Goal: Task Accomplishment & Management: Complete application form

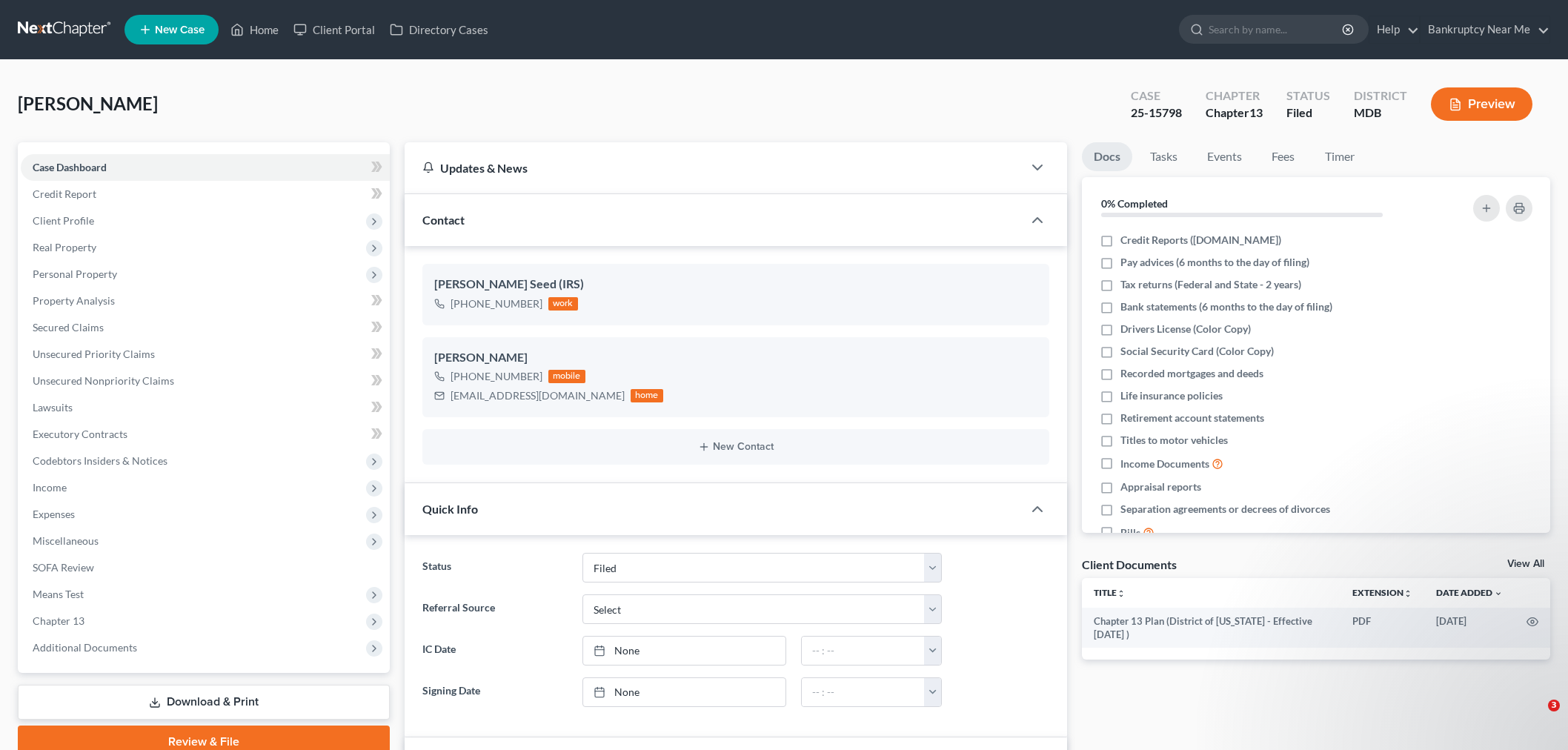
select select "6"
select select "0"
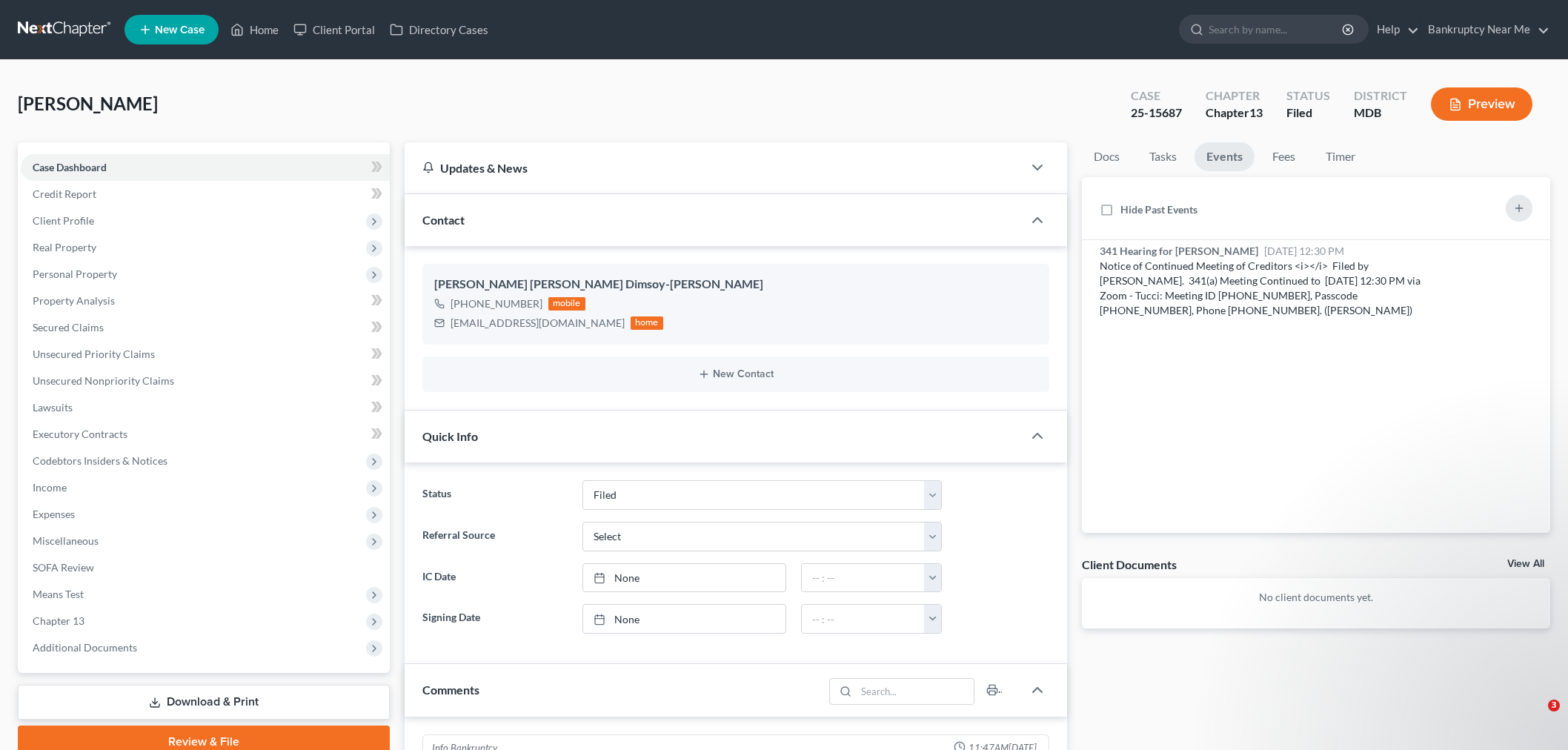
select select "6"
select select "0"
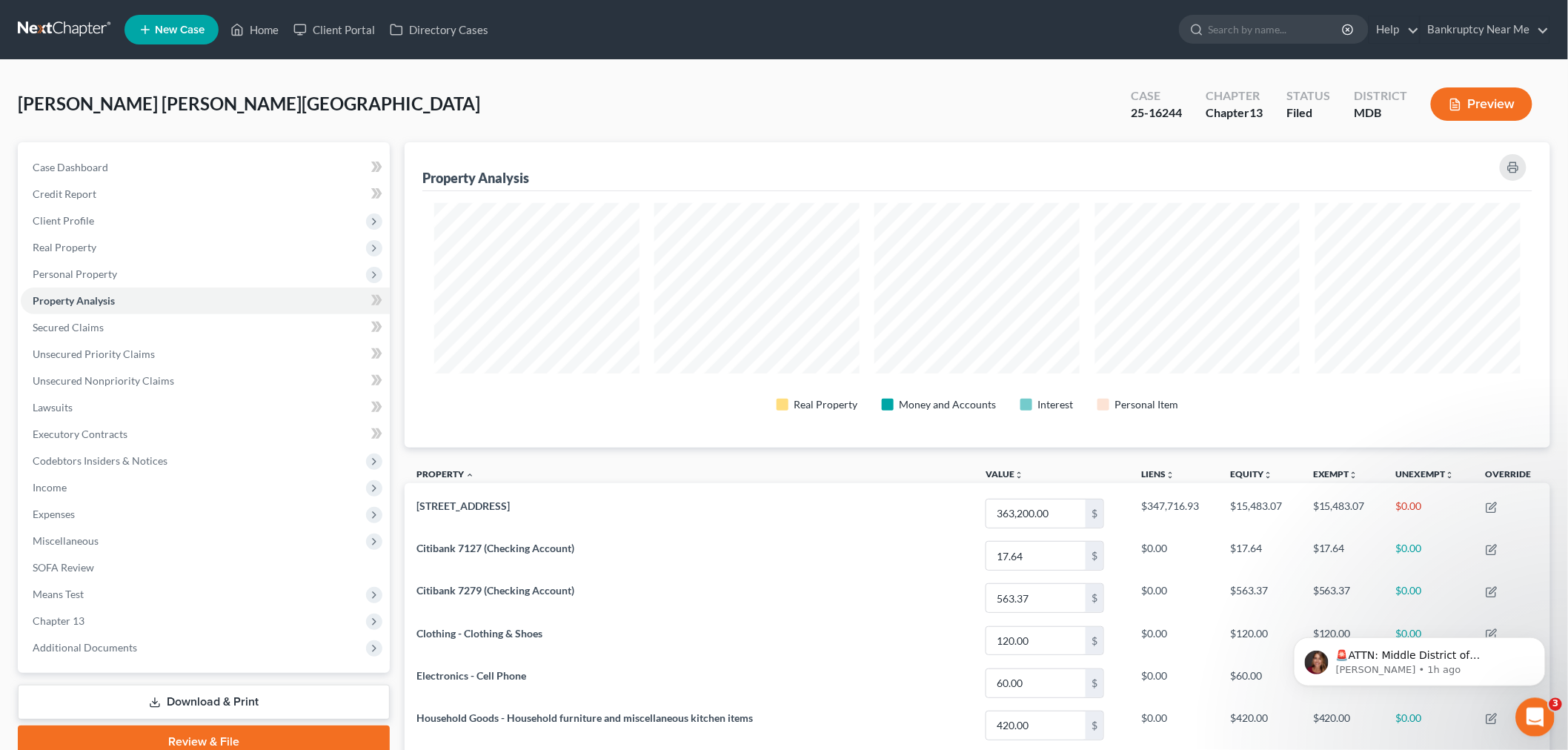
click at [1541, 720] on div "Open Intercom Messenger" at bounding box center [1532, 715] width 49 height 49
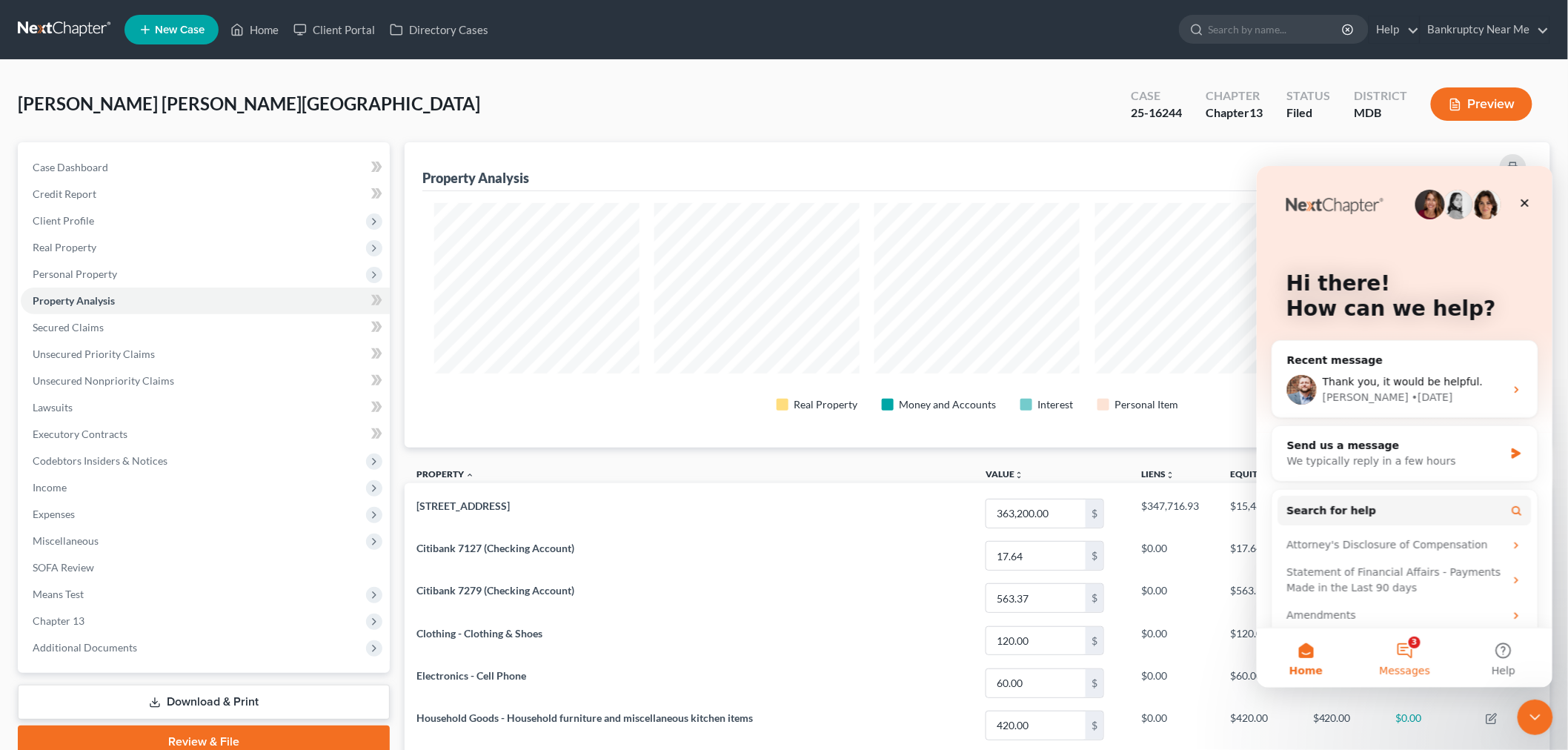
click at [1408, 652] on button "3 Messages" at bounding box center [1403, 657] width 98 height 59
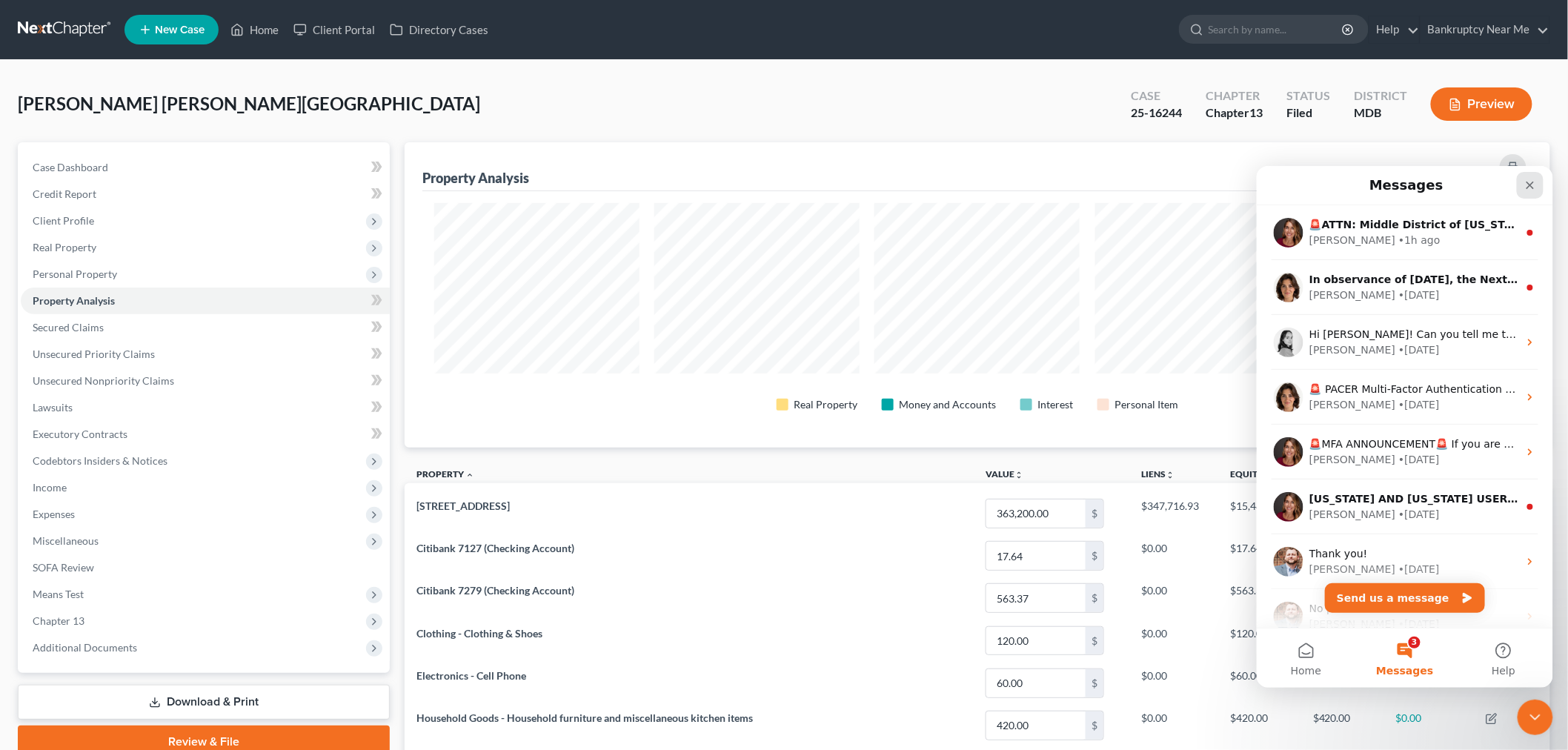
click at [1532, 184] on icon "Close" at bounding box center [1530, 185] width 12 height 12
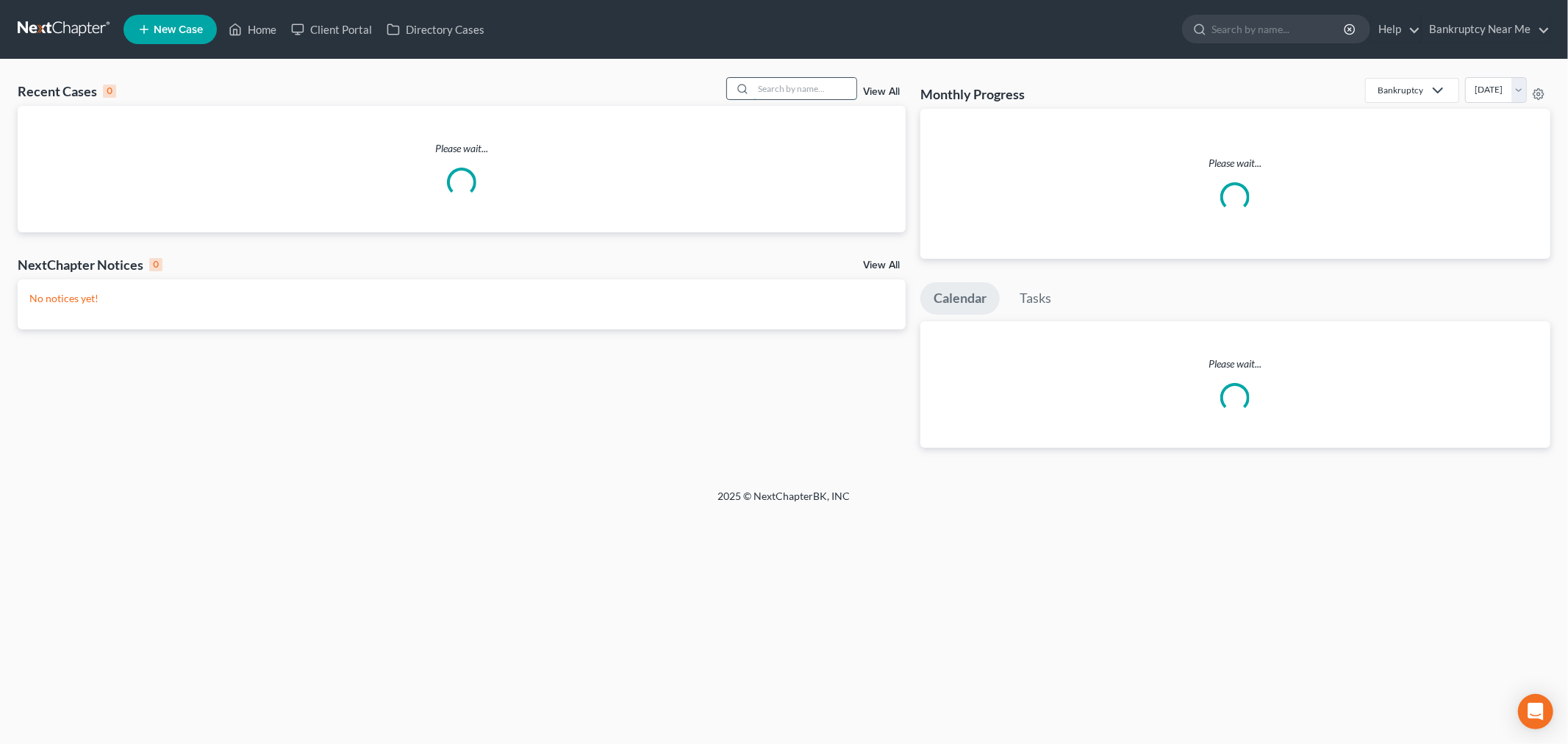
click at [787, 83] on input "search" at bounding box center [804, 88] width 103 height 21
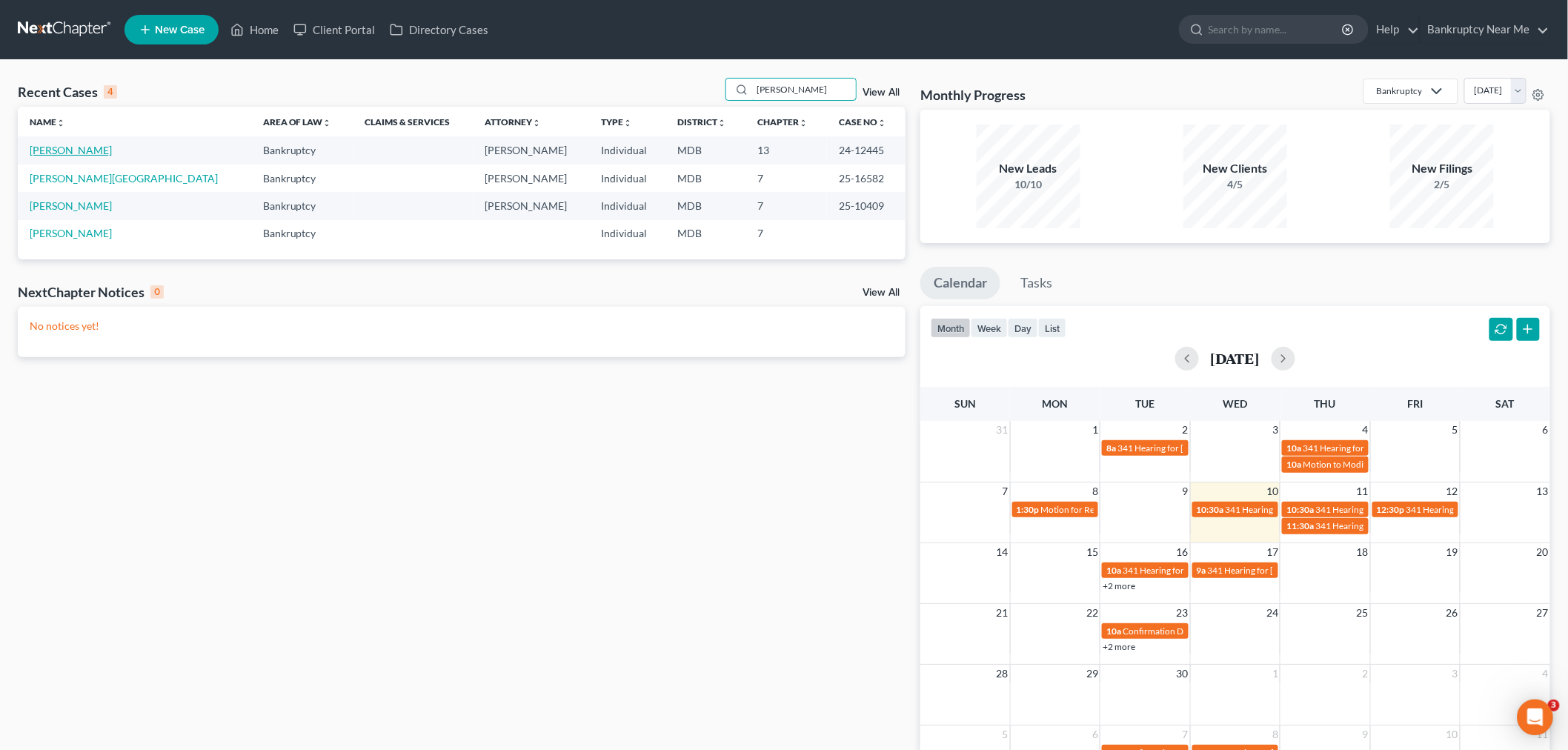
type input "kay"
click at [68, 151] on link "Sykes, Kay" at bounding box center [71, 150] width 82 height 13
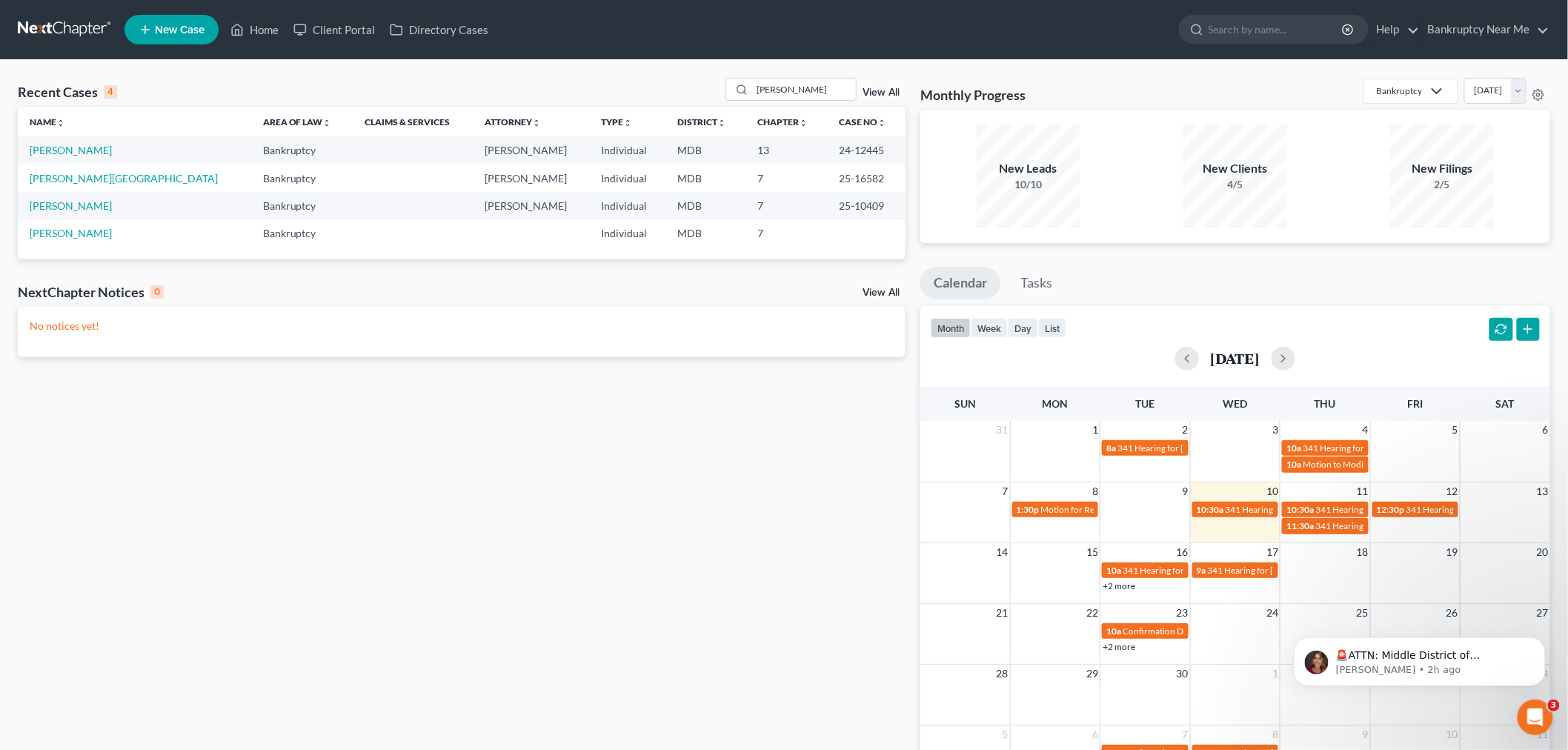
select select "6"
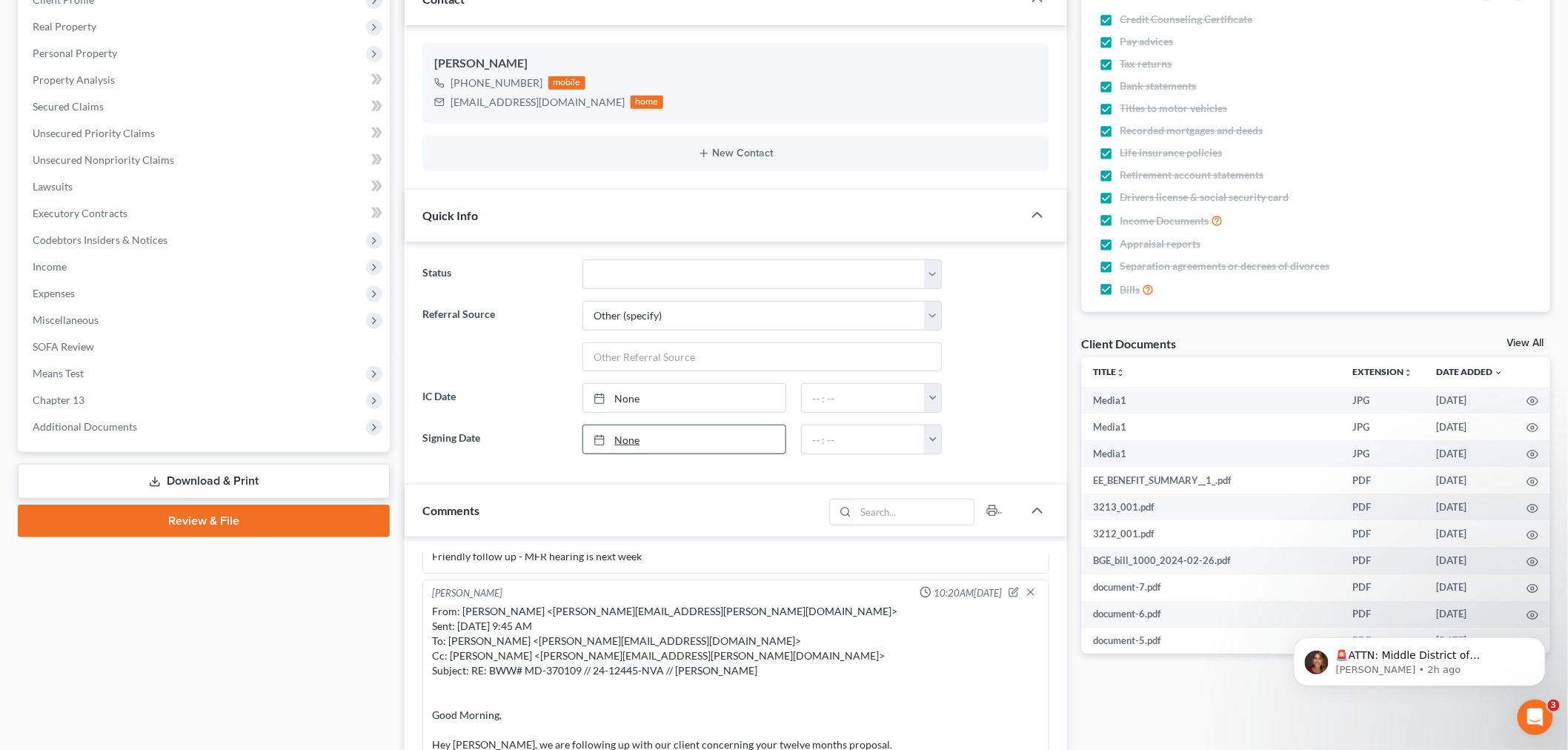
scroll to position [493, 0]
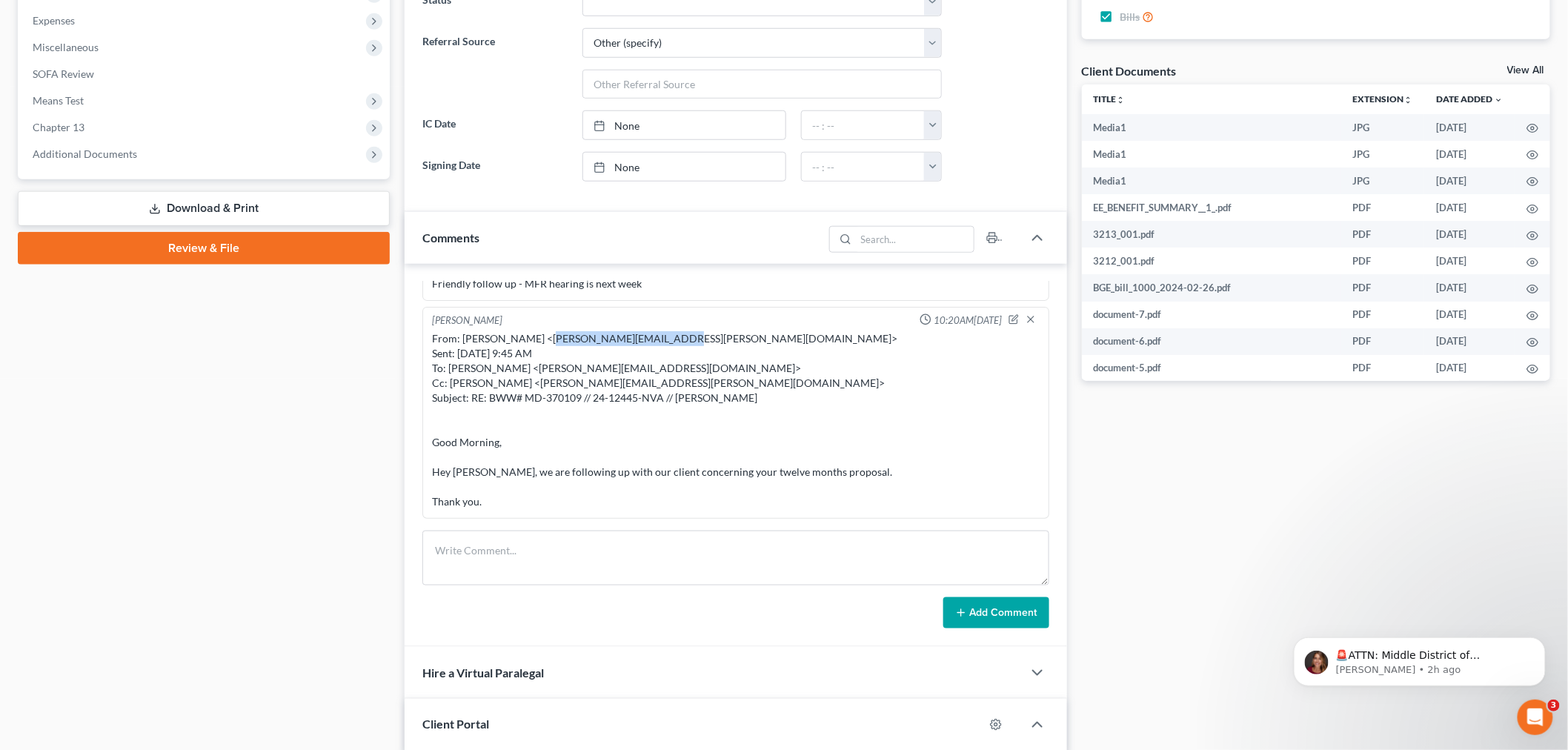
drag, startPoint x: 669, startPoint y: 337, endPoint x: 544, endPoint y: 335, distance: 125.0
click at [544, 335] on div "From: Gregory M. Chu <Gregory.Chu@bww-law.com> Sent: Wednesday, September 03, 2…" at bounding box center [735, 420] width 608 height 178
copy div "Gregory.Chu@bww-law.com"
drag, startPoint x: 894, startPoint y: 542, endPoint x: 934, endPoint y: 560, distance: 43.9
click at [891, 544] on textarea at bounding box center [735, 558] width 627 height 55
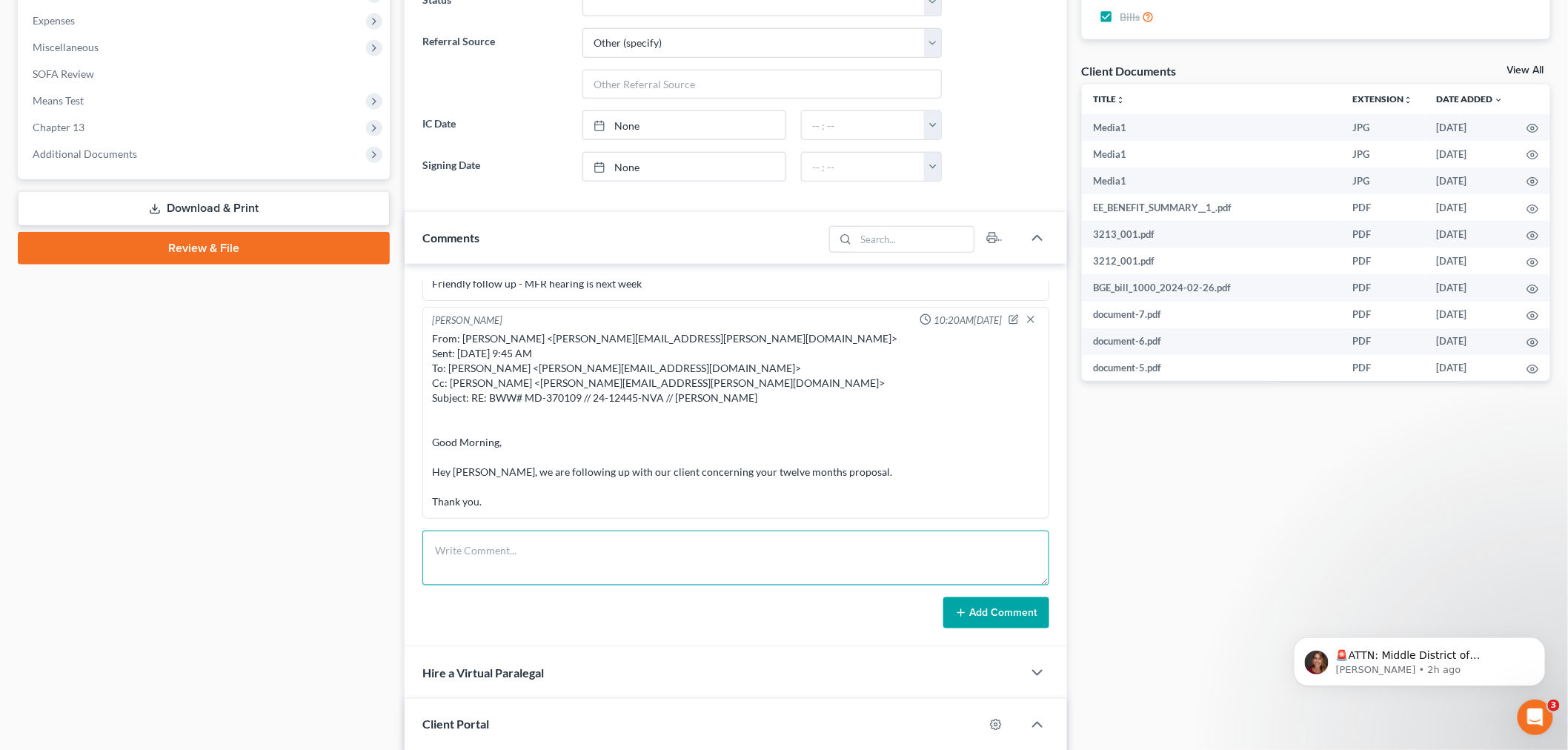
paste textarea "From: Iris Kwon <iris@bankruptcynearme.org> Sent: Wednesday, September 10, 2025…"
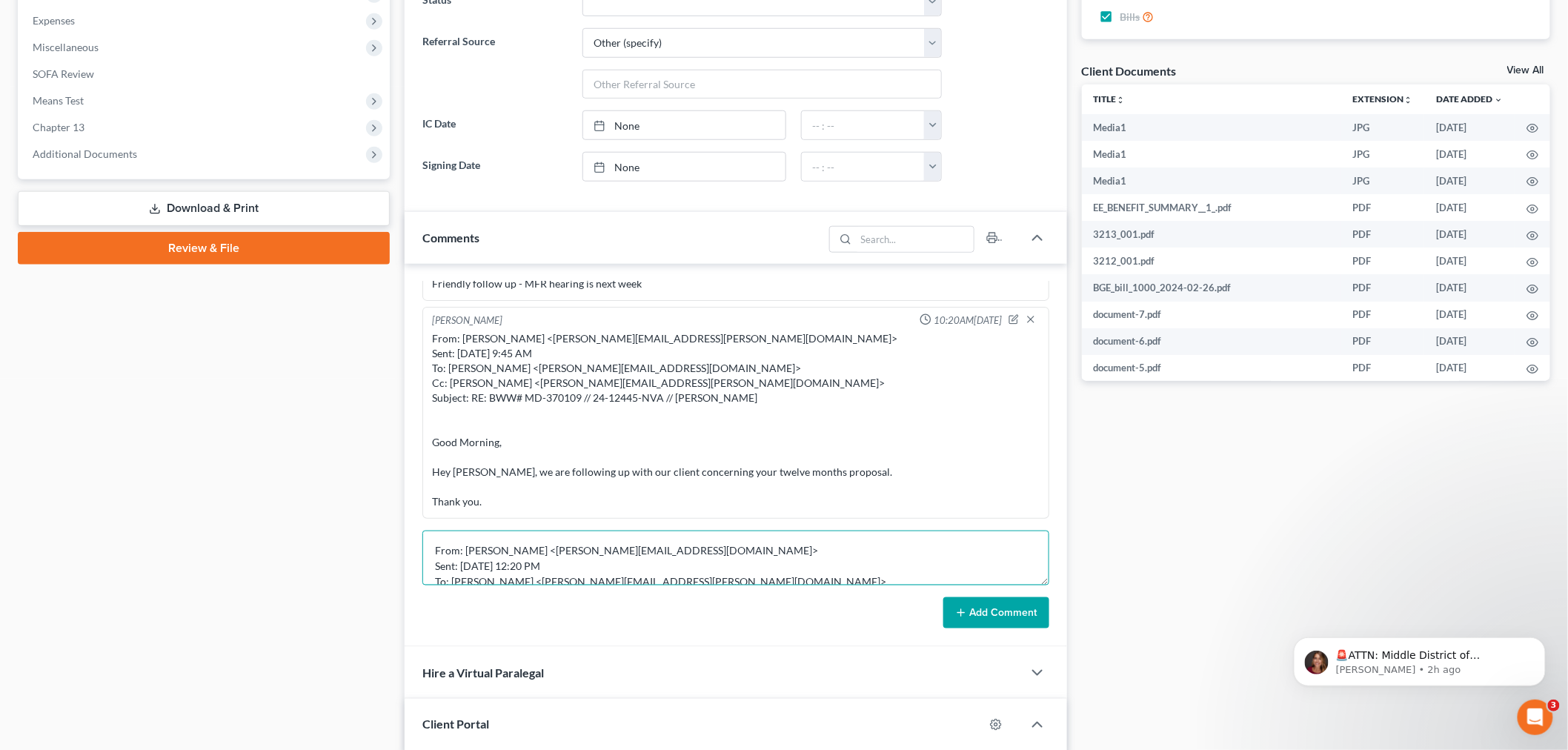
scroll to position [111, 0]
type textarea "From: Iris Kwon <iris@bankruptcynearme.org> Sent: Wednesday, September 10, 2025…"
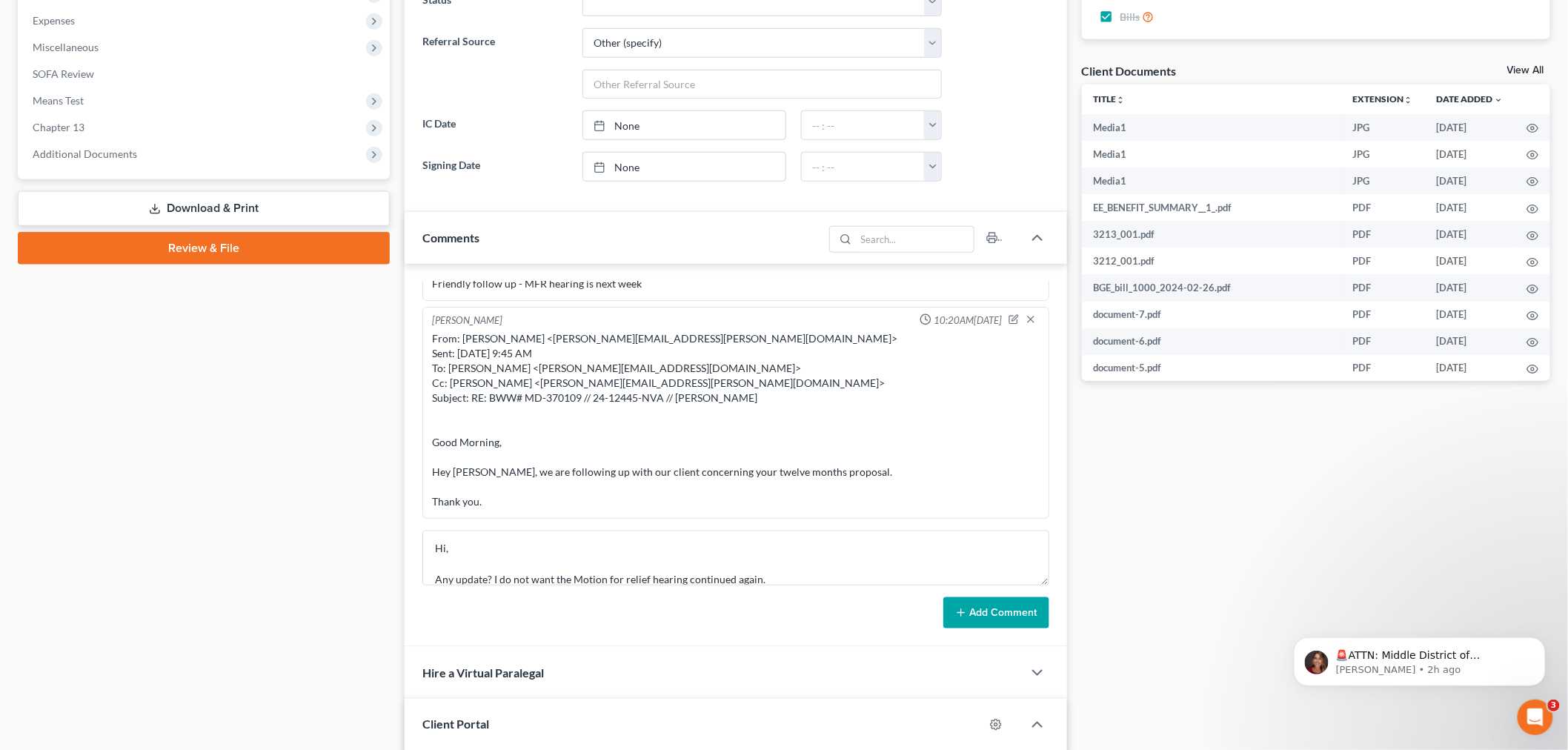
drag, startPoint x: 1008, startPoint y: 618, endPoint x: 1012, endPoint y: 611, distance: 8.1
click at [1005, 618] on button "Add Comment" at bounding box center [996, 613] width 106 height 31
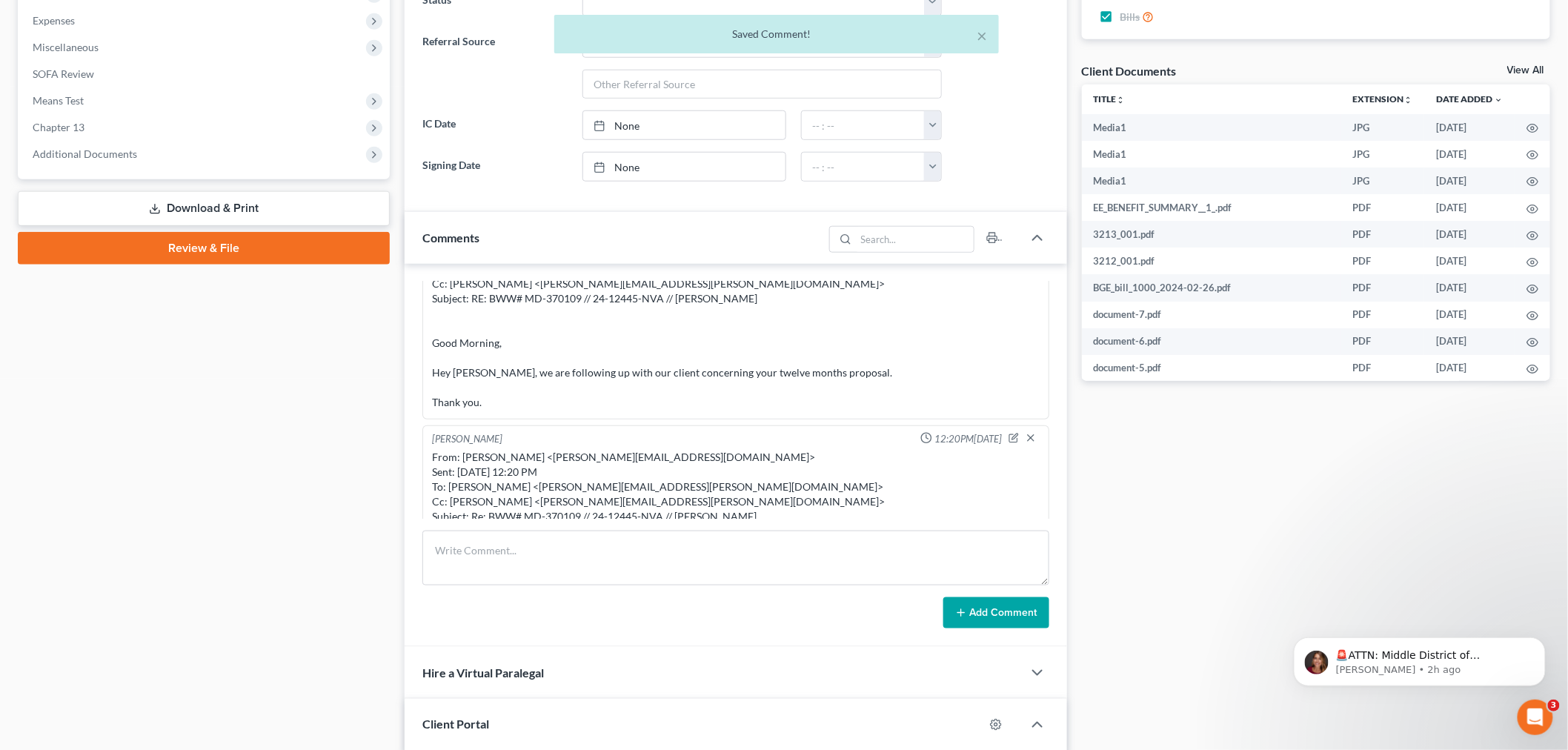
scroll to position [19377, 0]
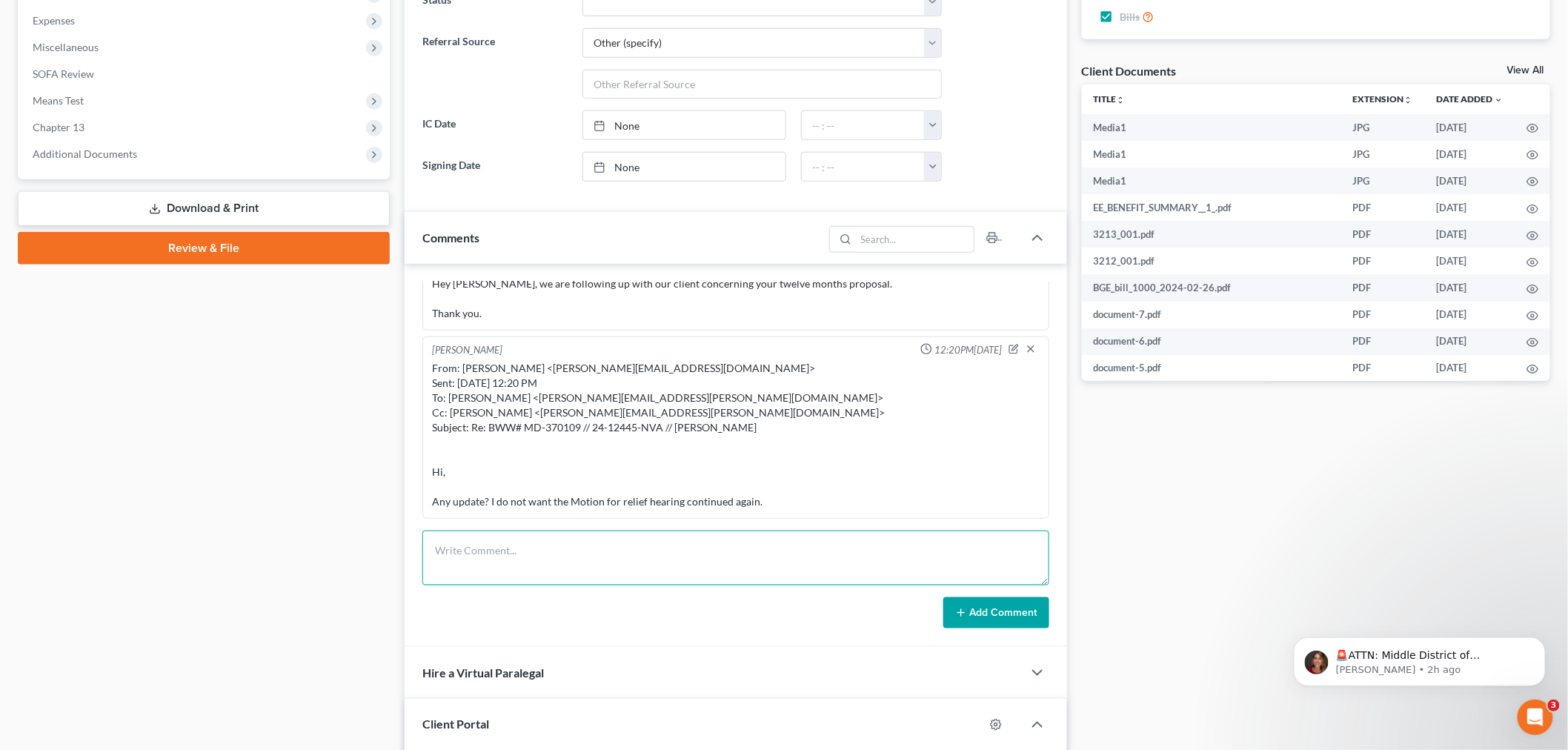
drag, startPoint x: 793, startPoint y: 558, endPoint x: 863, endPoint y: 576, distance: 72.3
click at [793, 558] on textarea at bounding box center [735, 558] width 627 height 55
paste textarea "From: Iris Kwon <iris@bankruptcynearme.org> Sent: Wednesday, September 10, 2025…"
type textarea "From: Iris Kwon <iris@bankruptcynearme.org> Sent: Wednesday, September 10, 2025…"
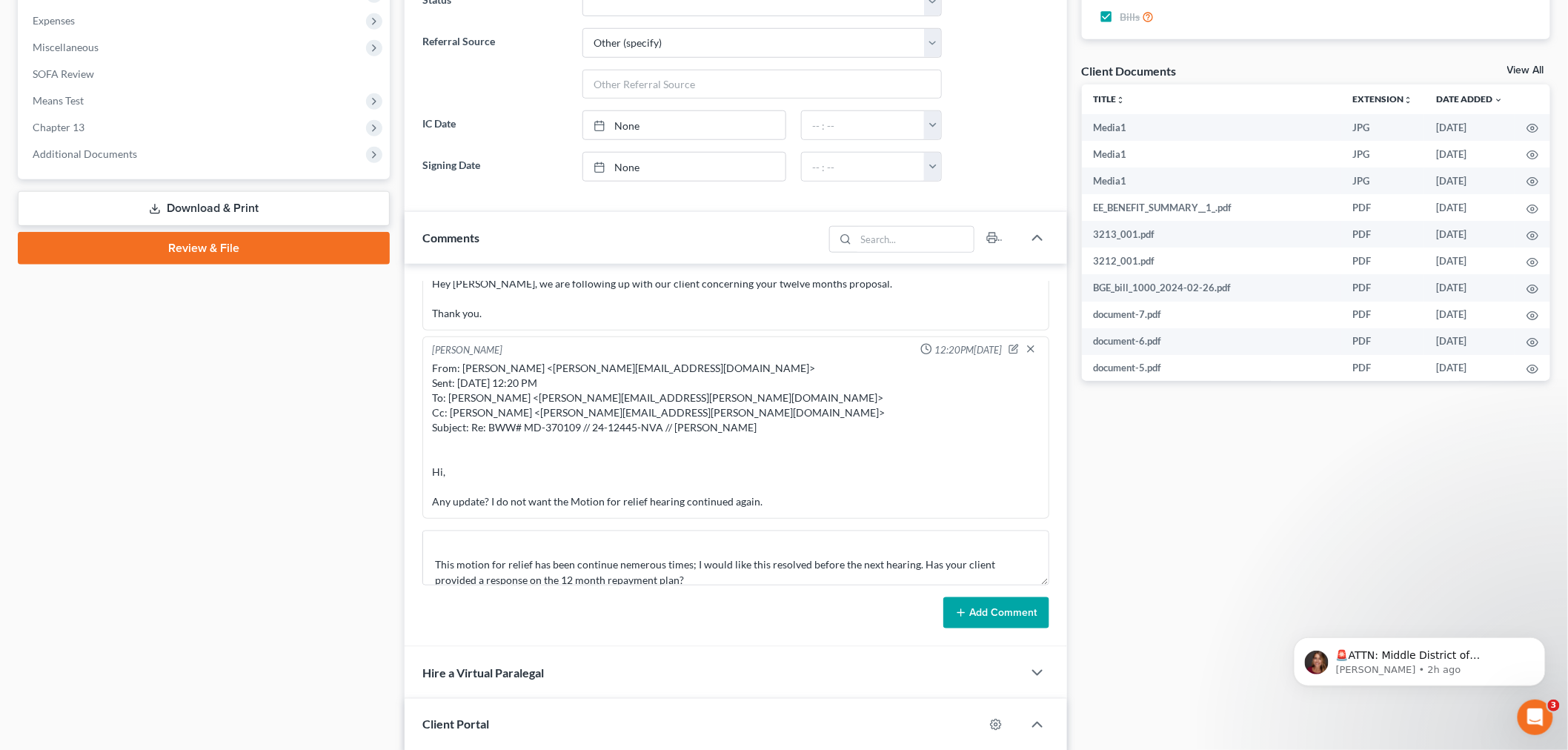
click at [964, 605] on button "Add Comment" at bounding box center [996, 613] width 106 height 31
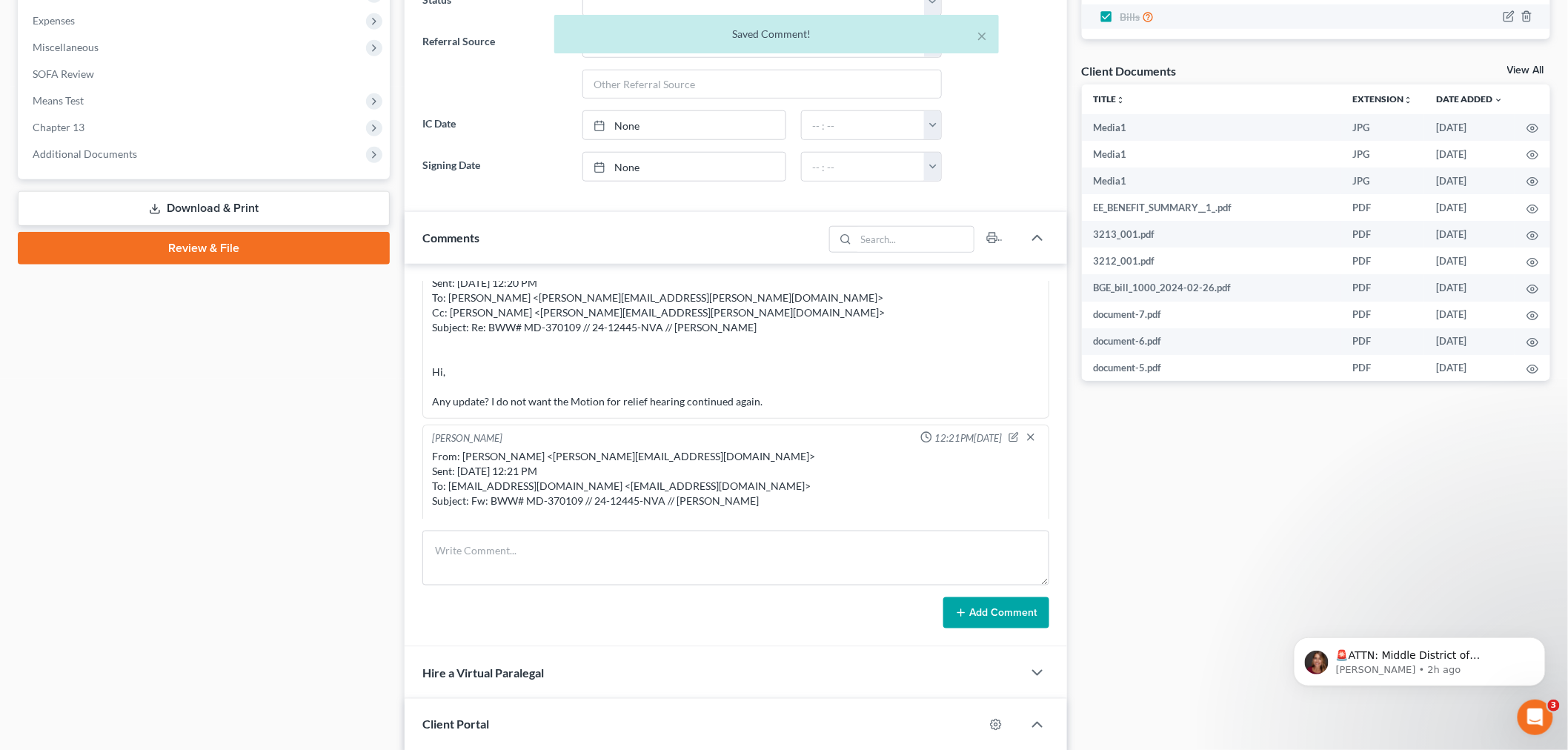
scroll to position [19535, 0]
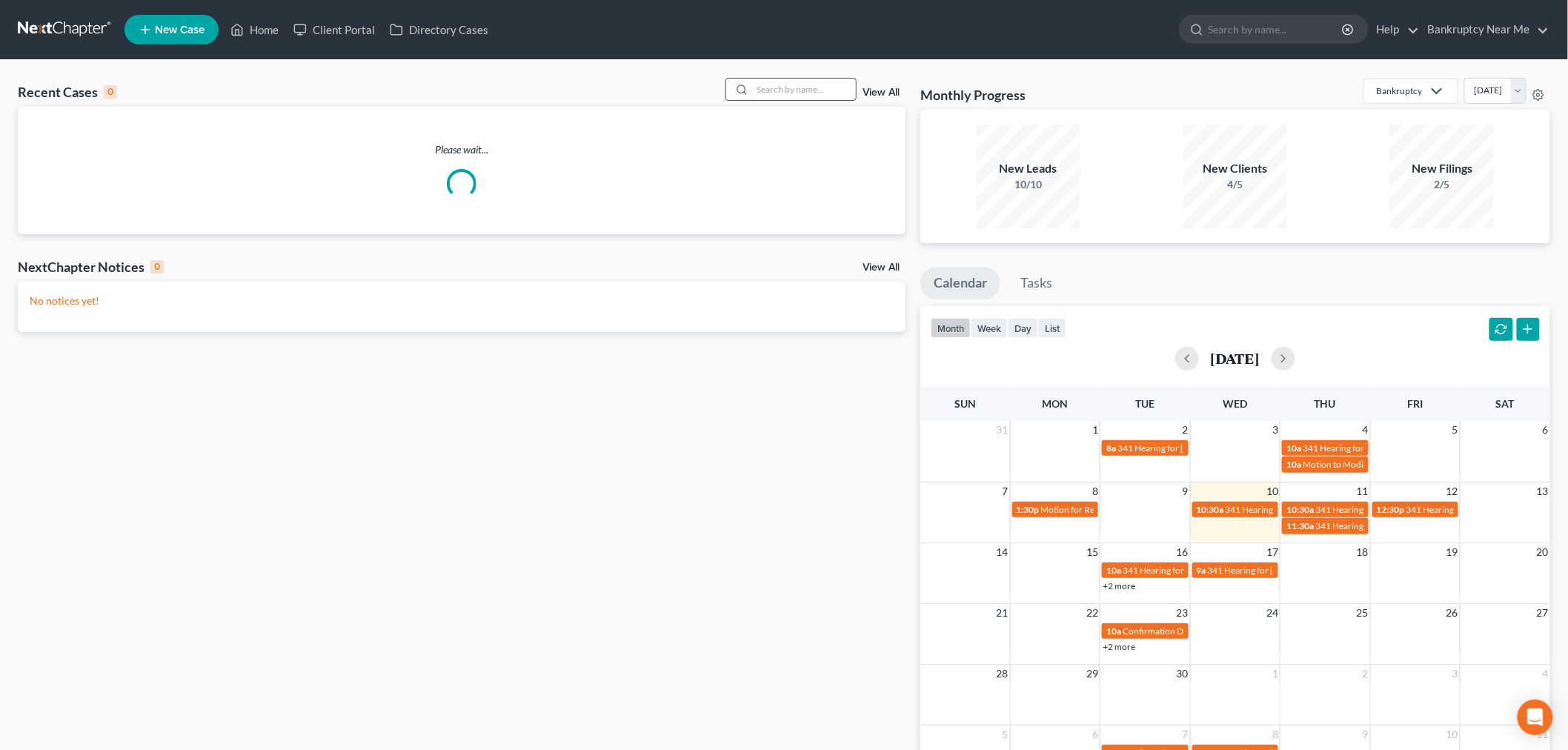
click at [793, 83] on input "search" at bounding box center [804, 89] width 103 height 21
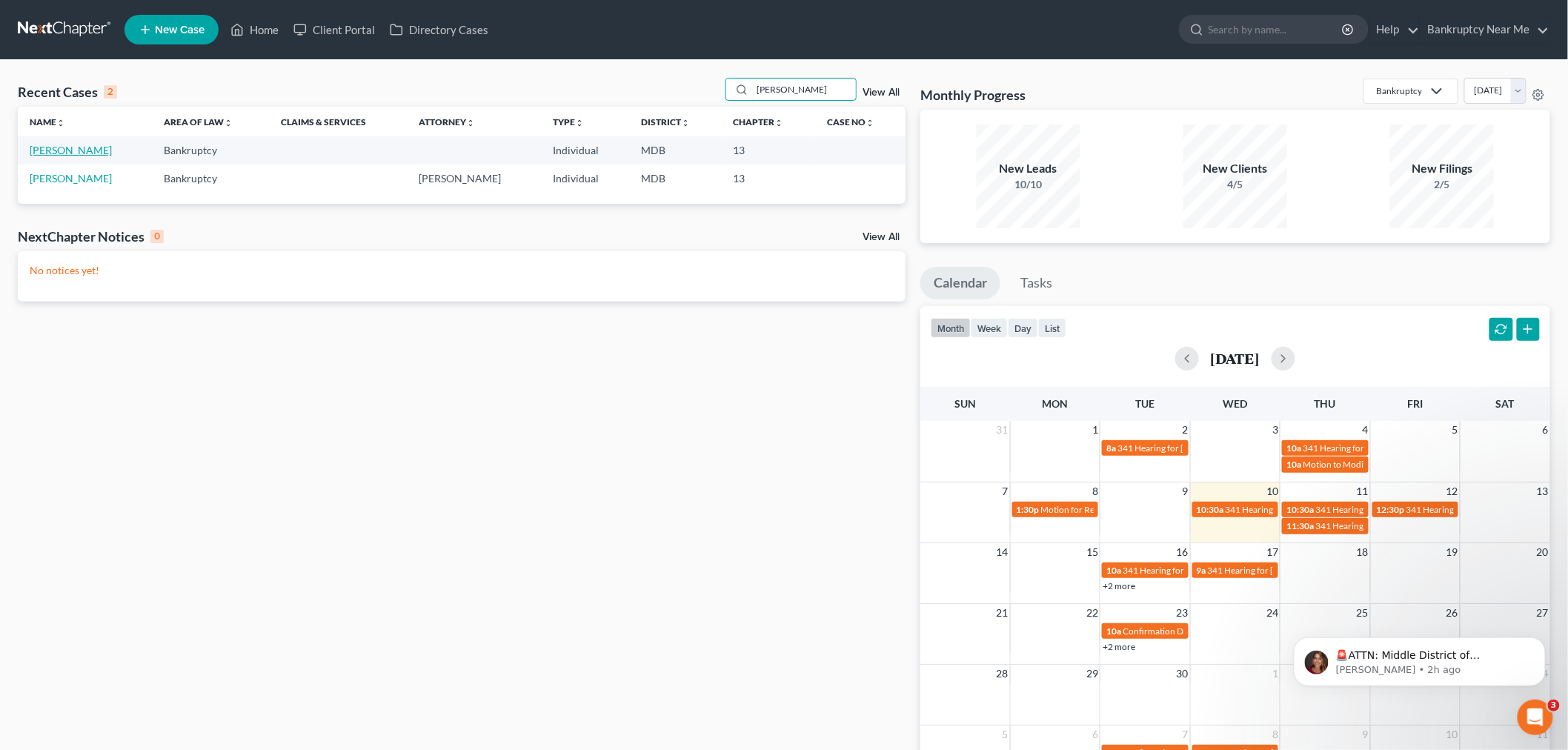
type input "[PERSON_NAME]"
click at [48, 153] on link "[PERSON_NAME]" at bounding box center [71, 150] width 82 height 13
select select "6"
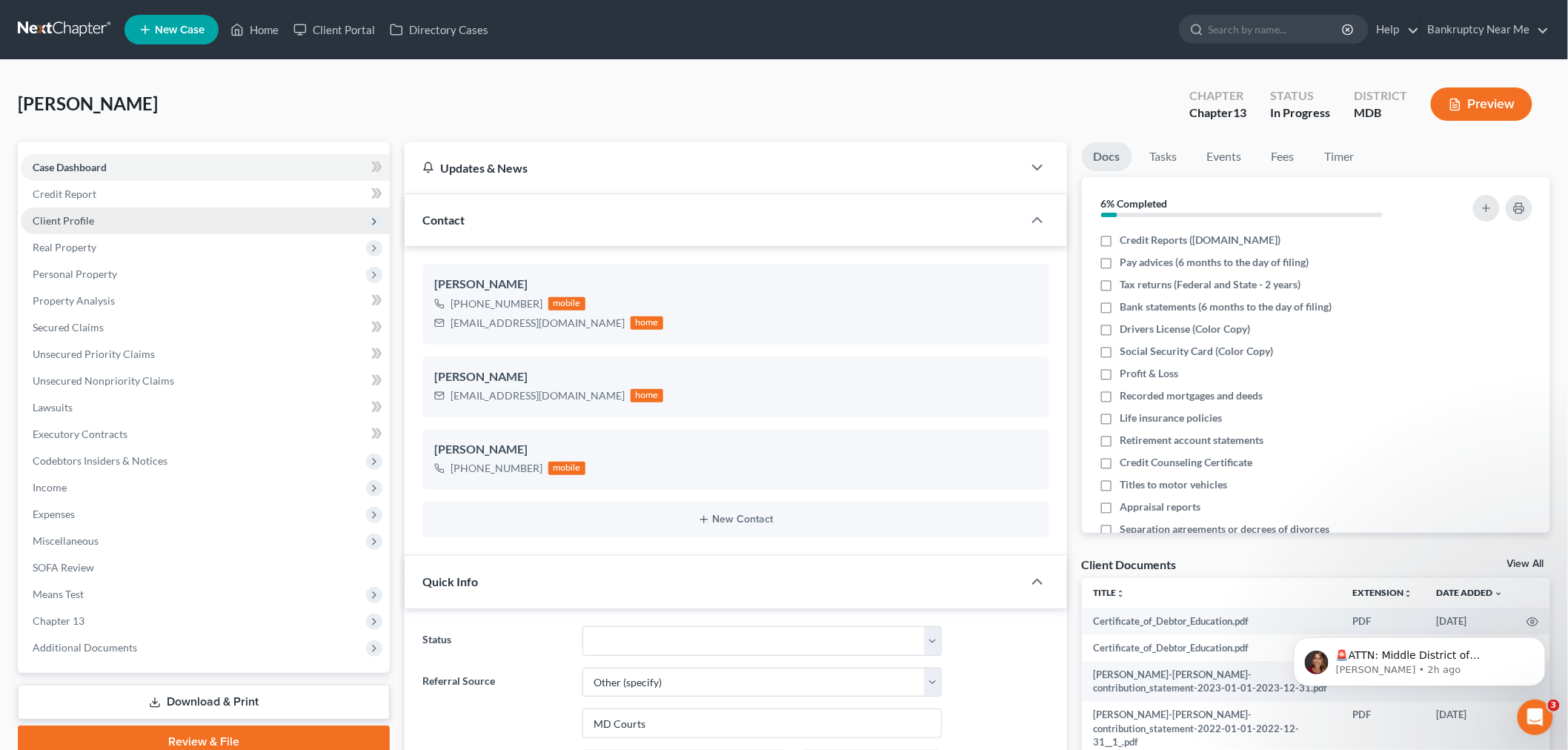
click at [141, 215] on span "Client Profile" at bounding box center [205, 221] width 369 height 27
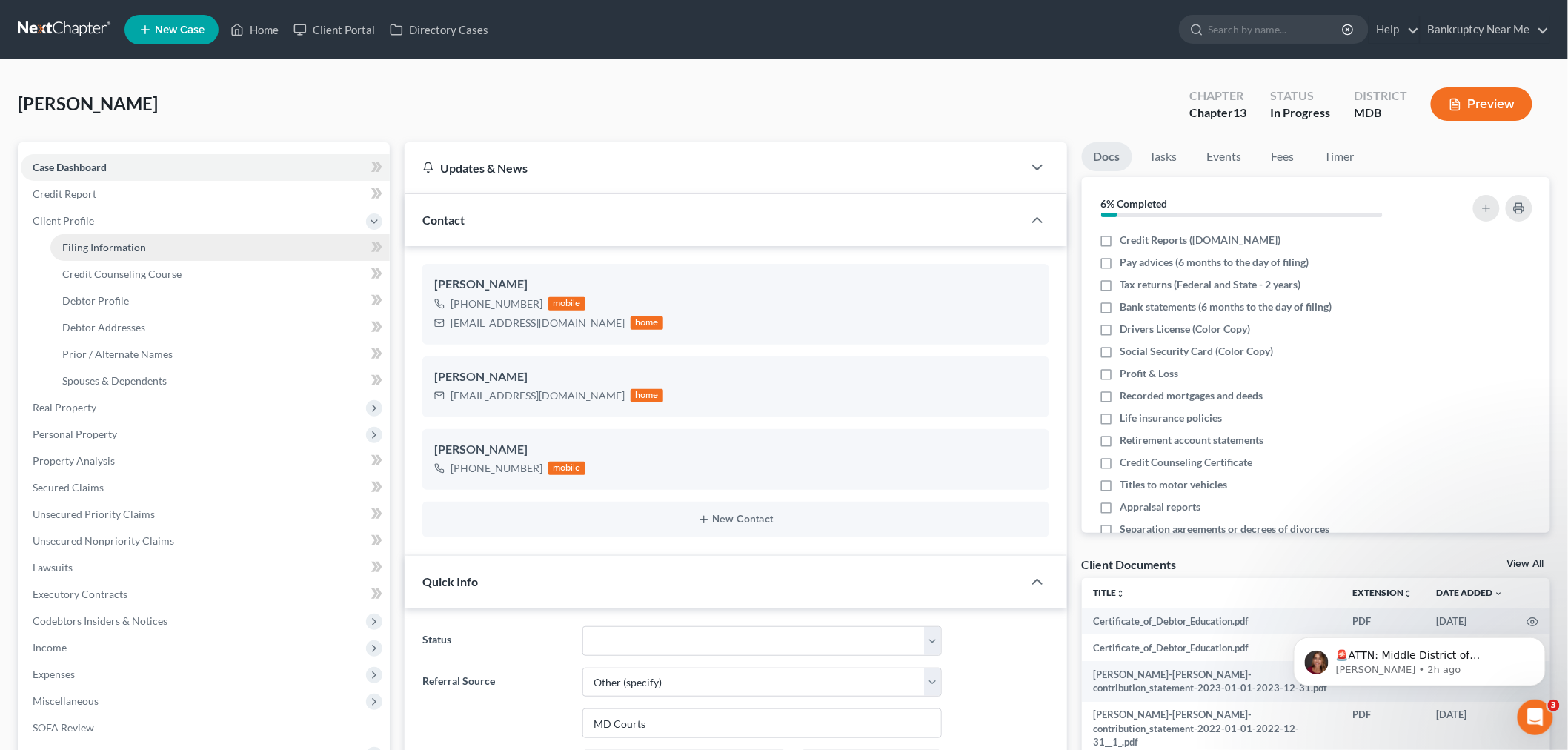
click at [142, 236] on link "Filing Information" at bounding box center [220, 247] width 339 height 27
select select "1"
select select "0"
select select "3"
select select "21"
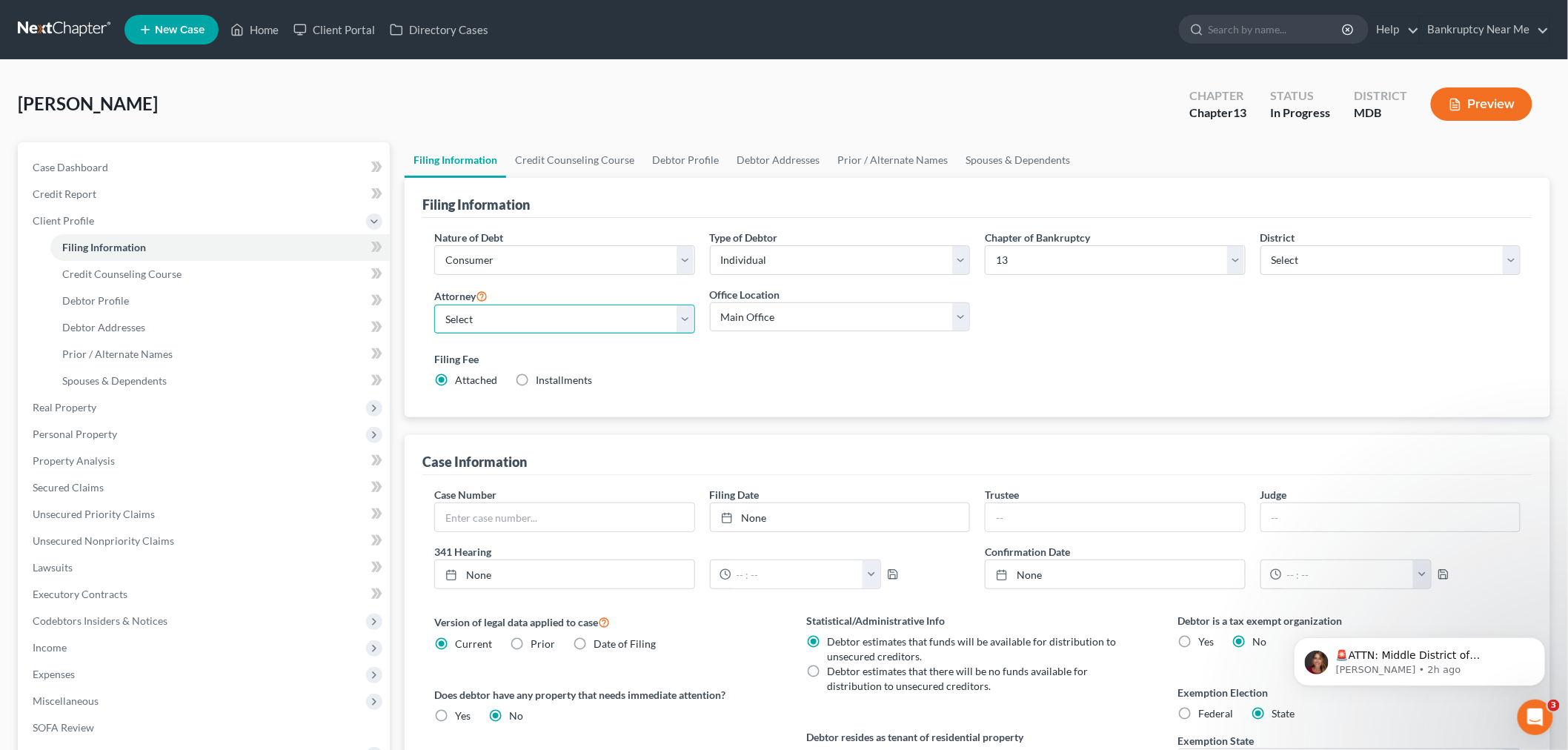
drag, startPoint x: 598, startPoint y: 316, endPoint x: 594, endPoint y: 325, distance: 9.8
click at [598, 316] on select "Select Iris Kwon - MDB Iris Kwon - CACB" at bounding box center [564, 319] width 261 height 30
select select "0"
click at [434, 304] on select "Select Iris Kwon - MDB Iris Kwon - CACB" at bounding box center [564, 319] width 261 height 30
click at [776, 323] on select "Main Office Bankruptcy Near Me, LLC (Santa Ana, CA)" at bounding box center [840, 317] width 261 height 30
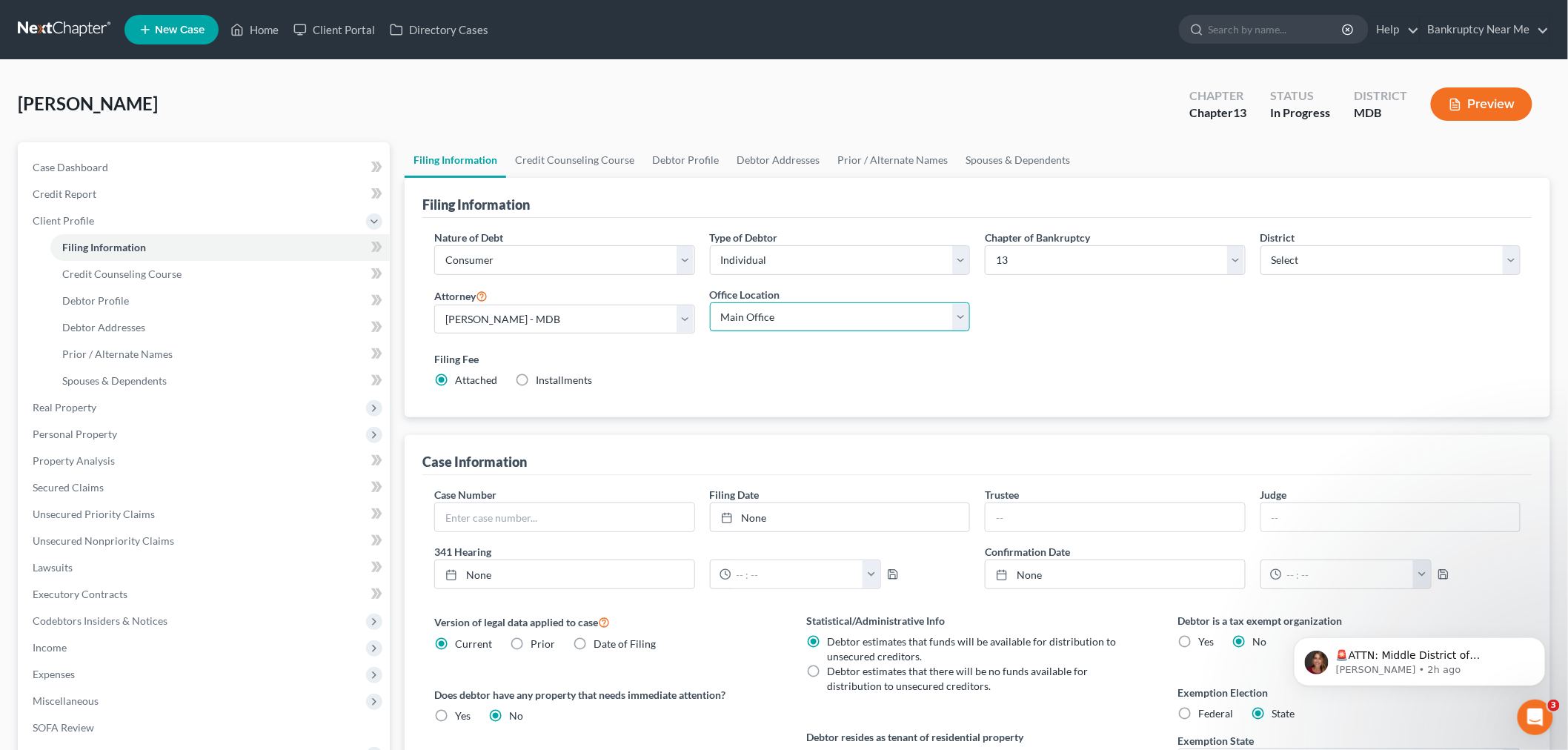
select select "0"
click at [710, 303] on select "Main Office Bankruptcy Near Me, LLC (Santa Ana, CA)" at bounding box center [840, 317] width 261 height 30
click at [572, 181] on div "Filing Information" at bounding box center [977, 198] width 1110 height 40
click at [589, 165] on link "Credit Counseling Course" at bounding box center [575, 160] width 137 height 36
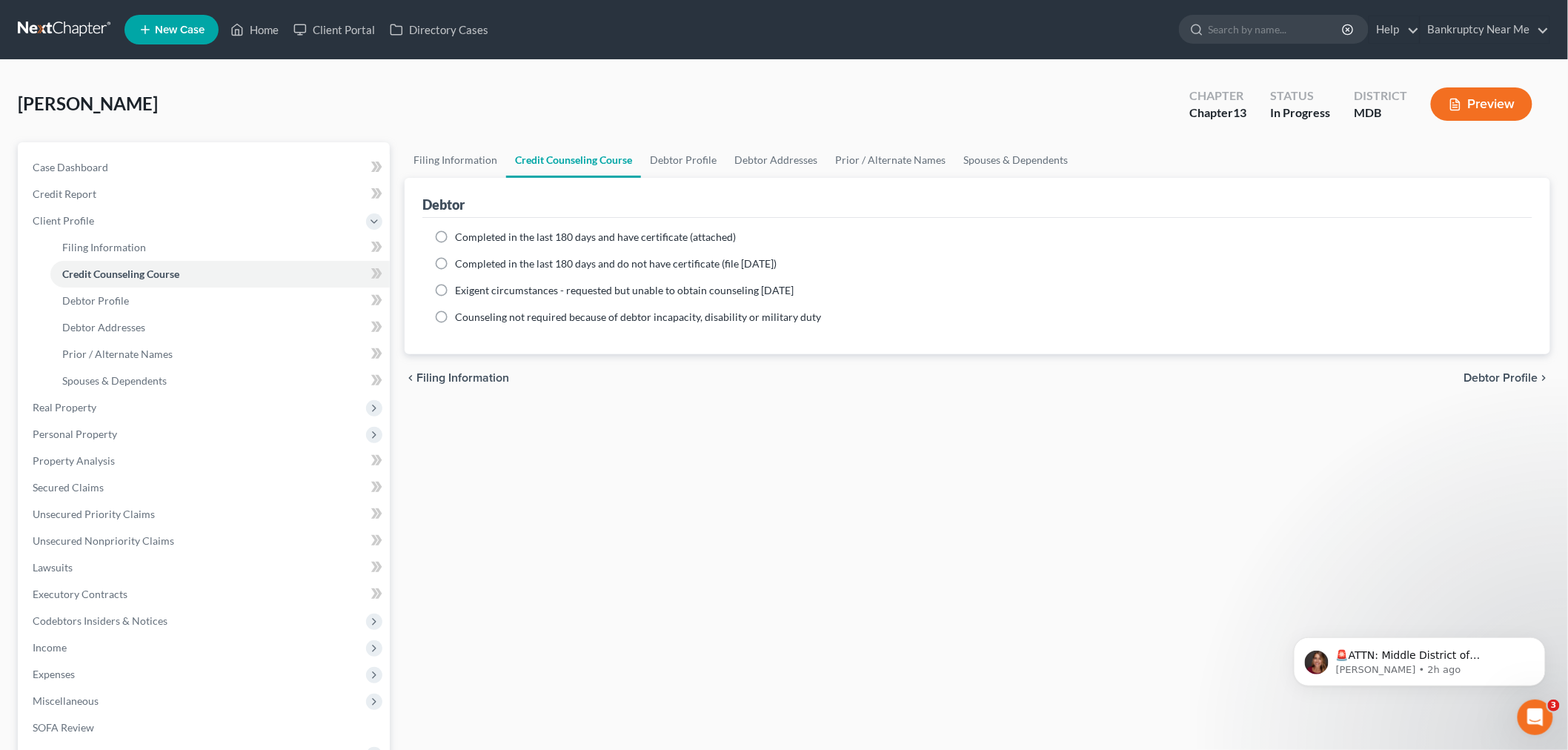
click at [528, 236] on span "Completed in the last 180 days and have certificate (attached)" at bounding box center [595, 237] width 280 height 13
click at [470, 236] on input "Completed in the last 180 days and have certificate (attached)" at bounding box center [465, 234] width 9 height 9
radio input "true"
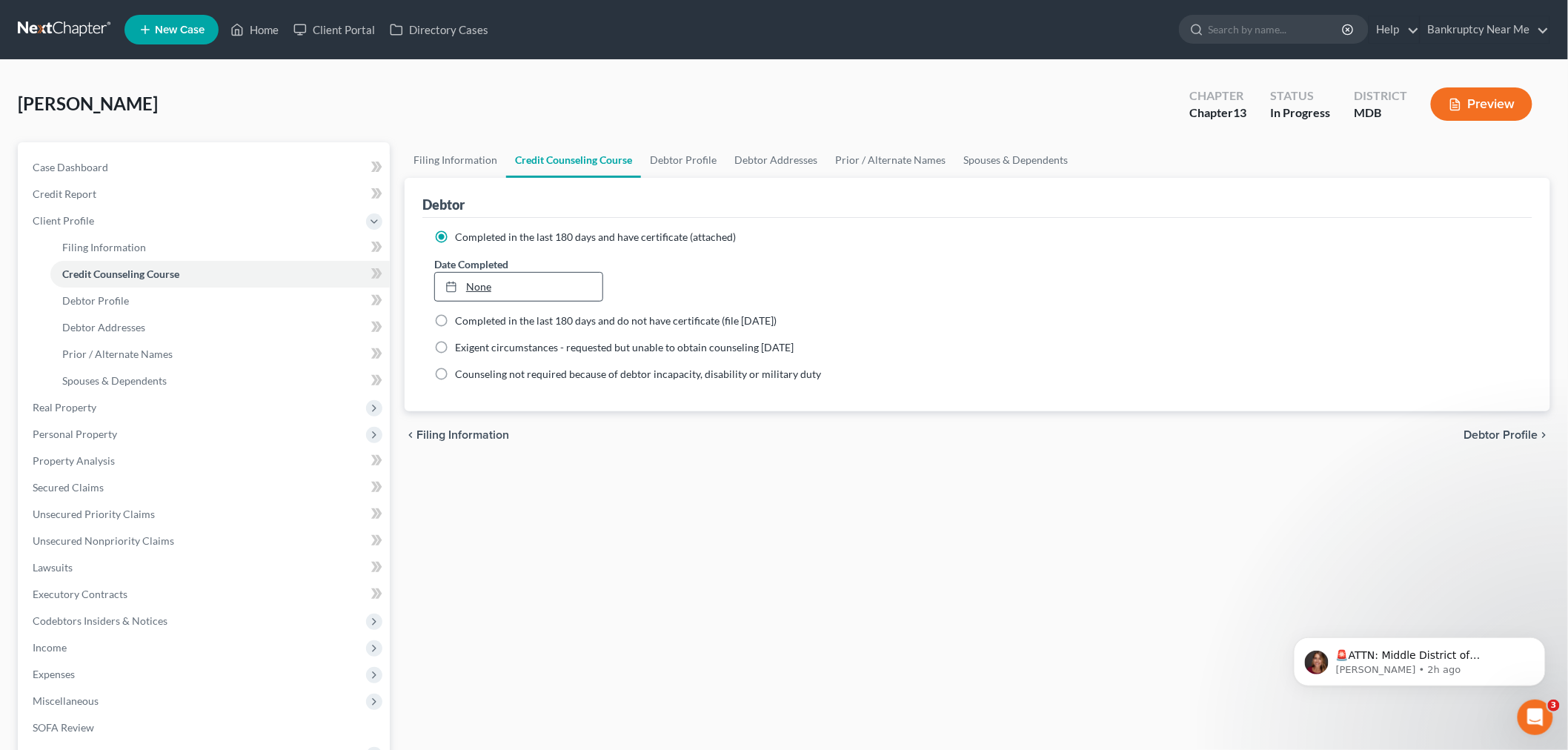
type input "9/10/2025"
click at [510, 283] on link "None" at bounding box center [519, 286] width 168 height 28
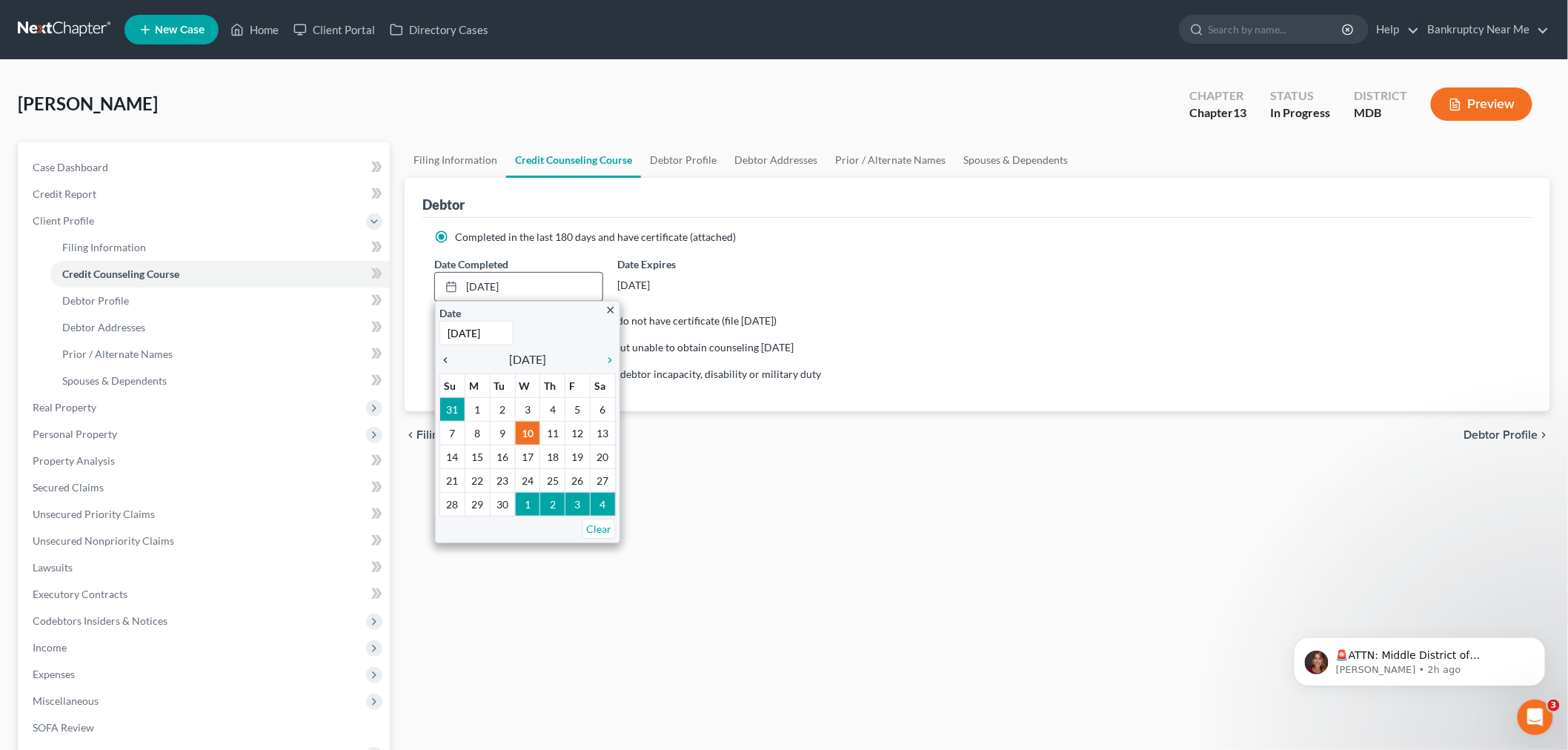
click at [447, 354] on icon "chevron_left" at bounding box center [449, 360] width 20 height 12
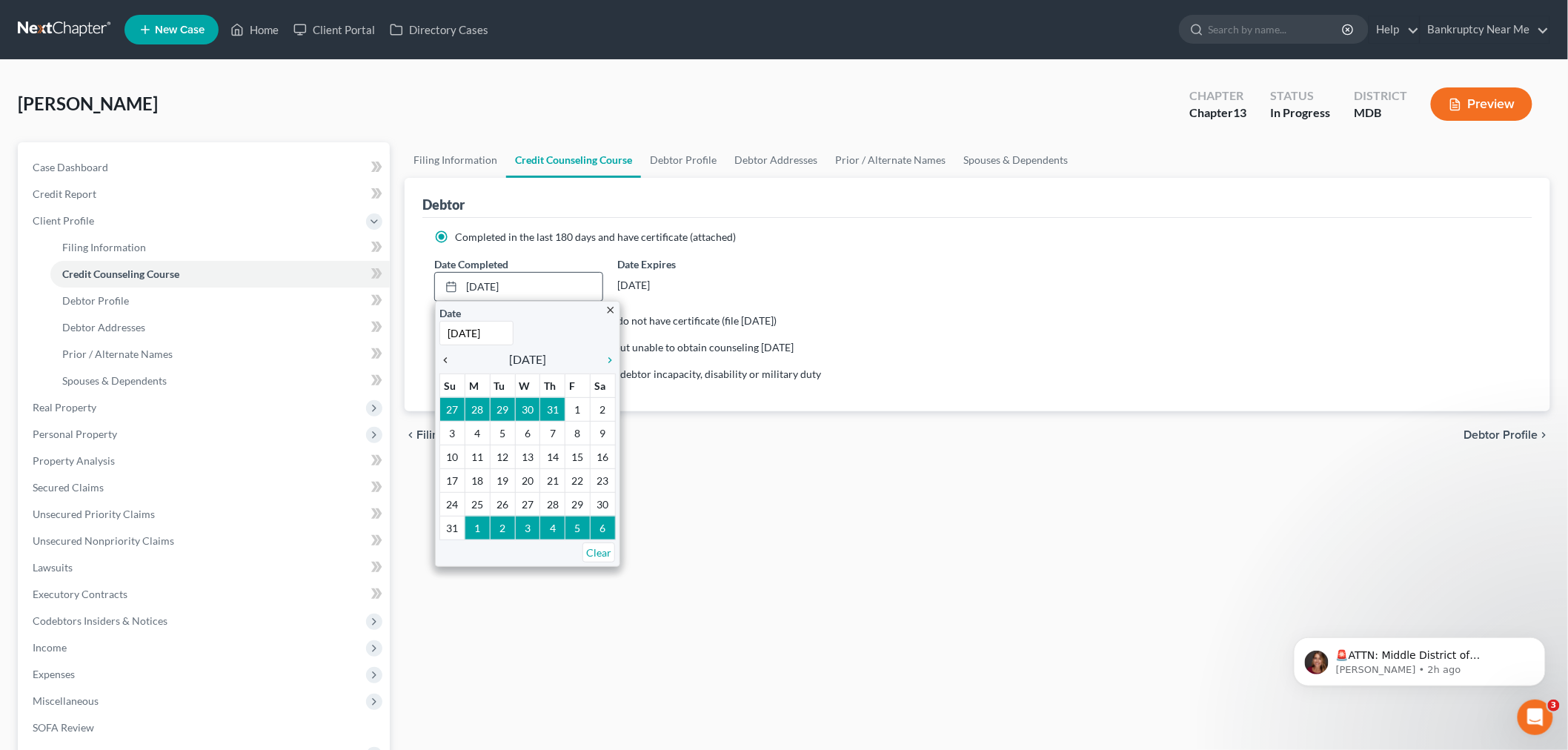
click at [447, 354] on icon "chevron_left" at bounding box center [449, 360] width 20 height 12
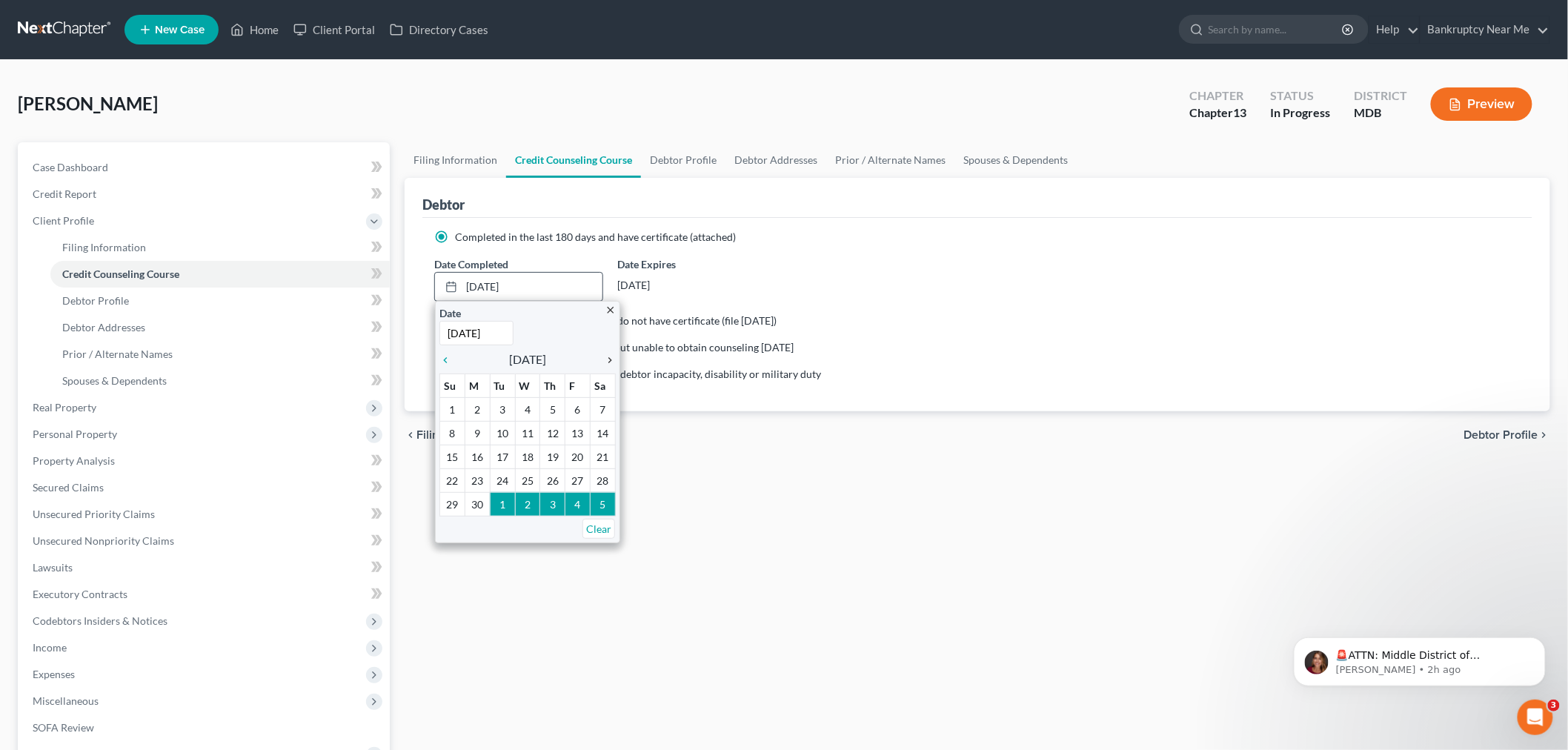
click at [604, 360] on icon "chevron_right" at bounding box center [606, 360] width 20 height 12
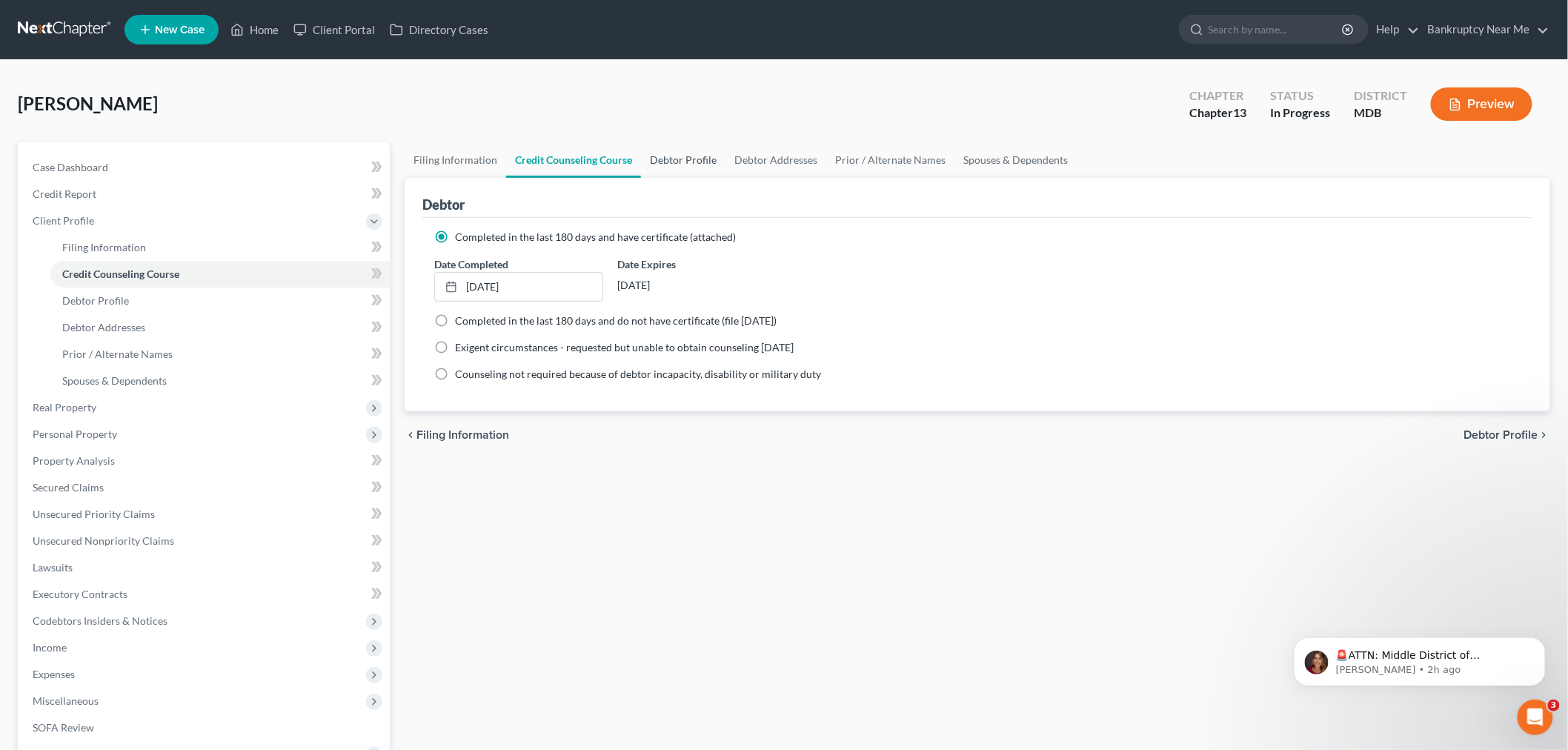
click at [671, 153] on link "Debtor Profile" at bounding box center [683, 160] width 85 height 36
select select "1"
select select "9"
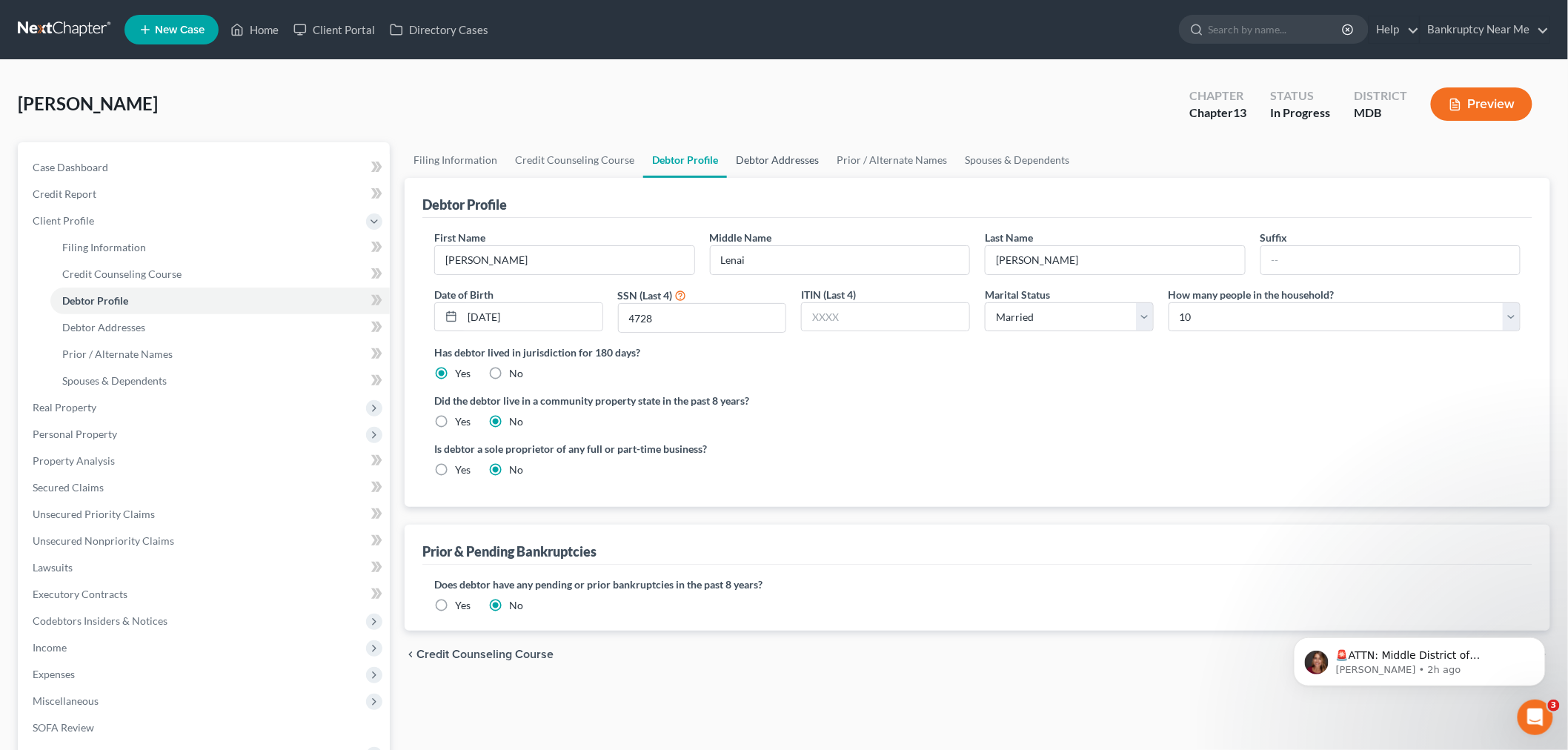
click at [815, 162] on link "Debtor Addresses" at bounding box center [777, 160] width 101 height 36
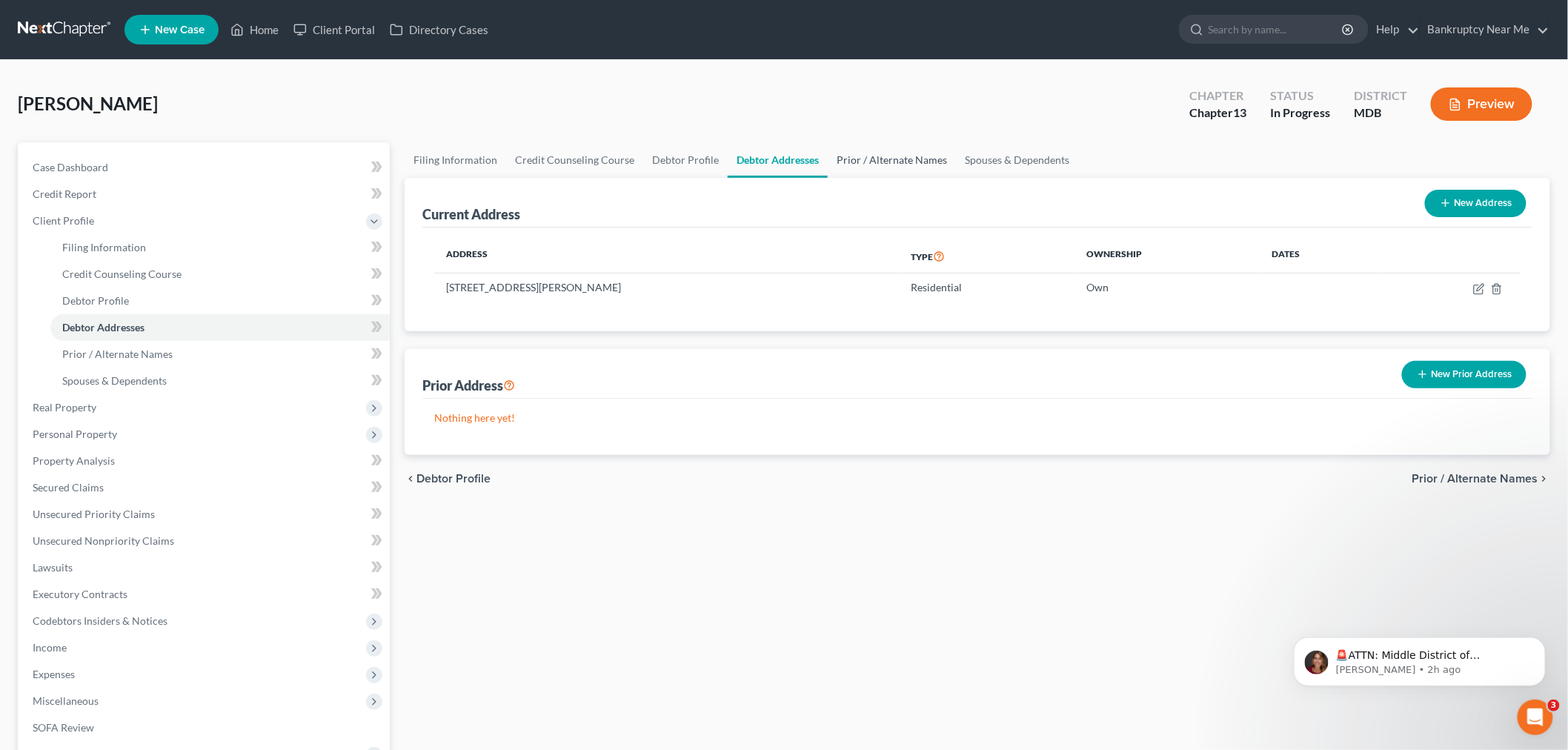
click at [882, 152] on link "Prior / Alternate Names" at bounding box center [892, 160] width 128 height 36
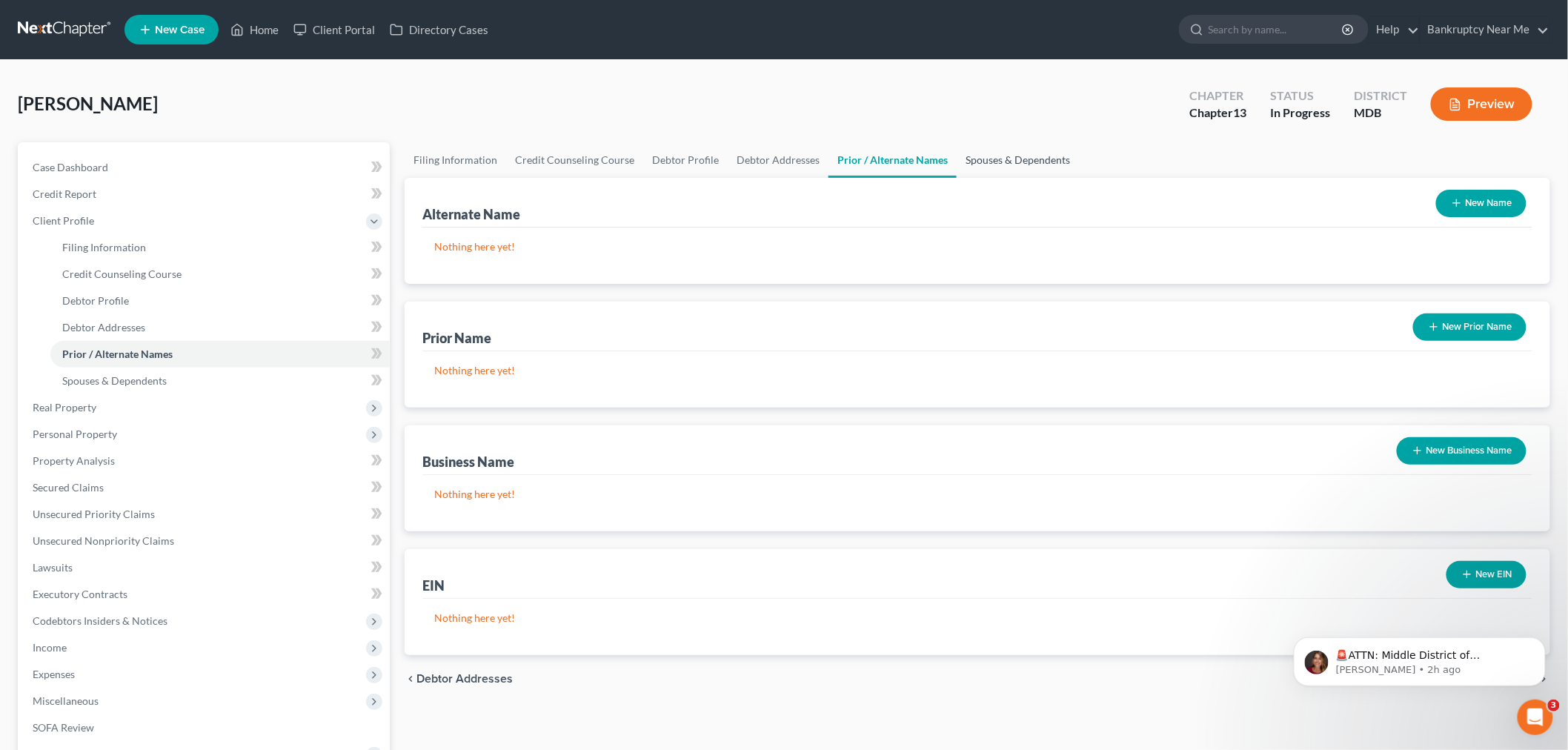
click at [999, 157] on link "Spouses & Dependents" at bounding box center [1017, 160] width 122 height 36
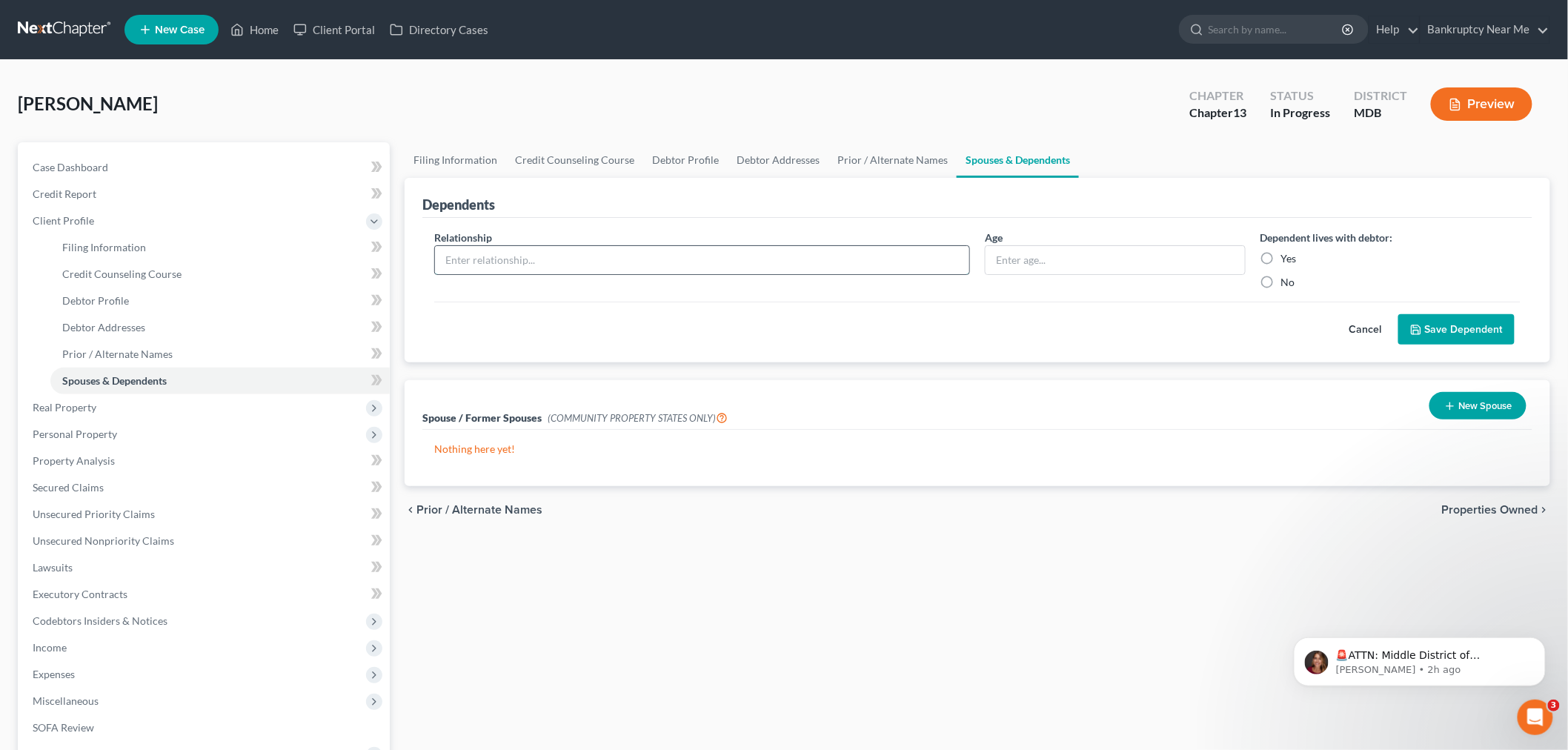
drag, startPoint x: 793, startPoint y: 251, endPoint x: 805, endPoint y: 251, distance: 12.0
click at [793, 251] on input "text" at bounding box center [702, 260] width 534 height 28
type input "Daughter"
click at [1282, 254] on label "Yes" at bounding box center [1289, 258] width 15 height 15
click at [1288, 254] on input "Yes" at bounding box center [1292, 256] width 9 height 9
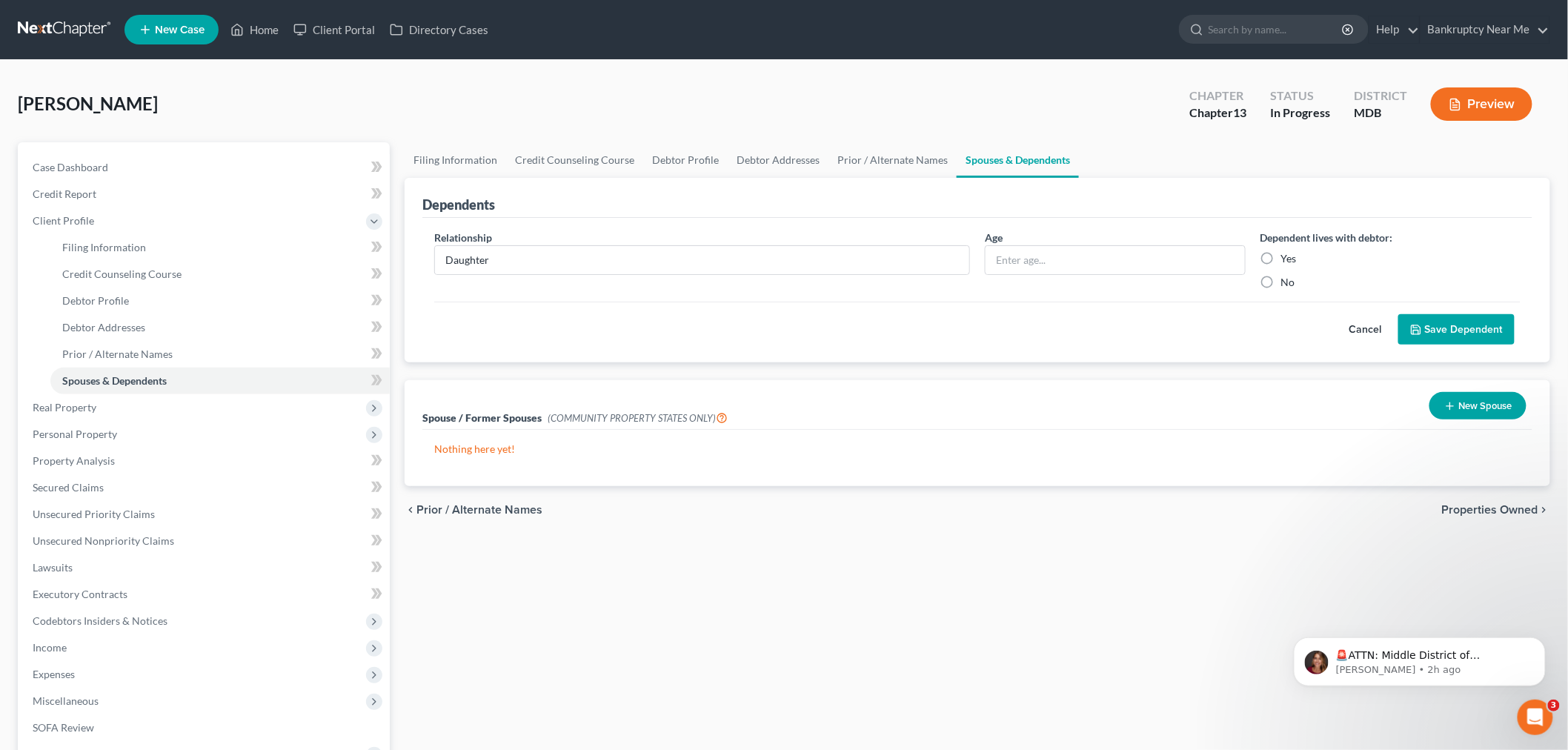
radio input "true"
click at [1458, 314] on button "Save Dependent" at bounding box center [1457, 329] width 116 height 31
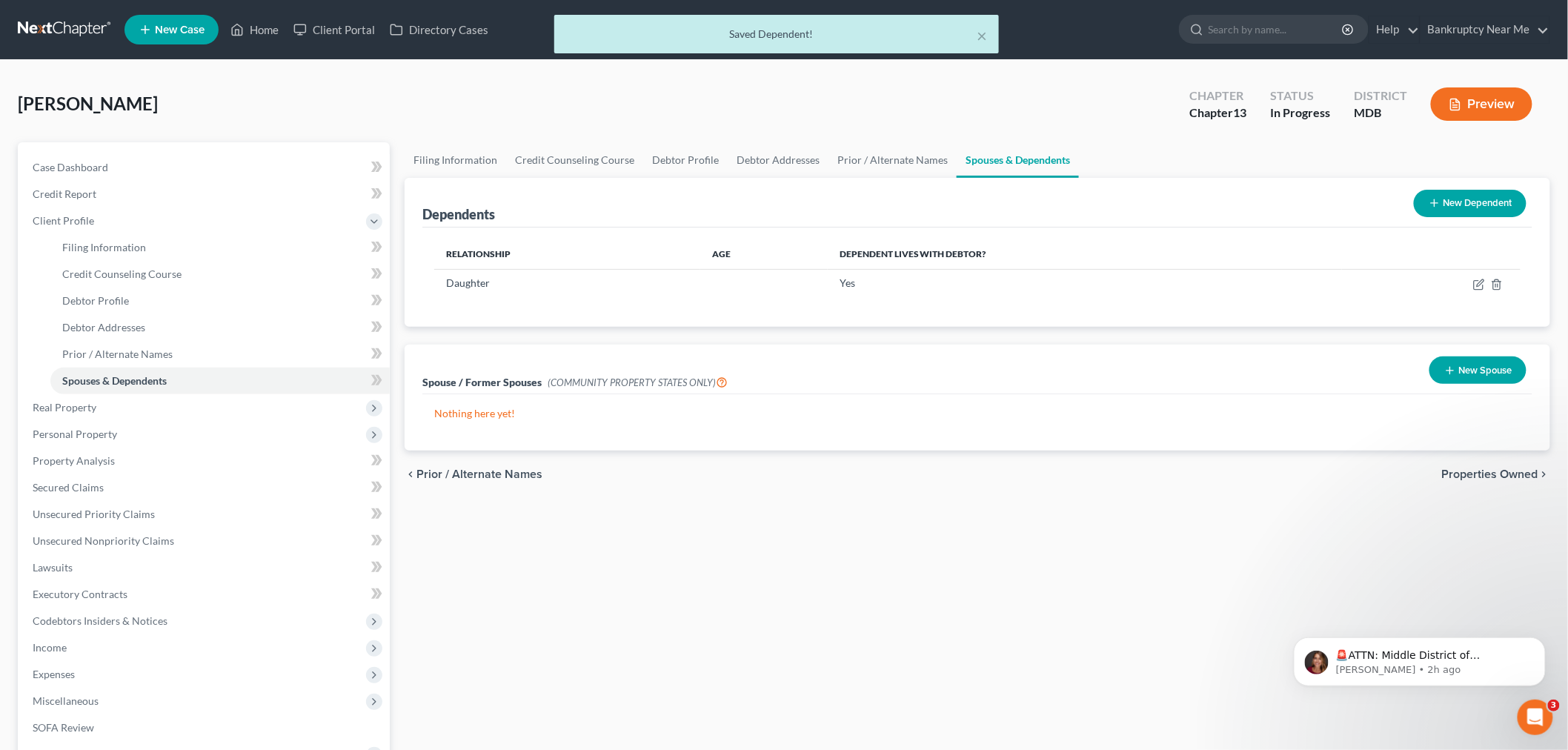
click at [1457, 216] on button "New Dependent" at bounding box center [1471, 204] width 113 height 27
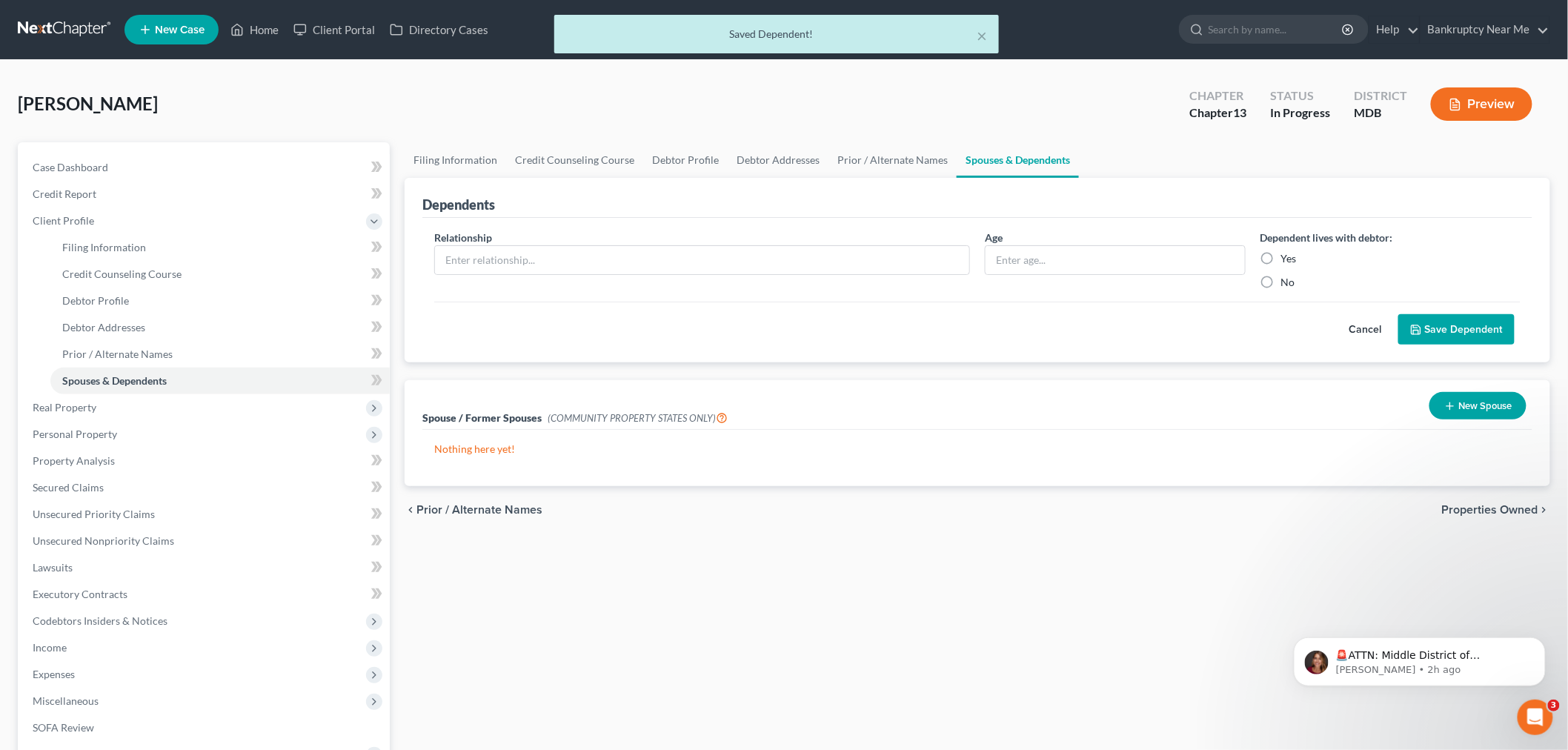
click at [742, 276] on div "Relationship *" at bounding box center [702, 260] width 551 height 60
click at [743, 269] on input "text" at bounding box center [702, 260] width 534 height 28
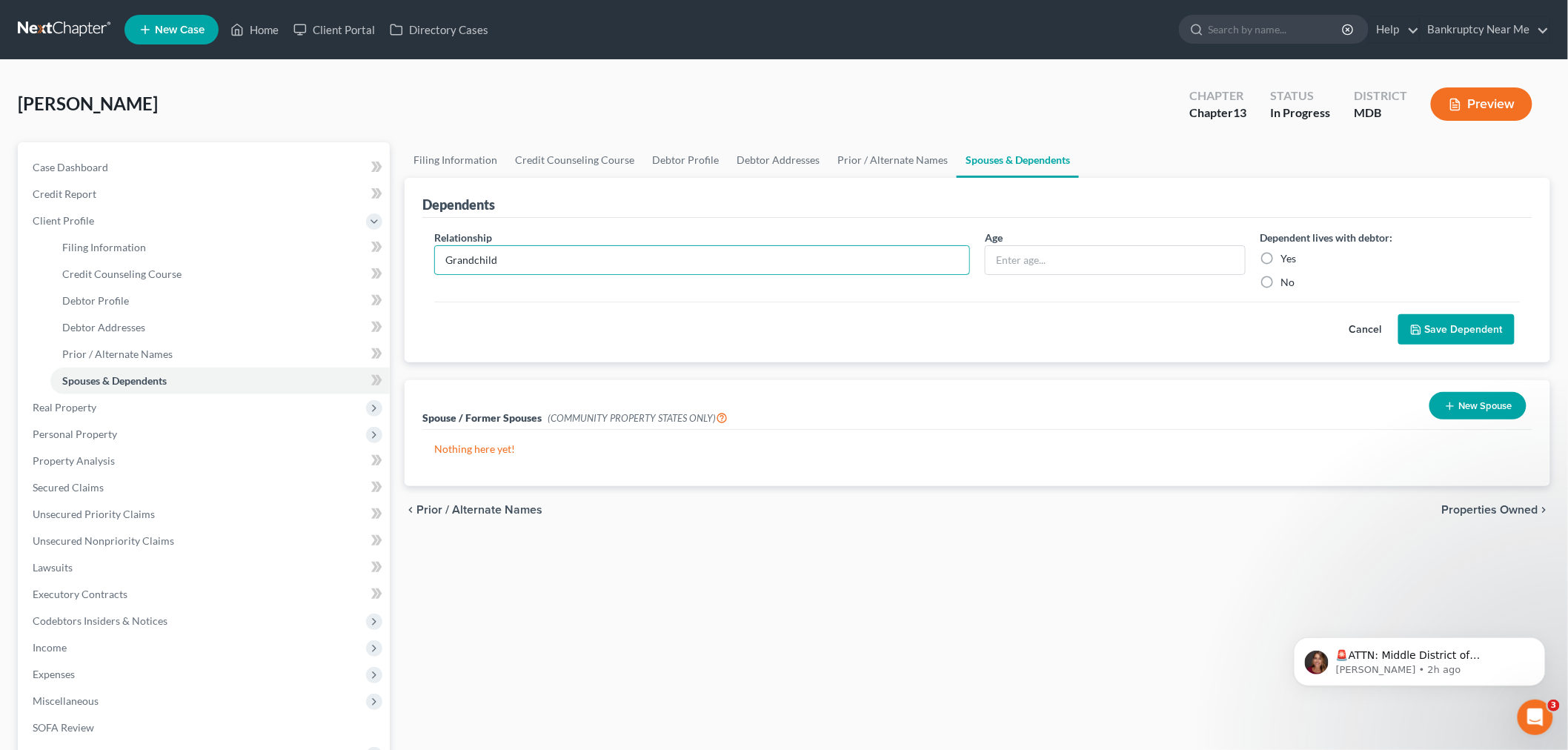
type input "Grandchild"
click at [1280, 260] on div "Yes" at bounding box center [1390, 258] width 261 height 15
click at [1282, 261] on label "Yes" at bounding box center [1289, 258] width 15 height 15
click at [1288, 261] on input "Yes" at bounding box center [1292, 256] width 9 height 9
radio input "true"
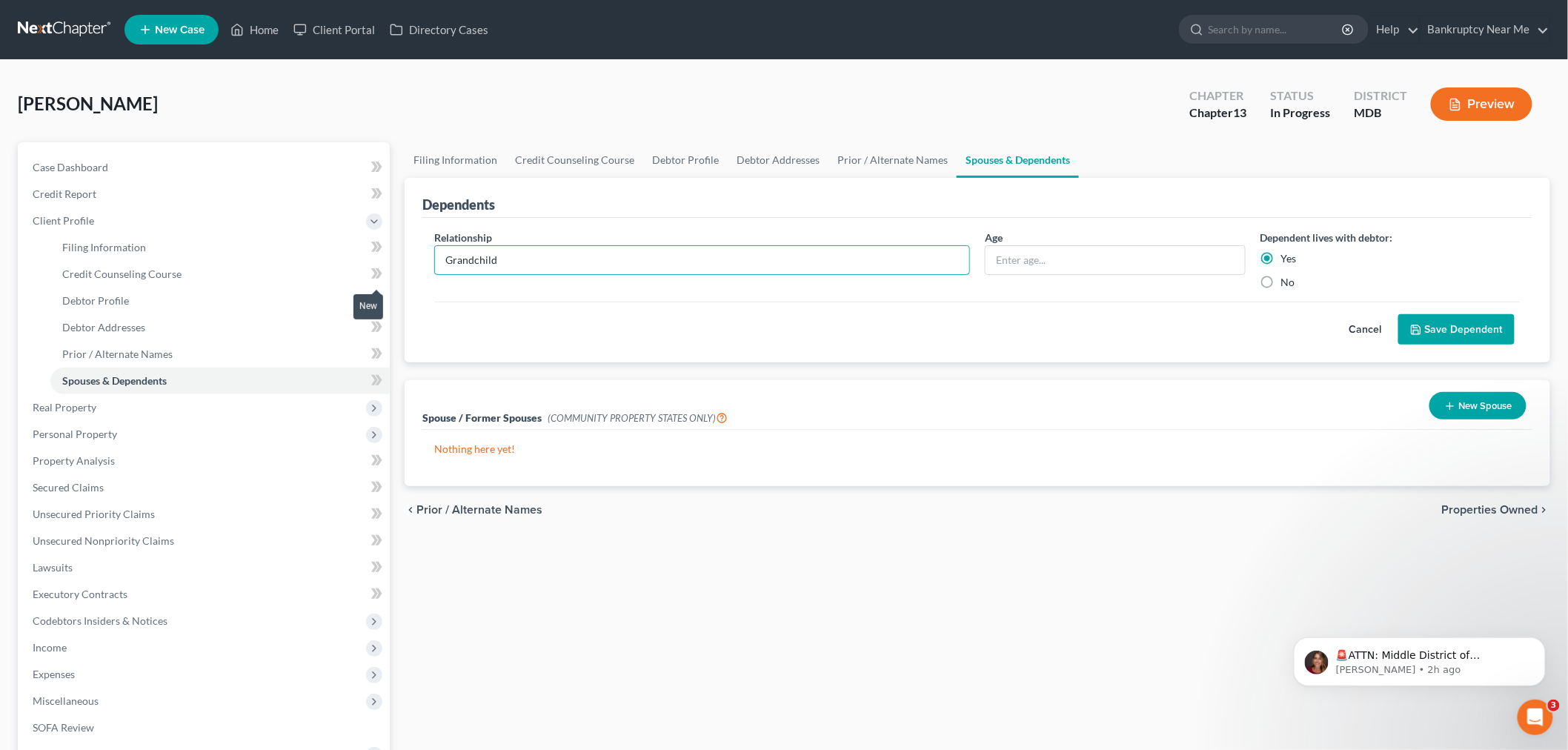
drag, startPoint x: 947, startPoint y: 257, endPoint x: 381, endPoint y: 277, distance: 566.4
click at [381, 277] on div "Petition Navigation Case Dashboard Payments Invoices Payments Payments Credit R…" at bounding box center [784, 529] width 1547 height 776
click at [1450, 307] on div "Cancel Save Dependent" at bounding box center [977, 323] width 1087 height 44
click at [1460, 321] on button "Save Dependent" at bounding box center [1457, 329] width 116 height 31
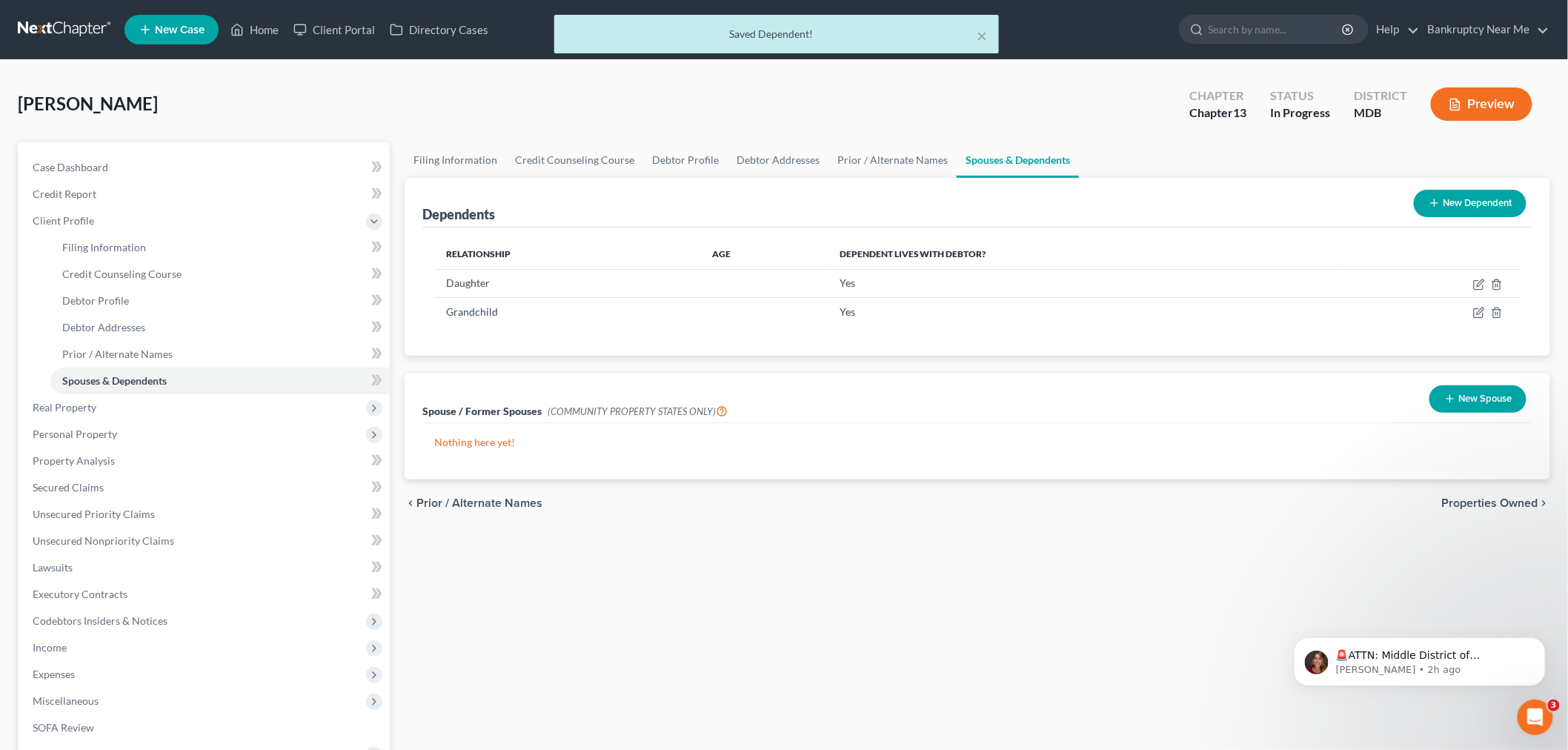
click at [1454, 200] on button "New Dependent" at bounding box center [1471, 204] width 113 height 27
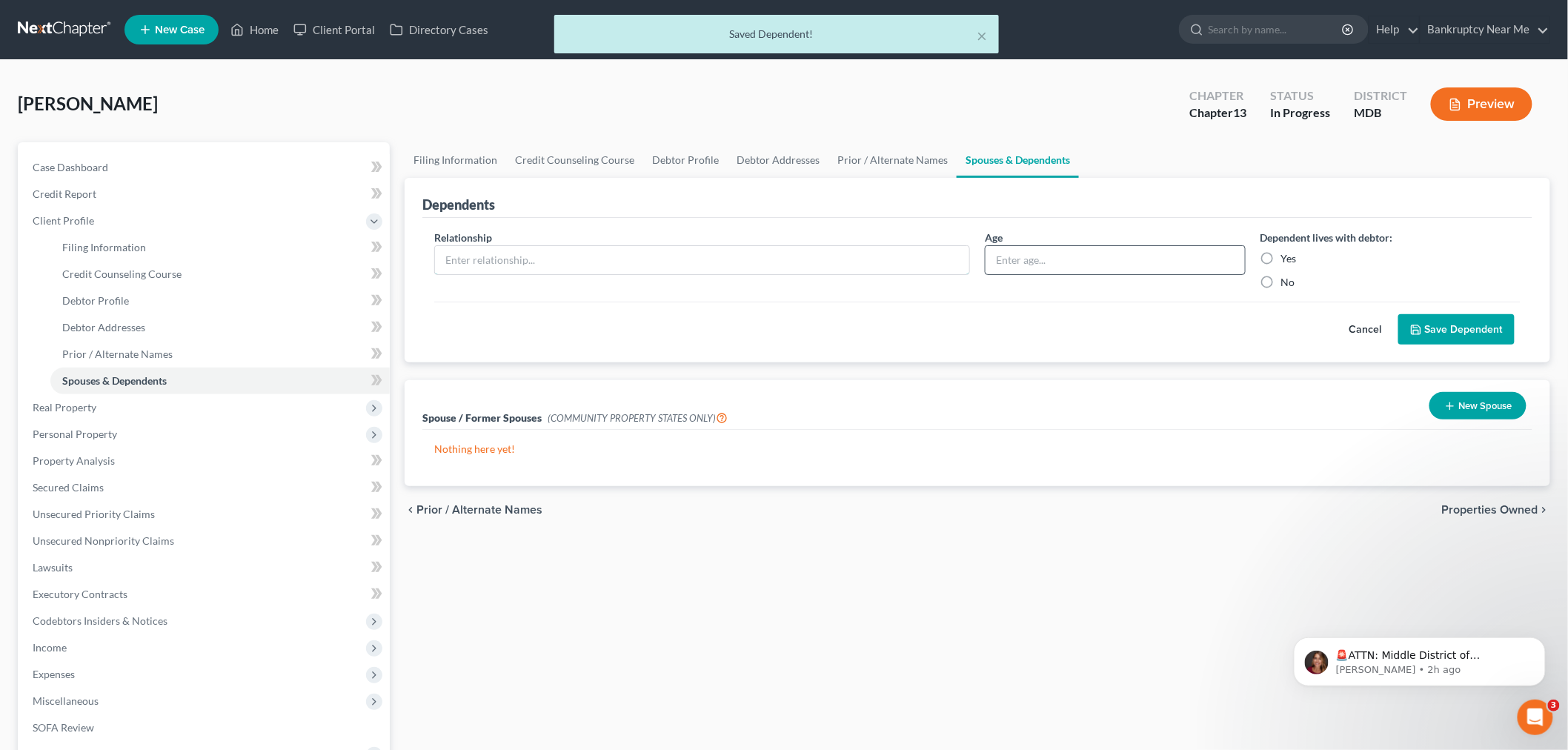
drag, startPoint x: 854, startPoint y: 259, endPoint x: 1034, endPoint y: 256, distance: 180.0
click at [854, 259] on input "text" at bounding box center [702, 260] width 534 height 28
paste input "Grandchild"
type input "Grandchild"
click at [1282, 258] on label "Yes" at bounding box center [1289, 258] width 15 height 15
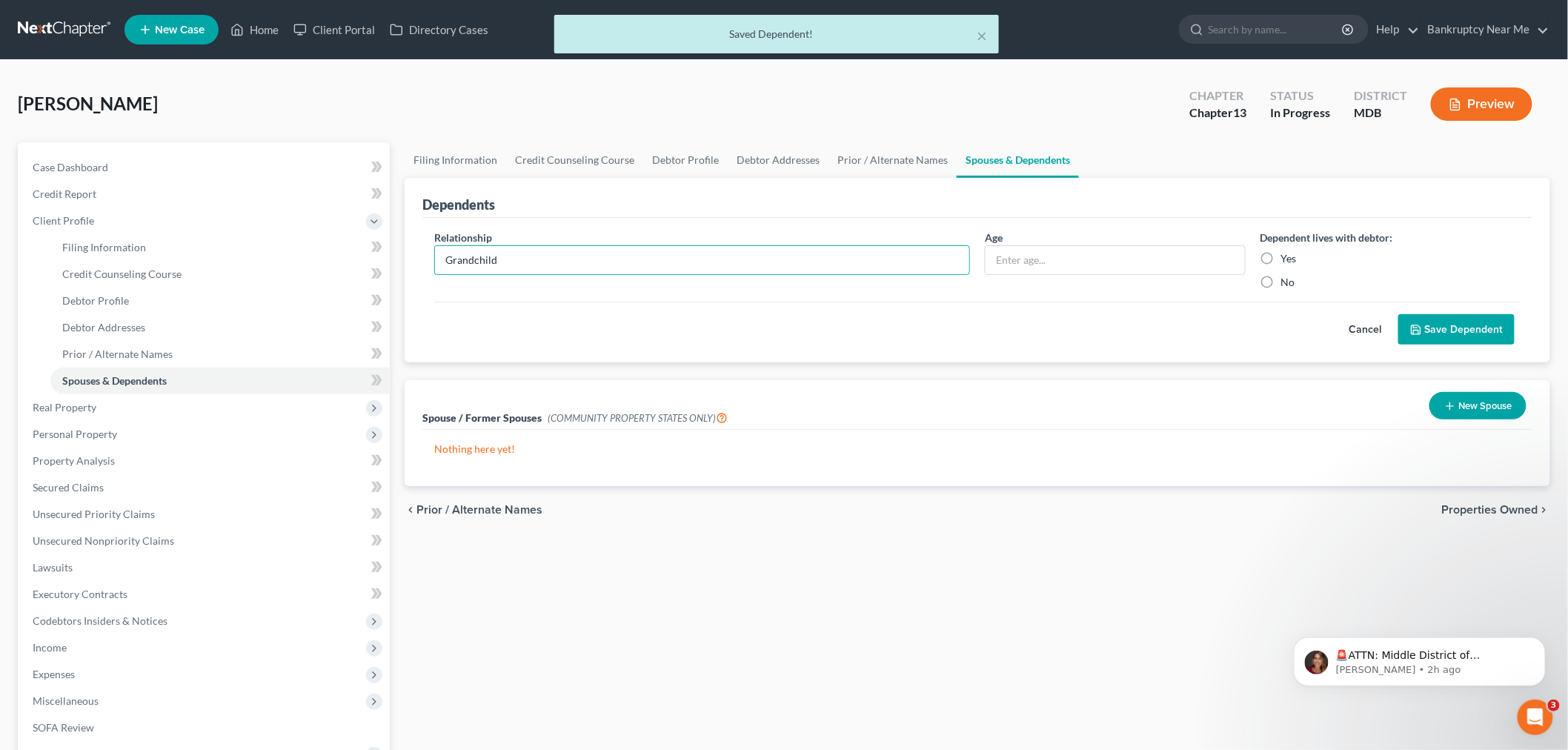
click at [1288, 258] on input "Yes" at bounding box center [1292, 256] width 9 height 9
radio input "true"
drag, startPoint x: 1465, startPoint y: 316, endPoint x: 1461, endPoint y: 269, distance: 47.2
click at [1465, 316] on button "Save Dependent" at bounding box center [1457, 329] width 116 height 31
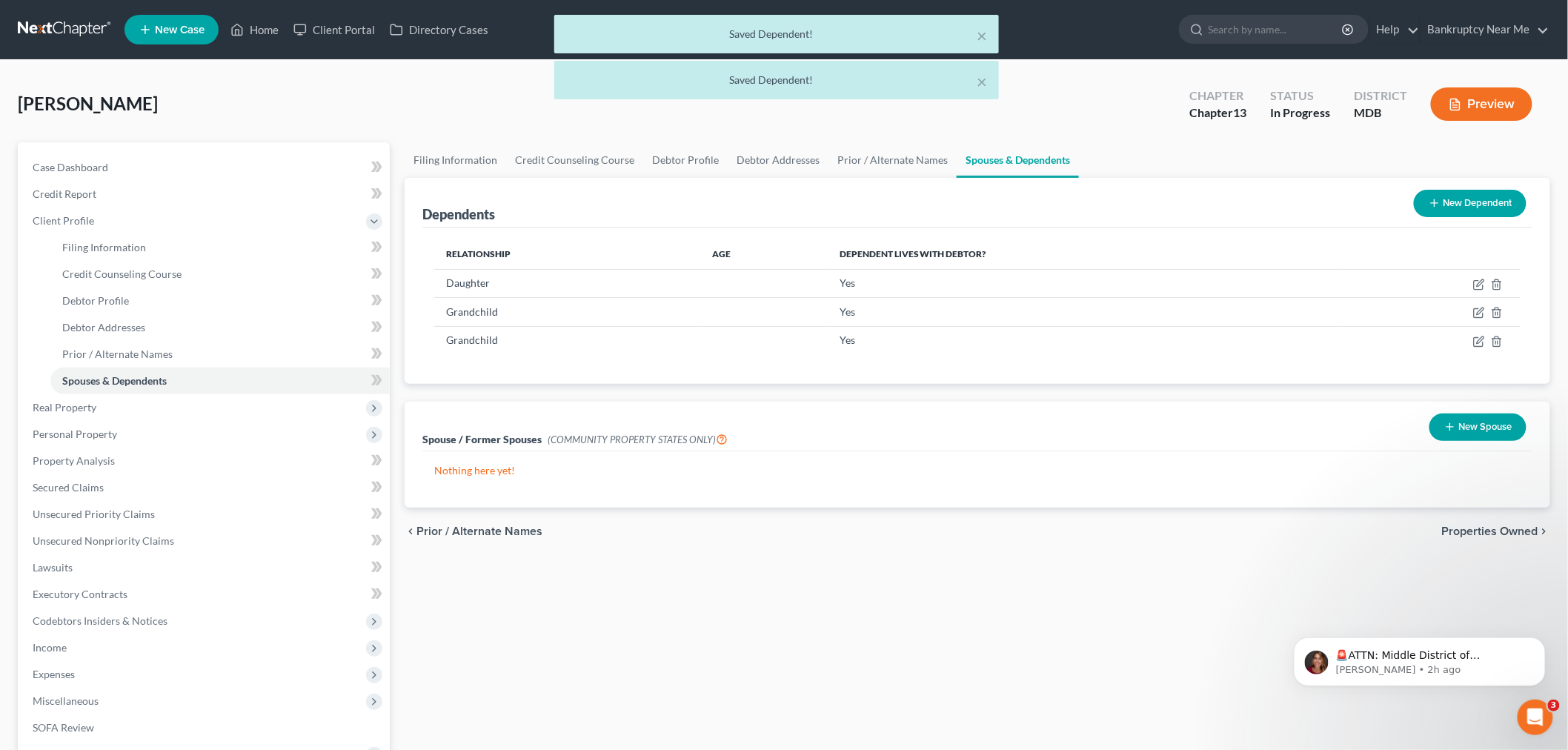
drag, startPoint x: 1467, startPoint y: 203, endPoint x: 1454, endPoint y: 203, distance: 13.0
click at [1464, 203] on button "New Dependent" at bounding box center [1471, 204] width 113 height 27
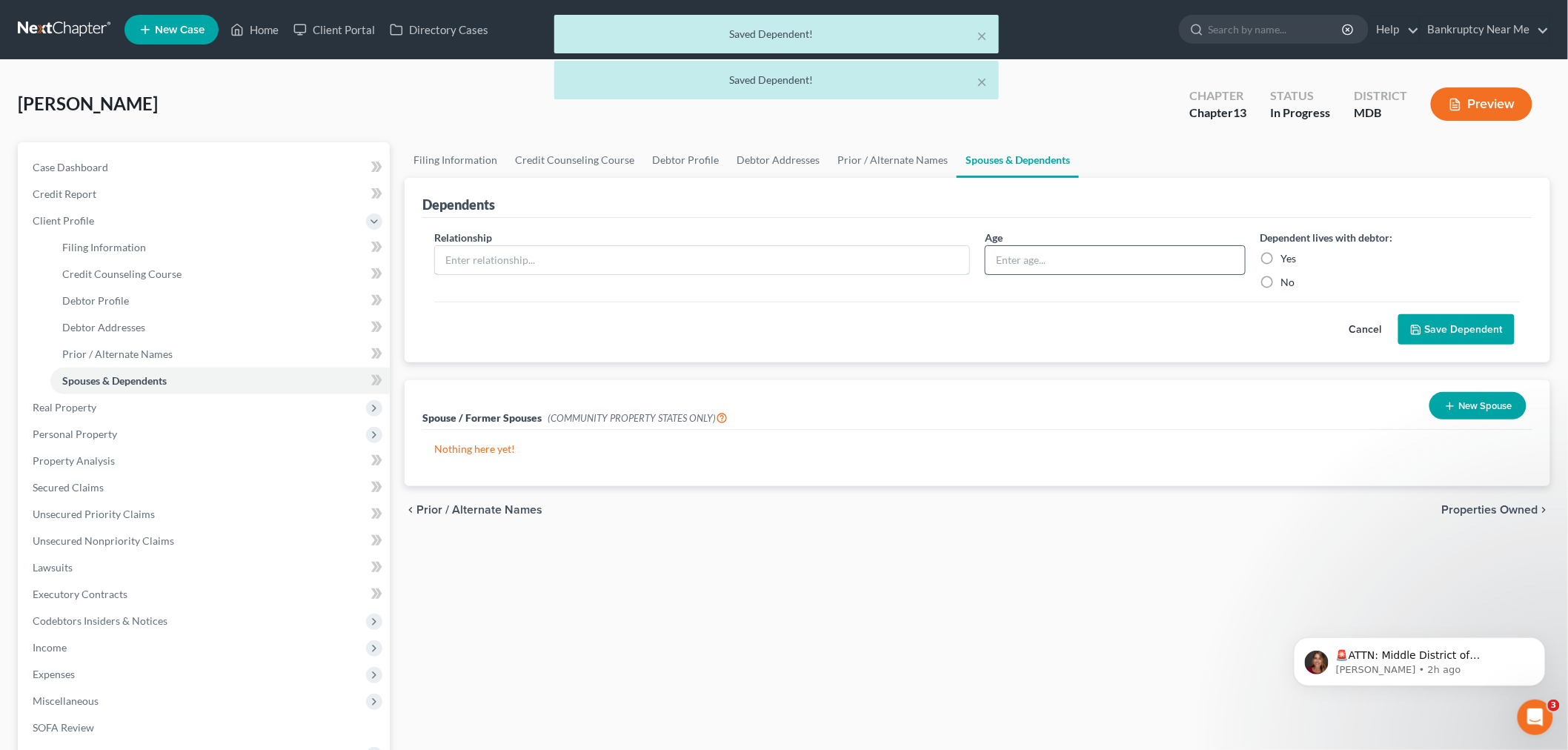
drag, startPoint x: 816, startPoint y: 254, endPoint x: 1067, endPoint y: 253, distance: 251.0
click at [816, 254] on input "text" at bounding box center [702, 260] width 534 height 28
paste input "Grandchild"
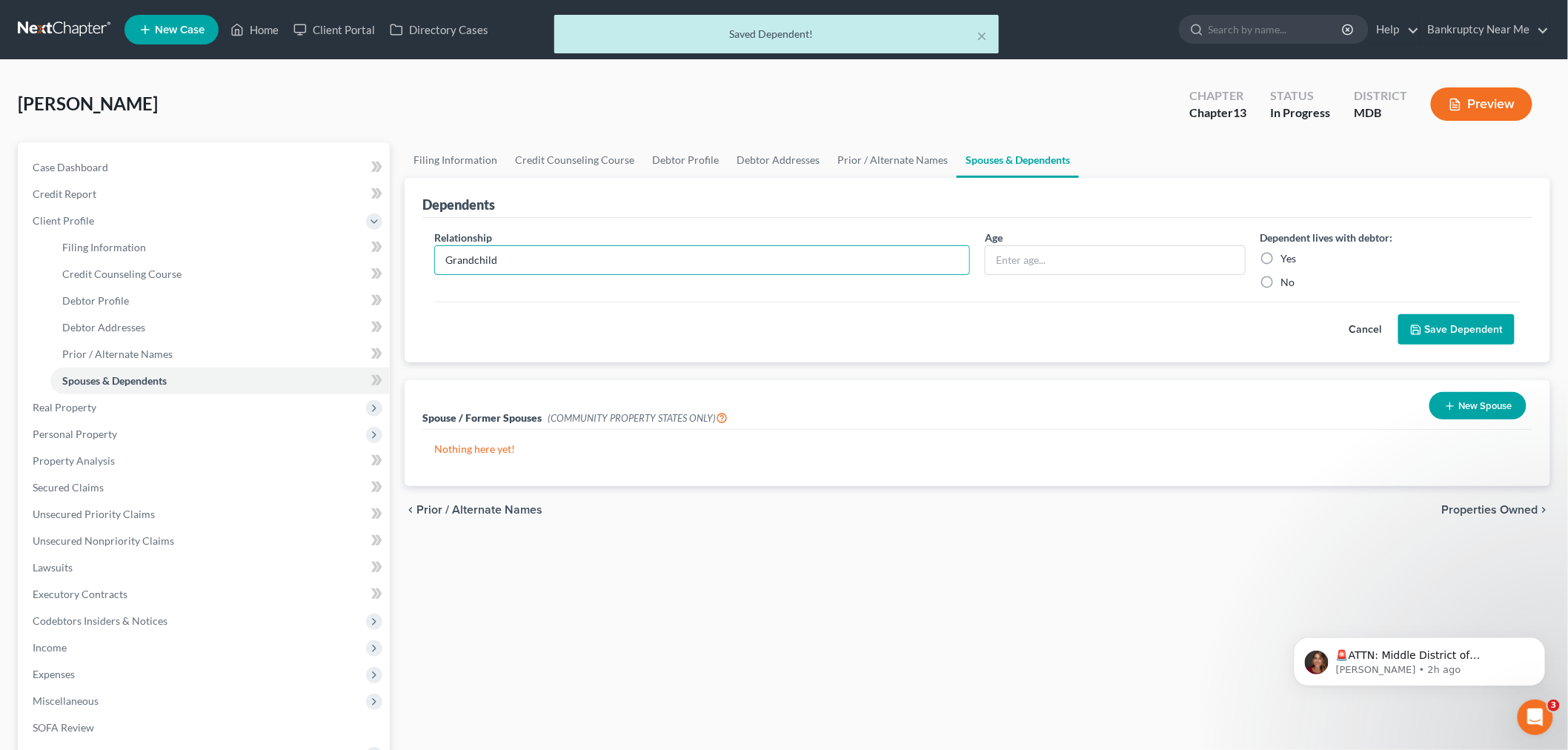
type input "Grandchild"
click at [1282, 257] on label "Yes" at bounding box center [1289, 258] width 15 height 15
click at [1288, 257] on input "Yes" at bounding box center [1292, 256] width 9 height 9
radio input "true"
click at [1443, 322] on button "Save Dependent" at bounding box center [1457, 329] width 116 height 31
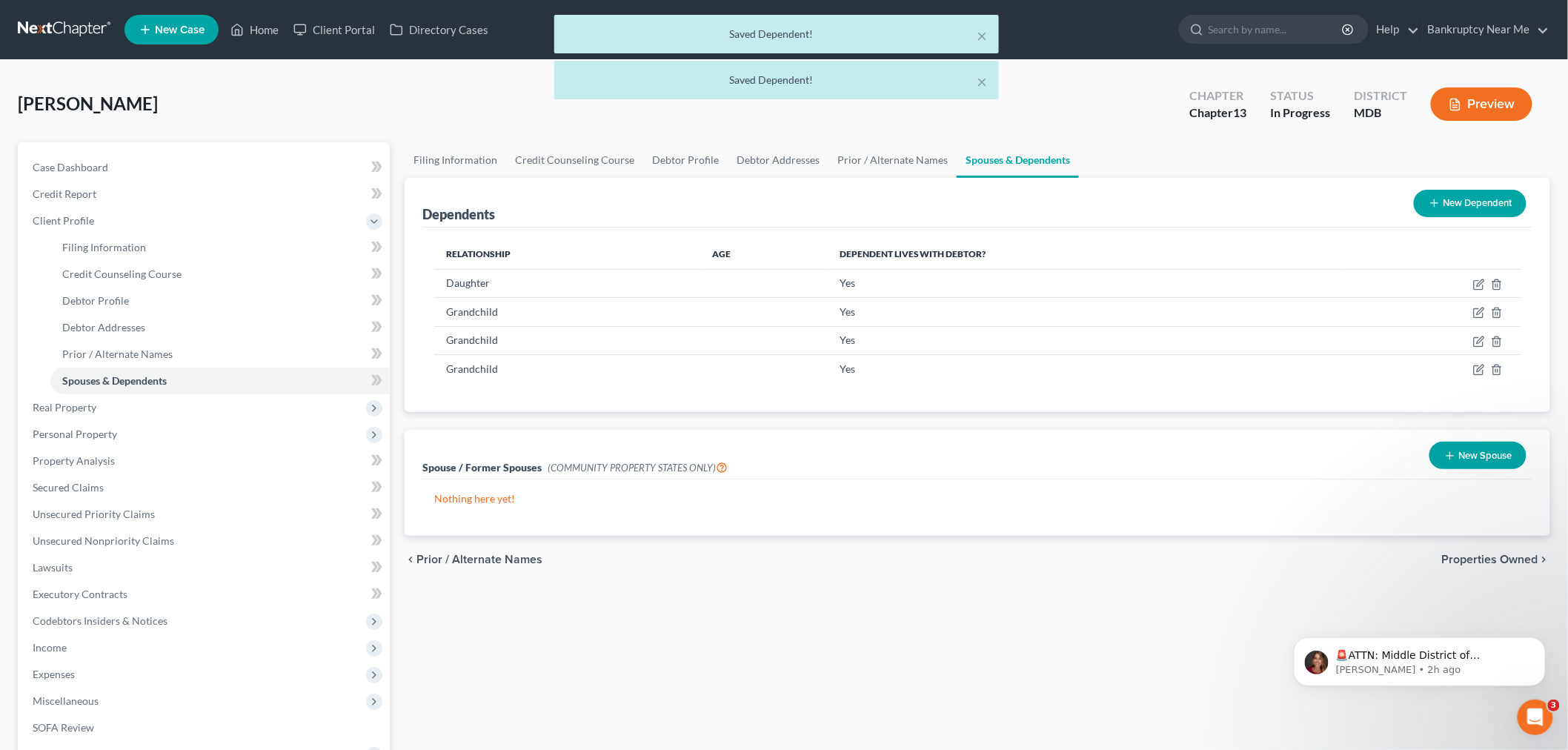
click at [1465, 204] on button "New Dependent" at bounding box center [1471, 204] width 113 height 27
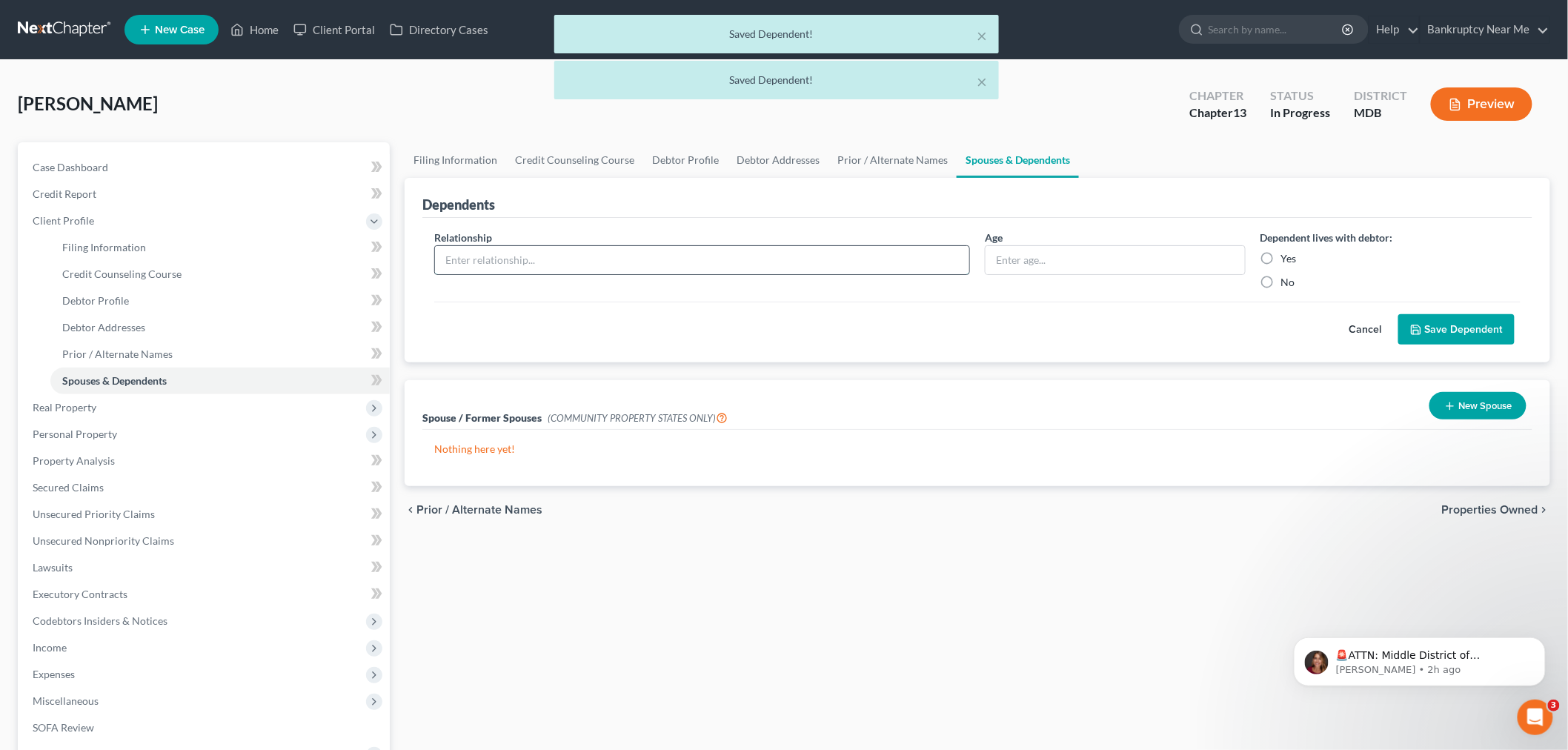
drag, startPoint x: 770, startPoint y: 265, endPoint x: 795, endPoint y: 262, distance: 25.2
click at [770, 265] on input "text" at bounding box center [702, 260] width 534 height 28
paste input "Grandchild"
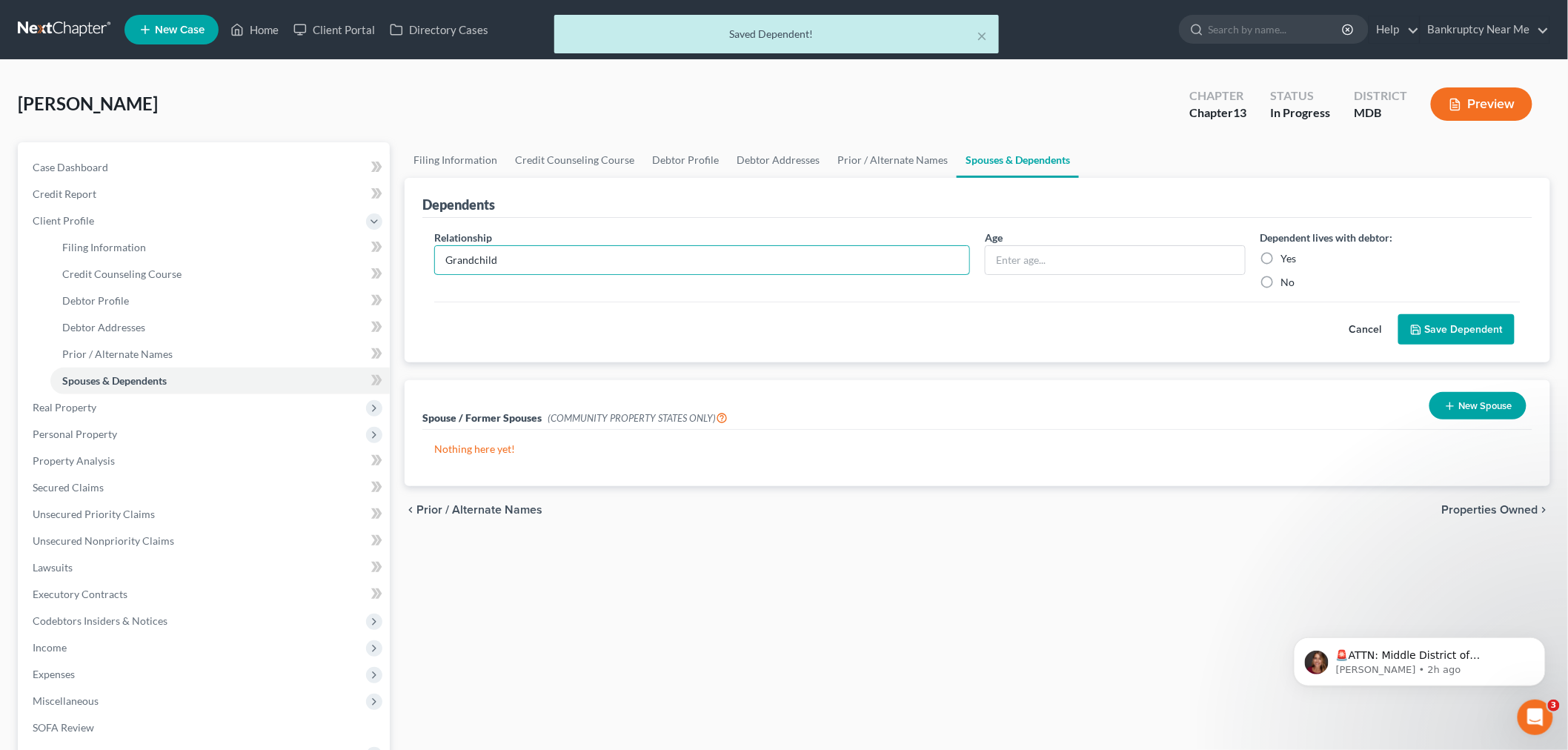
type input "Grandchild"
click at [1282, 251] on label "Yes" at bounding box center [1289, 258] width 15 height 15
click at [1288, 251] on input "Yes" at bounding box center [1292, 256] width 9 height 9
radio input "true"
click at [1441, 320] on button "Save Dependent" at bounding box center [1457, 329] width 116 height 31
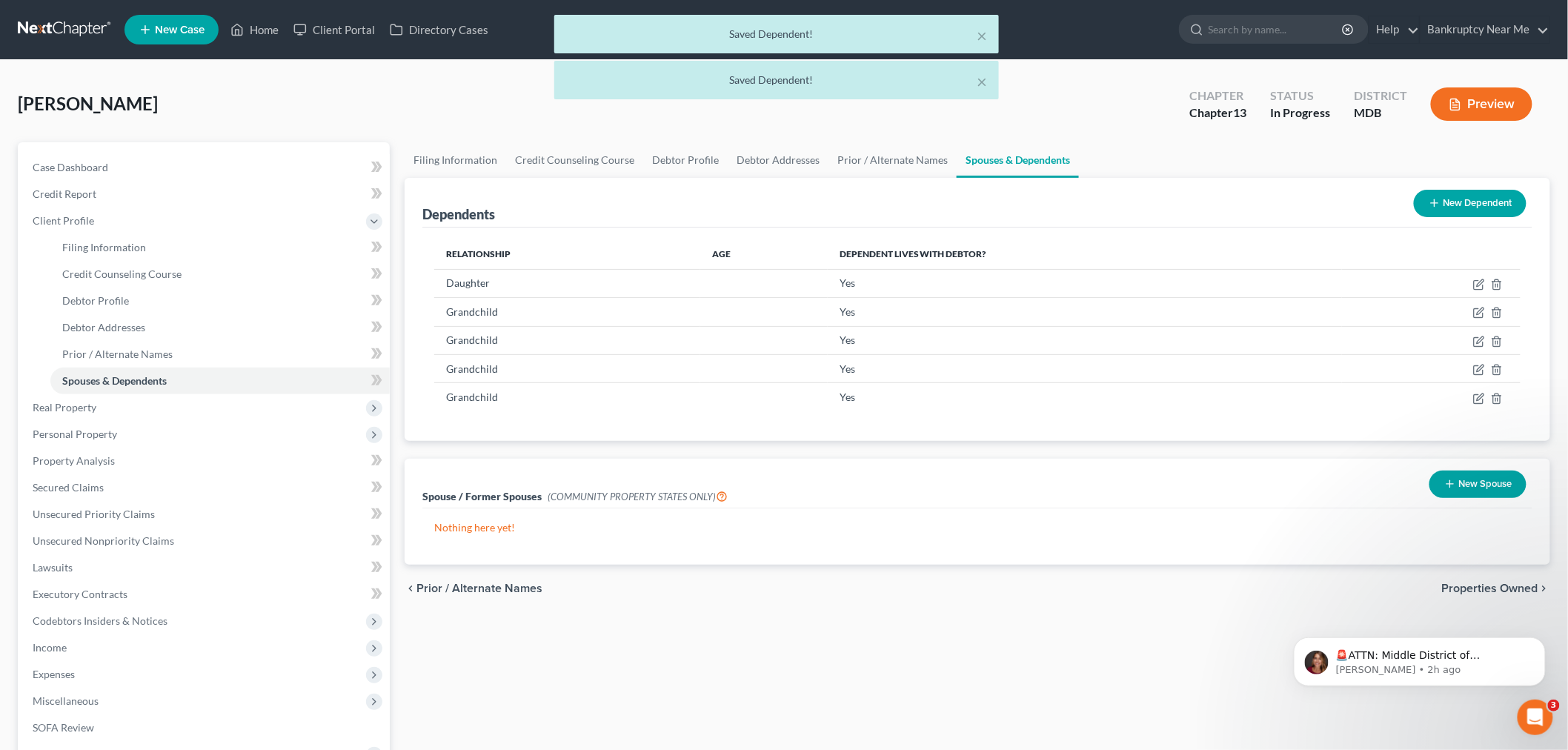
click at [1461, 198] on button "New Dependent" at bounding box center [1471, 204] width 113 height 27
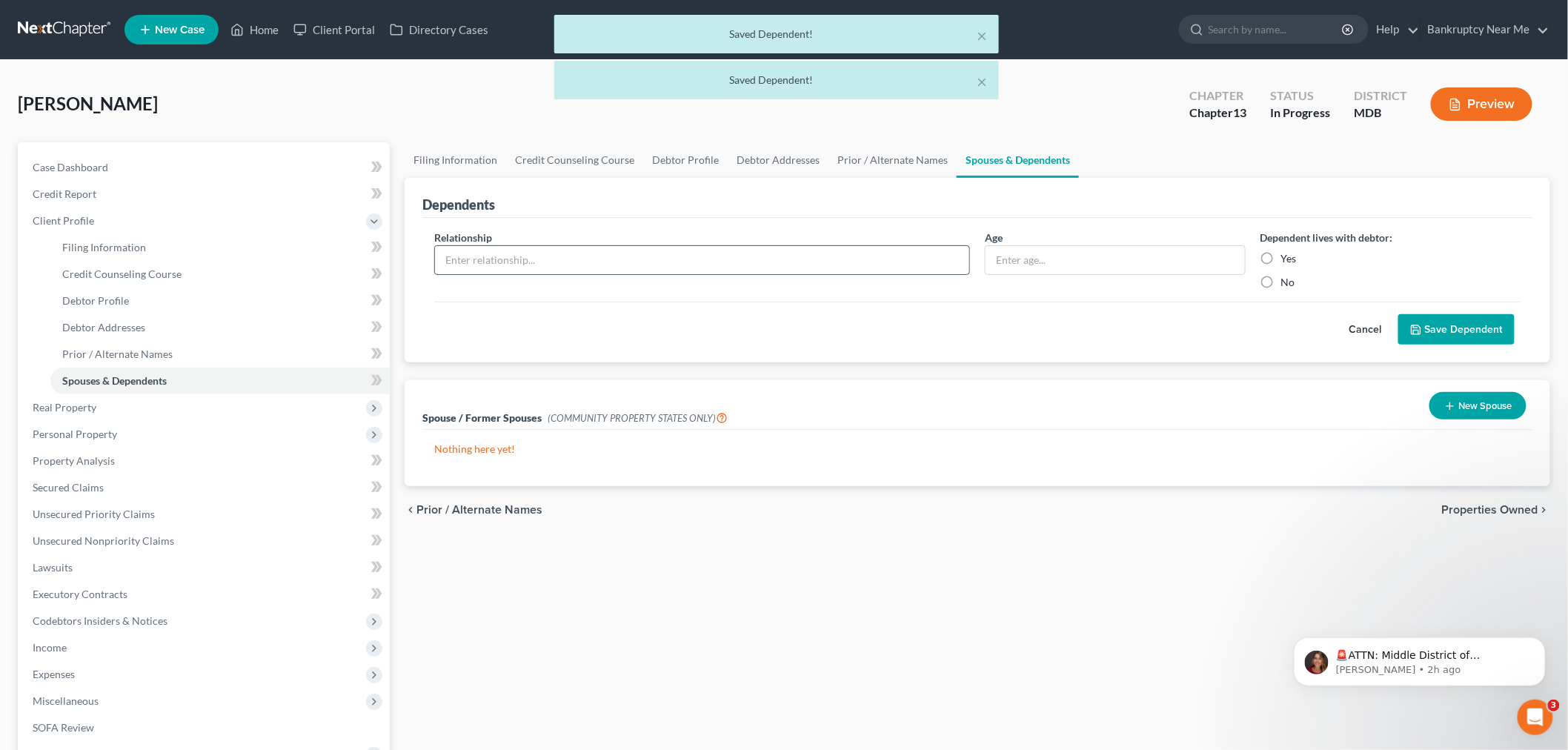
click at [906, 268] on input "text" at bounding box center [702, 260] width 534 height 28
paste input "Grandchild"
type input "Grandchild"
click at [1282, 258] on label "Yes" at bounding box center [1289, 258] width 15 height 15
click at [1288, 258] on input "Yes" at bounding box center [1292, 256] width 9 height 9
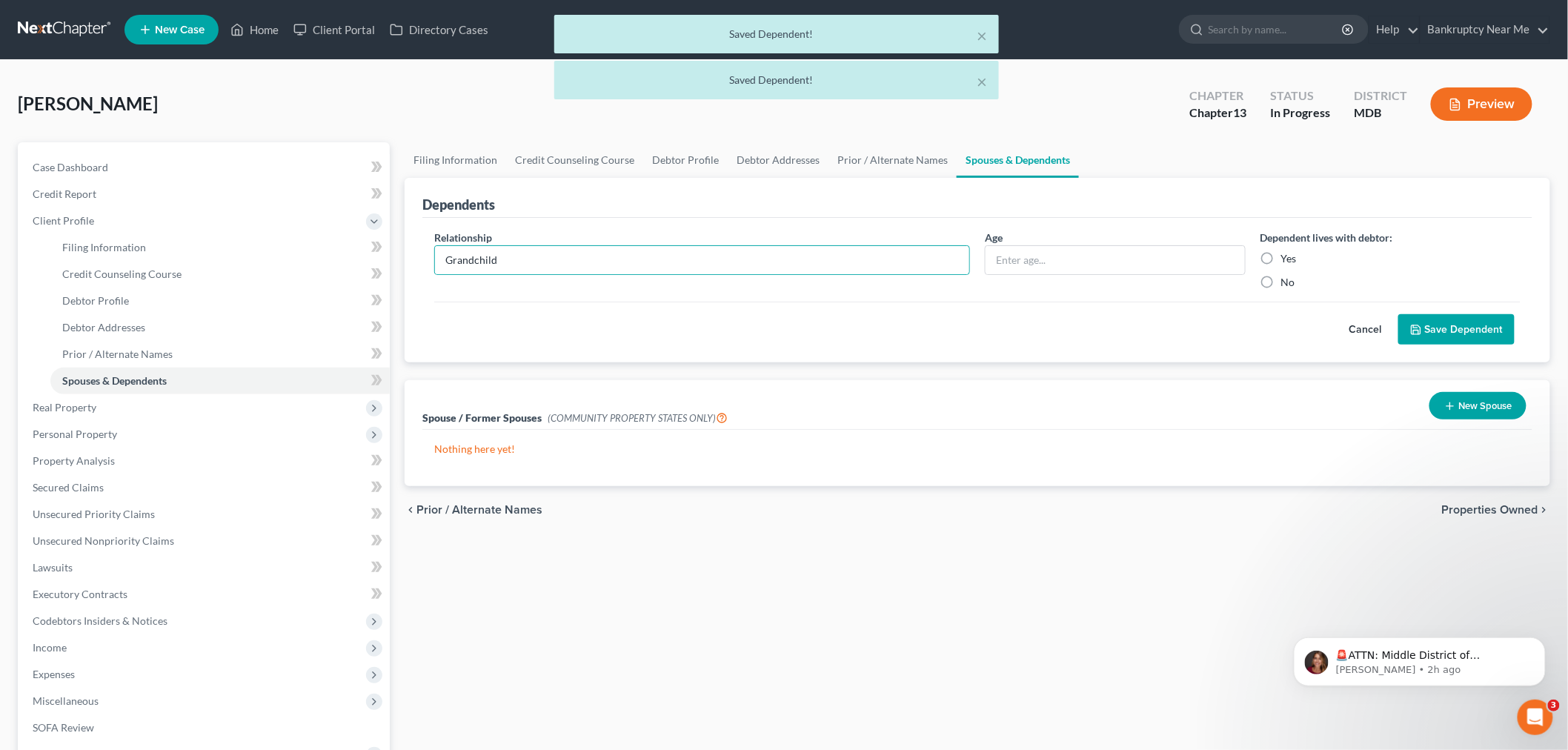
radio input "true"
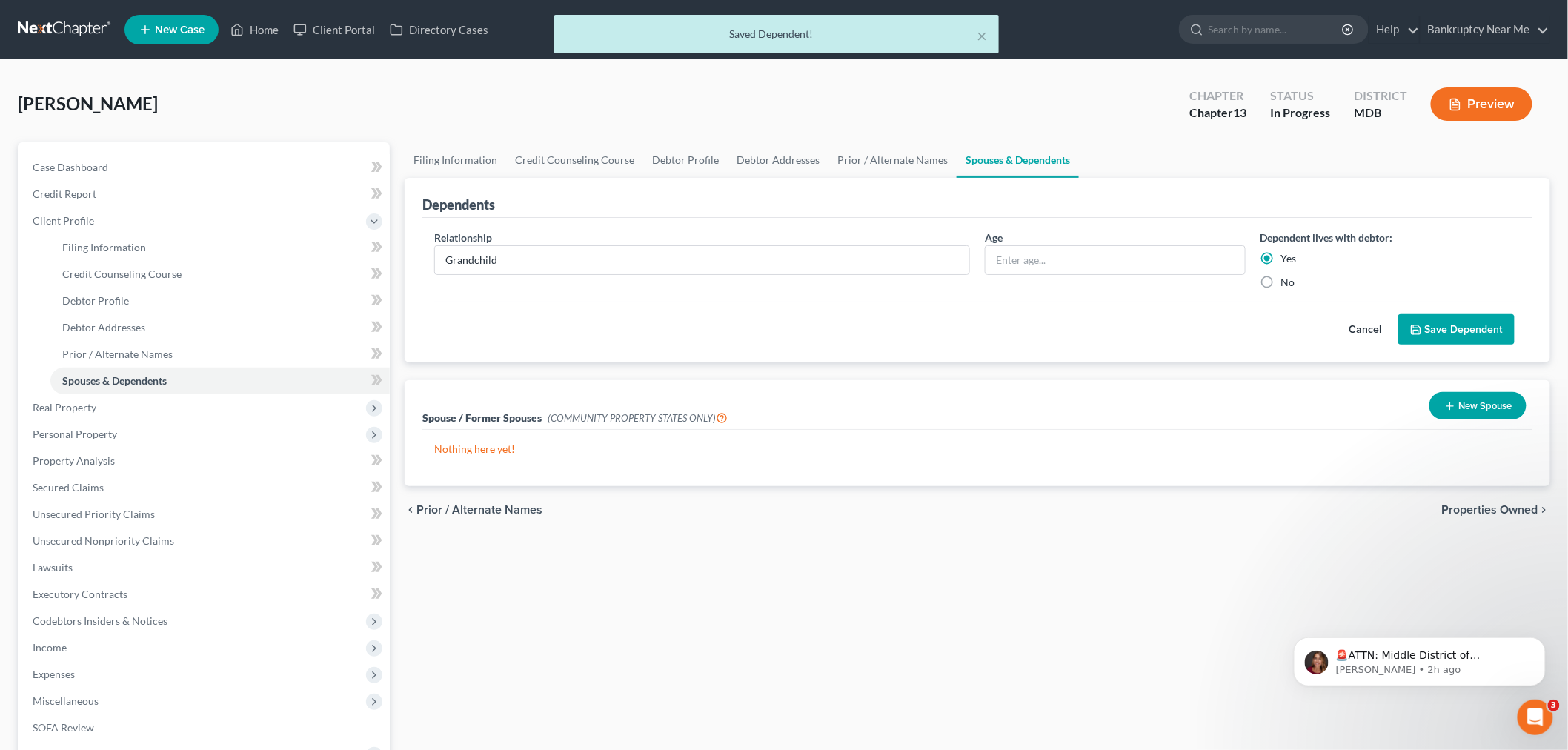
click at [1433, 321] on button "Save Dependent" at bounding box center [1457, 329] width 116 height 31
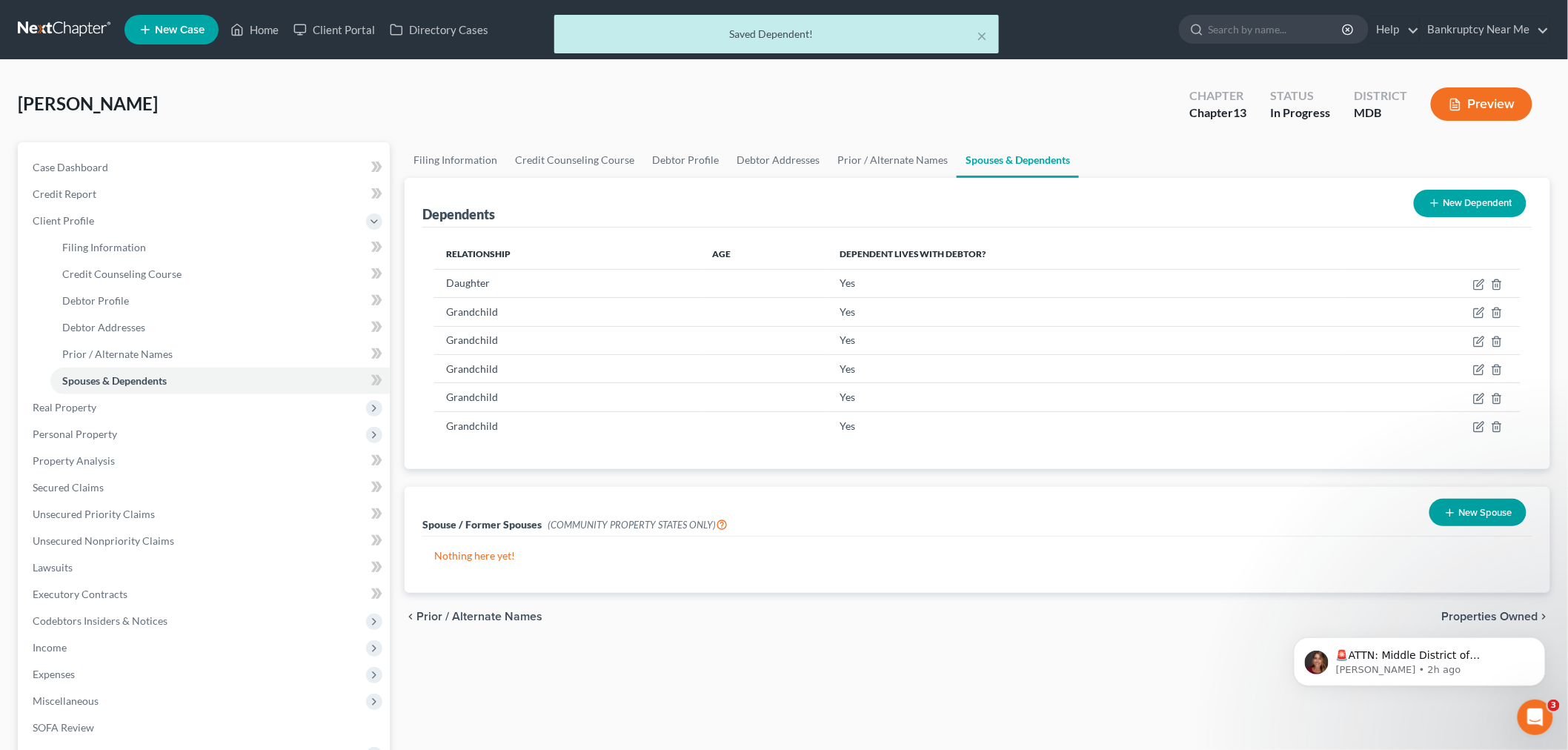
click at [1479, 203] on button "New Dependent" at bounding box center [1471, 204] width 113 height 27
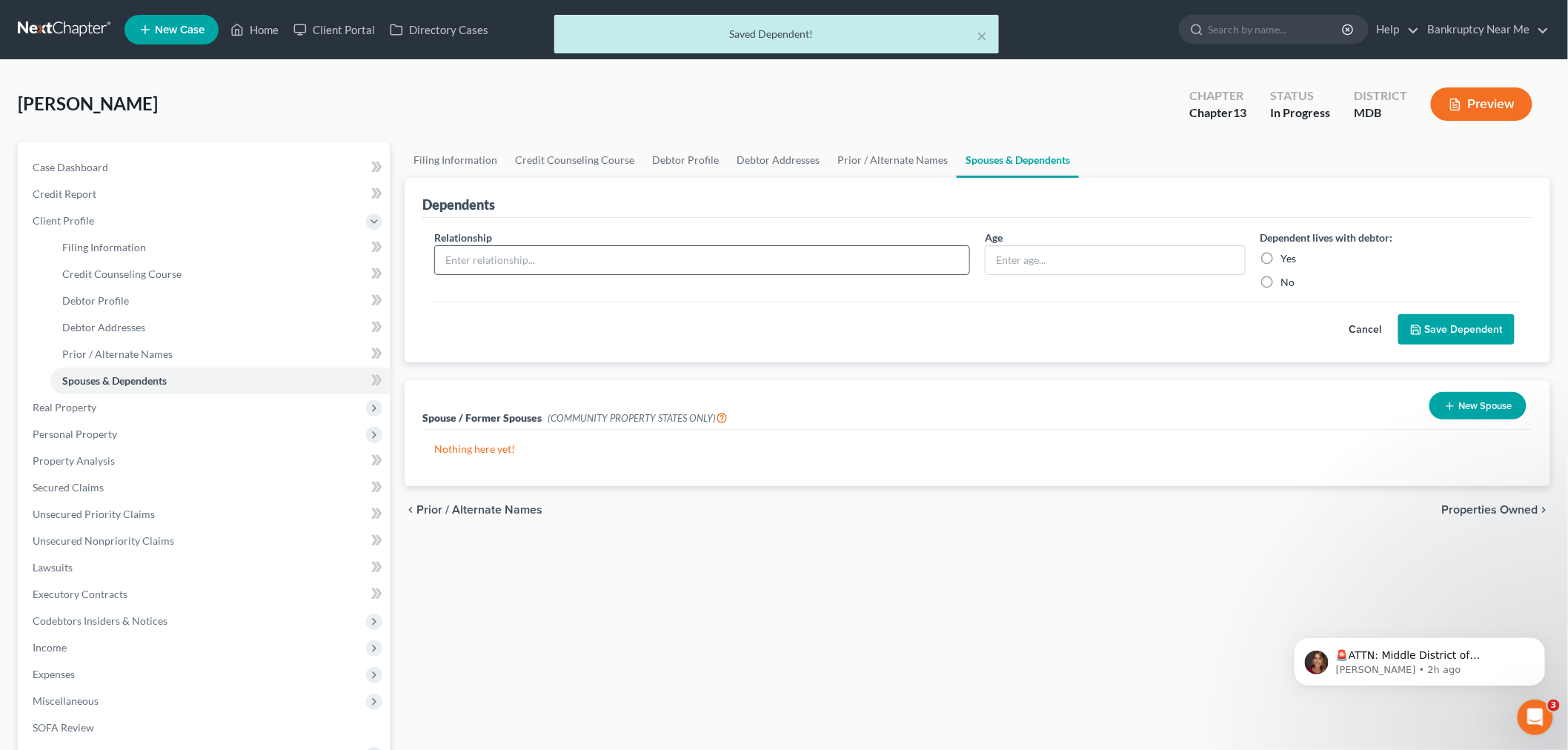
drag, startPoint x: 861, startPoint y: 250, endPoint x: 953, endPoint y: 253, distance: 92.0
click at [861, 250] on input "text" at bounding box center [702, 260] width 534 height 28
paste input "Grandchild"
type input "Grandchild"
click at [1282, 254] on label "Yes" at bounding box center [1289, 258] width 15 height 15
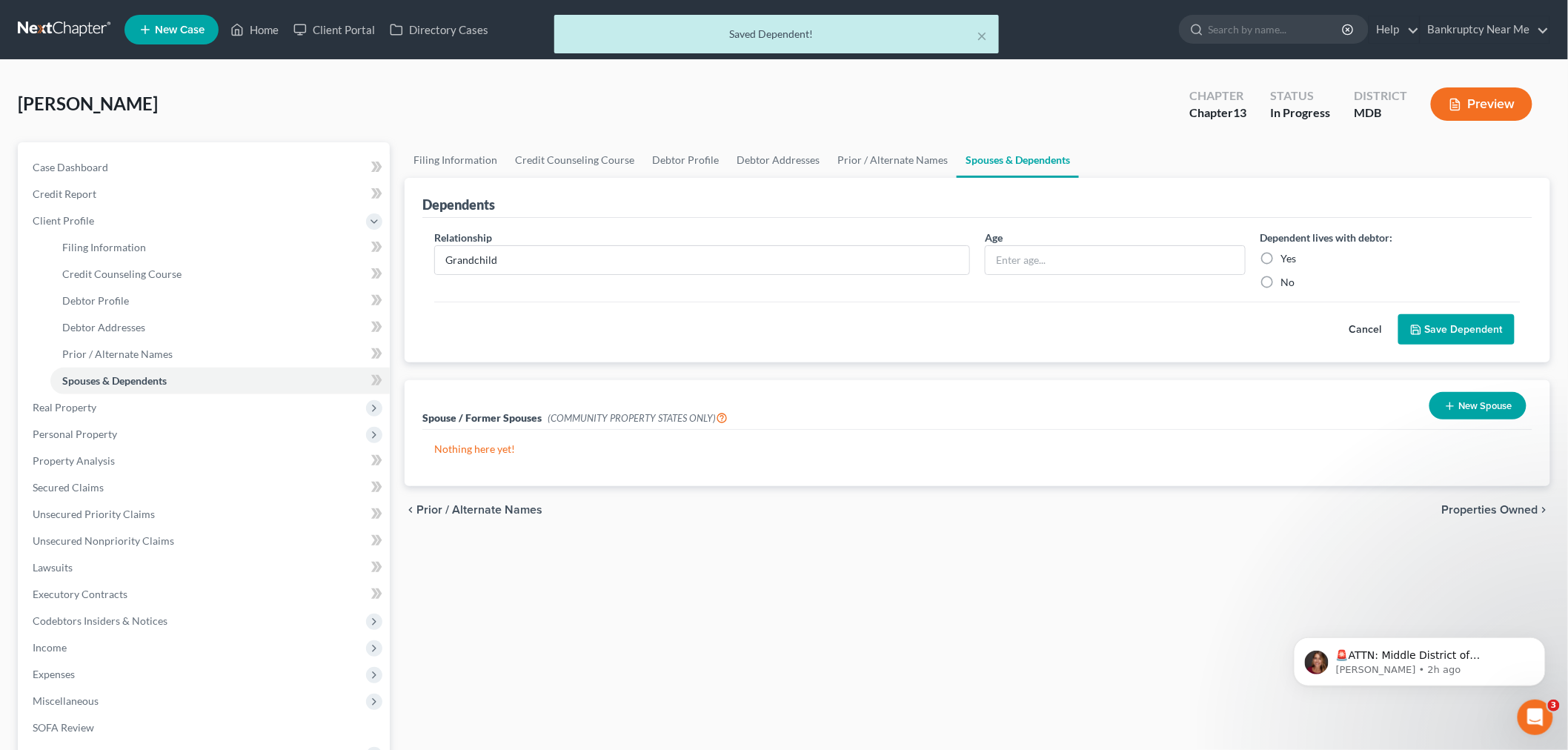
click at [1288, 254] on input "Yes" at bounding box center [1292, 256] width 9 height 9
radio input "true"
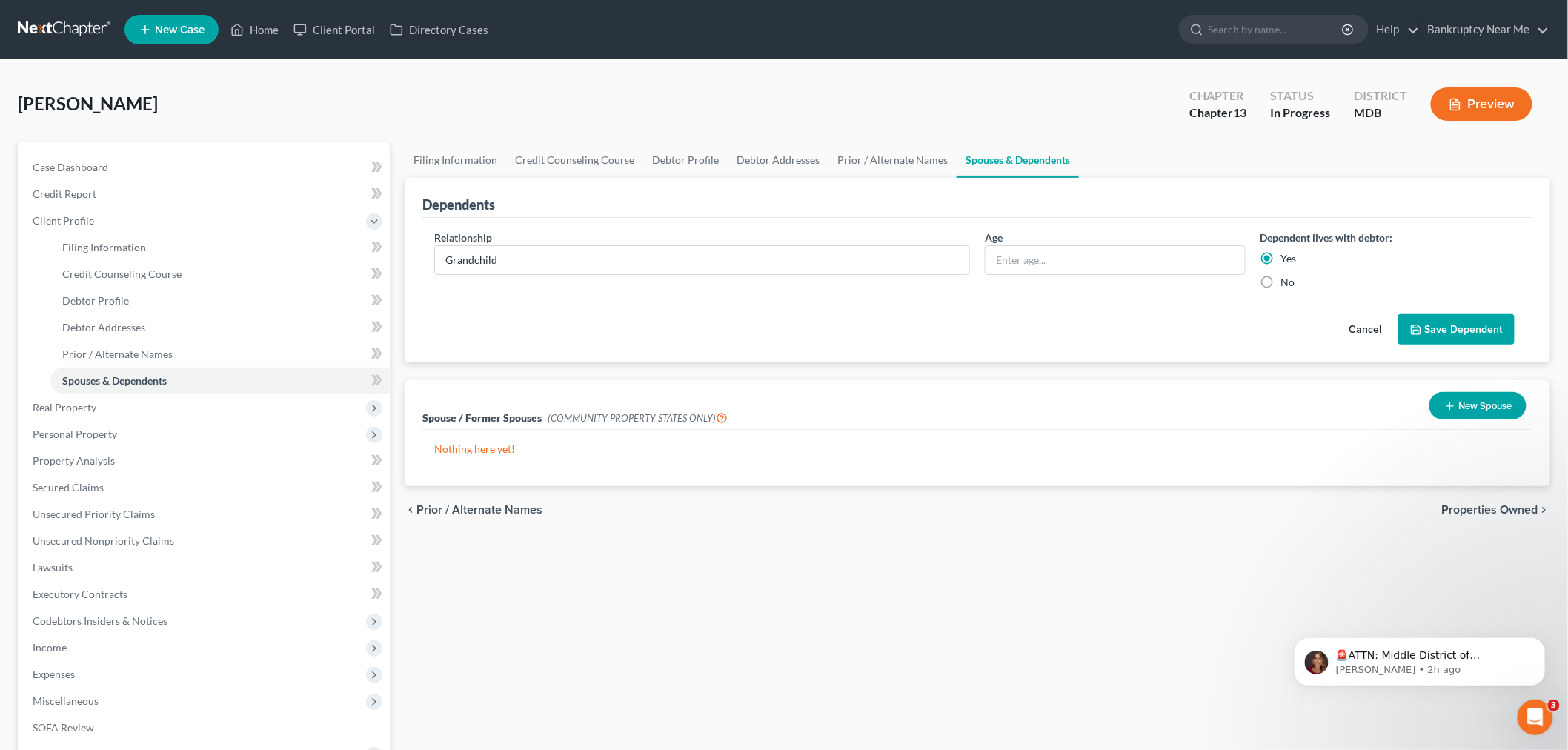
click at [1424, 319] on button "Save Dependent" at bounding box center [1457, 329] width 116 height 31
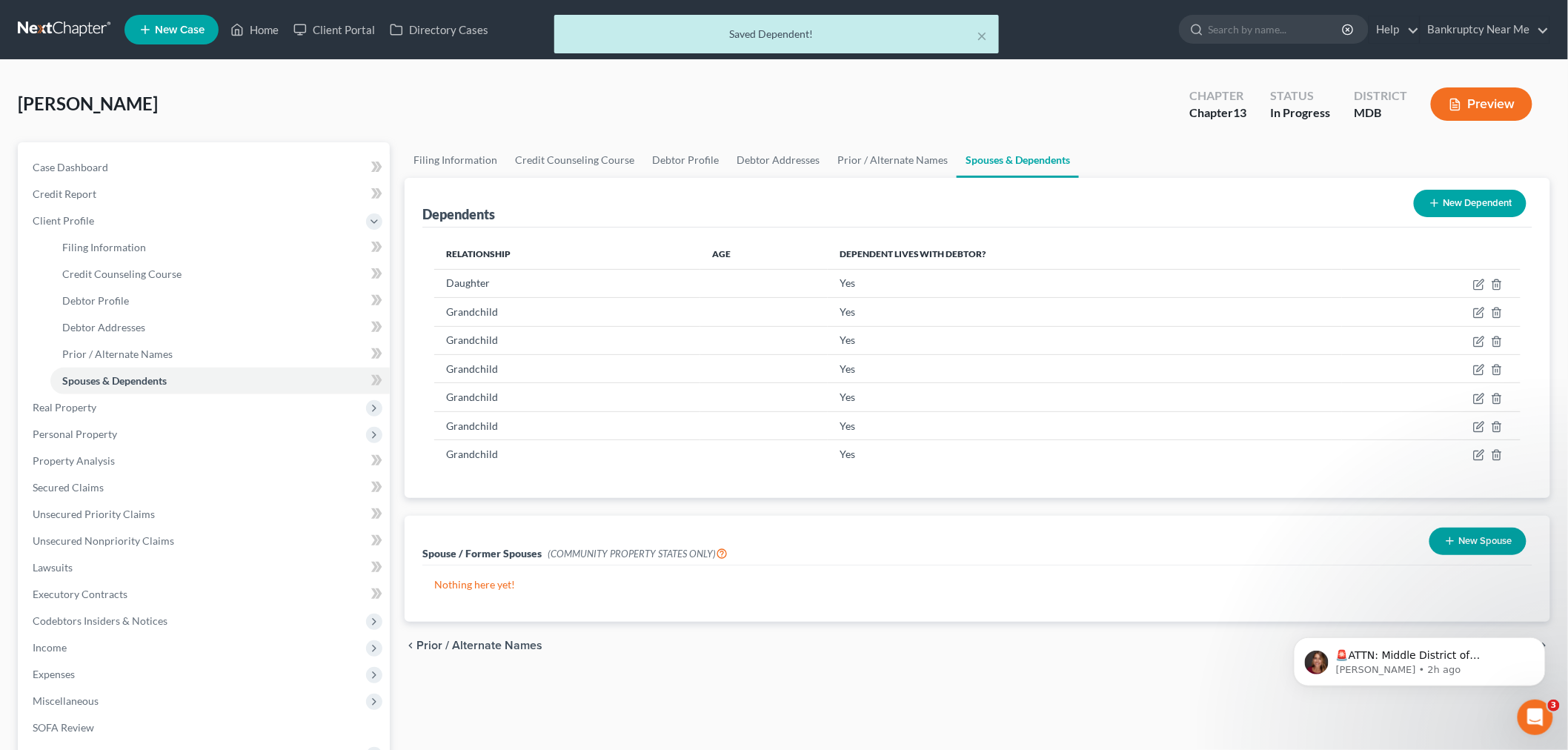
click at [1438, 195] on button "New Dependent" at bounding box center [1471, 204] width 113 height 27
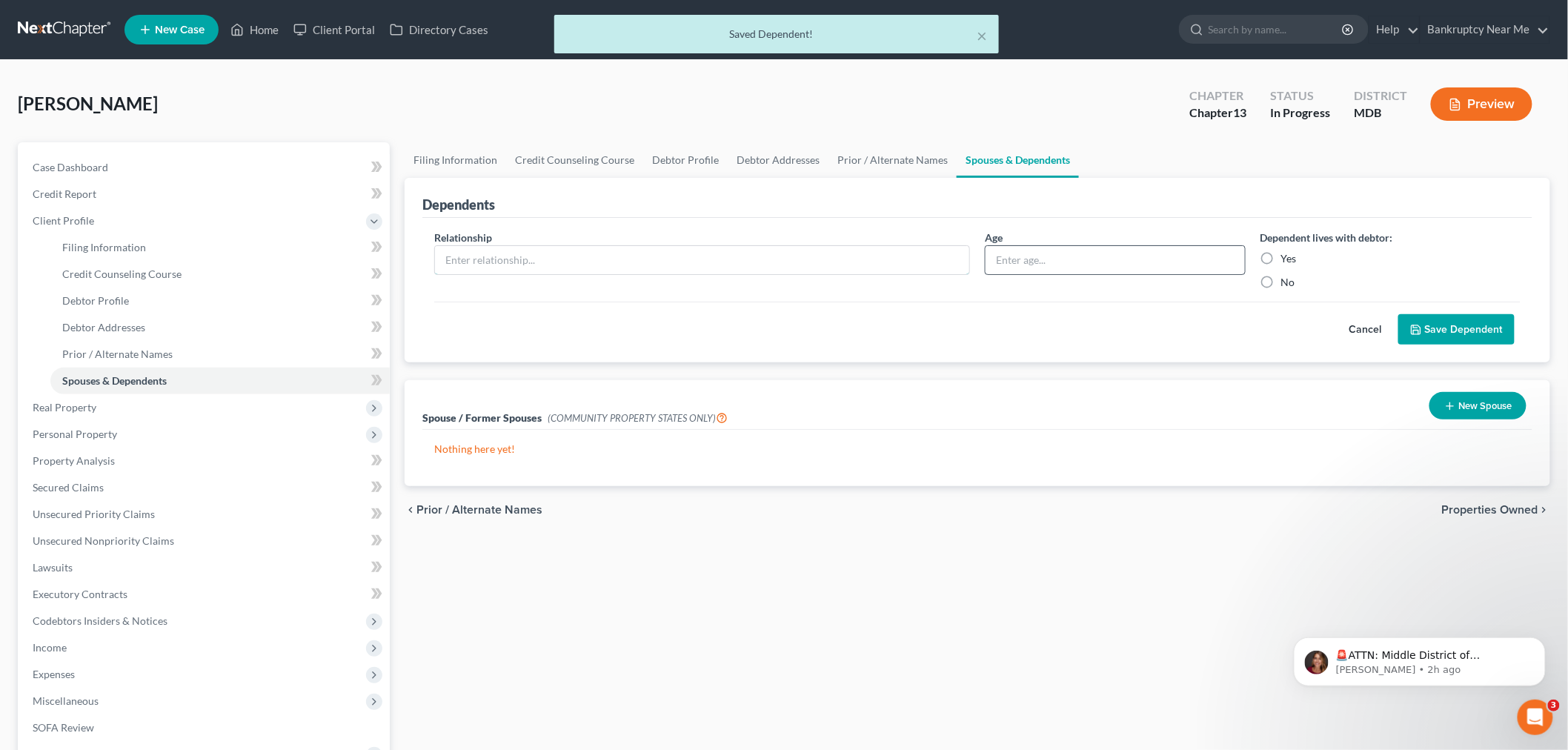
drag, startPoint x: 840, startPoint y: 255, endPoint x: 990, endPoint y: 257, distance: 150.0
click at [840, 255] on input "text" at bounding box center [702, 260] width 534 height 28
paste input "Grandchild"
type input "Grandchild"
click at [1282, 255] on label "Yes" at bounding box center [1289, 258] width 15 height 15
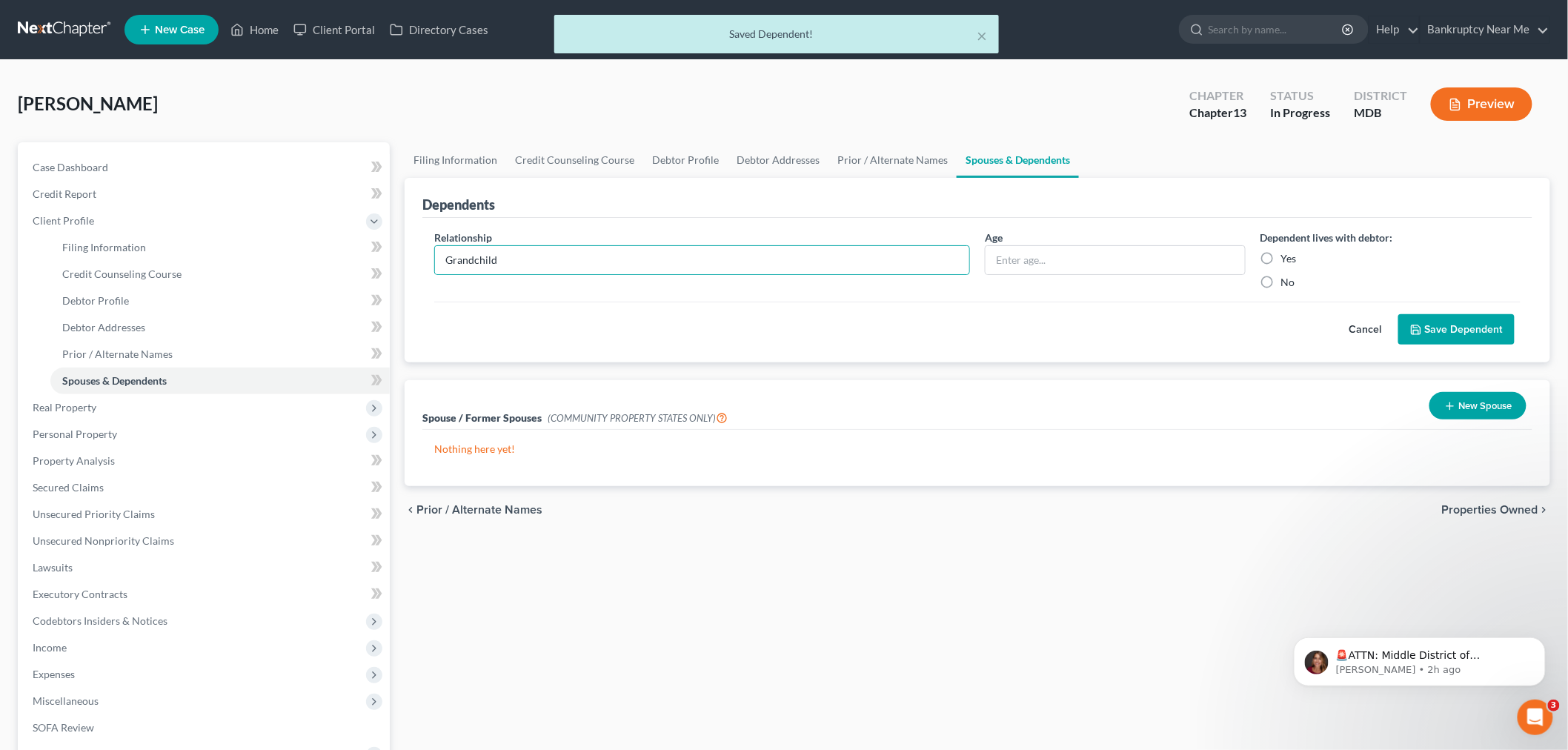
click at [1288, 255] on input "Yes" at bounding box center [1292, 256] width 9 height 9
radio input "true"
click at [1418, 316] on button "Save Dependent" at bounding box center [1457, 329] width 116 height 31
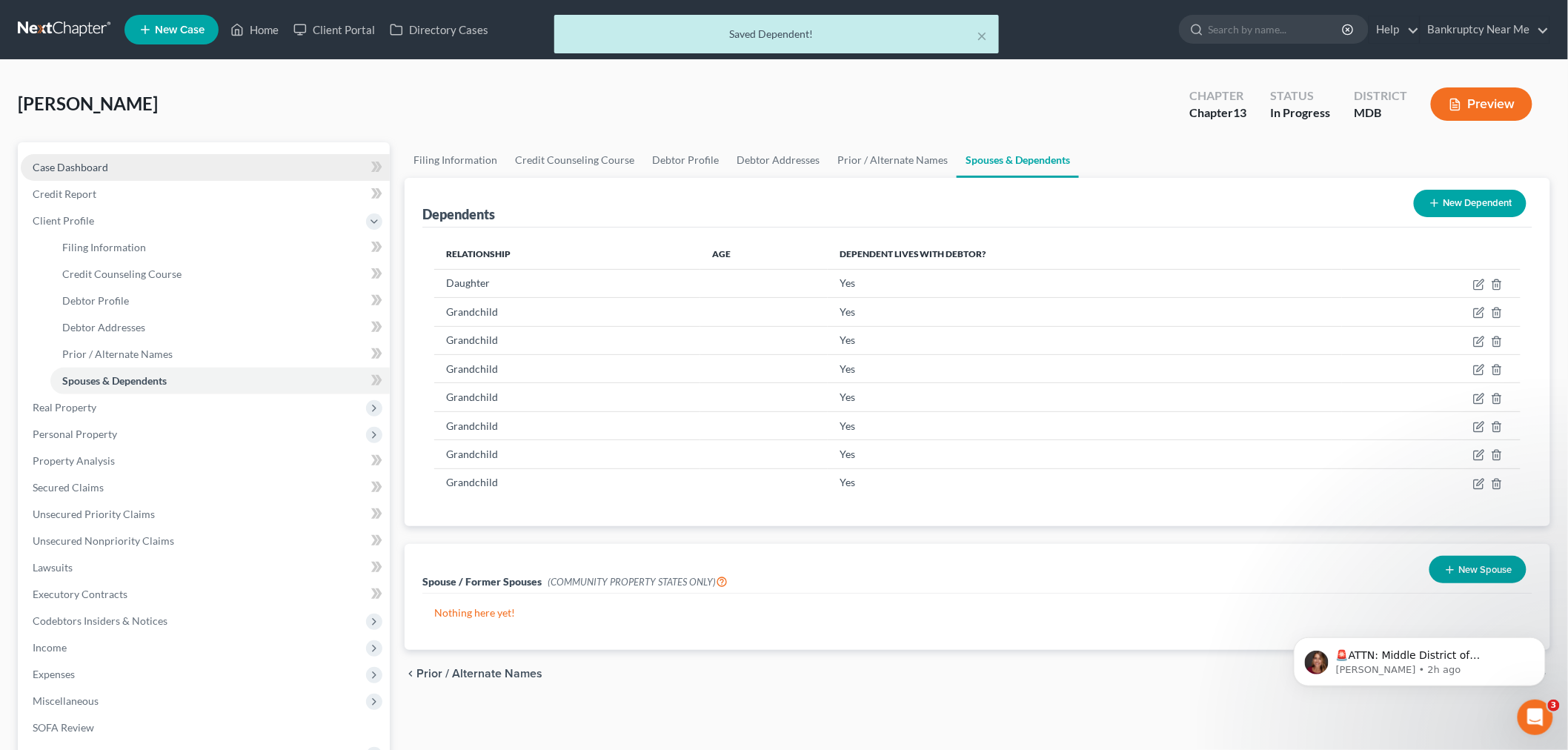
click at [171, 165] on link "Case Dashboard" at bounding box center [205, 167] width 369 height 27
select select "6"
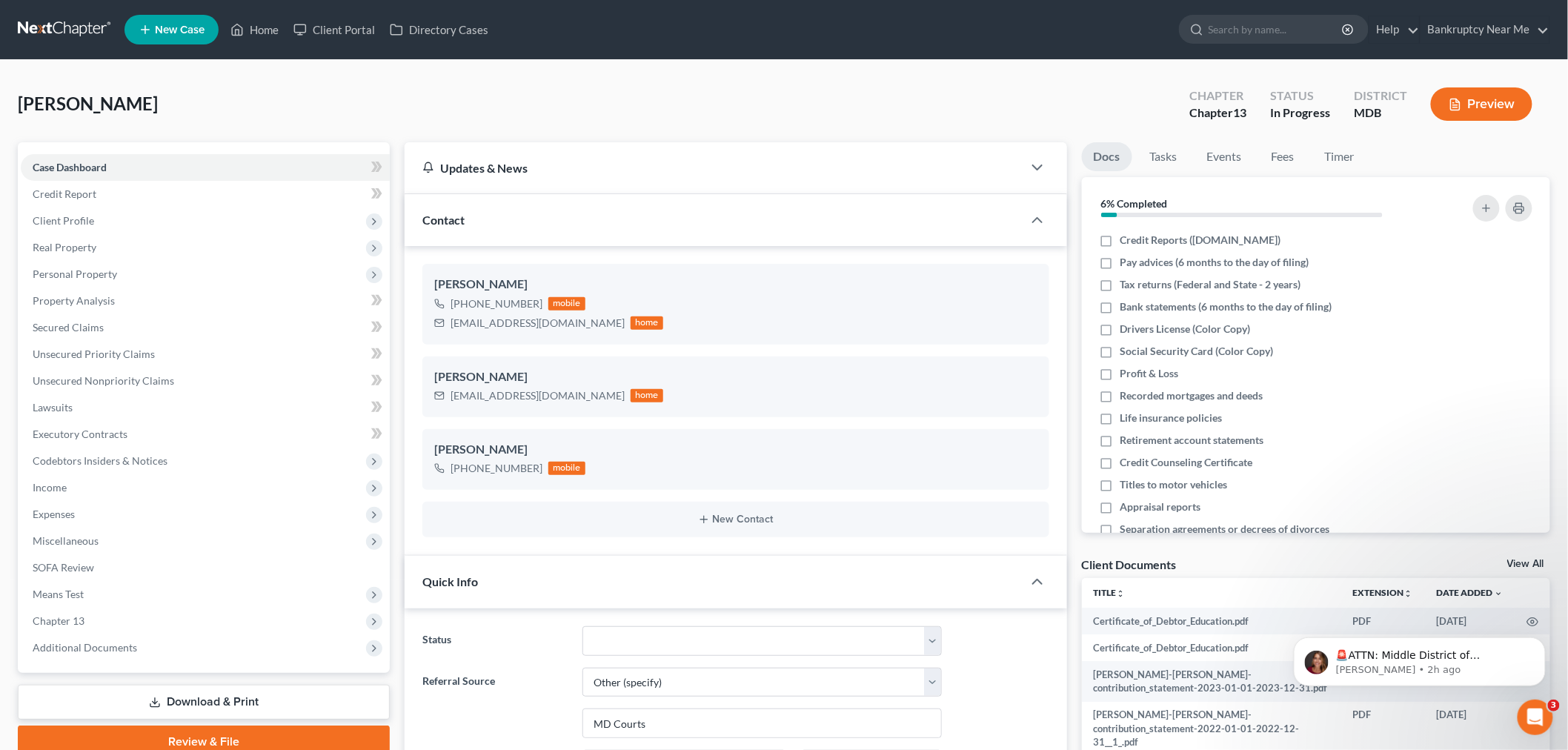
click at [80, 34] on link at bounding box center [65, 29] width 95 height 27
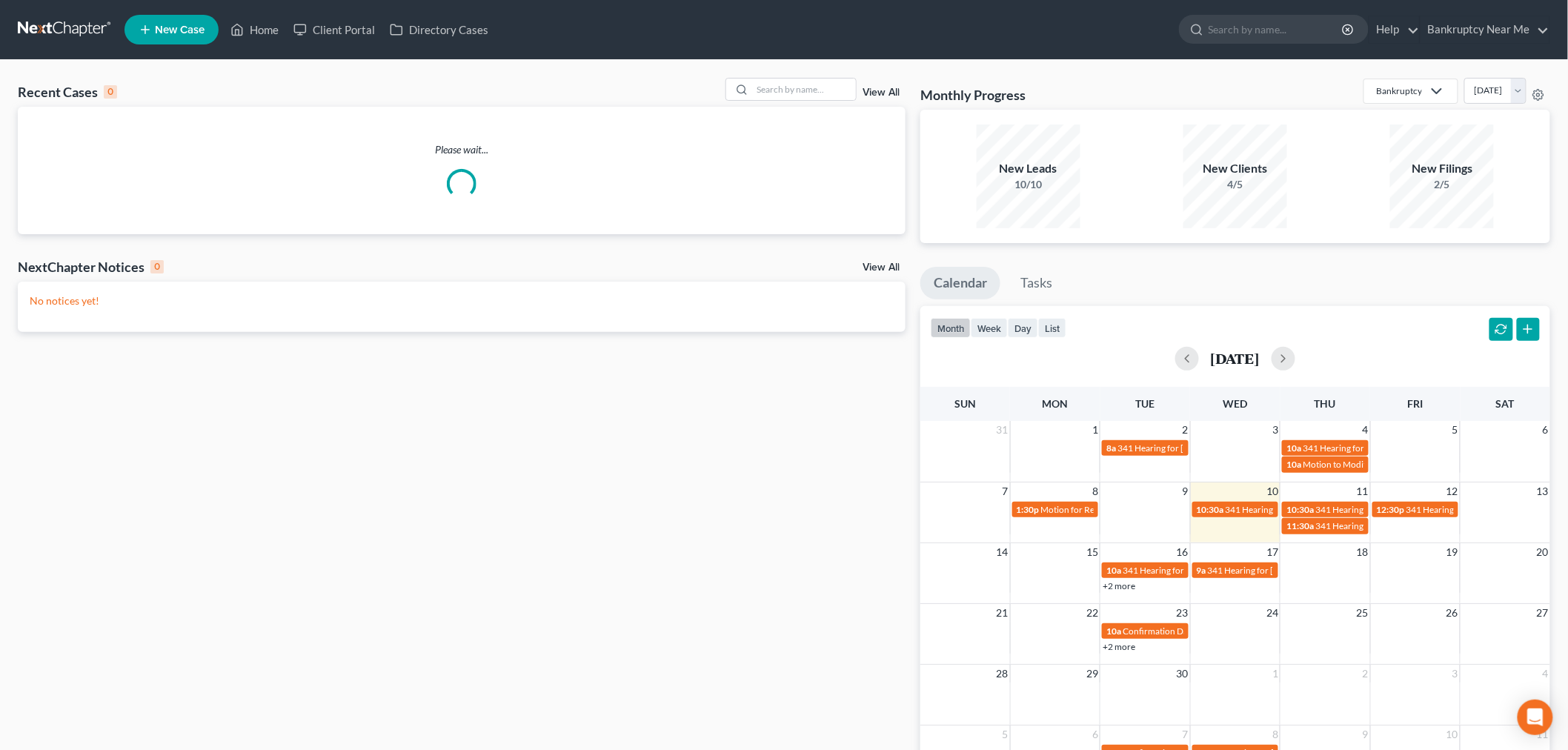
click at [793, 75] on div "Recent Cases 0 View All Please wait... NextChapter Notices 0 View All No notice…" at bounding box center [784, 445] width 1568 height 770
click at [798, 80] on input "search" at bounding box center [804, 89] width 103 height 21
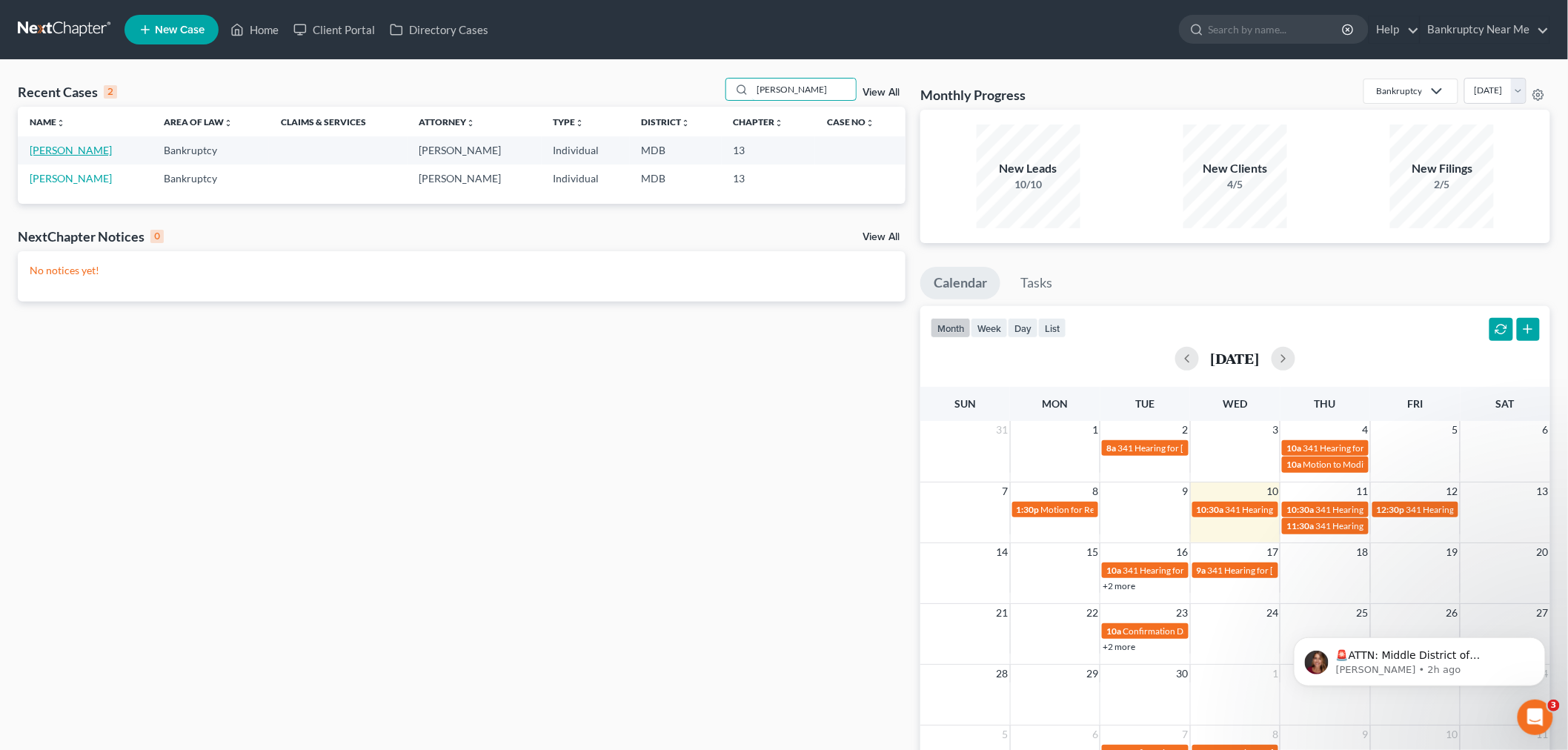
type input "kathi"
click at [50, 151] on link "Askew, Kathi" at bounding box center [71, 150] width 82 height 13
select select "6"
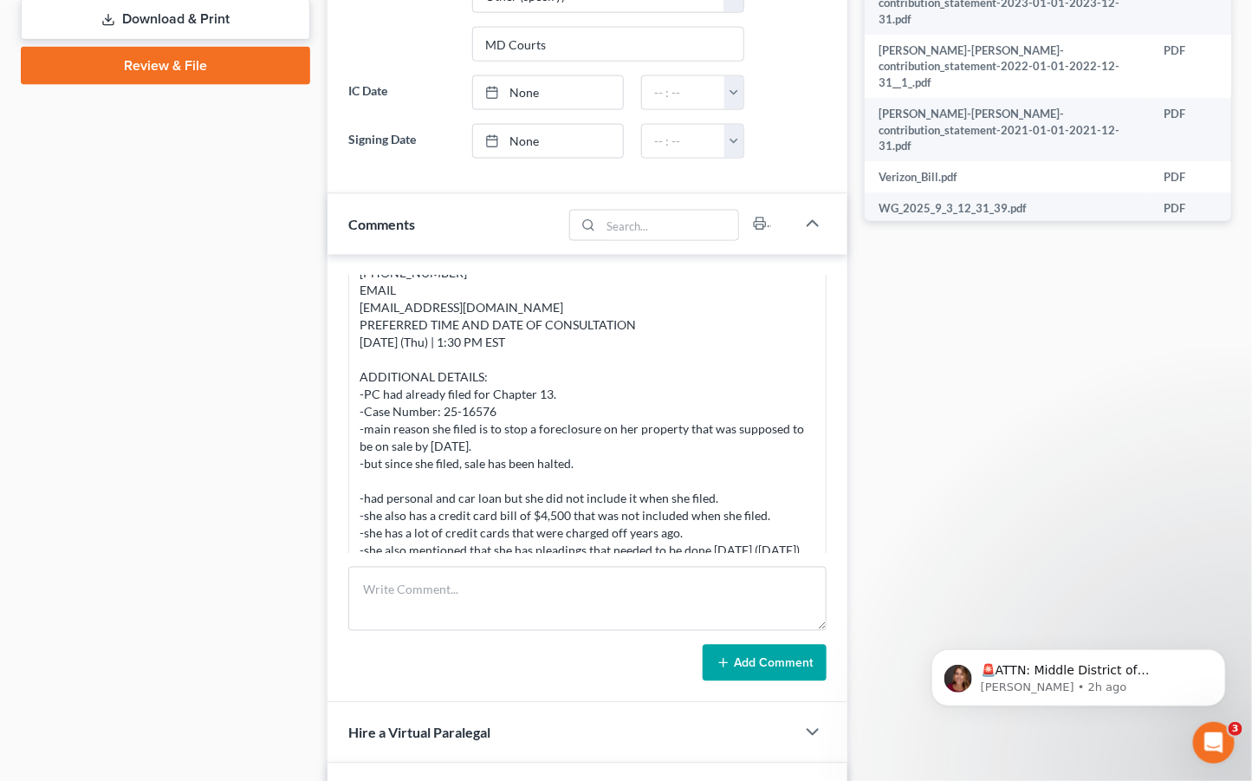
scroll to position [867, 0]
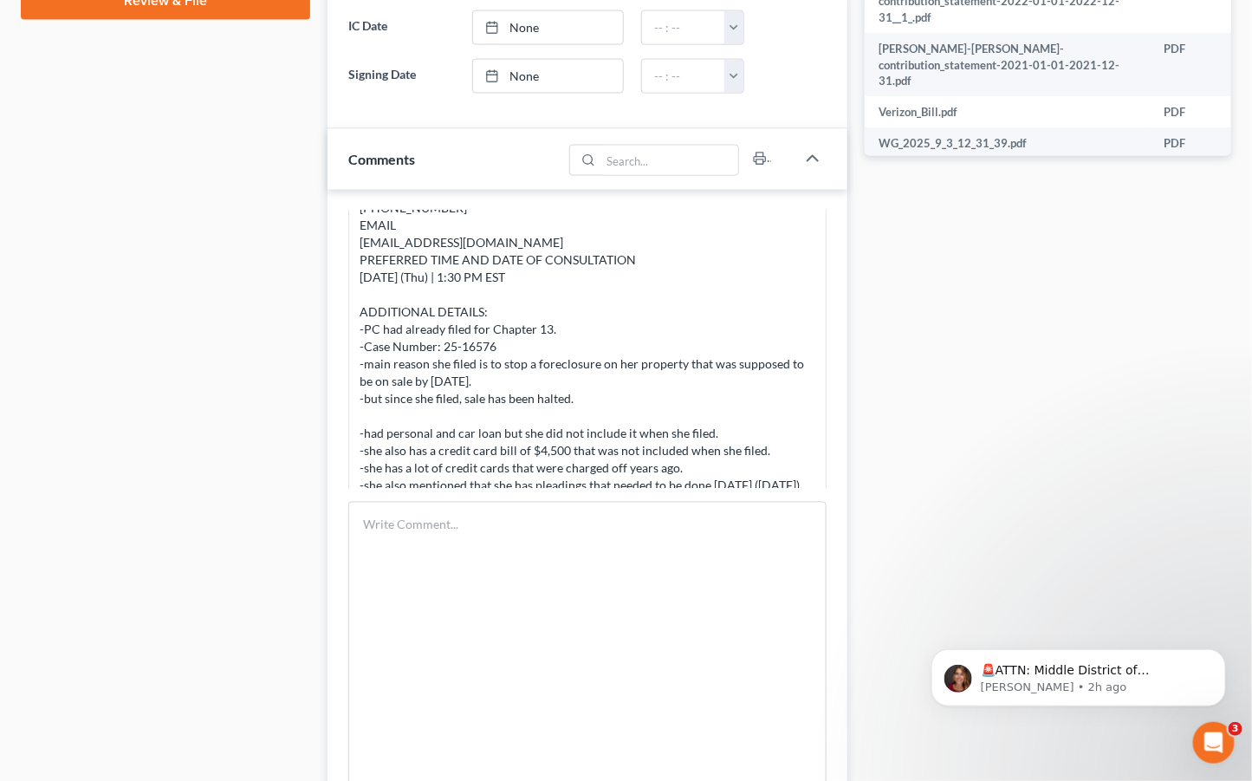
drag, startPoint x: 817, startPoint y: 561, endPoint x: 812, endPoint y: 820, distance: 259.2
click at [812, 820] on html "Home New Case Client Portal Directory Cases Bankruptcy Near Me iris@bankruptcyn…" at bounding box center [626, 189] width 1252 height 2112
click at [717, 644] on textarea at bounding box center [587, 663] width 478 height 323
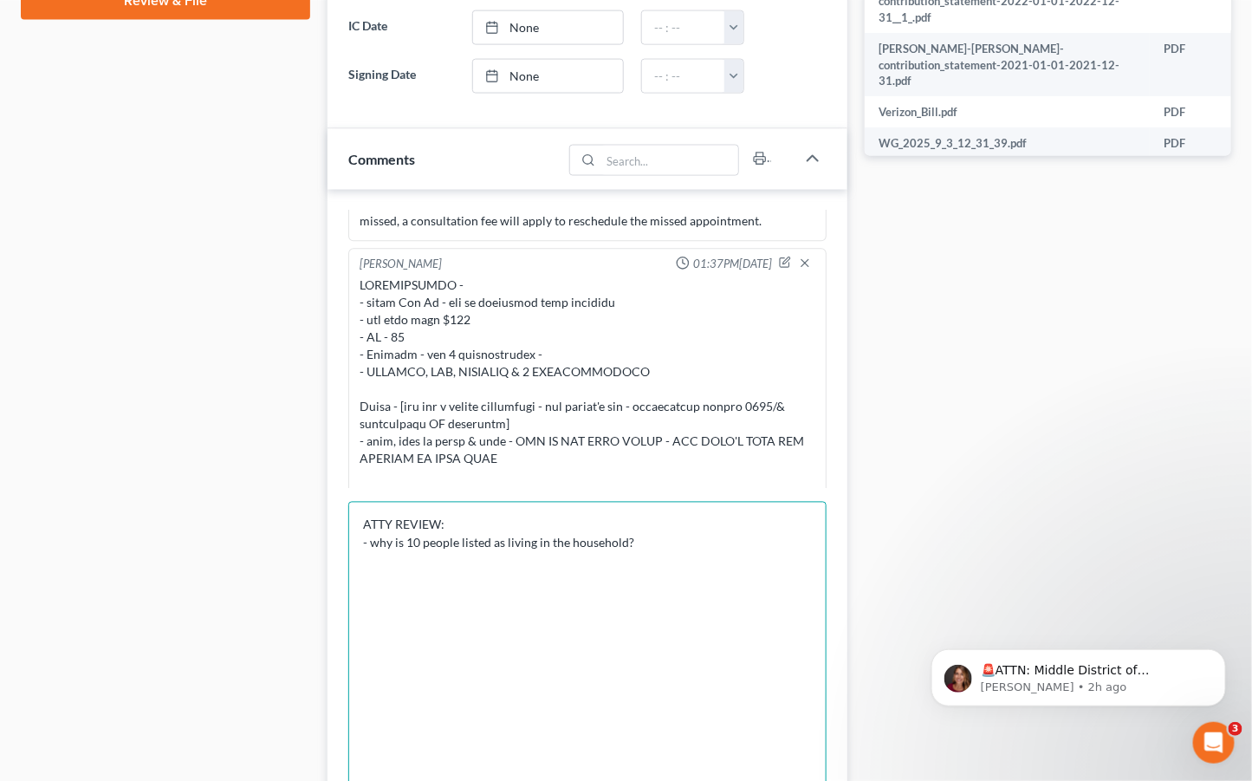
scroll to position [1400, 0]
drag, startPoint x: 636, startPoint y: 539, endPoint x: 536, endPoint y: 539, distance: 100.5
click at [536, 539] on textarea "ATTY REVIEW: - why is 10 people listed as living in the household?" at bounding box center [587, 663] width 478 height 323
click at [664, 552] on textarea "ATTY REVIEW: - why is 10 people listed as living in the household?" at bounding box center [587, 663] width 478 height 323
click at [642, 543] on textarea "ATTY REVIEW: - why is 10 people listed as living in the household?" at bounding box center [587, 663] width 478 height 323
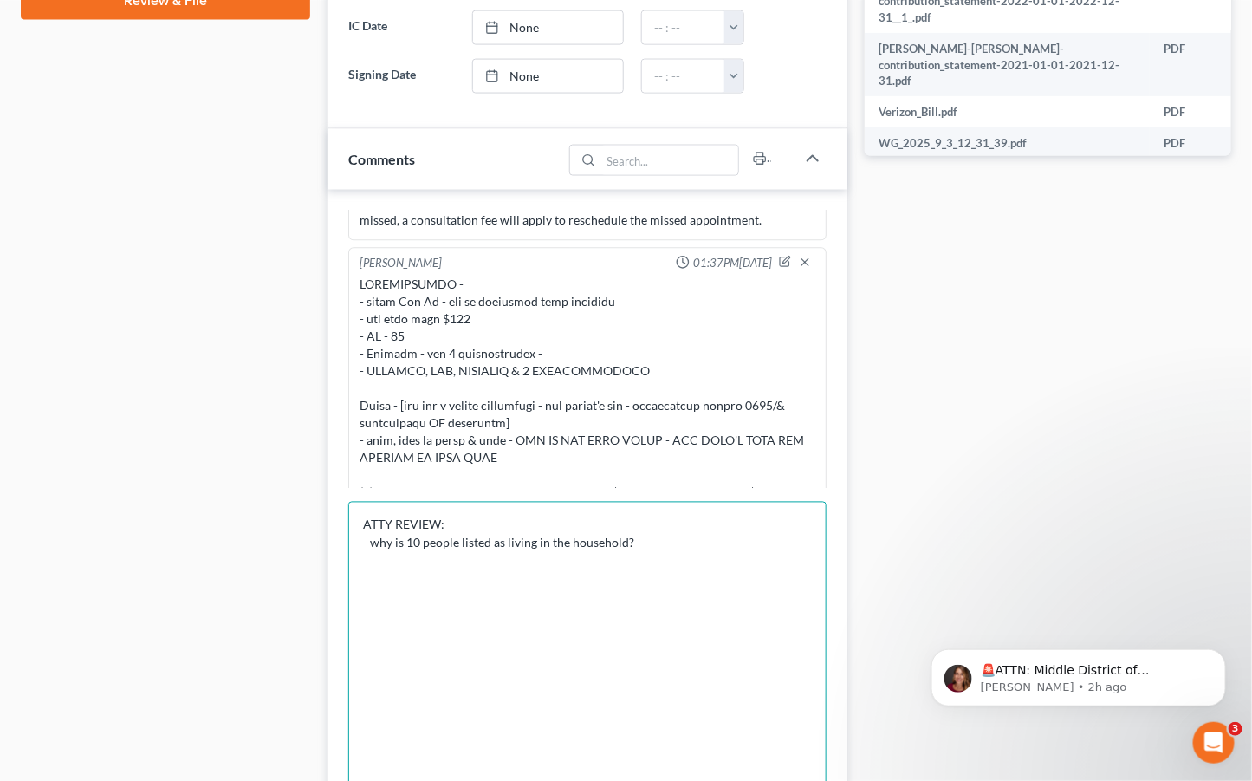
drag, startPoint x: 506, startPoint y: 542, endPoint x: 370, endPoint y: 546, distance: 136.1
click at [370, 546] on textarea "ATTY REVIEW: - why is 10 people listed as living in the household?" at bounding box center [587, 663] width 478 height 323
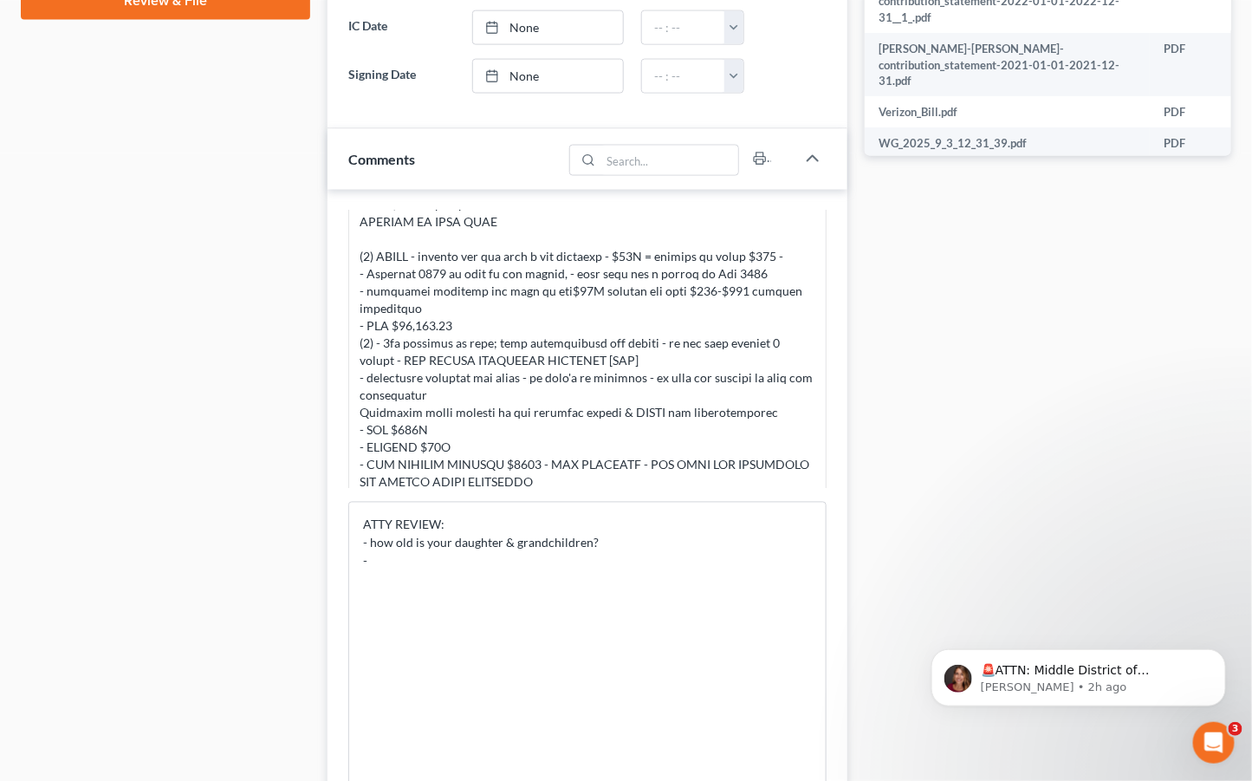
scroll to position [1592, 0]
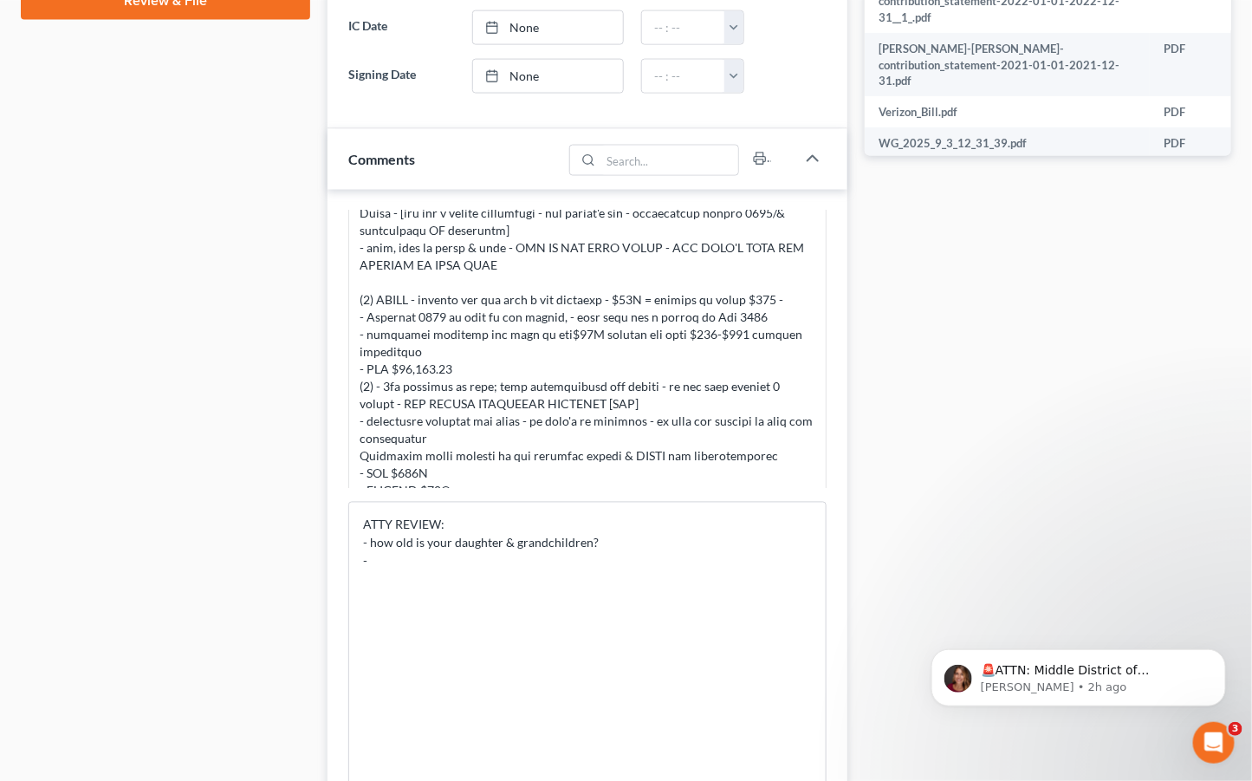
click at [114, 379] on div "Case Dashboard Payments Invoices Payments Payments Credit Report Client Profile" at bounding box center [165, 244] width 307 height 1888
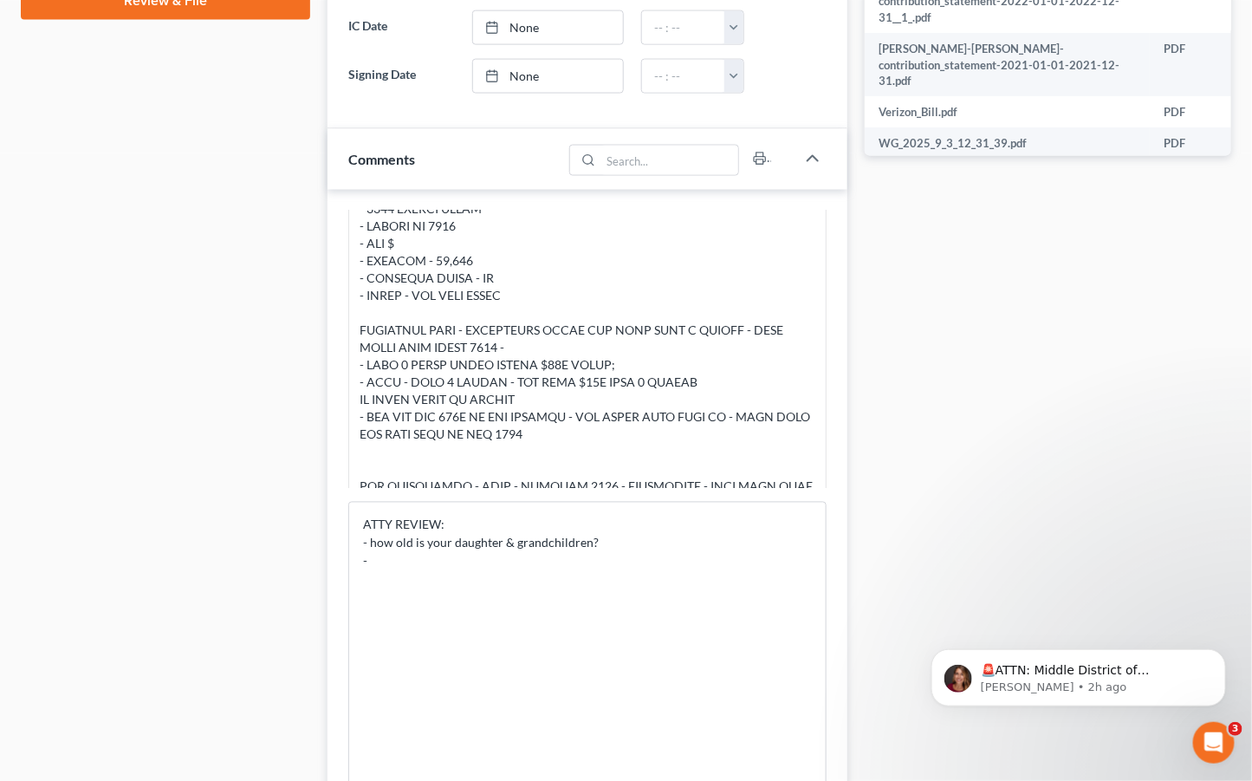
scroll to position [2074, 0]
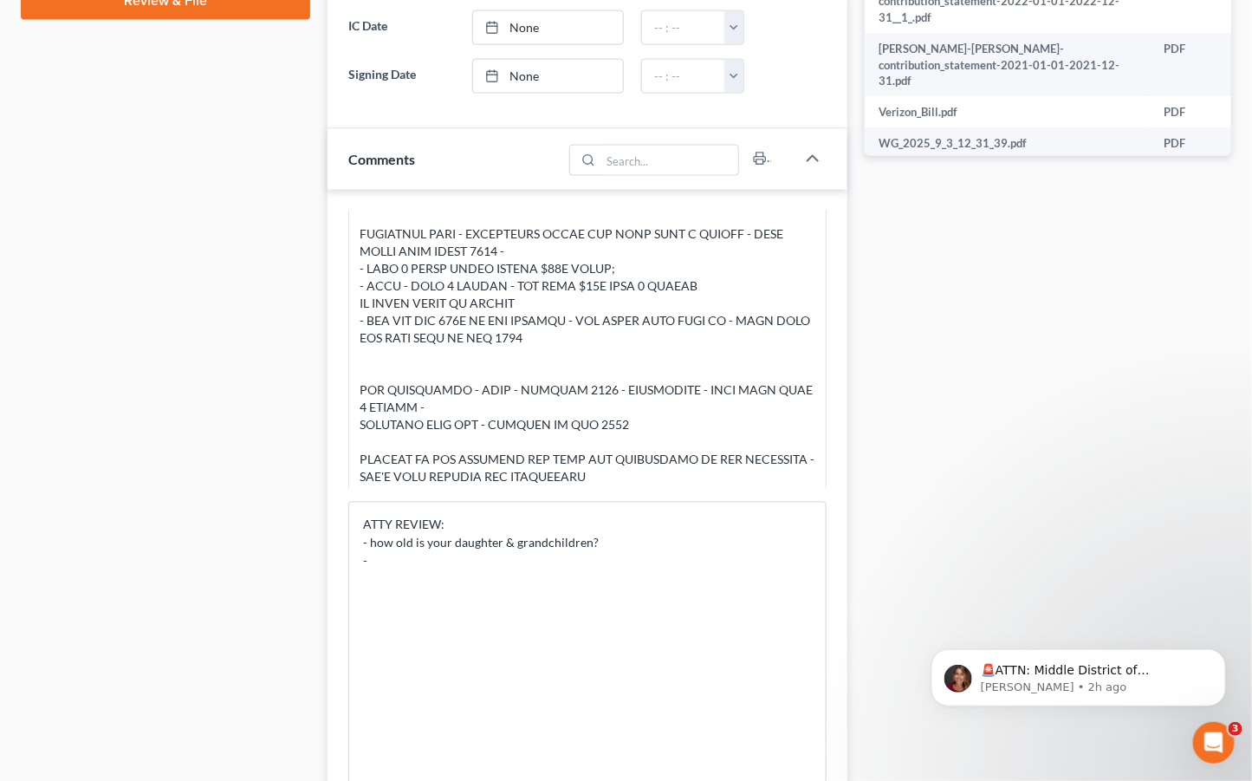
click at [208, 128] on div "Case Dashboard Payments Invoices Payments Payments Credit Report Client Profile" at bounding box center [165, 244] width 307 height 1888
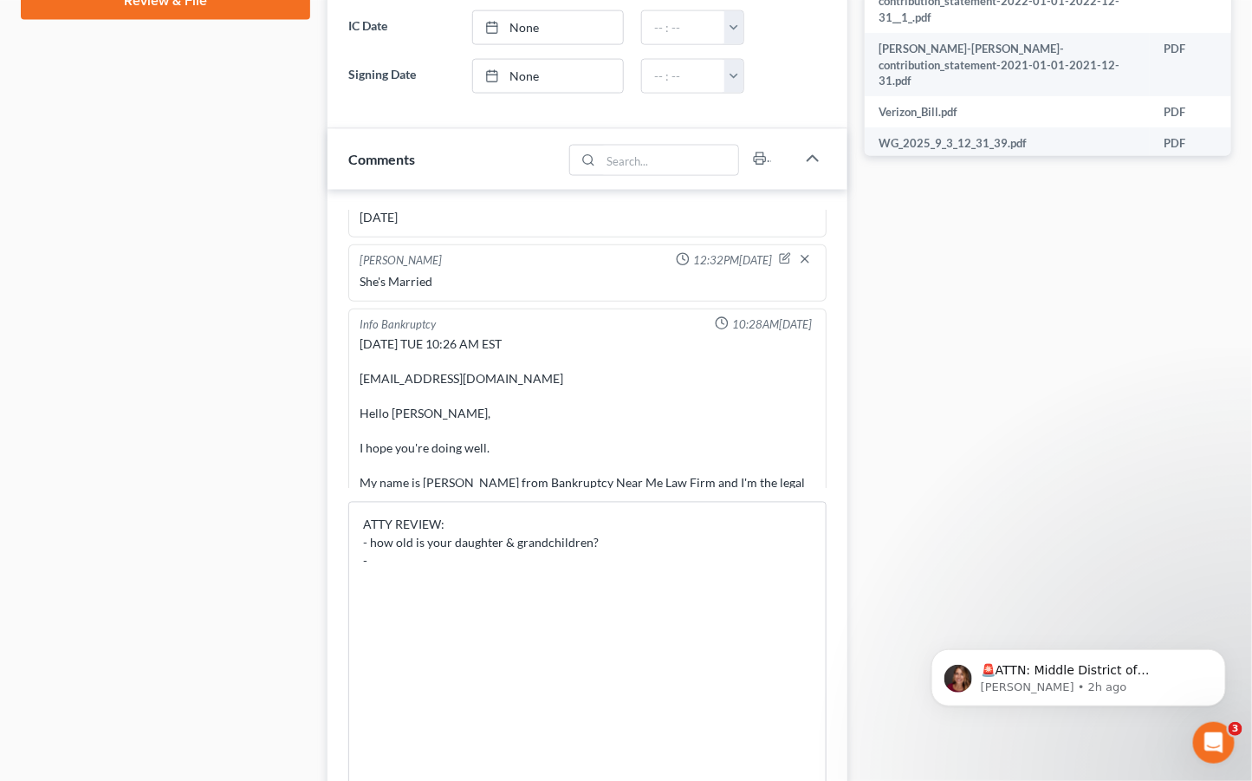
scroll to position [2845, 0]
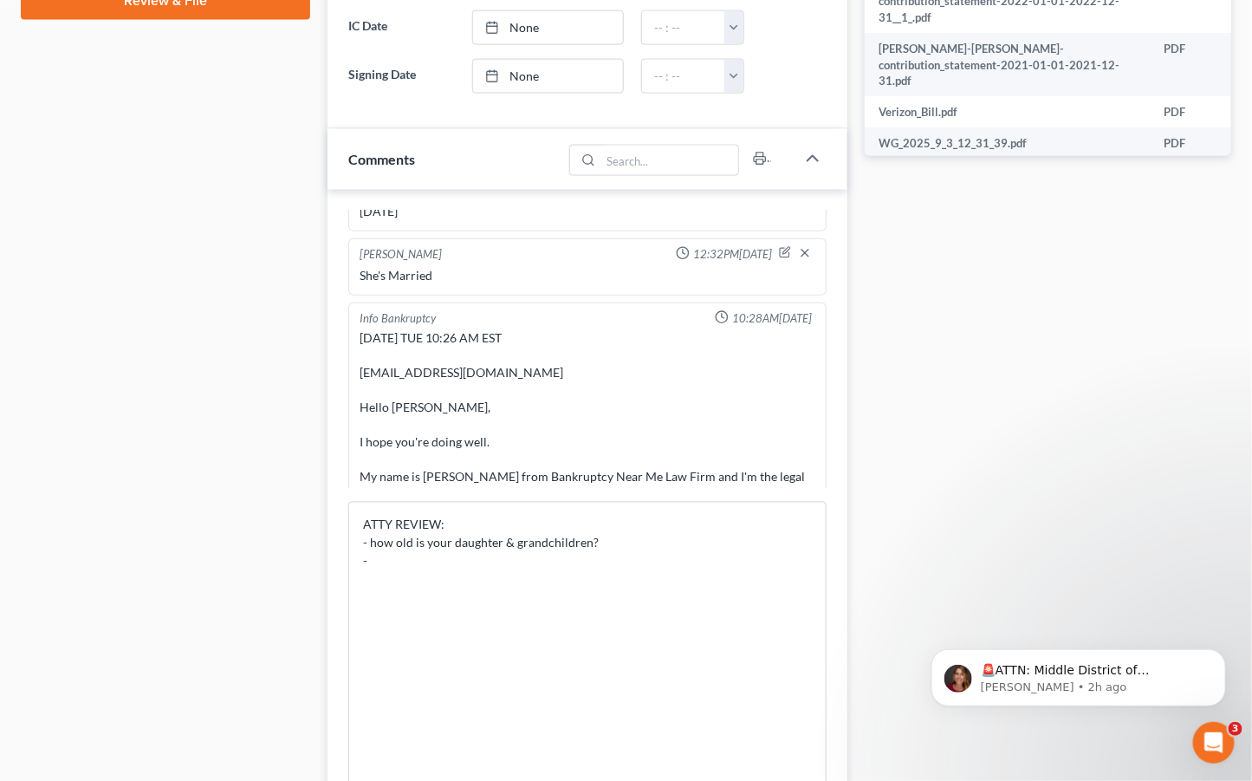
click at [22, 85] on div "Case Dashboard Payments Invoices Payments Payments Credit Report Client Profile" at bounding box center [165, 244] width 307 height 1888
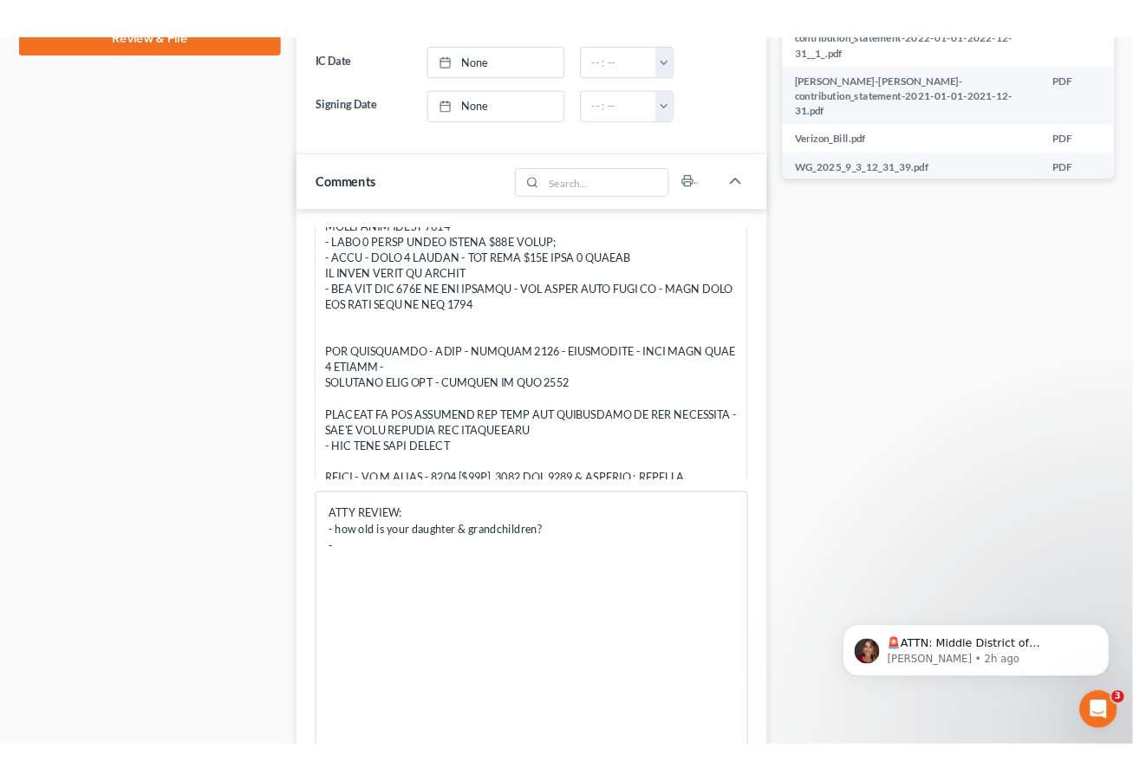
scroll to position [2074, 0]
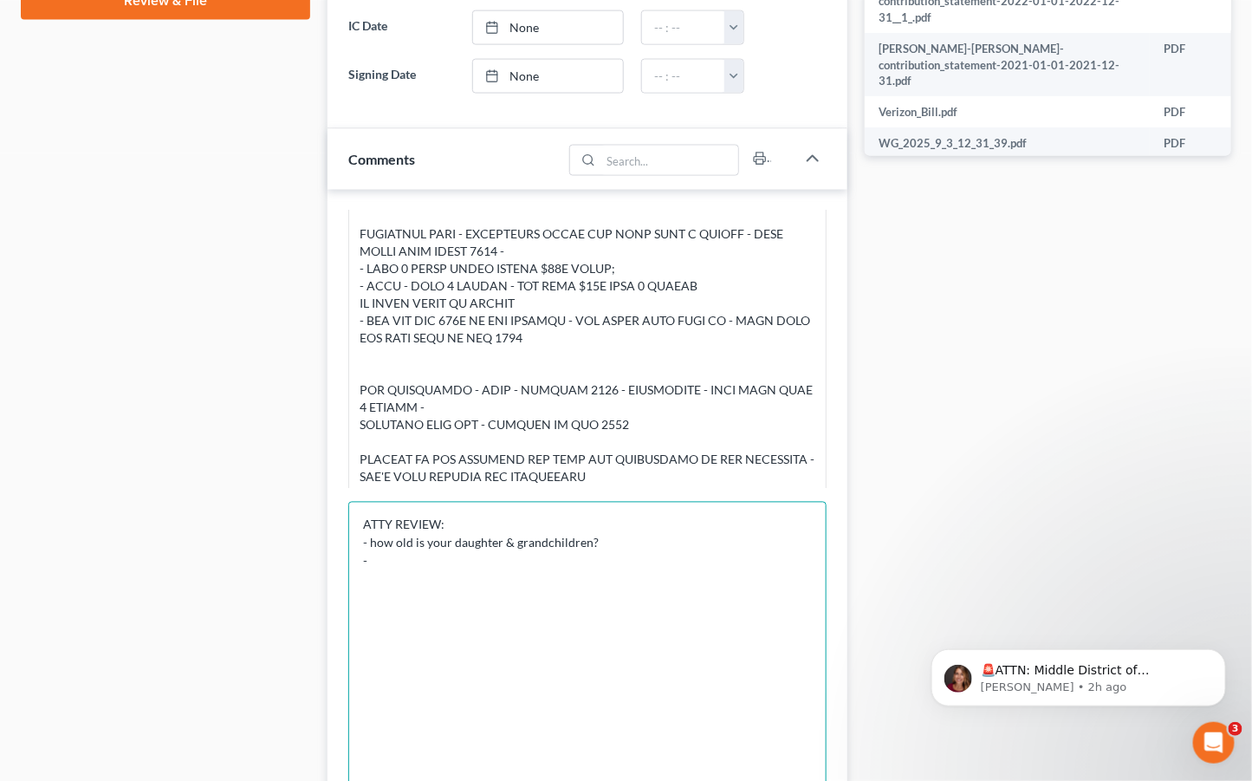
click at [622, 536] on textarea "ATTY REVIEW: - how old is your daughter & grandchildren? -" at bounding box center [587, 663] width 478 height 323
click at [484, 563] on textarea "ATTY REVIEW: - how old is your daughter & grandchildren? - Does both her and he…" at bounding box center [587, 663] width 478 height 323
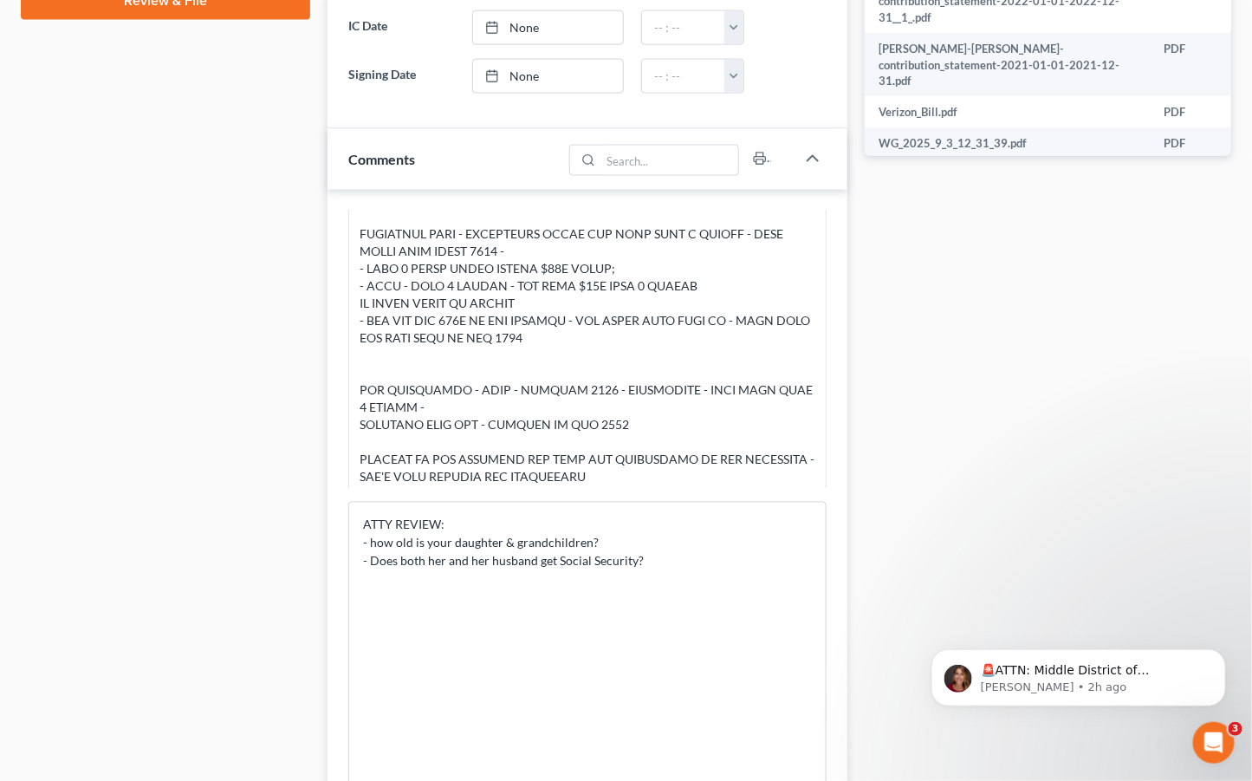
click at [1010, 257] on div "Docs Tasks Events Fees Timer 6% Completed Nothing here yet! Credit Reports (www…" at bounding box center [1048, 244] width 384 height 1888
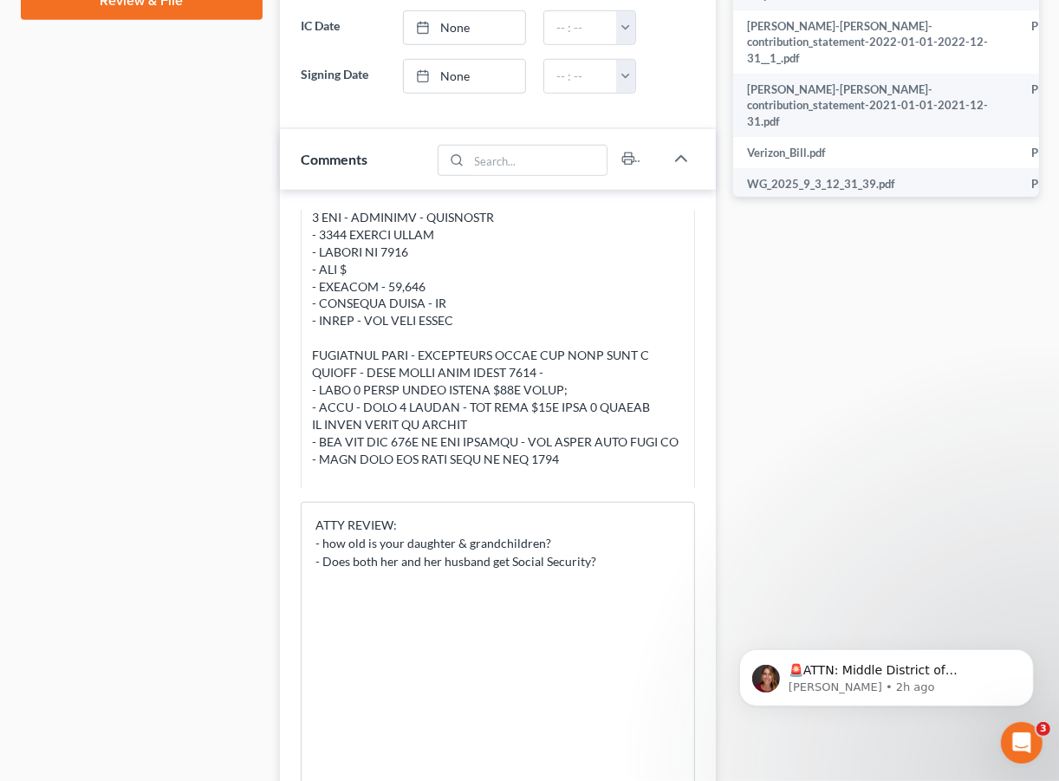
scroll to position [2178, 0]
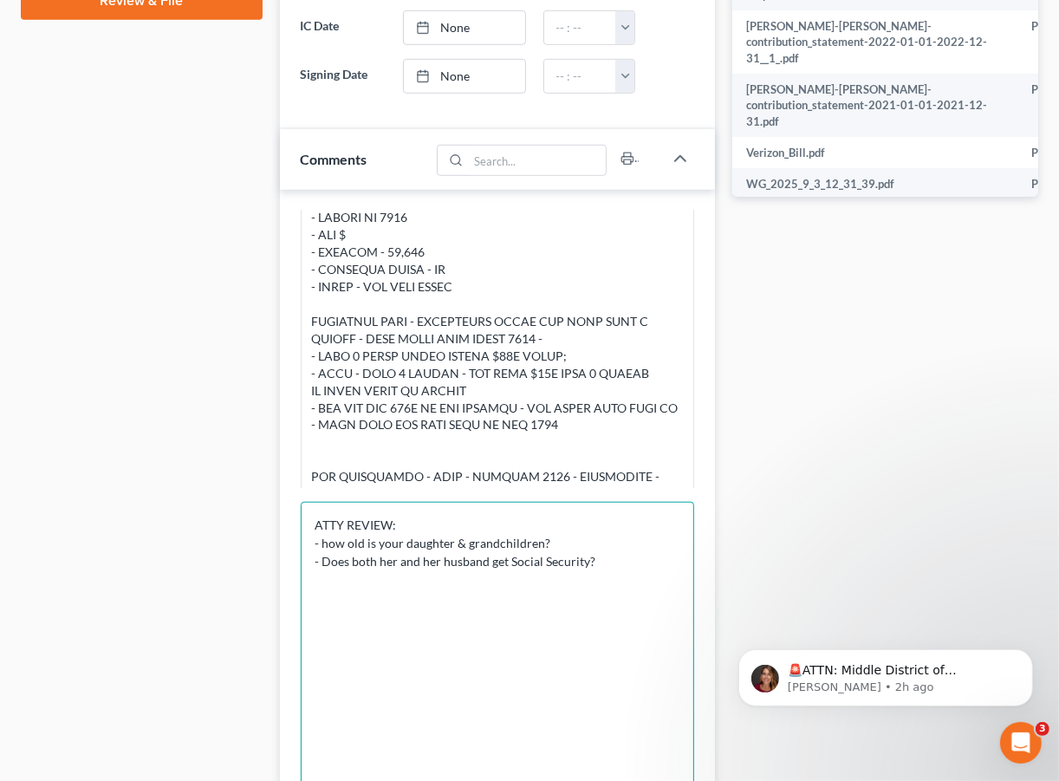
click at [611, 558] on textarea "ATTY REVIEW: - how old is your daughter & grandchildren? - Does both her and he…" at bounding box center [498, 663] width 394 height 323
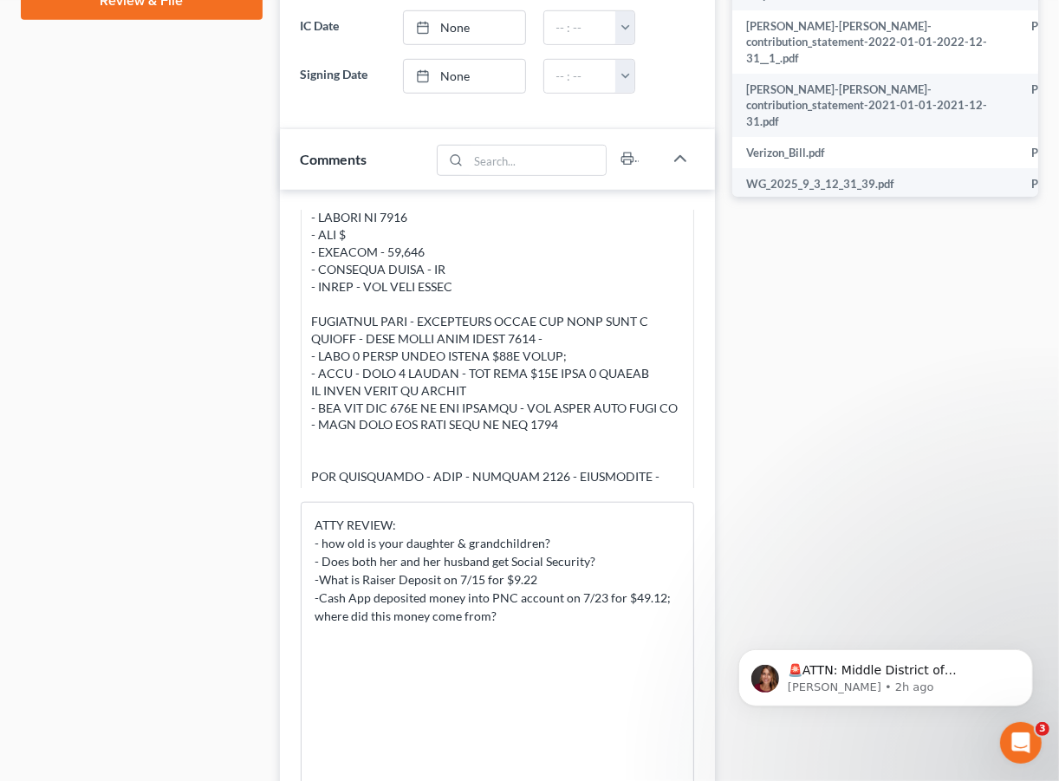
click at [774, 462] on div "Docs Tasks Events Fees Timer 6% Completed Nothing here yet! Credit Reports (www…" at bounding box center [885, 244] width 323 height 1888
click at [544, 624] on textarea "ATTY REVIEW: - how old is your daughter & grandchildren? - Does both her and he…" at bounding box center [498, 663] width 394 height 323
click at [558, 412] on div at bounding box center [497, 217] width 371 height 1161
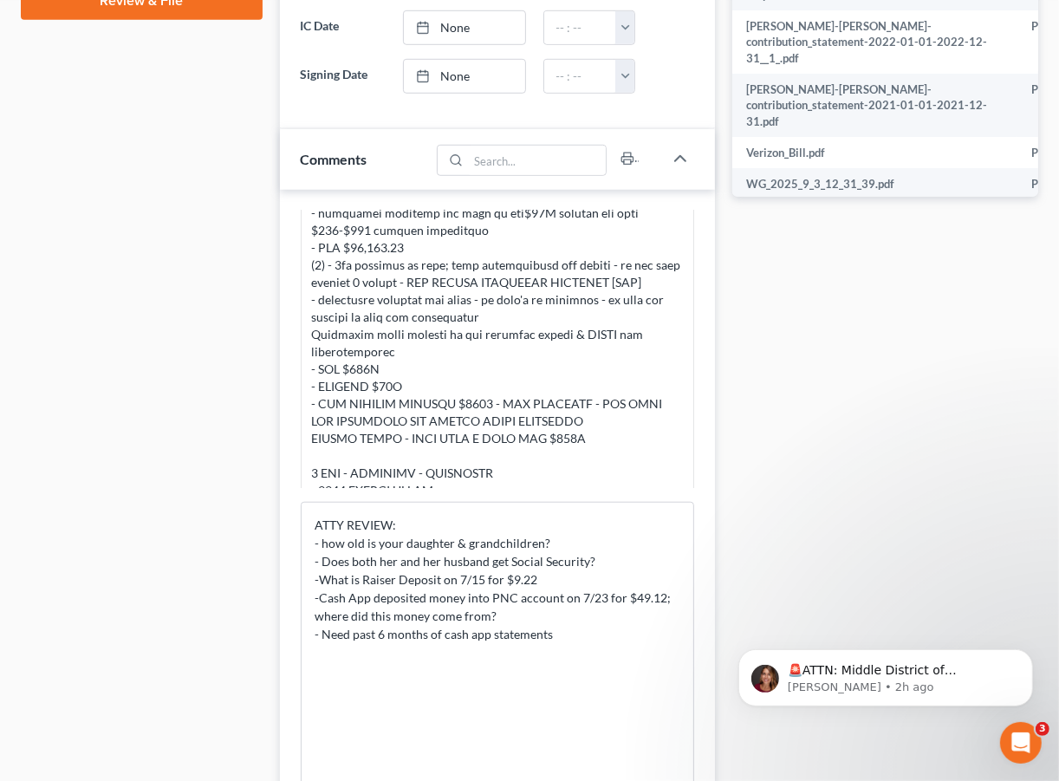
scroll to position [1889, 0]
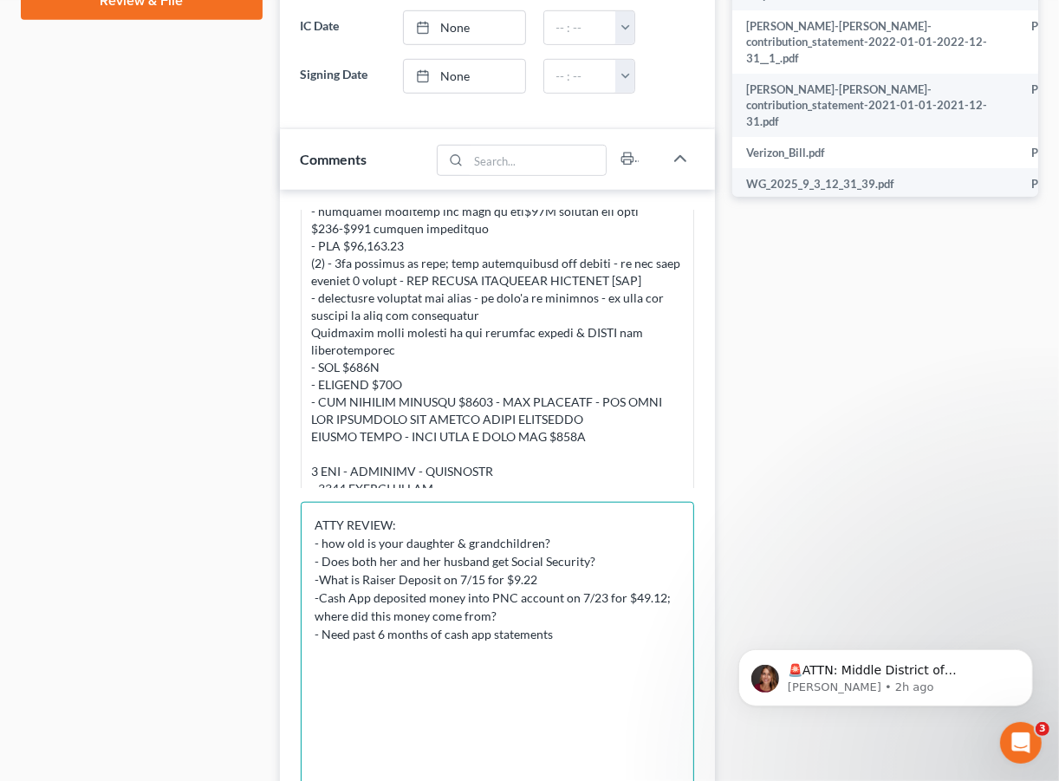
click at [605, 634] on textarea "ATTY REVIEW: - how old is your daughter & grandchildren? - Does both her and he…" at bounding box center [498, 663] width 394 height 323
click at [564, 630] on textarea "ATTY REVIEW: - how old is your daughter & grandchildren? - Does both her and he…" at bounding box center [498, 663] width 394 height 323
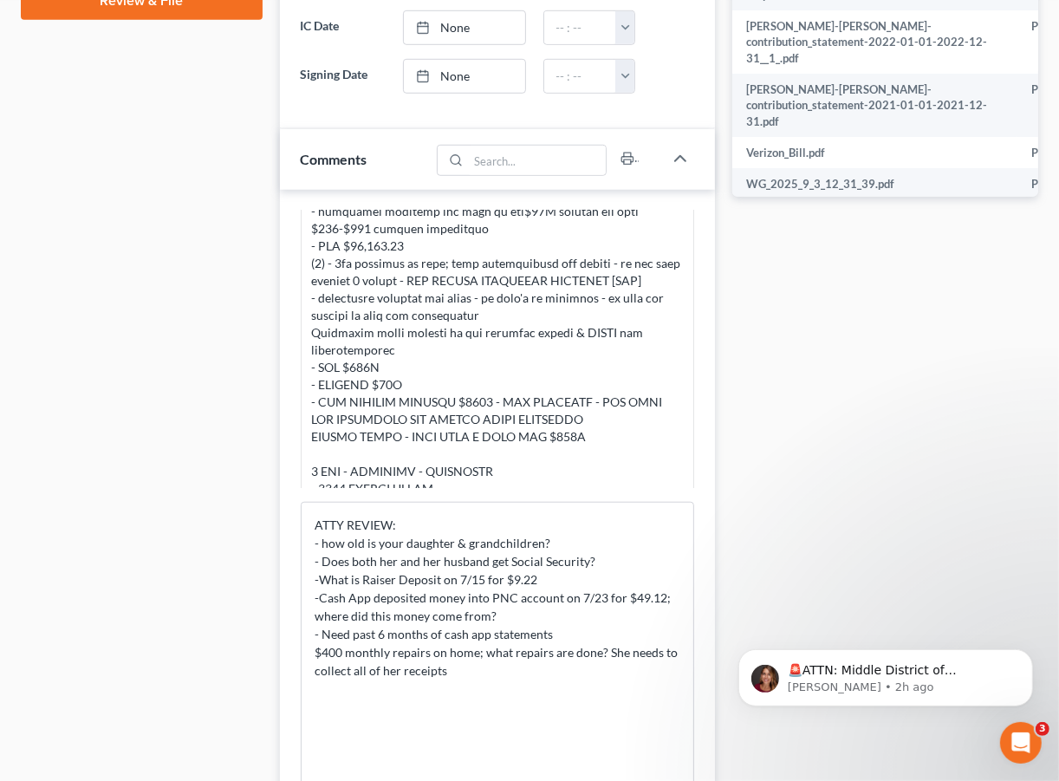
drag, startPoint x: 1003, startPoint y: 353, endPoint x: 985, endPoint y: 367, distance: 22.9
click at [1003, 353] on div "Docs Tasks Events Fees Timer 6% Completed Nothing here yet! Credit Reports (www…" at bounding box center [885, 244] width 323 height 1888
click at [533, 583] on textarea "ATTY REVIEW: - how old is your daughter & grandchildren? - Does both her and he…" at bounding box center [498, 663] width 394 height 323
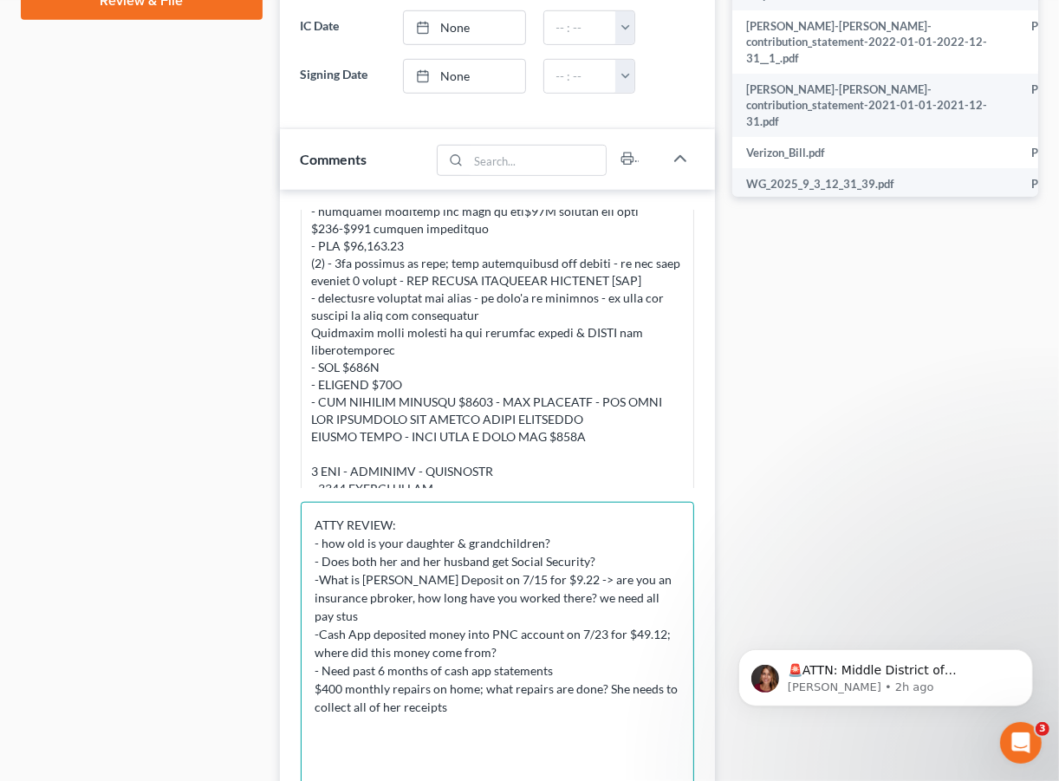
click at [635, 593] on textarea "ATTY REVIEW: - how old is your daughter & grandchildren? - Does both her and he…" at bounding box center [498, 663] width 394 height 323
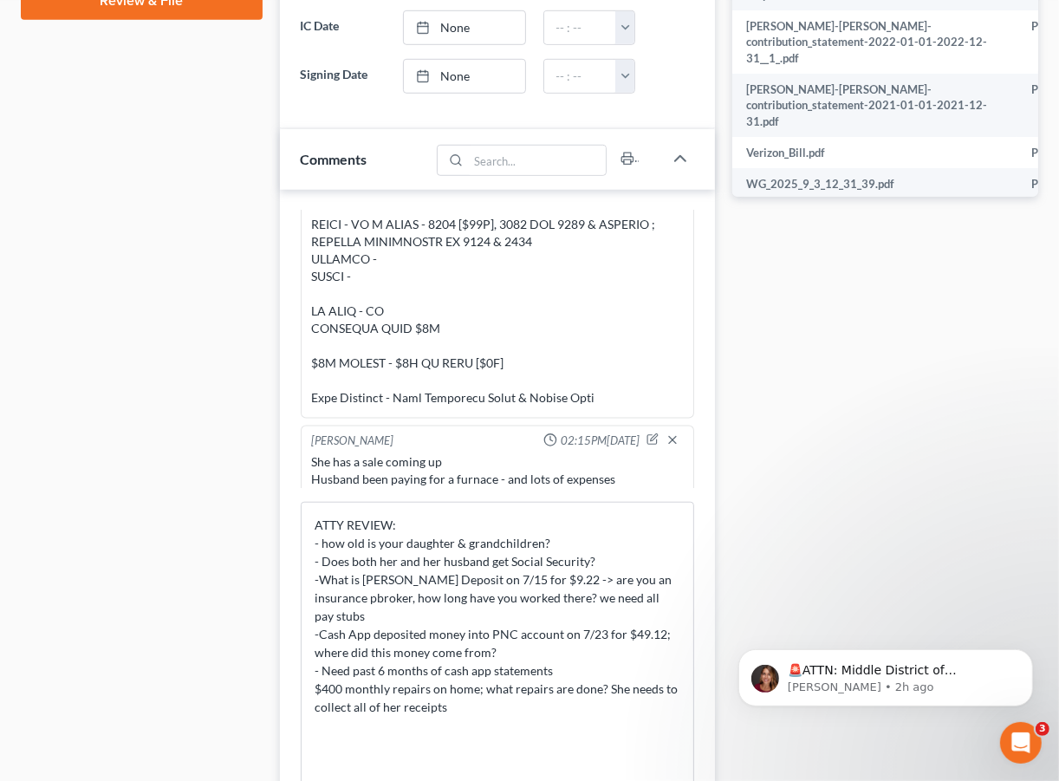
scroll to position [2467, 0]
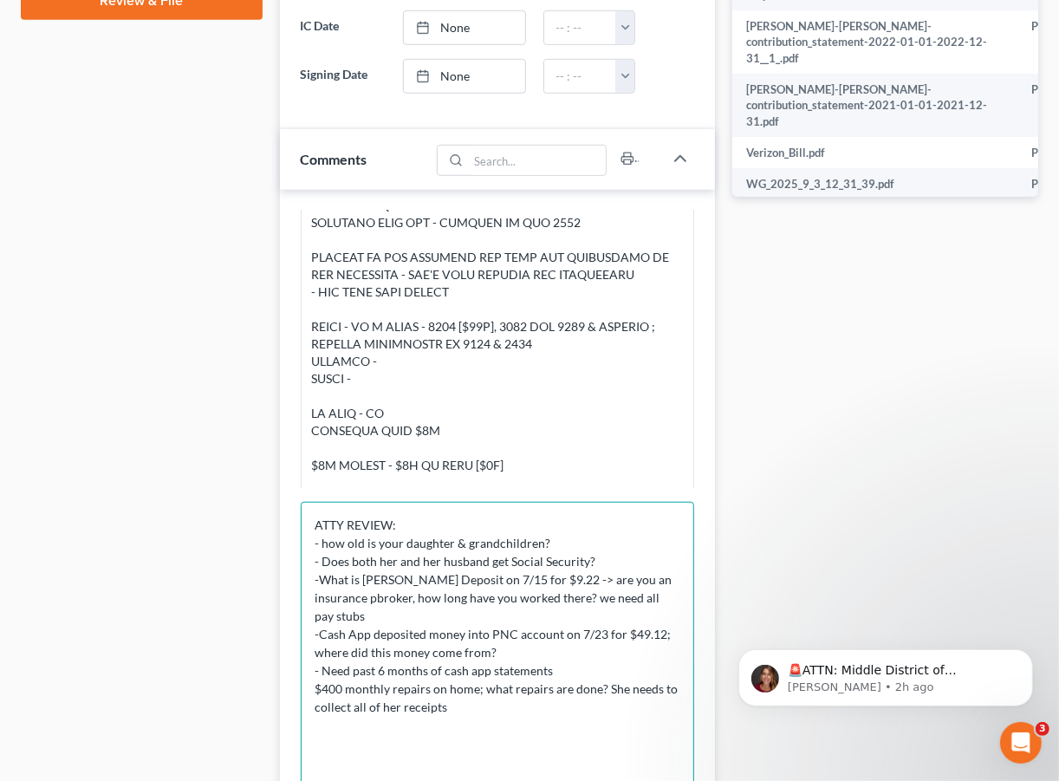
click at [548, 679] on textarea "ATTY REVIEW: - how old is your daughter & grandchildren? - Does both her and he…" at bounding box center [498, 663] width 394 height 323
click at [548, 688] on textarea "ATTY REVIEW: - how old is your daughter & grandchildren? - Does both her and he…" at bounding box center [498, 663] width 394 height 323
click at [640, 717] on textarea "ATTY REVIEW: - how old is your daughter & grandchildren? - Does both her and he…" at bounding box center [498, 663] width 394 height 323
click at [390, 744] on textarea "ATTY REVIEW: - how old is your daughter & grandchildren? - Does both her and he…" at bounding box center [498, 663] width 394 height 323
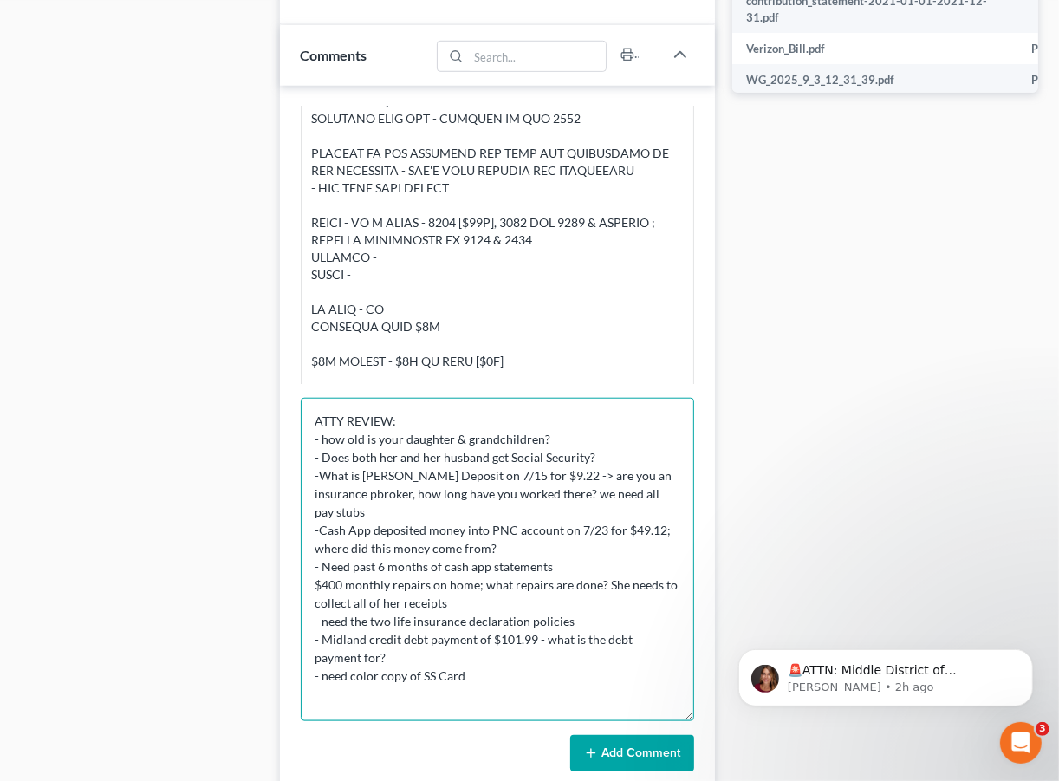
scroll to position [1059, 0]
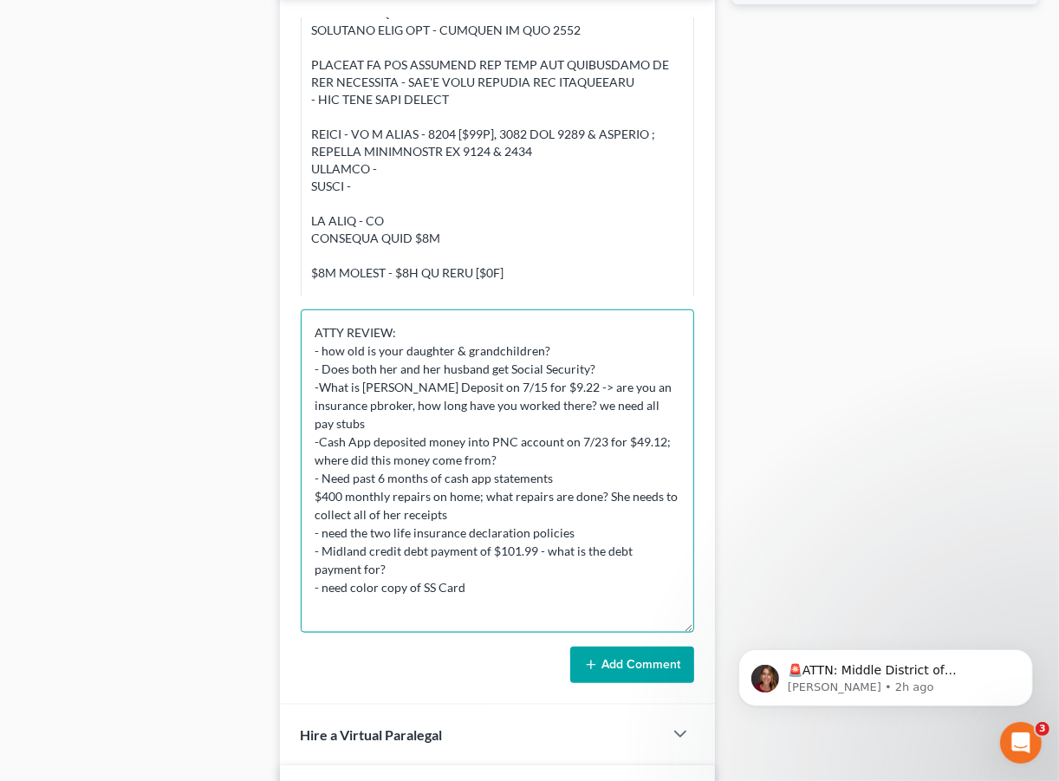
click at [504, 582] on textarea "ATTY REVIEW: - how old is your daughter & grandchildren? - Does both her and he…" at bounding box center [498, 470] width 394 height 323
click at [578, 591] on textarea "ATTY REVIEW: - how old is your daughter & grandchildren? - Does both her and he…" at bounding box center [498, 470] width 394 height 323
click at [536, 617] on textarea "ATTY REVIEW: - how old is your daughter & grandchildren? - Does both her and he…" at bounding box center [498, 470] width 394 height 323
click at [598, 514] on textarea "ATTY REVIEW: - how old is your daughter & grandchildren? - Does both her and he…" at bounding box center [498, 470] width 394 height 323
click at [551, 524] on textarea "ATTY REVIEW: - how old is your daughter & grandchildren? - Does both her and he…" at bounding box center [498, 470] width 394 height 323
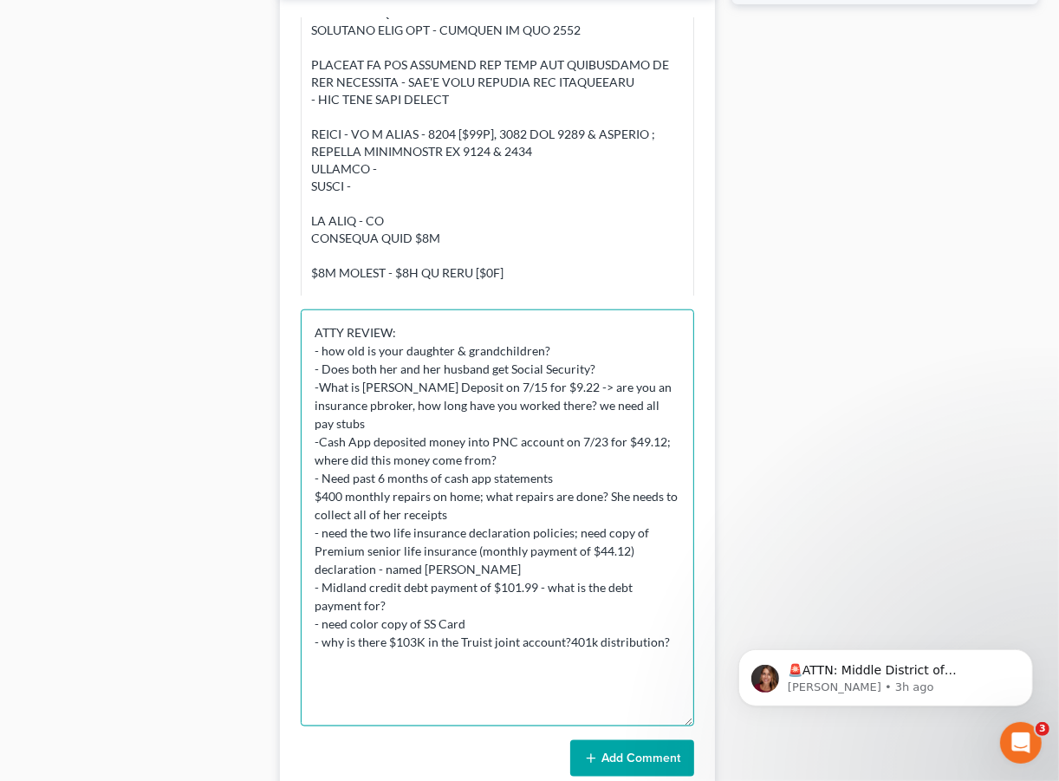
drag, startPoint x: 683, startPoint y: 629, endPoint x: 646, endPoint y: 758, distance: 133.6
click at [648, 726] on textarea "ATTY REVIEW: - how old is your daughter & grandchildren? - Does both her and he…" at bounding box center [498, 517] width 394 height 417
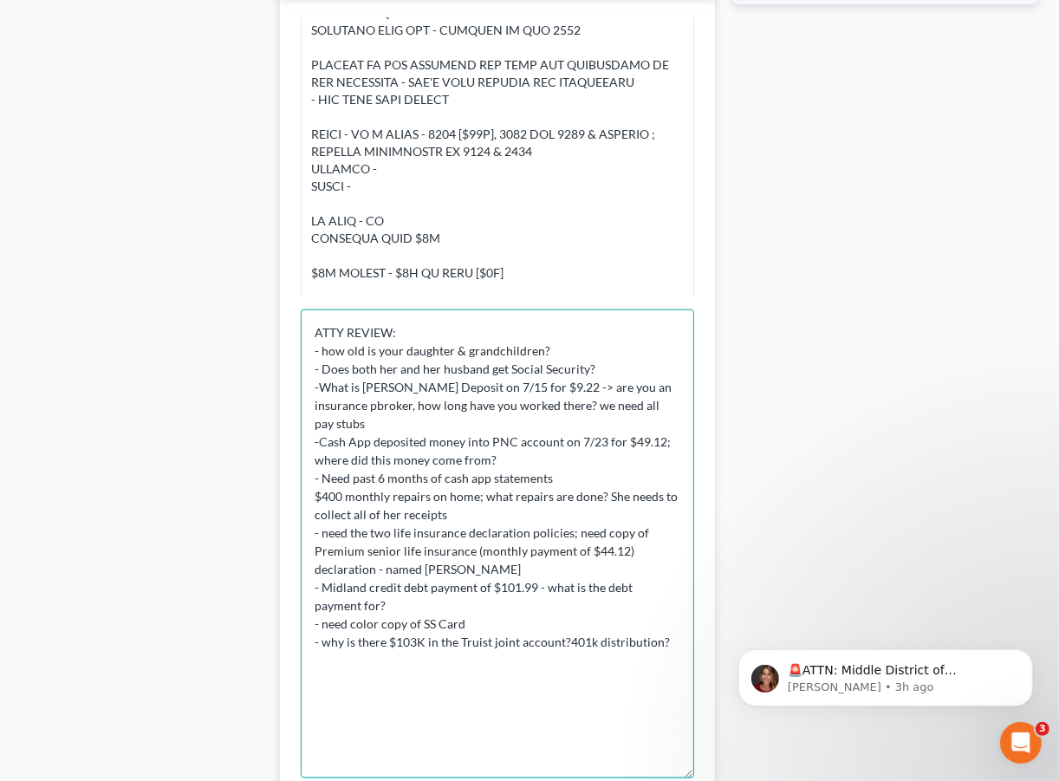
click at [676, 628] on textarea "ATTY REVIEW: - how old is your daughter & grandchildren? - Does both her and he…" at bounding box center [498, 543] width 394 height 469
type textarea "ATTY REVIEW: - how old is your daughter & grandchildren? - Does both her and he…"
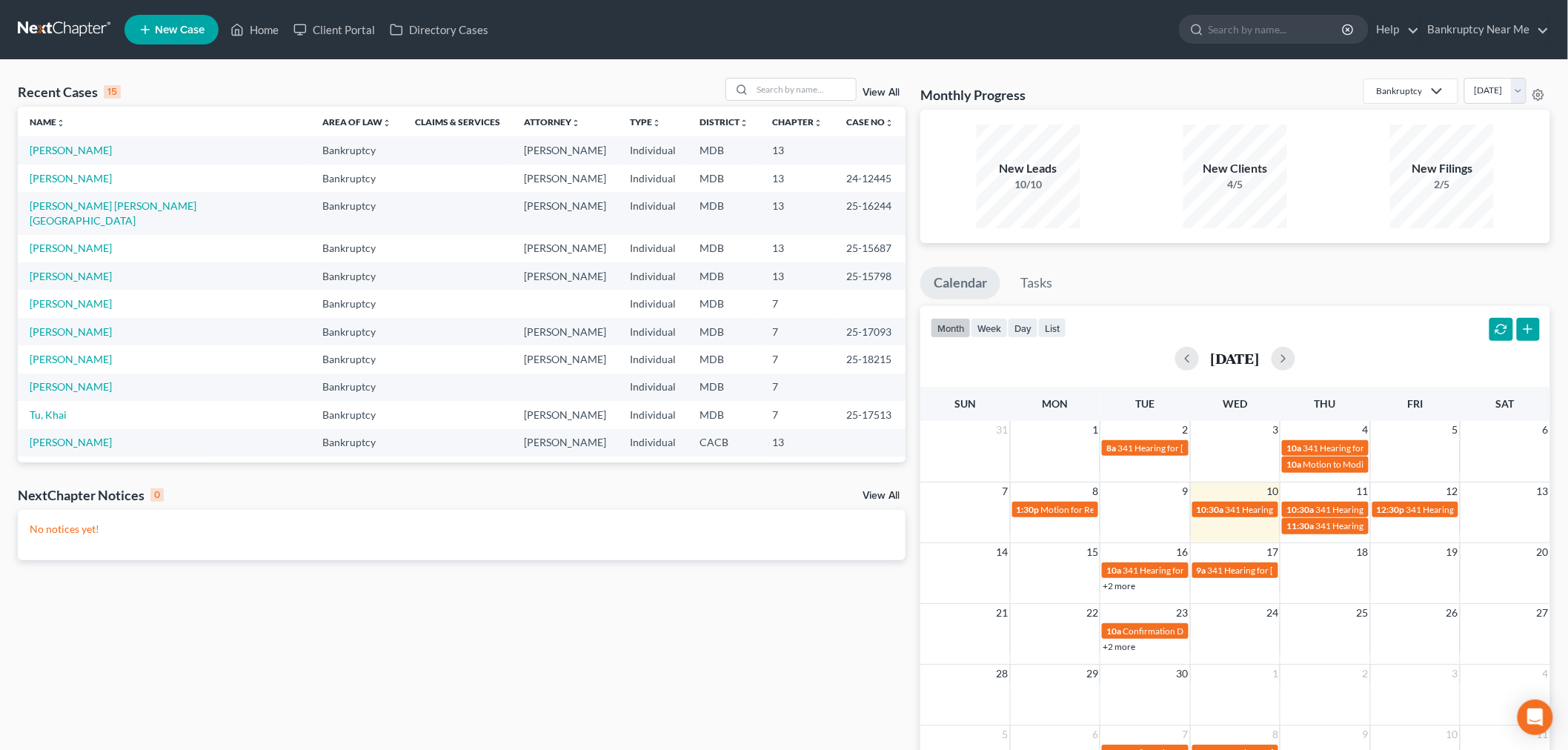
click at [76, 142] on td "[PERSON_NAME]" at bounding box center [164, 150] width 292 height 27
click at [75, 144] on link "[PERSON_NAME]" at bounding box center [71, 150] width 82 height 13
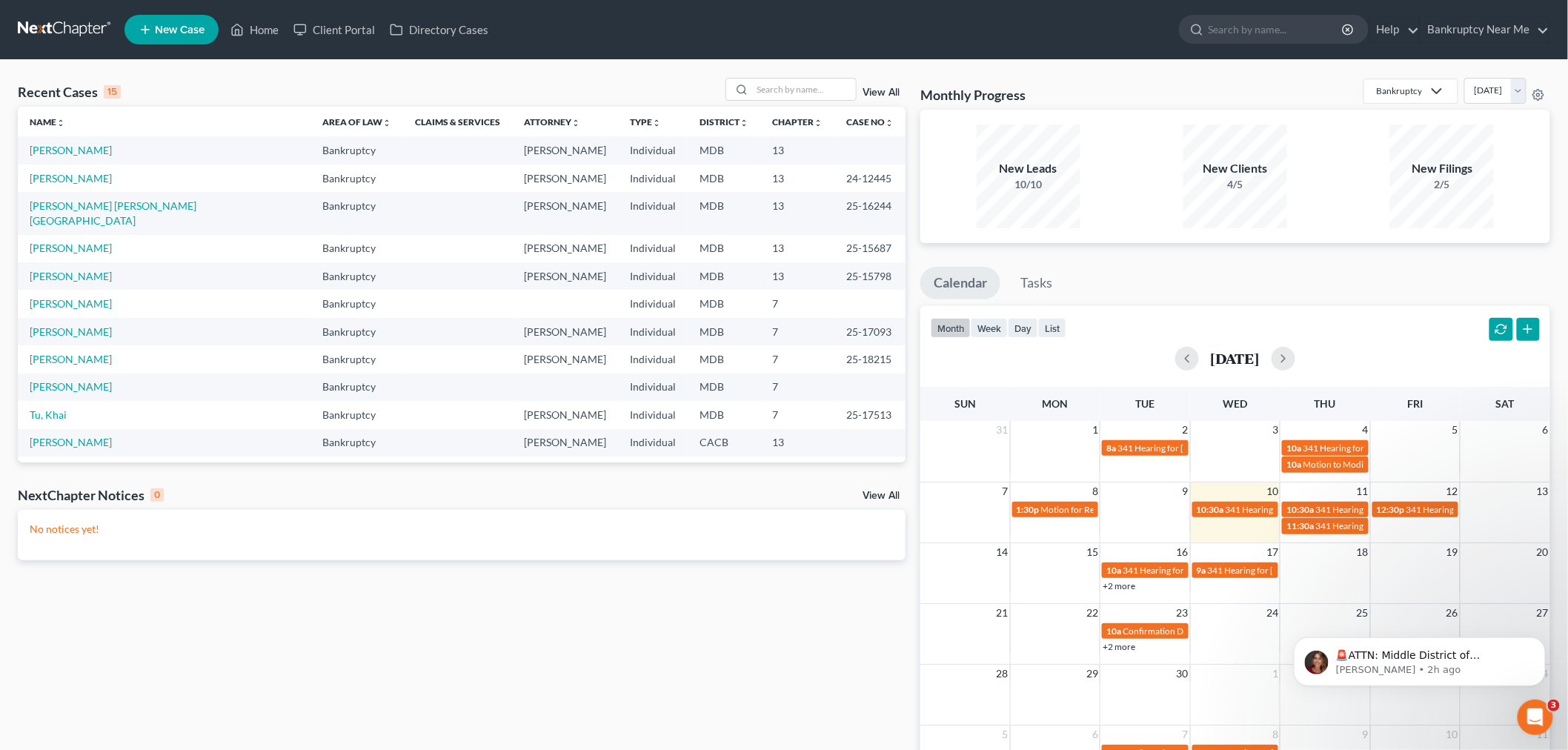
select select "6"
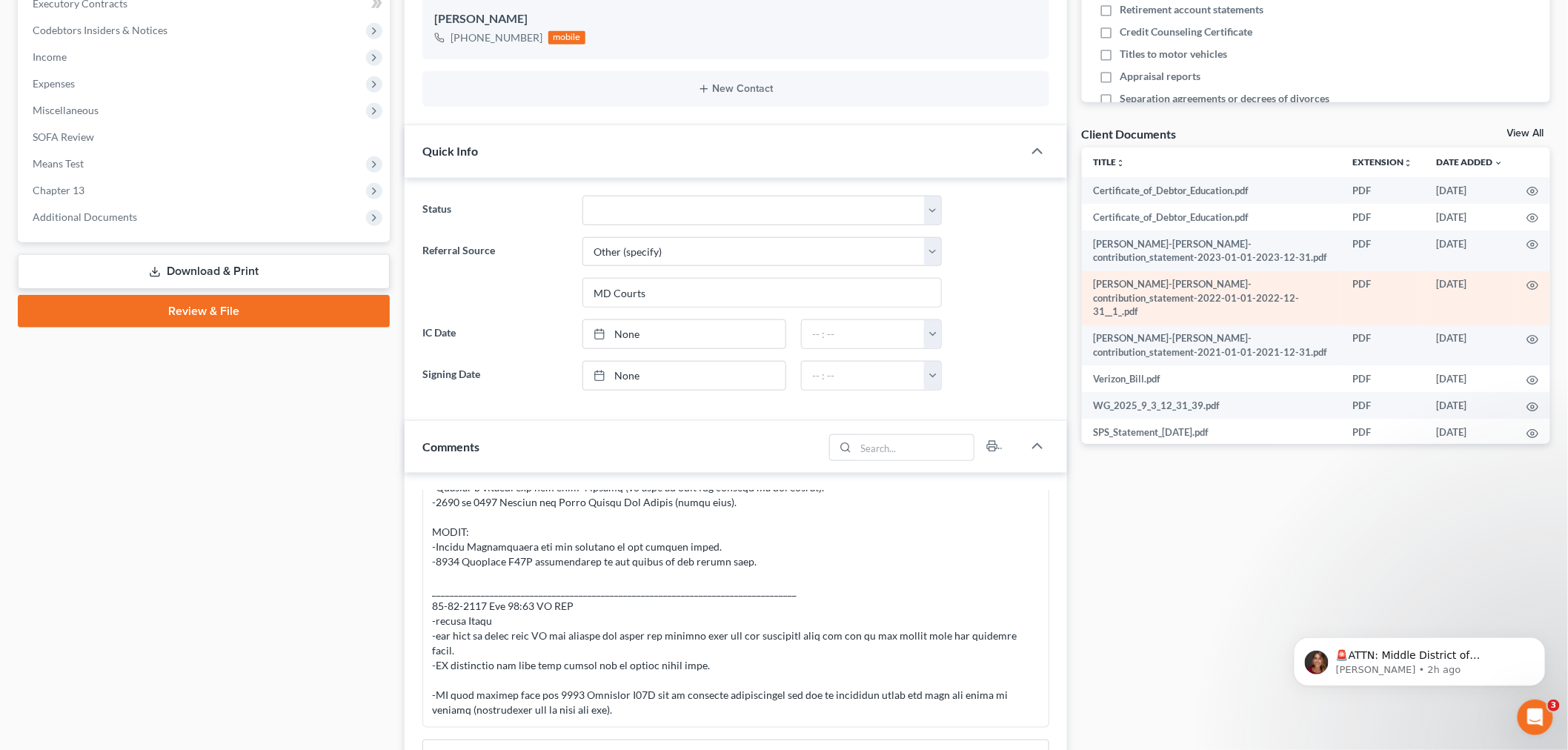
scroll to position [101, 0]
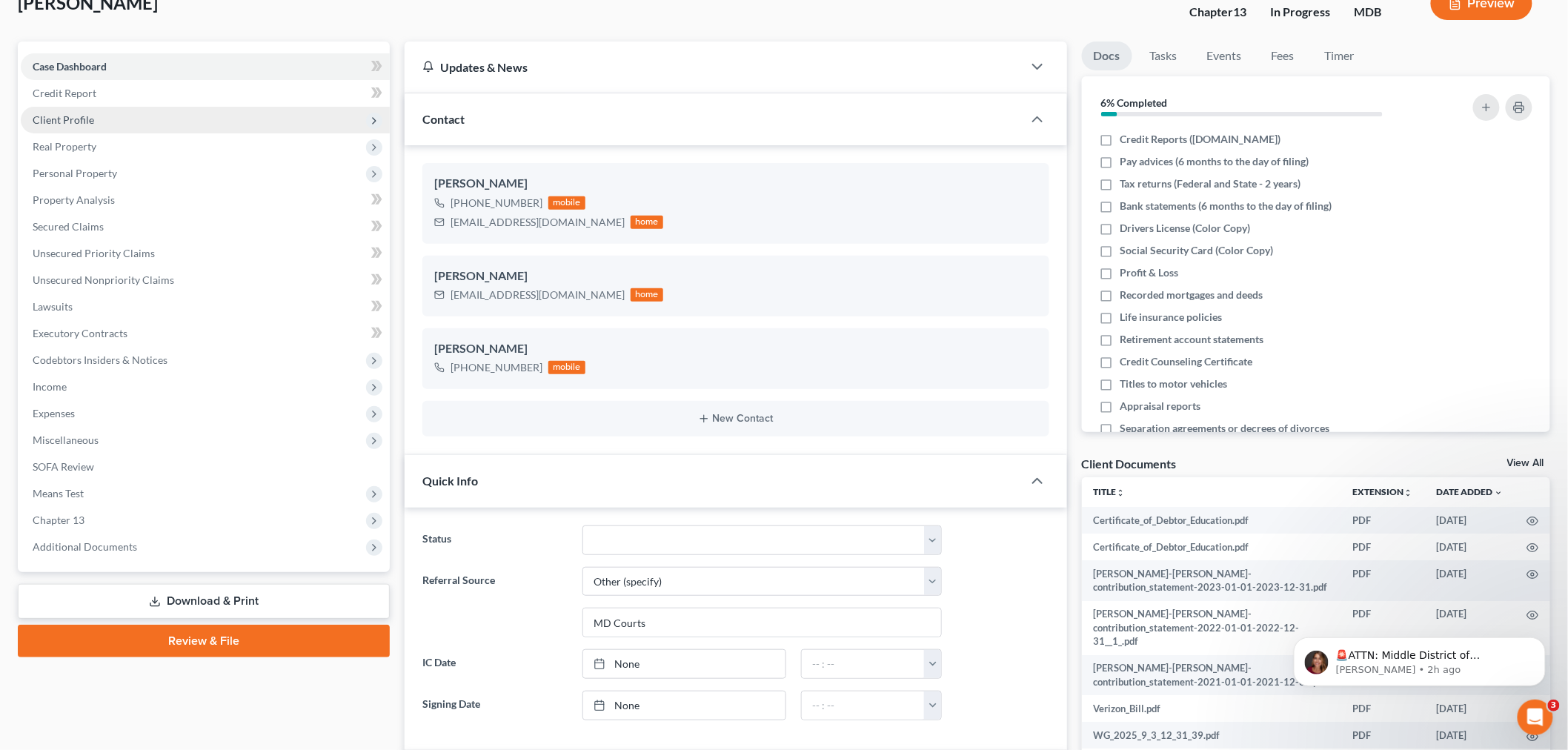
click at [158, 127] on span "Client Profile" at bounding box center [205, 120] width 369 height 27
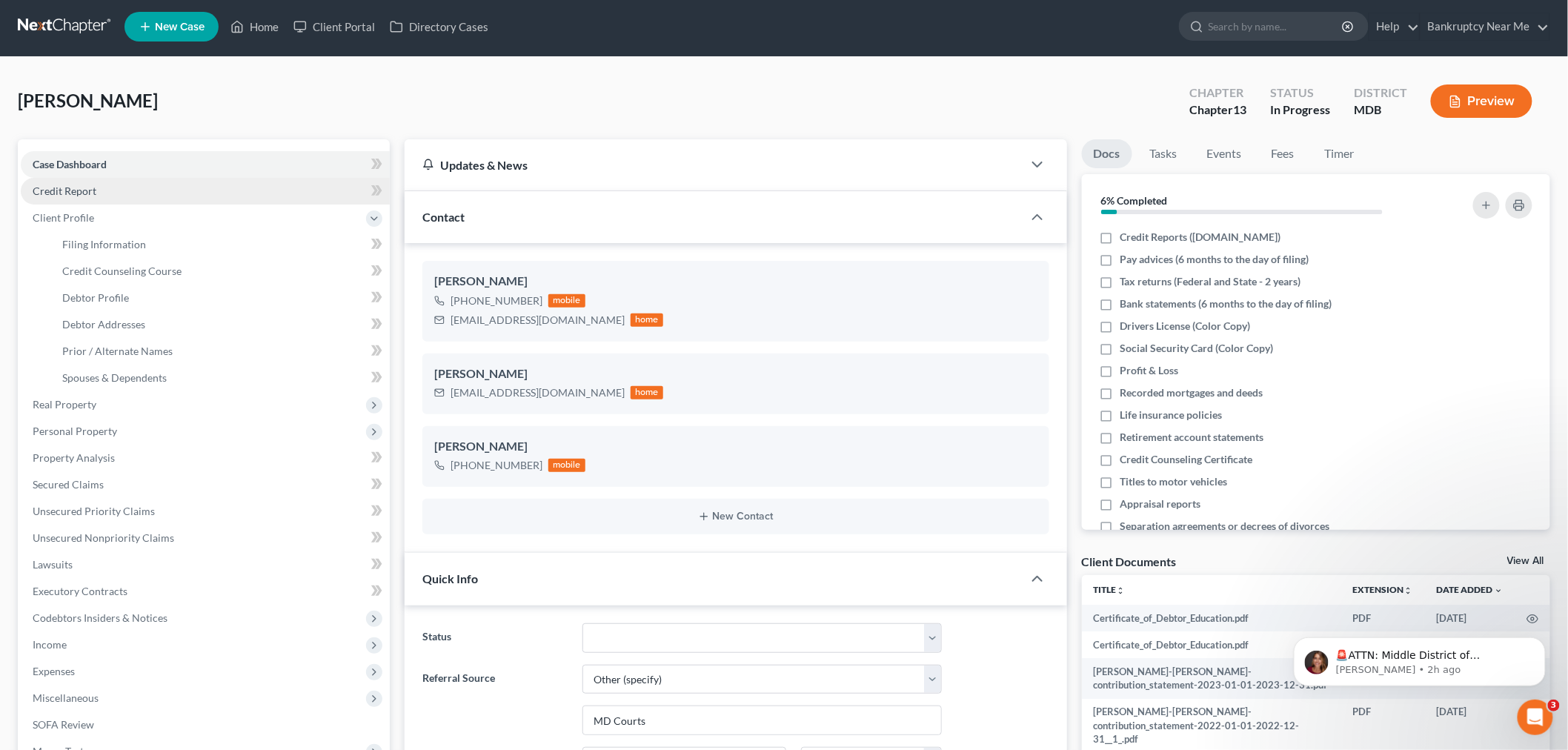
scroll to position [0, 0]
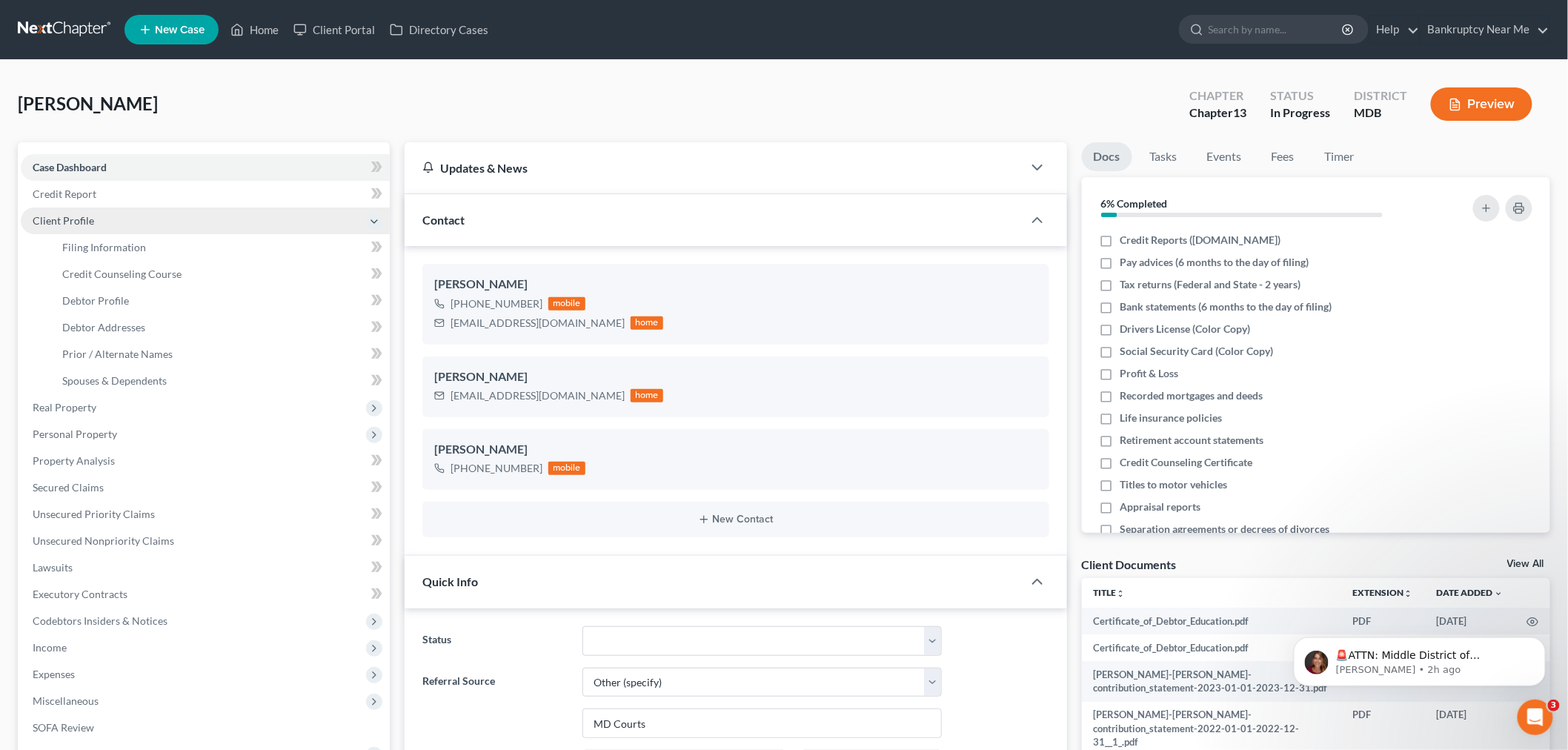
drag, startPoint x: 114, startPoint y: 215, endPoint x: 128, endPoint y: 220, distance: 14.9
click at [114, 215] on span "Client Profile" at bounding box center [205, 221] width 369 height 27
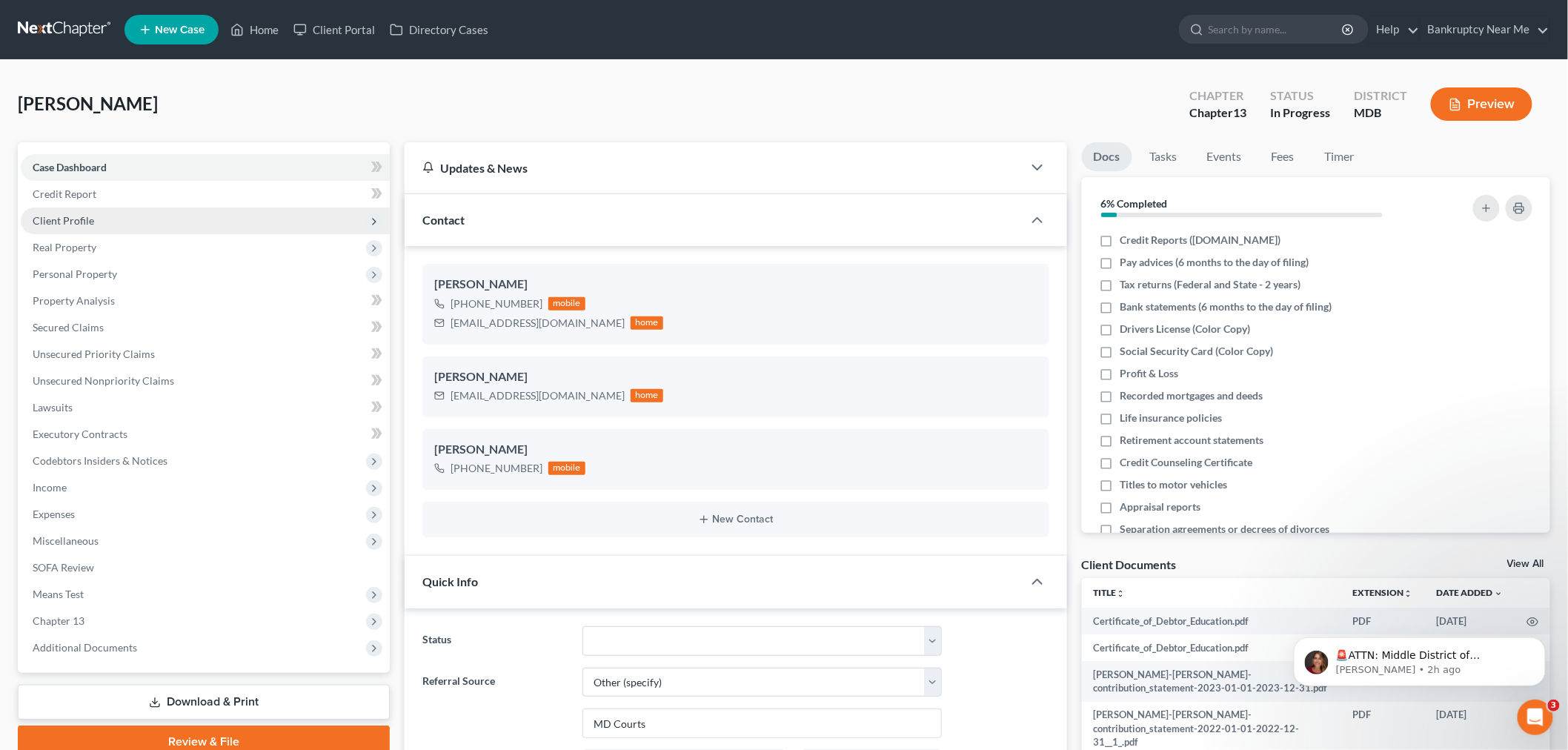
click at [134, 221] on span "Client Profile" at bounding box center [205, 221] width 369 height 27
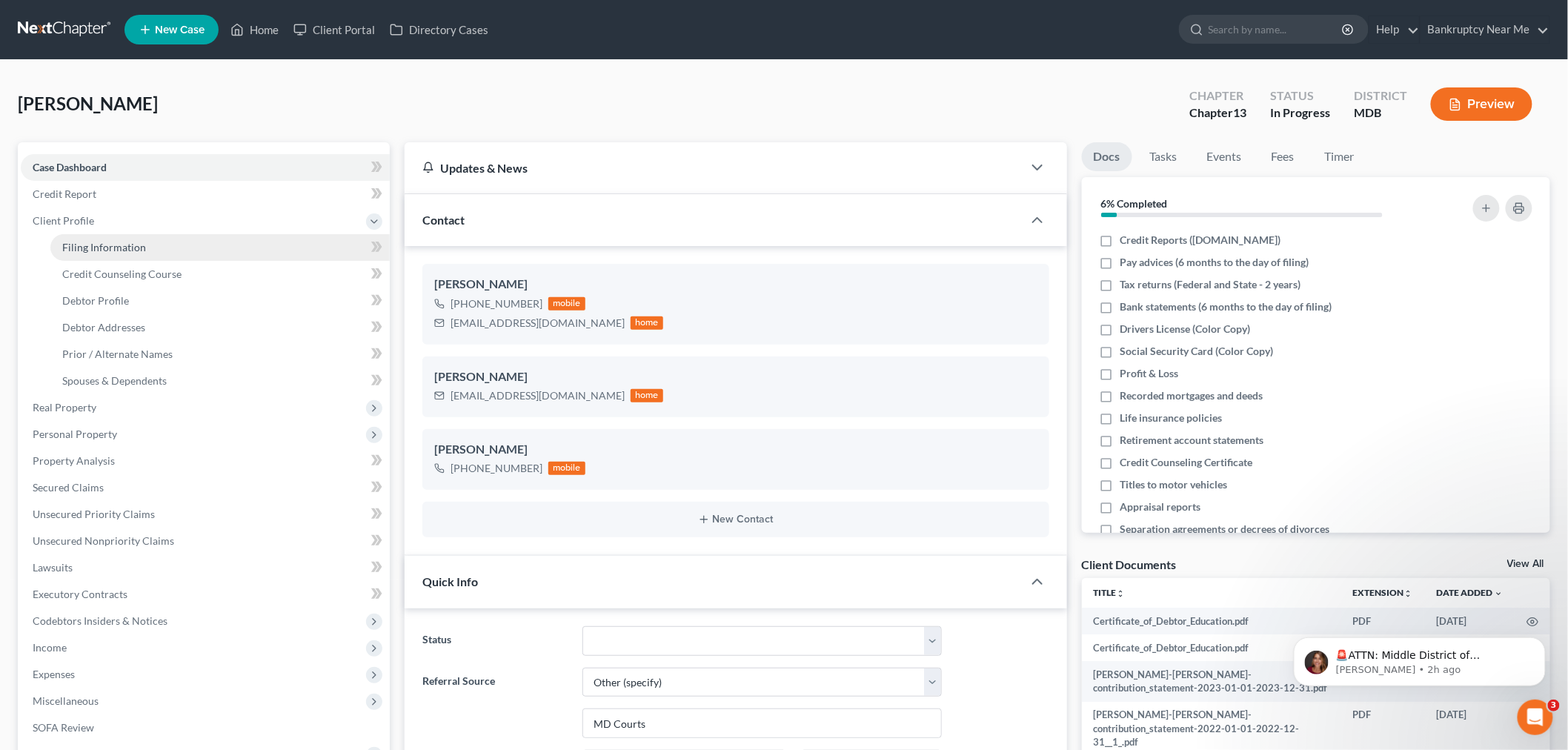
click at [131, 252] on span "Filing Information" at bounding box center [104, 247] width 84 height 13
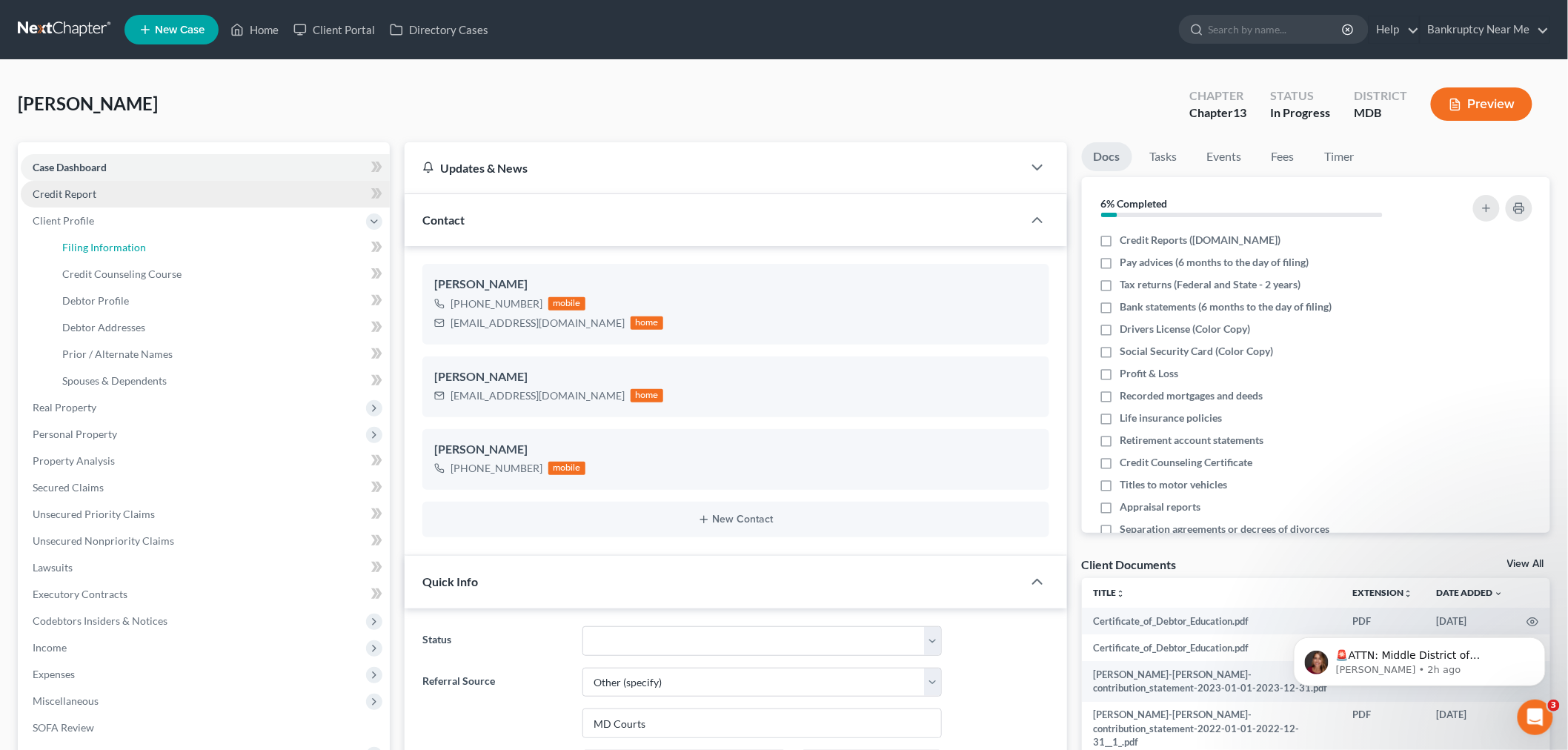
select select "1"
select select "0"
select select "3"
select select "0"
select select "21"
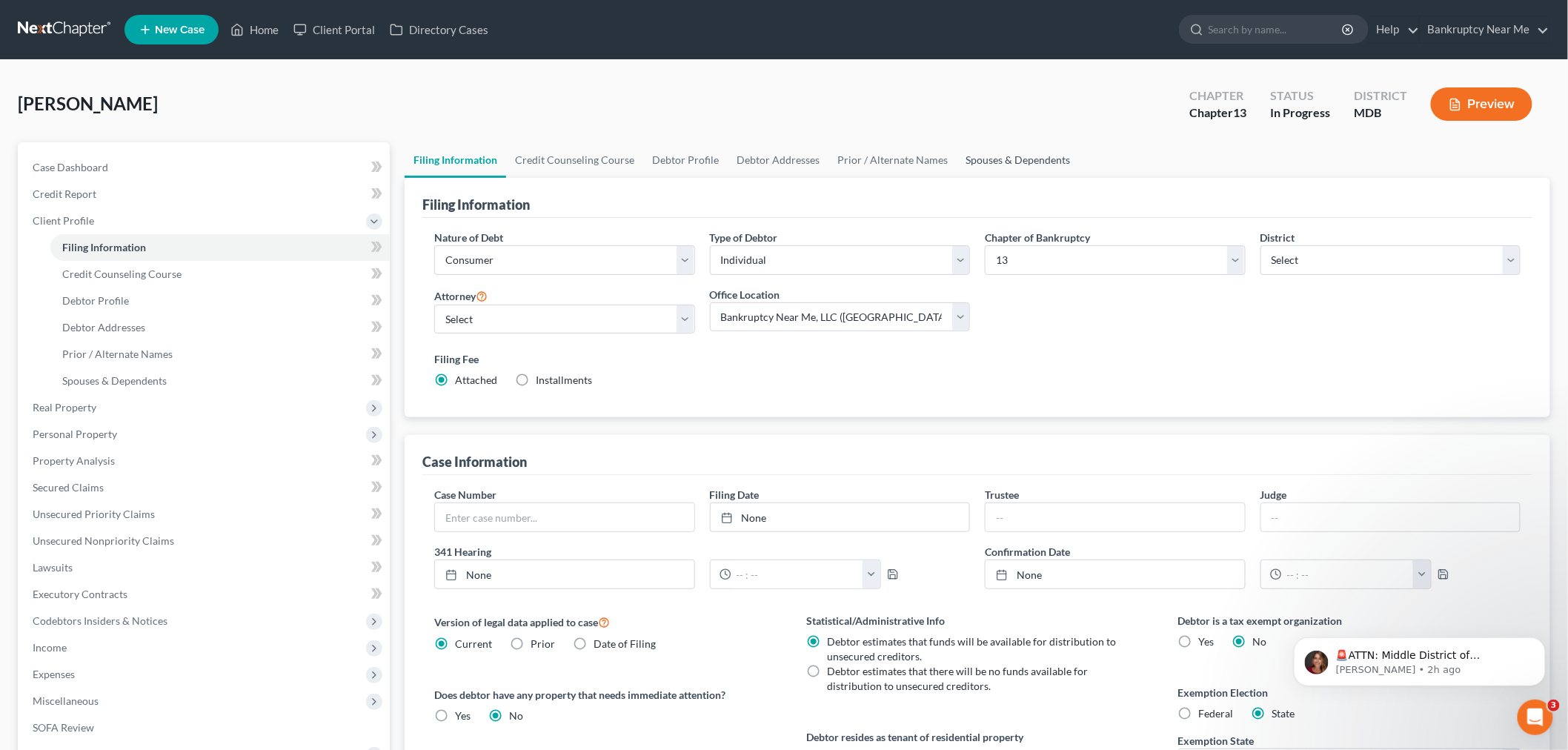
click at [958, 157] on link "Spouses & Dependents" at bounding box center [1017, 160] width 122 height 36
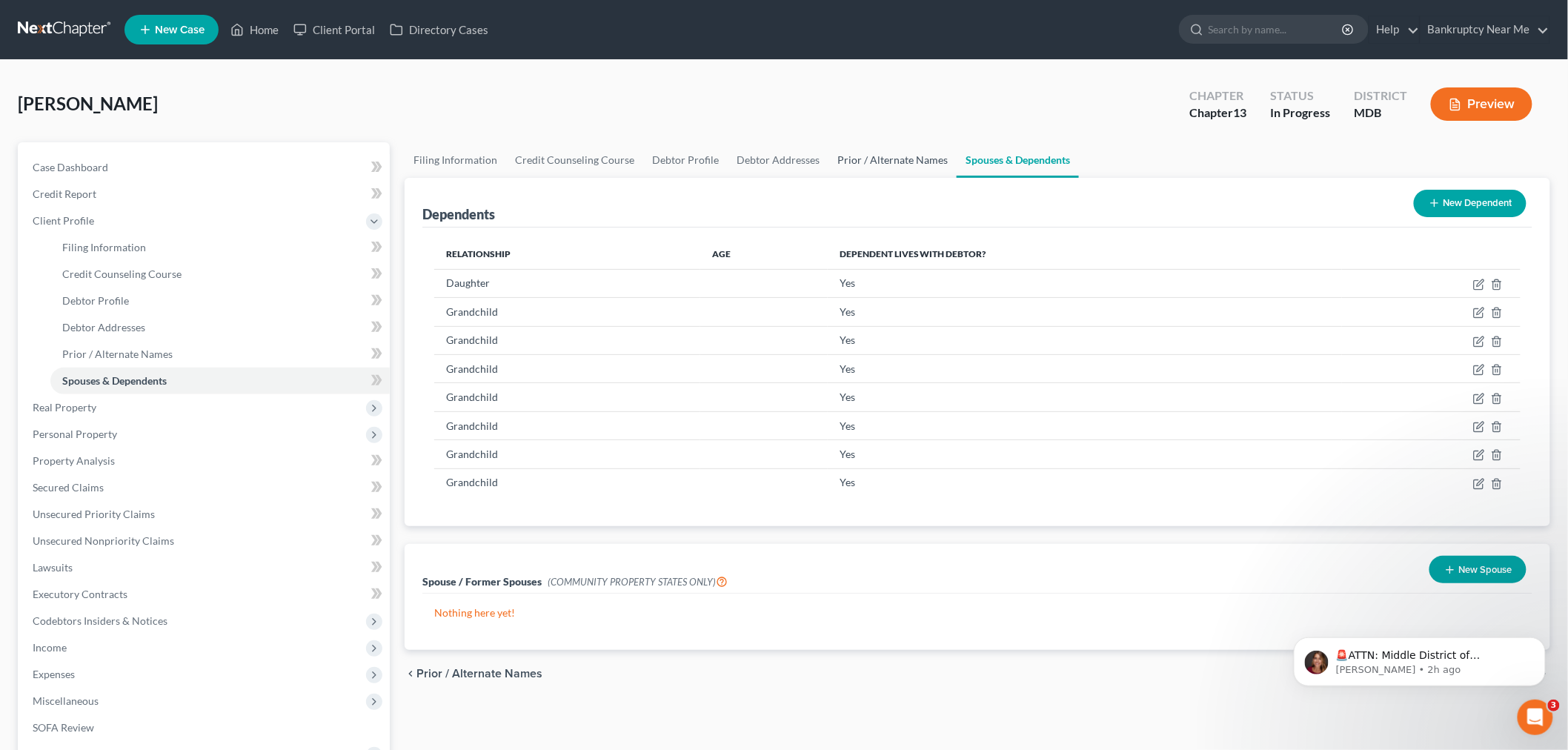
click at [868, 163] on link "Prior / Alternate Names" at bounding box center [893, 160] width 128 height 36
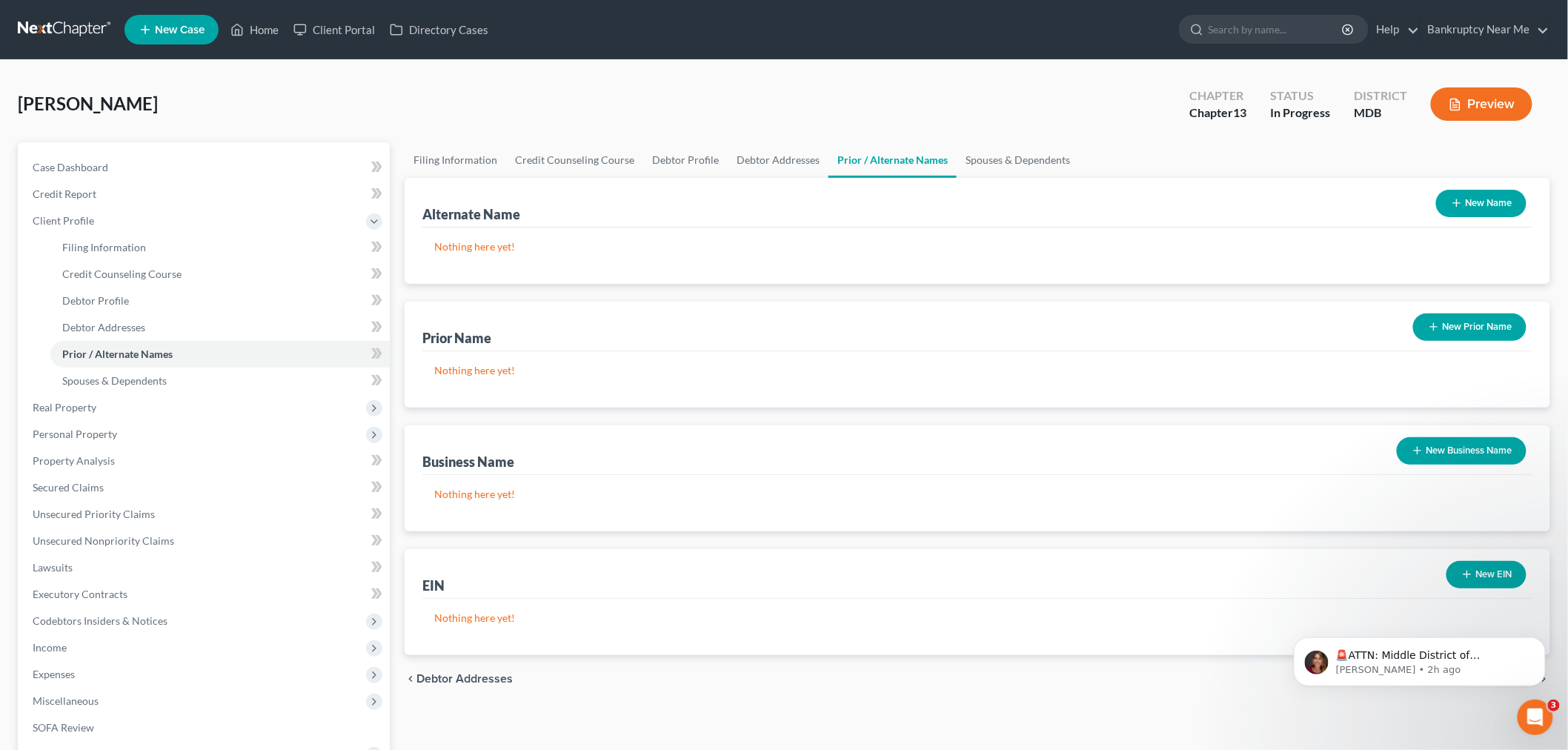
click at [1465, 198] on button "New Name" at bounding box center [1482, 204] width 91 height 27
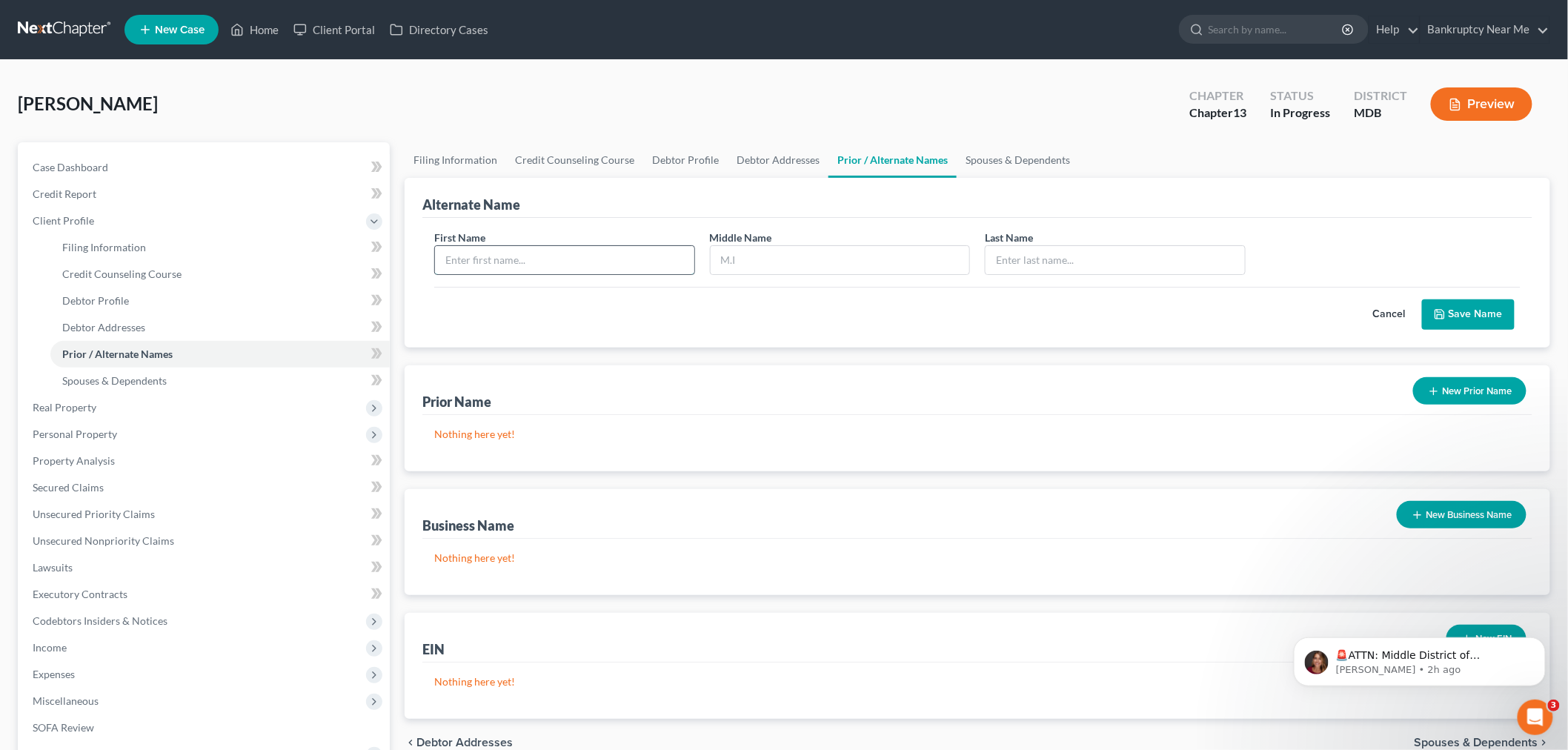
click at [626, 257] on input "text" at bounding box center [564, 260] width 259 height 28
type input "Kathi"
type input "Askew"
click at [1453, 321] on button "Save Name" at bounding box center [1468, 315] width 92 height 31
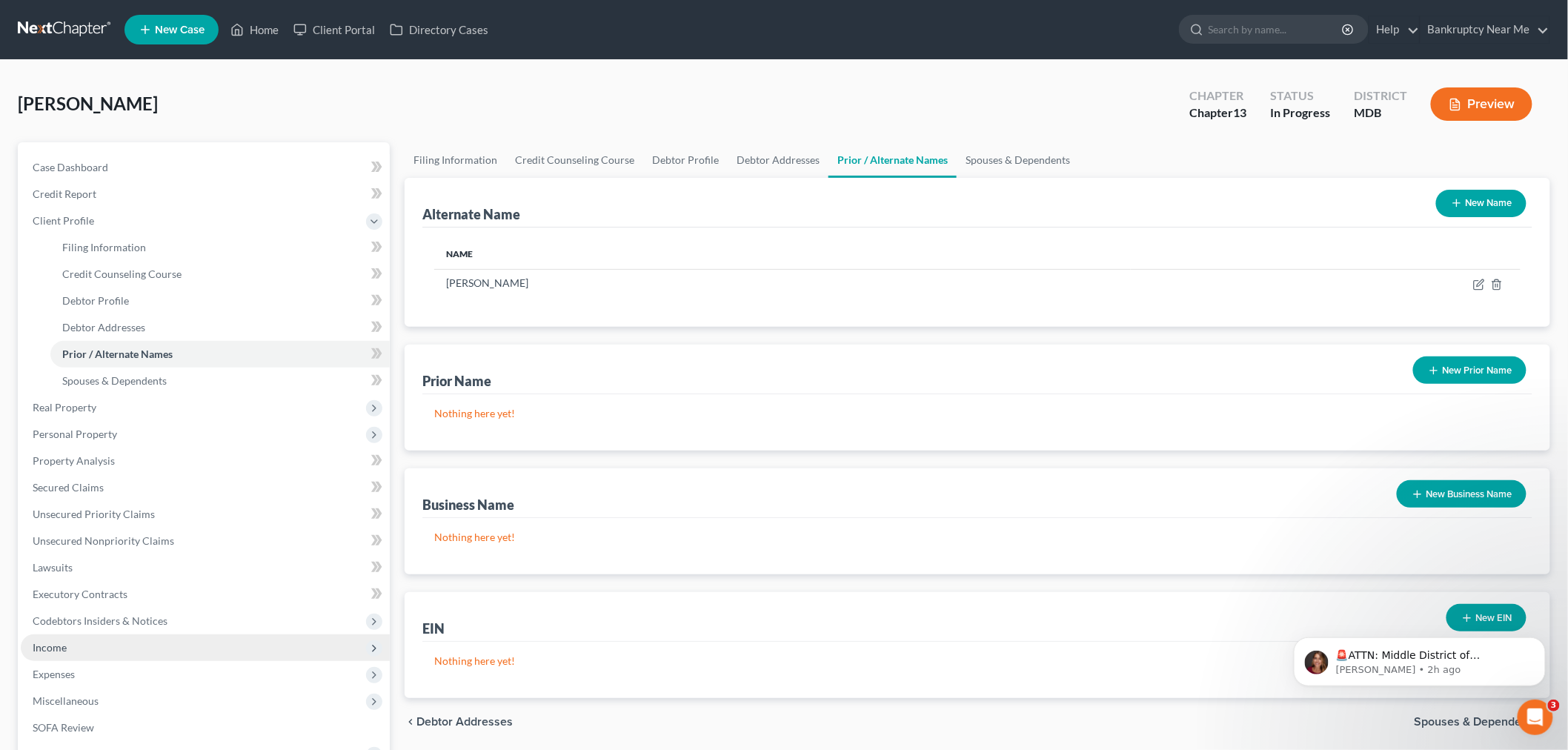
click at [78, 647] on span "Income" at bounding box center [205, 647] width 369 height 27
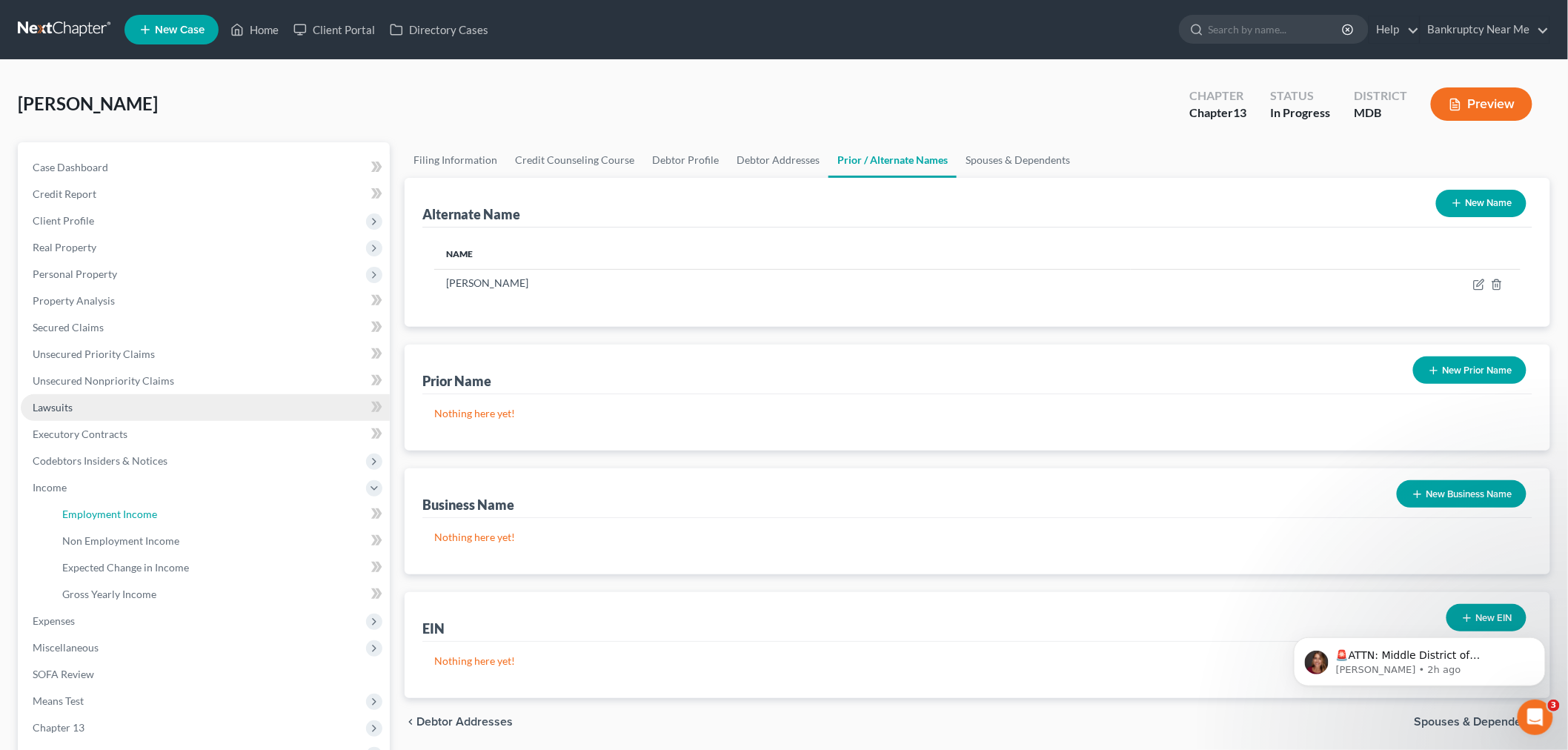
drag, startPoint x: 150, startPoint y: 505, endPoint x: 251, endPoint y: 419, distance: 132.7
click at [149, 505] on link "Employment Income" at bounding box center [220, 514] width 339 height 27
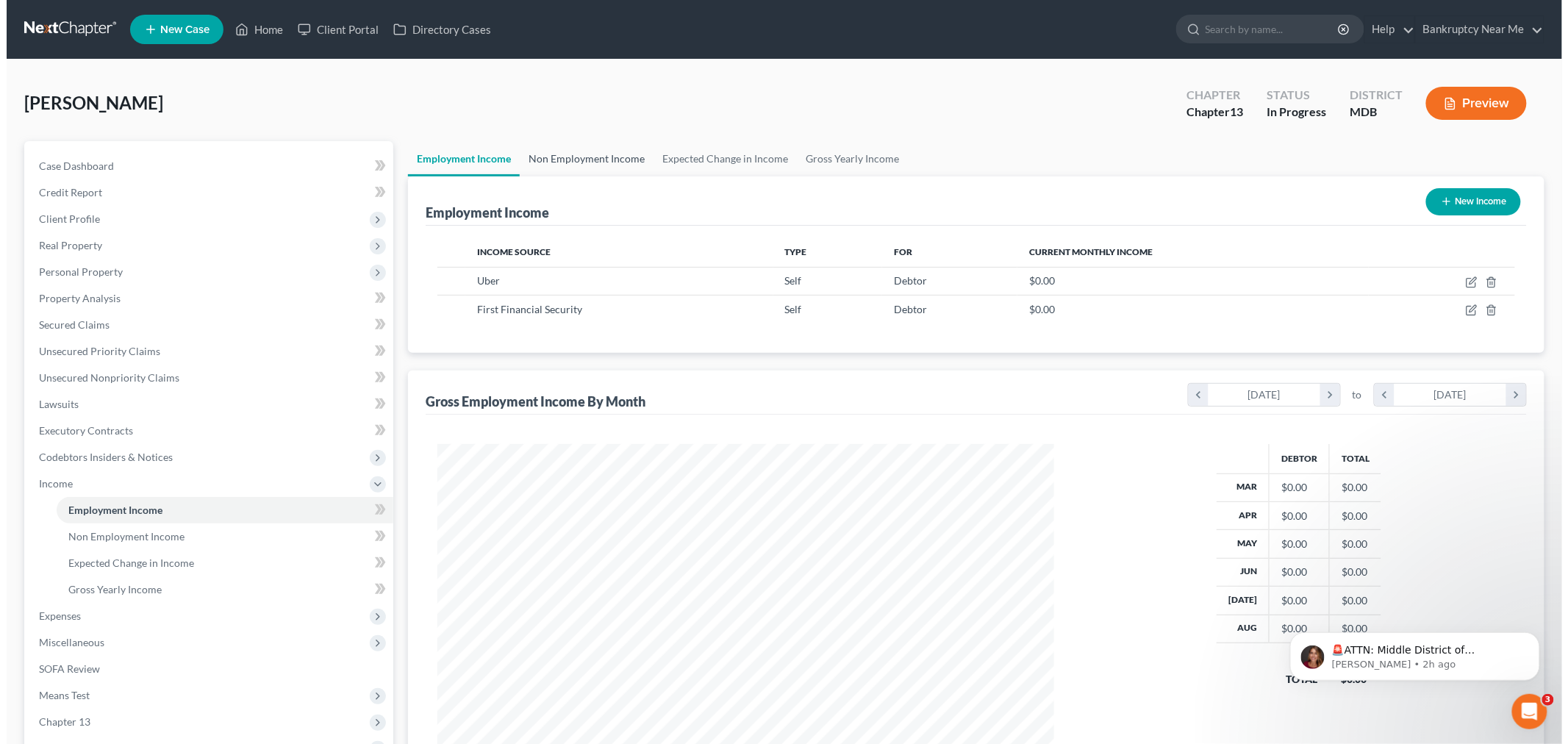
scroll to position [307, 645]
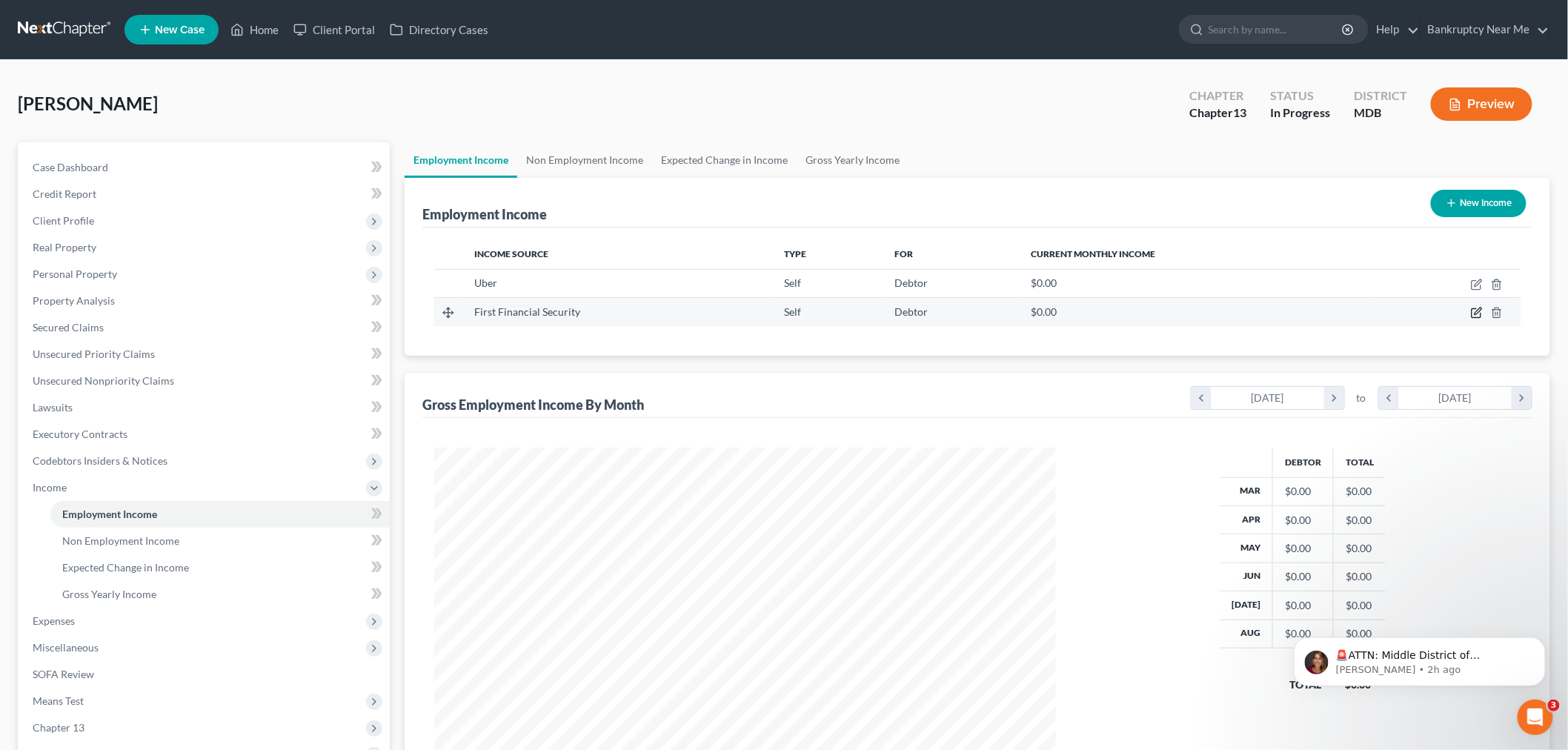
click at [1472, 313] on icon "button" at bounding box center [1476, 313] width 9 height 9
select select "1"
select select "10"
select select "0"
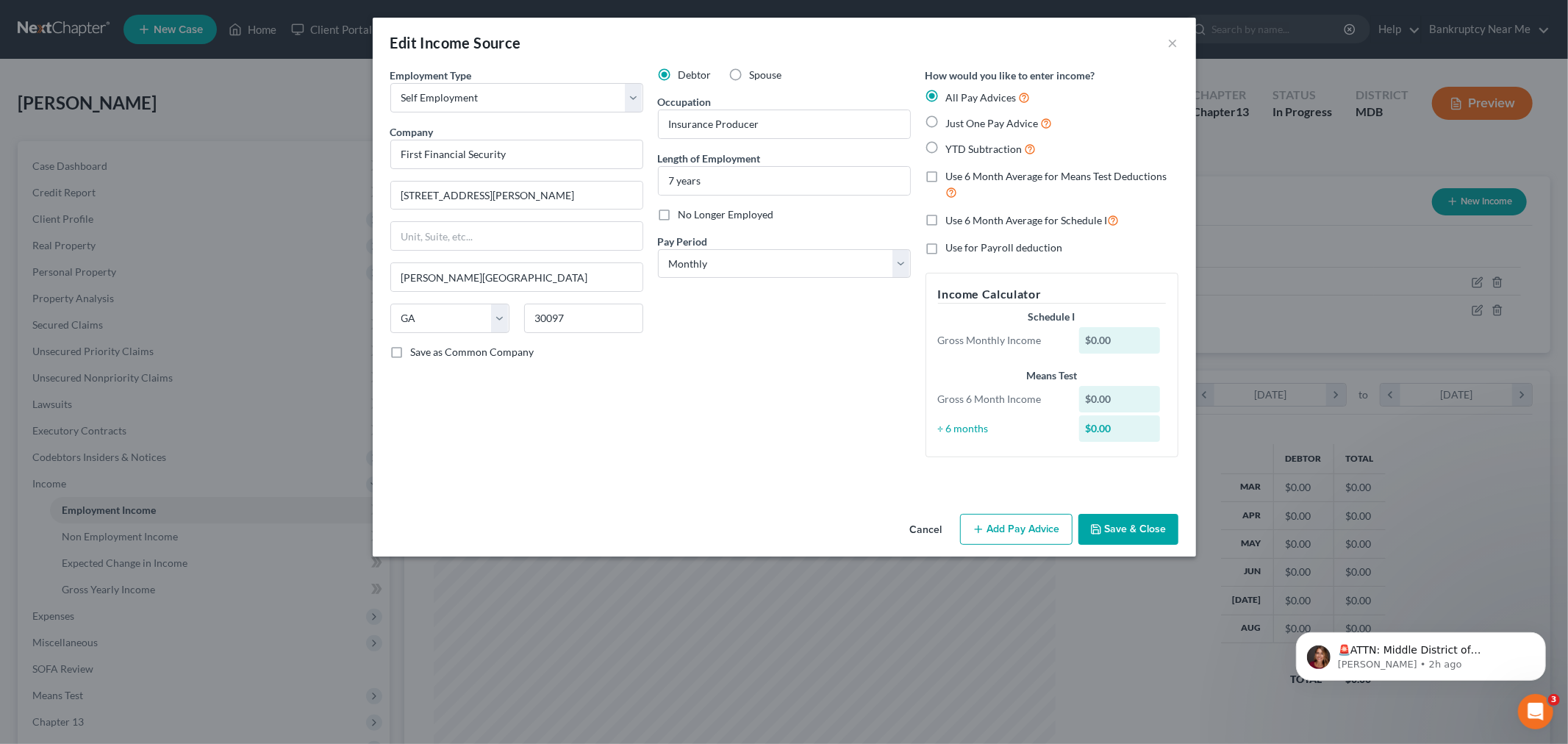
click at [946, 176] on label "Use 6 Month Average for Means Test Deductions" at bounding box center [1062, 184] width 232 height 31
click at [951, 176] on input "Use 6 Month Average for Means Test Deductions" at bounding box center [956, 173] width 9 height 9
checkbox input "true"
click at [924, 127] on div "How would you like to enter income? All Pay Advices Just One Pay Advice YTD Sub…" at bounding box center [1052, 268] width 267 height 401
click at [946, 121] on label "Just One Pay Advice" at bounding box center [999, 123] width 107 height 17
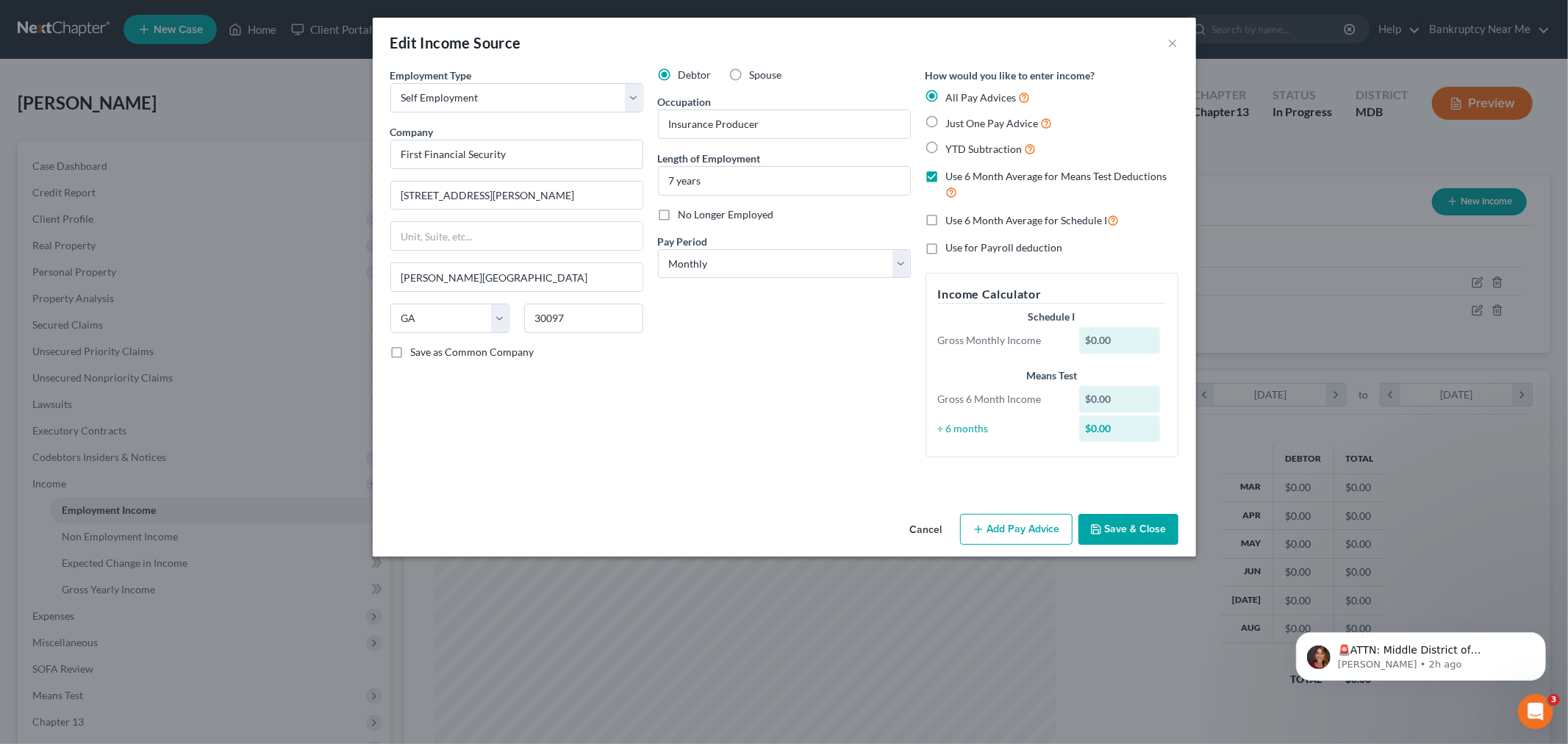
click at [951, 121] on input "Just One Pay Advice" at bounding box center [956, 119] width 9 height 9
radio input "true"
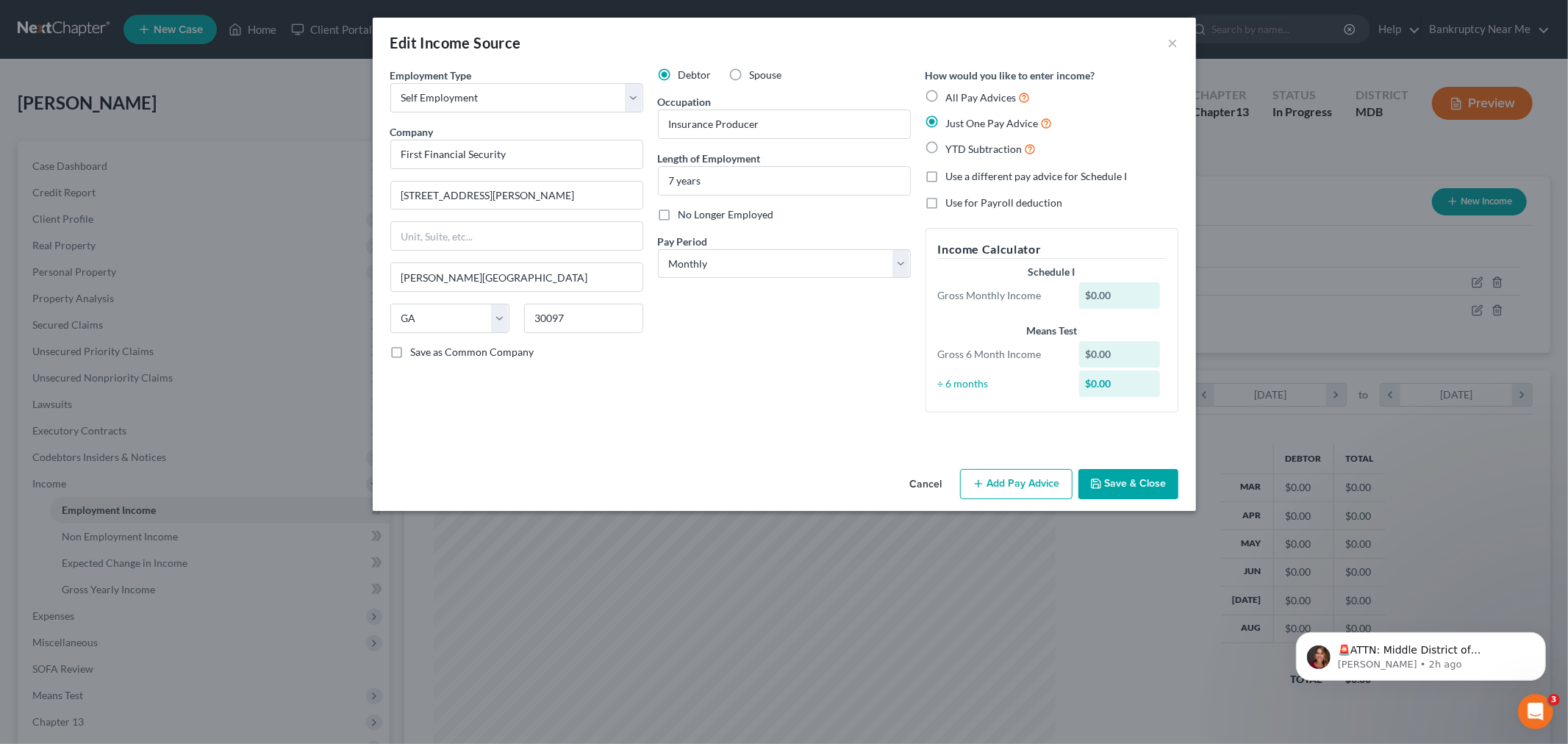
click at [1015, 486] on button "Add Pay Advice" at bounding box center [1016, 484] width 113 height 31
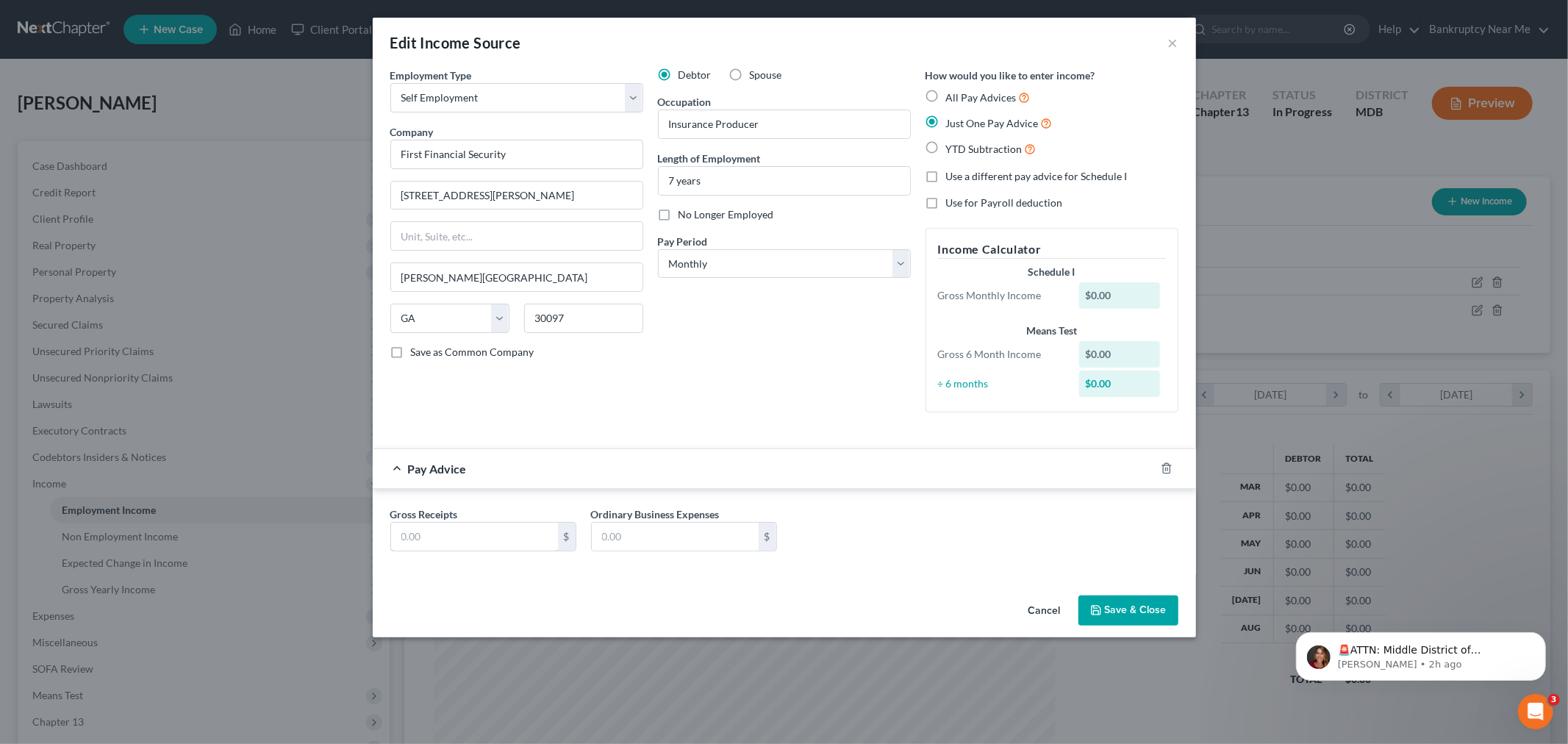
drag, startPoint x: 500, startPoint y: 531, endPoint x: 569, endPoint y: 508, distance: 72.7
click at [497, 531] on input "text" at bounding box center [474, 536] width 167 height 28
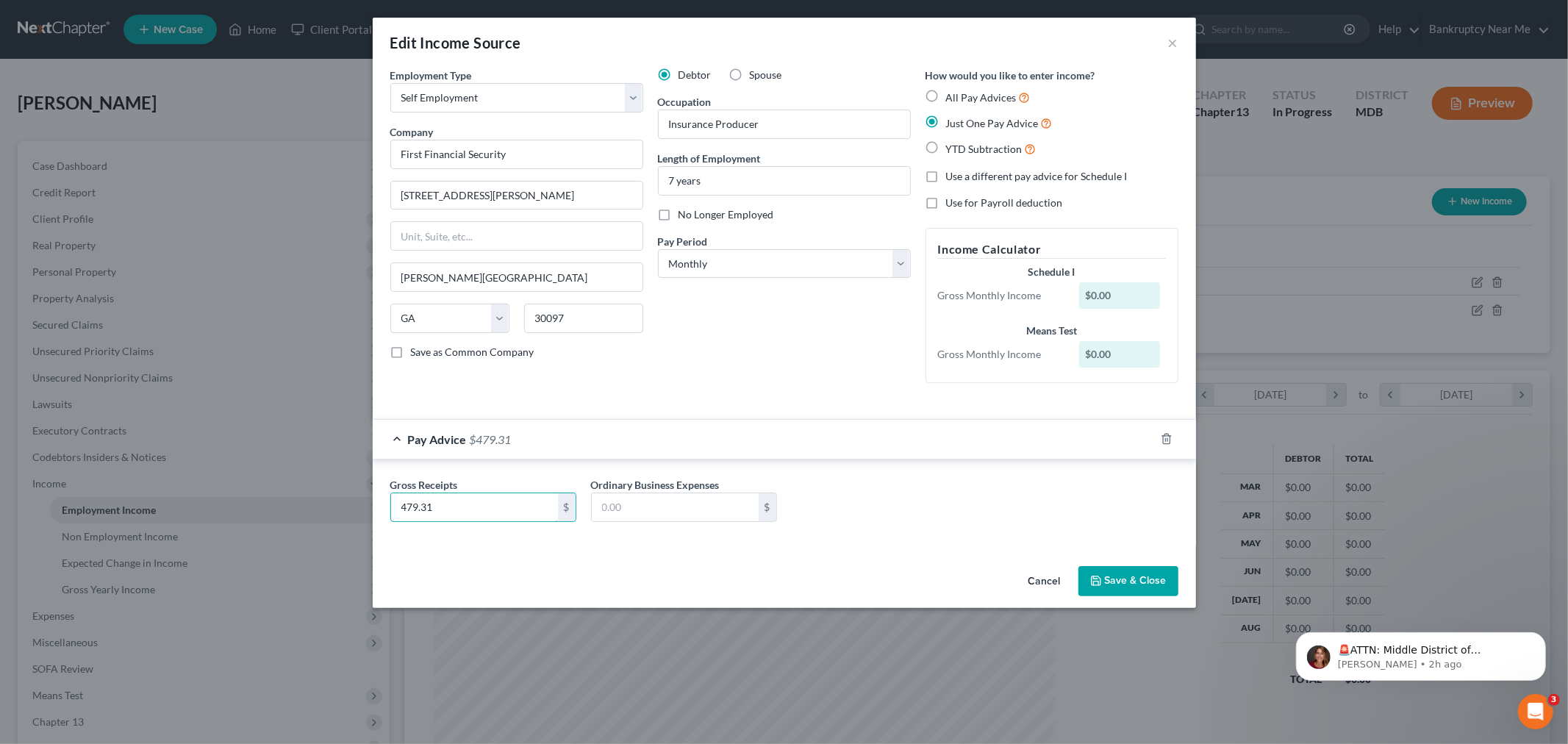
type input "479.31"
drag, startPoint x: 1113, startPoint y: 582, endPoint x: 1121, endPoint y: 546, distance: 36.9
click at [1112, 582] on button "Save & Close" at bounding box center [1129, 581] width 100 height 31
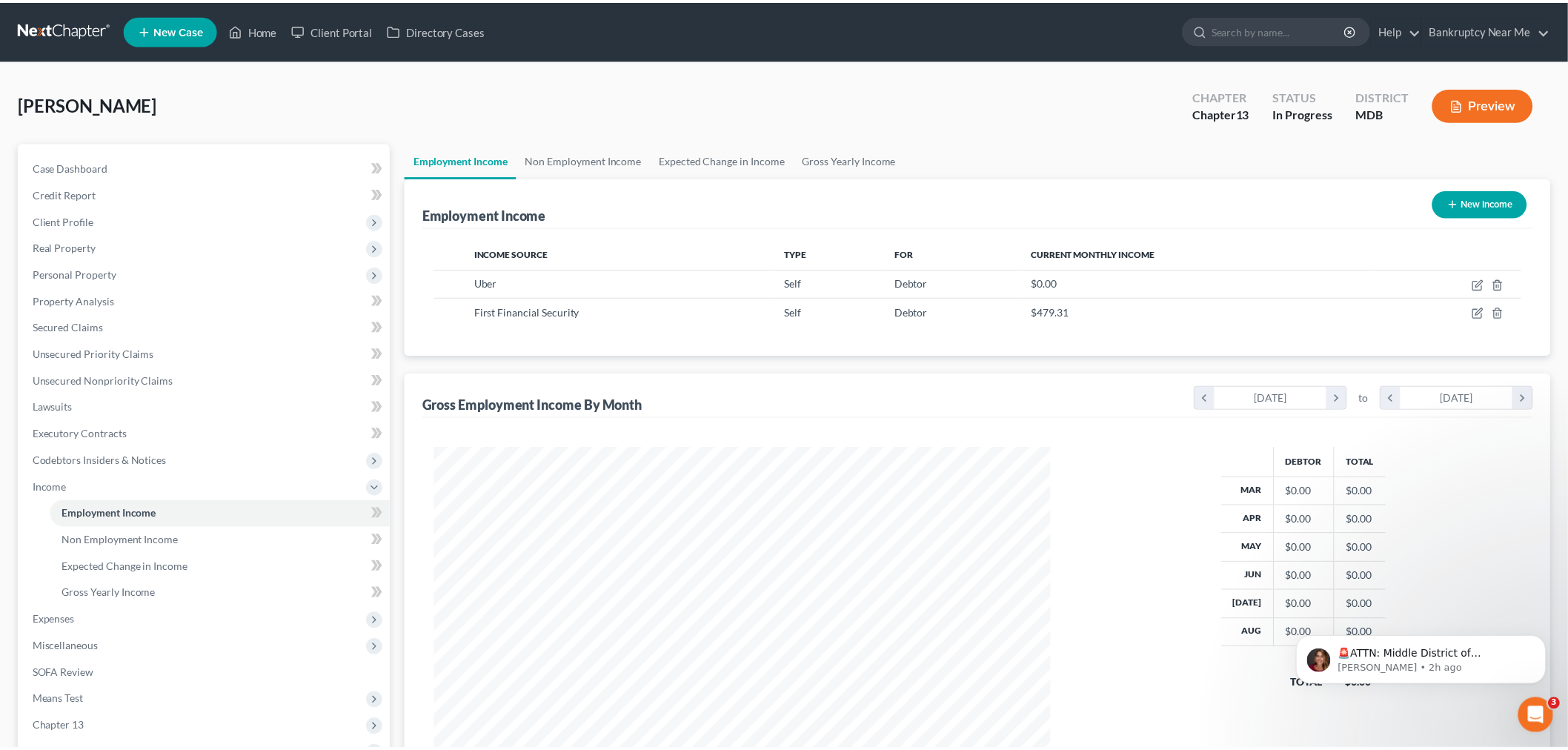
scroll to position [740918, 740381]
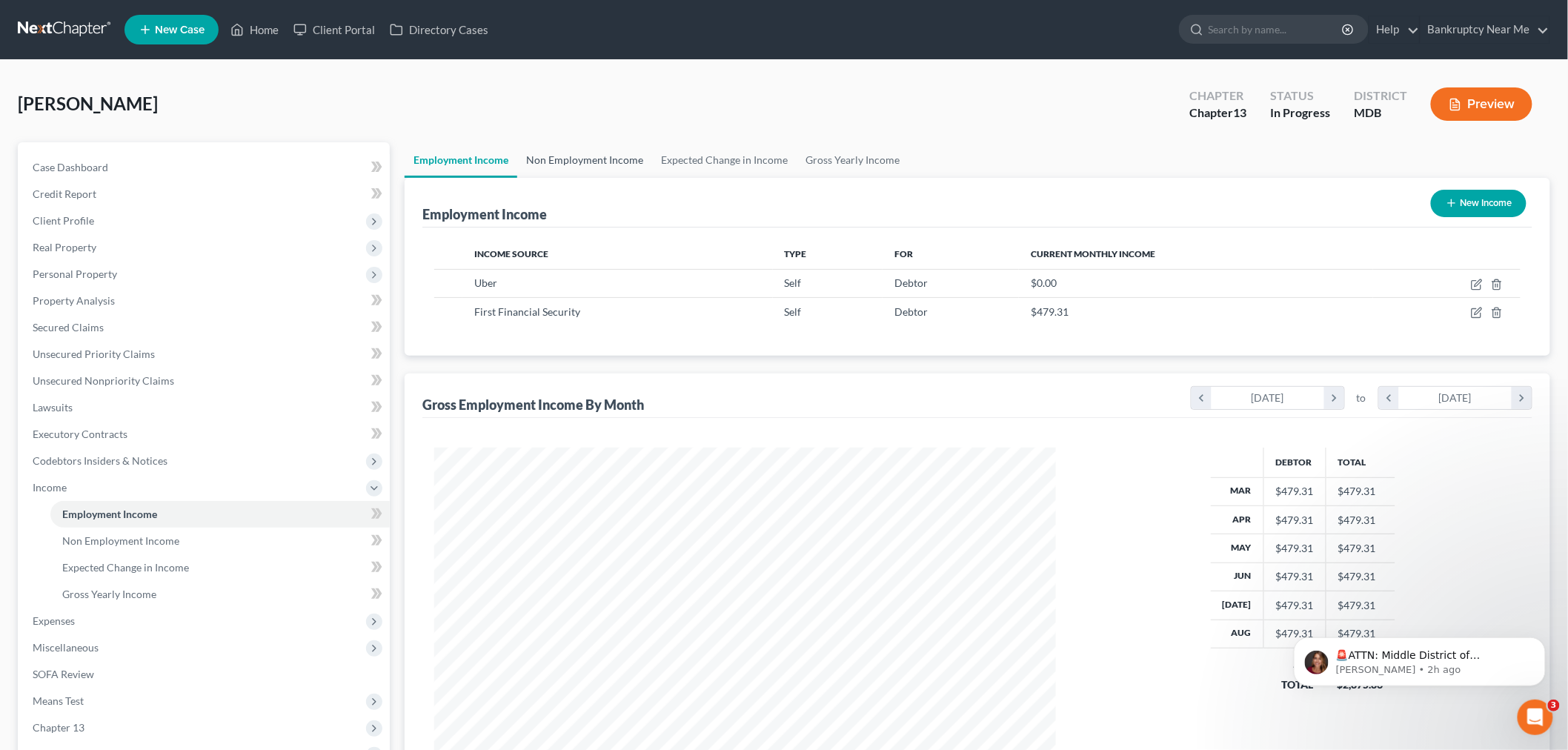
click at [578, 158] on link "Non Employment Income" at bounding box center [585, 160] width 135 height 36
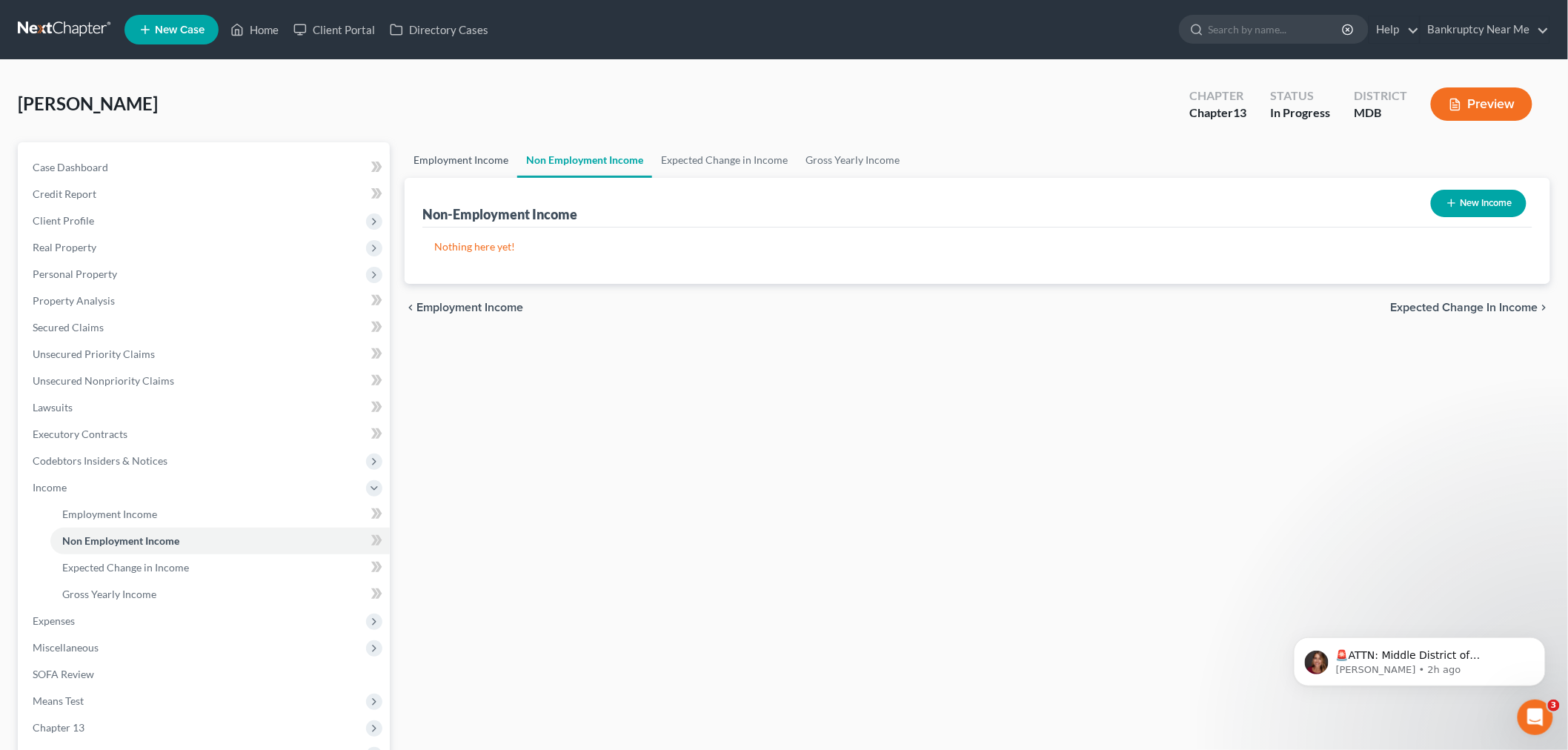
click at [459, 173] on link "Employment Income" at bounding box center [461, 160] width 113 height 36
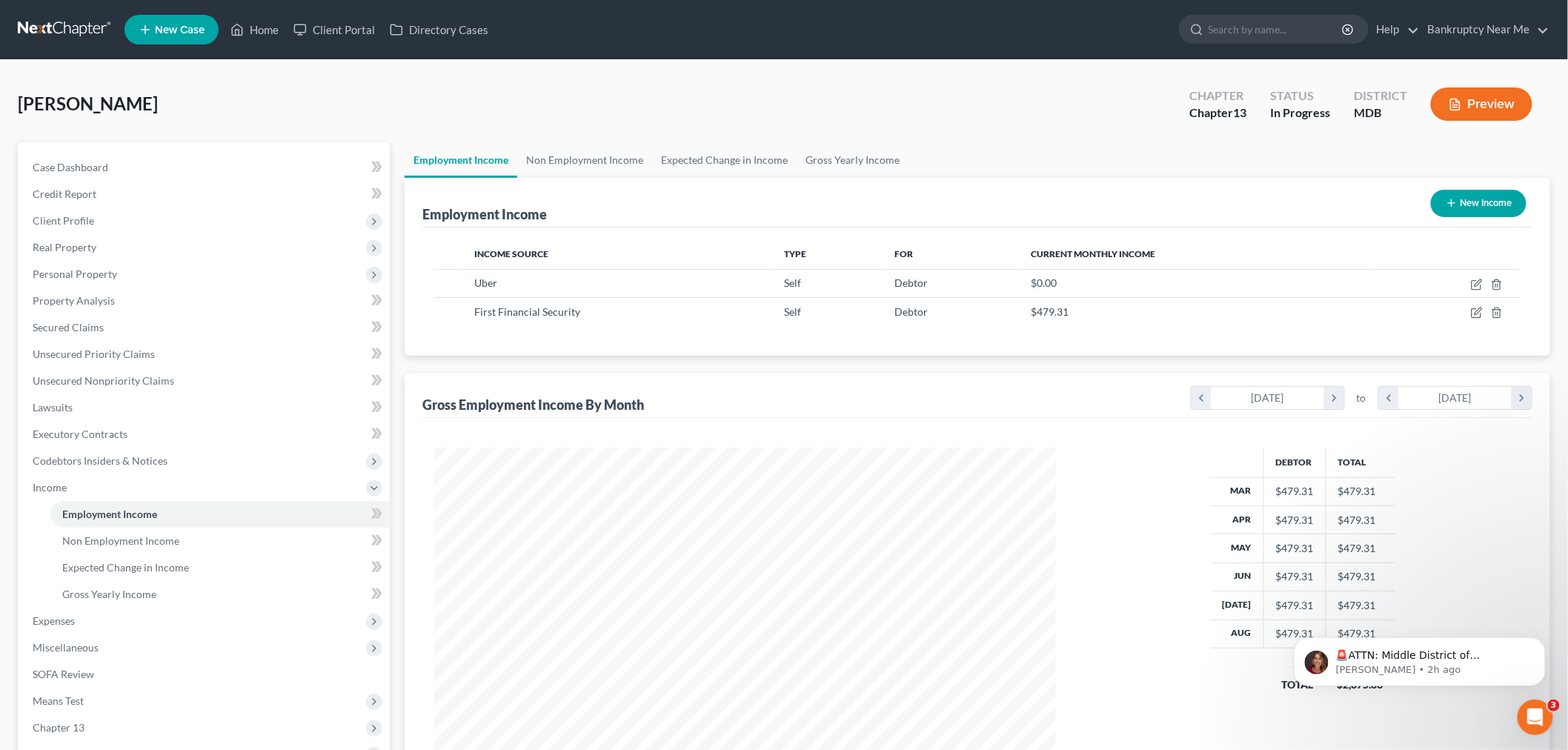
scroll to position [310, 651]
click at [840, 156] on link "Gross Yearly Income" at bounding box center [852, 160] width 112 height 36
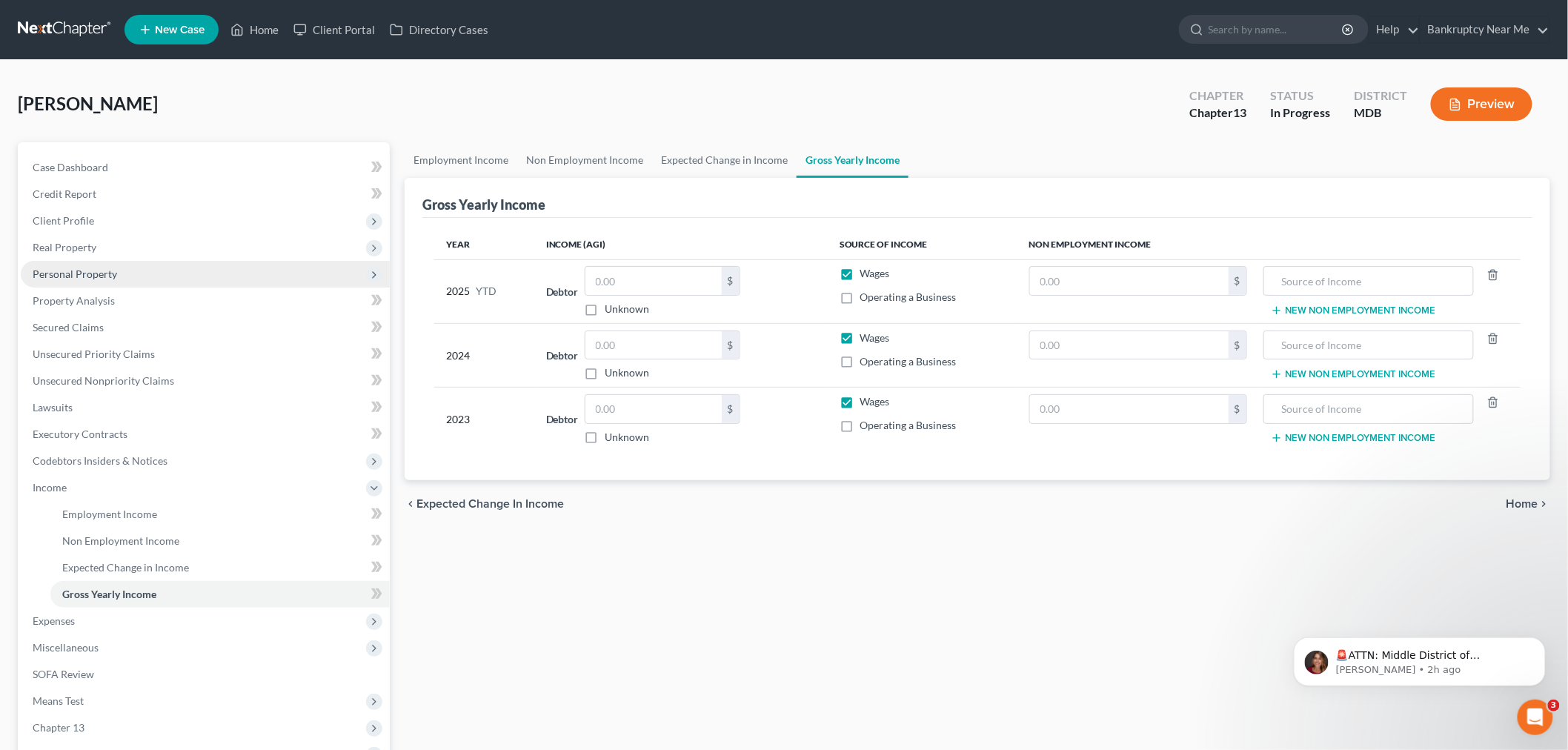
drag, startPoint x: 73, startPoint y: 269, endPoint x: 103, endPoint y: 267, distance: 30.1
click at [73, 269] on span "Personal Property" at bounding box center [74, 274] width 85 height 13
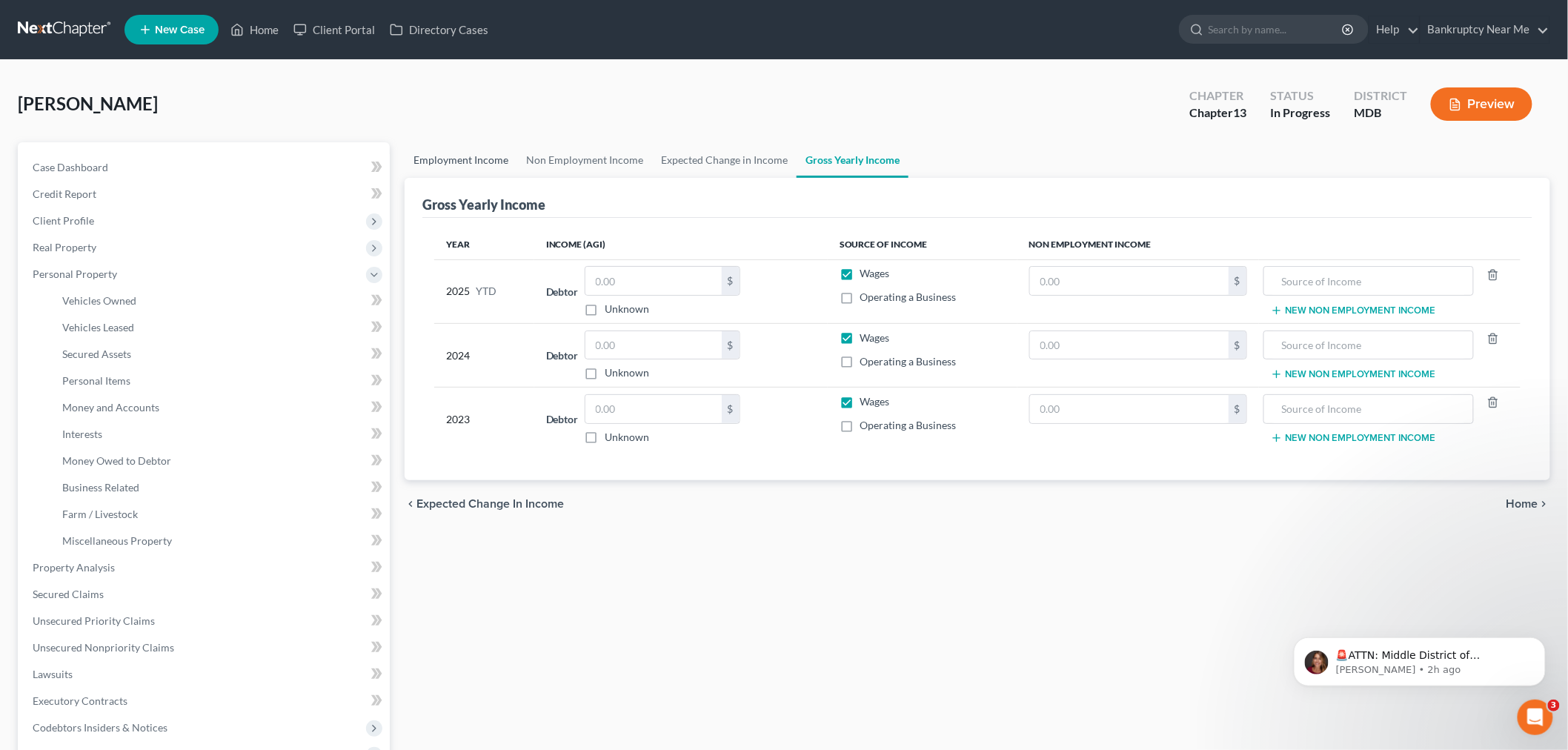
click at [449, 158] on link "Employment Income" at bounding box center [461, 160] width 113 height 36
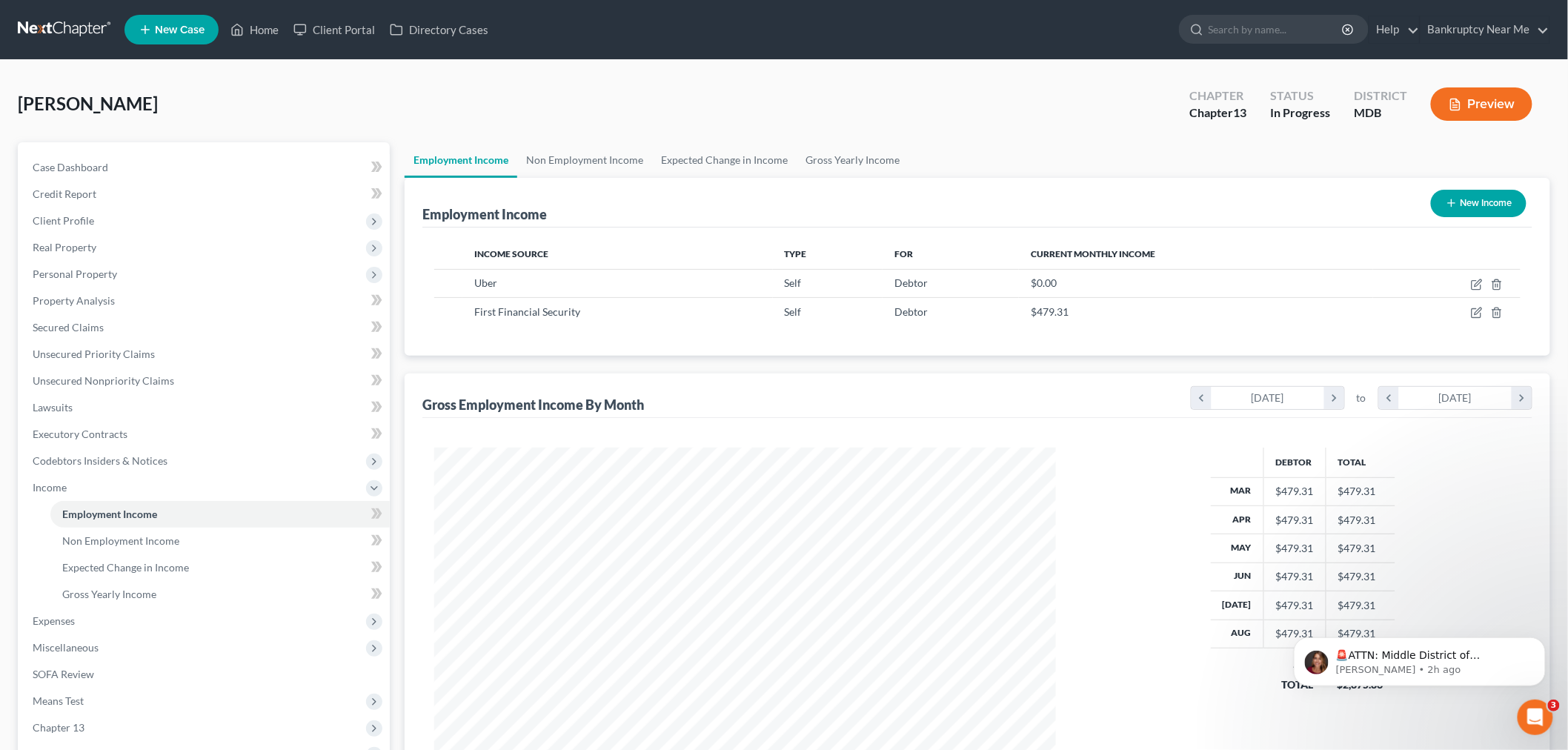
scroll to position [310, 651]
click at [97, 302] on span "Property Analysis" at bounding box center [74, 300] width 82 height 13
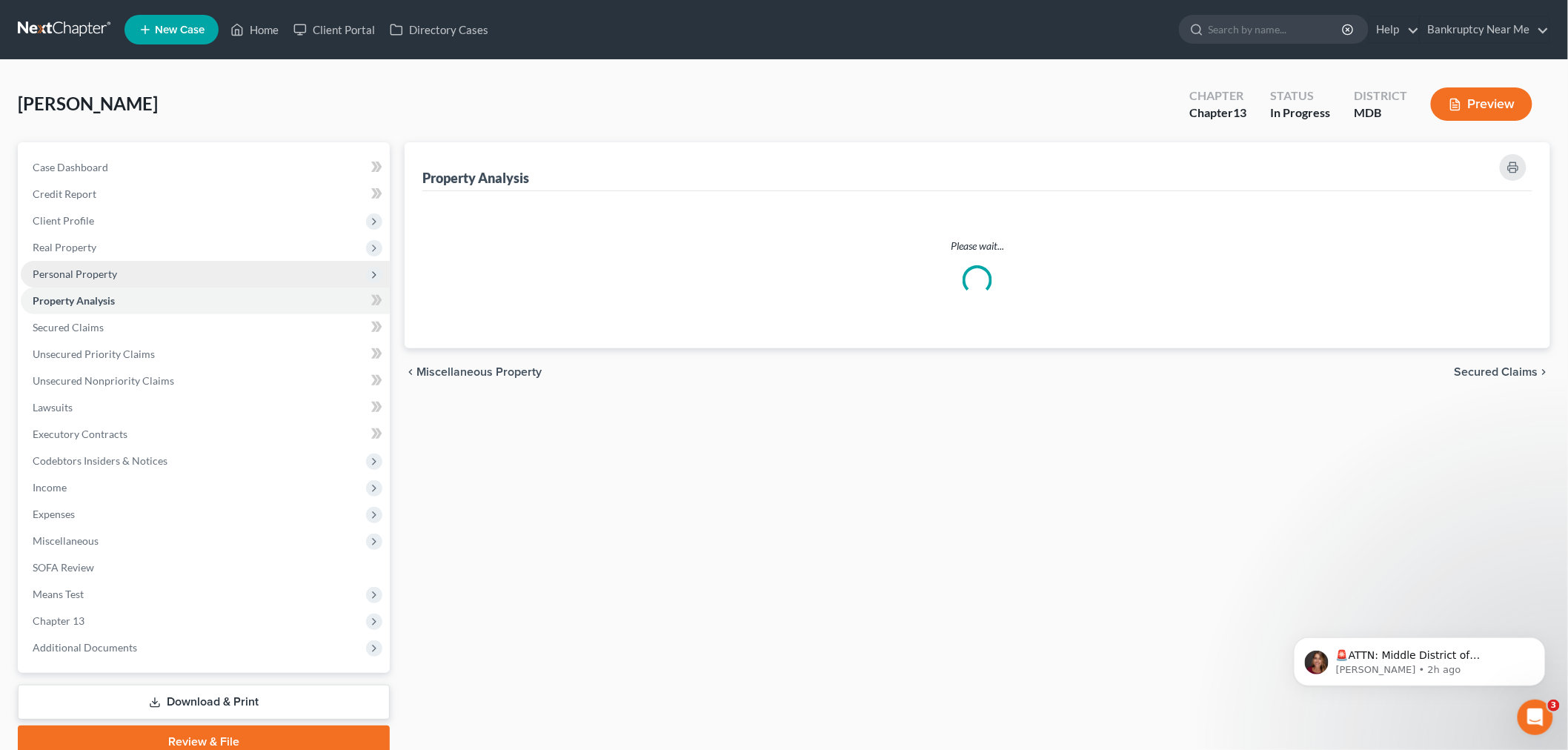
click at [114, 269] on span "Personal Property" at bounding box center [74, 274] width 85 height 13
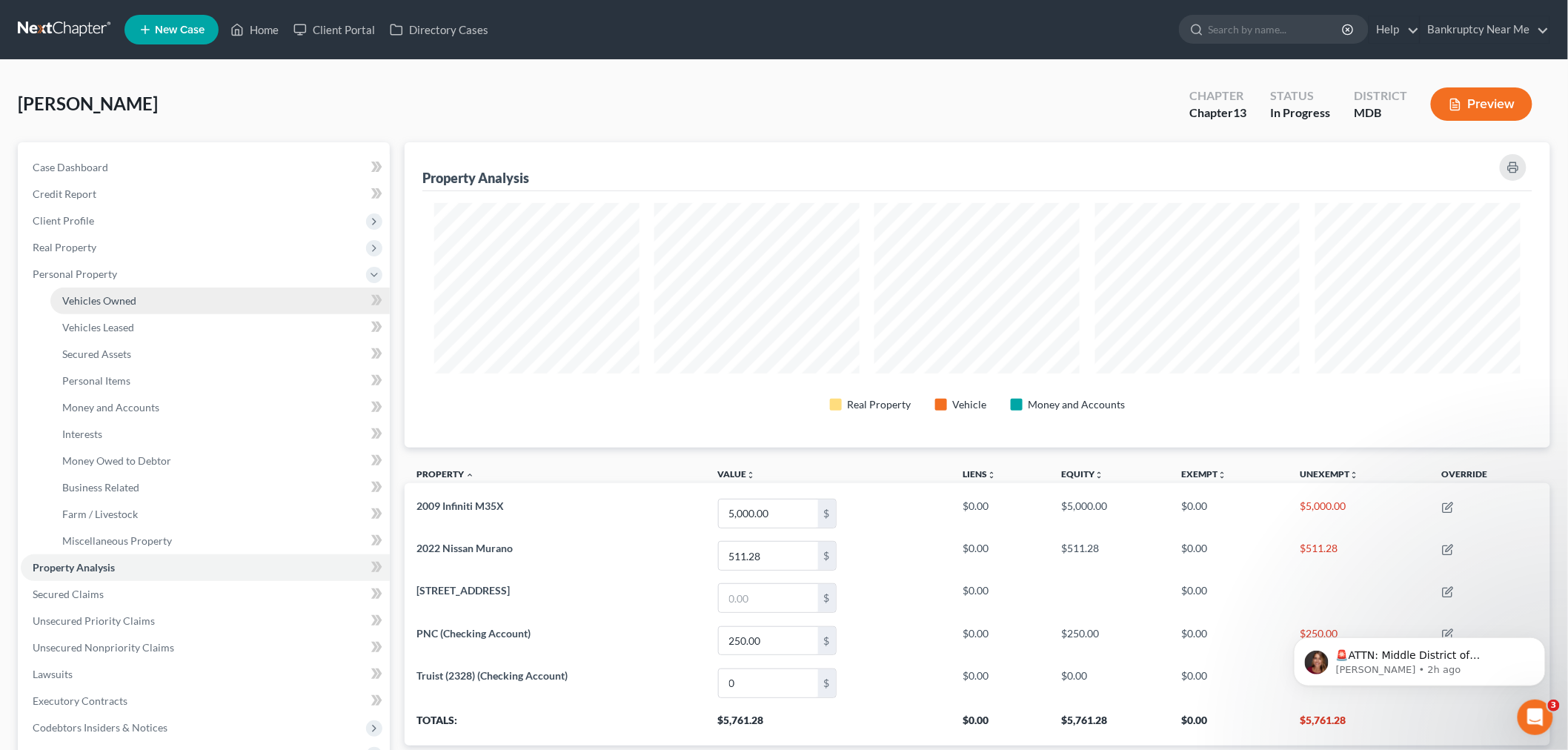
scroll to position [305, 1146]
click at [109, 297] on span "Vehicles Owned" at bounding box center [99, 300] width 74 height 13
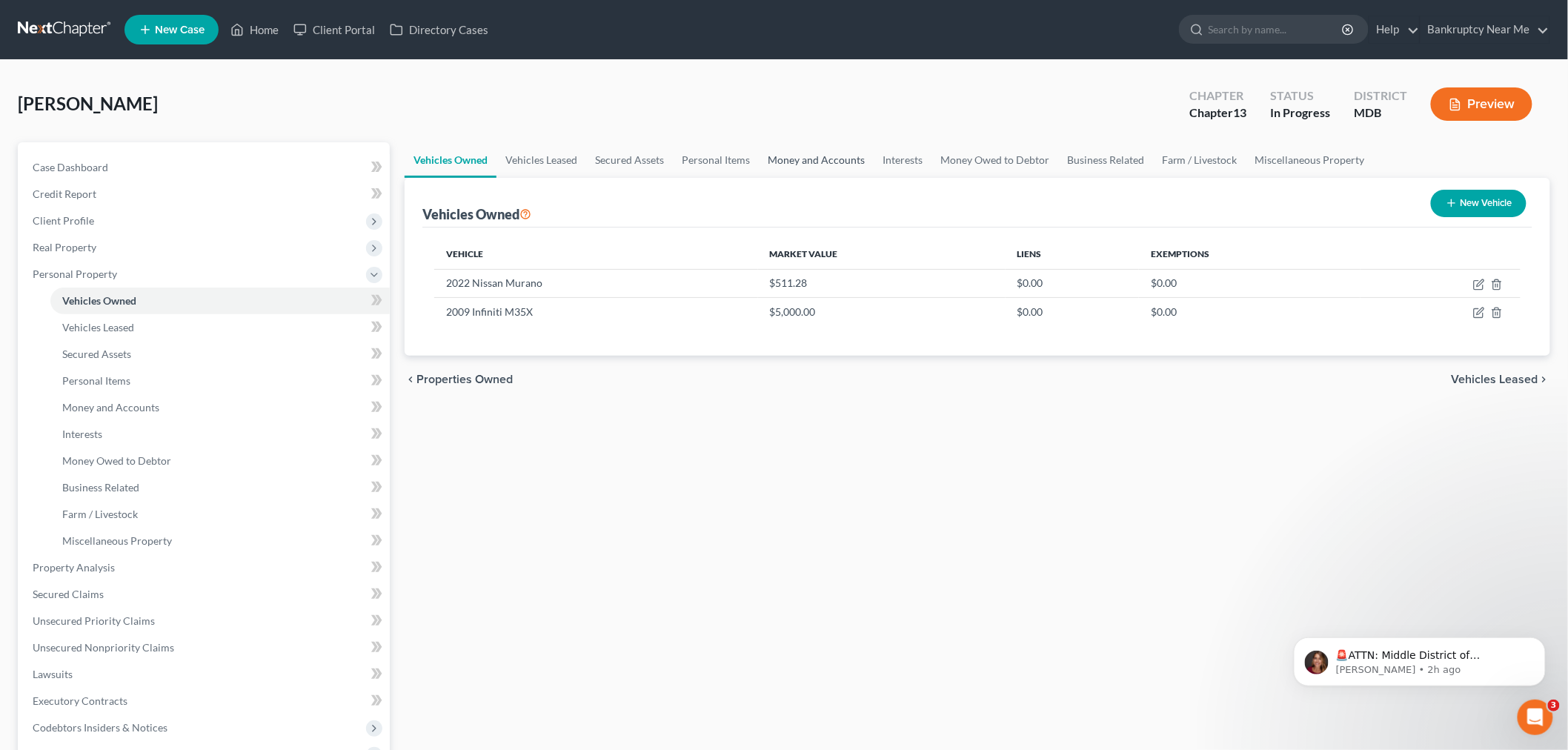
click at [787, 153] on link "Money and Accounts" at bounding box center [816, 160] width 115 height 36
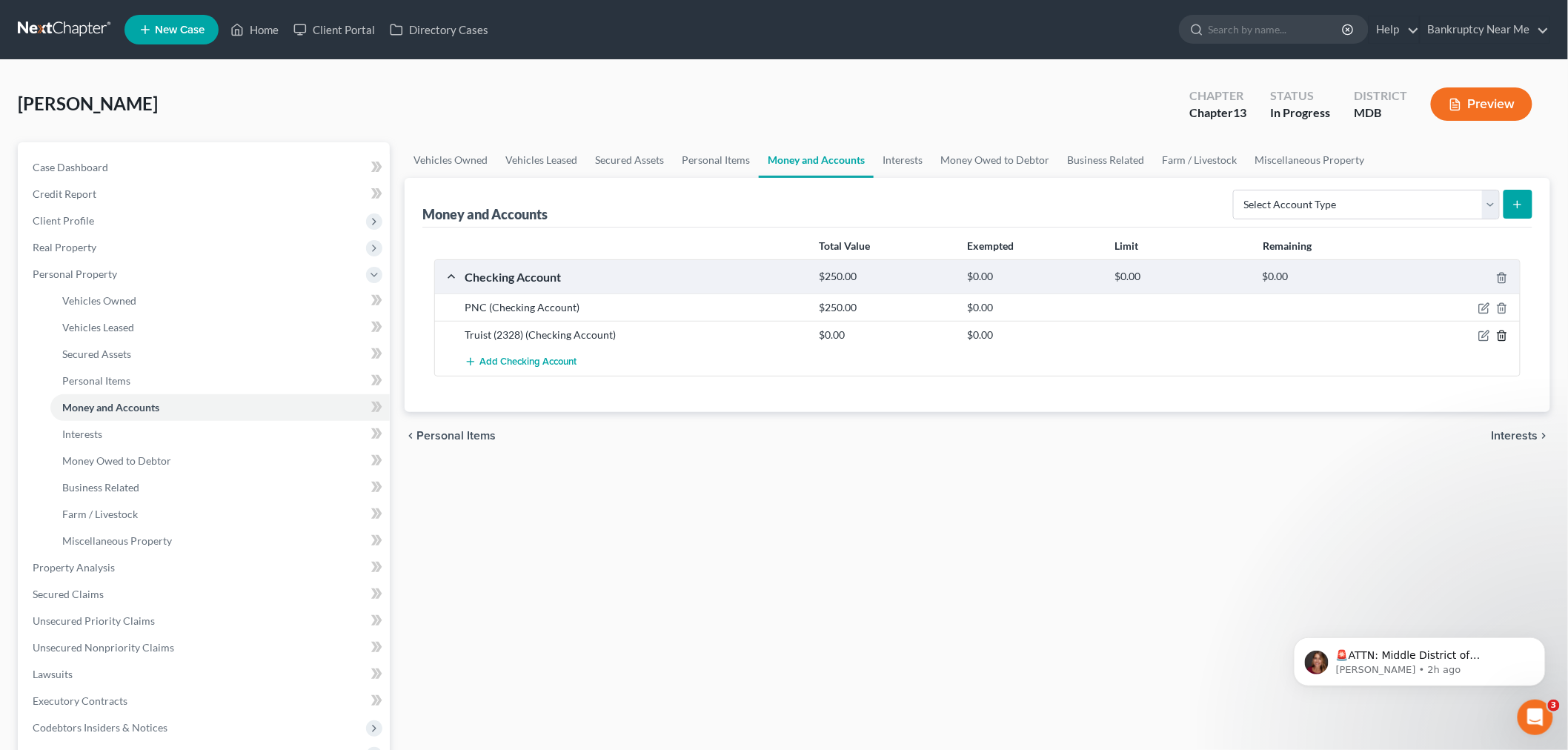
click at [1502, 337] on icon "button" at bounding box center [1502, 336] width 12 height 12
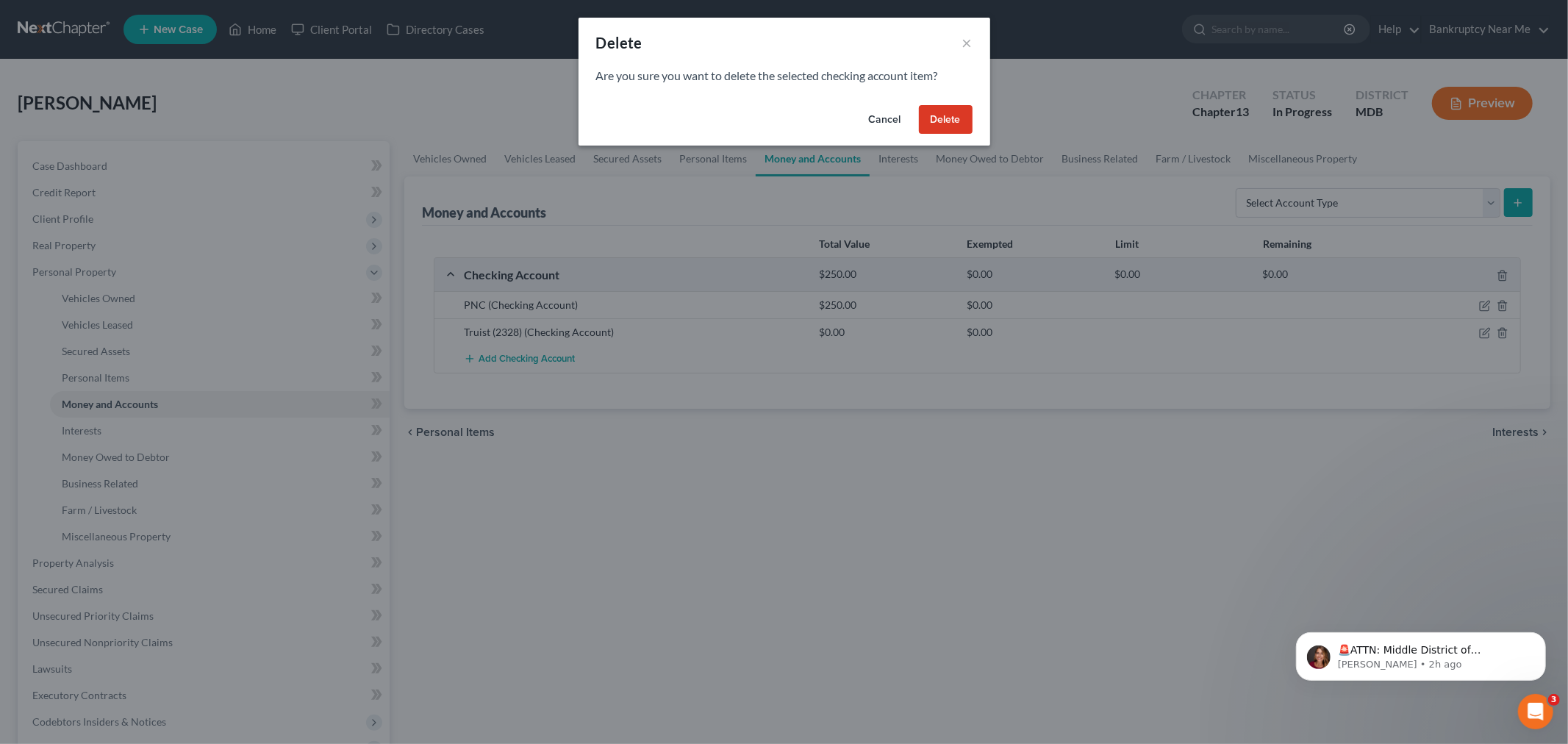
click at [946, 119] on button "Delete" at bounding box center [945, 120] width 53 height 30
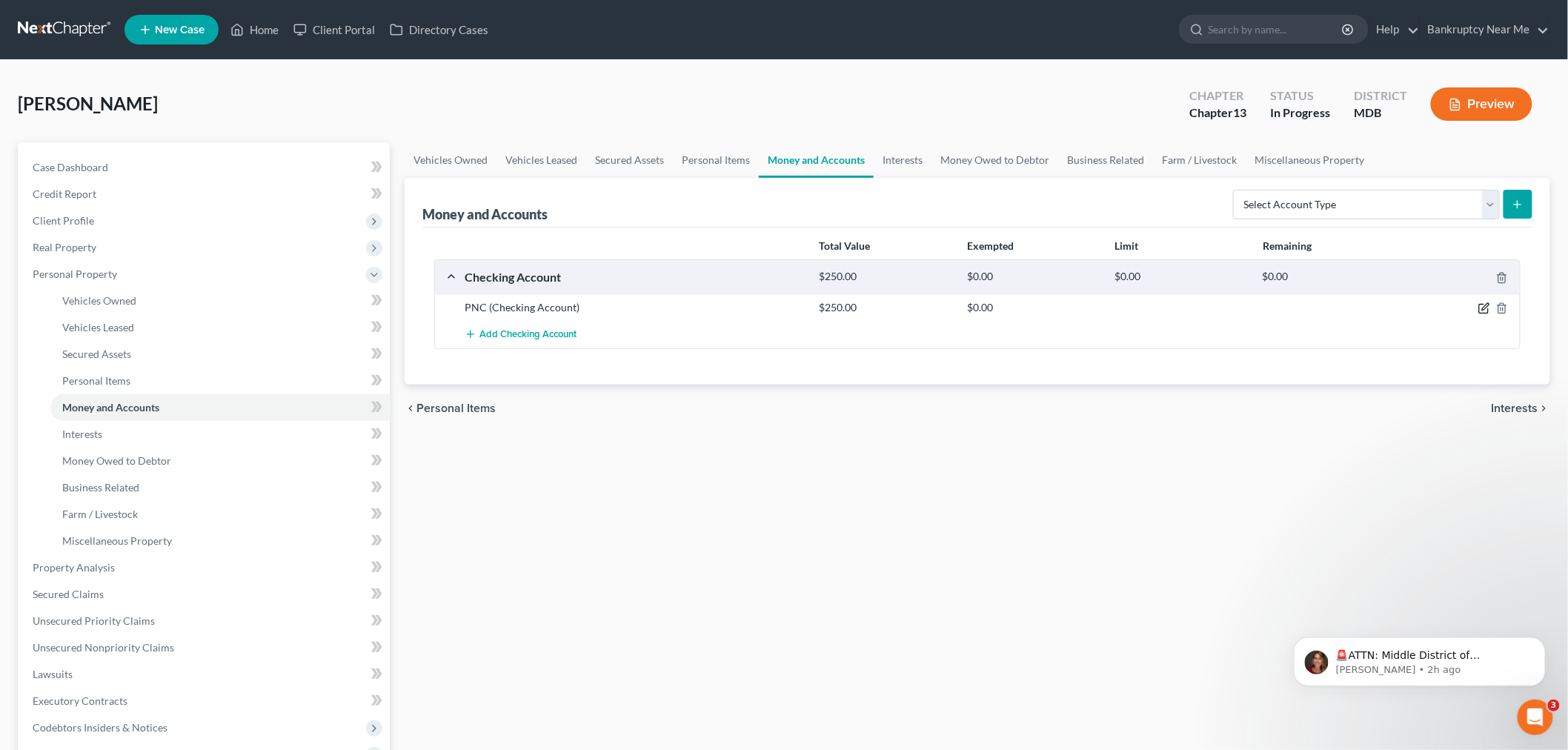
click at [1488, 309] on icon "button" at bounding box center [1484, 309] width 12 height 12
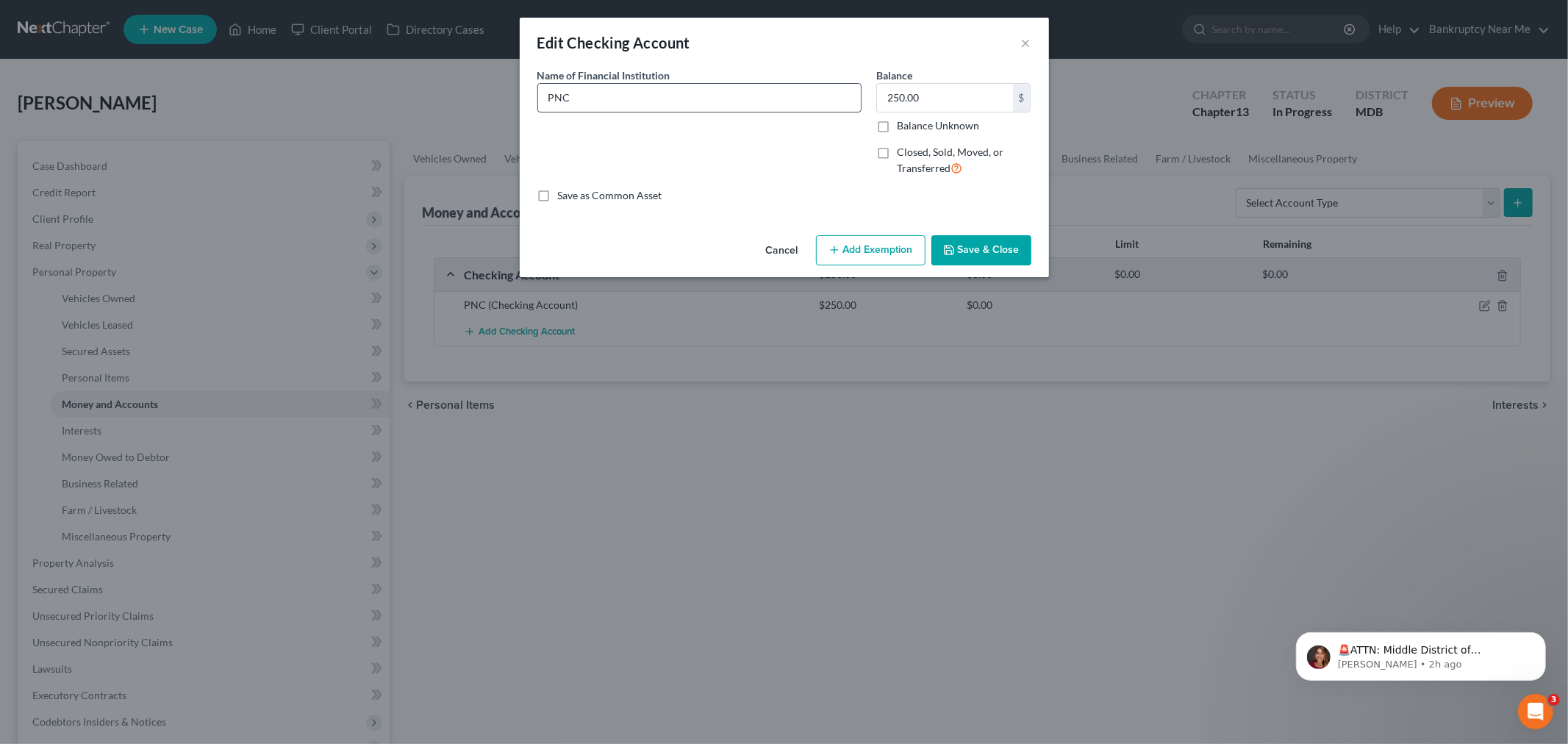
click at [641, 99] on input "PNC" at bounding box center [699, 98] width 323 height 28
type input "PNC 3447"
click at [1013, 257] on button "Save & Close" at bounding box center [981, 250] width 100 height 31
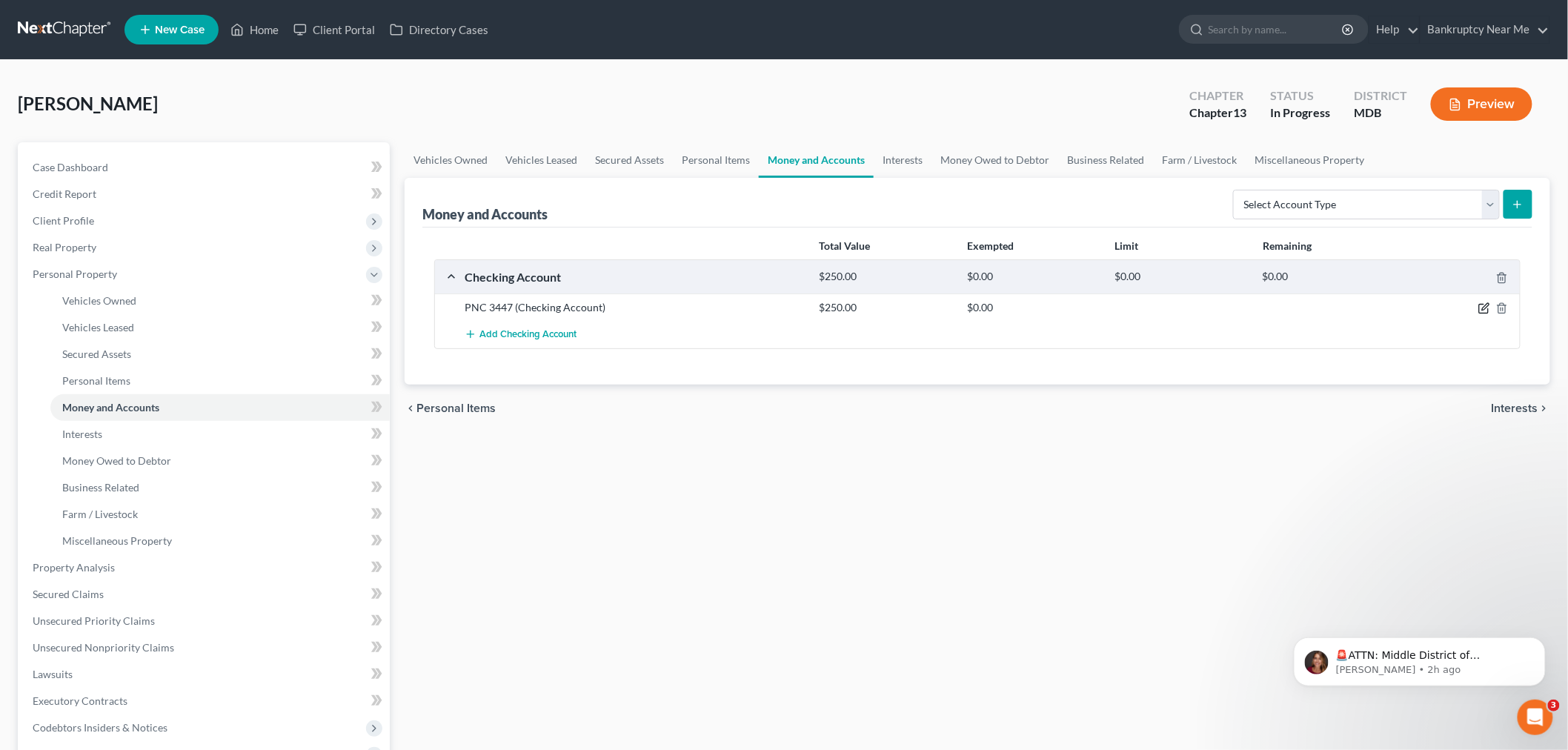
click at [1484, 307] on icon "button" at bounding box center [1485, 307] width 7 height 7
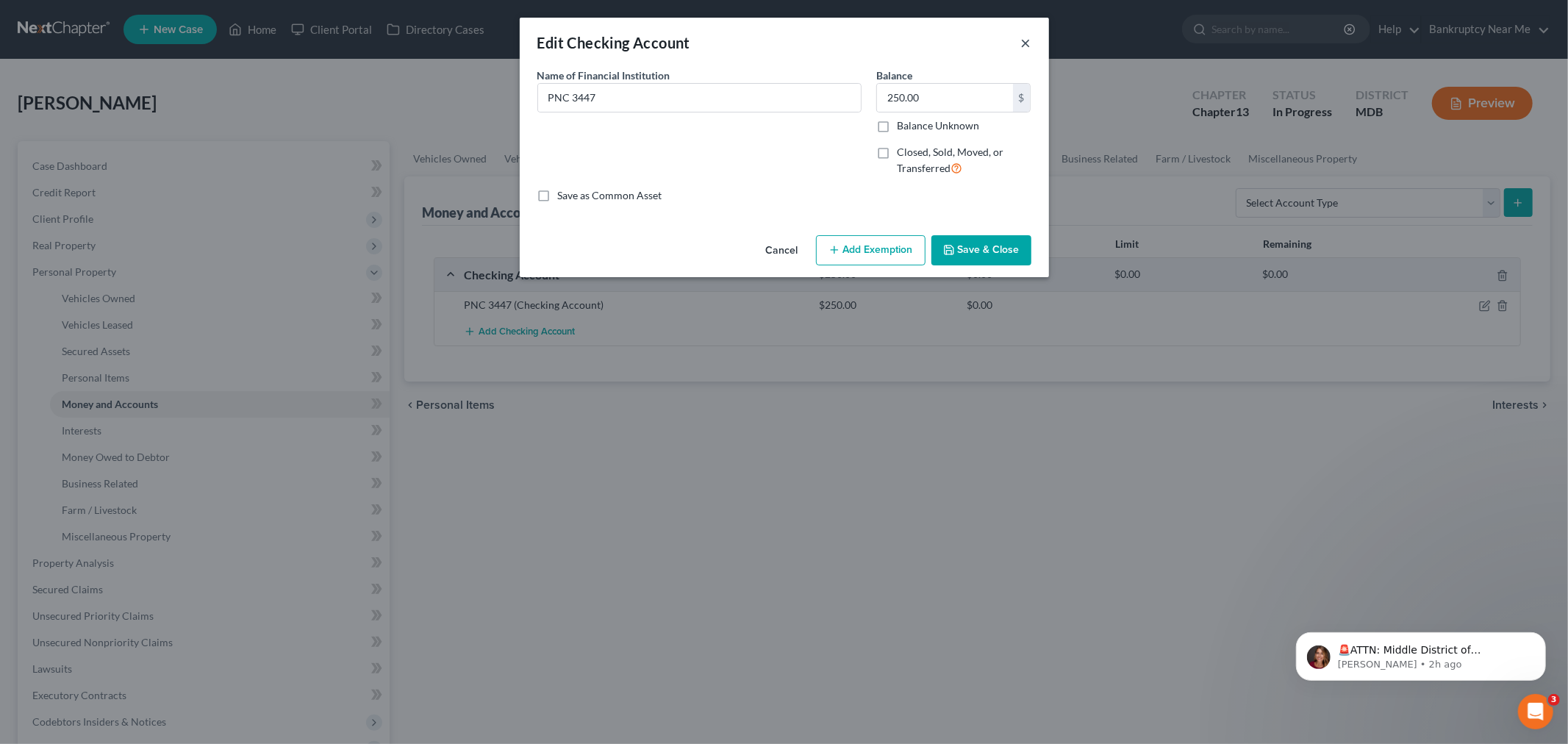
click at [1027, 36] on button "×" at bounding box center [1026, 42] width 10 height 18
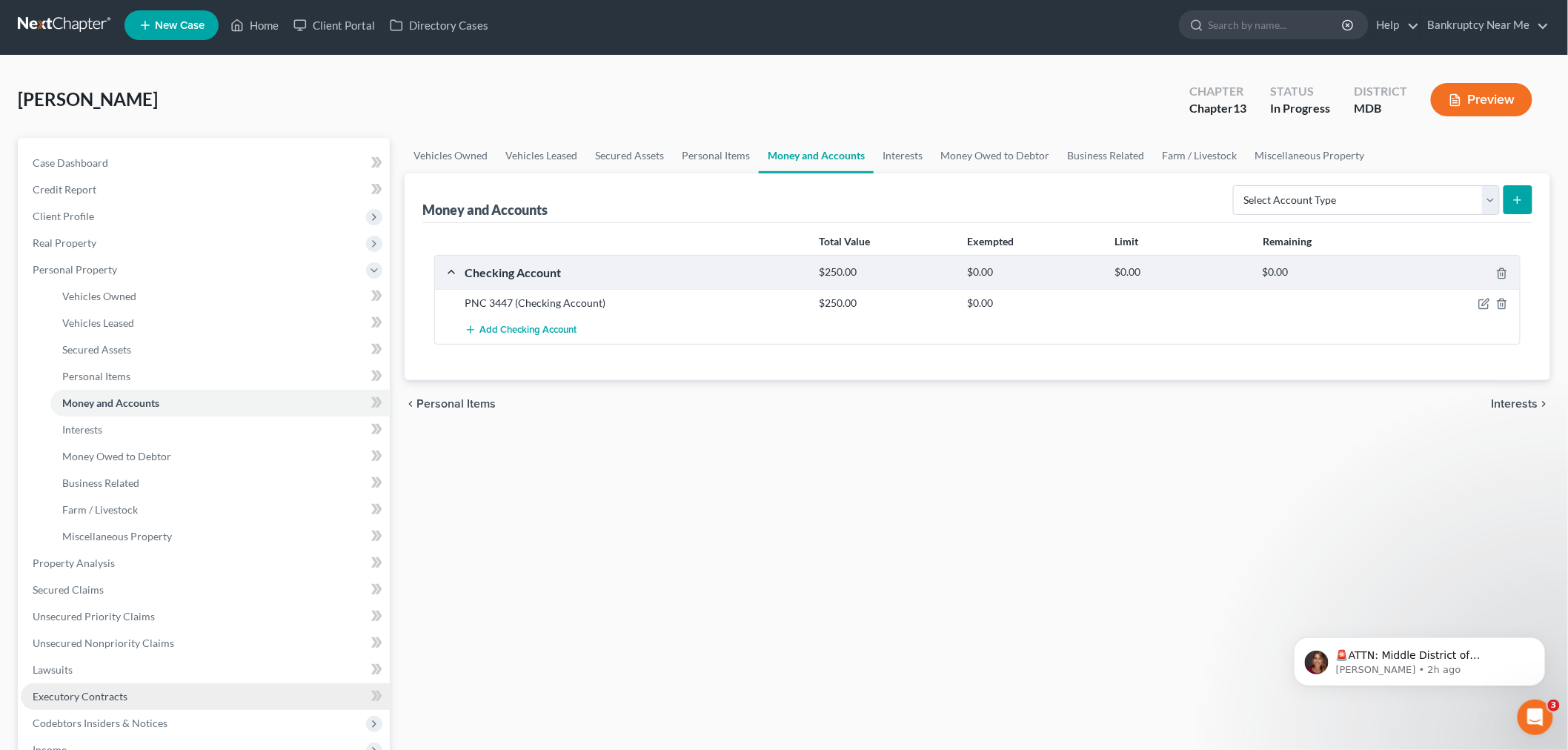
scroll to position [164, 0]
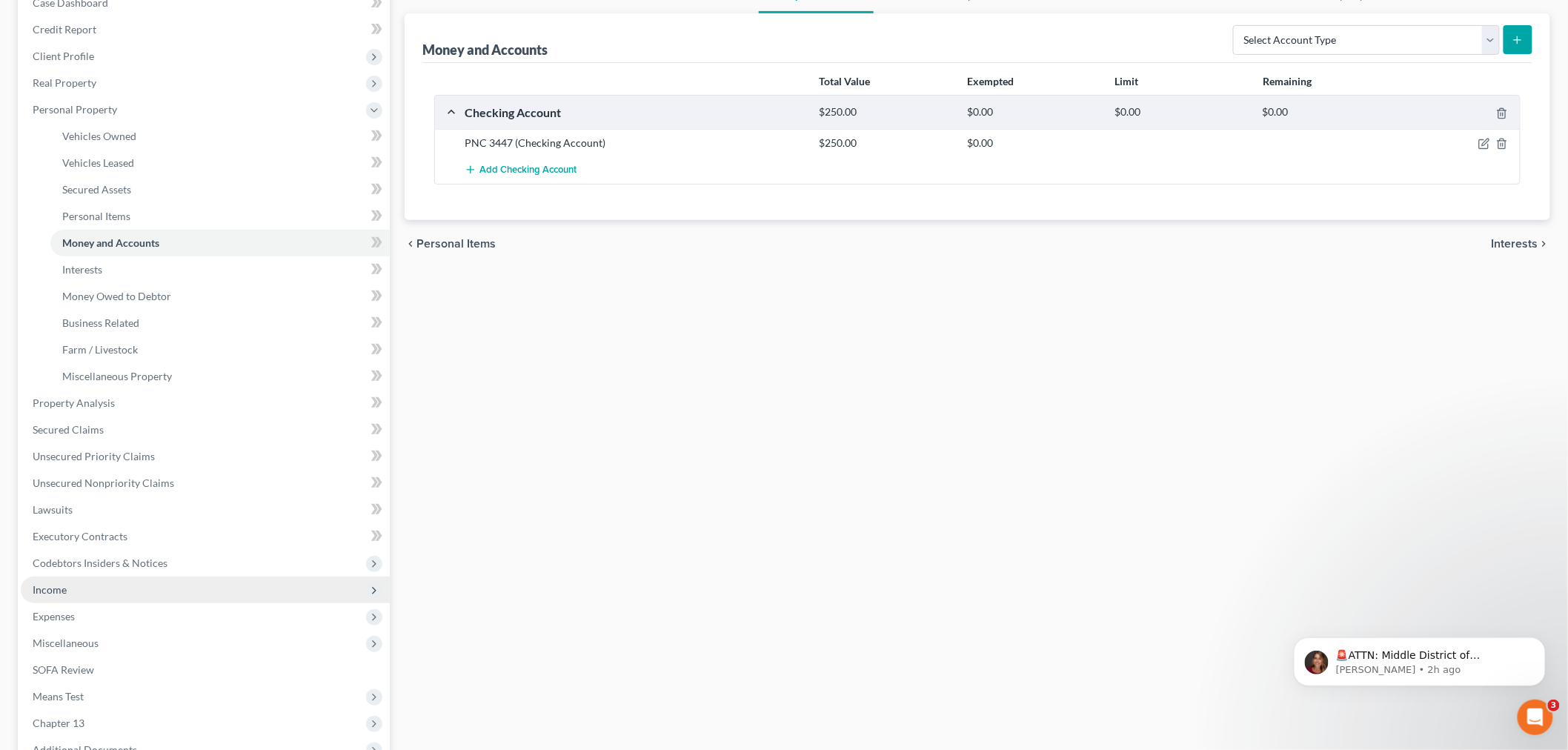
click at [86, 593] on span "Income" at bounding box center [205, 589] width 369 height 27
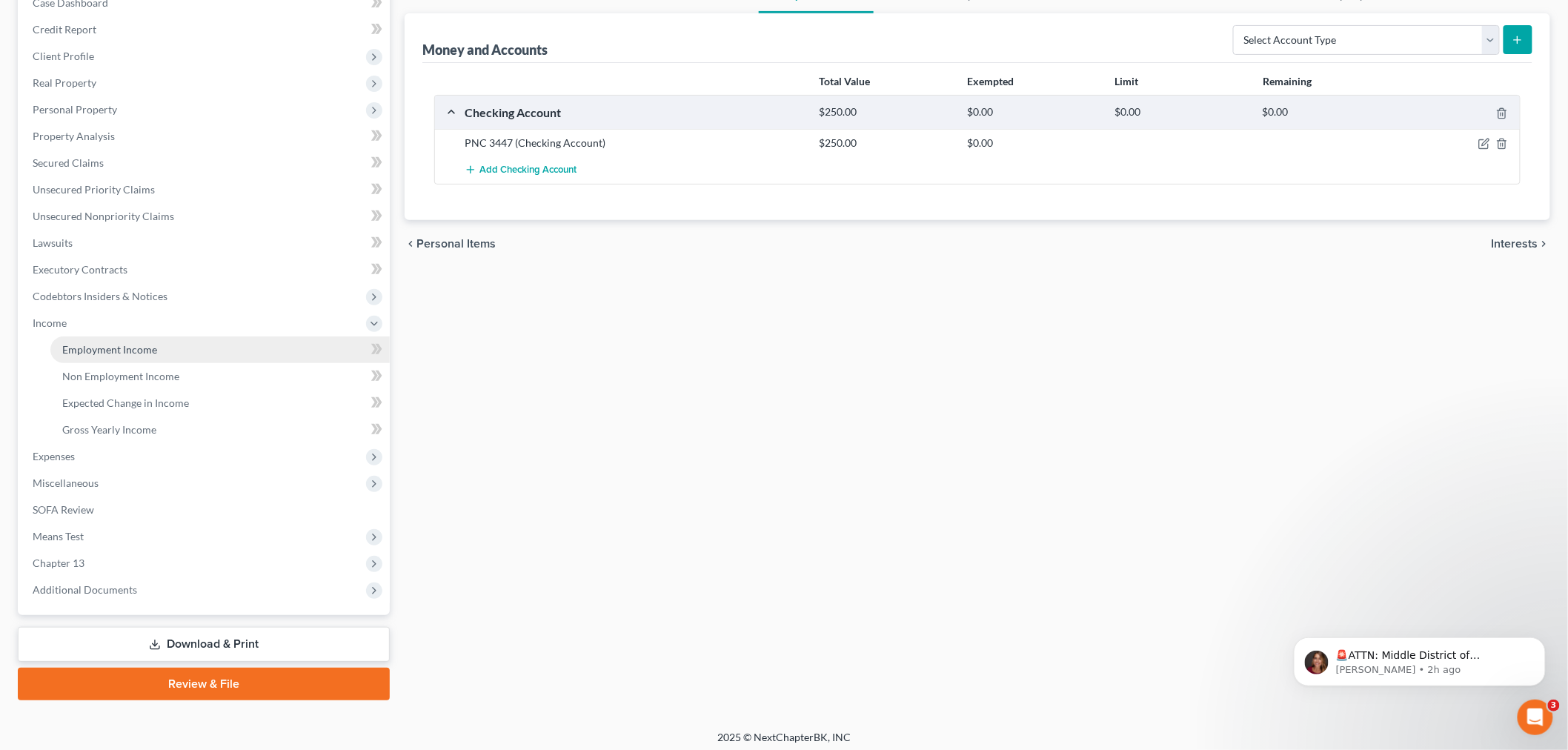
click at [138, 346] on span "Employment Income" at bounding box center [109, 349] width 95 height 13
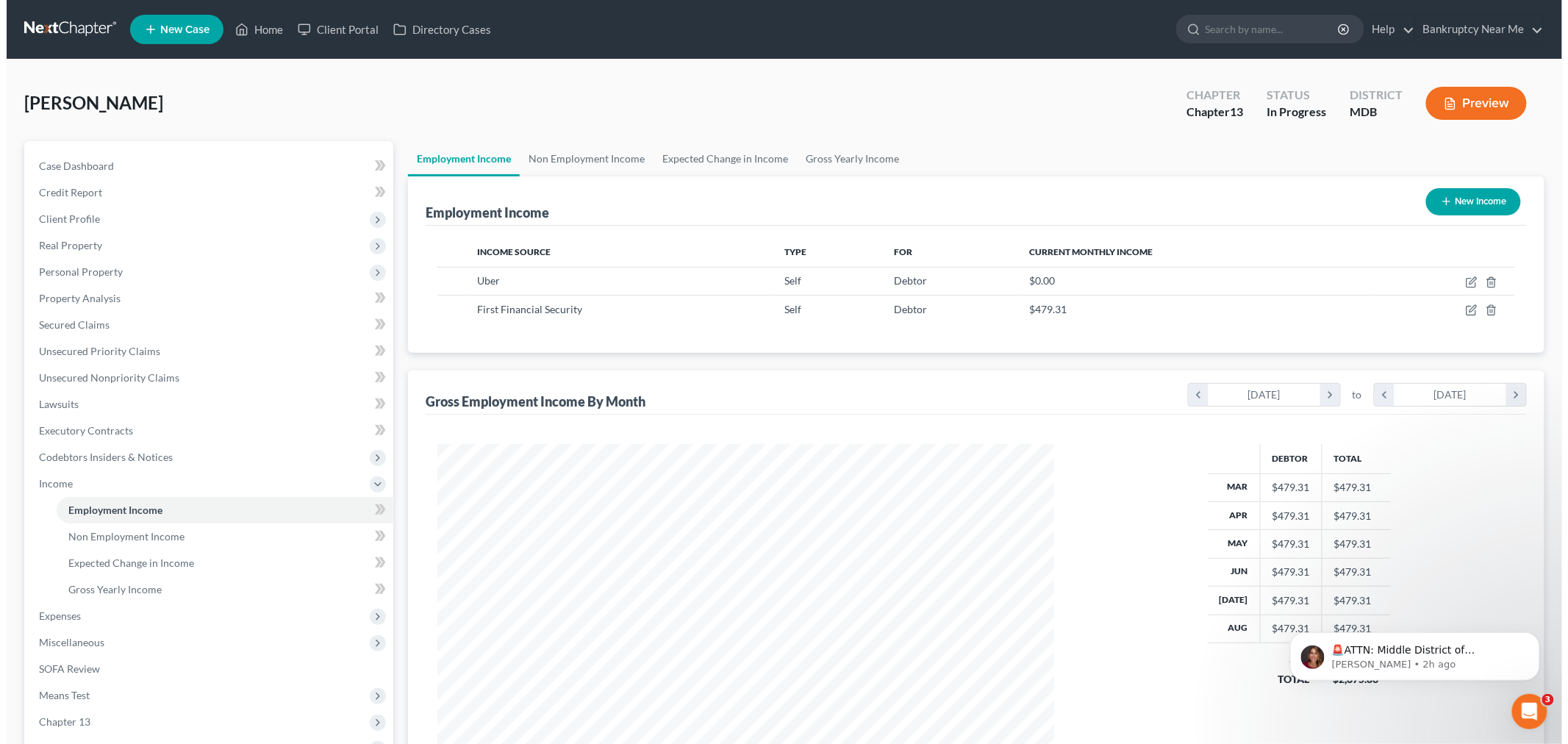
scroll to position [307, 645]
click at [578, 150] on link "Non Employment Income" at bounding box center [580, 159] width 134 height 36
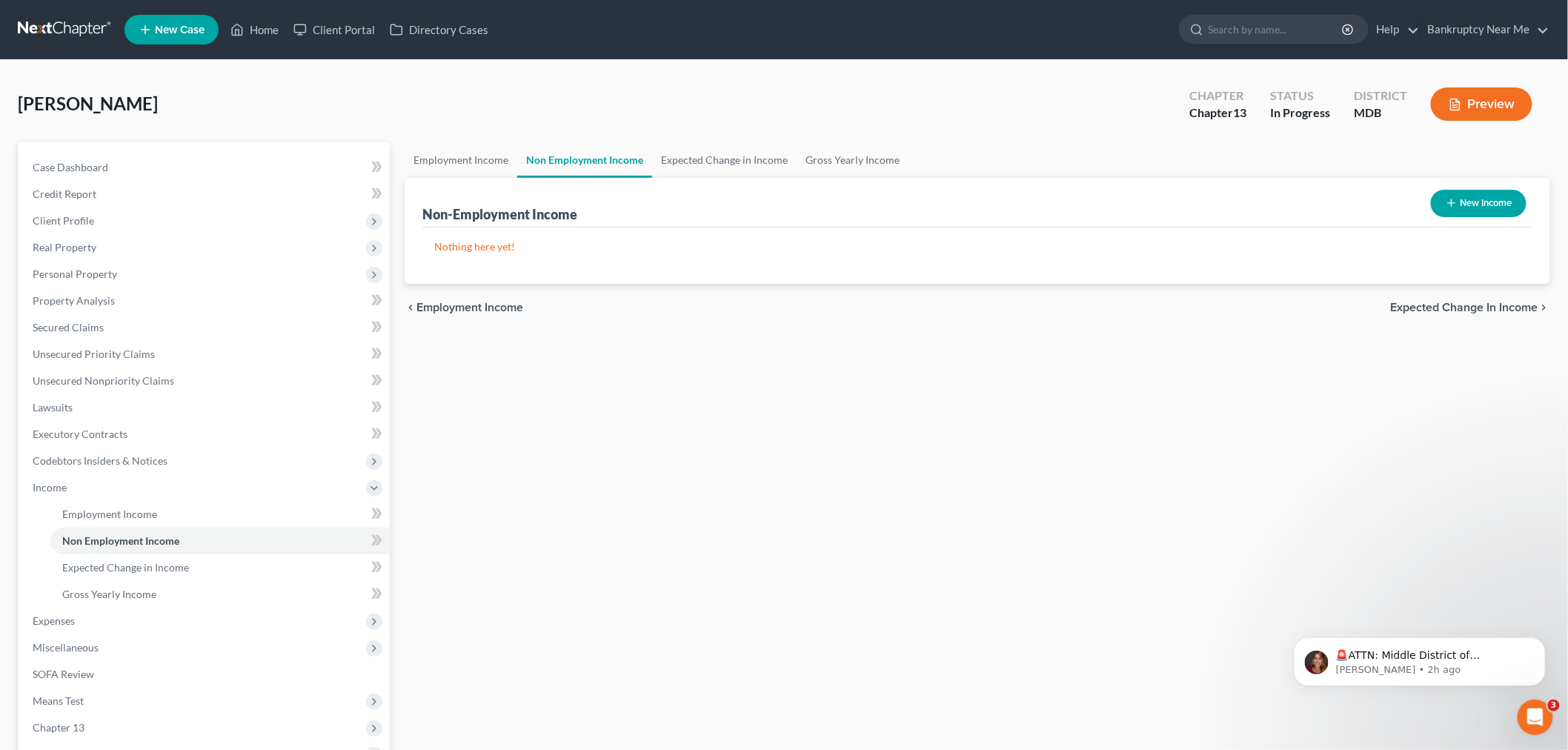
click at [1483, 195] on button "New Income" at bounding box center [1479, 204] width 96 height 27
select select "0"
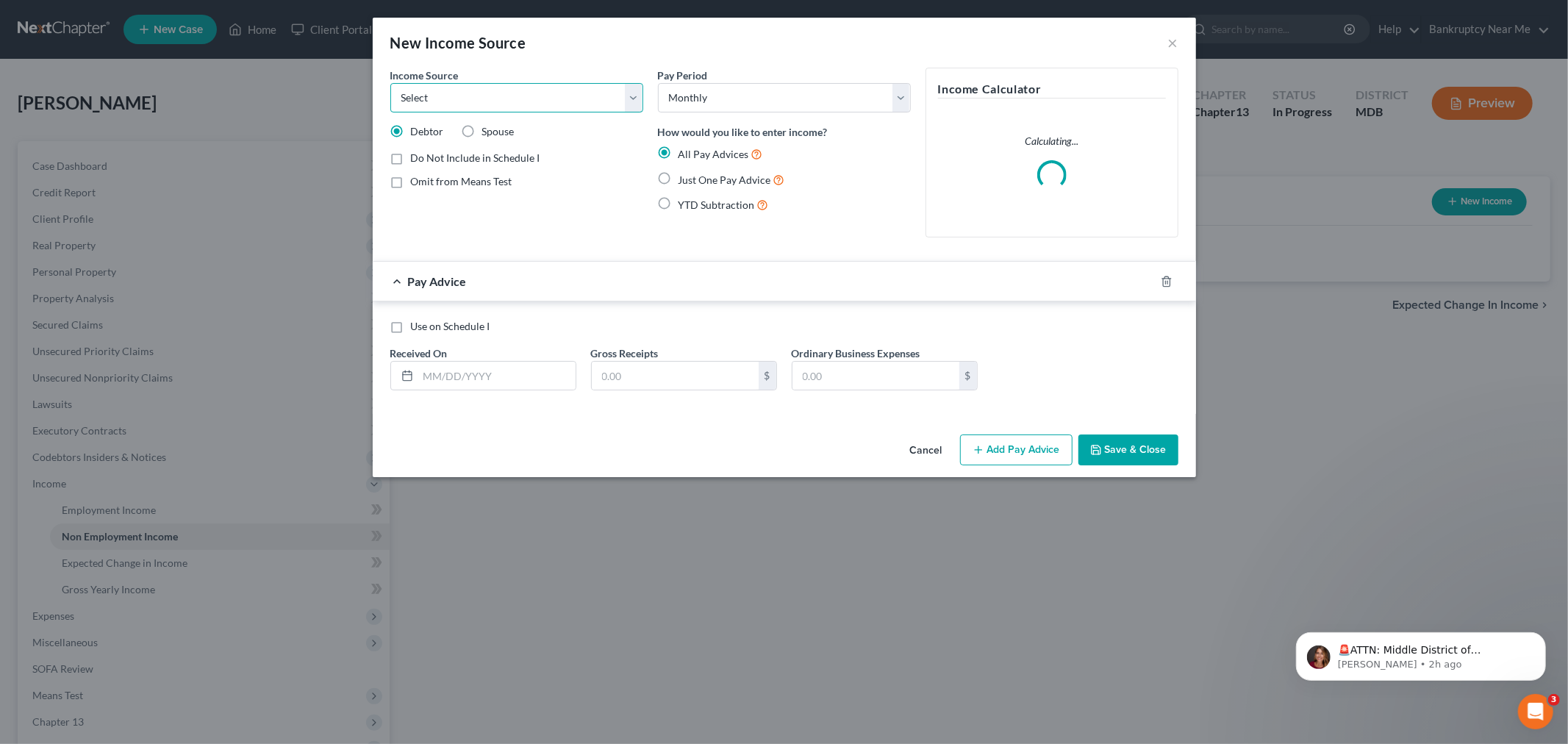
click at [519, 98] on select "Select Unemployment Disability (from employer) Pension Retirement Social Securi…" at bounding box center [516, 98] width 253 height 30
select select "4"
click at [390, 83] on select "Select Unemployment Disability (from employer) Pension Retirement Social Securi…" at bounding box center [516, 98] width 253 height 30
click at [711, 179] on span "Just One Pay Advice" at bounding box center [724, 180] width 92 height 13
click at [694, 179] on input "Just One Pay Advice" at bounding box center [689, 176] width 9 height 9
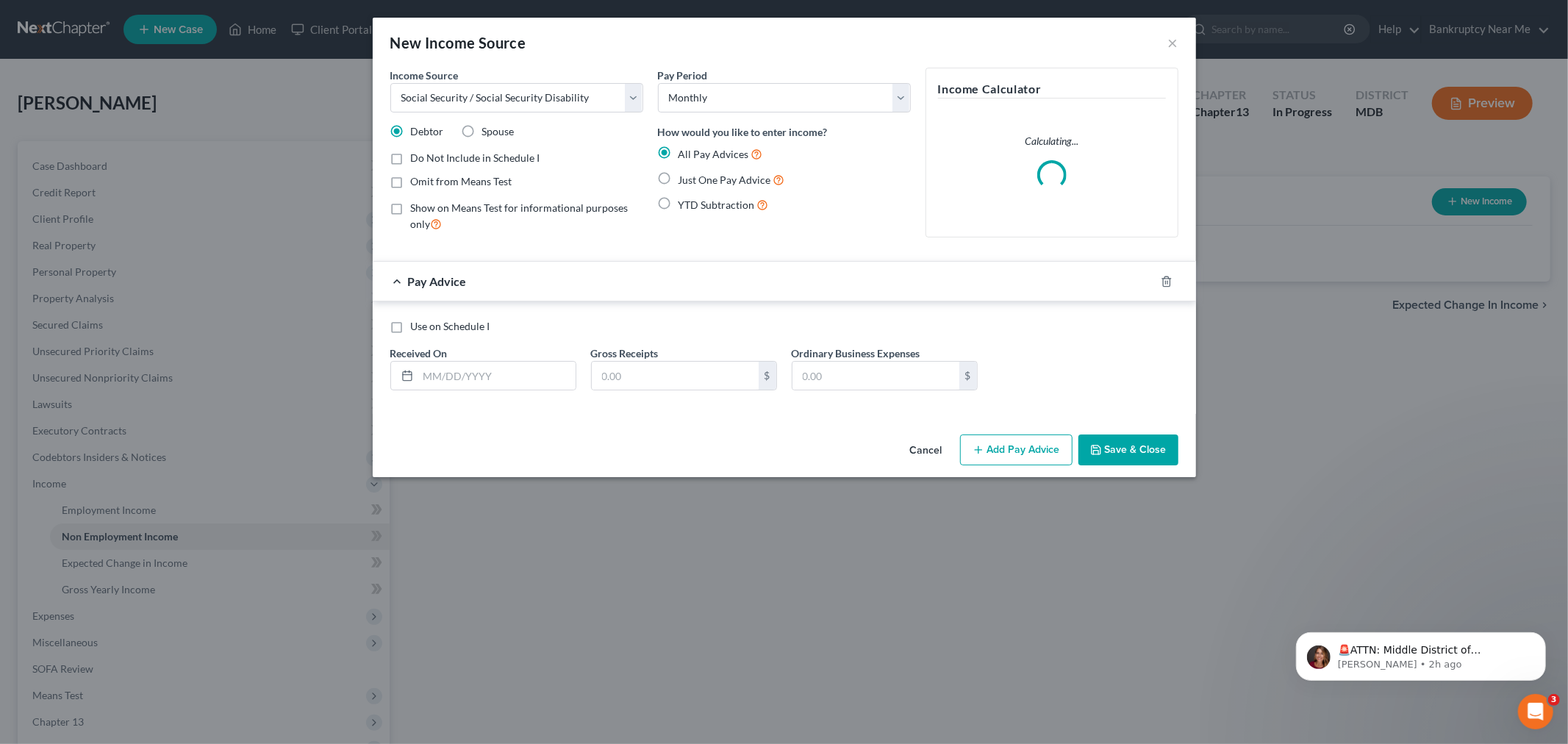
radio input "true"
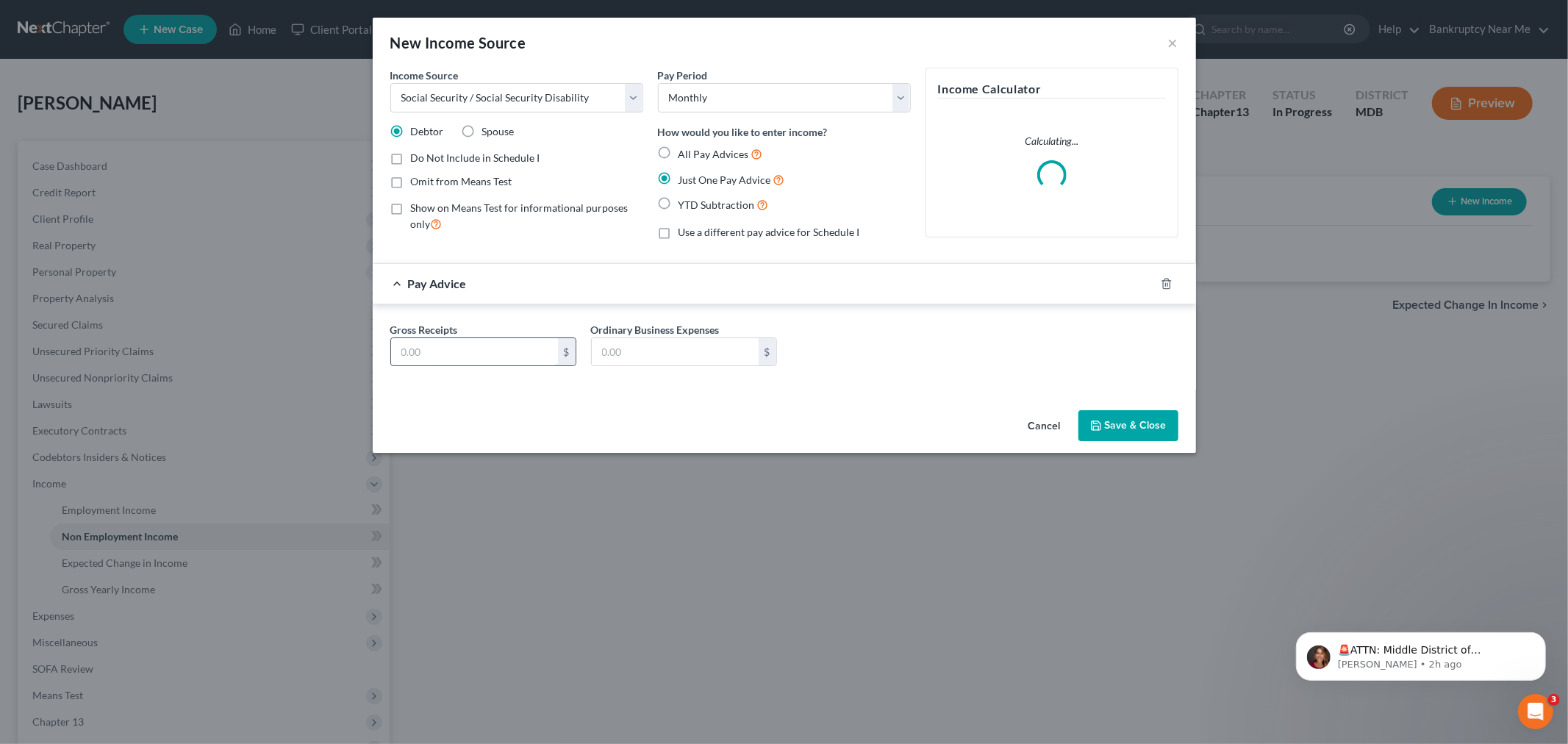
click at [491, 354] on input "text" at bounding box center [474, 352] width 167 height 28
type input "2,559"
click at [1108, 430] on button "Save & Close" at bounding box center [1129, 426] width 100 height 31
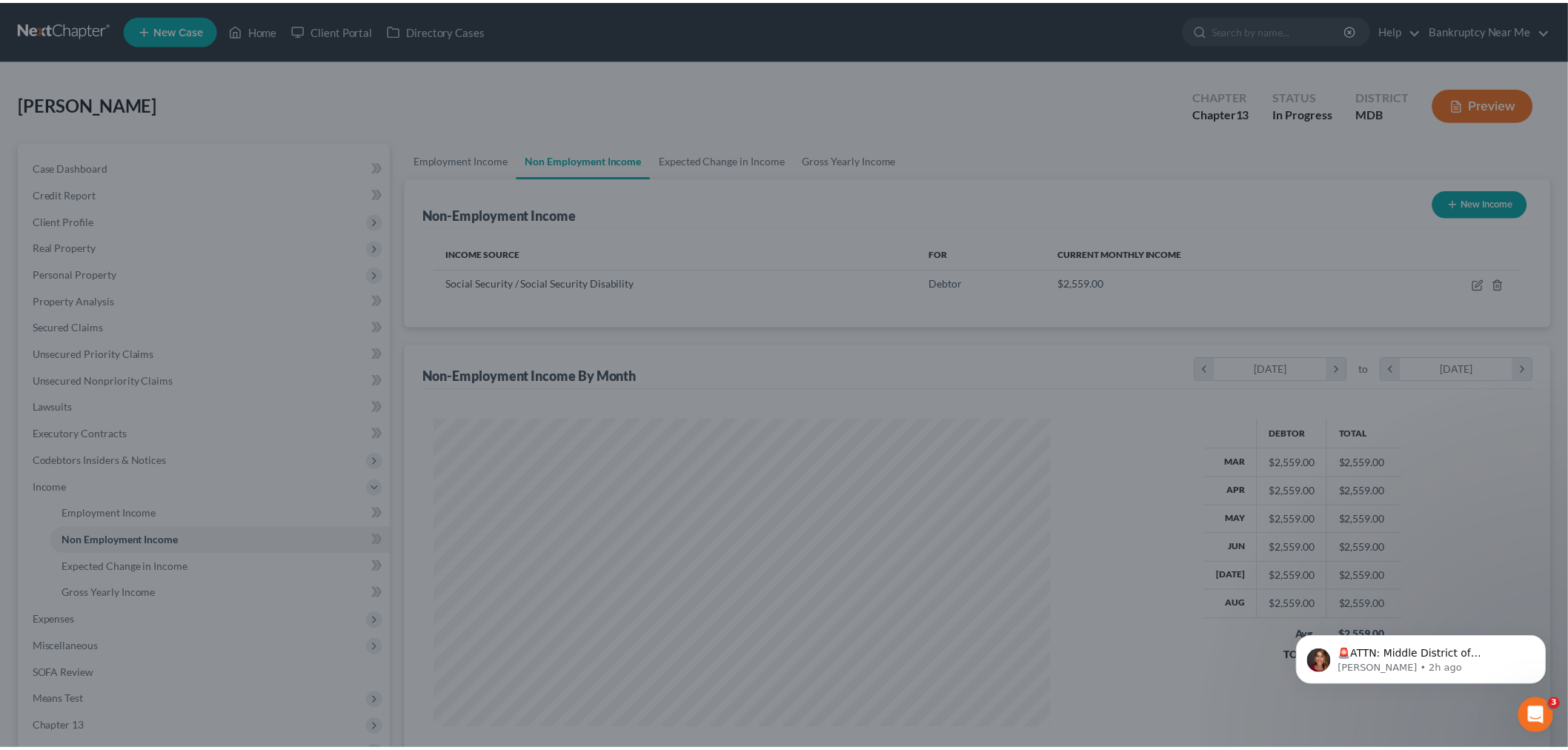
scroll to position [740918, 740381]
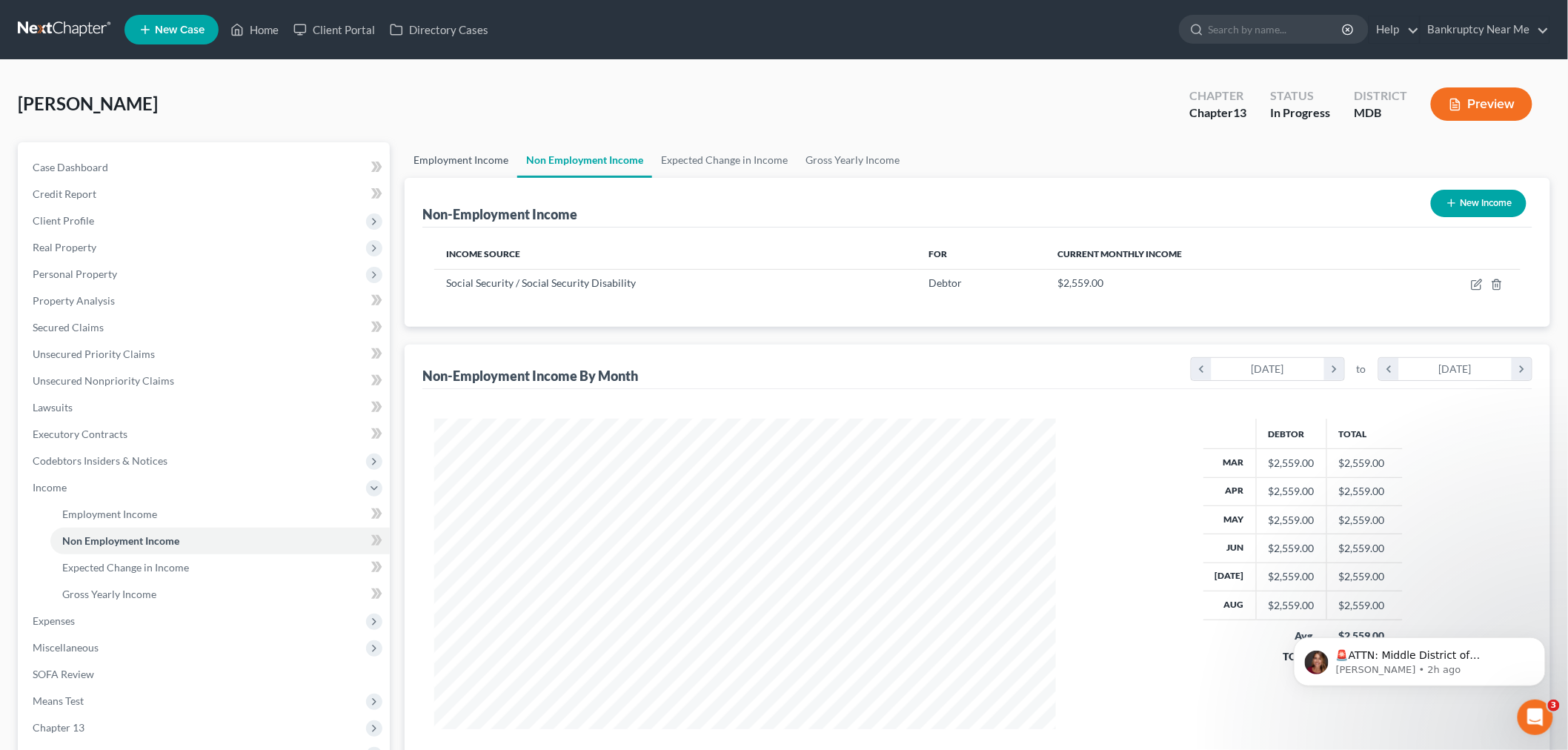
click at [442, 152] on link "Employment Income" at bounding box center [461, 160] width 113 height 36
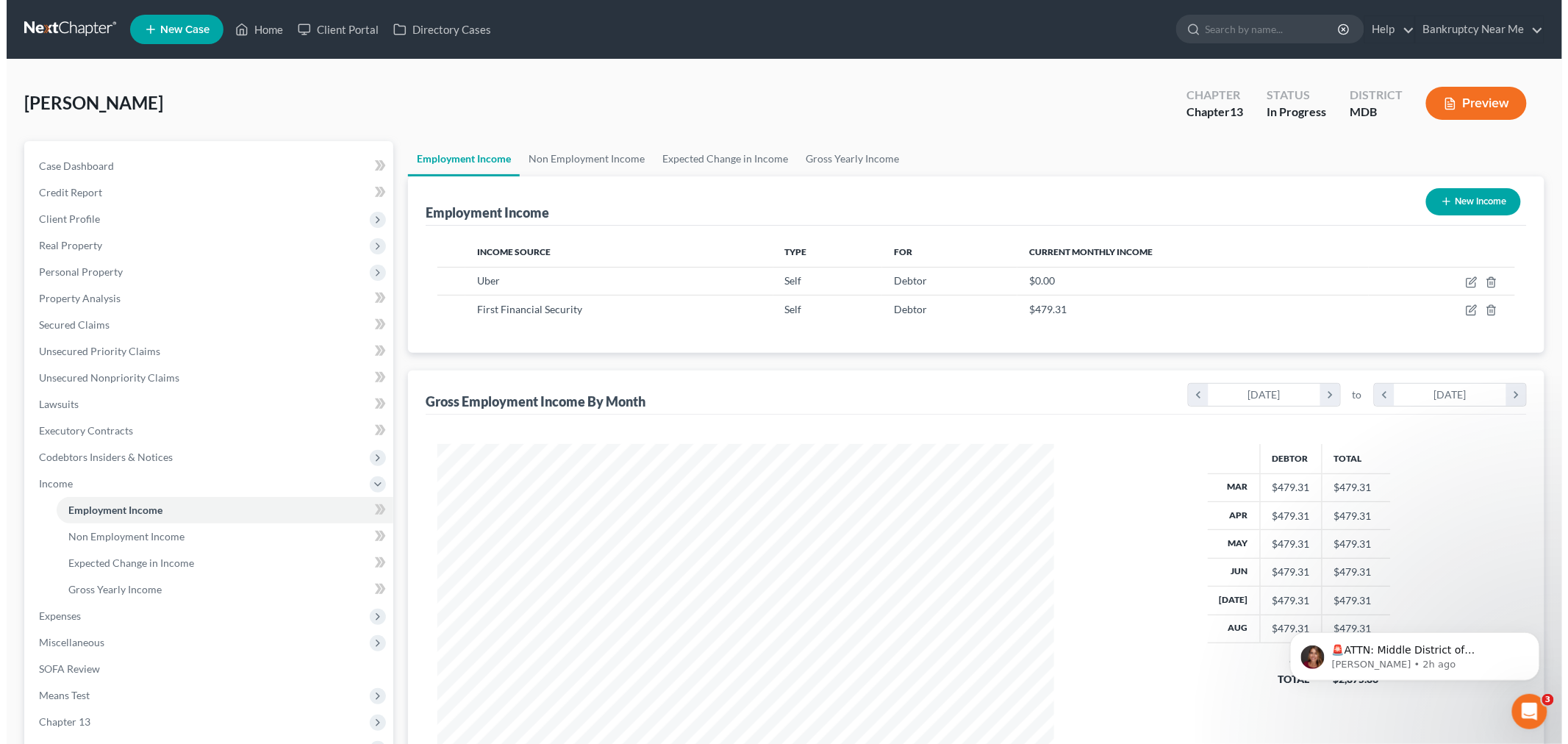
scroll to position [307, 645]
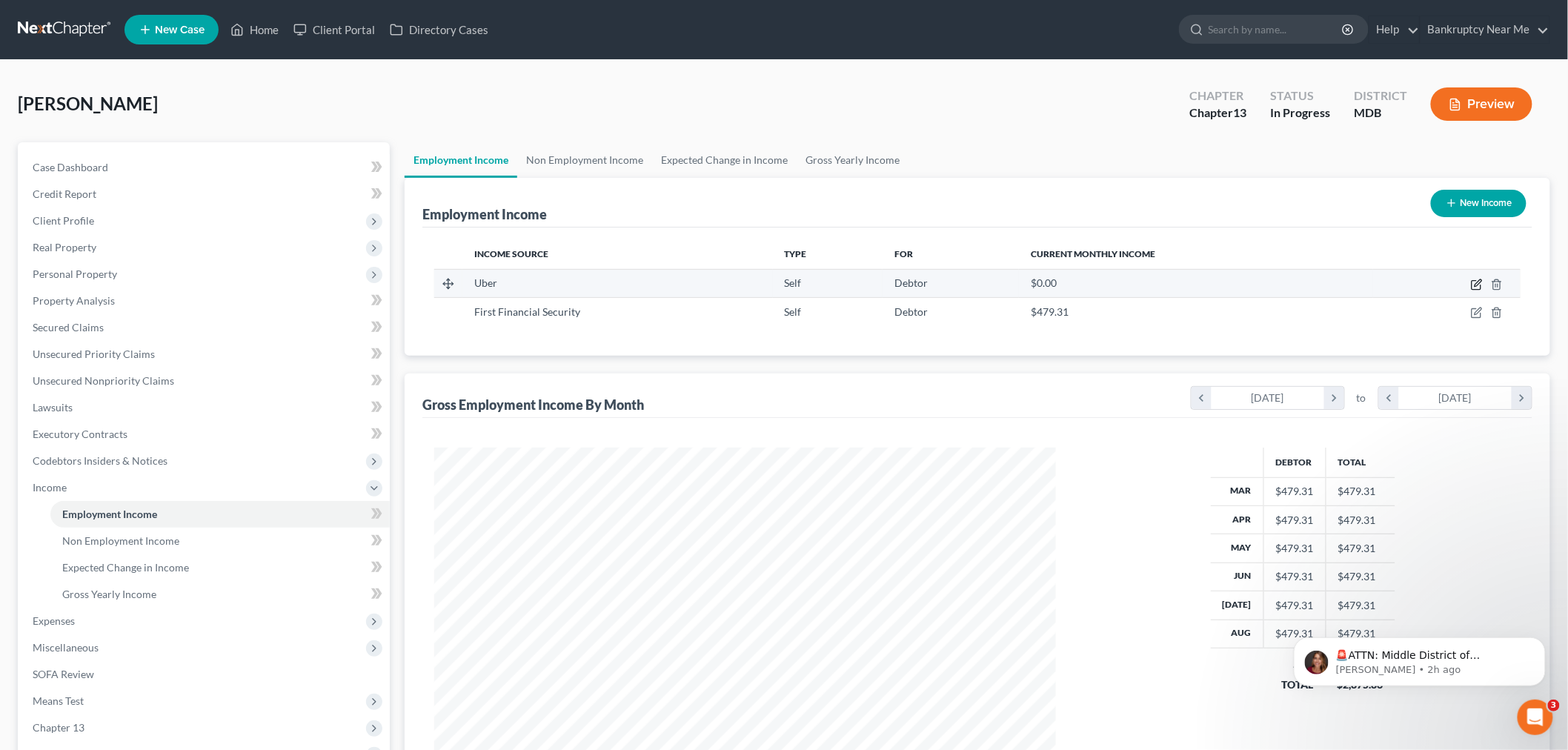
click at [1472, 282] on icon "button" at bounding box center [1476, 285] width 9 height 9
select select "1"
select select "4"
select select "0"
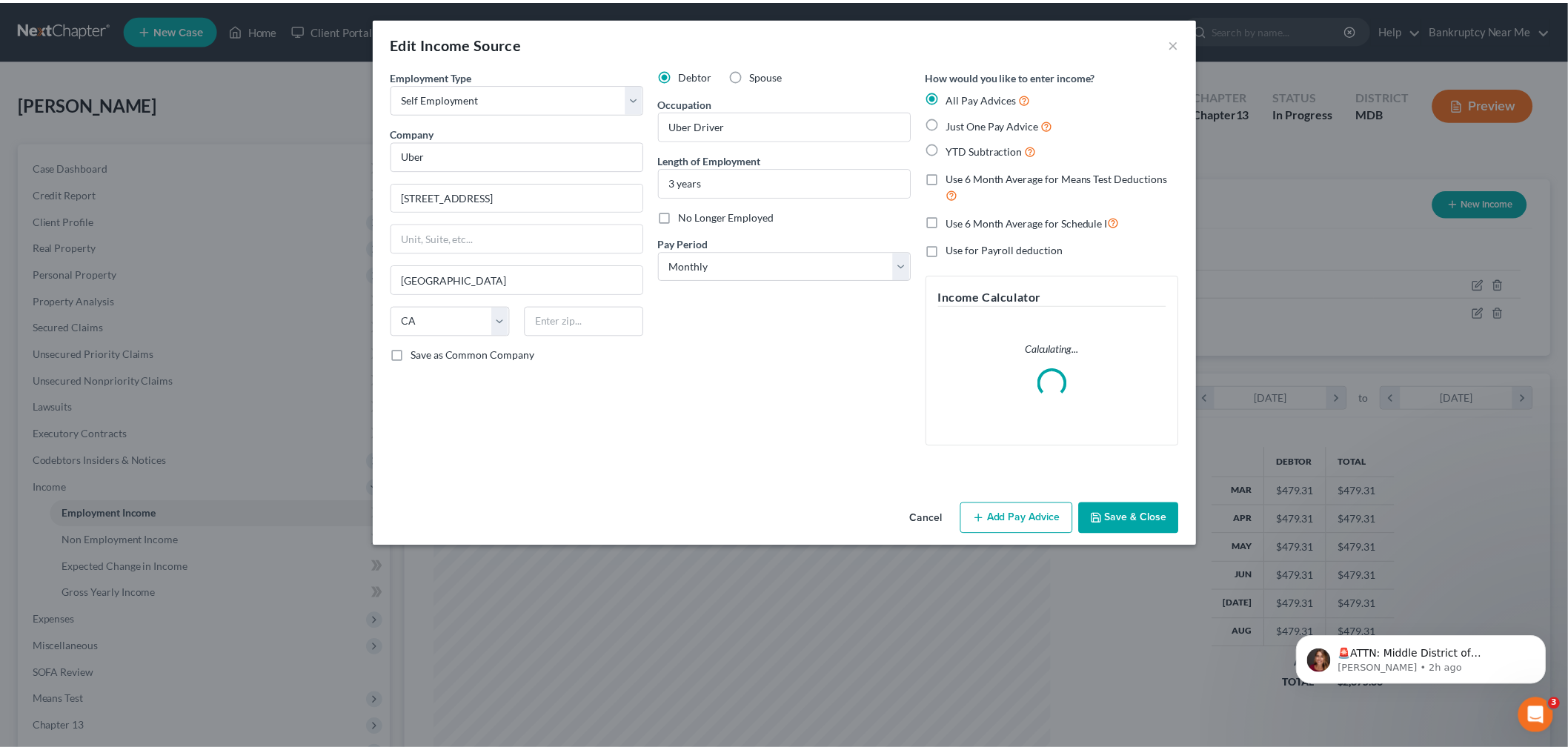
scroll to position [313, 657]
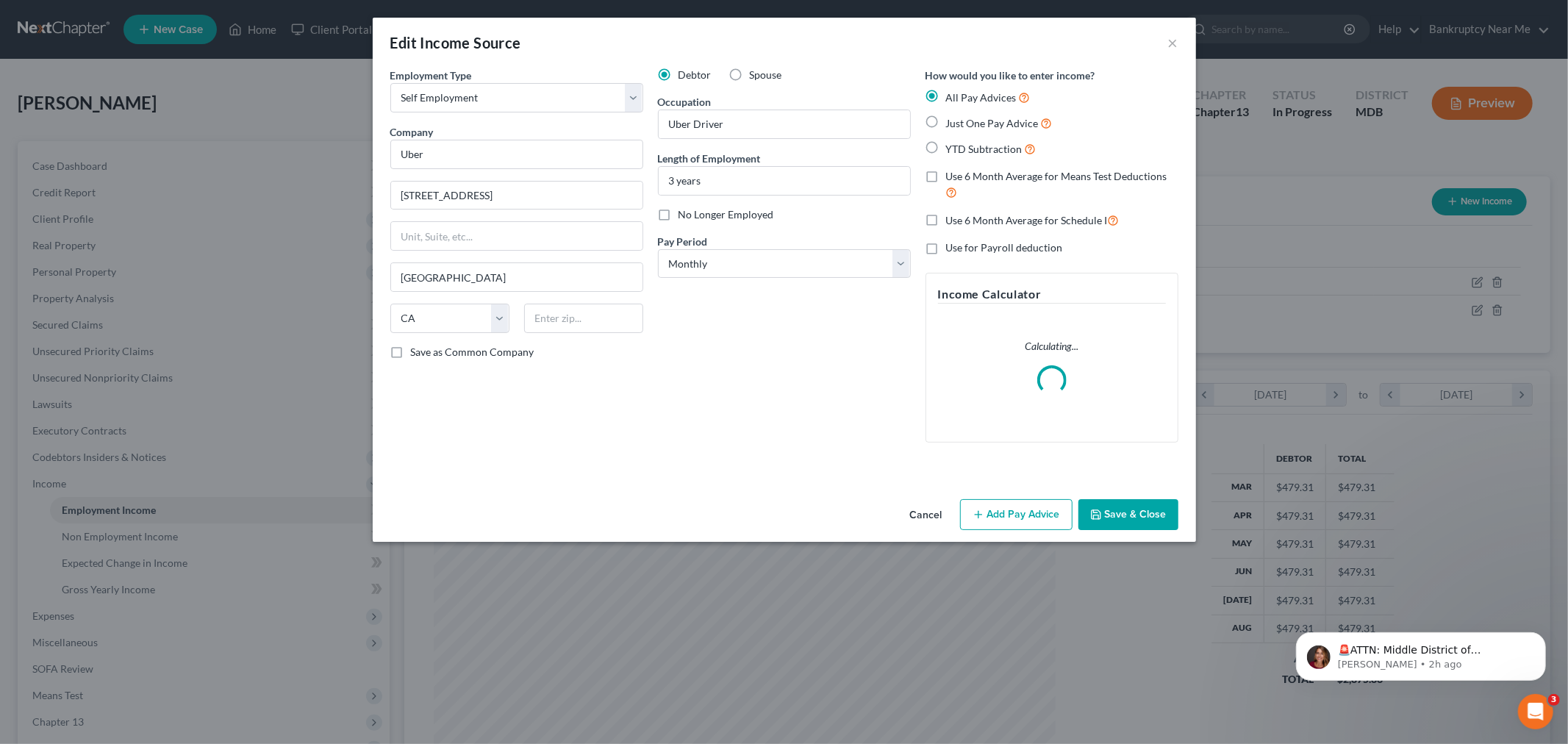
click at [985, 119] on span "Just One Pay Advice" at bounding box center [991, 123] width 92 height 13
click at [962, 119] on input "Just One Pay Advice" at bounding box center [956, 119] width 9 height 9
radio input "true"
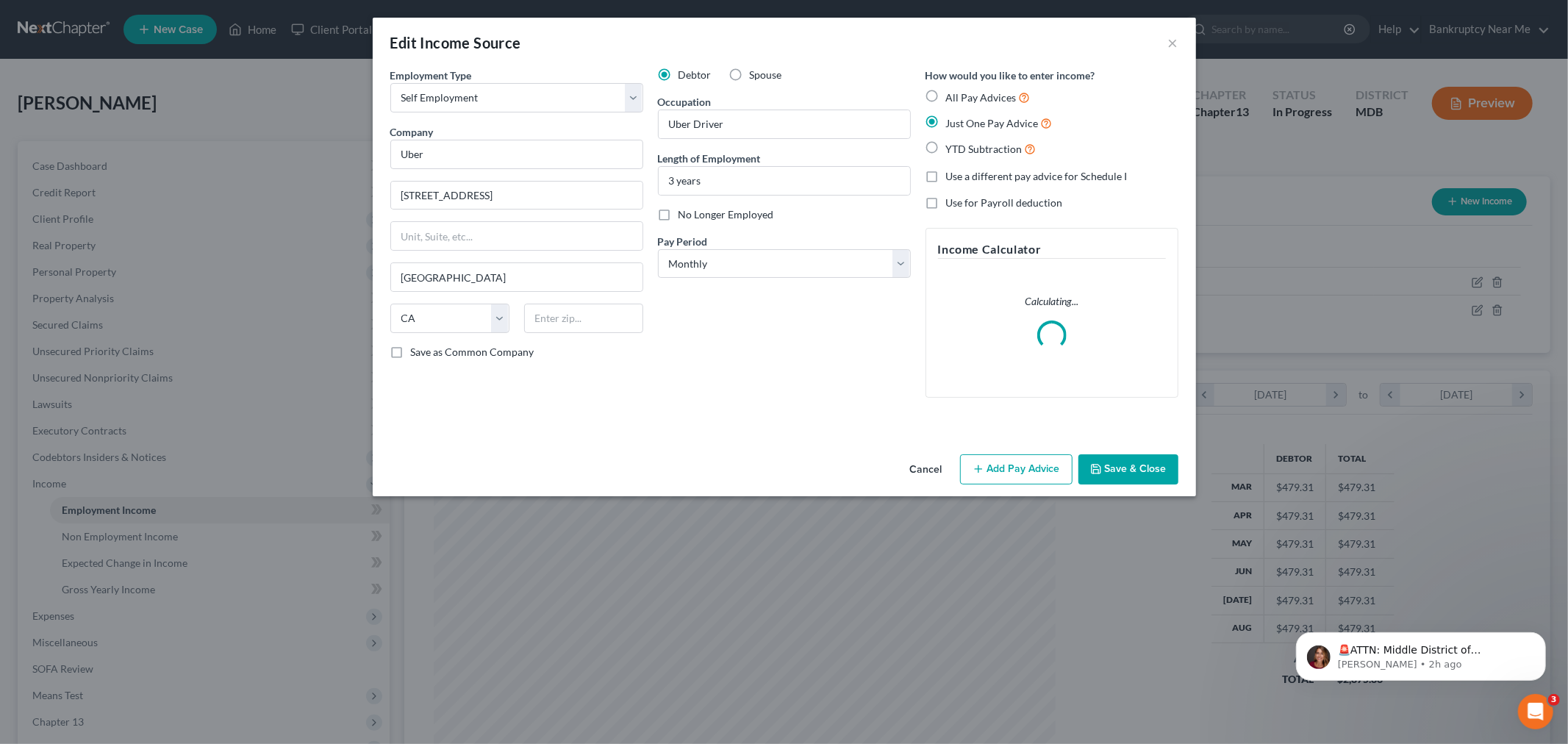
click at [1001, 471] on button "Add Pay Advice" at bounding box center [1016, 470] width 113 height 31
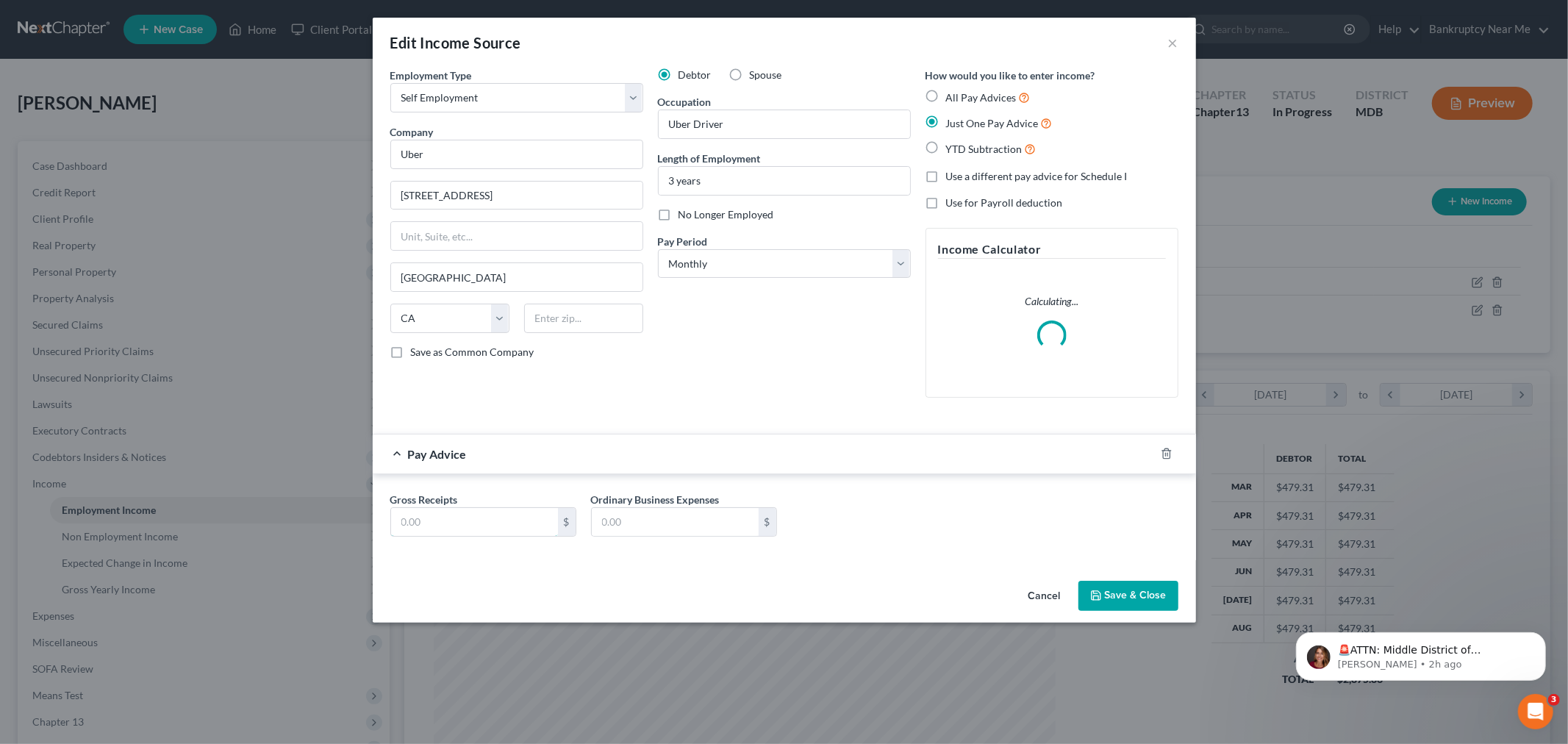
drag, startPoint x: 500, startPoint y: 525, endPoint x: 657, endPoint y: 451, distance: 173.6
click at [500, 525] on input "text" at bounding box center [474, 522] width 167 height 28
type input "2,399.03"
click at [1113, 601] on button "Save & Close" at bounding box center [1129, 596] width 100 height 31
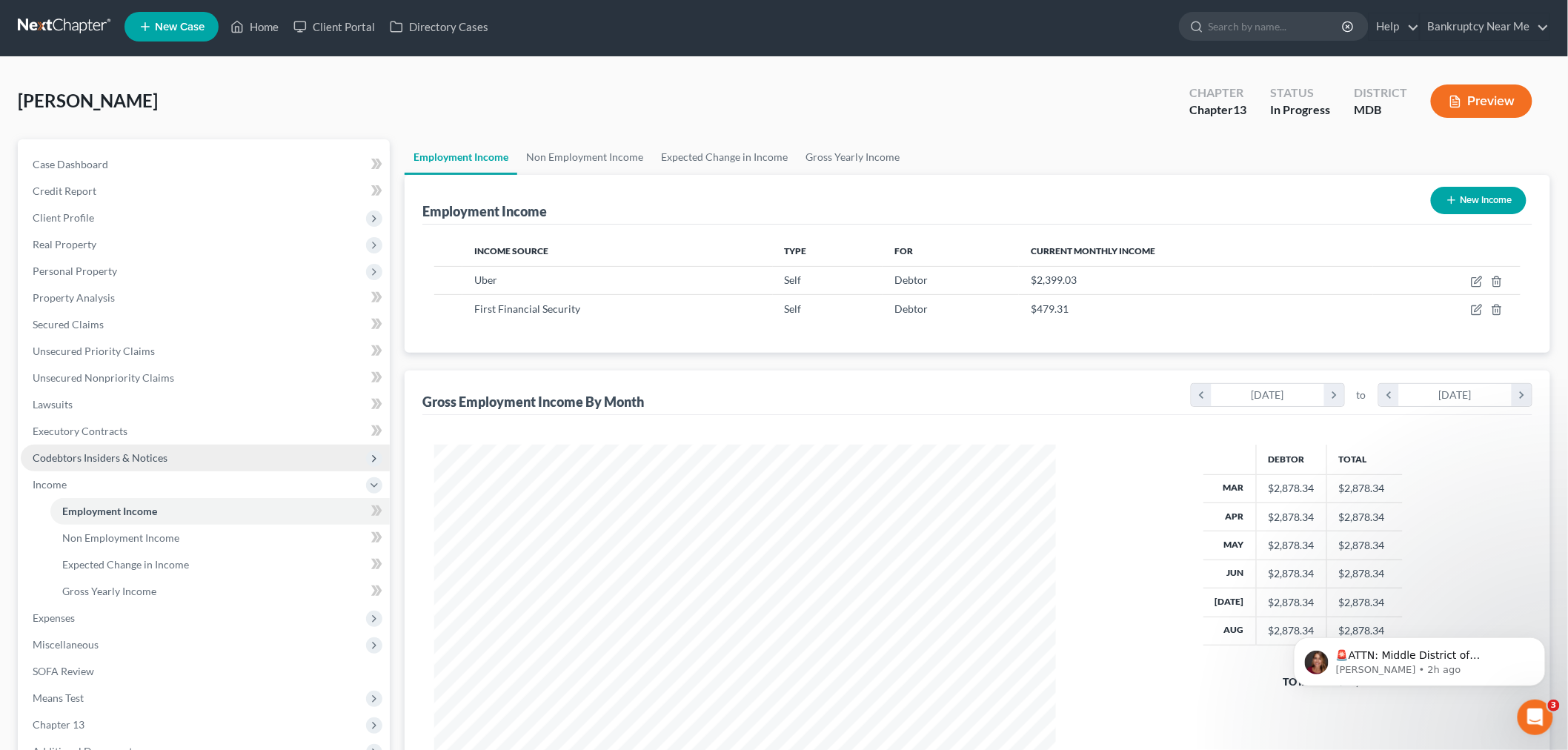
scroll to position [169, 0]
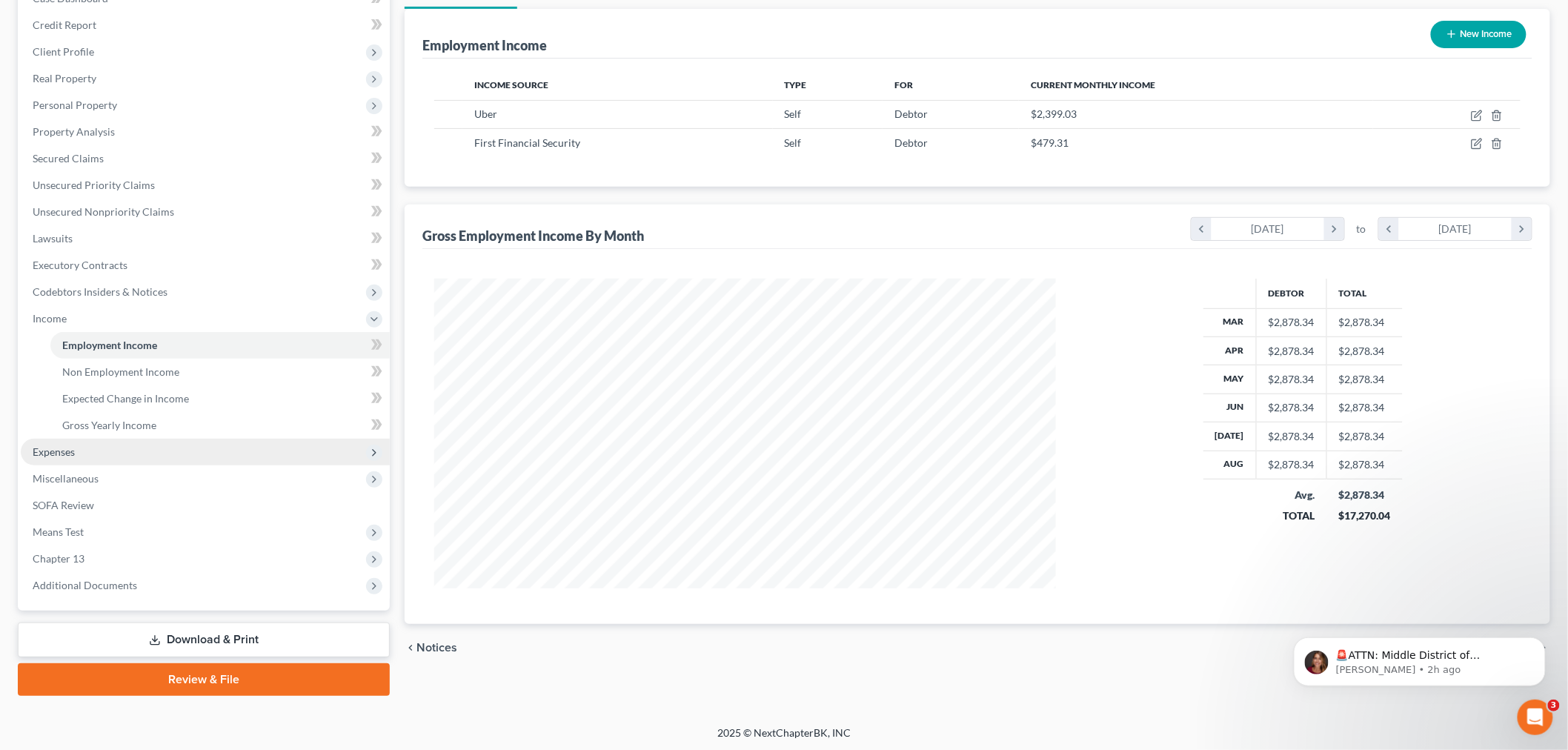
click at [90, 449] on span "Expenses" at bounding box center [205, 452] width 369 height 27
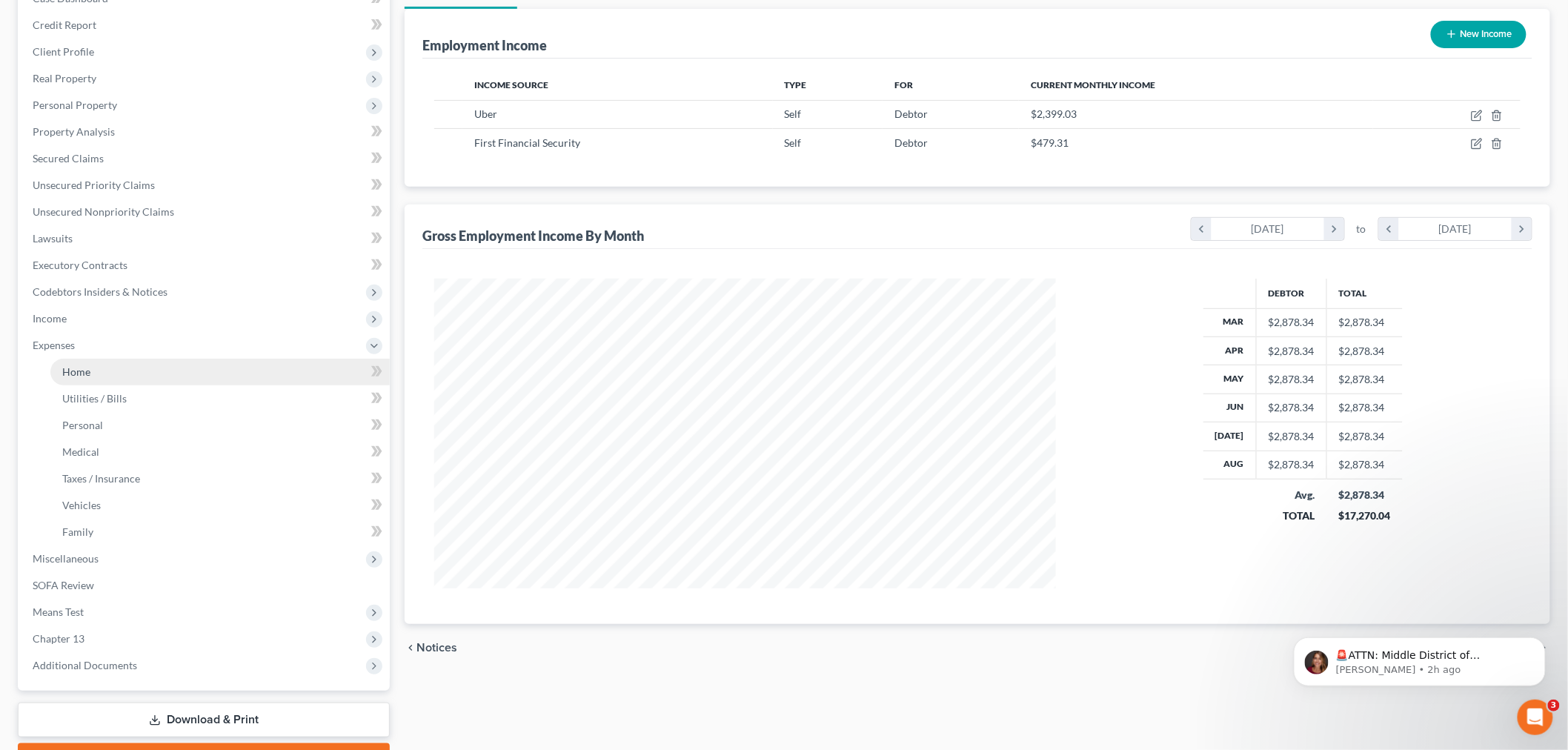
click at [109, 371] on link "Home" at bounding box center [220, 372] width 339 height 27
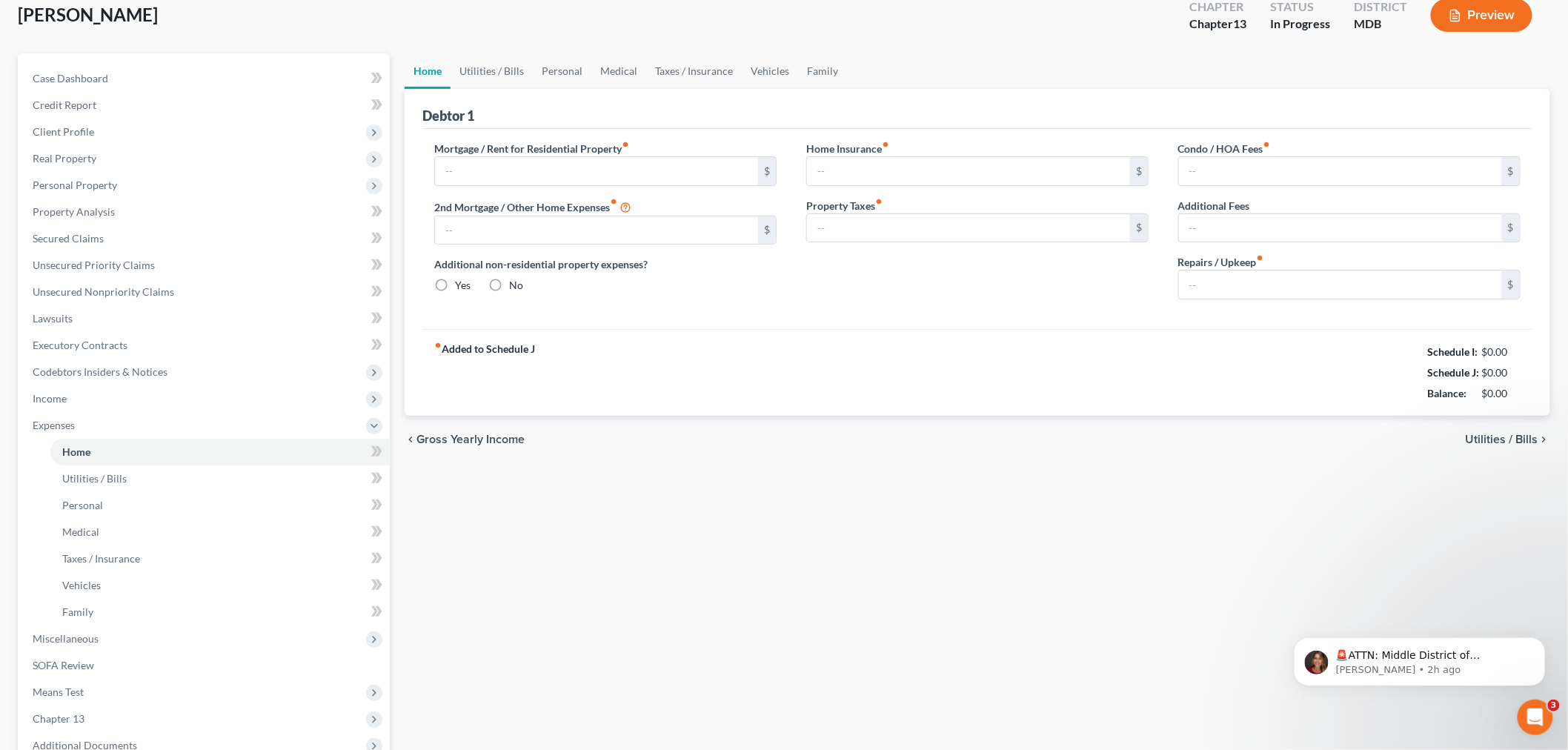
type input "3,182.82"
type input "200.00"
radio input "true"
type input "238.00"
type input "5,475.00"
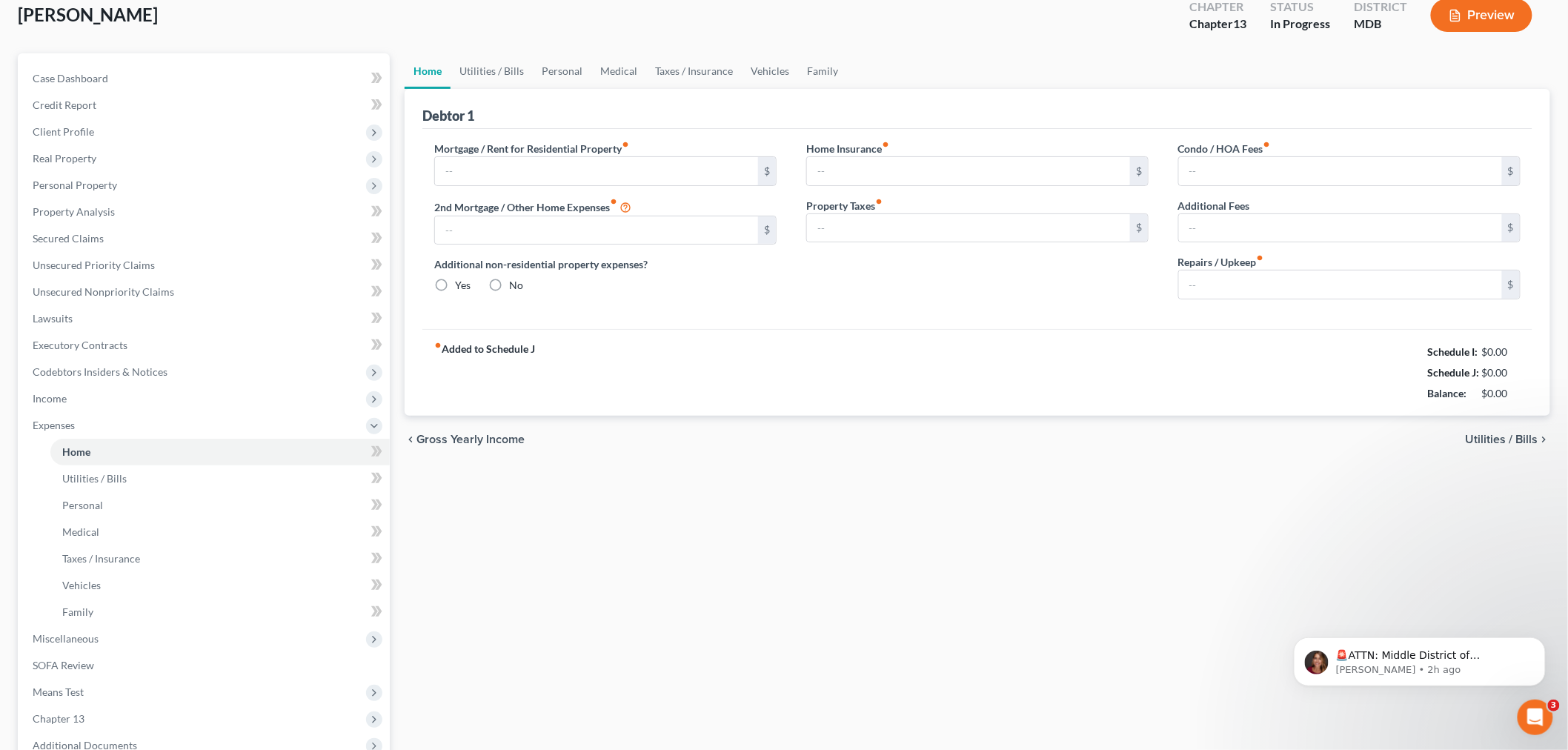
type input "0.00"
type input "400.00"
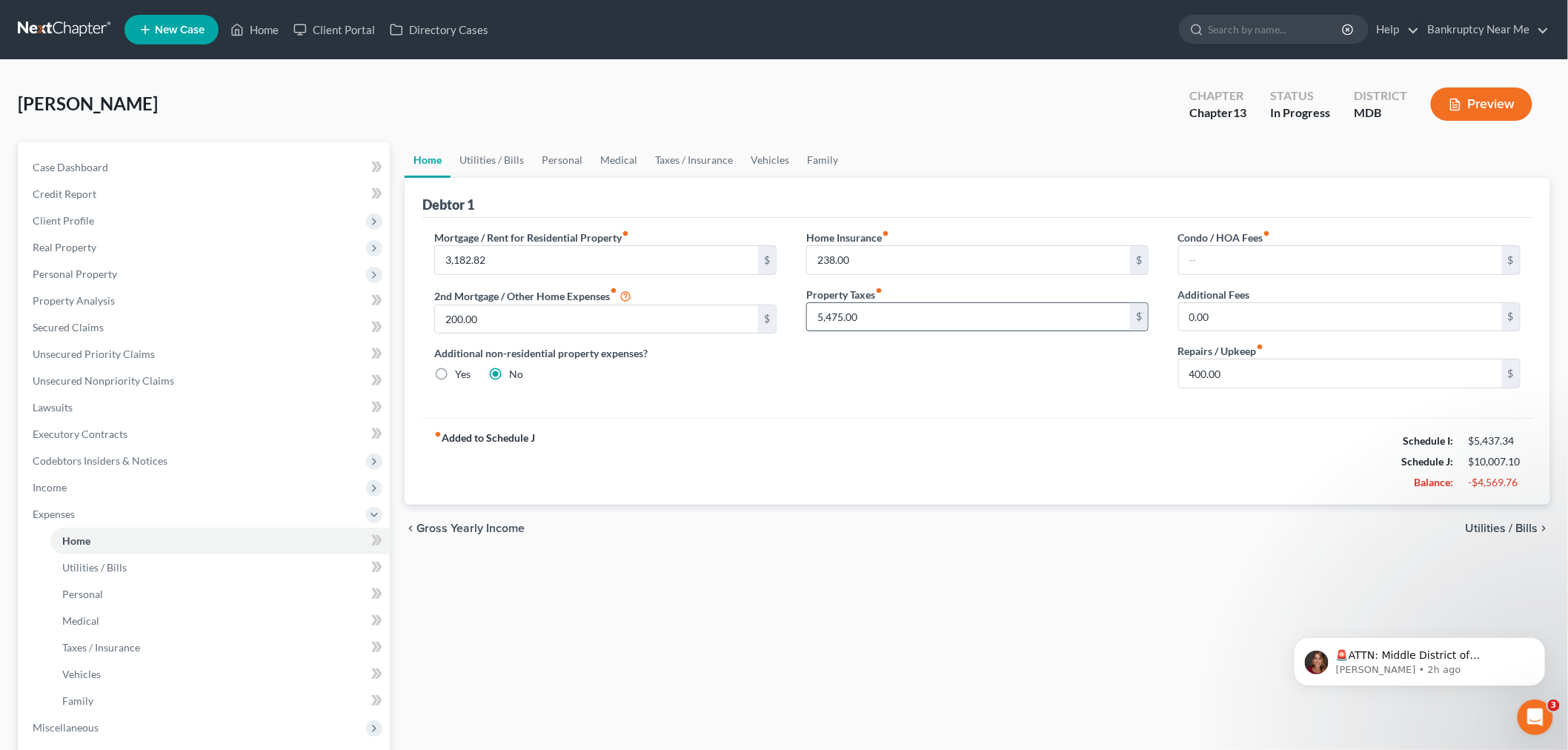
click at [886, 314] on input "5,475.00" at bounding box center [969, 316] width 323 height 28
click at [1238, 369] on input "400.00" at bounding box center [1341, 373] width 323 height 28
click at [497, 162] on link "Utilities / Bills" at bounding box center [492, 160] width 82 height 36
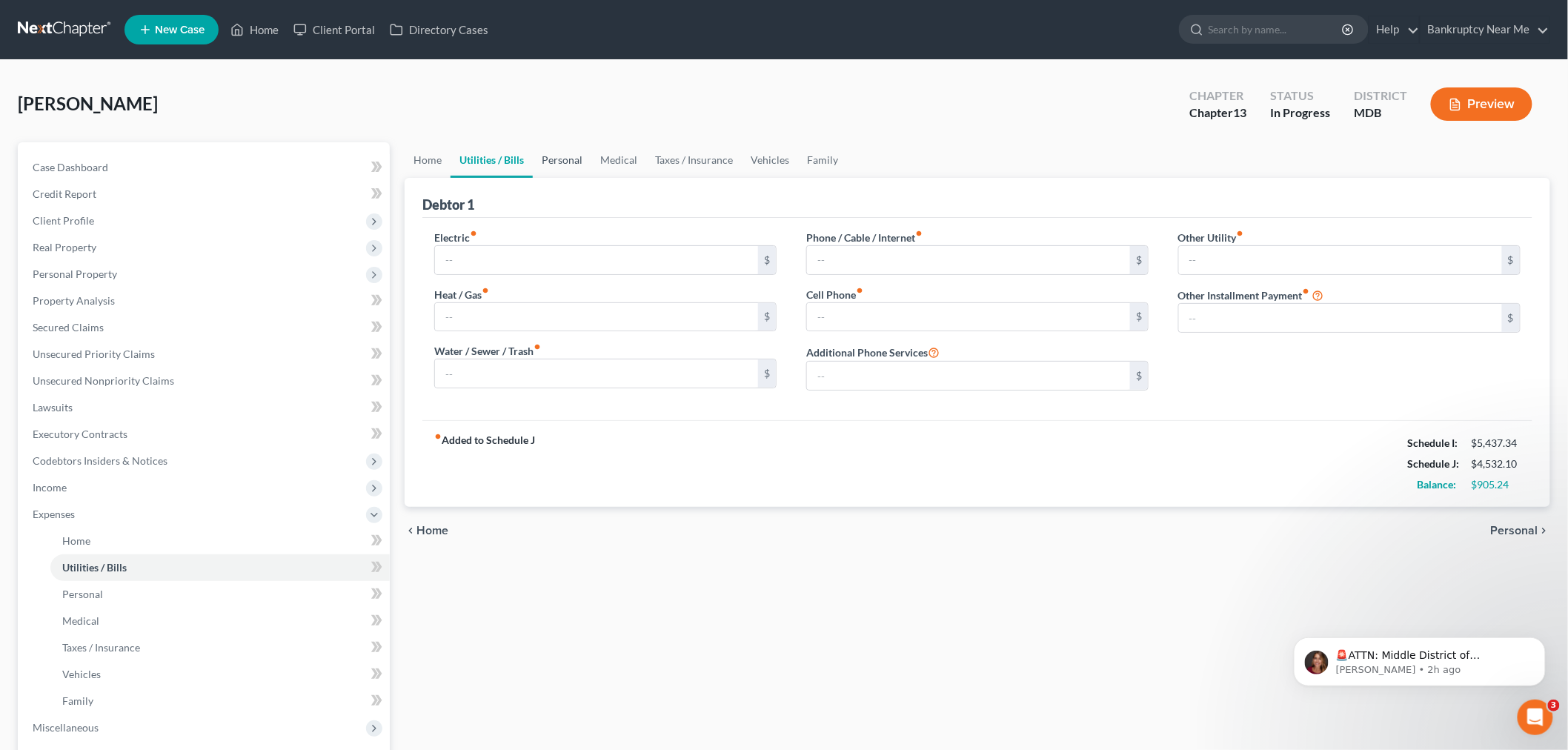
click at [557, 168] on link "Personal" at bounding box center [562, 160] width 58 height 36
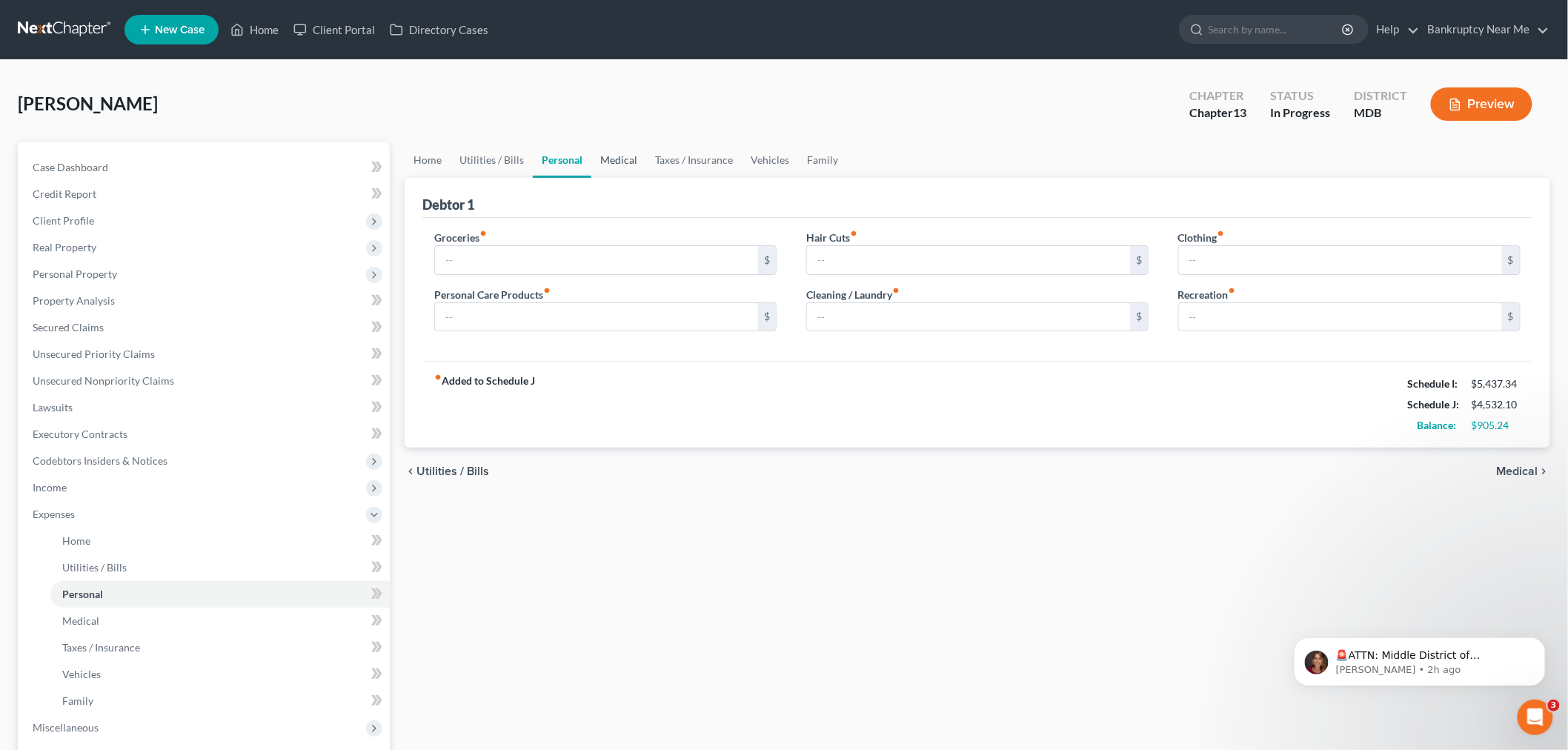
click at [626, 160] on link "Medical" at bounding box center [619, 160] width 55 height 36
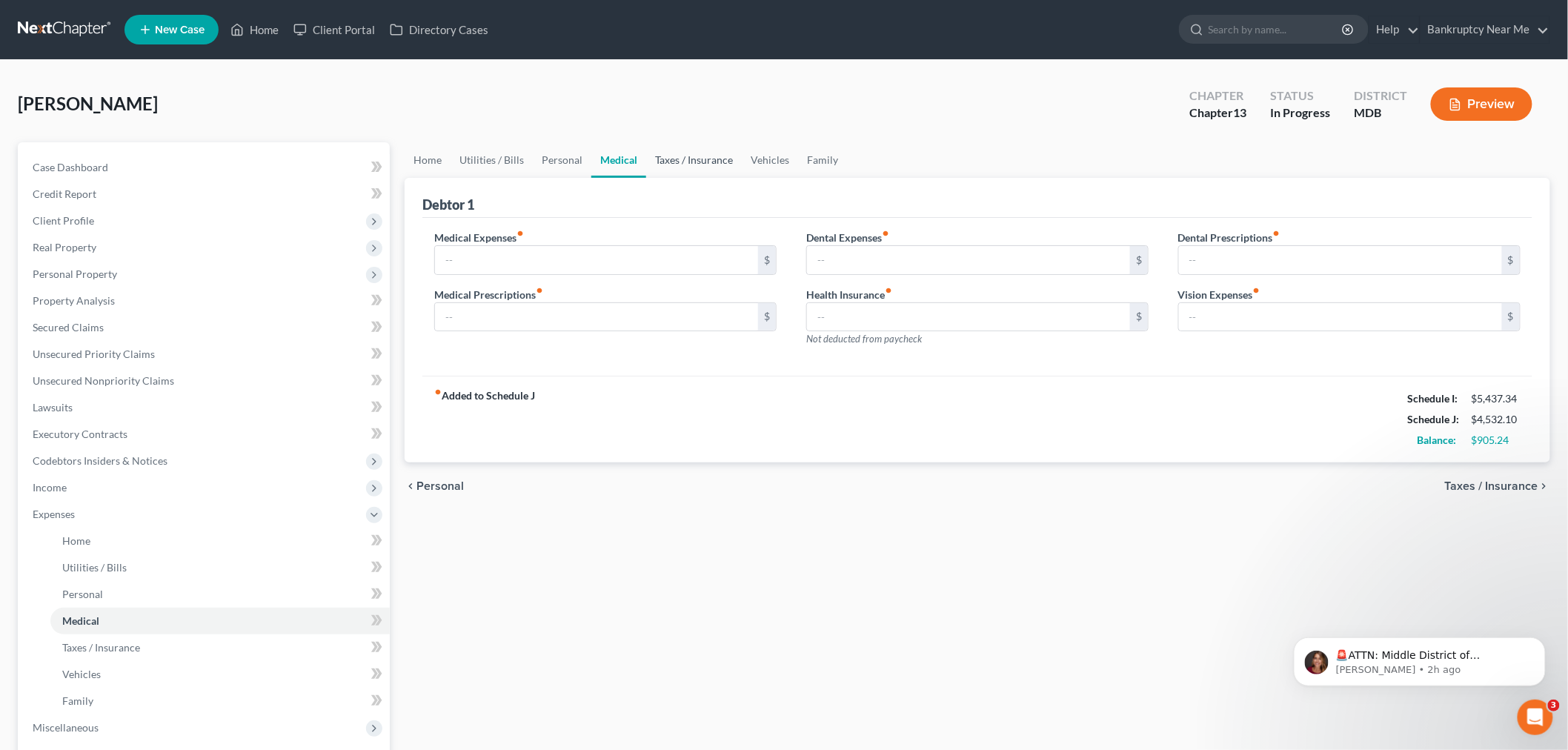
click at [658, 160] on link "Taxes / Insurance" at bounding box center [694, 160] width 96 height 36
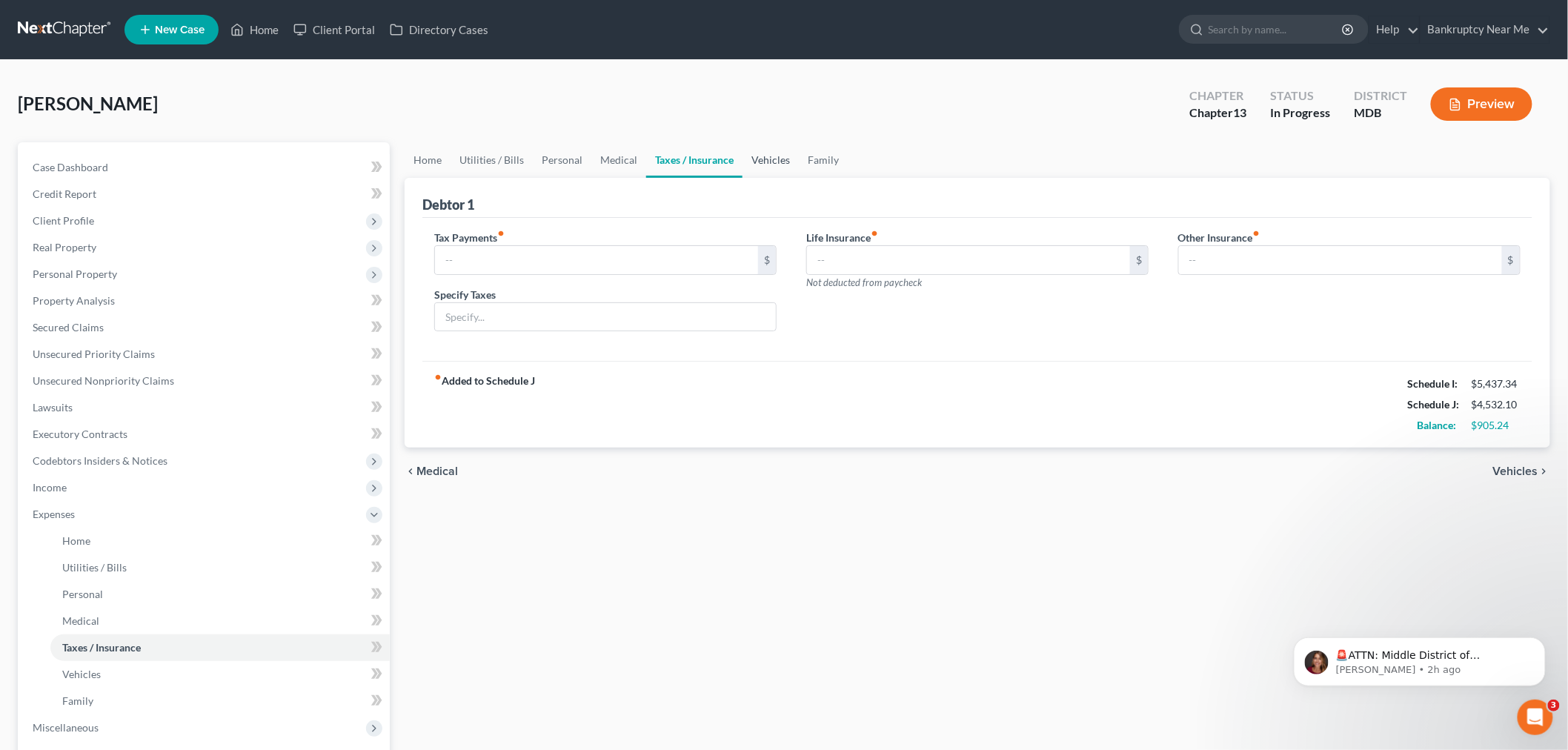
click at [763, 168] on link "Vehicles" at bounding box center [770, 160] width 56 height 36
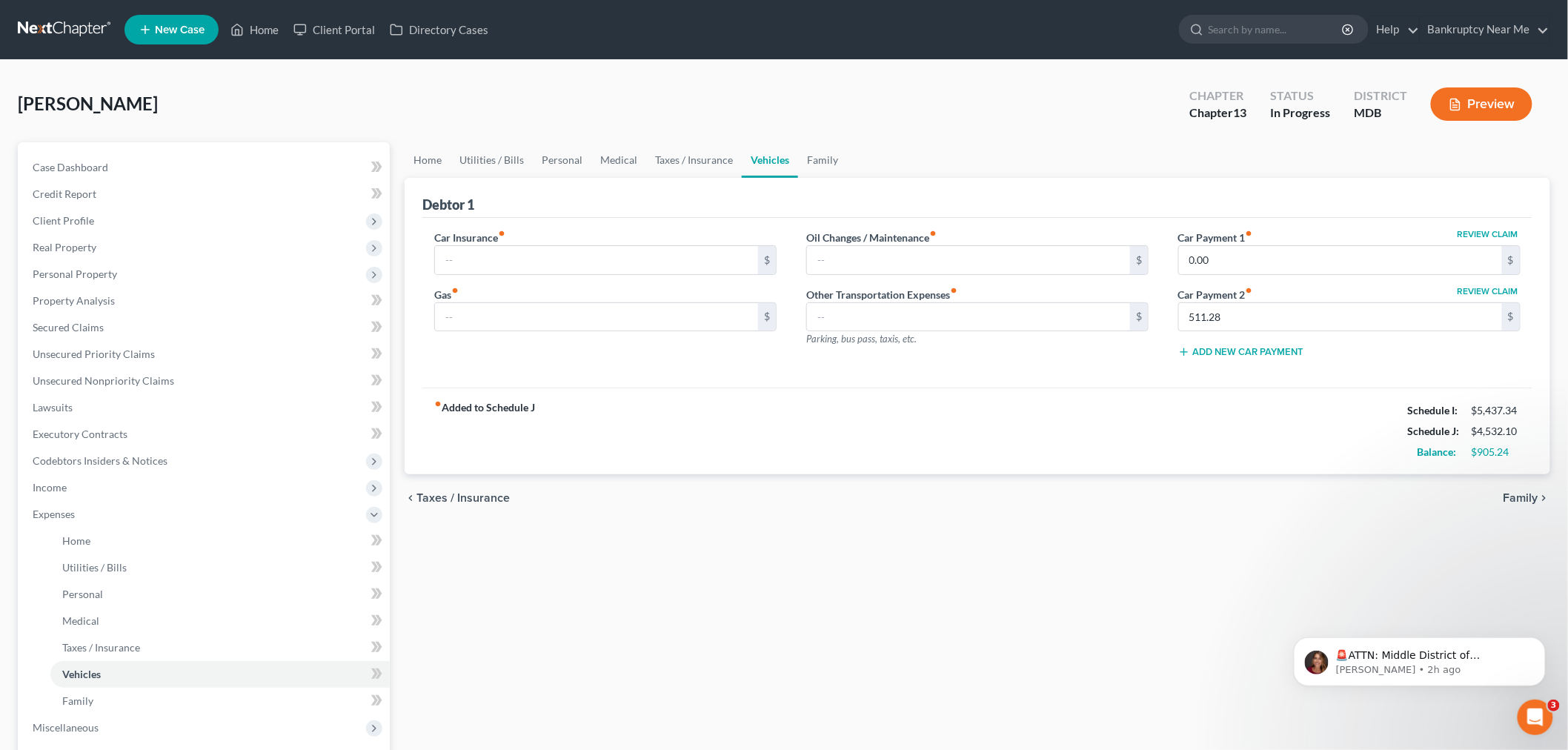
click at [1343, 238] on div "Review Claim Car Payment 1 fiber_manual_record 0.00 $" at bounding box center [1349, 252] width 342 height 45
click at [1337, 249] on input "0.00" at bounding box center [1341, 260] width 323 height 28
paste input "511.28"
type input "511.28"
click at [1359, 312] on input "511.28" at bounding box center [1341, 316] width 323 height 28
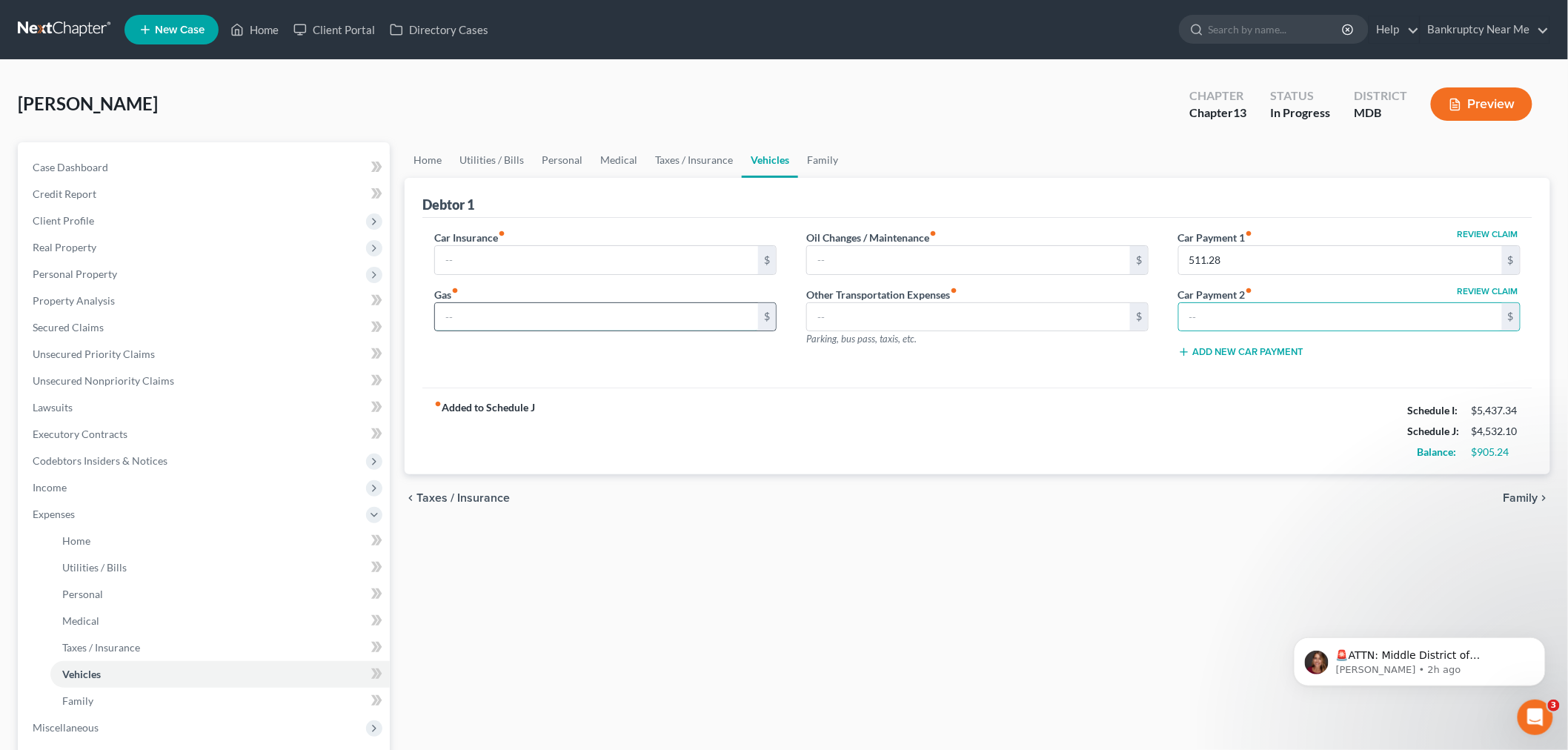
drag, startPoint x: 698, startPoint y: 304, endPoint x: 757, endPoint y: 303, distance: 59.0
click at [700, 306] on input "text" at bounding box center [597, 316] width 323 height 28
type input "225"
click at [805, 160] on link "Family" at bounding box center [822, 160] width 49 height 36
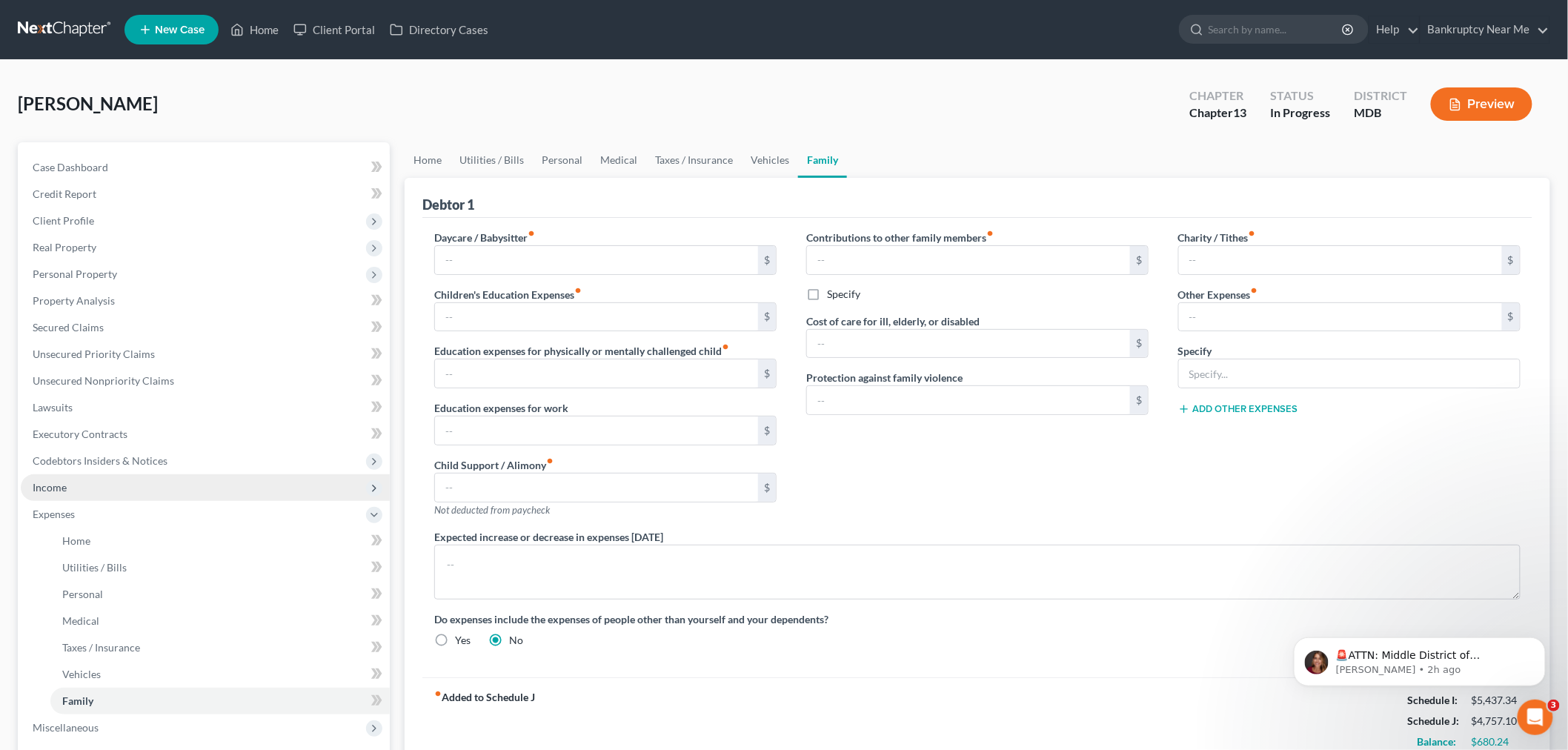
drag, startPoint x: 74, startPoint y: 491, endPoint x: 93, endPoint y: 487, distance: 19.4
click at [74, 491] on span "Income" at bounding box center [205, 487] width 369 height 27
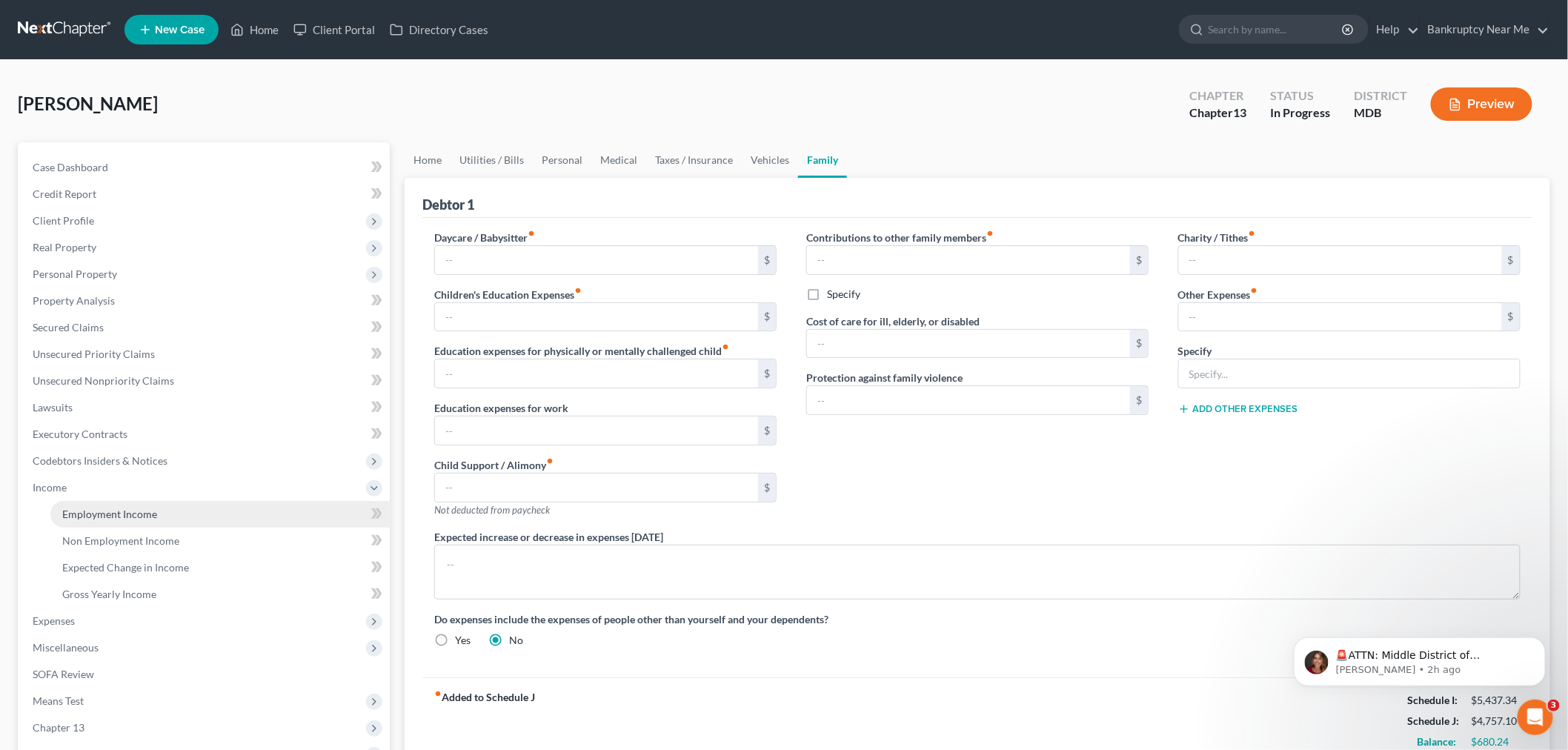
click at [142, 510] on span "Employment Income" at bounding box center [109, 514] width 95 height 13
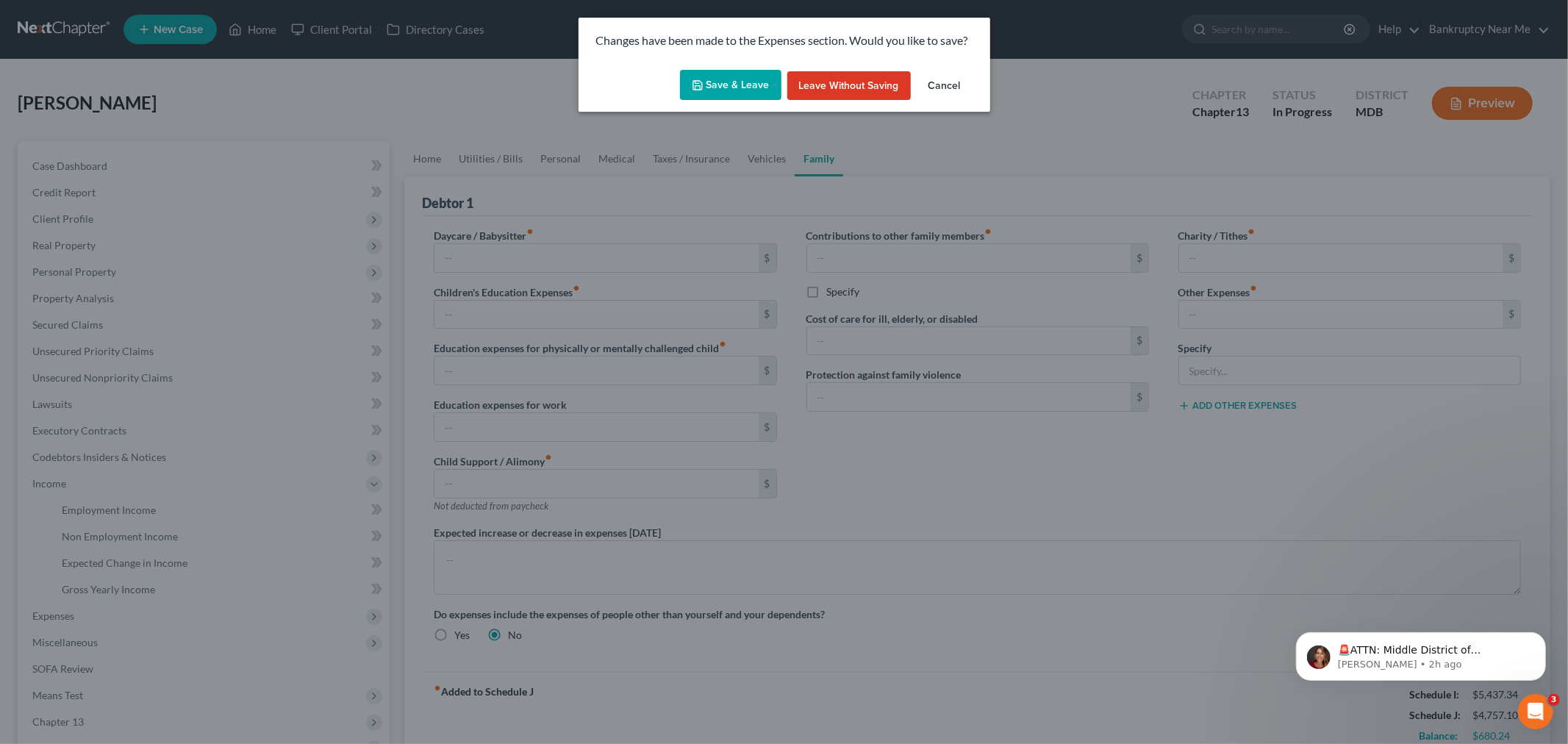
click at [696, 81] on icon "button" at bounding box center [698, 86] width 12 height 12
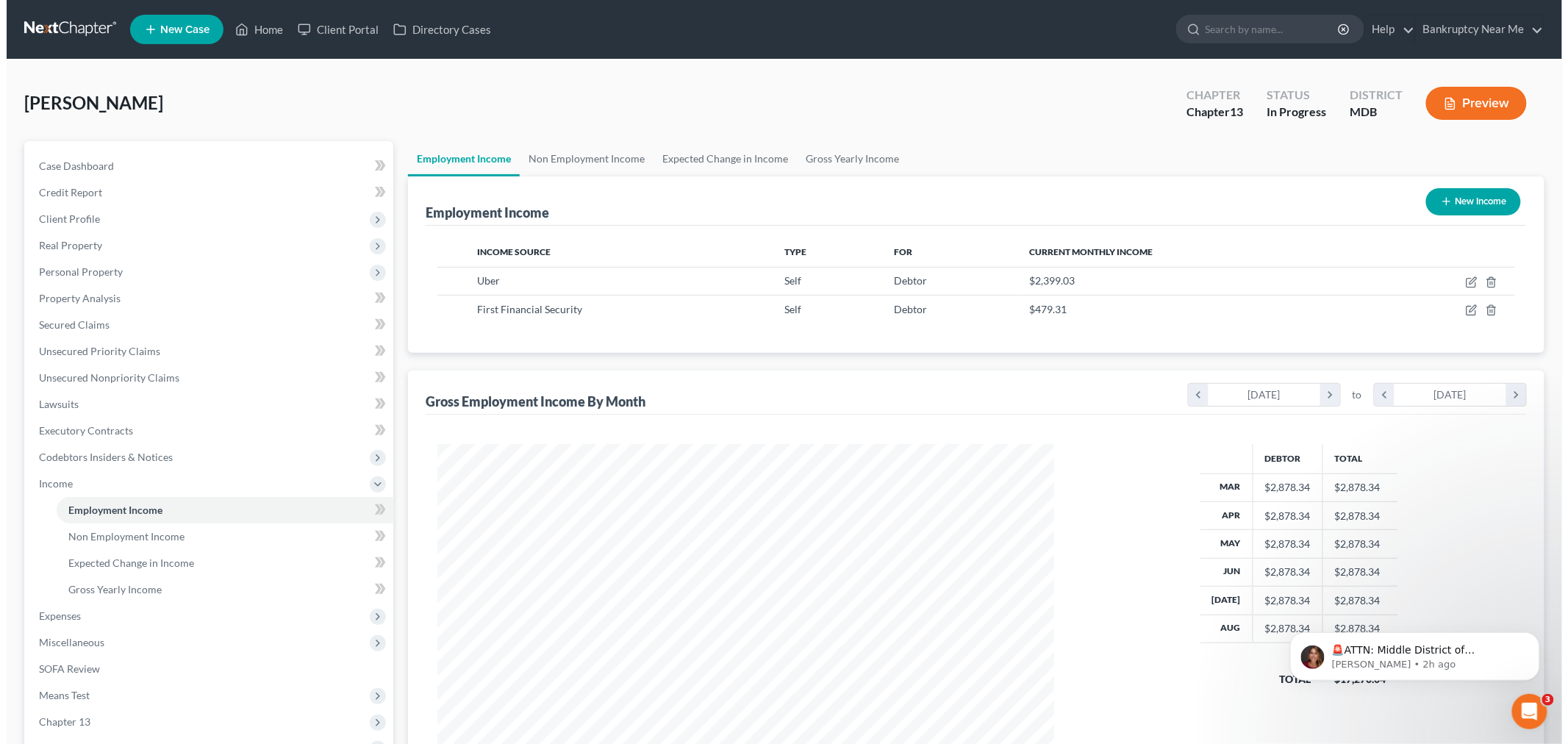
scroll to position [307, 645]
click at [1445, 204] on button "New Income" at bounding box center [1467, 202] width 95 height 27
select select "0"
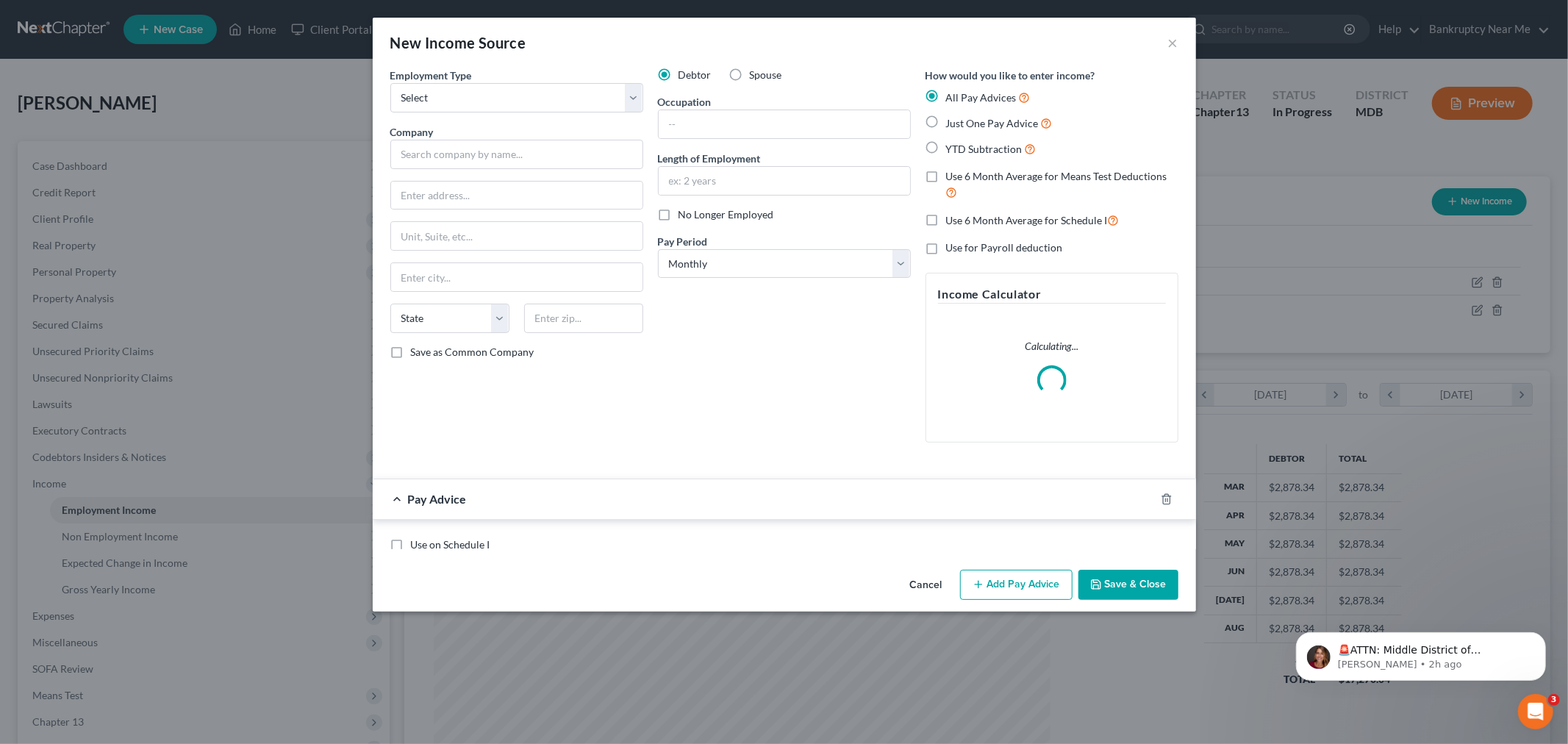
scroll to position [310, 651]
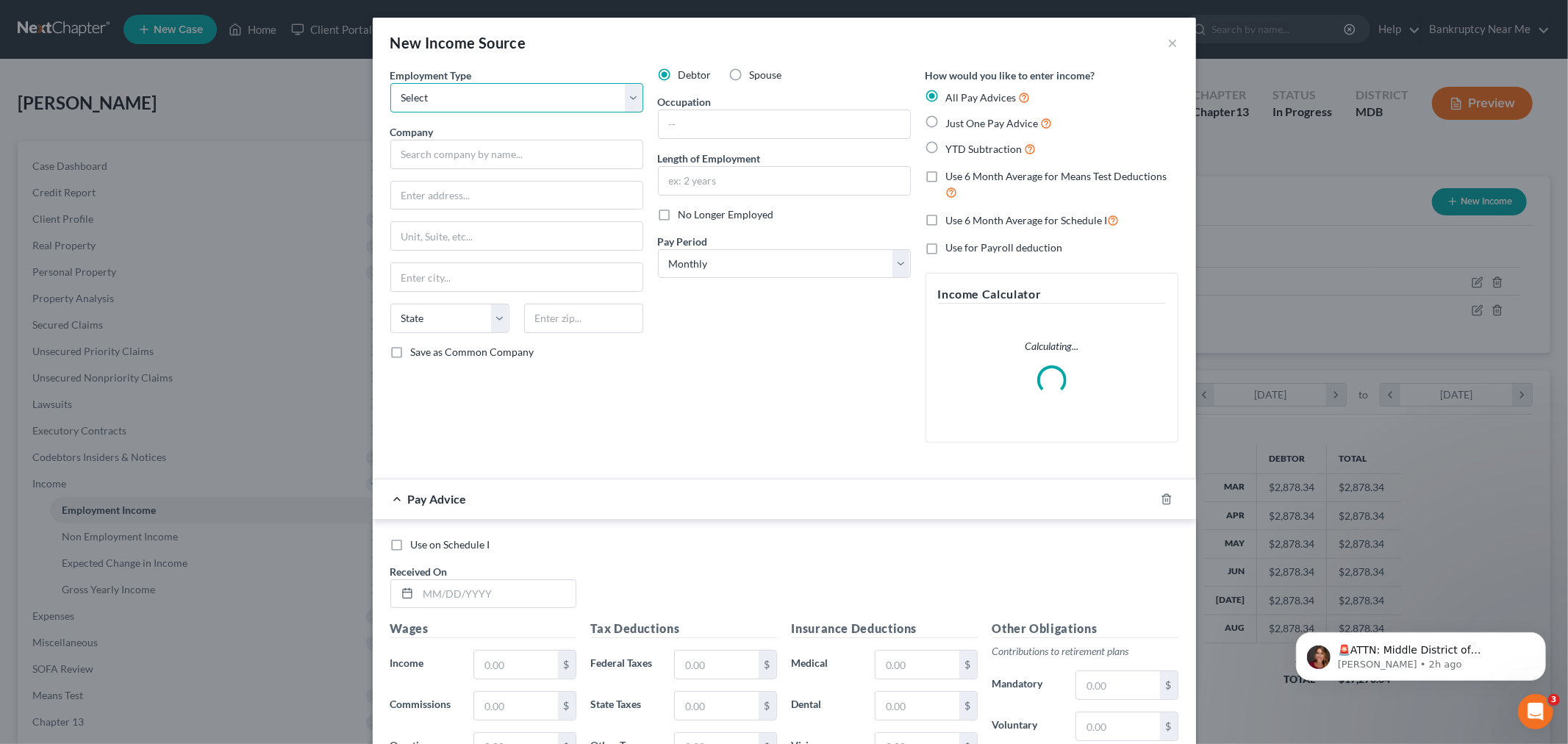
click at [531, 107] on select "Select Full or Part Time Employment Self Employment" at bounding box center [516, 98] width 253 height 30
select select "0"
click at [390, 83] on select "Select Full or Part Time Employment Self Employment" at bounding box center [516, 98] width 253 height 30
click at [566, 163] on input "text" at bounding box center [516, 154] width 253 height 30
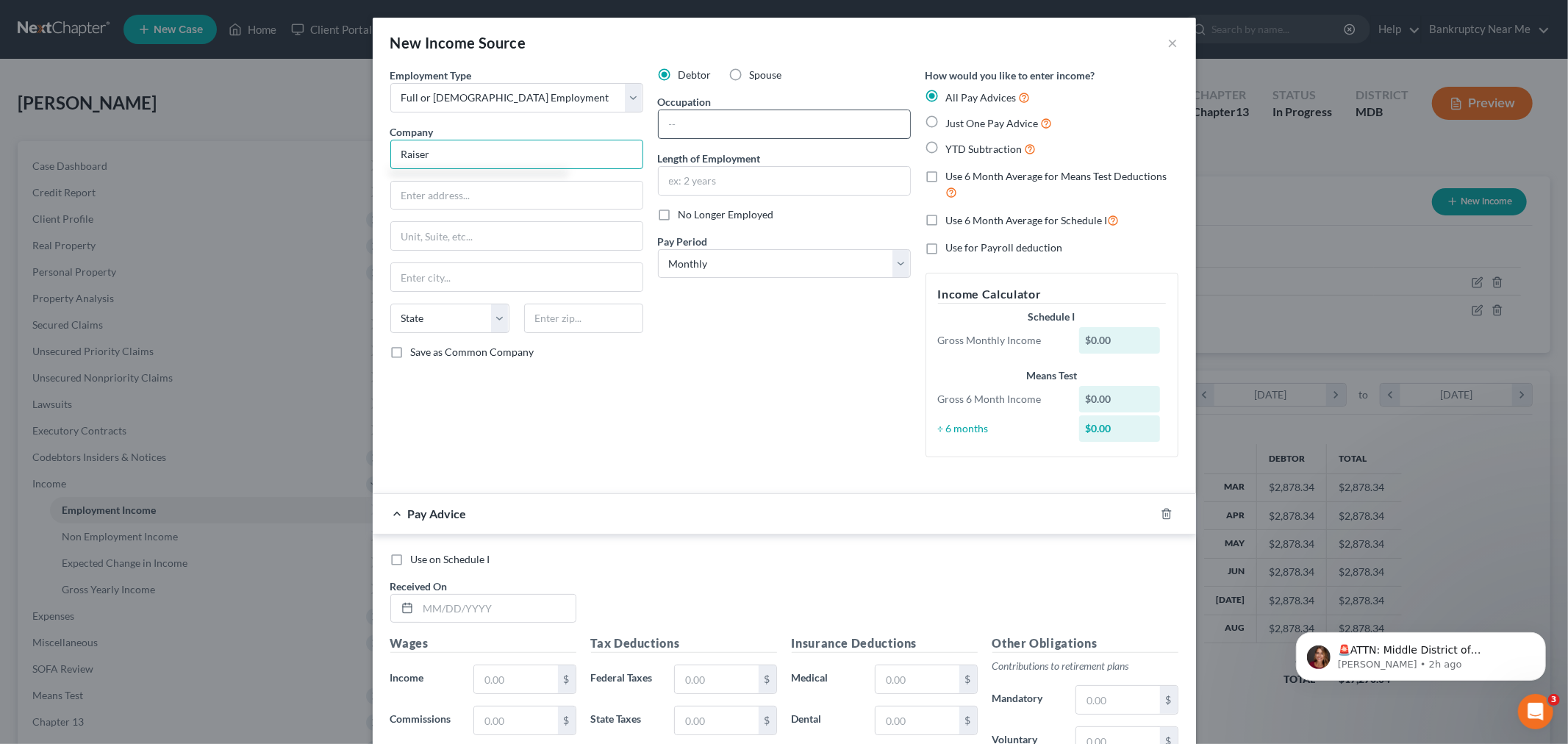
type input "Raiser"
click at [700, 124] on input "text" at bounding box center [784, 124] width 251 height 28
type input "Insurance"
drag, startPoint x: 973, startPoint y: 122, endPoint x: 963, endPoint y: 129, distance: 12.2
click at [973, 122] on span "Just One Pay Advice" at bounding box center [991, 123] width 92 height 13
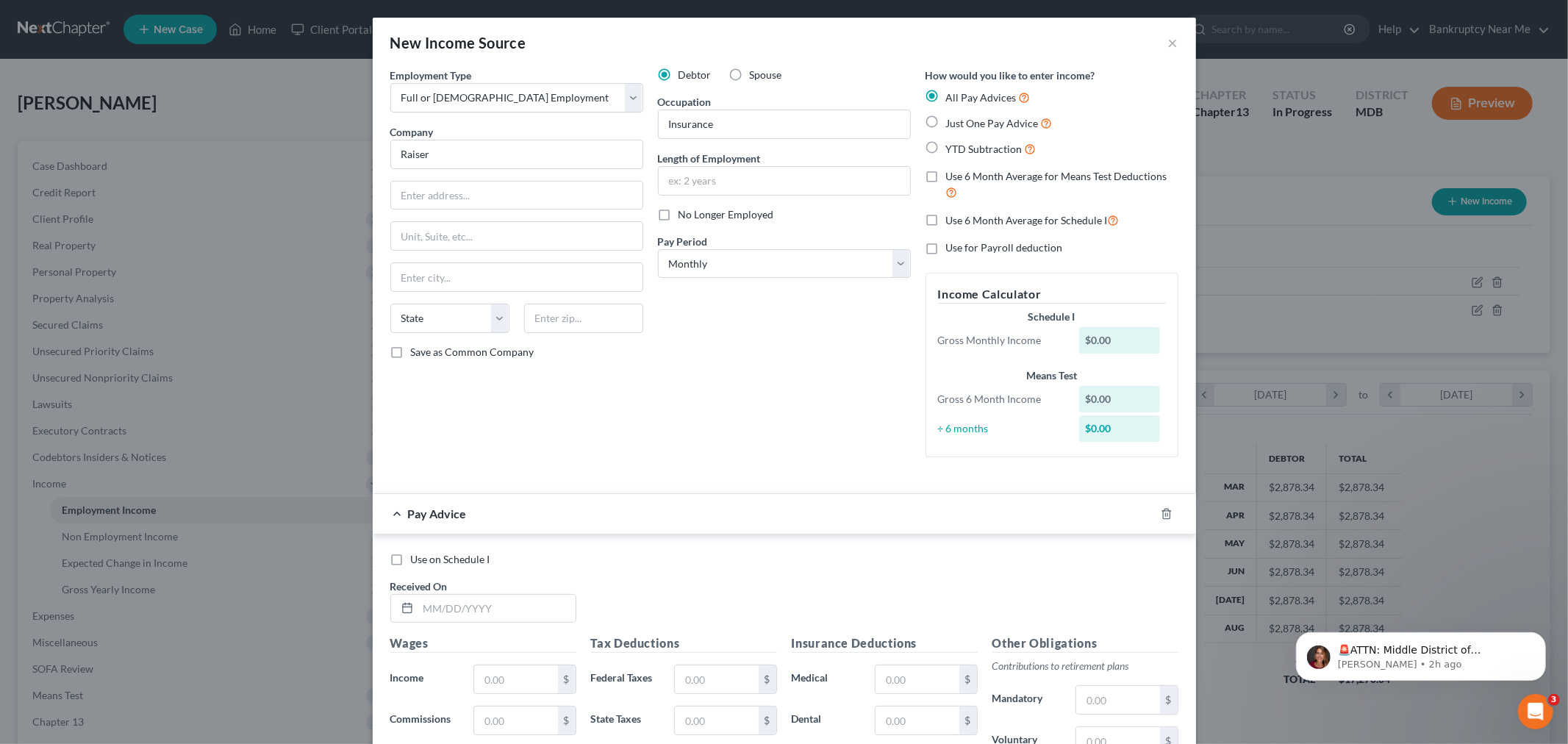
click at [962, 122] on input "Just One Pay Advice" at bounding box center [956, 119] width 9 height 9
radio input "true"
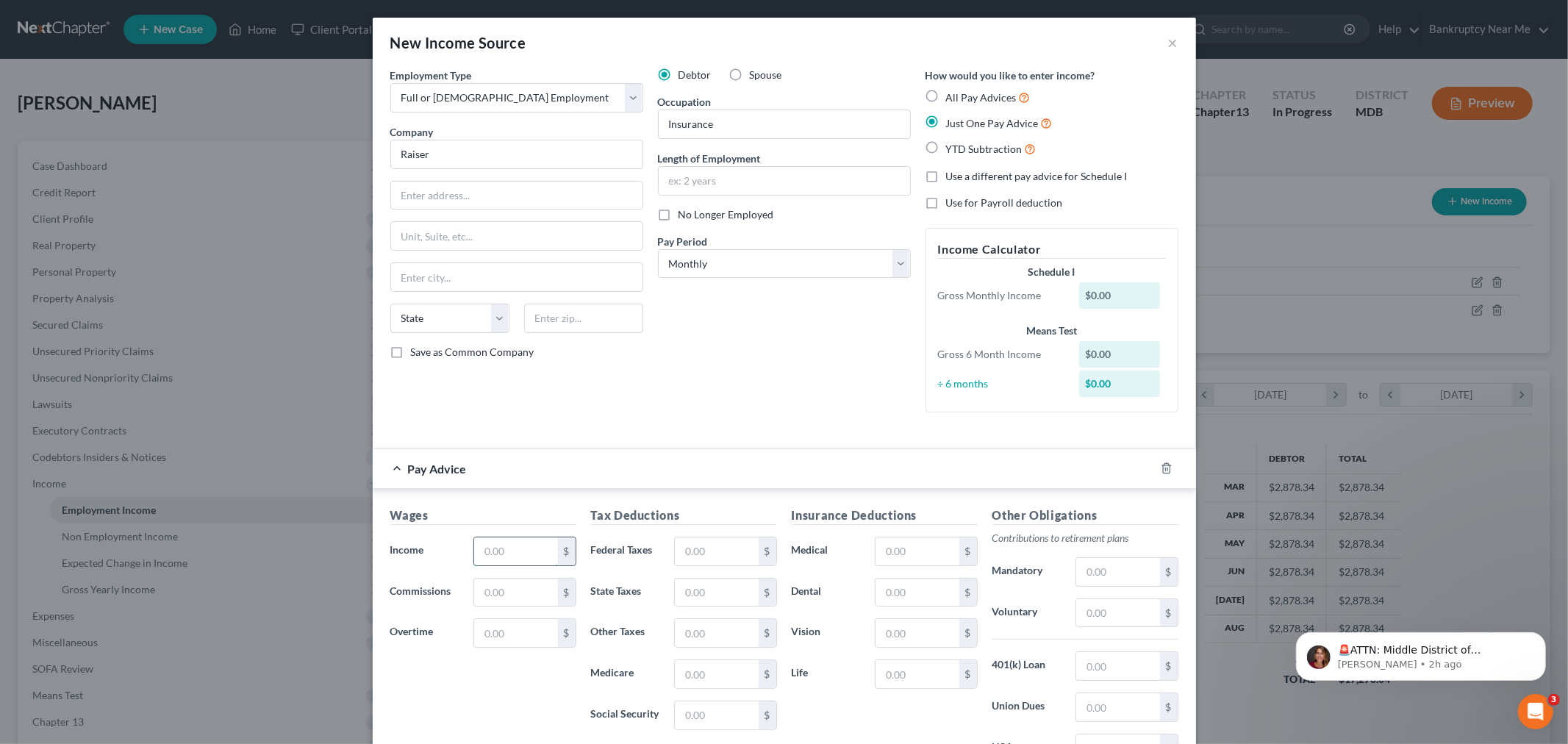
drag, startPoint x: 519, startPoint y: 545, endPoint x: 531, endPoint y: 549, distance: 12.6
click at [519, 545] on input "text" at bounding box center [516, 551] width 83 height 28
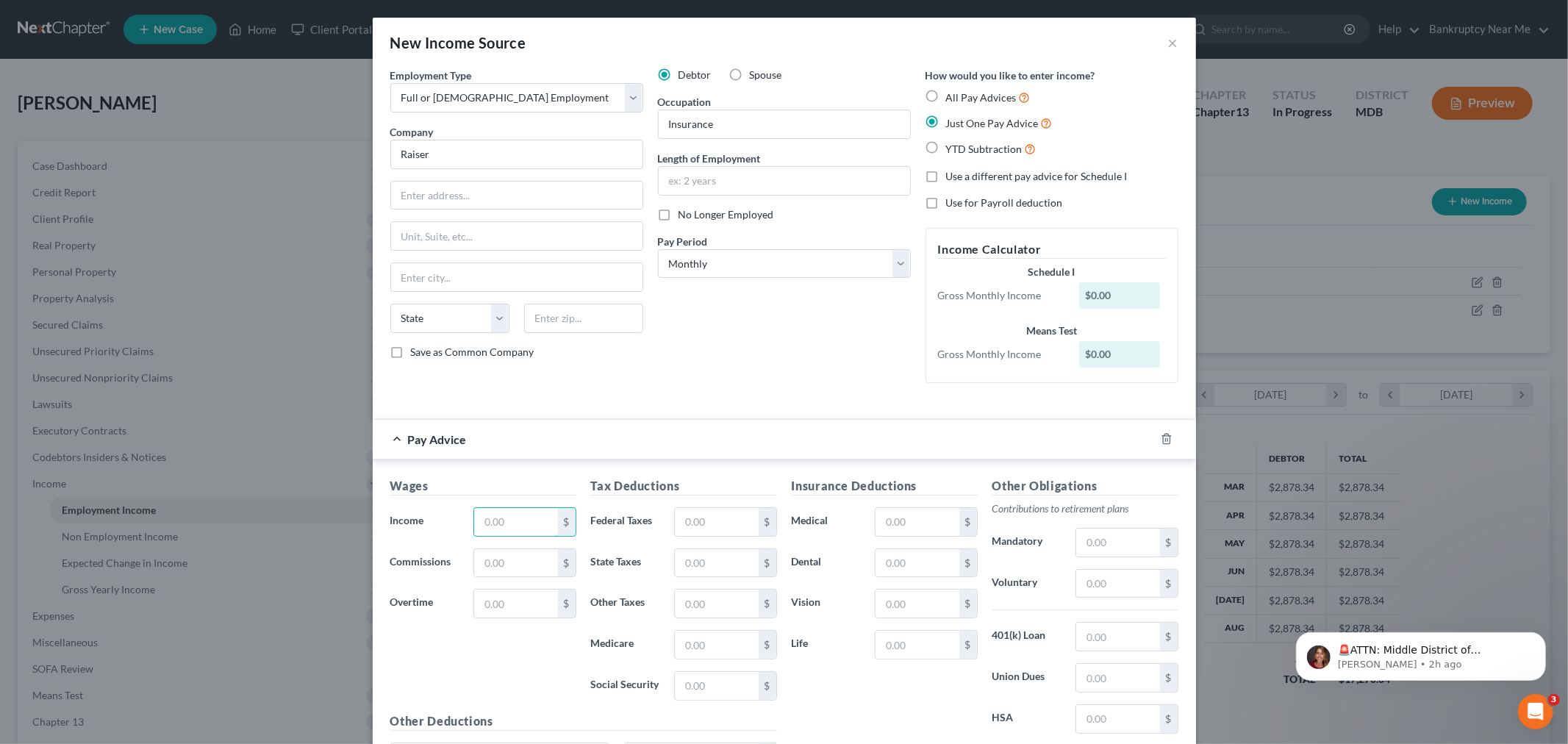
type input "1"
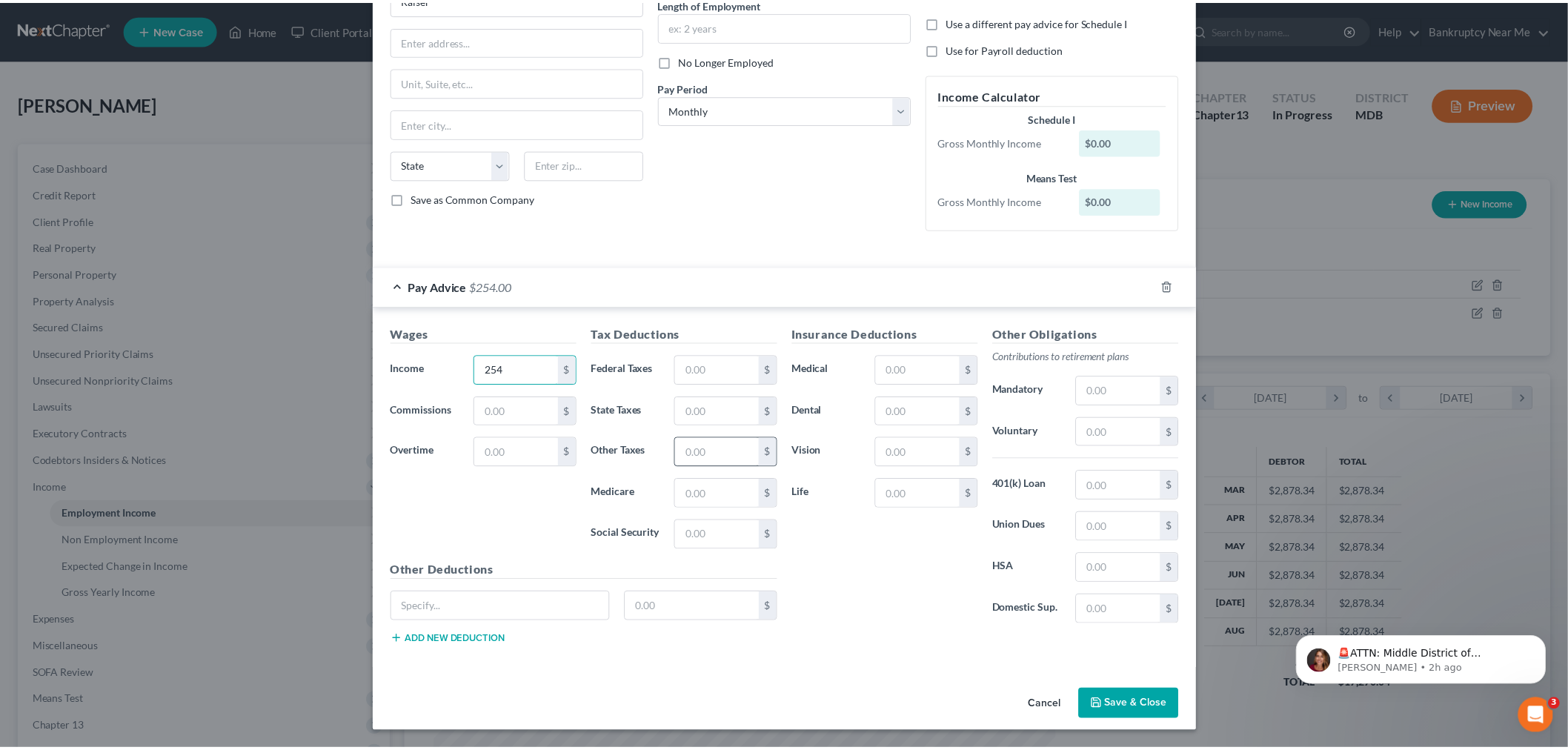
scroll to position [157, 0]
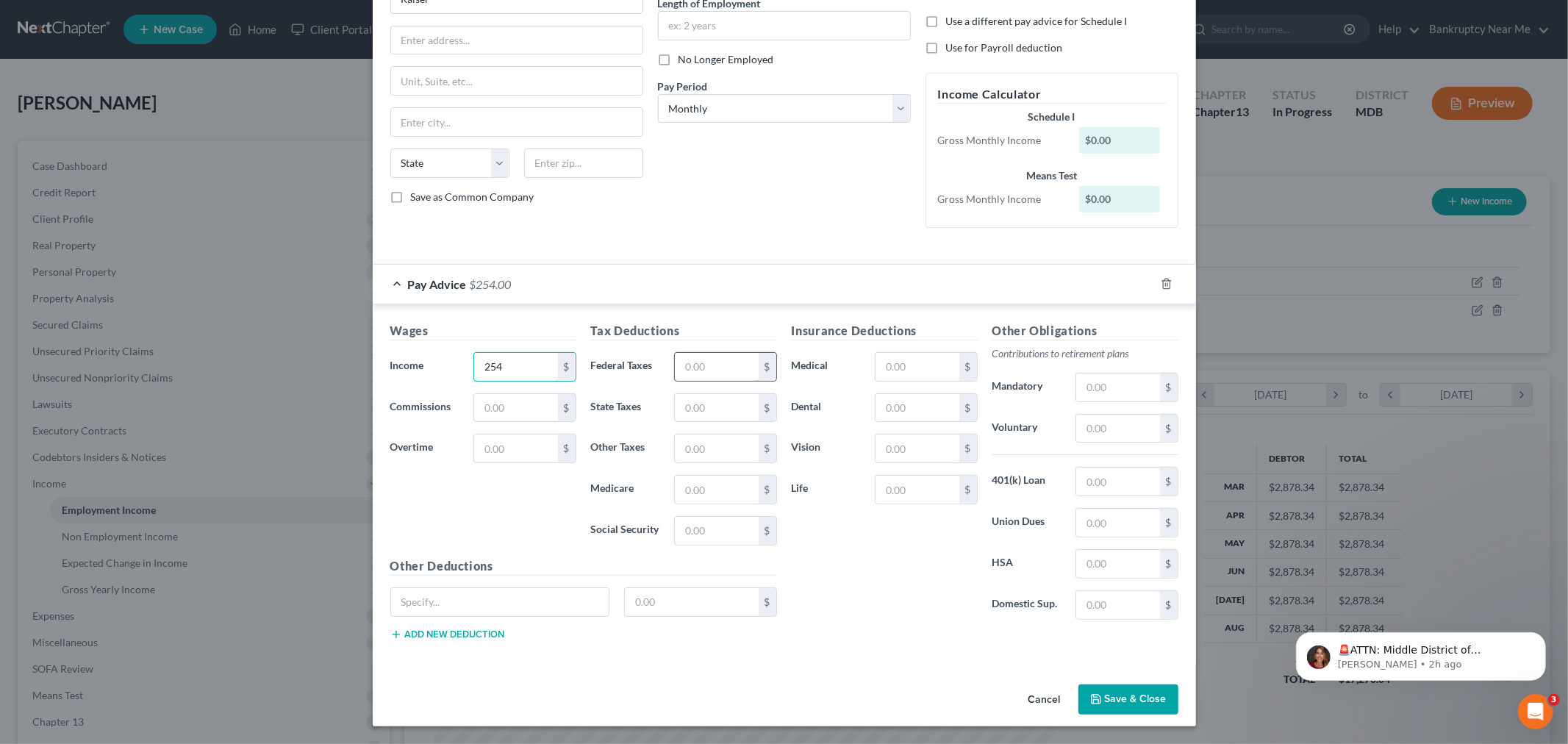
type input "254"
click at [706, 372] on input "text" at bounding box center [717, 366] width 83 height 28
type input "88"
click at [700, 538] on input "text" at bounding box center [717, 530] width 83 height 28
type input "25"
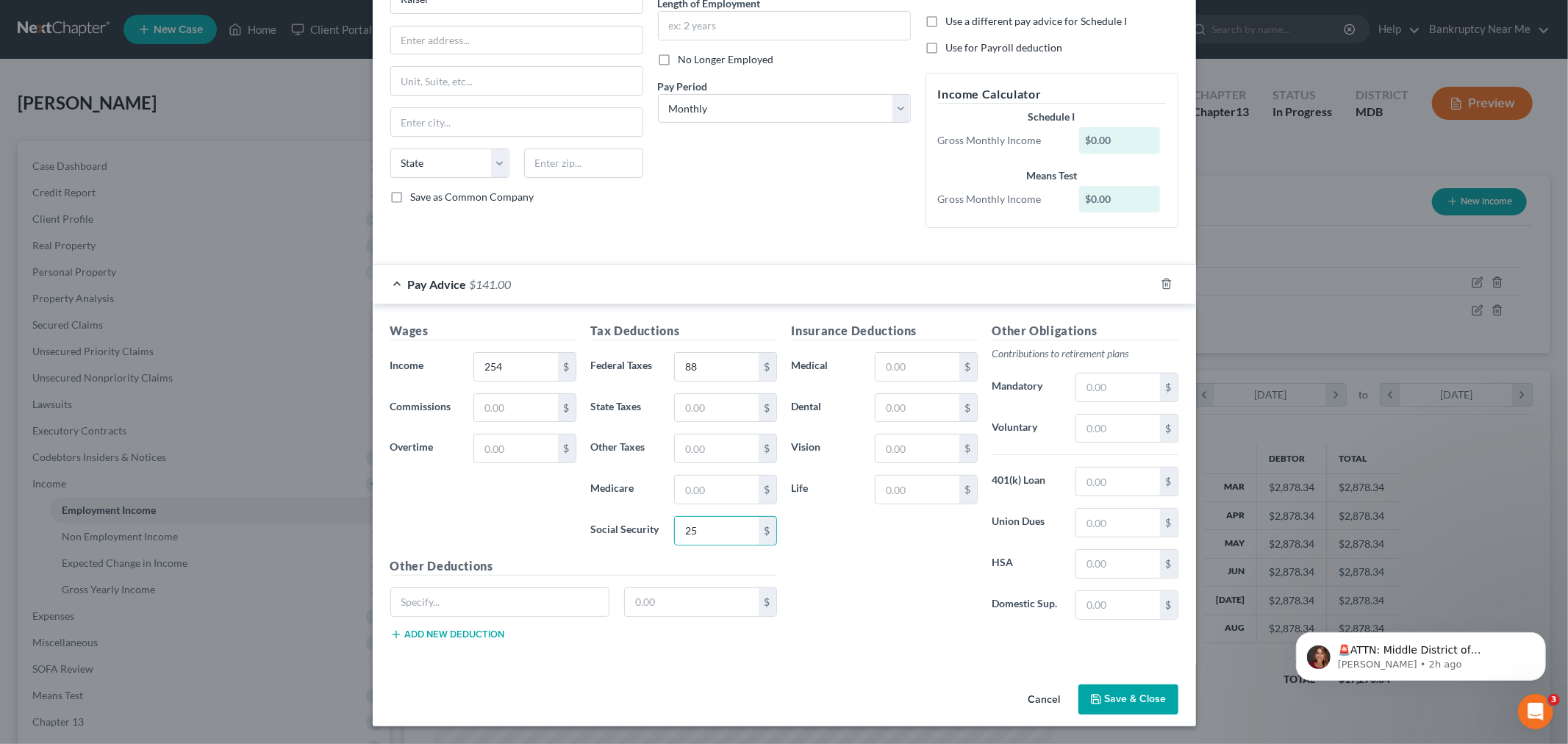
click at [509, 344] on div "Wages Income * 254 $ Commissions $ Overtime $" at bounding box center [483, 439] width 201 height 235
click at [511, 358] on input "254" at bounding box center [516, 366] width 83 height 28
type input "298"
drag, startPoint x: 1123, startPoint y: 693, endPoint x: 1116, endPoint y: 687, distance: 9.2
click at [1123, 693] on button "Save & Close" at bounding box center [1129, 700] width 100 height 31
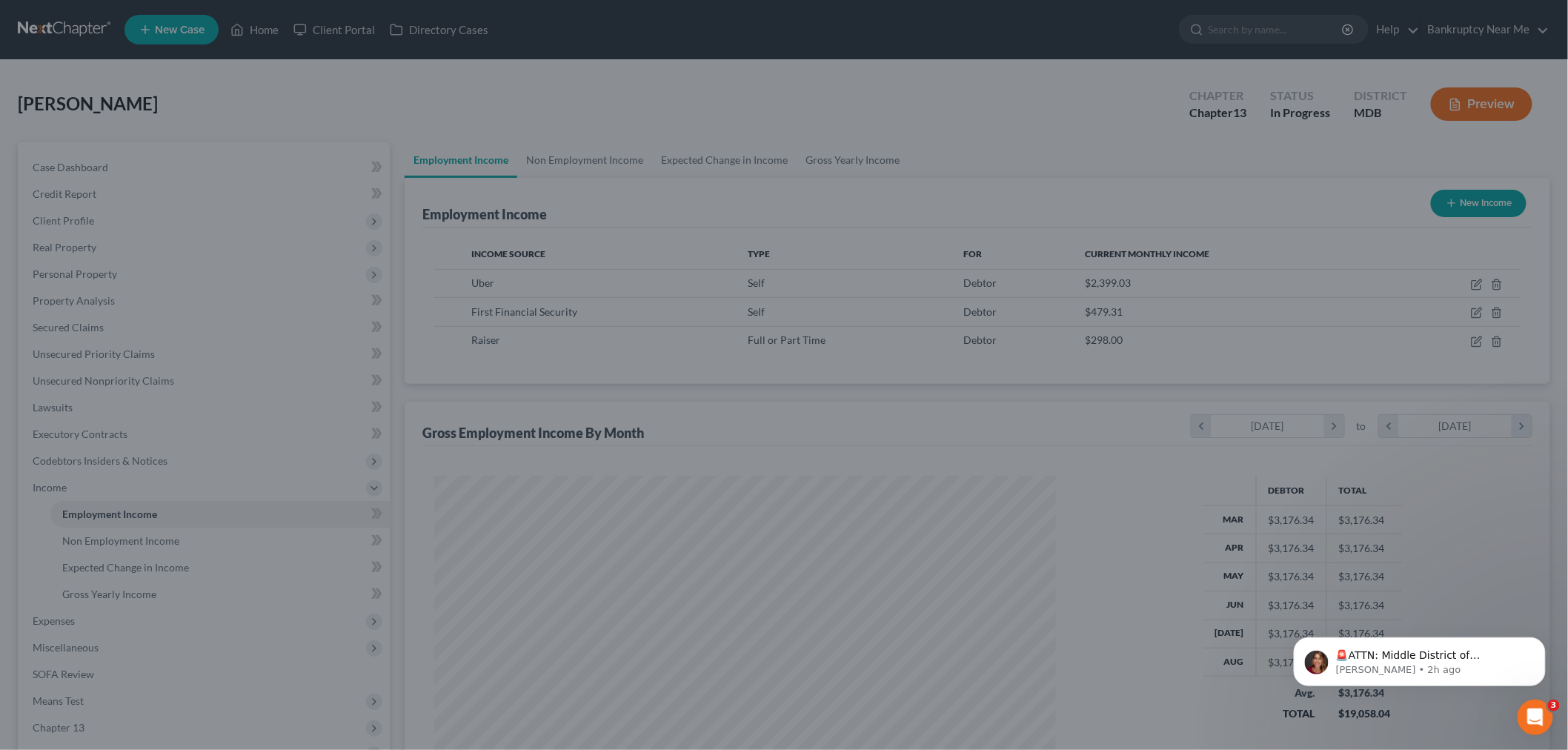
scroll to position [740918, 740381]
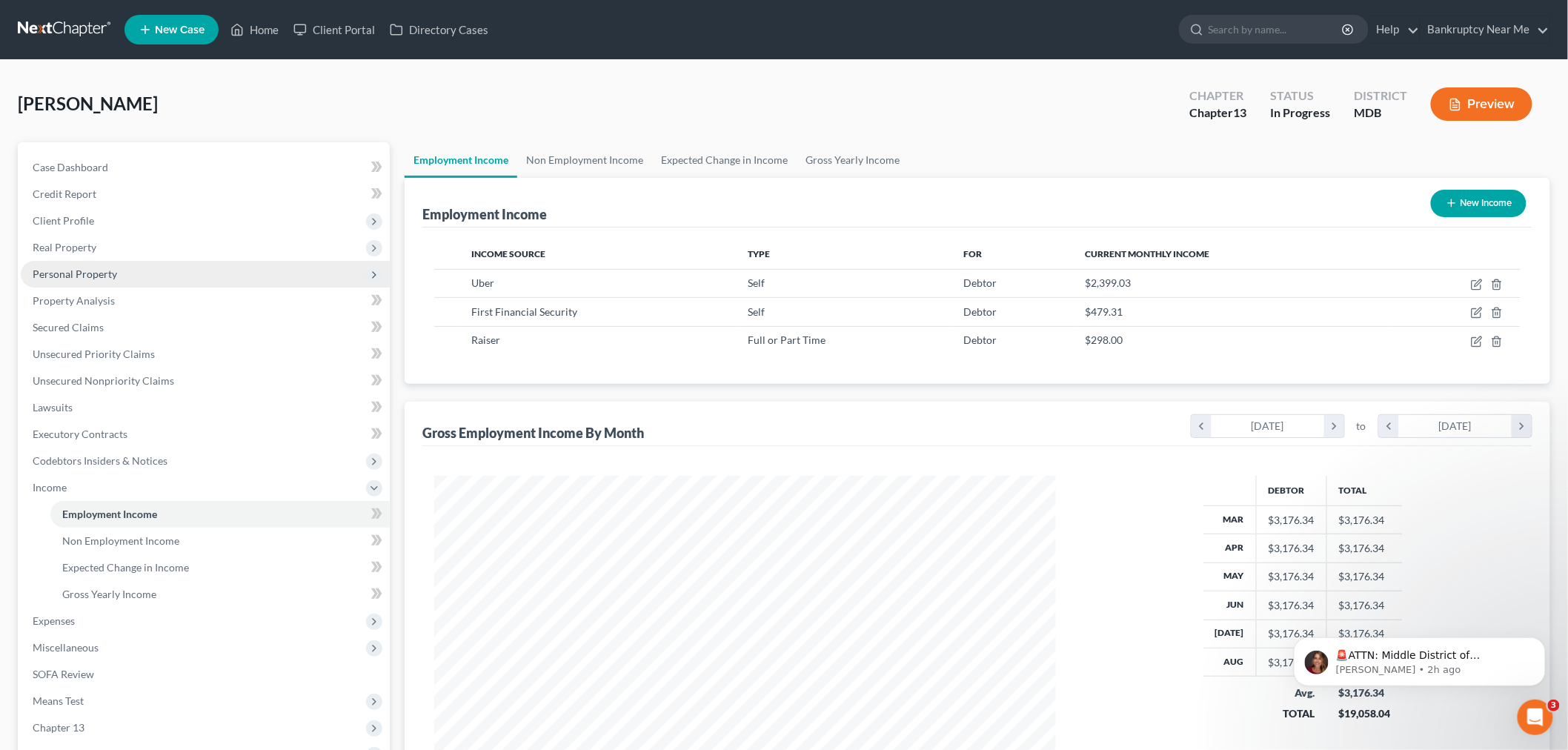
click at [124, 271] on span "Personal Property" at bounding box center [205, 274] width 369 height 27
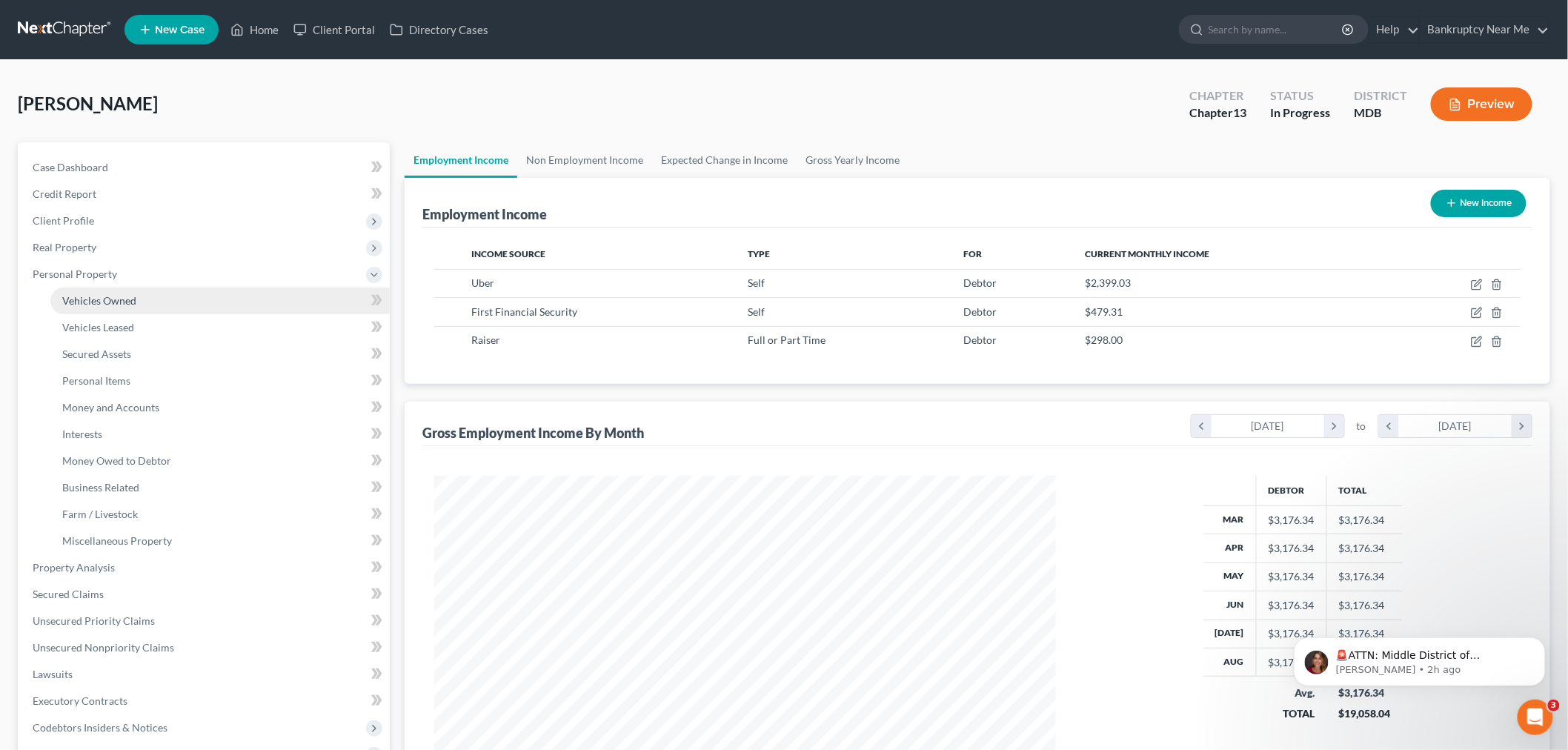
click at [116, 287] on link "Vehicles Owned" at bounding box center [220, 300] width 339 height 27
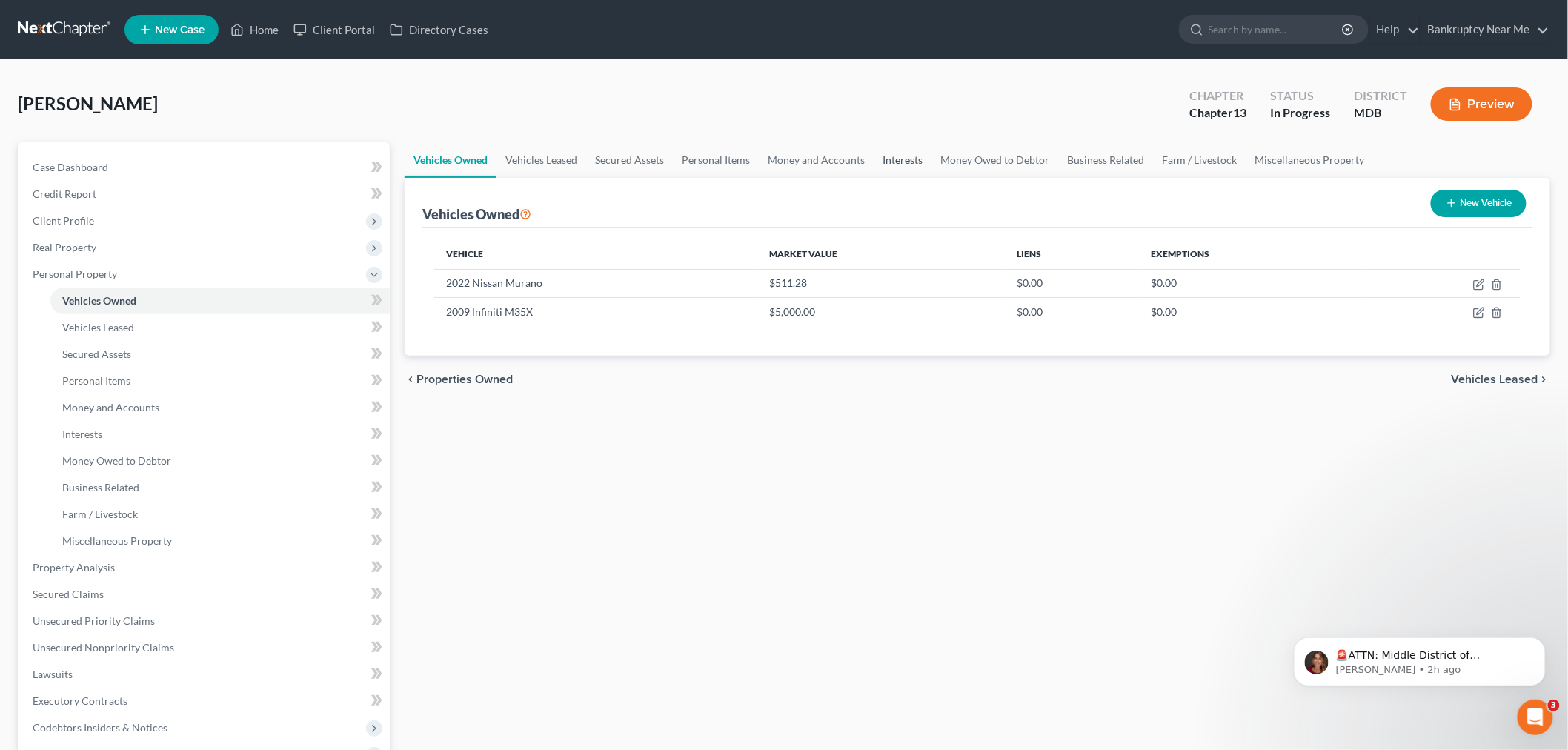
click at [897, 161] on link "Interests" at bounding box center [903, 160] width 58 height 36
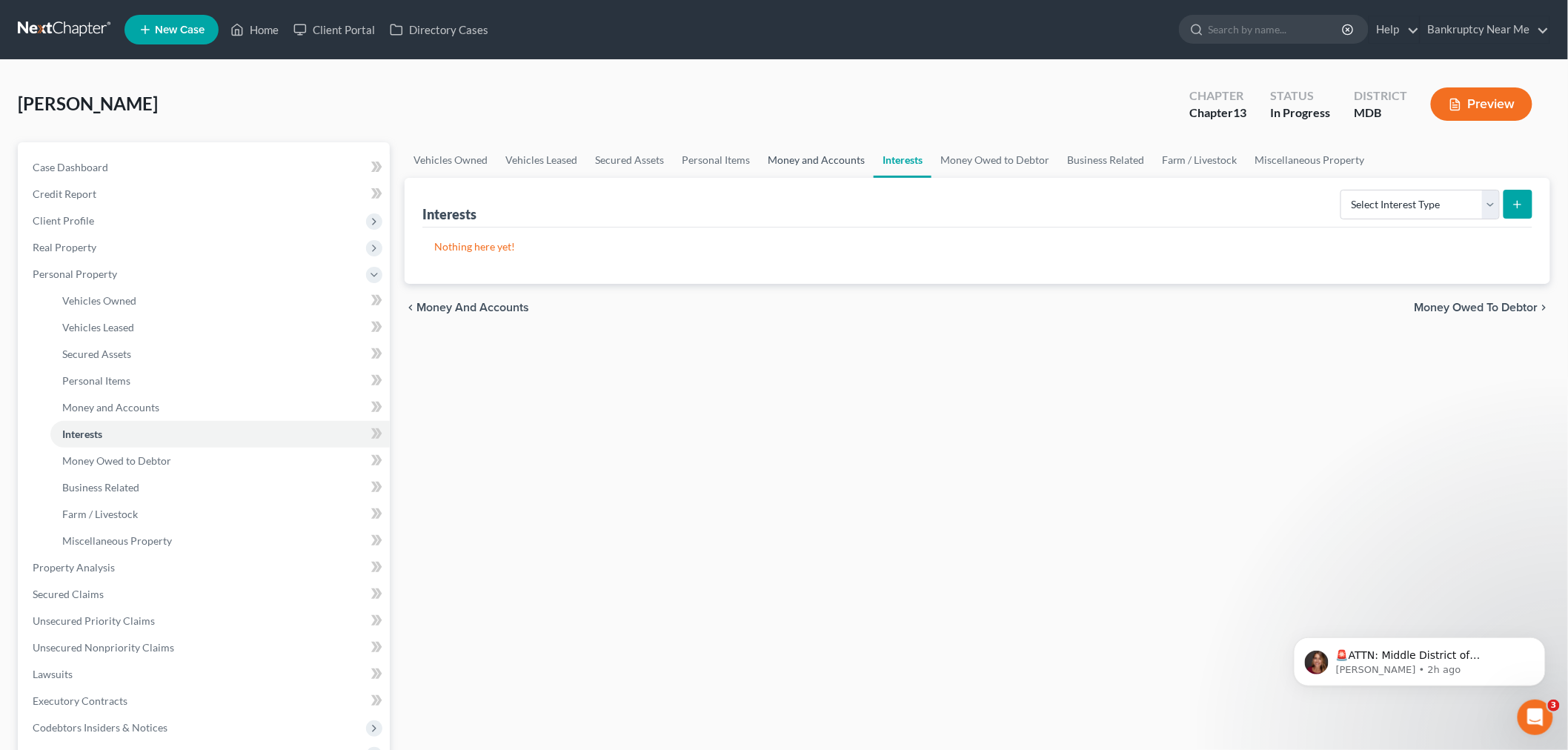
click at [788, 170] on link "Money and Accounts" at bounding box center [816, 160] width 115 height 36
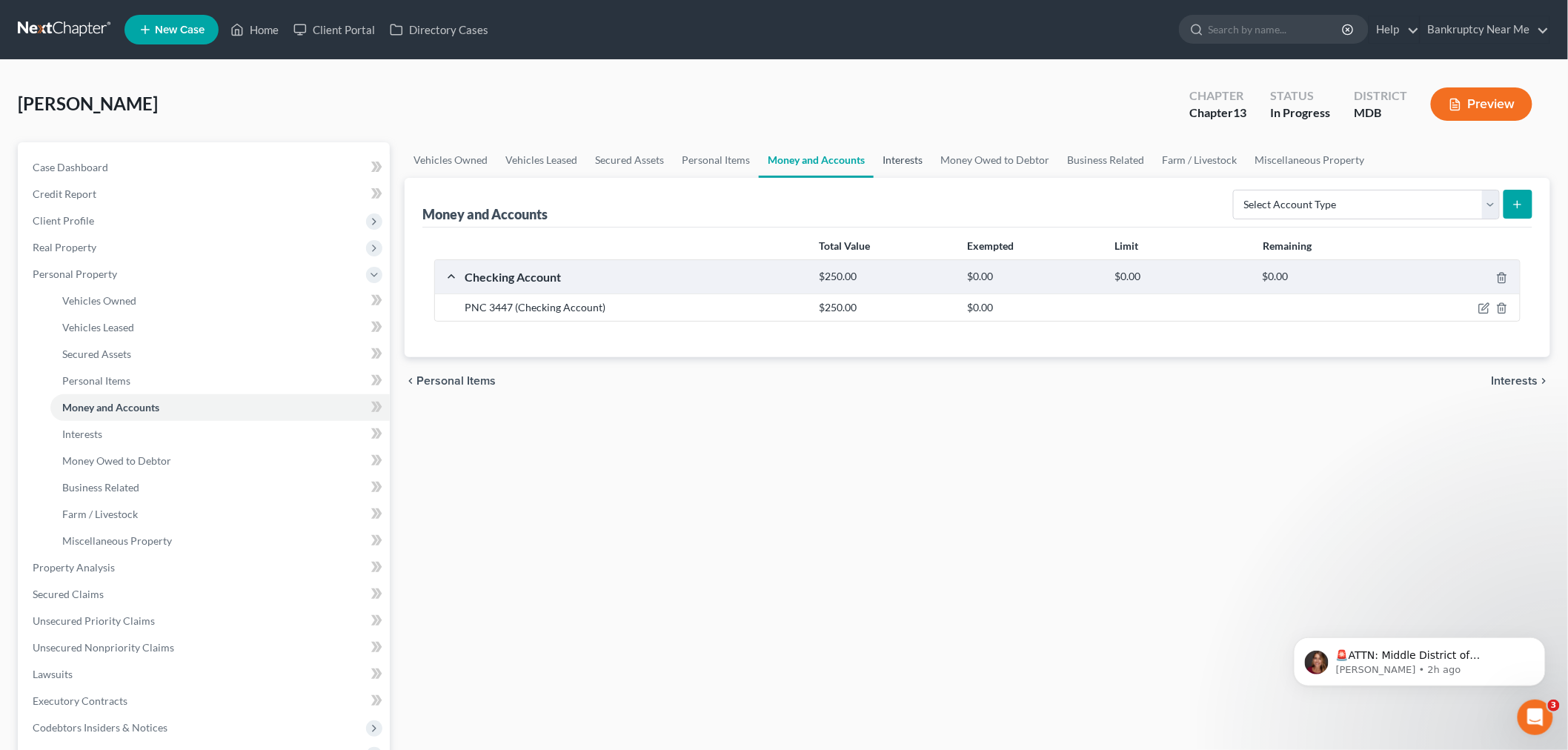
click at [879, 160] on link "Interests" at bounding box center [903, 160] width 58 height 36
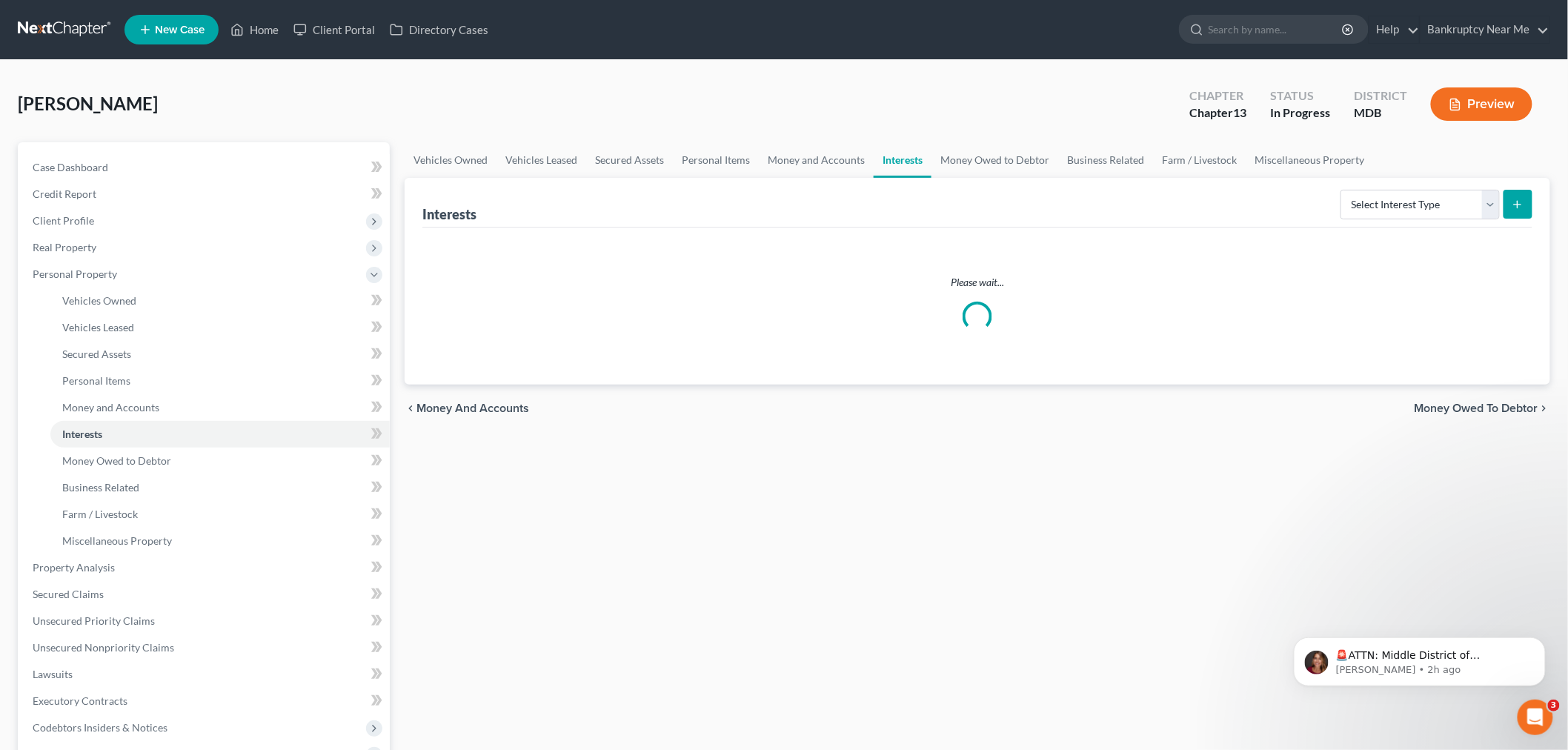
click at [1336, 198] on div "Select Interest Type 401K Annuity Bond Education IRA Government Bond Government…" at bounding box center [1433, 204] width 197 height 39
drag, startPoint x: 1390, startPoint y: 202, endPoint x: 1382, endPoint y: 204, distance: 8.2
click at [1389, 202] on select "Select Interest Type 401K Annuity Bond Education IRA Government Bond Government…" at bounding box center [1420, 204] width 159 height 30
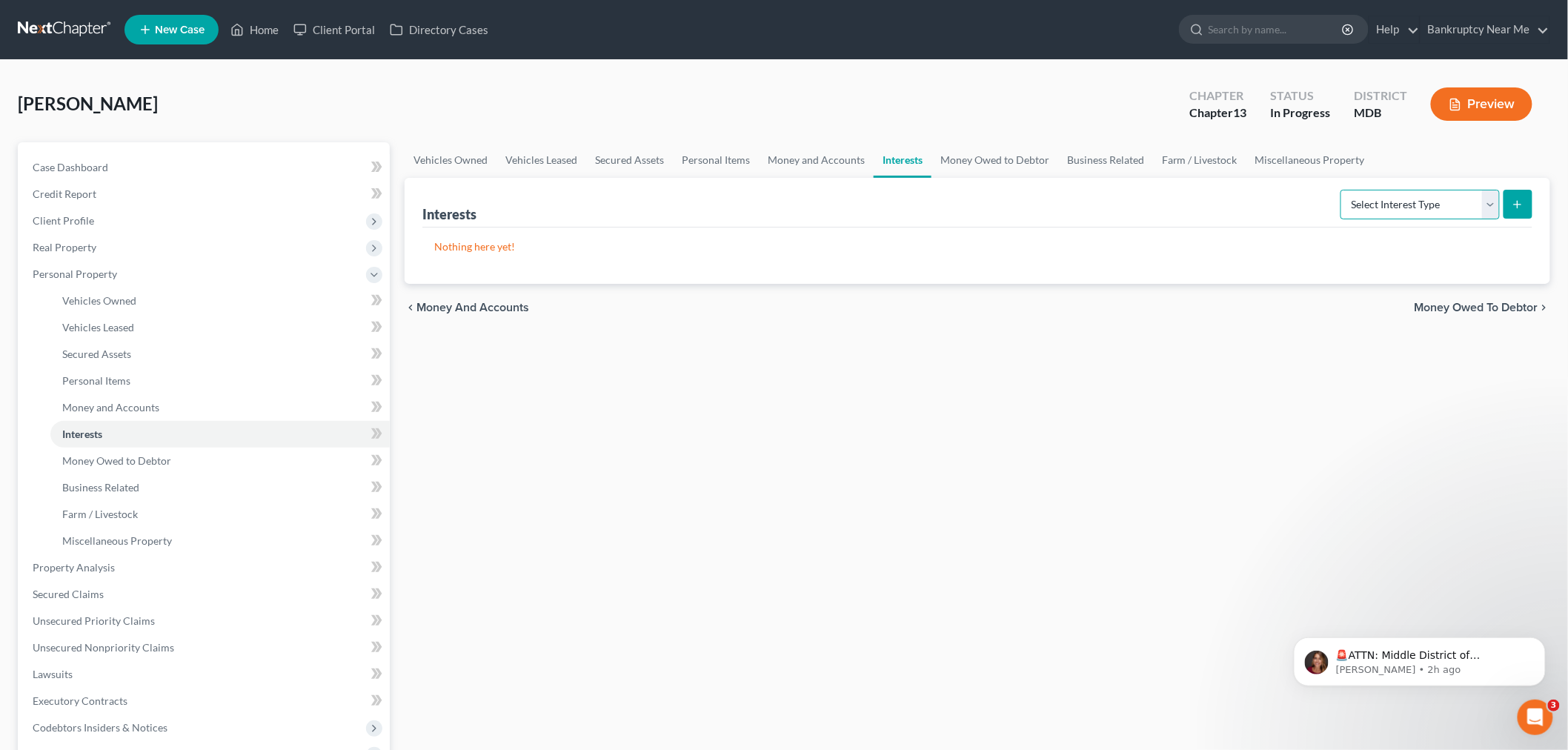
select select "term_life_insurance"
click at [1343, 190] on select "Select Interest Type 401K Annuity Bond Education IRA Government Bond Government…" at bounding box center [1420, 204] width 159 height 30
click at [1521, 204] on line "submit" at bounding box center [1518, 204] width 7 height 0
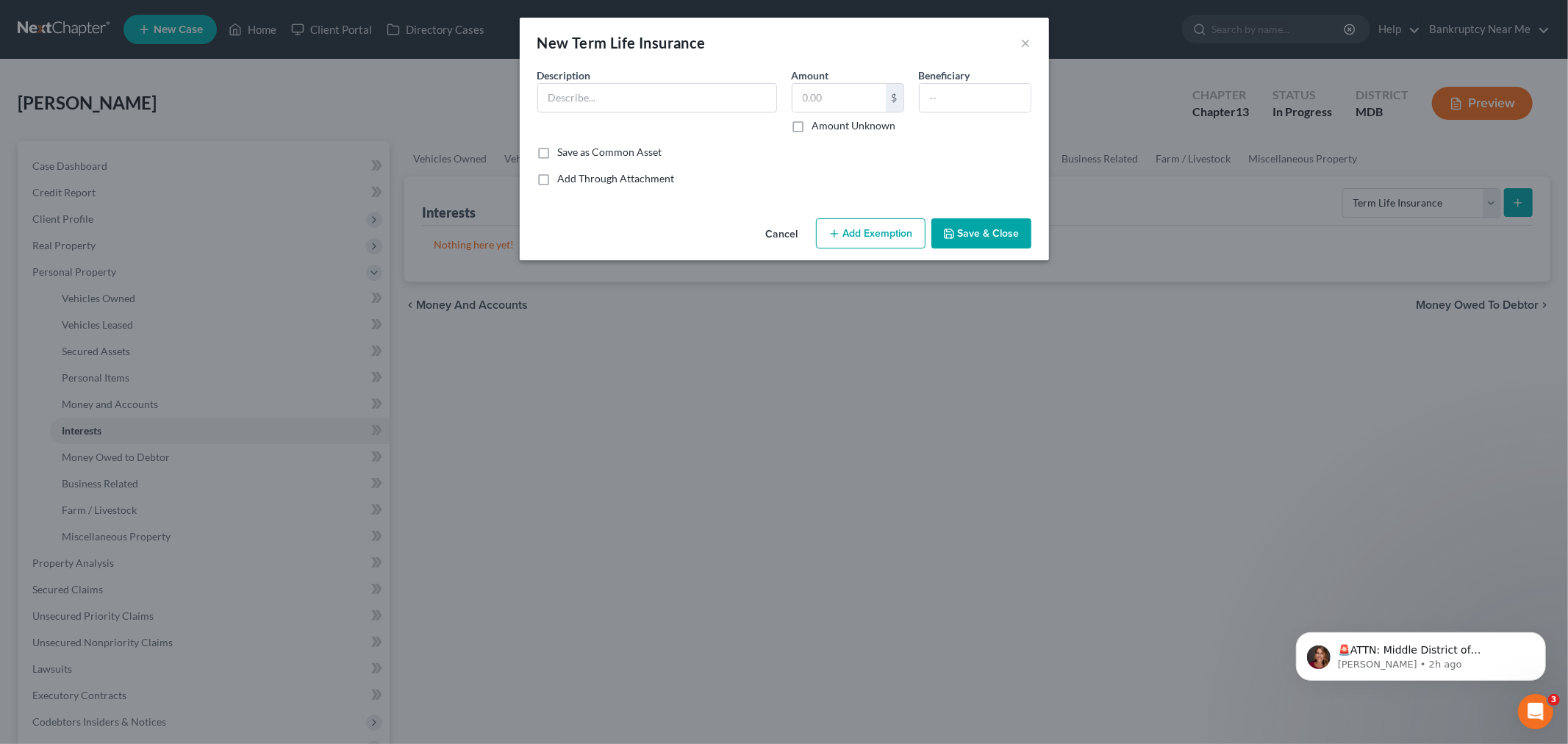
click at [717, 121] on div "Description *" at bounding box center [657, 100] width 254 height 65
click at [728, 98] on input "text" at bounding box center [656, 98] width 238 height 28
type input "Life Insurance 6543"
click at [964, 221] on button "Save & Close" at bounding box center [981, 233] width 100 height 31
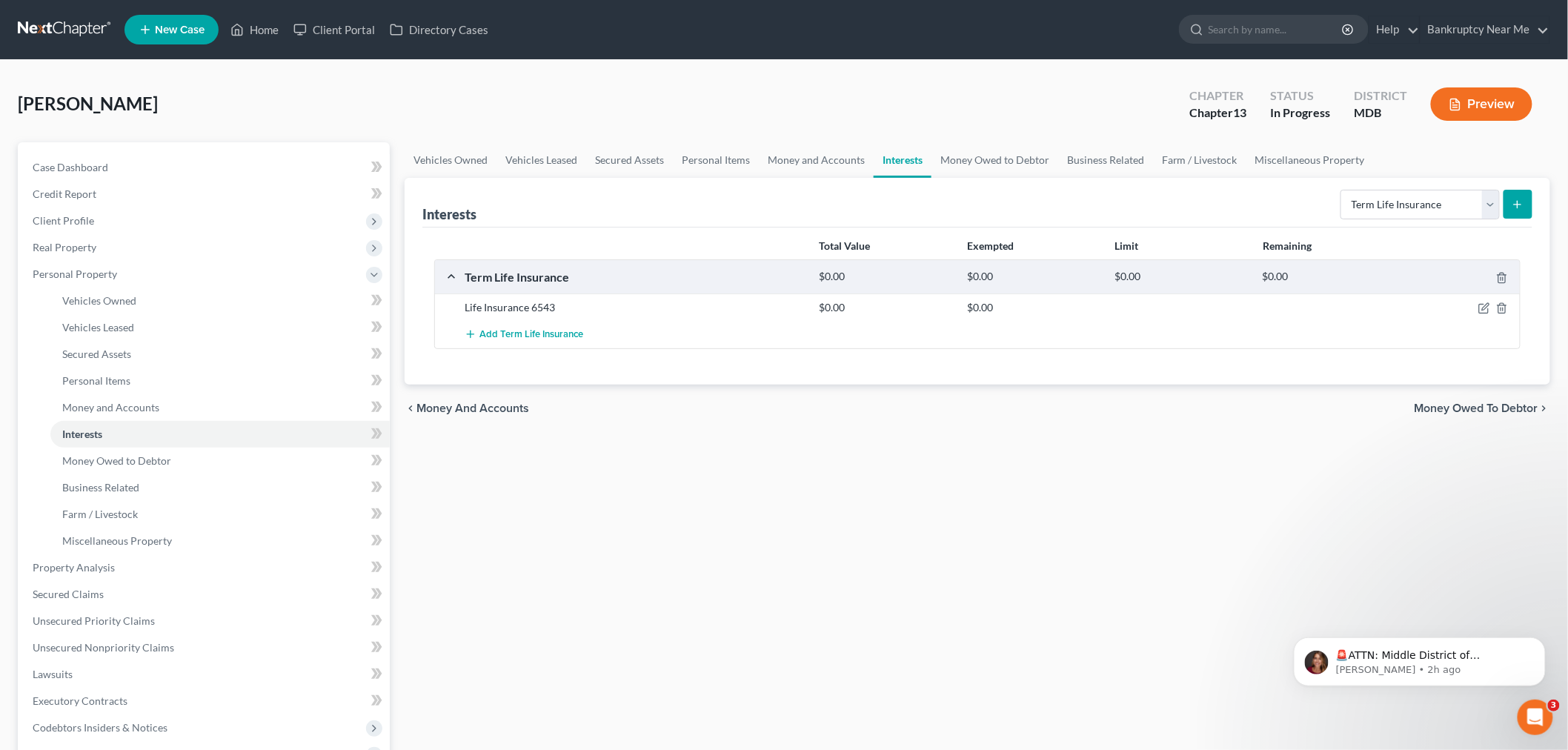
click at [1521, 206] on icon "submit" at bounding box center [1518, 204] width 12 height 12
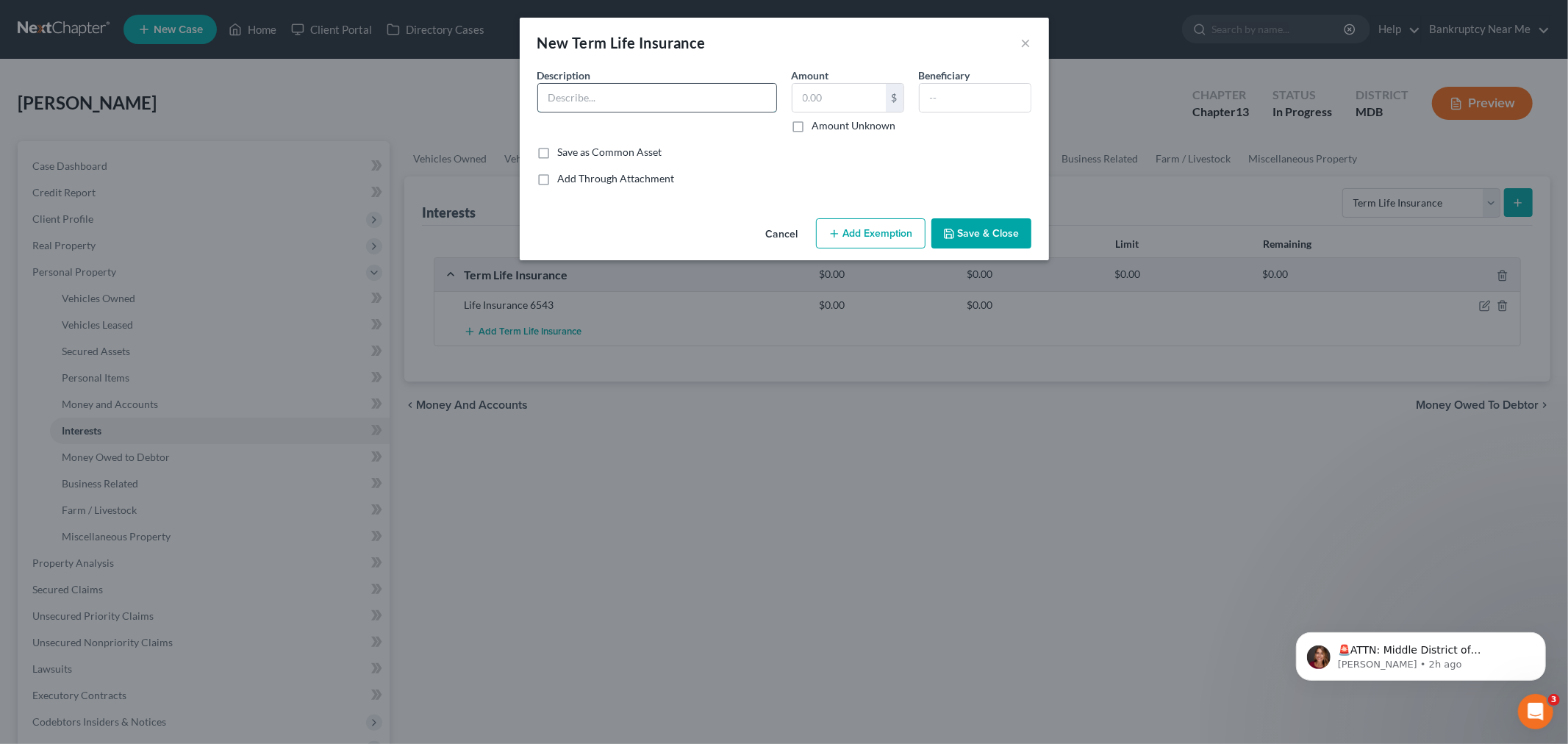
click at [698, 87] on input "text" at bounding box center [656, 98] width 238 height 28
type input "Life Insurance 6544"
click at [1002, 231] on button "Save & Close" at bounding box center [981, 233] width 100 height 31
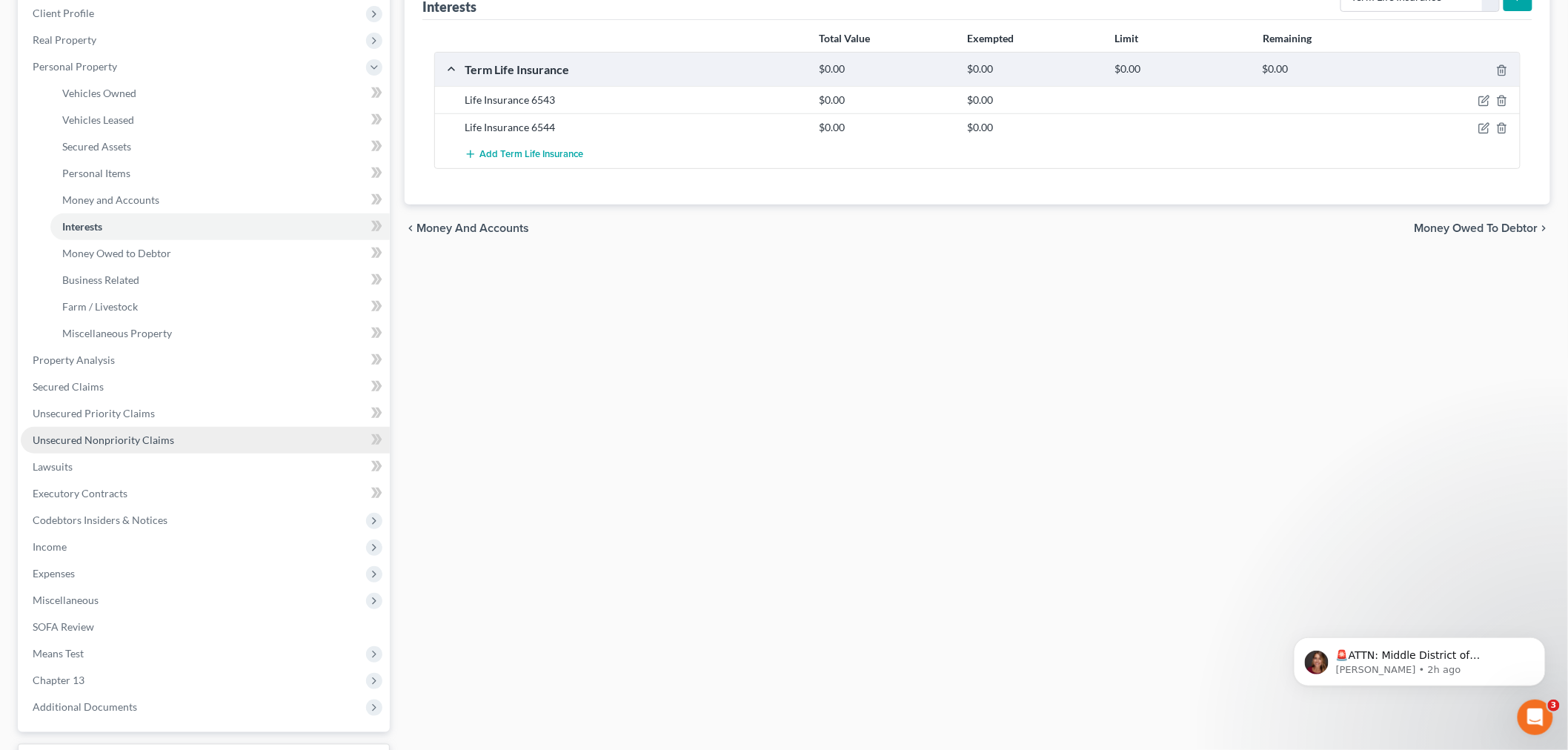
scroll to position [329, 0]
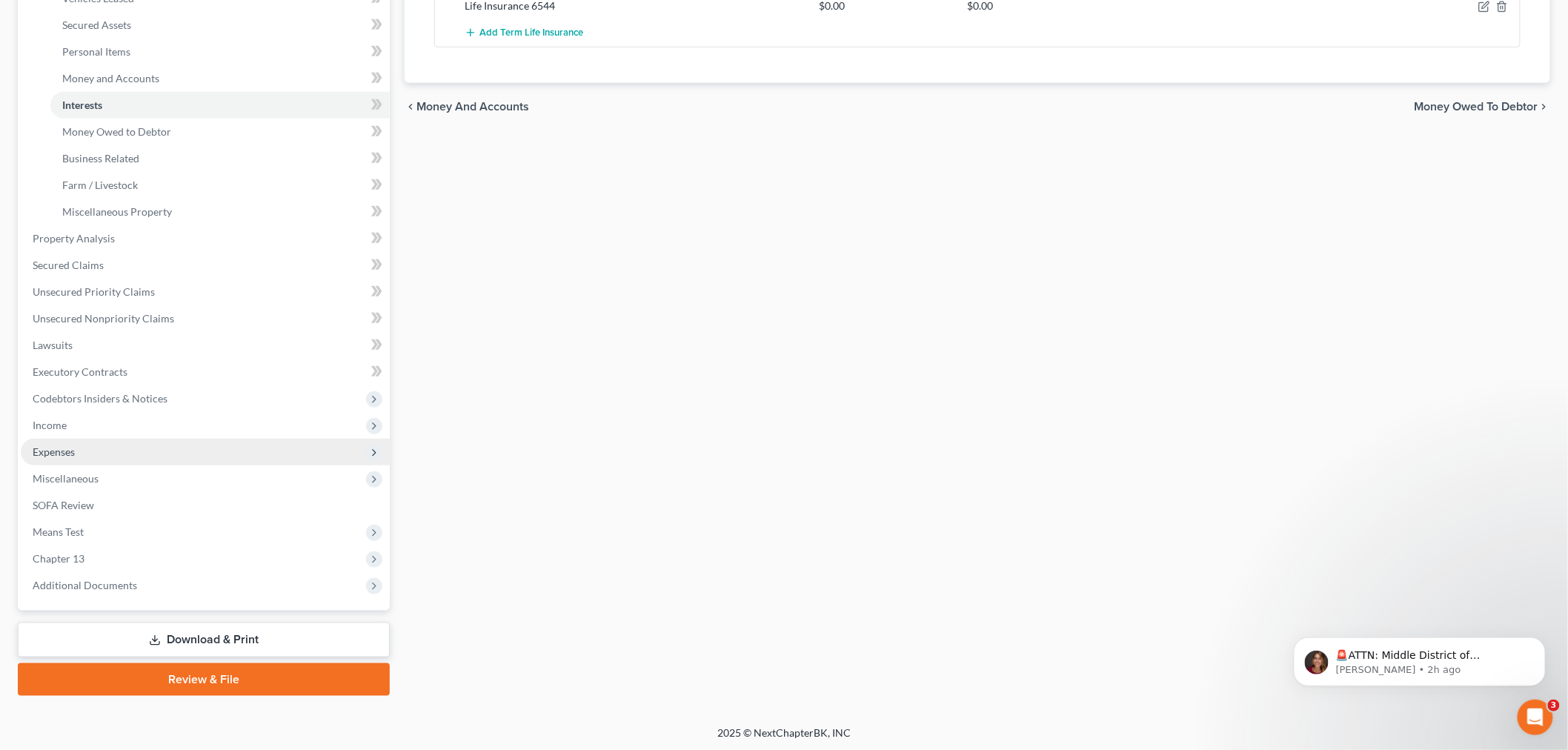
click at [101, 460] on span "Expenses" at bounding box center [205, 452] width 369 height 27
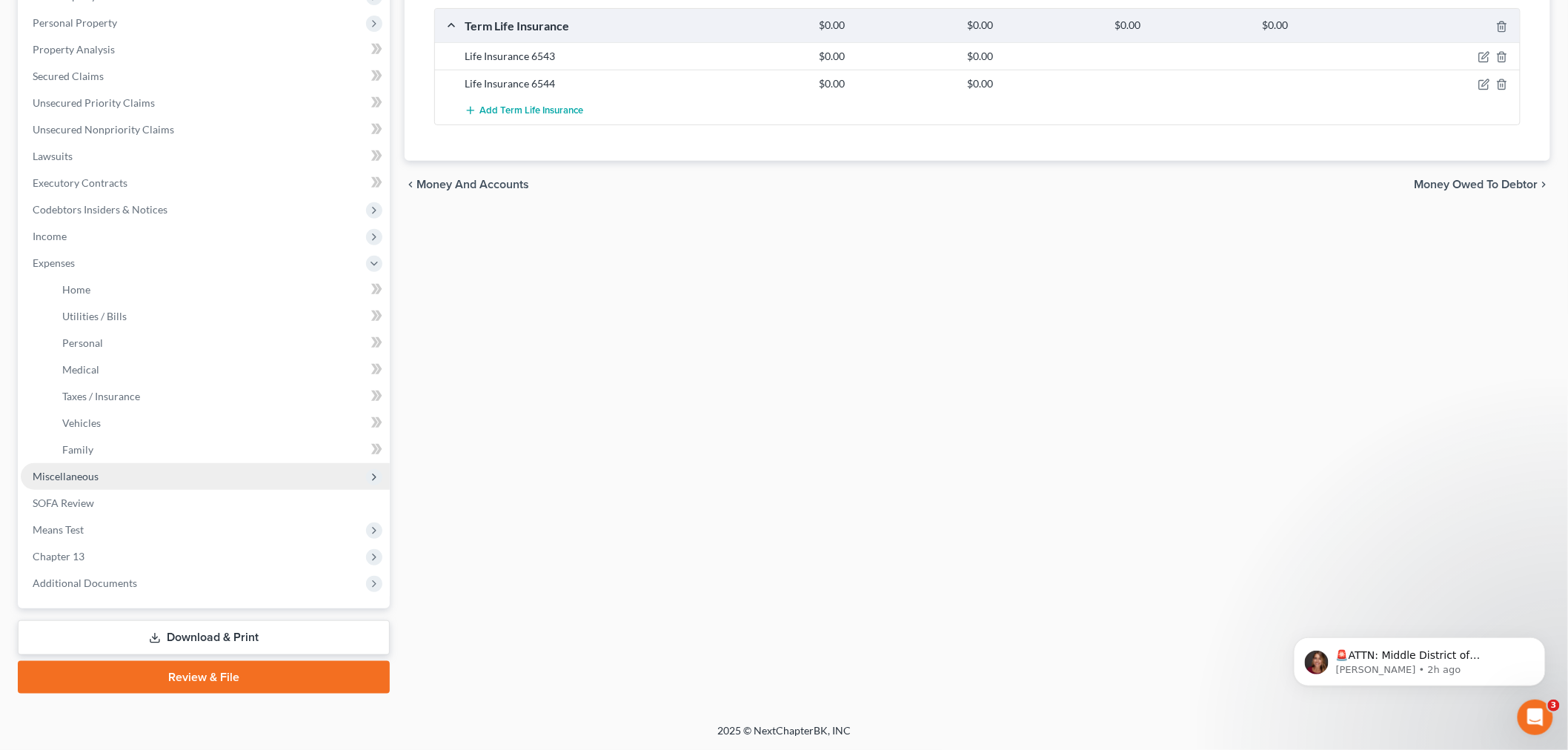
scroll to position [249, 0]
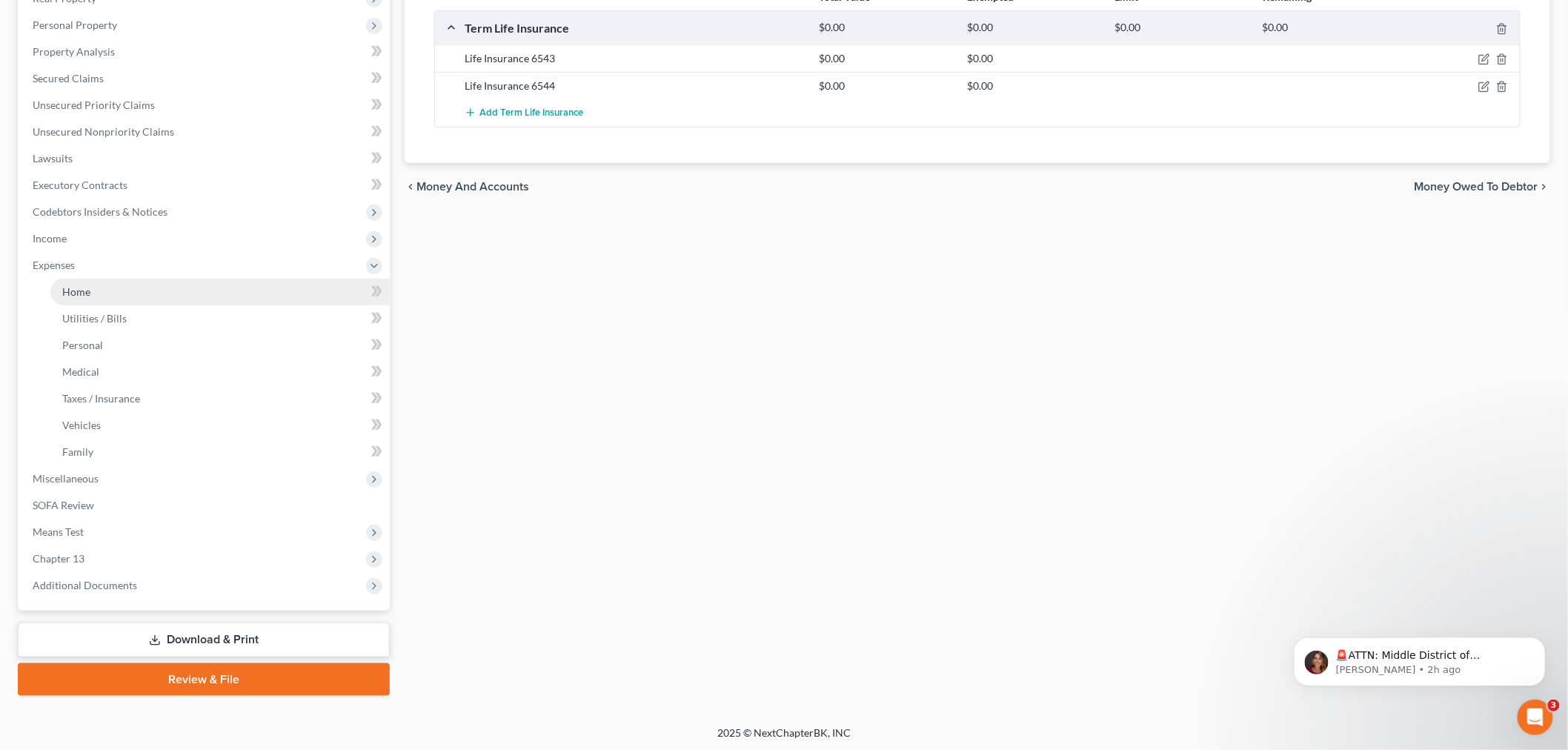
click at [109, 301] on link "Home" at bounding box center [220, 292] width 339 height 27
click at [130, 294] on link "Home" at bounding box center [220, 292] width 339 height 27
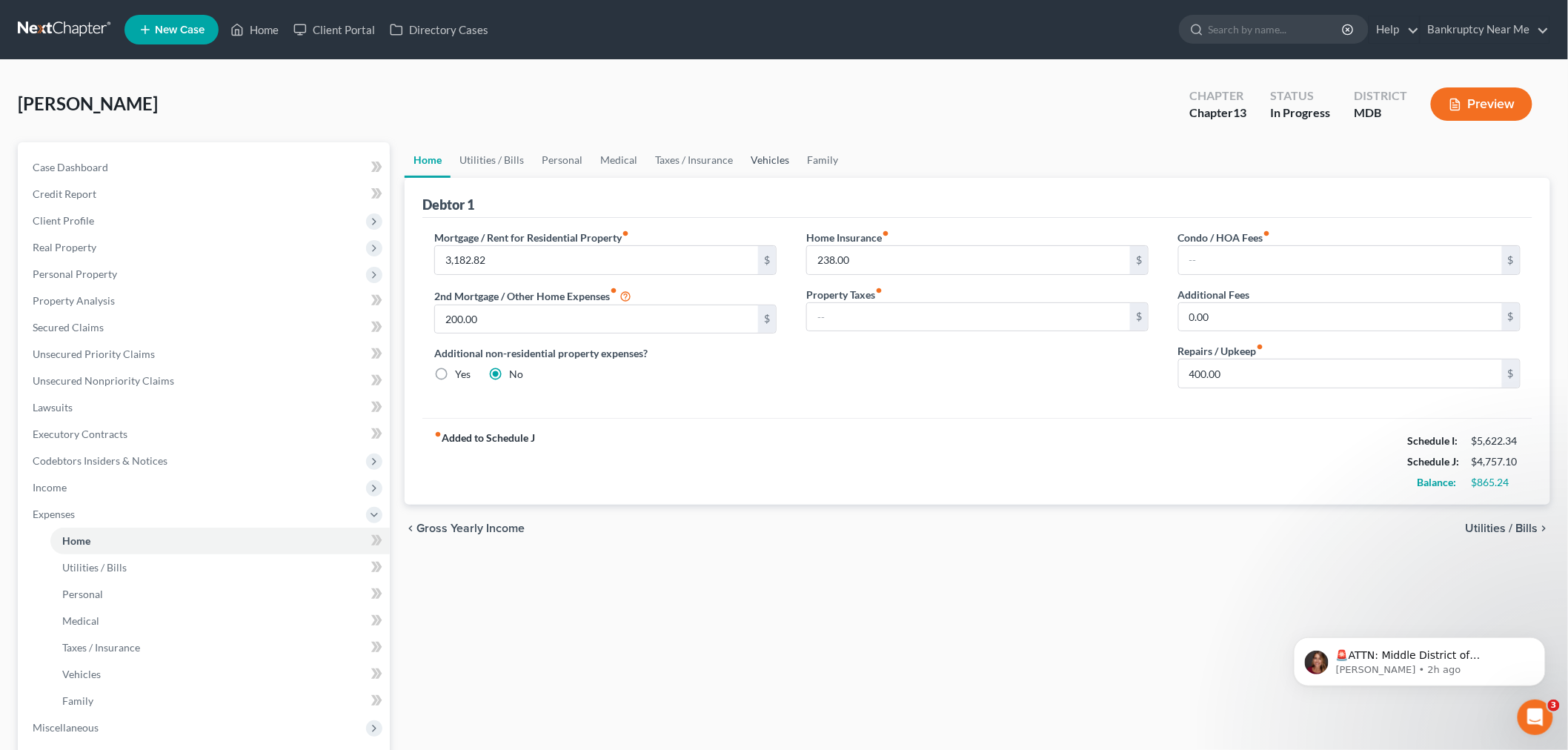
click at [752, 156] on link "Vehicles" at bounding box center [770, 160] width 56 height 36
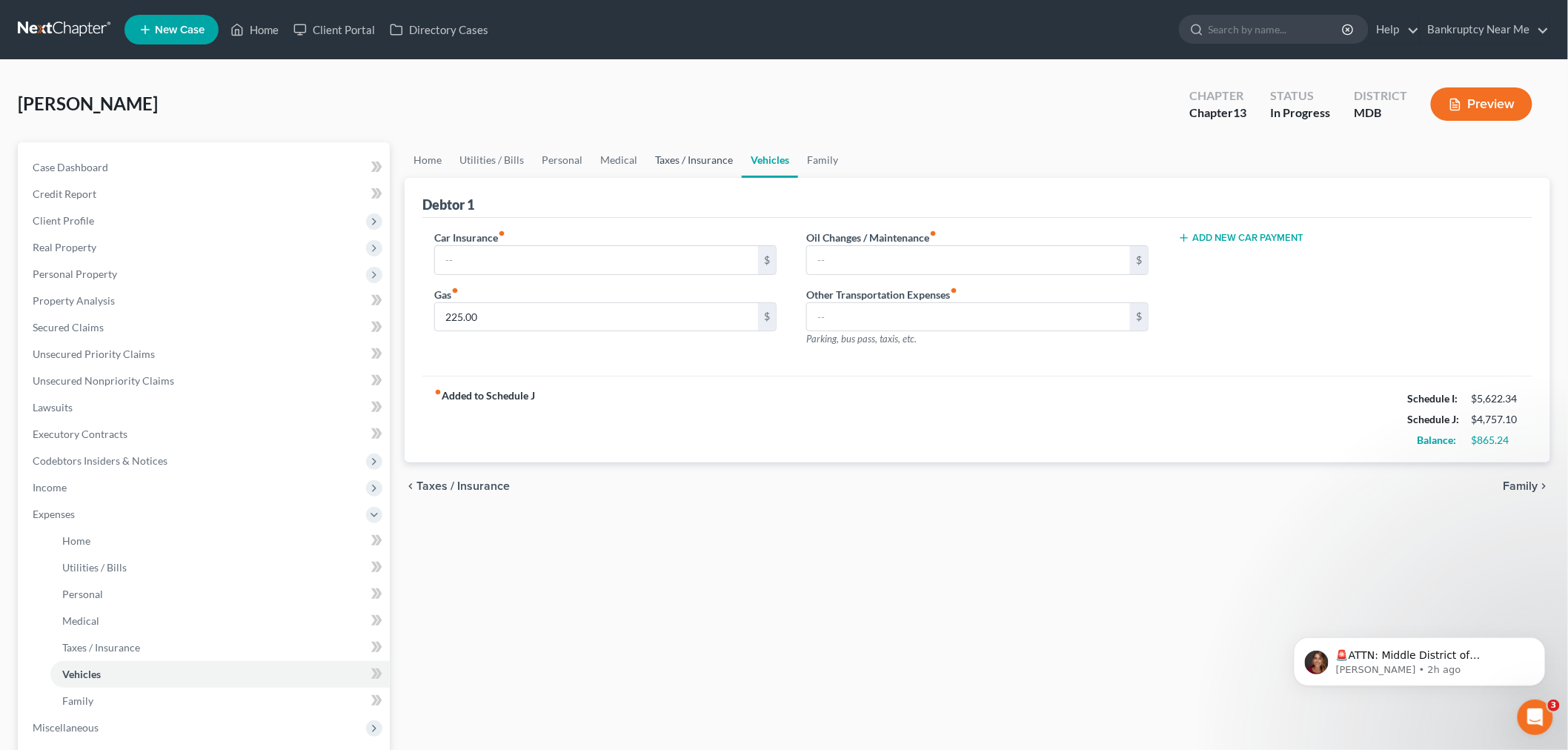
click at [689, 156] on link "Taxes / Insurance" at bounding box center [694, 160] width 96 height 36
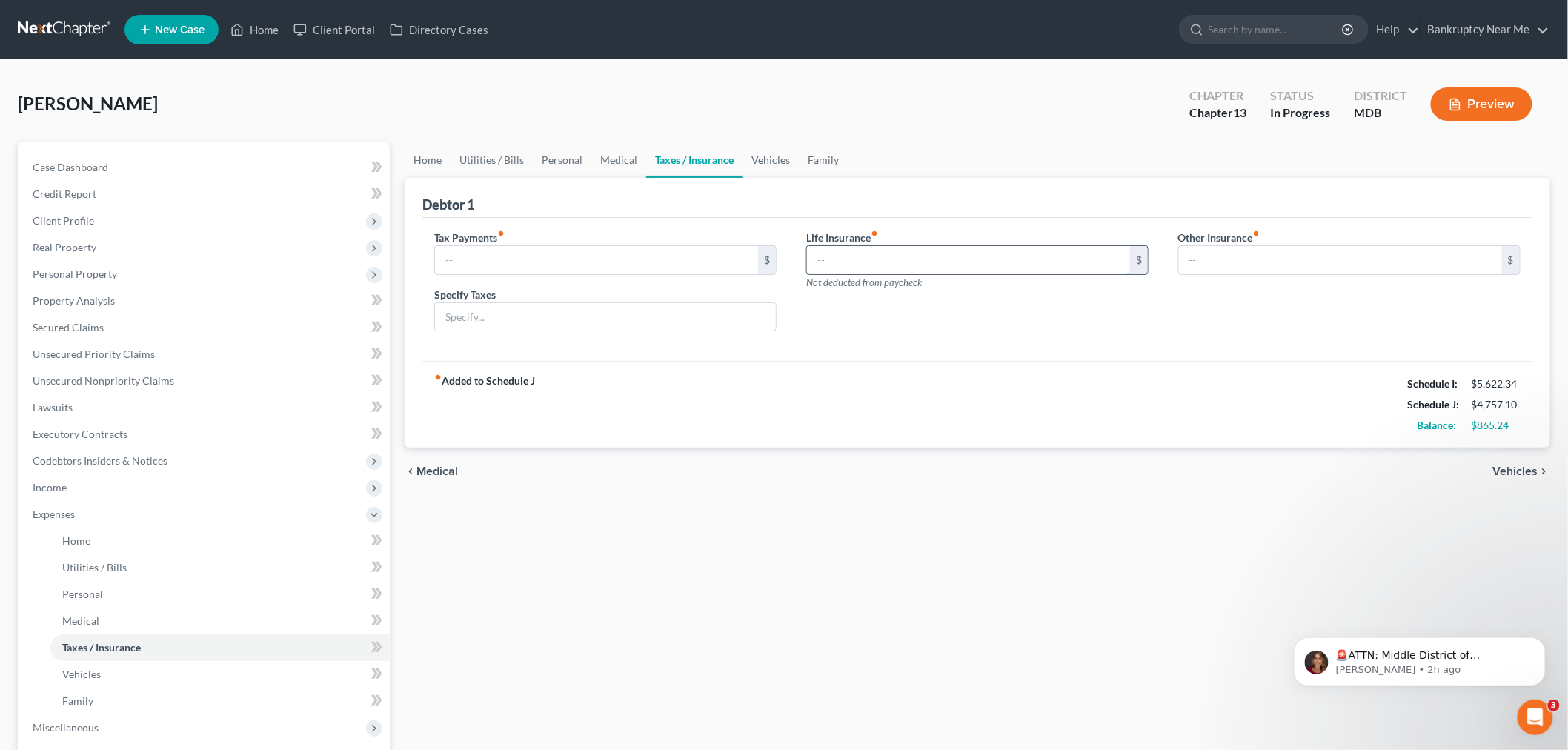
click at [923, 254] on input "text" at bounding box center [969, 260] width 323 height 28
click at [230, 172] on link "Case Dashboard" at bounding box center [205, 167] width 369 height 27
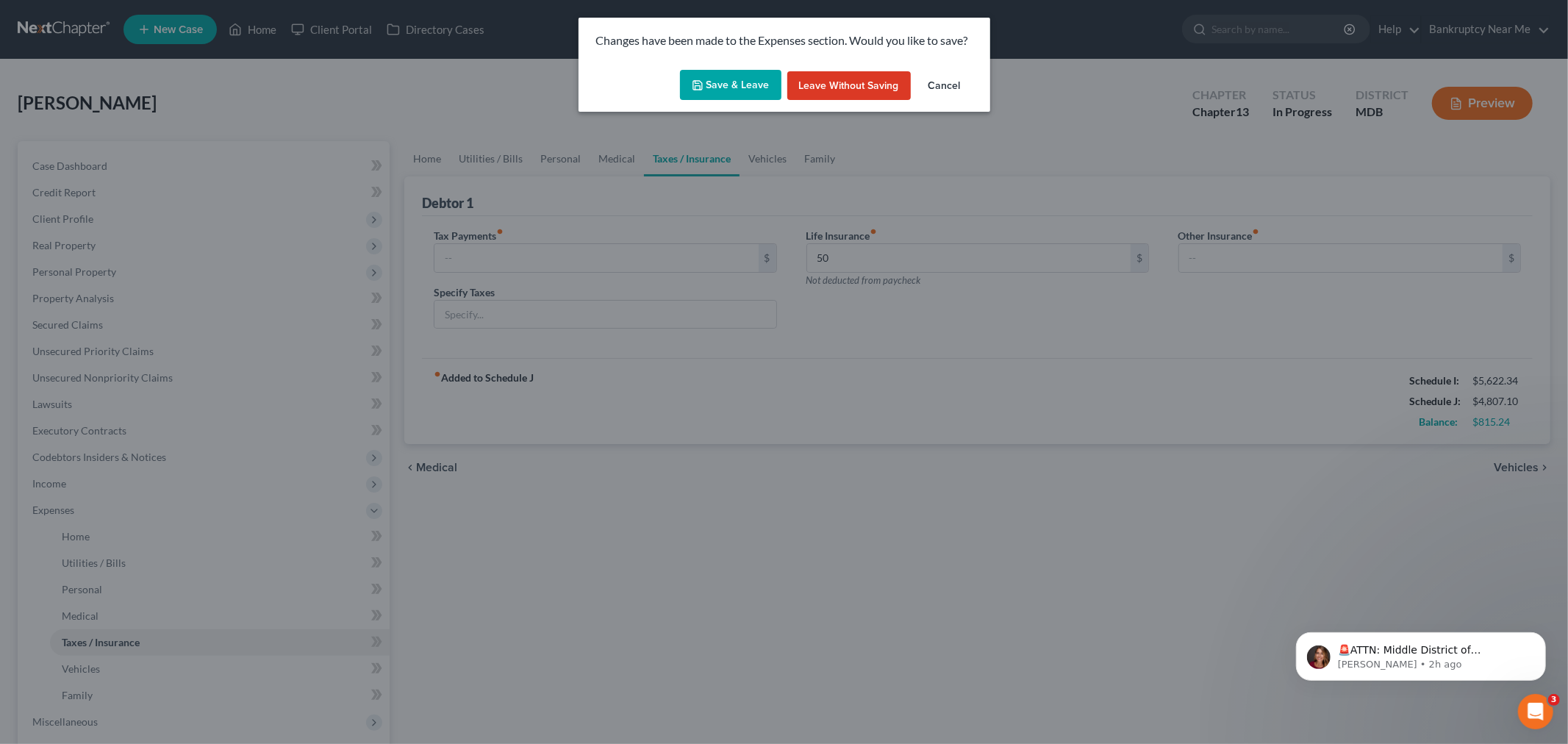
click at [729, 78] on button "Save & Leave" at bounding box center [731, 85] width 102 height 31
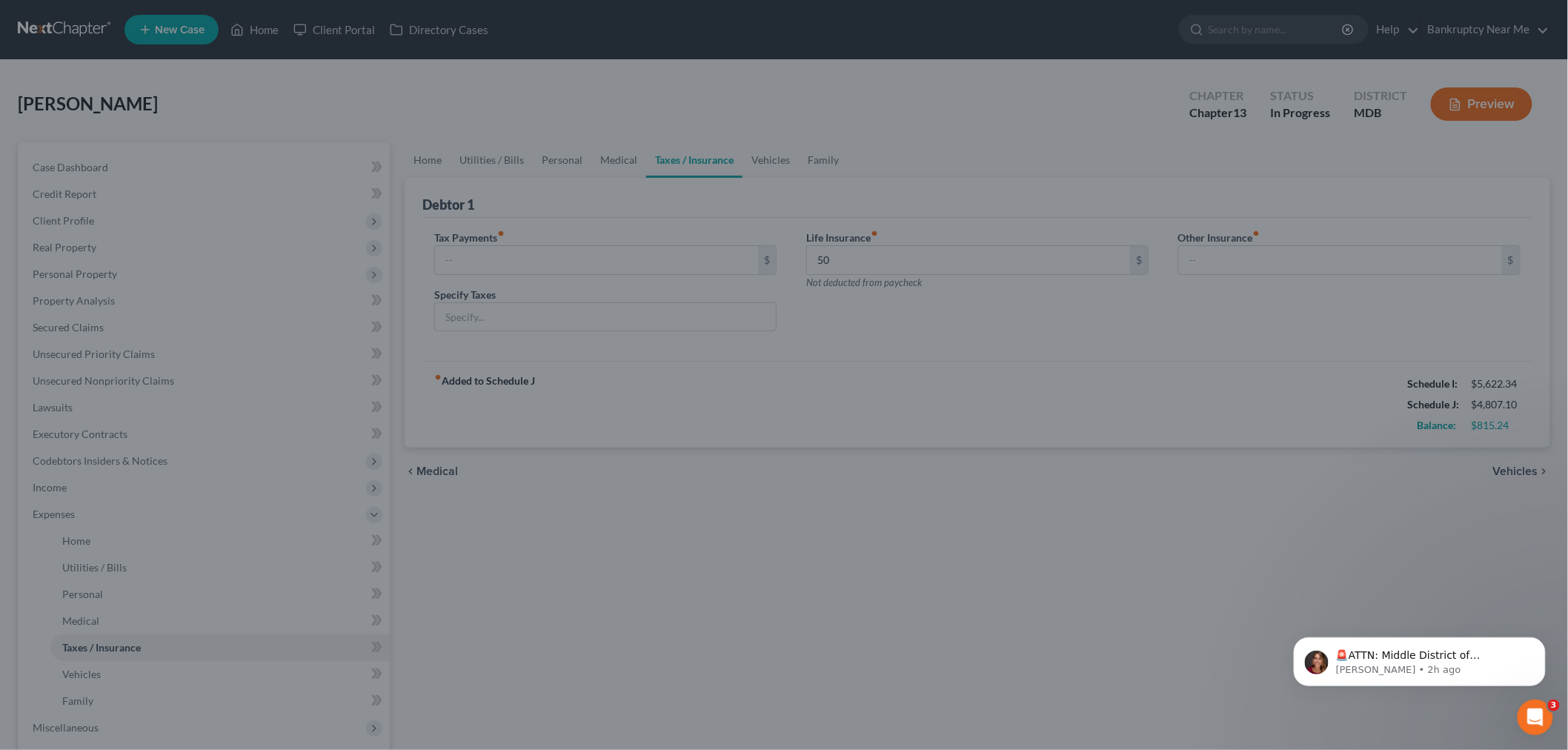
type input "50.00"
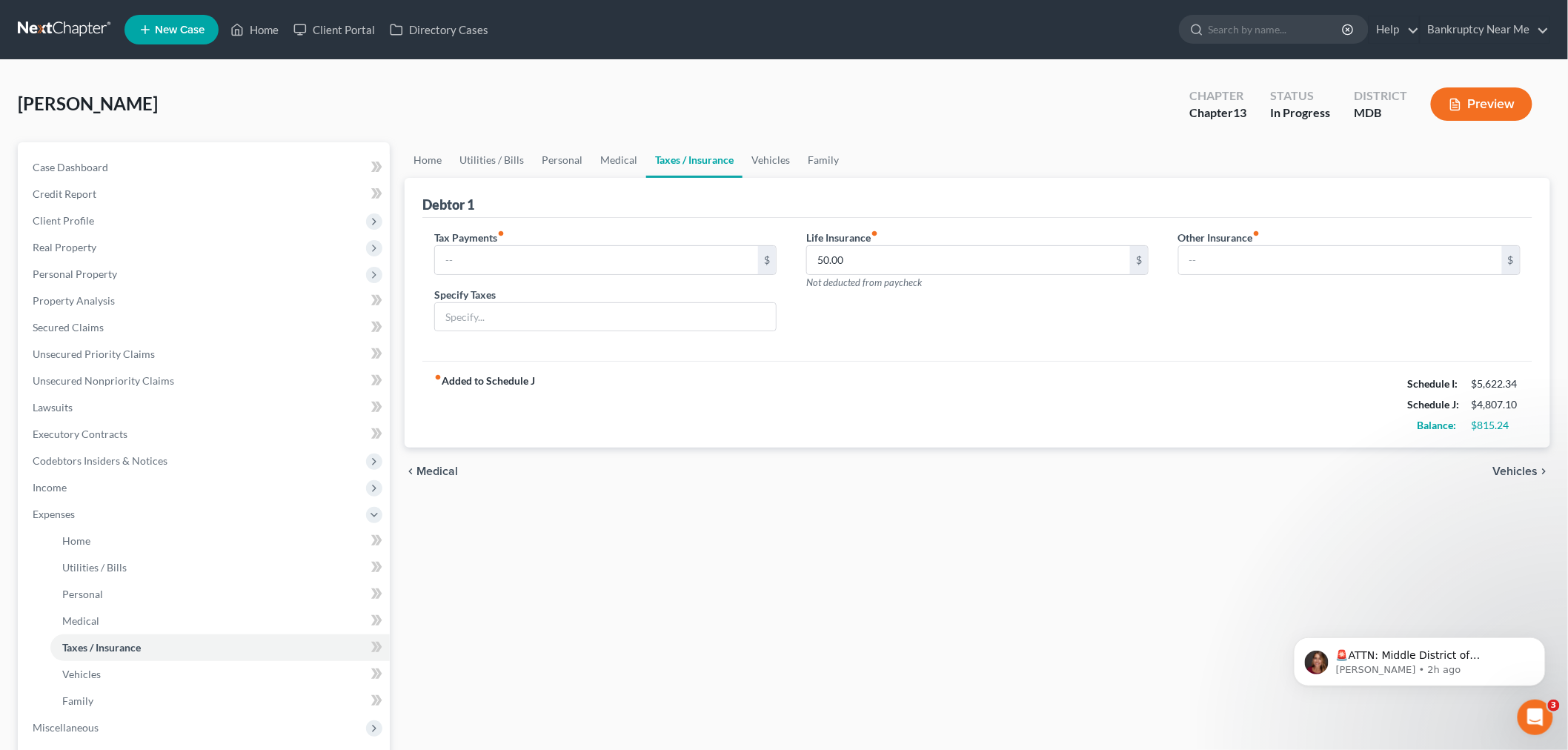
select select "6"
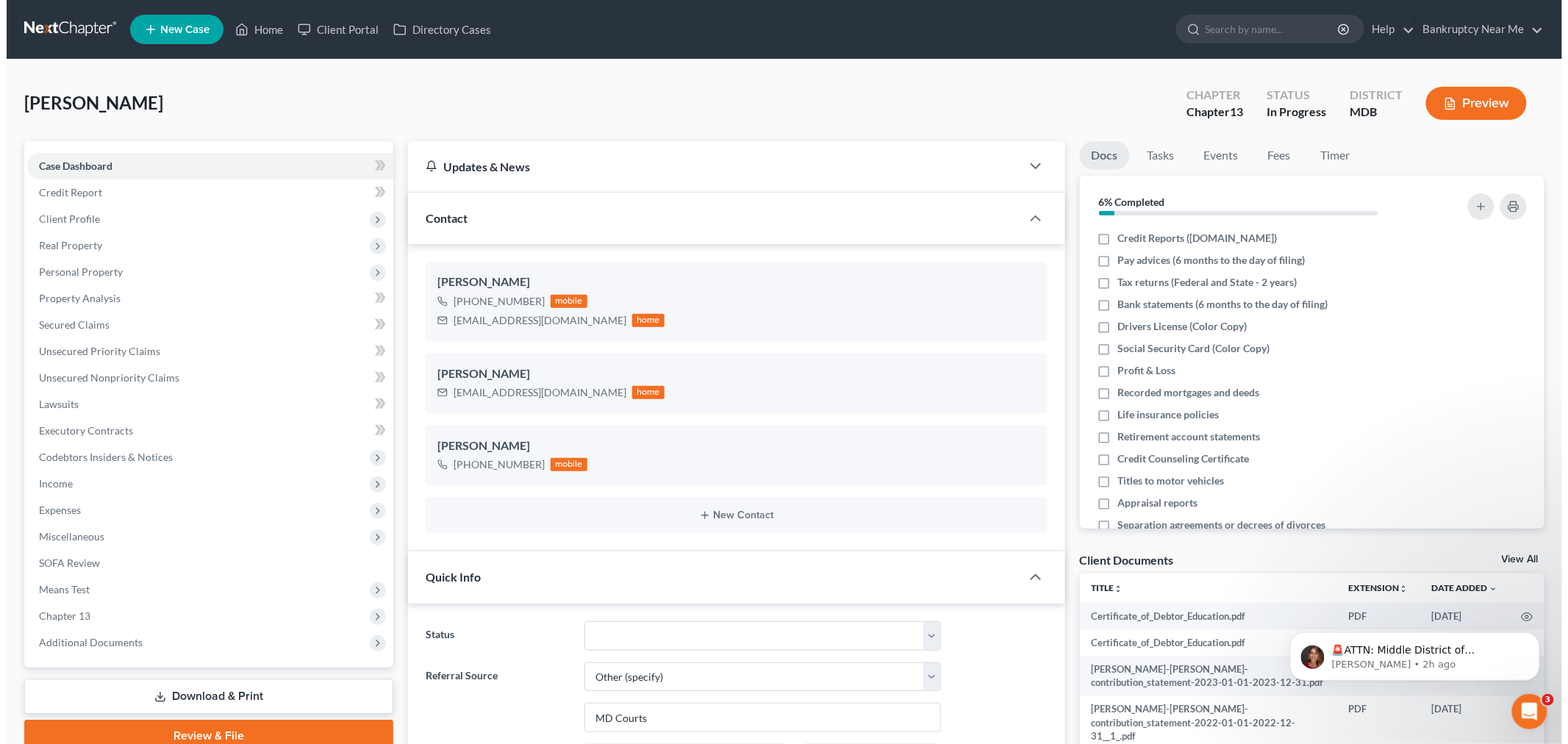
scroll to position [5890, 0]
drag, startPoint x: 1194, startPoint y: 319, endPoint x: 1189, endPoint y: 350, distance: 31.4
click at [1194, 320] on span "Drivers License (Color Copy)" at bounding box center [1176, 326] width 130 height 14
click at [1127, 320] on input "Drivers License (Color Copy)" at bounding box center [1121, 323] width 9 height 9
checkbox input "true"
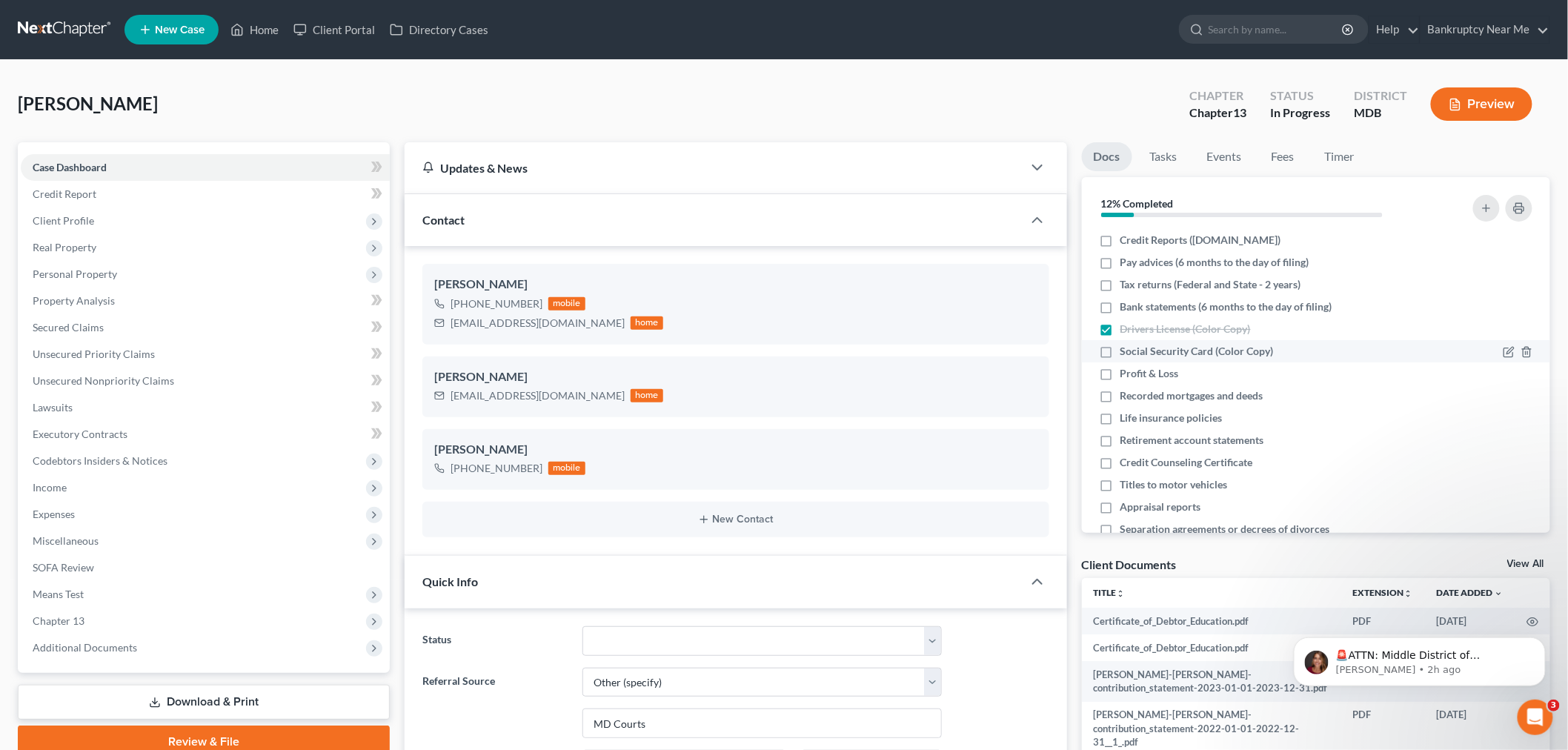
click at [1199, 353] on span "Social Security Card (Color Copy)" at bounding box center [1197, 351] width 153 height 15
click at [1136, 353] on input "Social Security Card (Color Copy)" at bounding box center [1130, 348] width 9 height 9
checkbox input "true"
click at [1492, 198] on button "button" at bounding box center [1486, 208] width 27 height 27
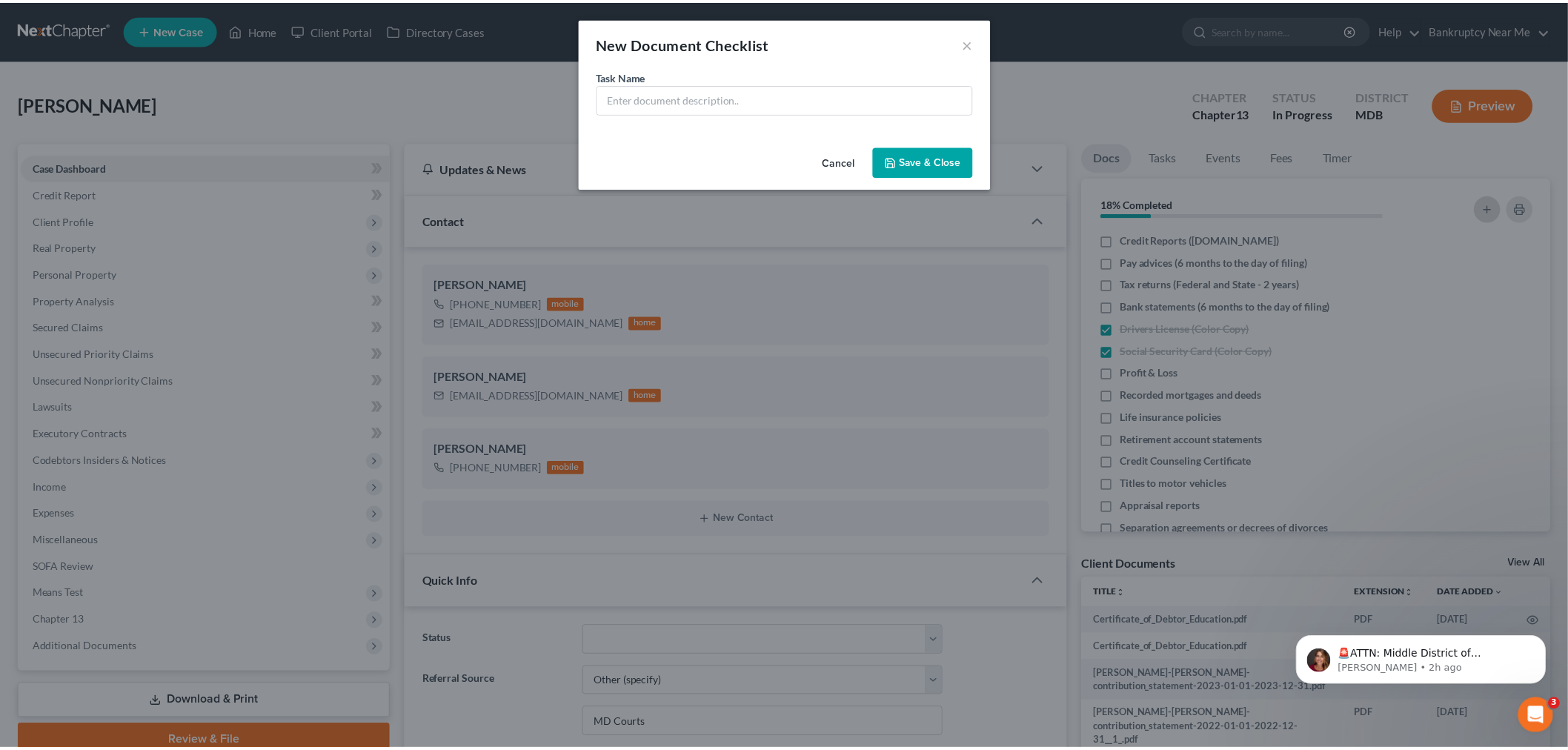
scroll to position [5922, 0]
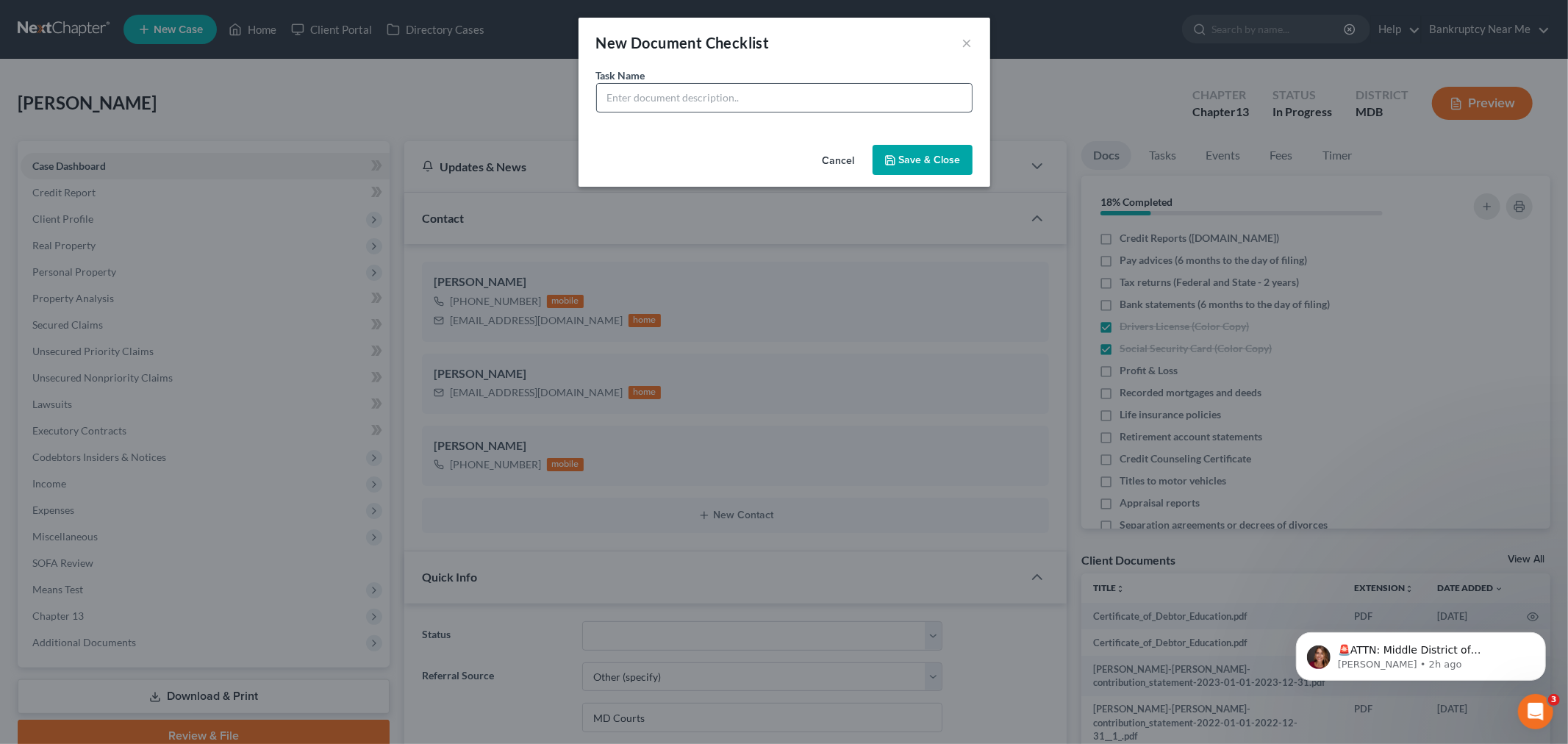
click at [802, 114] on div "Task Name *" at bounding box center [784, 103] width 411 height 71
click at [802, 108] on input "text" at bounding box center [784, 98] width 375 height 28
type input "Past 6 months of Cash App"
click at [896, 157] on icon "button" at bounding box center [890, 160] width 12 height 12
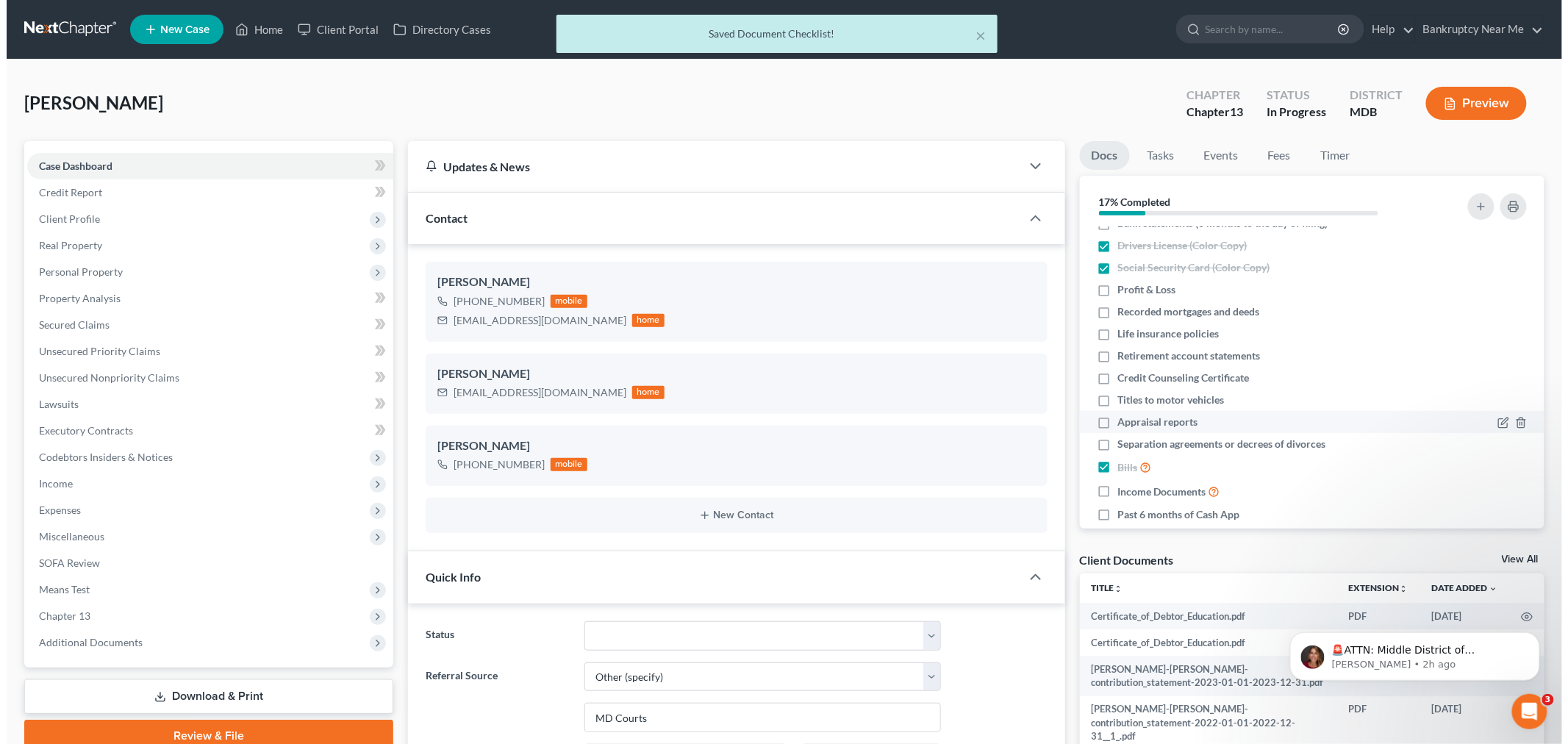
scroll to position [81, 0]
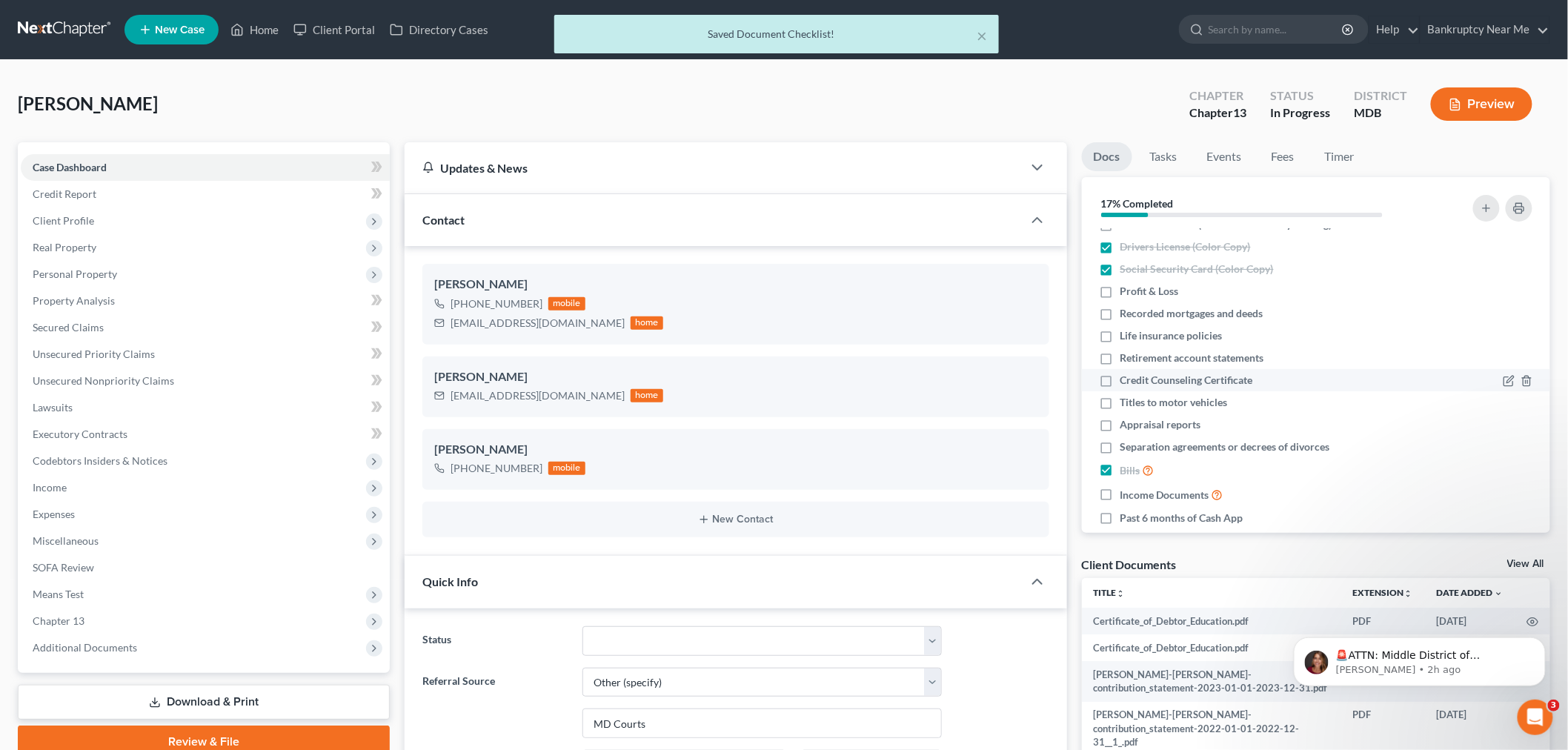
click at [1220, 381] on span "Credit Counseling Certificate" at bounding box center [1187, 380] width 133 height 15
click at [1136, 381] on input "Credit Counseling Certificate" at bounding box center [1130, 377] width 9 height 9
checkbox input "true"
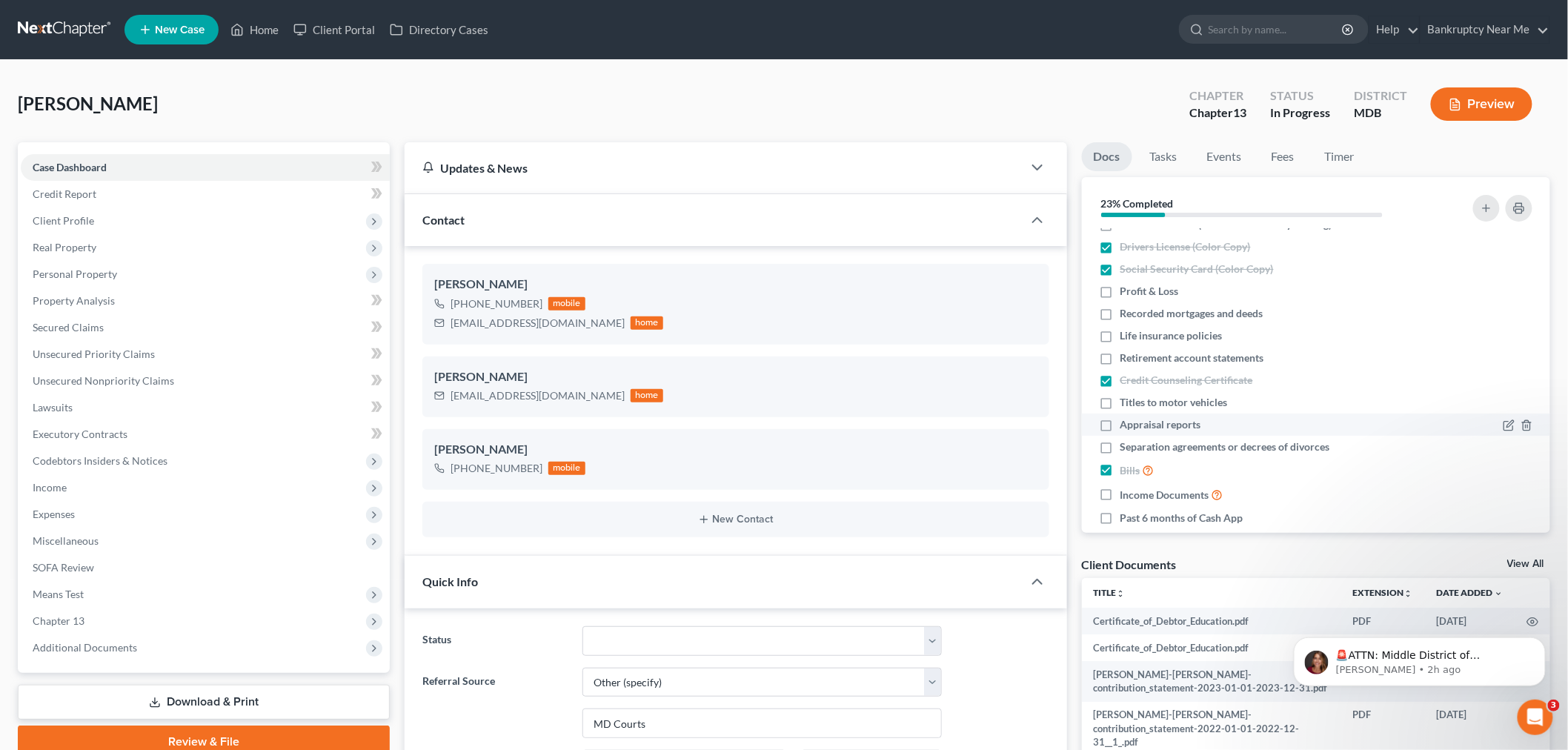
click at [1190, 419] on span "Appraisal reports" at bounding box center [1161, 424] width 80 height 15
click at [1136, 419] on input "Appraisal reports" at bounding box center [1130, 422] width 9 height 9
checkbox input "true"
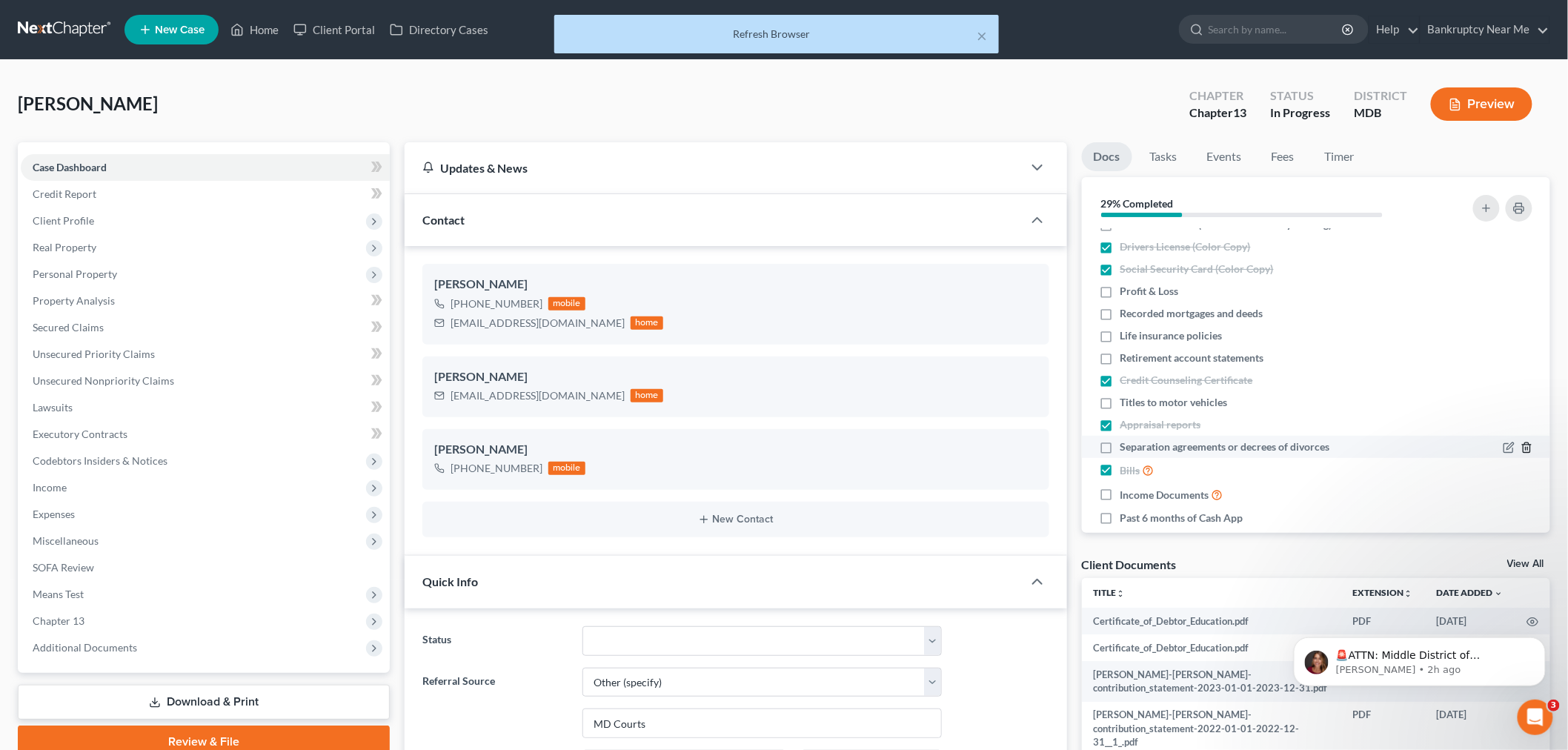
click at [1521, 446] on icon "button" at bounding box center [1527, 448] width 12 height 12
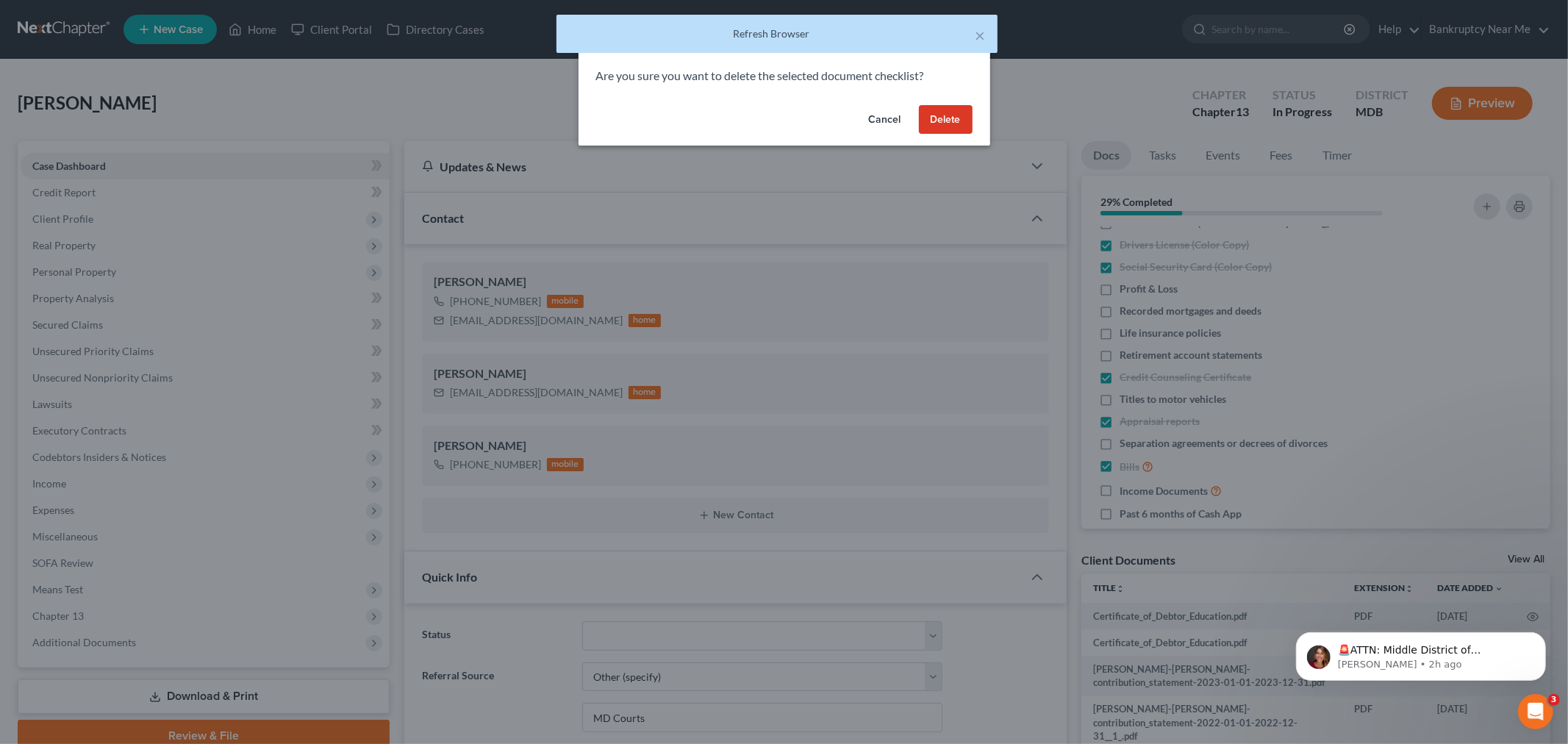
click at [957, 109] on button "Delete" at bounding box center [945, 120] width 53 height 30
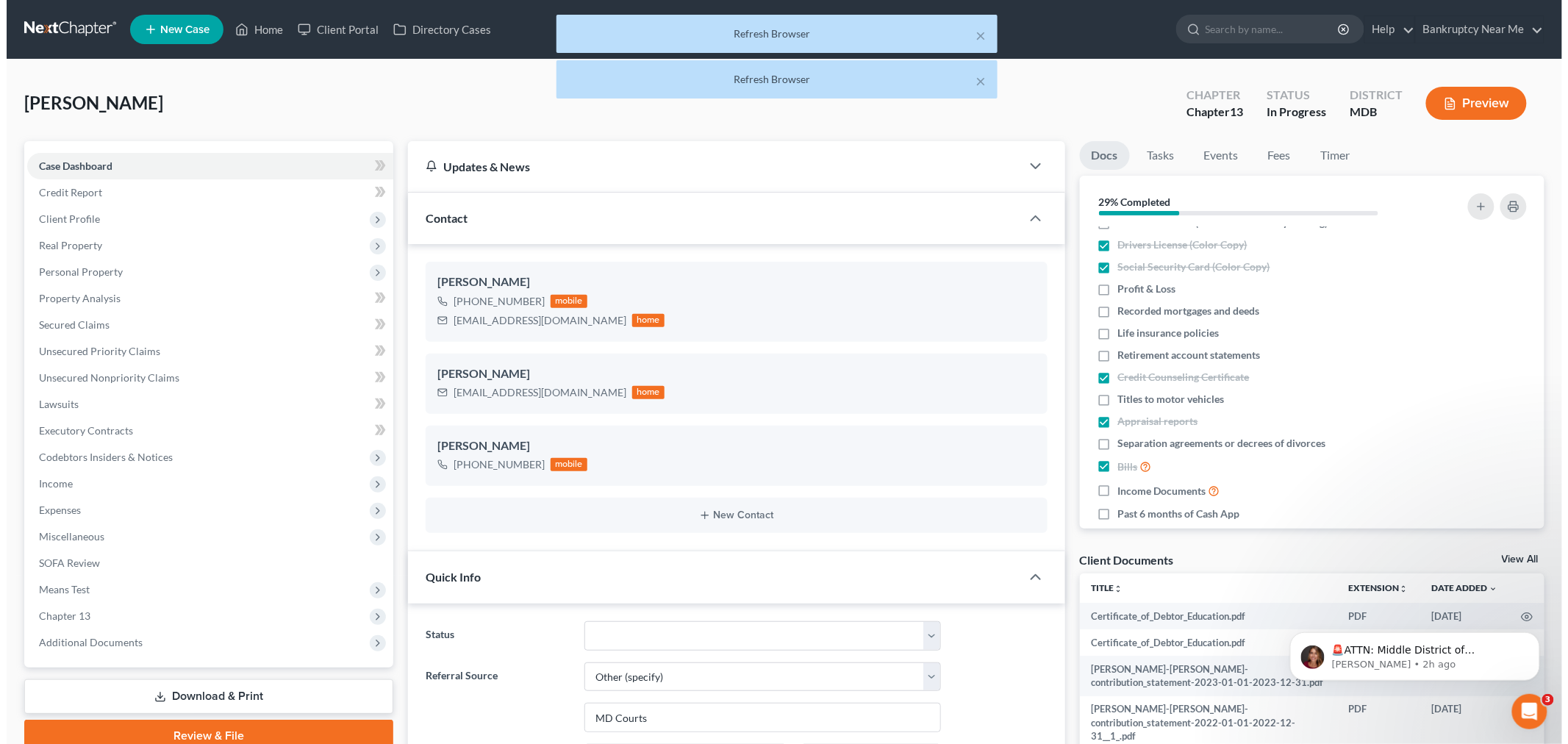
scroll to position [5890, 0]
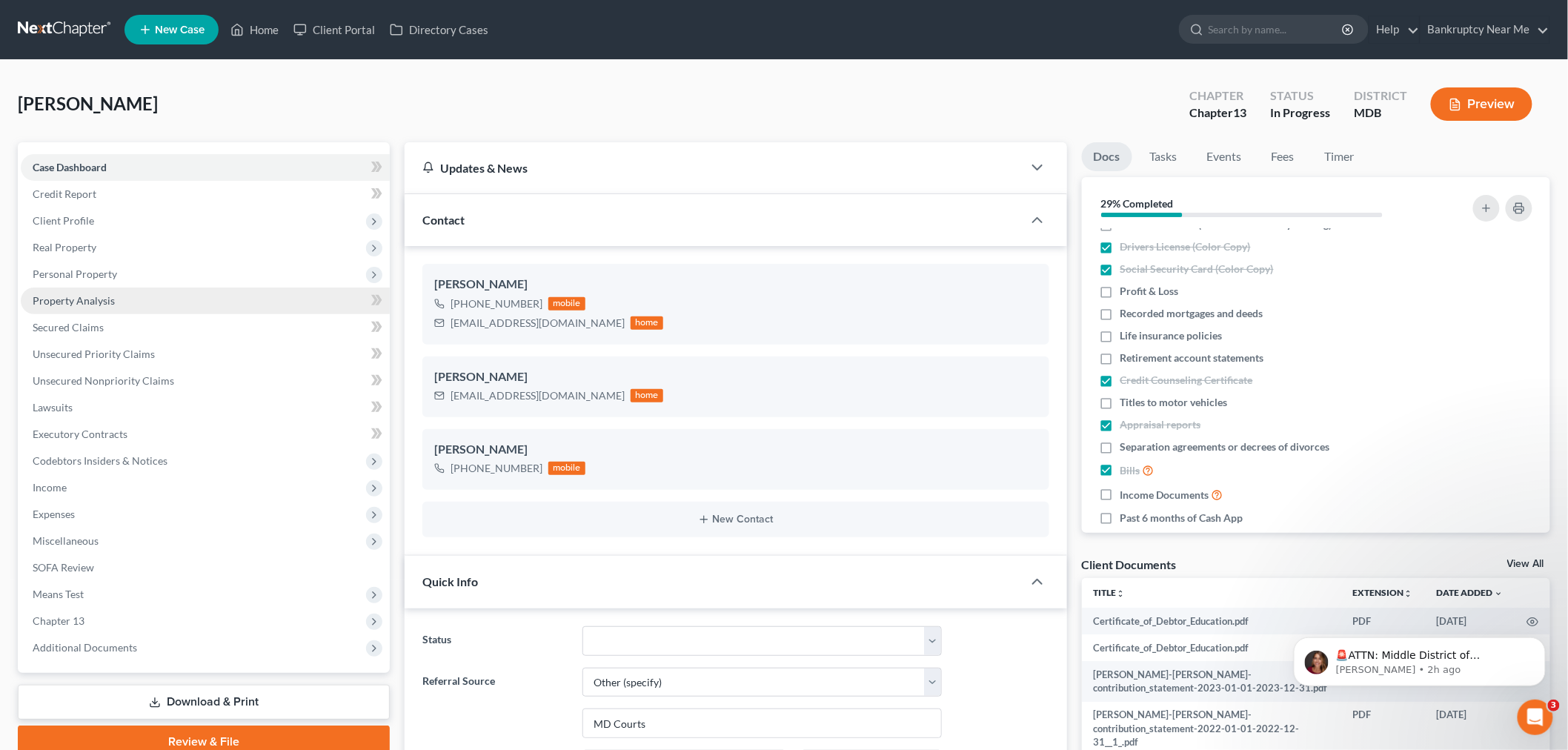
drag, startPoint x: 77, startPoint y: 269, endPoint x: 114, endPoint y: 293, distance: 44.1
click at [77, 269] on span "Personal Property" at bounding box center [74, 274] width 85 height 13
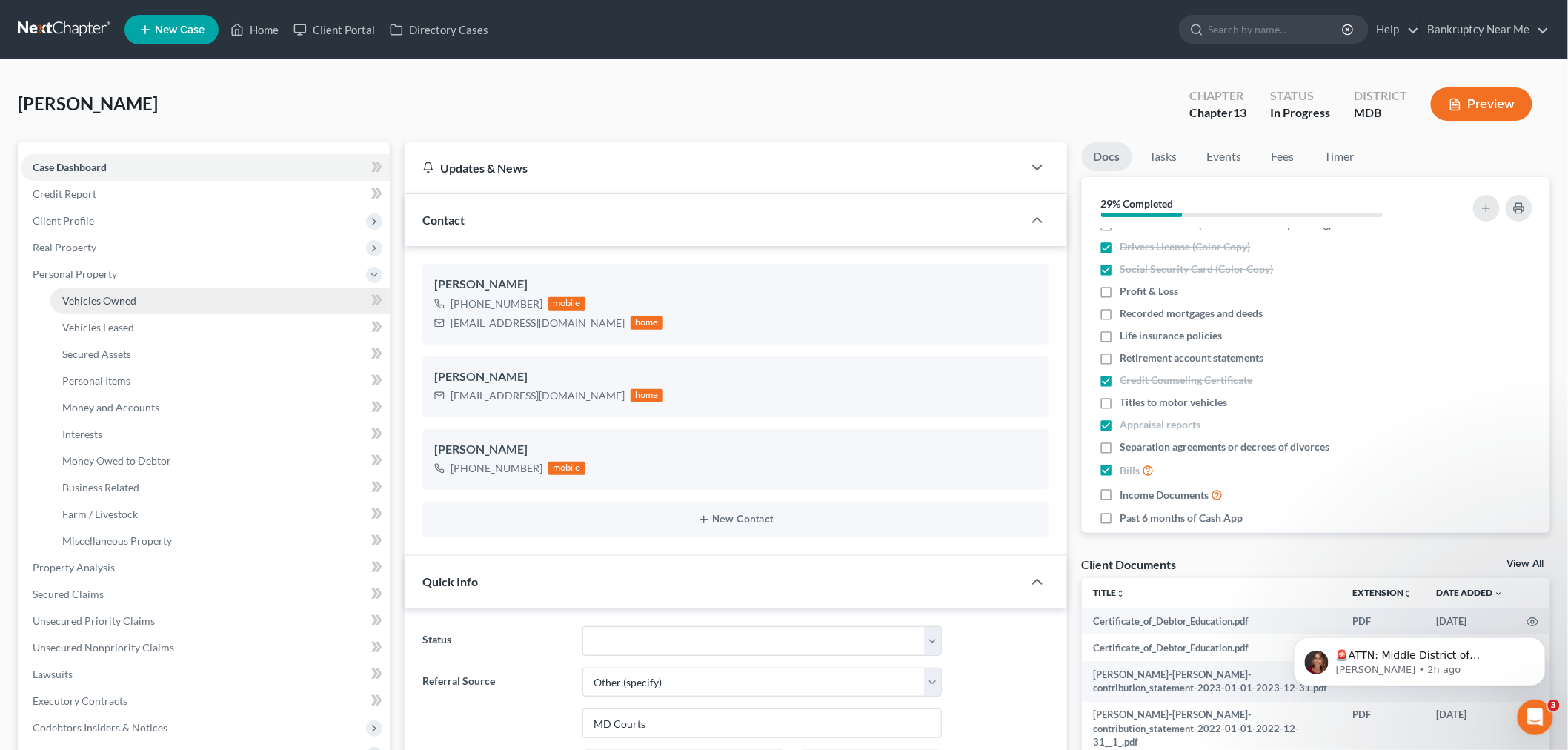
click at [125, 287] on link "Vehicles Owned" at bounding box center [220, 300] width 339 height 27
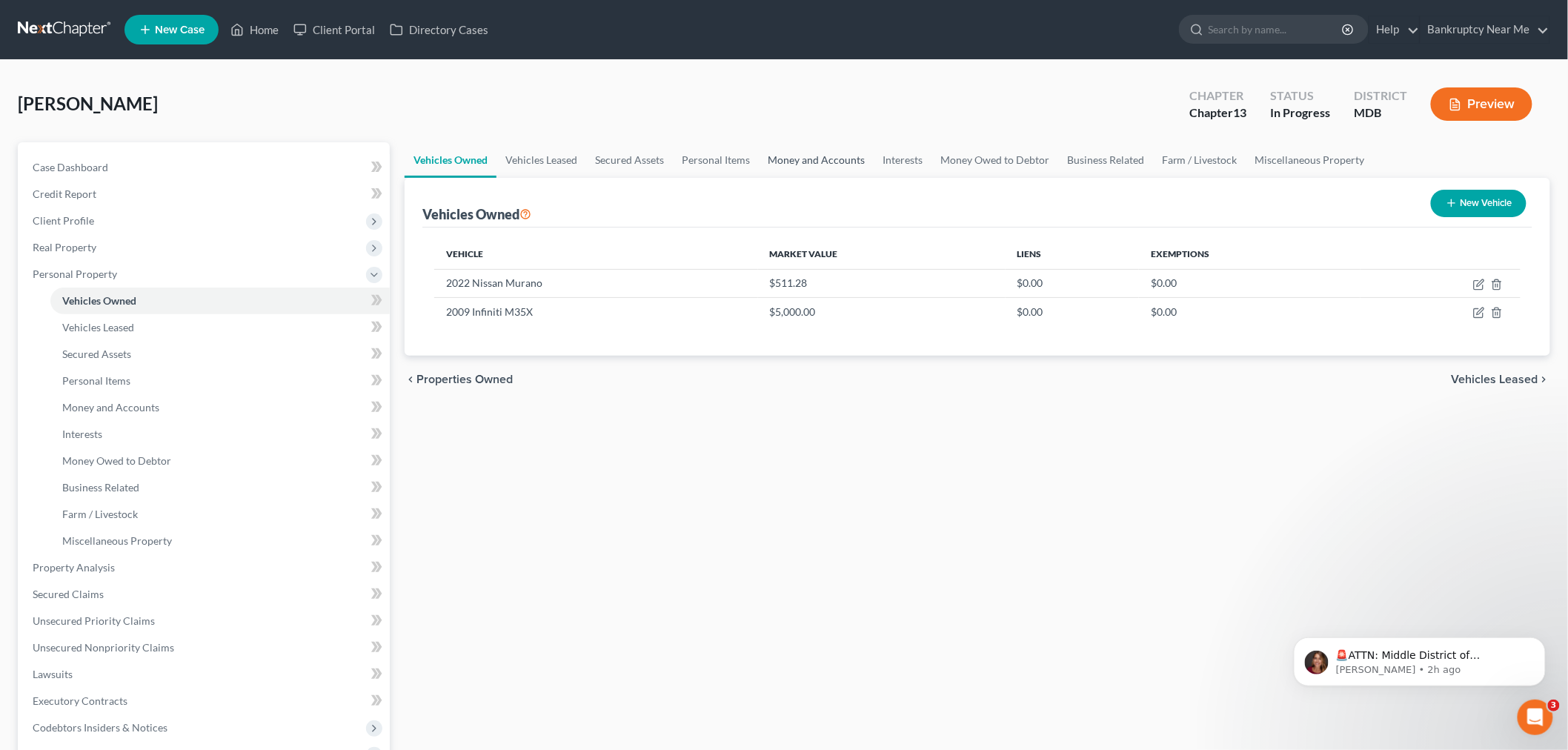
click at [805, 160] on link "Money and Accounts" at bounding box center [816, 160] width 115 height 36
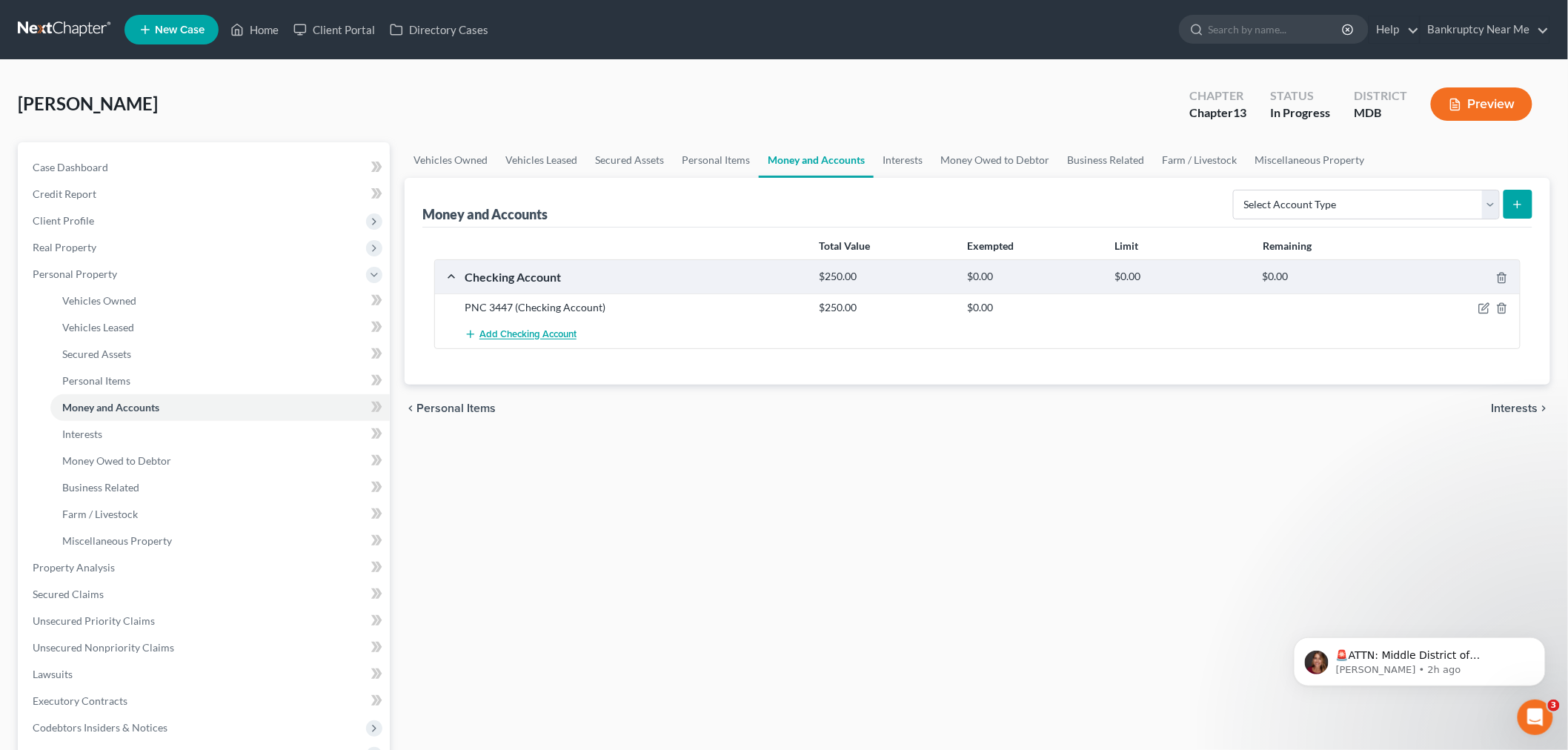
click at [502, 336] on span "Add Checking Account" at bounding box center [528, 335] width 97 height 12
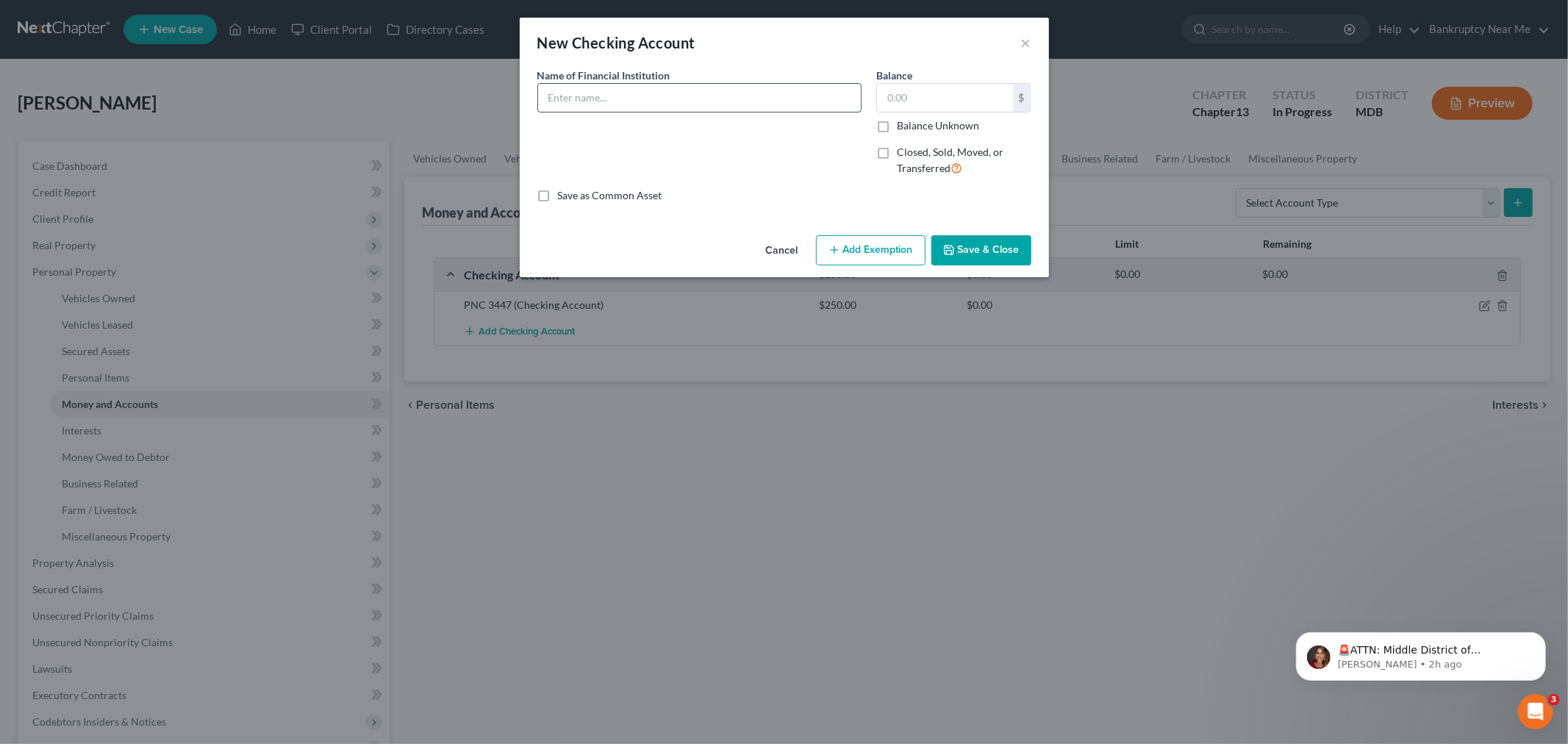
click at [635, 99] on input "text" at bounding box center [699, 98] width 323 height 28
type input "Truist 2328"
click at [922, 111] on input "text" at bounding box center [945, 98] width 136 height 28
type input "1"
click at [860, 255] on button "Add Exemption" at bounding box center [870, 250] width 109 height 31
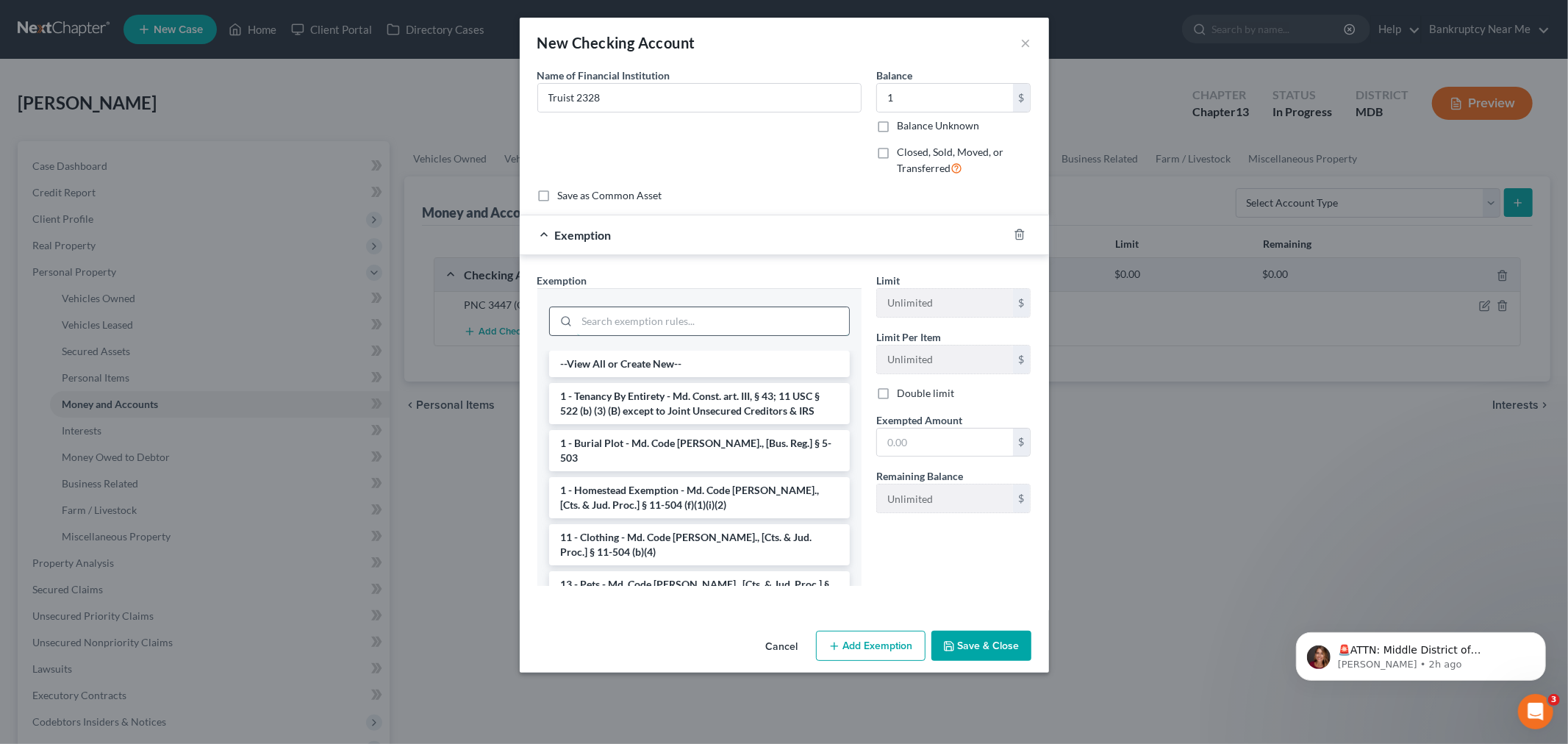
click at [797, 322] on input "search" at bounding box center [712, 321] width 272 height 28
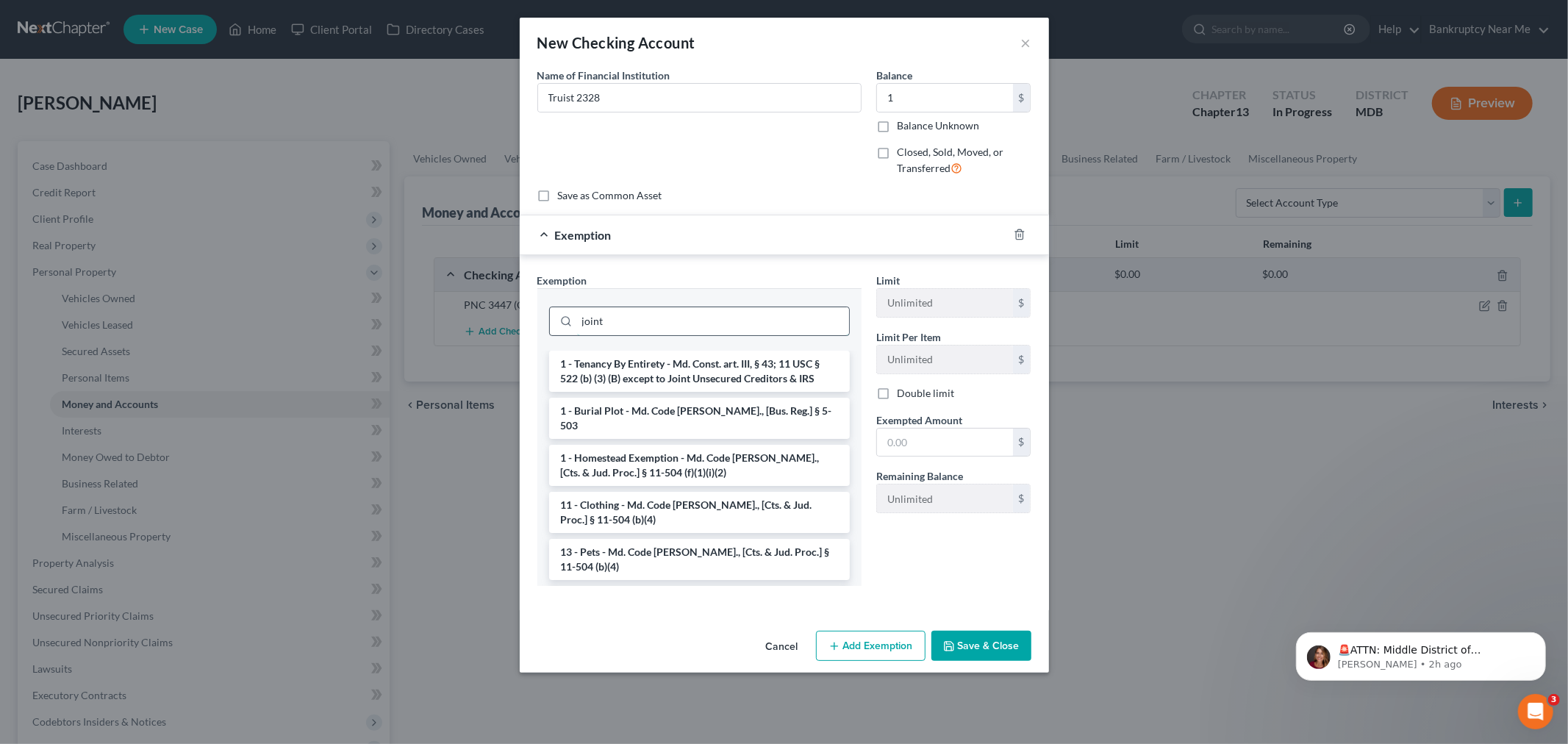
click at [652, 325] on input "joint" at bounding box center [712, 321] width 272 height 28
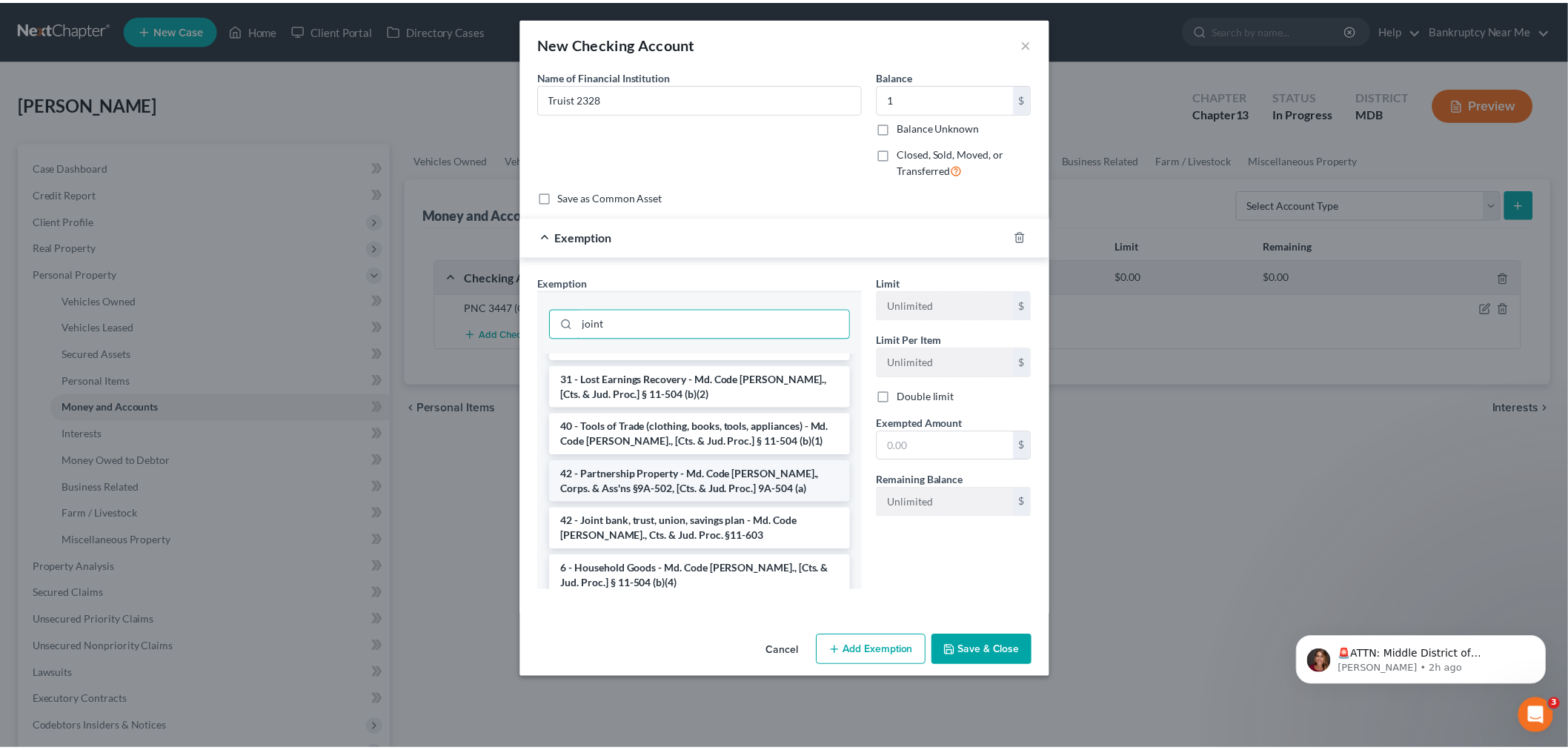
scroll to position [1172, 0]
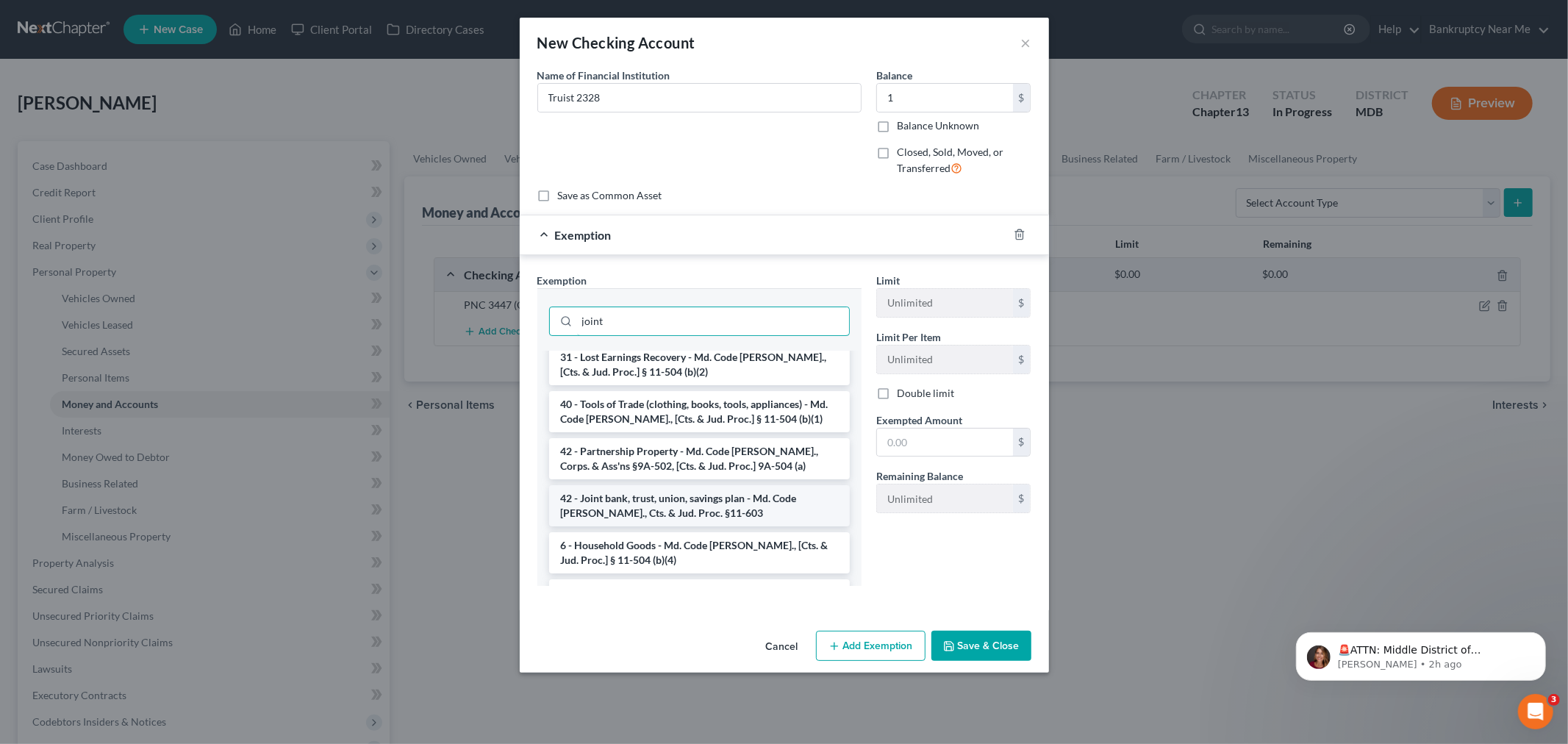
type input "joint"
click at [731, 485] on li "42 - Joint bank, trust, union, savings plan - Md. Code Ann., Cts. & Jud. Proc. …" at bounding box center [699, 506] width 300 height 42
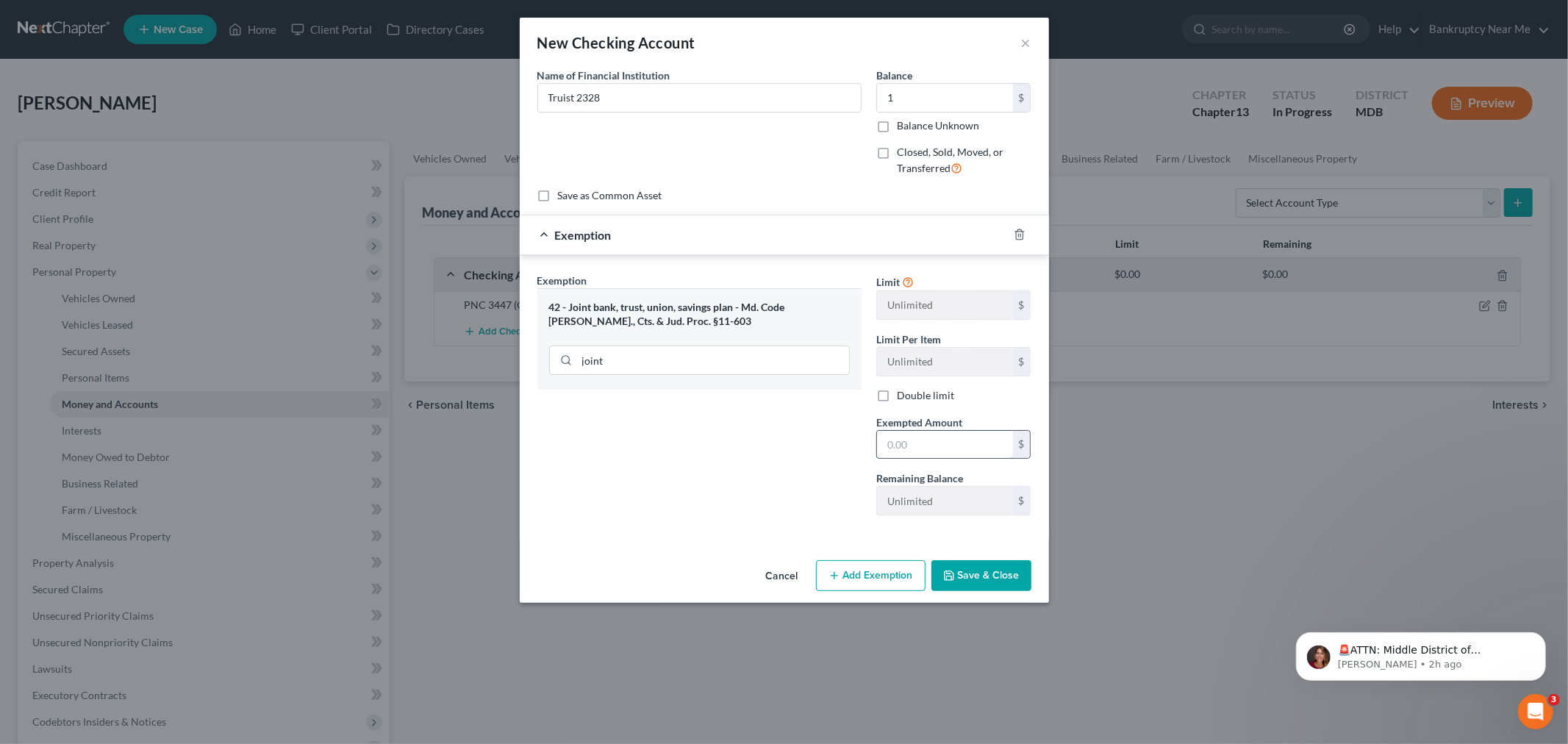
click at [919, 449] on input "text" at bounding box center [945, 445] width 136 height 28
type input "1"
click at [778, 528] on div "Exemption Set must be selected for CA. Exemption * 42 - Joint bank, trust, unio…" at bounding box center [784, 397] width 529 height 284
click at [970, 590] on button "Save & Close" at bounding box center [981, 575] width 100 height 31
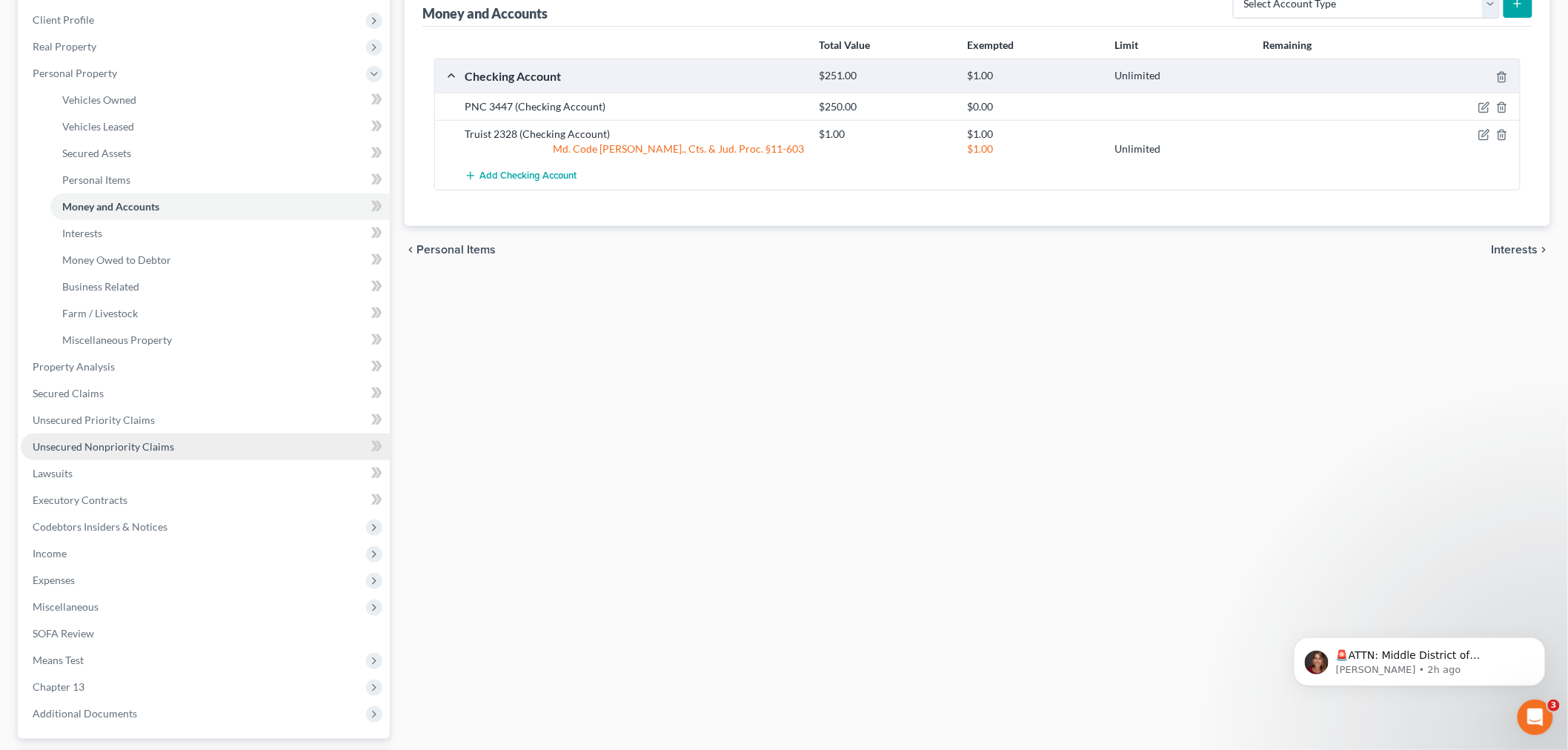
scroll to position [329, 0]
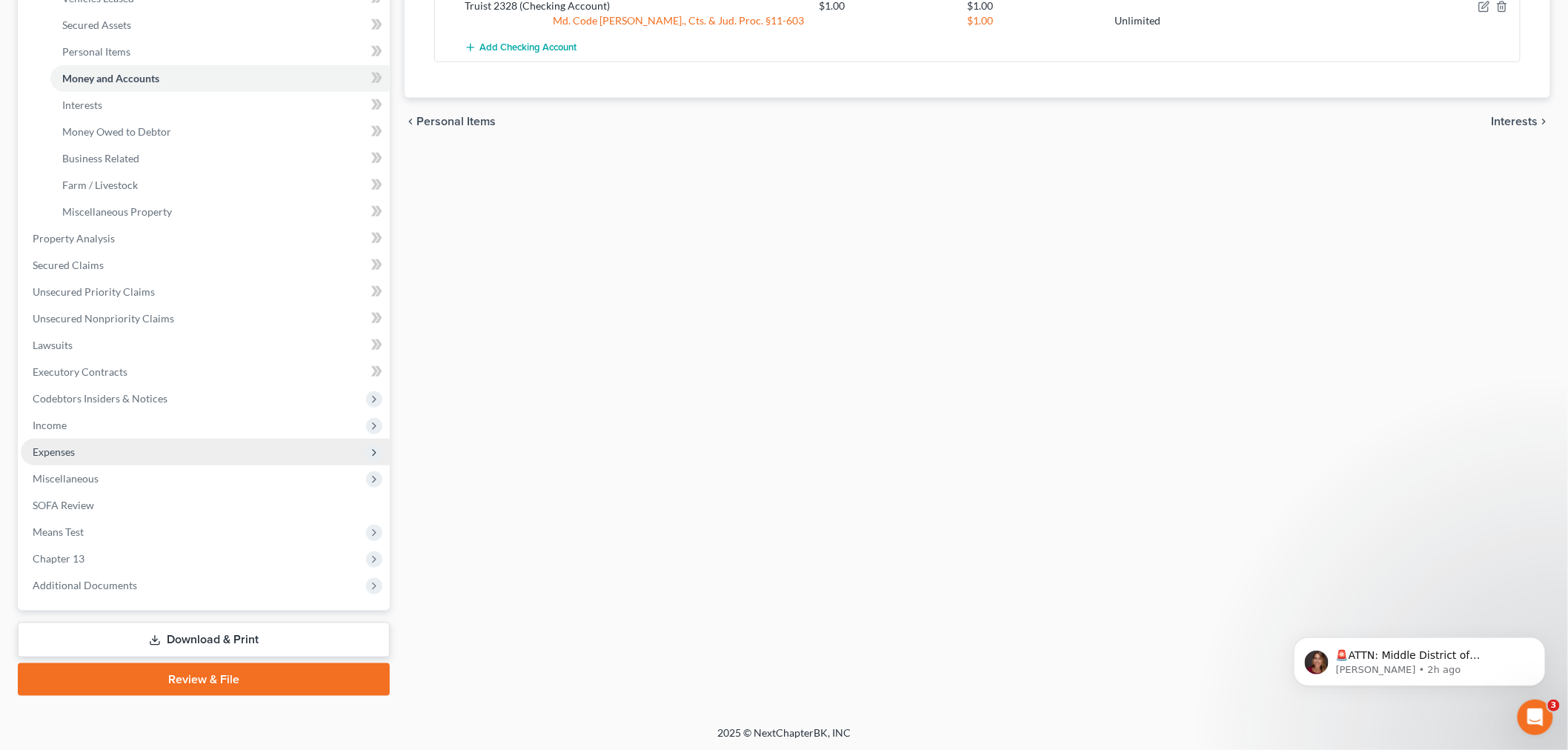
click at [139, 443] on span "Expenses" at bounding box center [205, 452] width 369 height 27
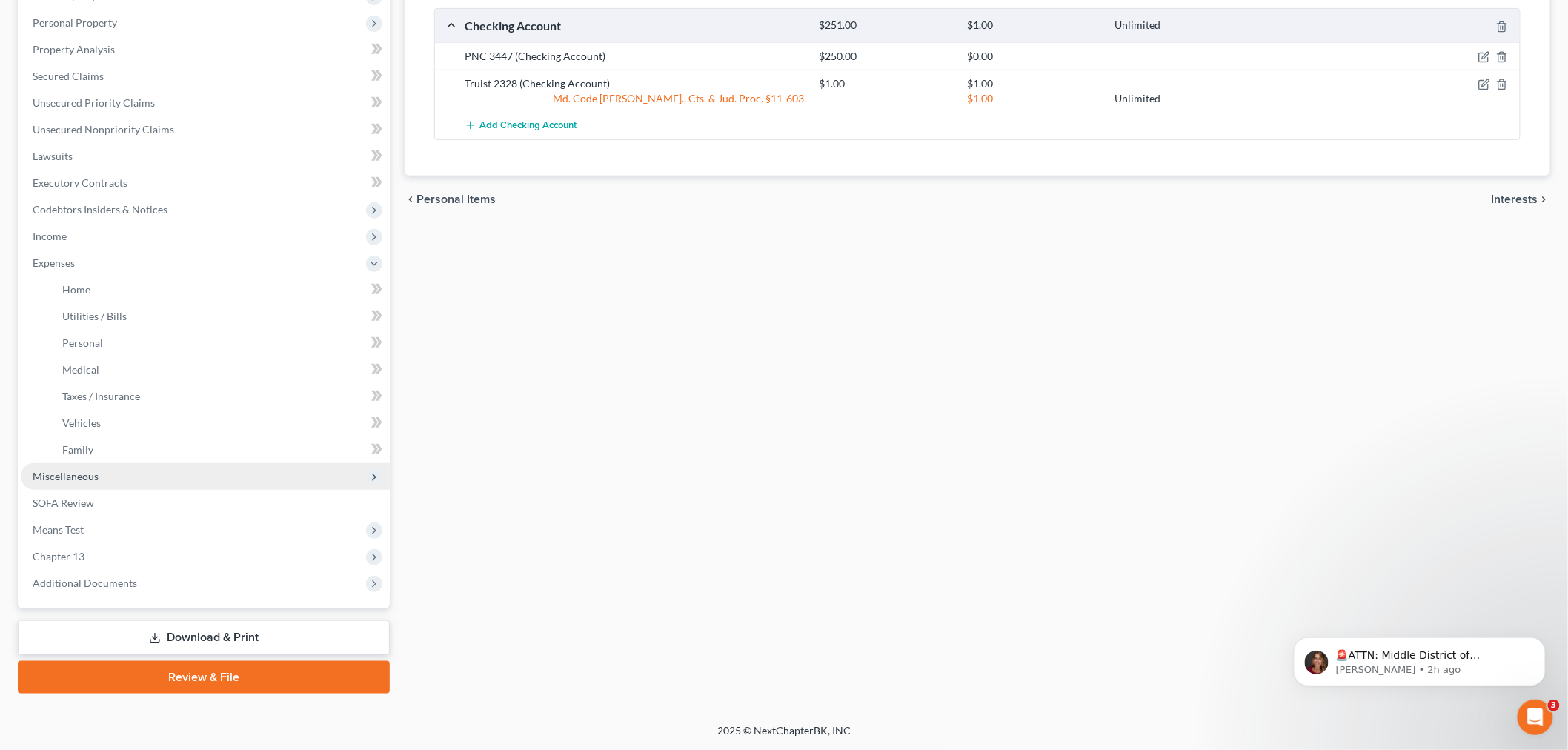
scroll to position [249, 0]
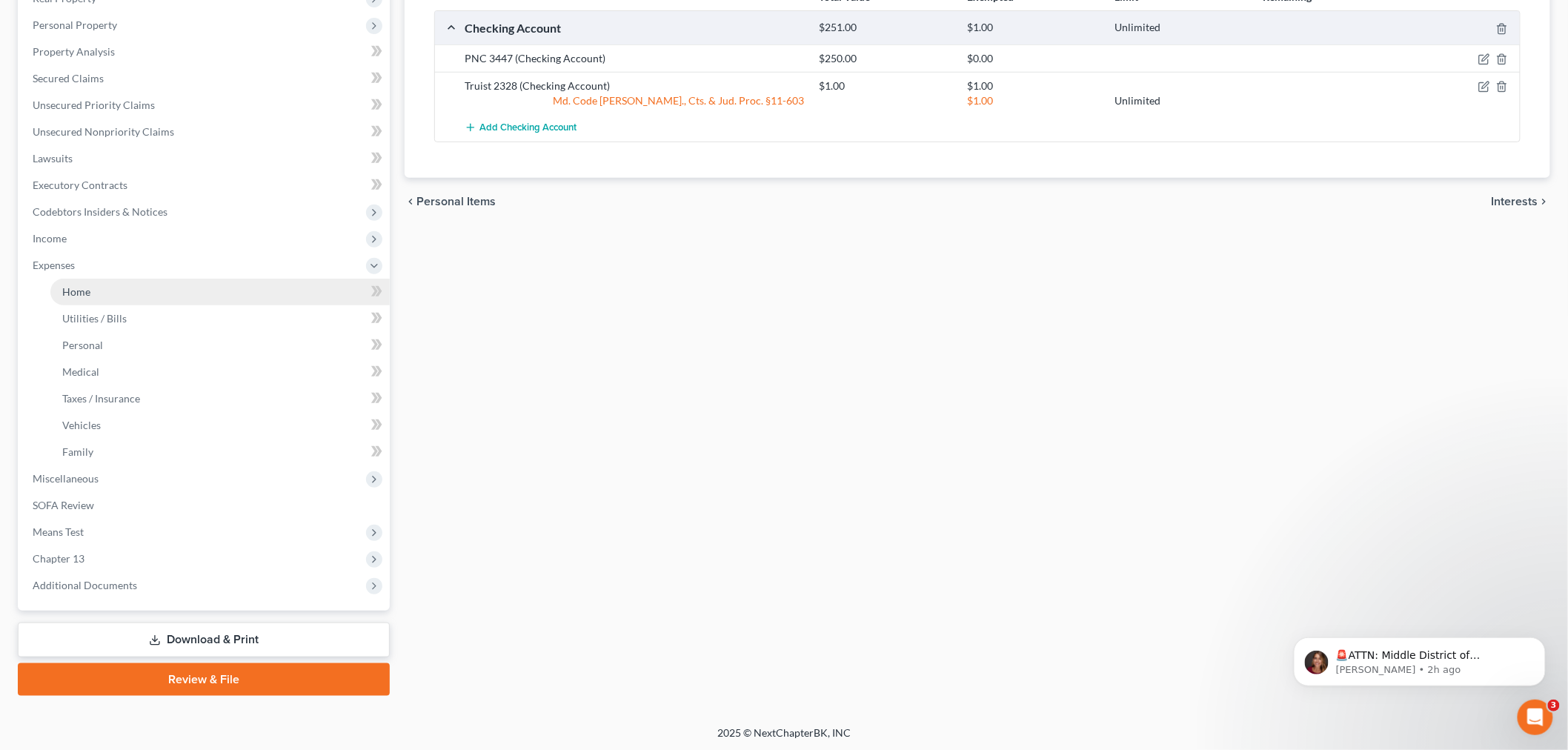
click at [129, 291] on link "Home" at bounding box center [220, 292] width 339 height 27
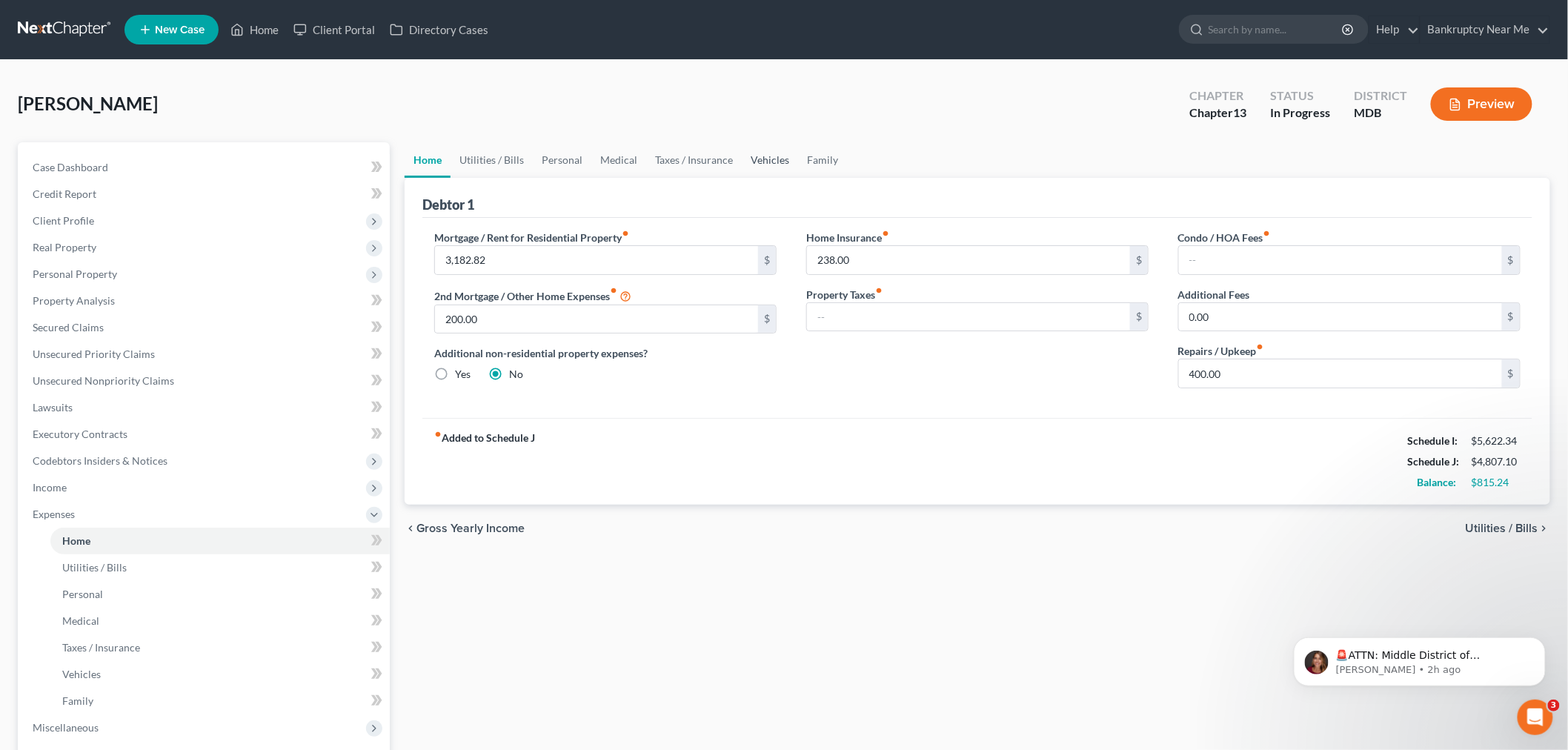
click at [783, 149] on link "Vehicles" at bounding box center [770, 160] width 56 height 36
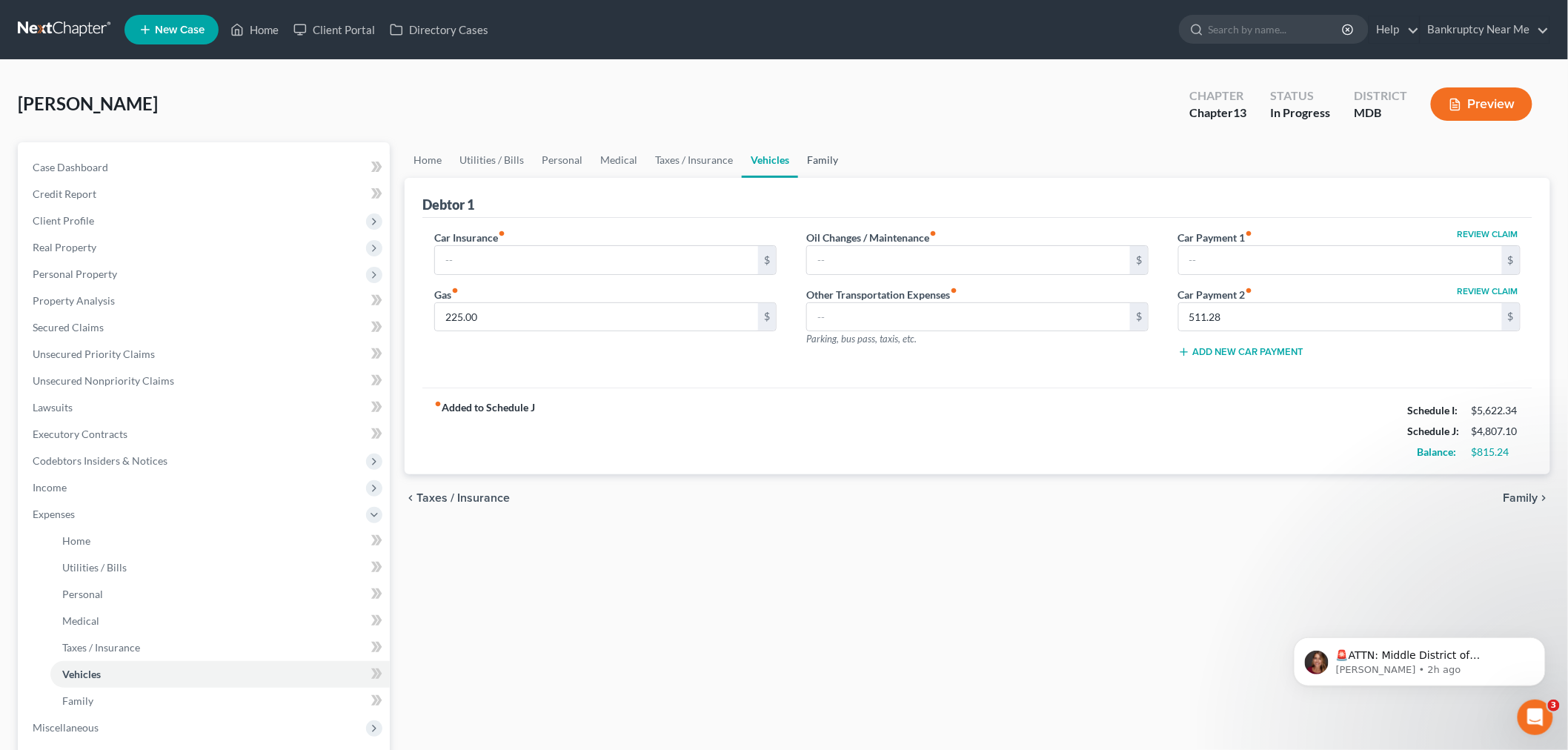
click at [814, 153] on link "Family" at bounding box center [822, 160] width 49 height 36
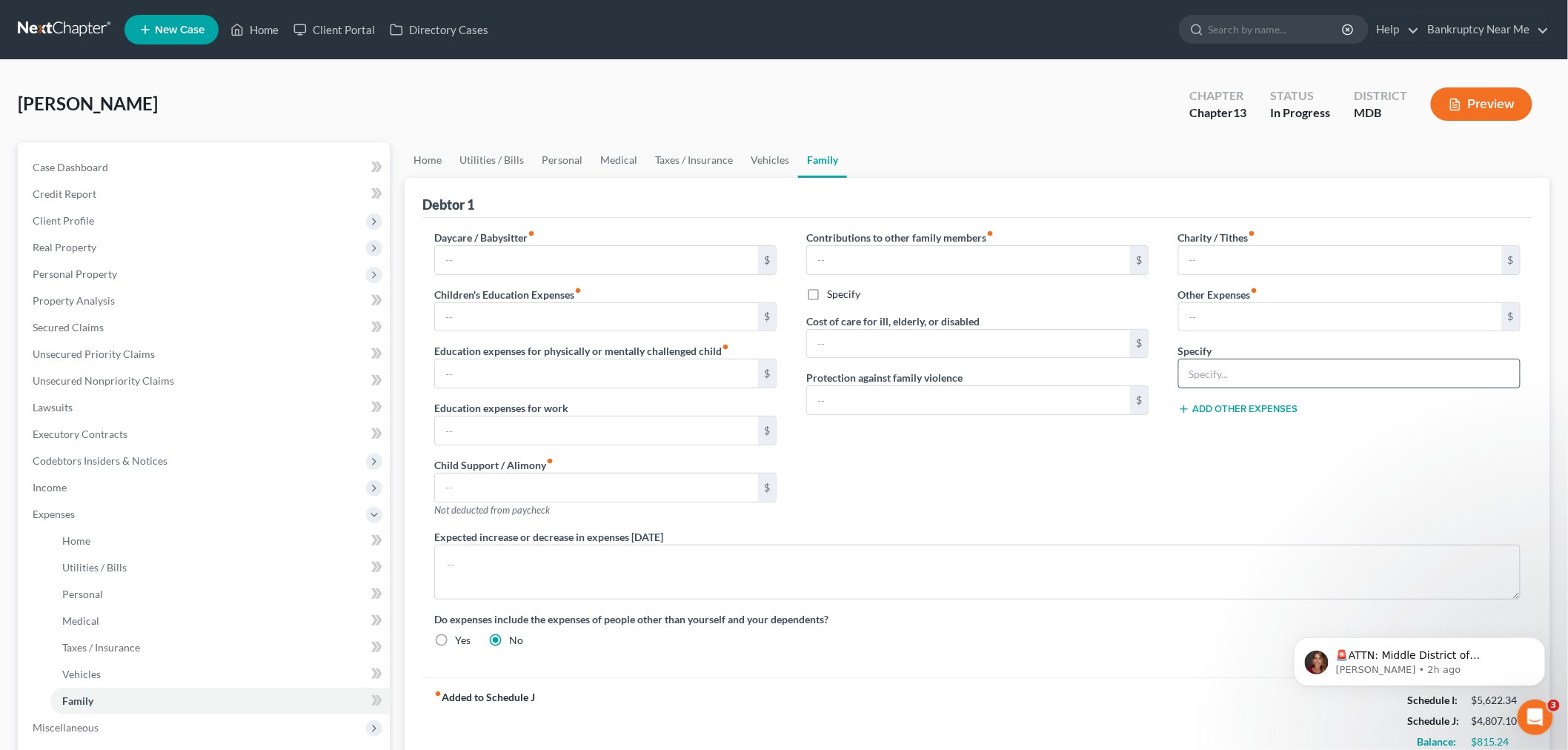
drag, startPoint x: 1221, startPoint y: 381, endPoint x: 1228, endPoint y: 378, distance: 7.6
click at [1221, 381] on input "text" at bounding box center [1349, 373] width 341 height 28
click at [1292, 316] on input "text" at bounding box center [1341, 316] width 323 height 28
type input "44.12"
click at [1281, 379] on input "text" at bounding box center [1349, 373] width 341 height 28
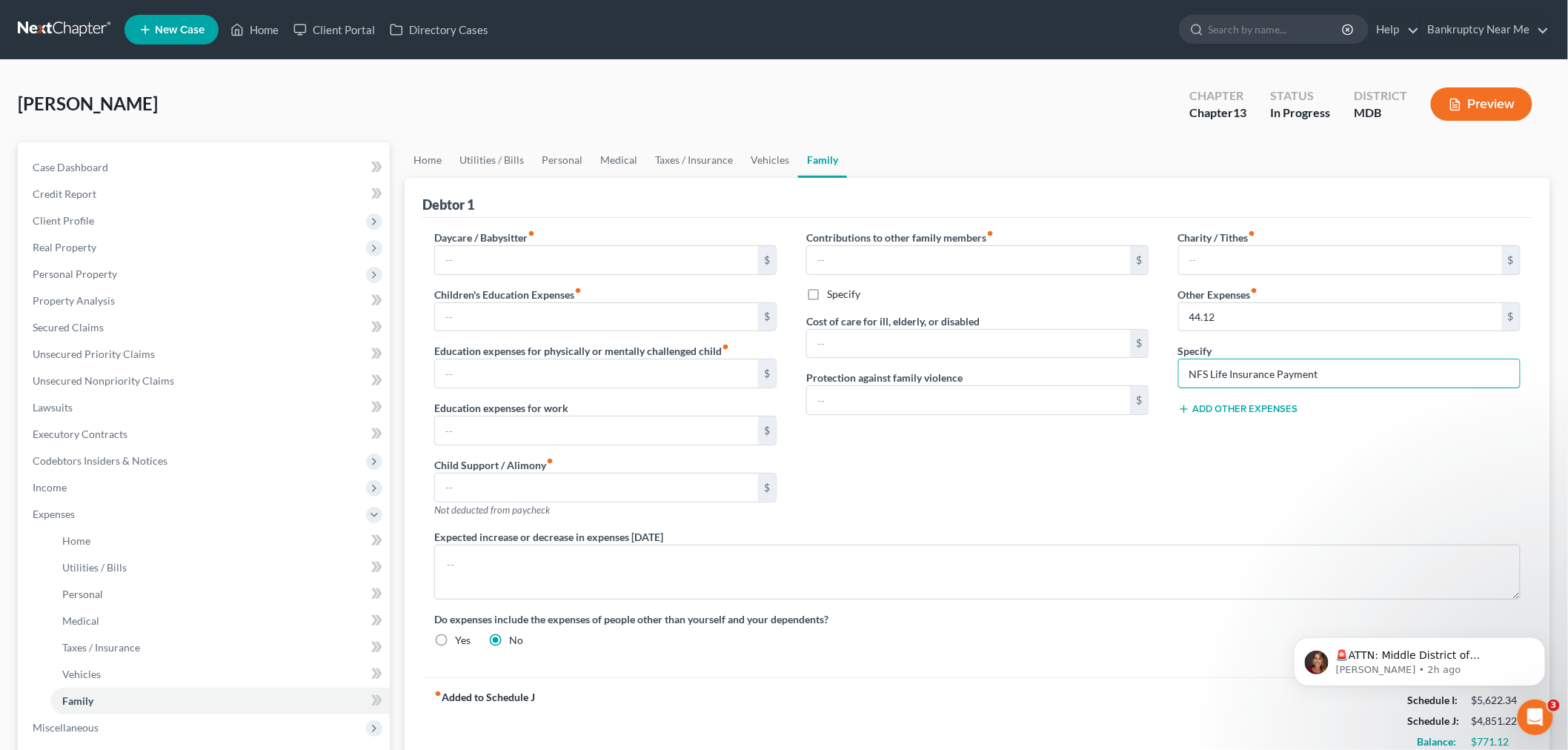
type input "NFS Life Insurance Payment"
drag, startPoint x: 475, startPoint y: 156, endPoint x: 520, endPoint y: 164, distance: 45.7
click at [475, 156] on link "Utilities / Bills" at bounding box center [492, 160] width 82 height 36
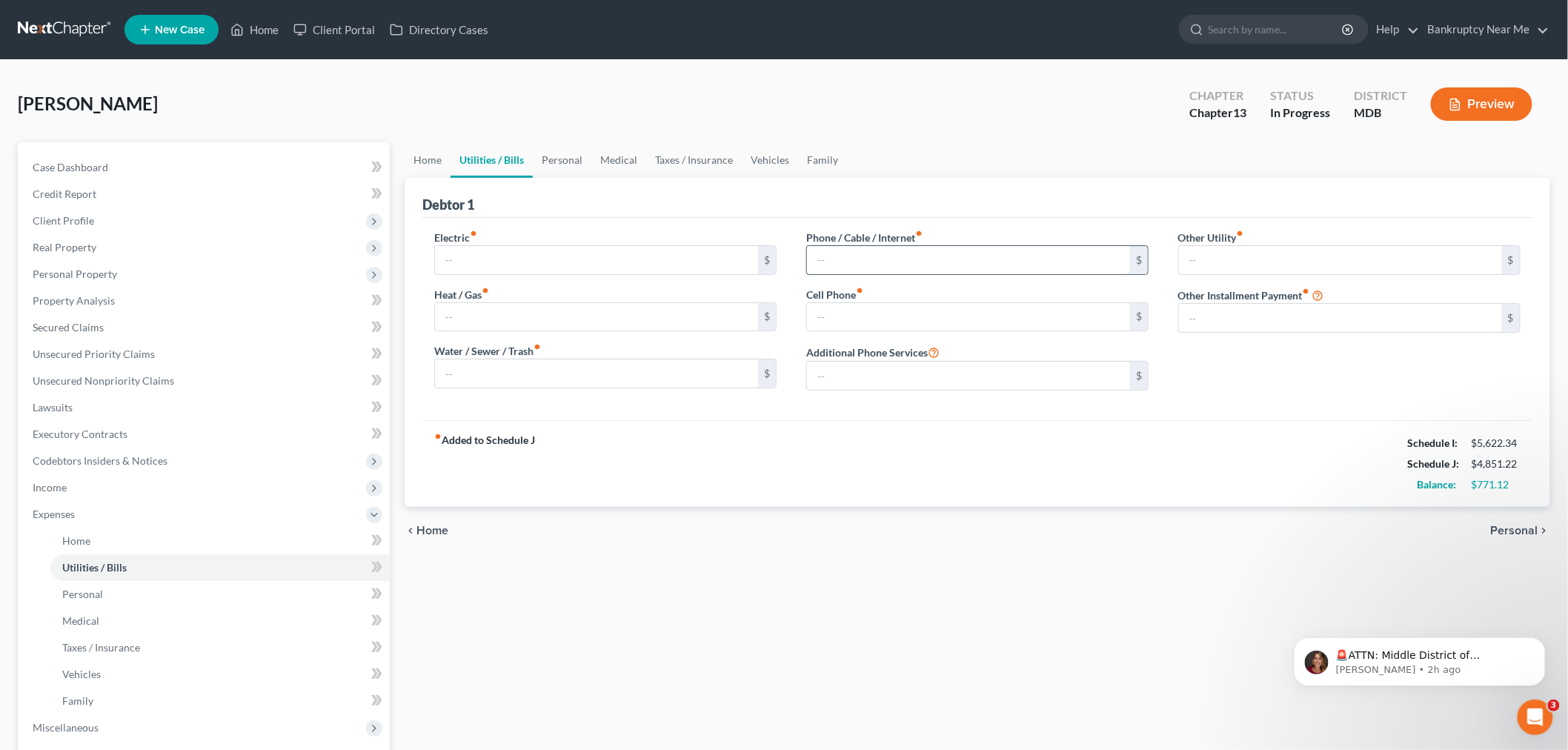
click at [870, 252] on input "text" at bounding box center [969, 260] width 323 height 28
type input "158.15"
click at [818, 164] on link "Family" at bounding box center [822, 160] width 49 height 36
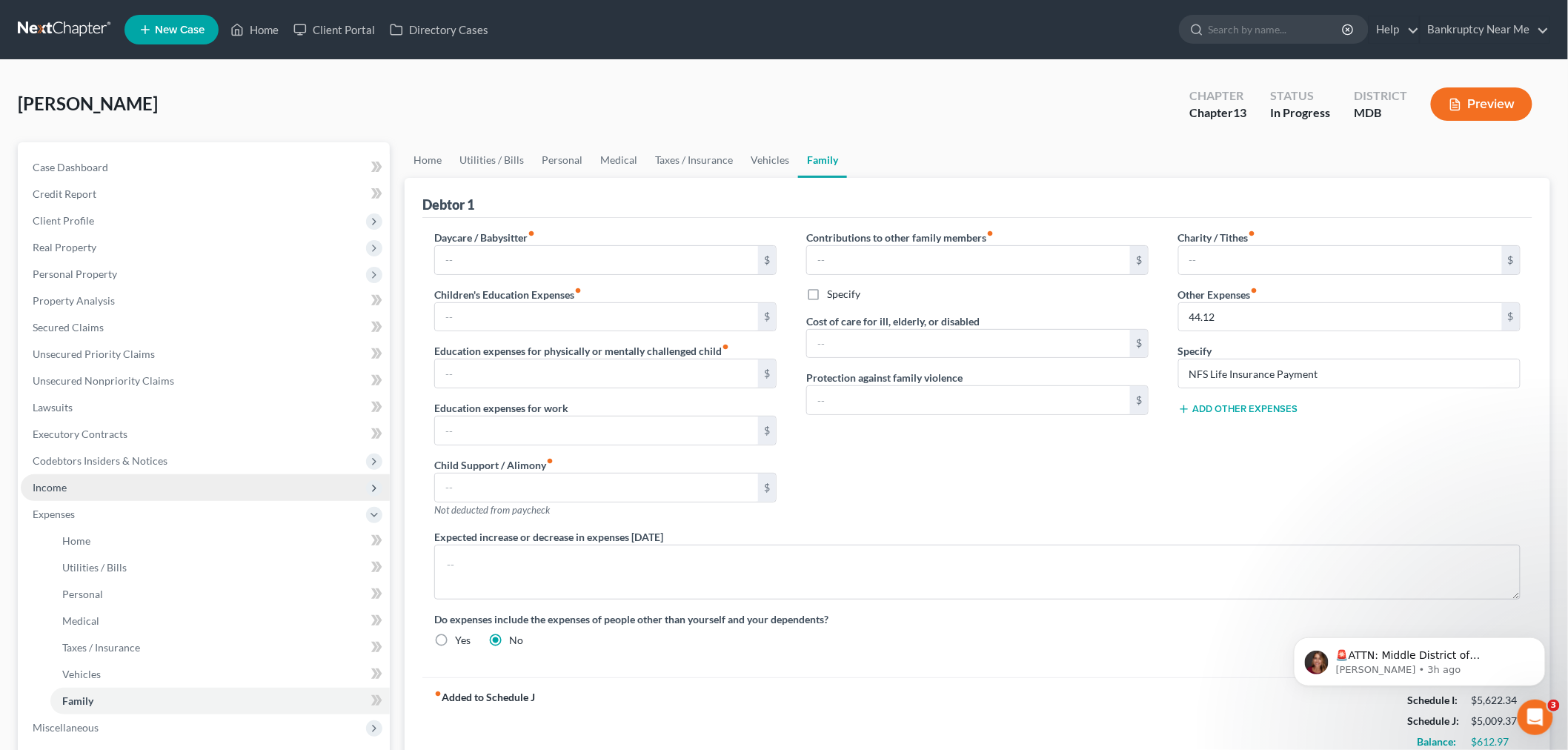
click at [120, 491] on span "Income" at bounding box center [205, 487] width 369 height 27
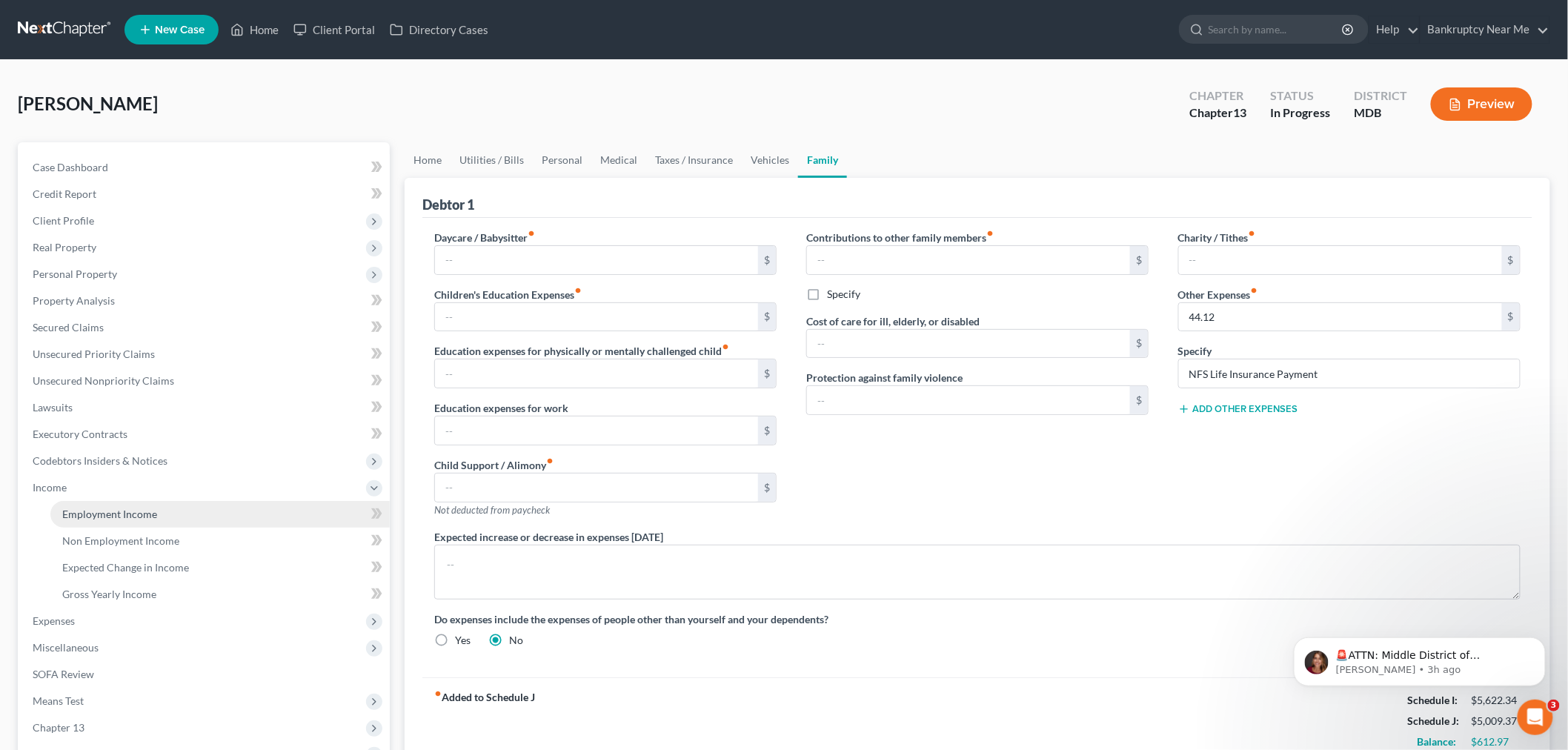
click at [122, 514] on span "Employment Income" at bounding box center [109, 514] width 95 height 13
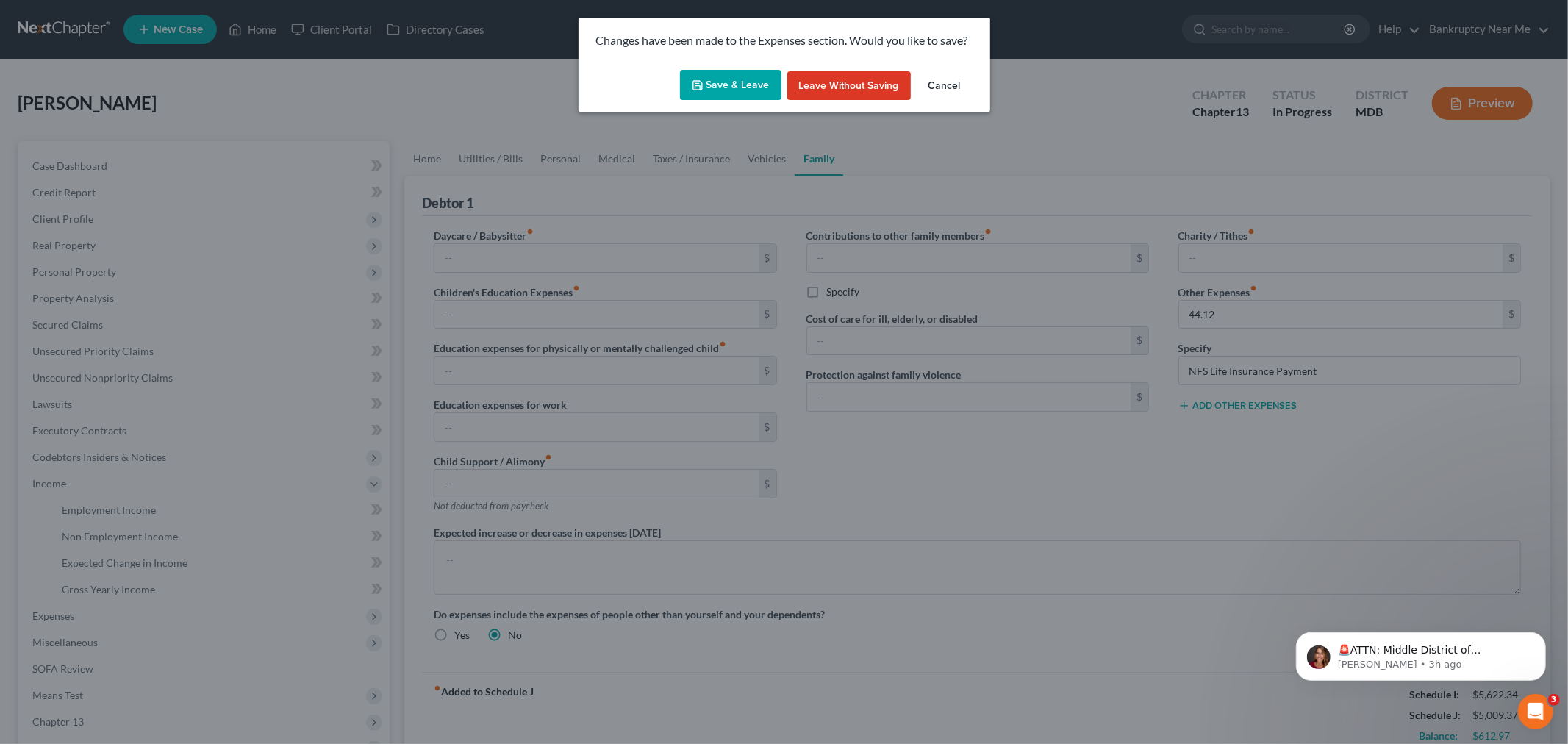
click at [719, 70] on button "Save & Leave" at bounding box center [731, 85] width 102 height 31
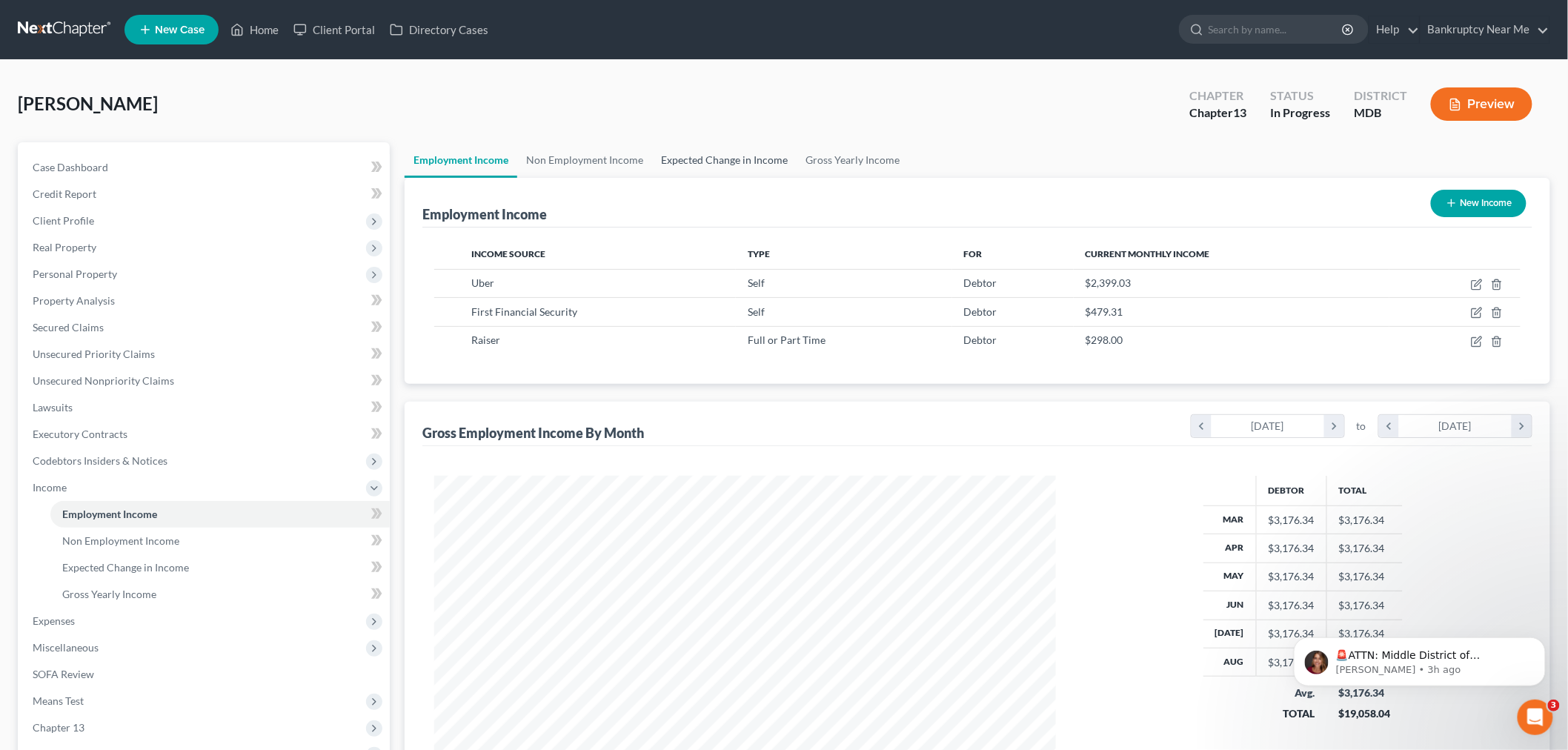
scroll to position [310, 651]
click at [697, 160] on link "Expected Change in Income" at bounding box center [724, 160] width 144 height 36
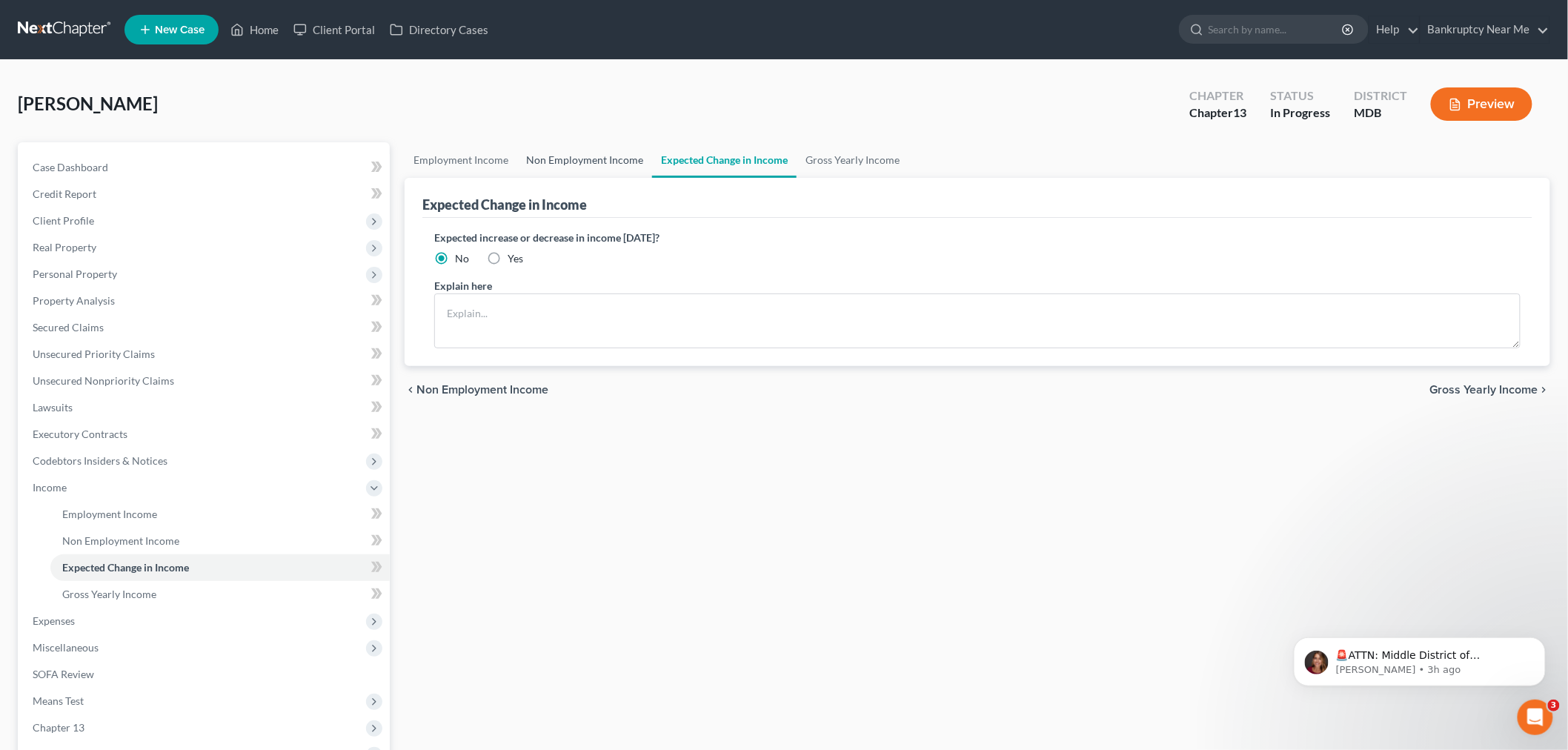
click at [545, 153] on link "Non Employment Income" at bounding box center [585, 160] width 135 height 36
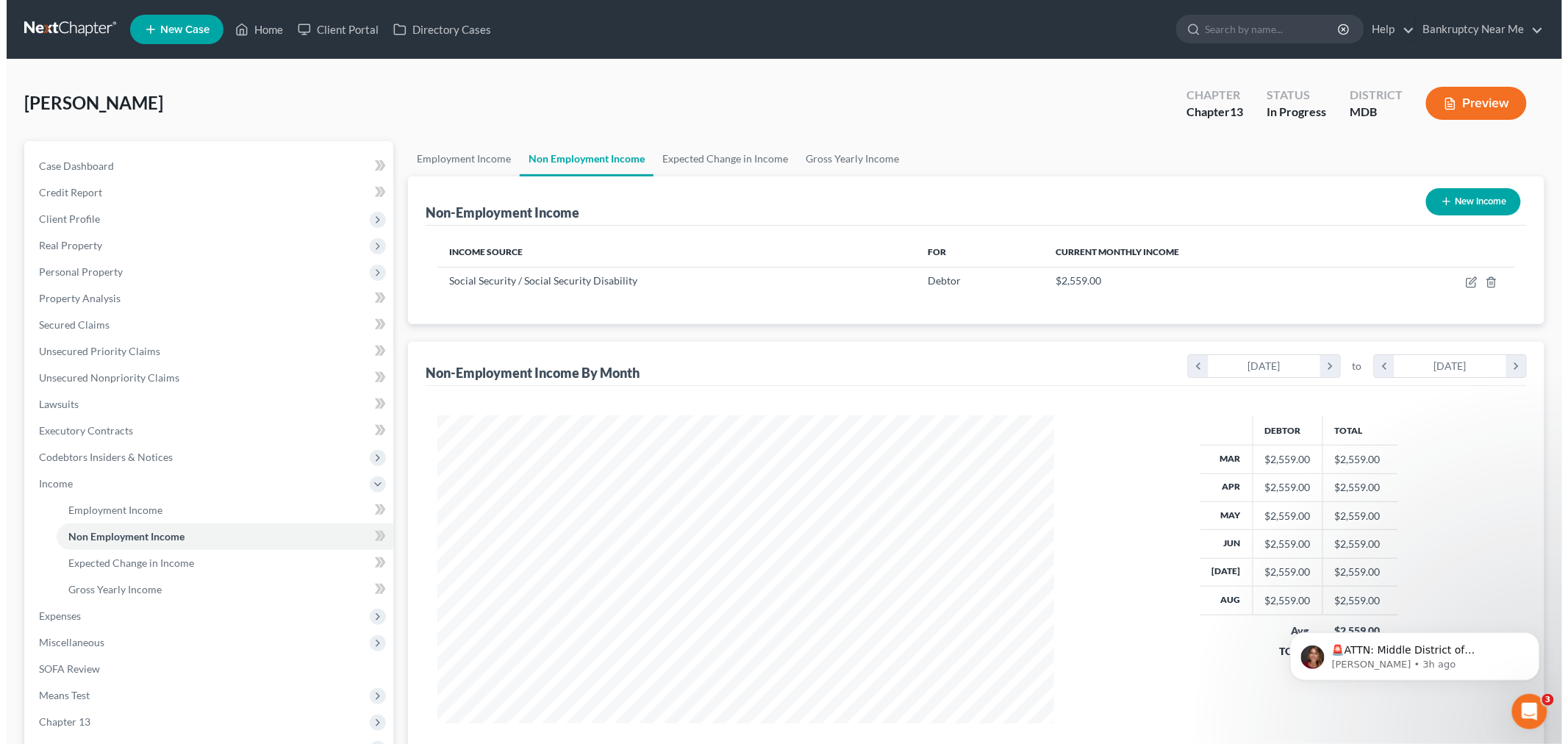
scroll to position [307, 645]
click at [1448, 195] on button "New Income" at bounding box center [1467, 202] width 95 height 27
select select "0"
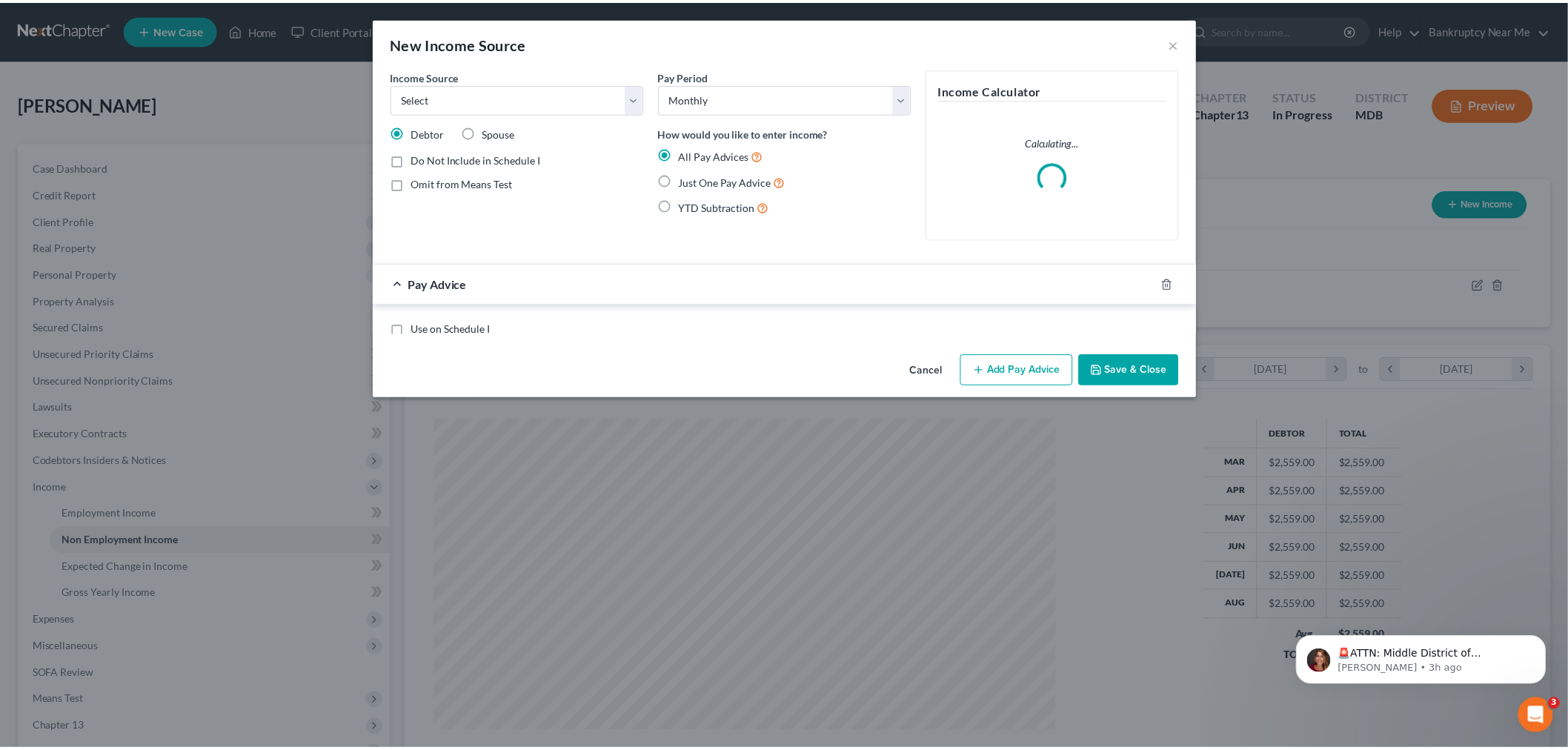
scroll to position [313, 657]
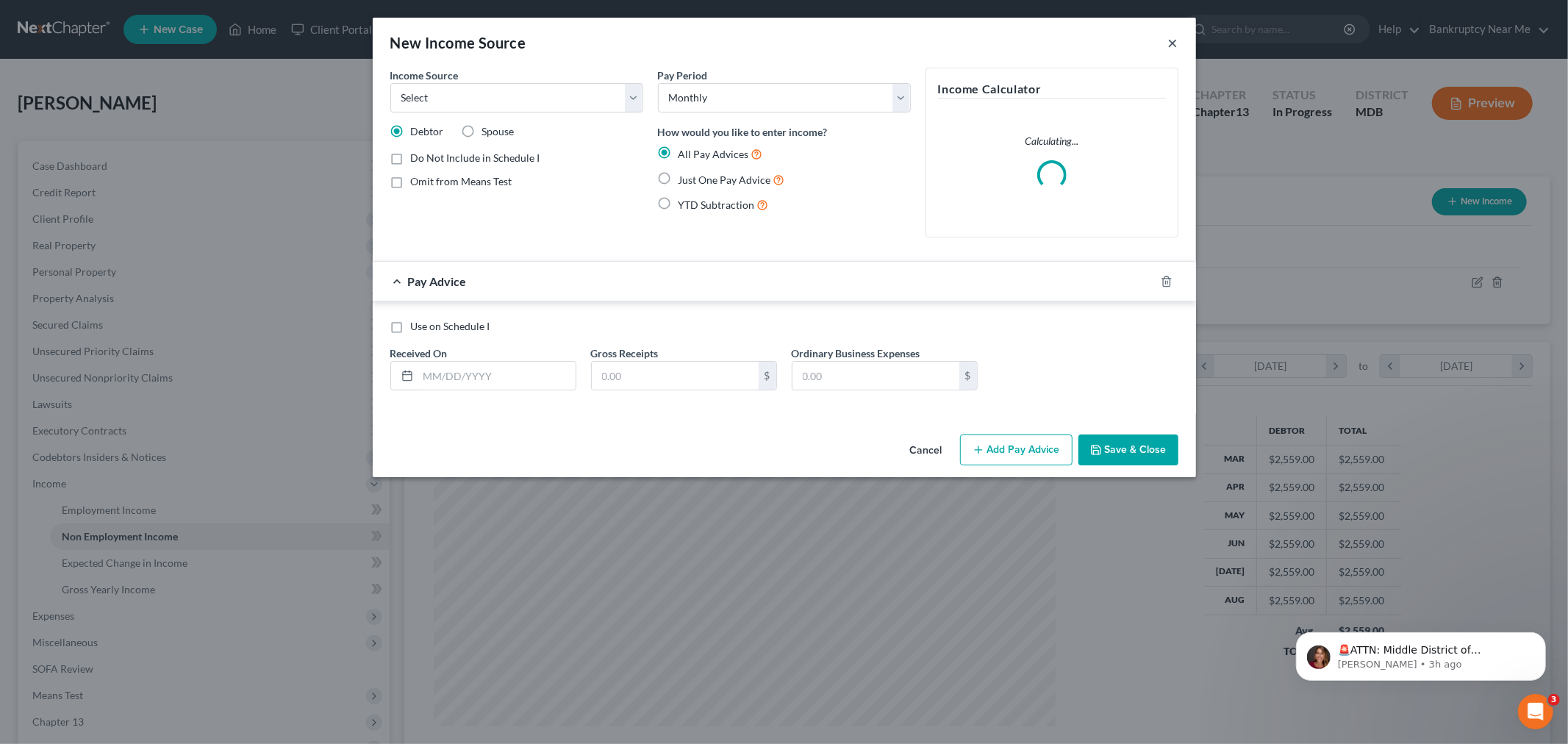
click at [1170, 42] on button "×" at bounding box center [1173, 42] width 10 height 18
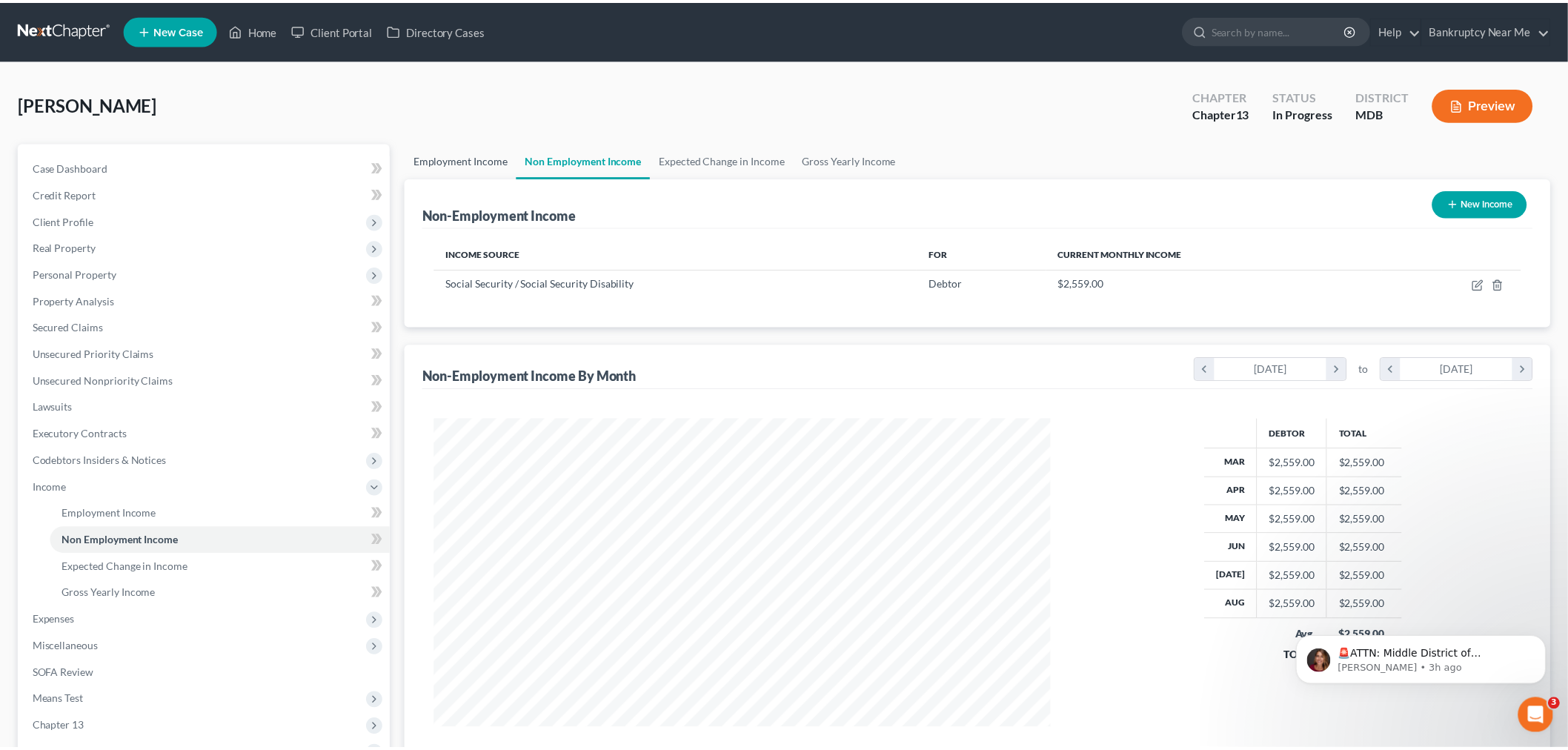
scroll to position [740918, 740381]
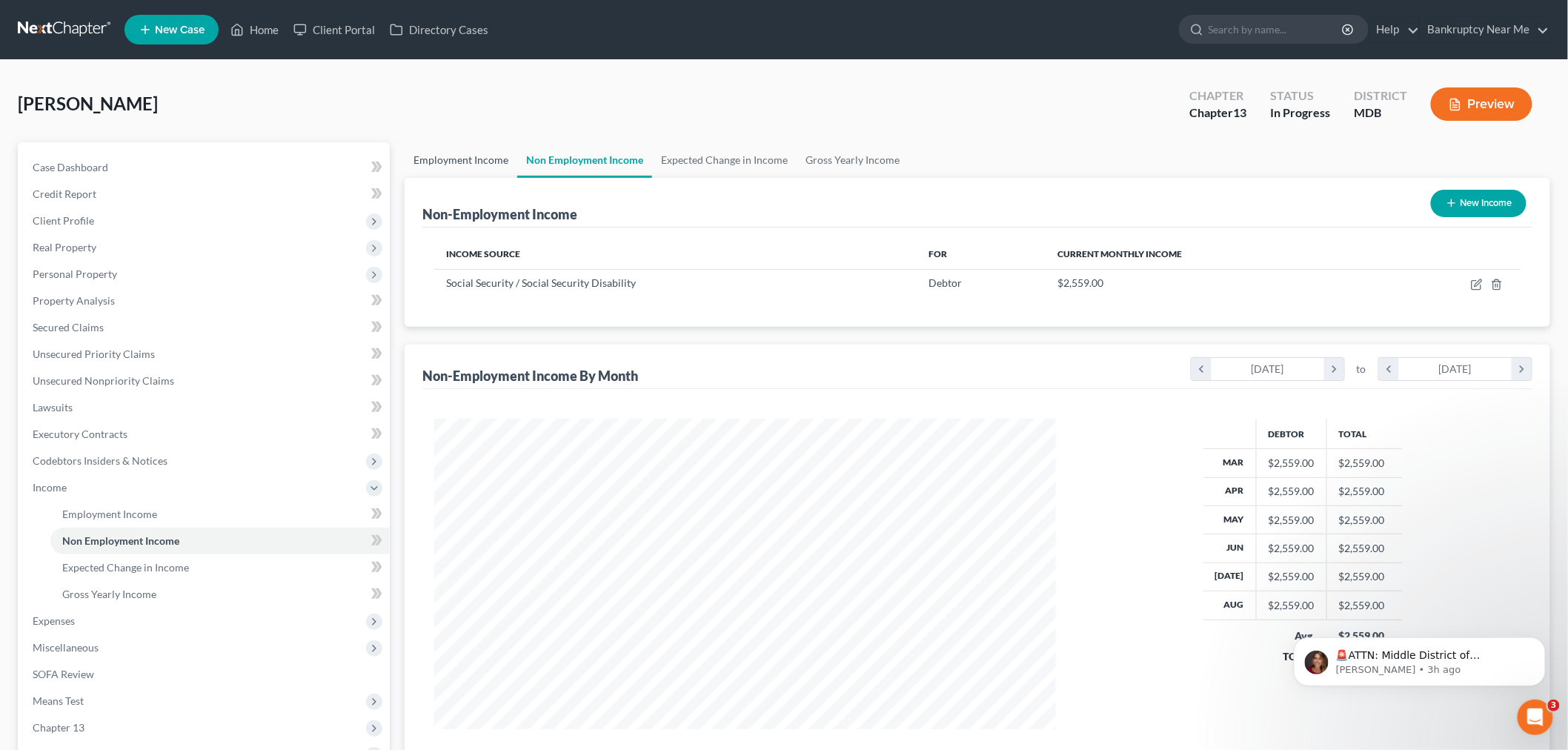
click at [427, 164] on link "Employment Income" at bounding box center [461, 160] width 113 height 36
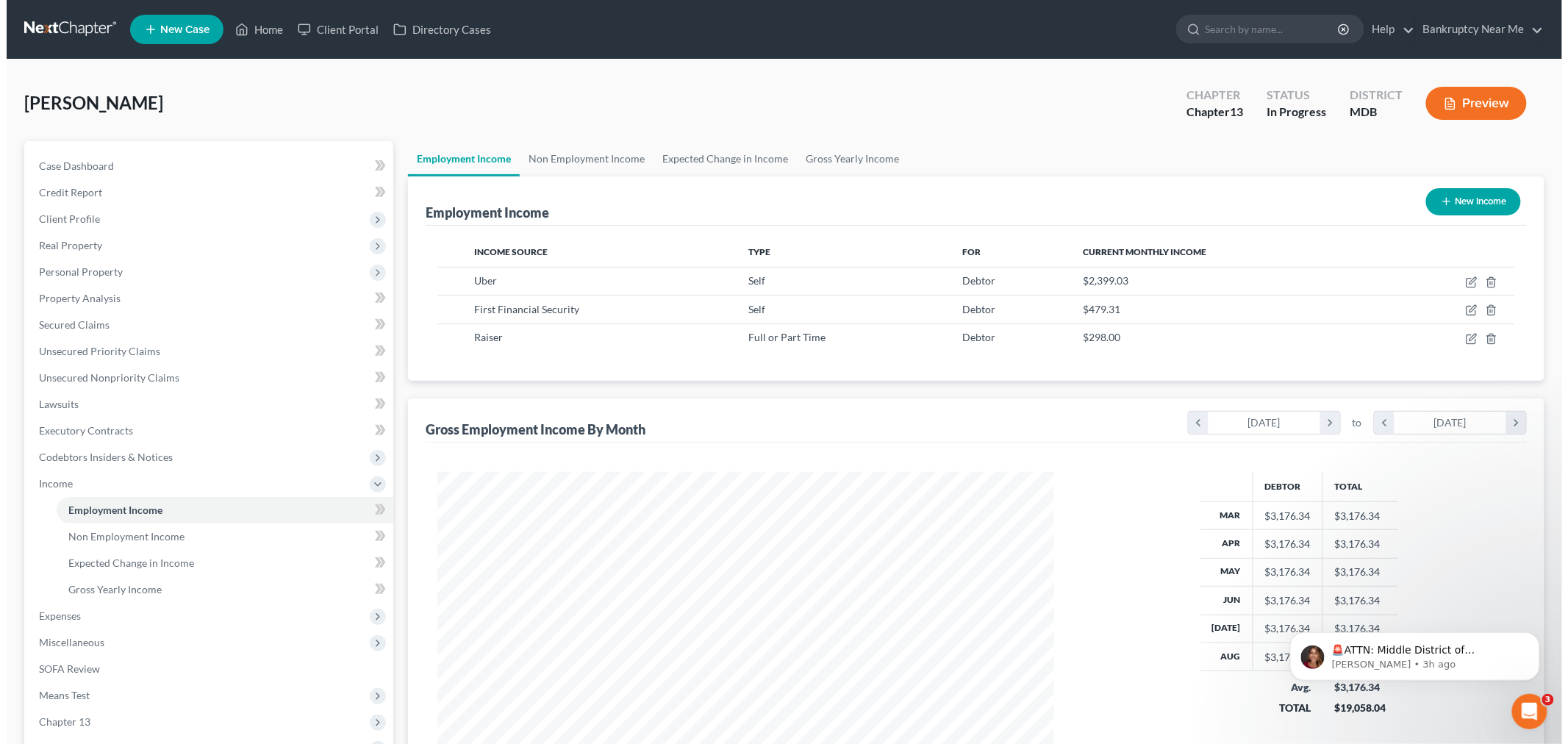
scroll to position [307, 645]
click at [1455, 192] on button "New Income" at bounding box center [1467, 202] width 95 height 27
select select "0"
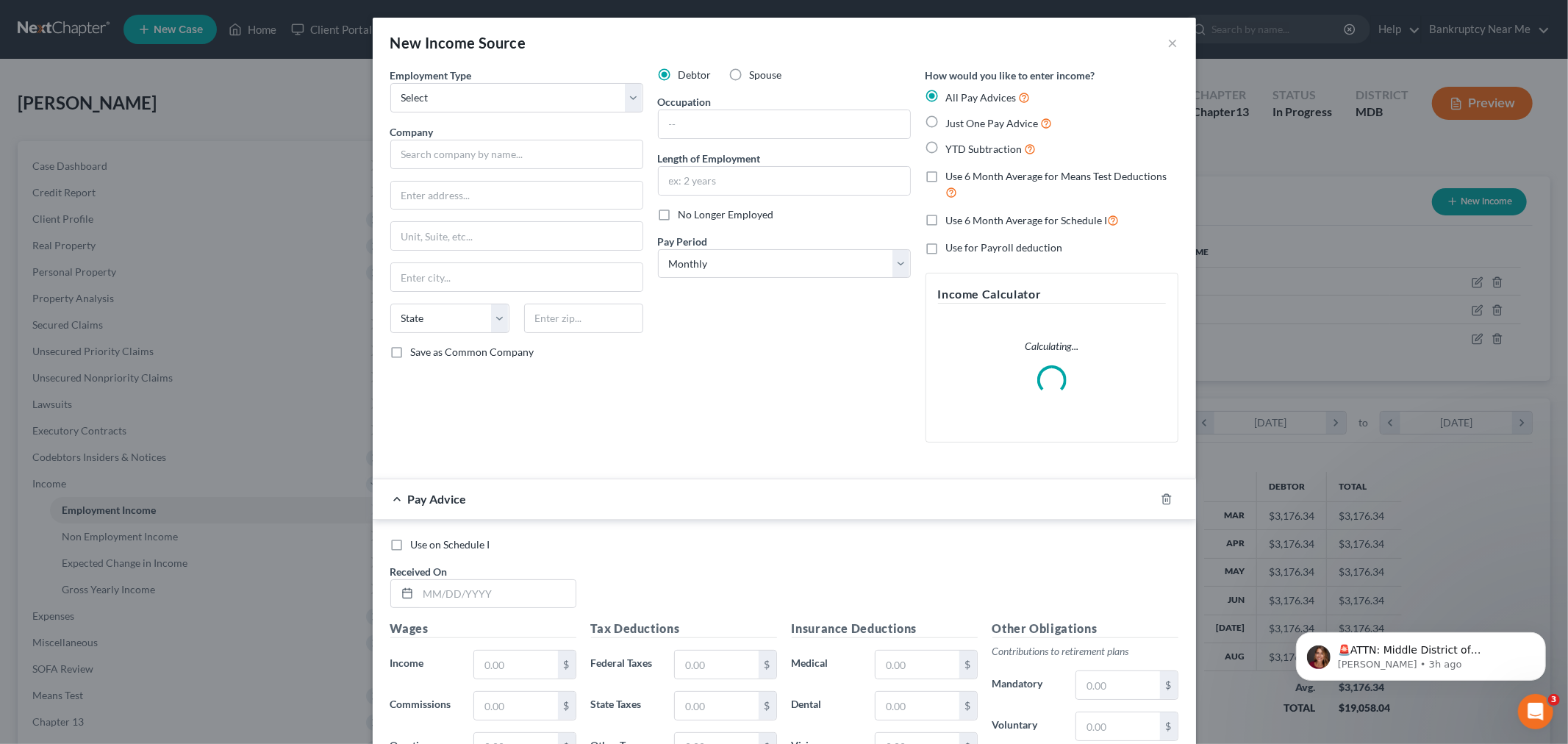
scroll to position [310, 651]
drag, startPoint x: 516, startPoint y: 90, endPoint x: 505, endPoint y: 110, distance: 22.8
click at [516, 90] on select "Select Full or Part Time Employment Self Employment" at bounding box center [516, 98] width 253 height 30
select select "0"
click at [390, 83] on select "Select Full or Part Time Employment Self Employment" at bounding box center [516, 98] width 253 height 30
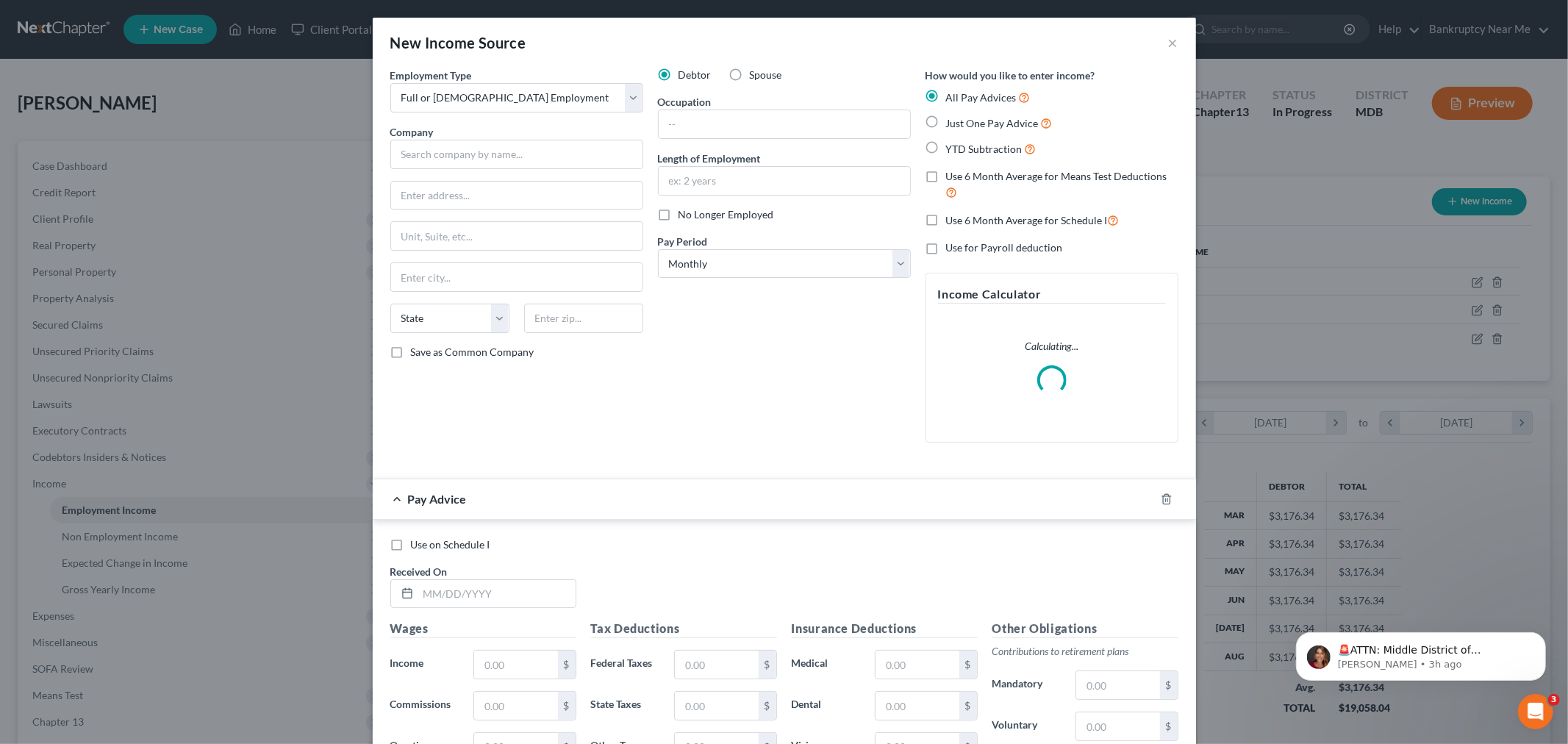
click at [753, 76] on span "Spouse" at bounding box center [766, 75] width 32 height 13
click at [756, 76] on input "Spouse" at bounding box center [760, 72] width 9 height 9
radio input "true"
click at [722, 121] on input "text" at bounding box center [784, 124] width 251 height 28
drag, startPoint x: 715, startPoint y: 129, endPoint x: 542, endPoint y: 129, distance: 173.0
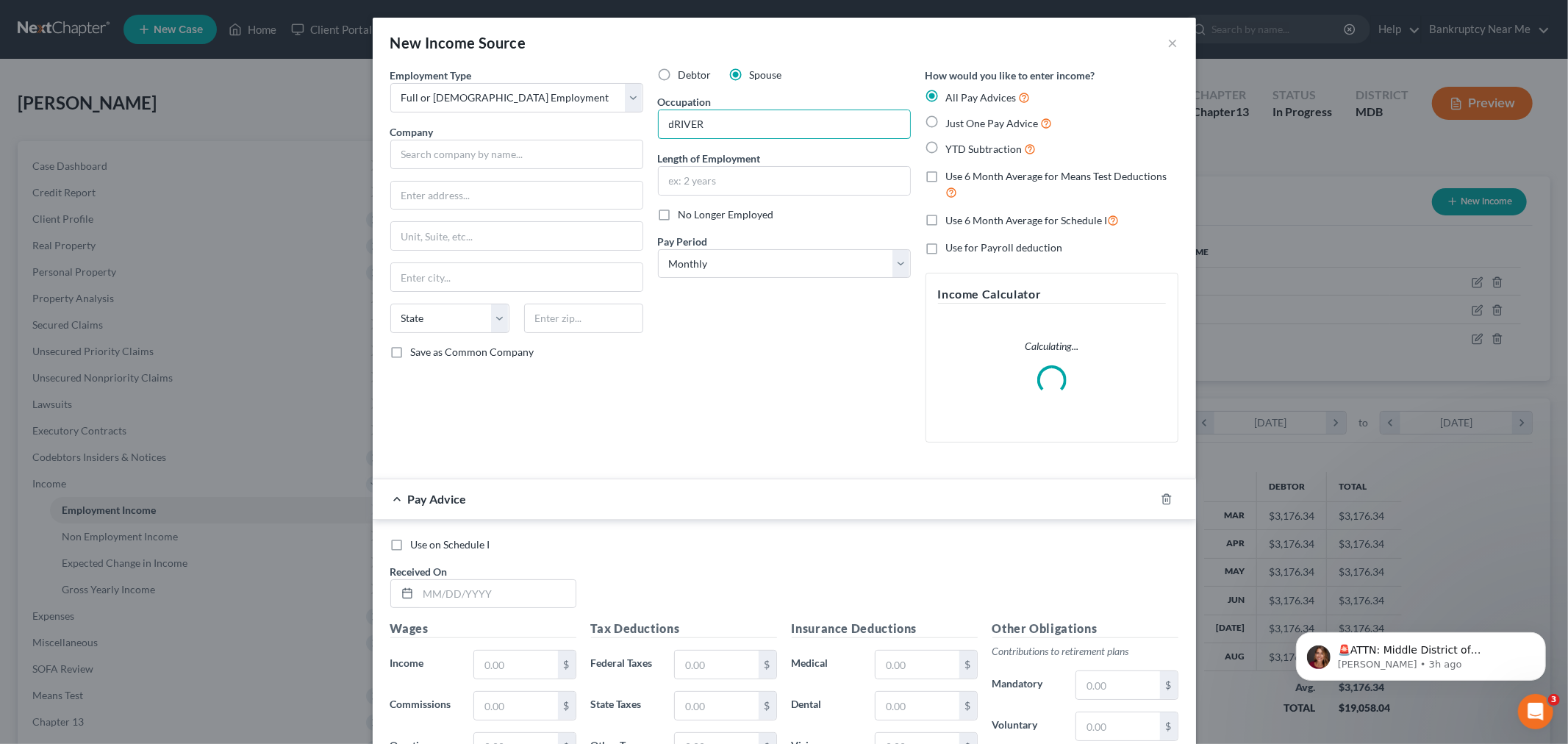
click at [542, 129] on div "Employment Type * Select Full or Part Time Employment Self Employment Company *…" at bounding box center [784, 267] width 802 height 400
type input "Driver"
click at [703, 193] on input "text" at bounding box center [784, 181] width 251 height 28
type input "2 Years"
click at [983, 124] on span "Just One Pay Advice" at bounding box center [991, 123] width 92 height 13
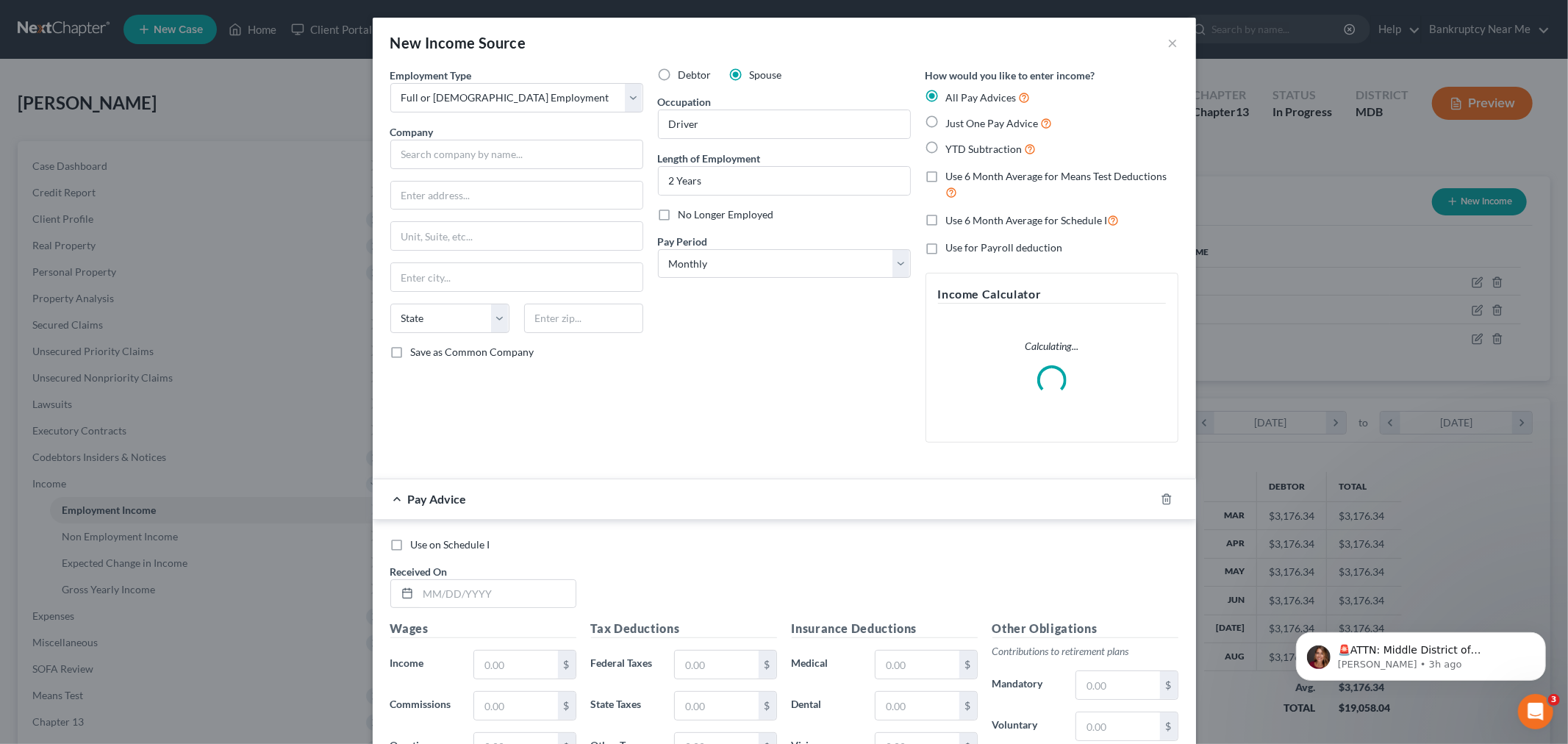
click at [962, 124] on input "Just One Pay Advice" at bounding box center [956, 119] width 9 height 9
radio input "true"
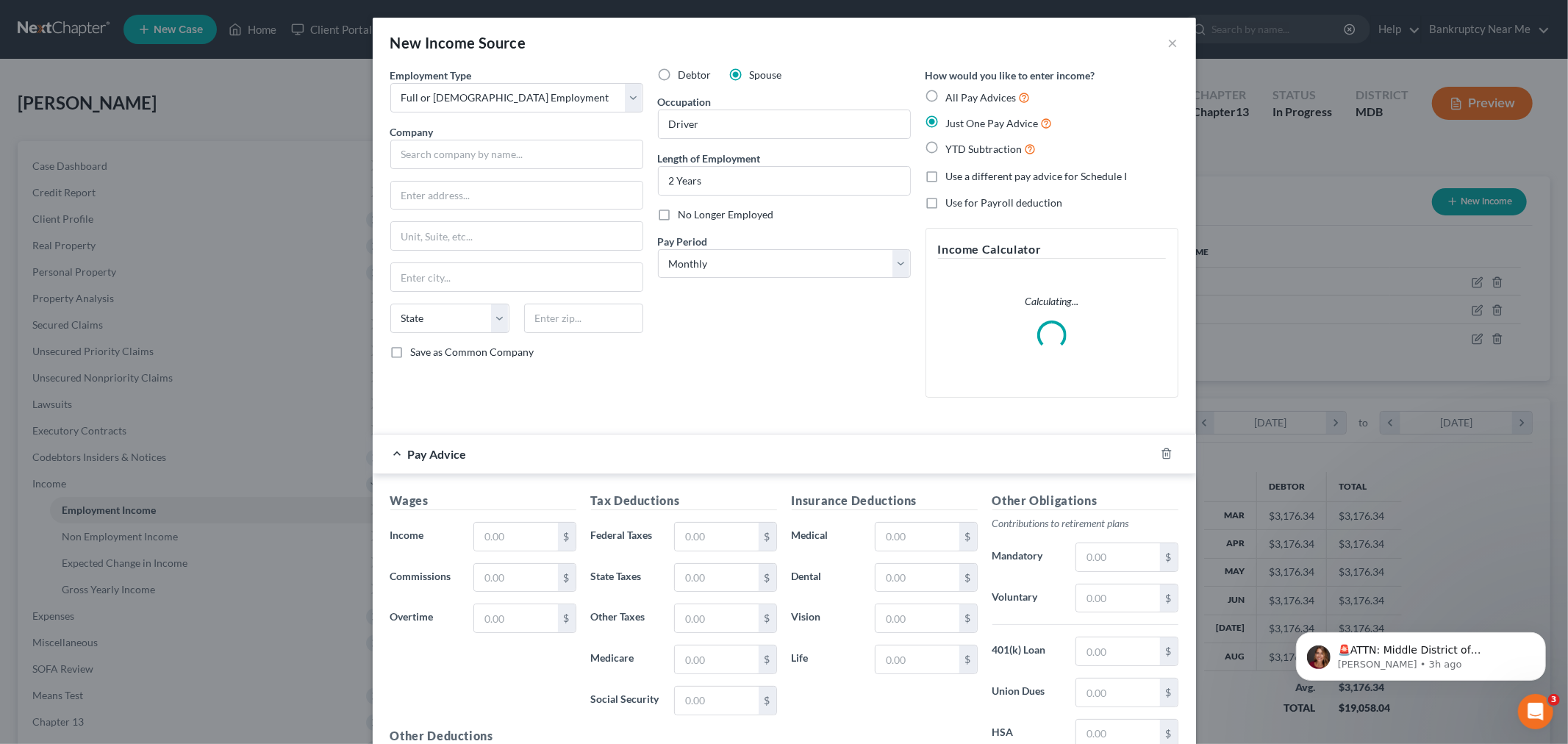
click at [945, 185] on div "How would you like to enter income? All Pay Advices Just One Pay Advice YTD Sub…" at bounding box center [1052, 238] width 267 height 342
drag, startPoint x: 922, startPoint y: 178, endPoint x: 916, endPoint y: 184, distance: 8.5
click at [946, 176] on label "Use a different pay advice for Schedule I" at bounding box center [1036, 176] width 181 height 14
click at [951, 176] on input "Use a different pay advice for Schedule I" at bounding box center [956, 173] width 9 height 9
checkbox input "true"
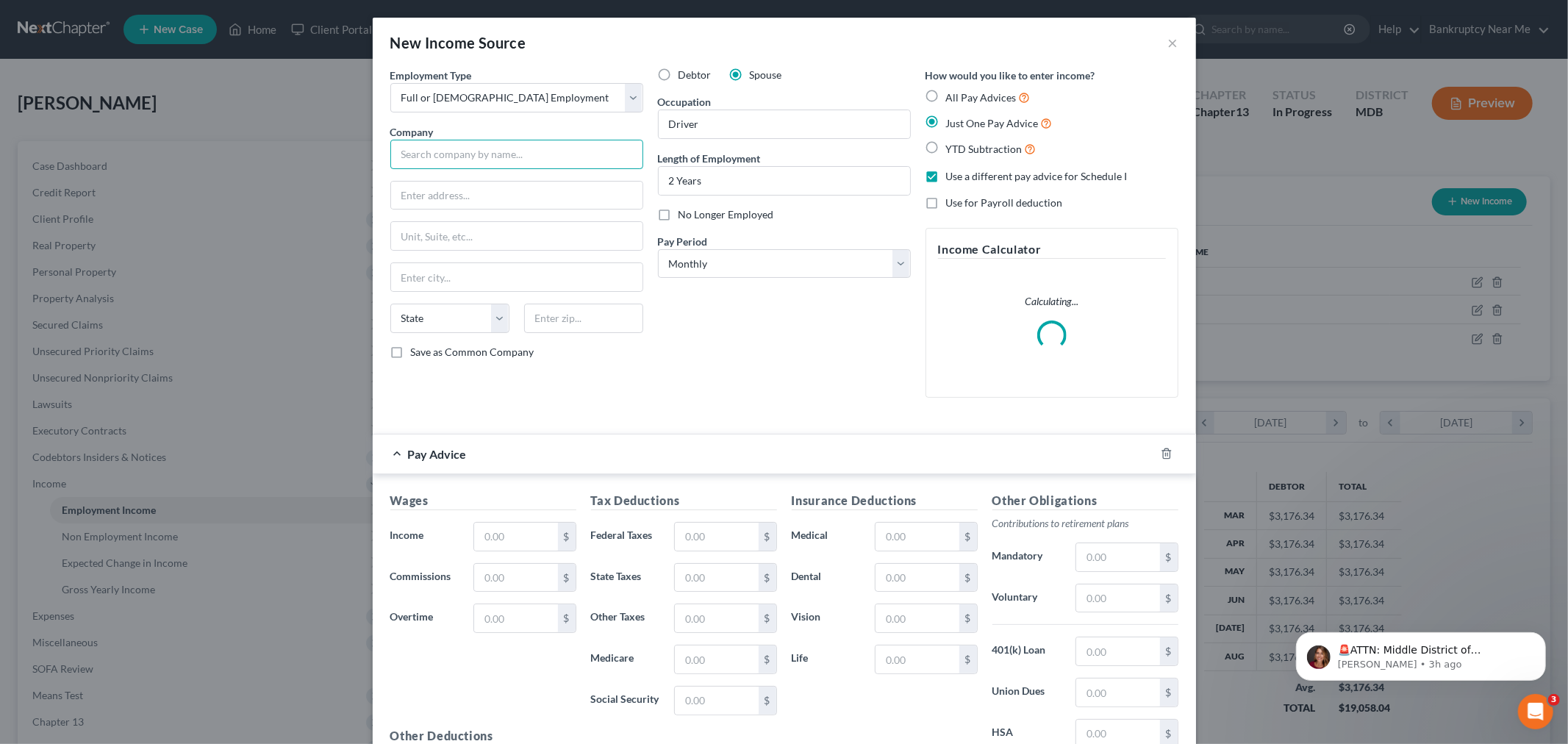
drag, startPoint x: 482, startPoint y: 159, endPoint x: 475, endPoint y: 153, distance: 9.2
click at [482, 159] on input "text" at bounding box center [516, 154] width 253 height 30
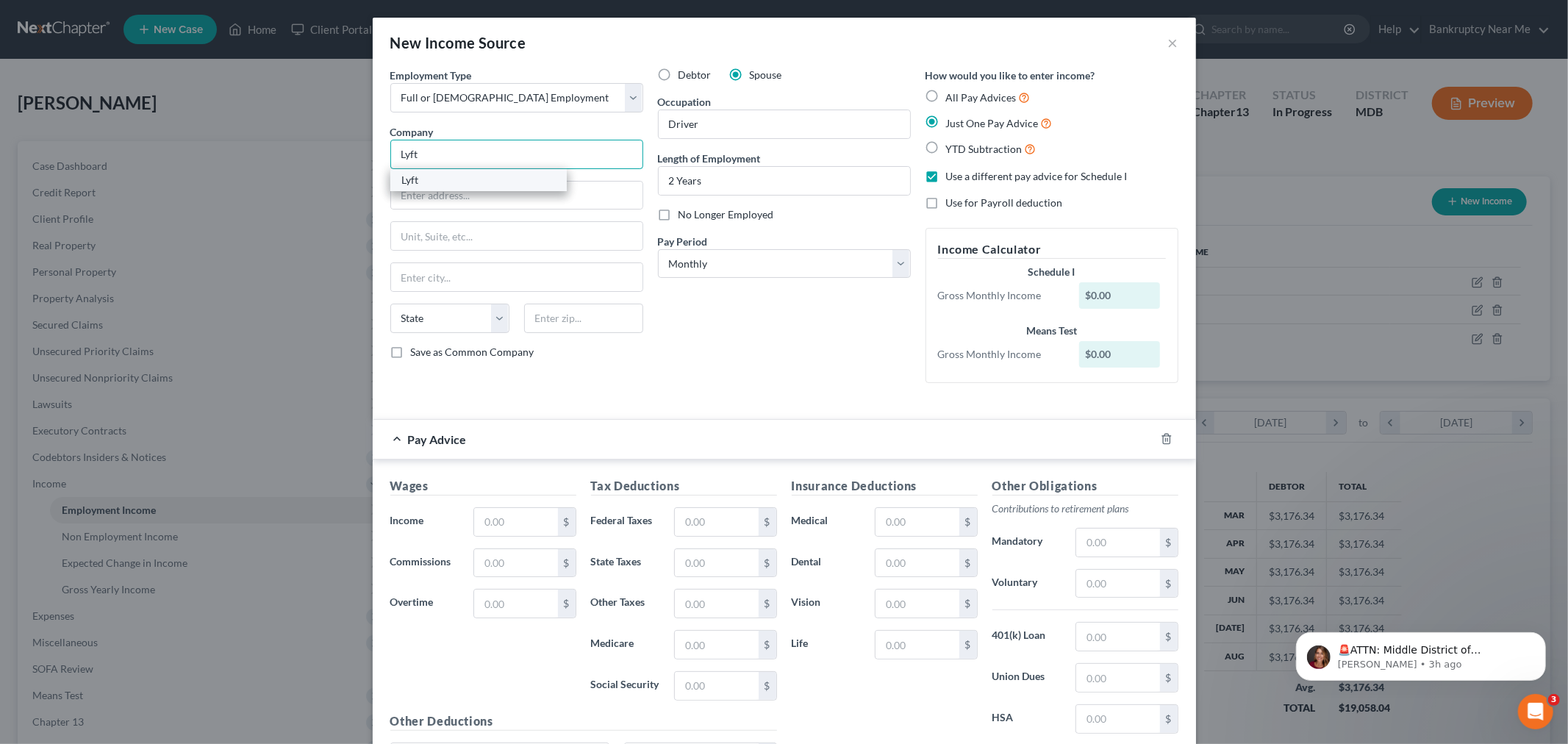
type input "Lyft"
click at [479, 187] on div "Lyft" at bounding box center [478, 180] width 153 height 14
type input "185 Berry Street"
type input "San Francisco"
select select "4"
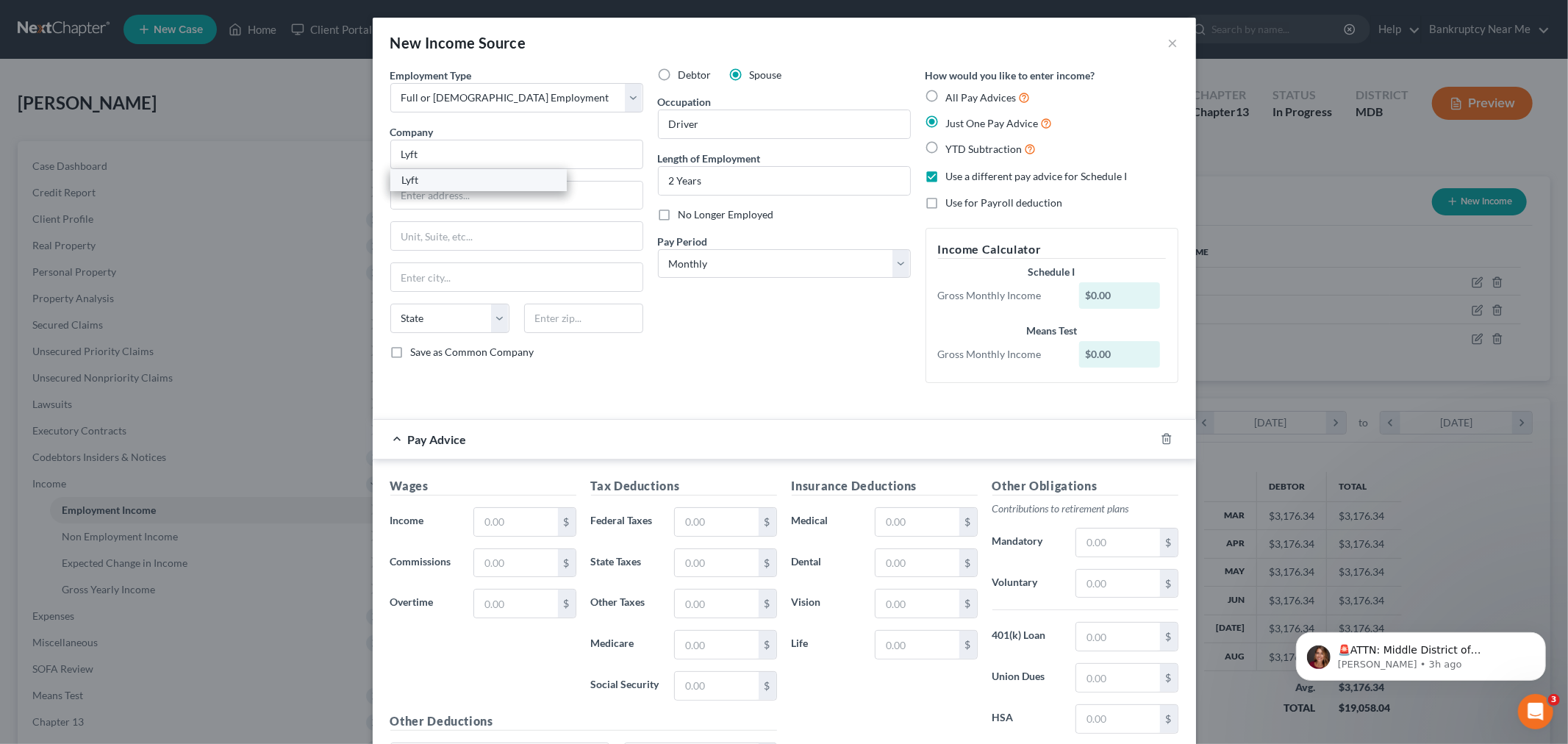
type input "94107"
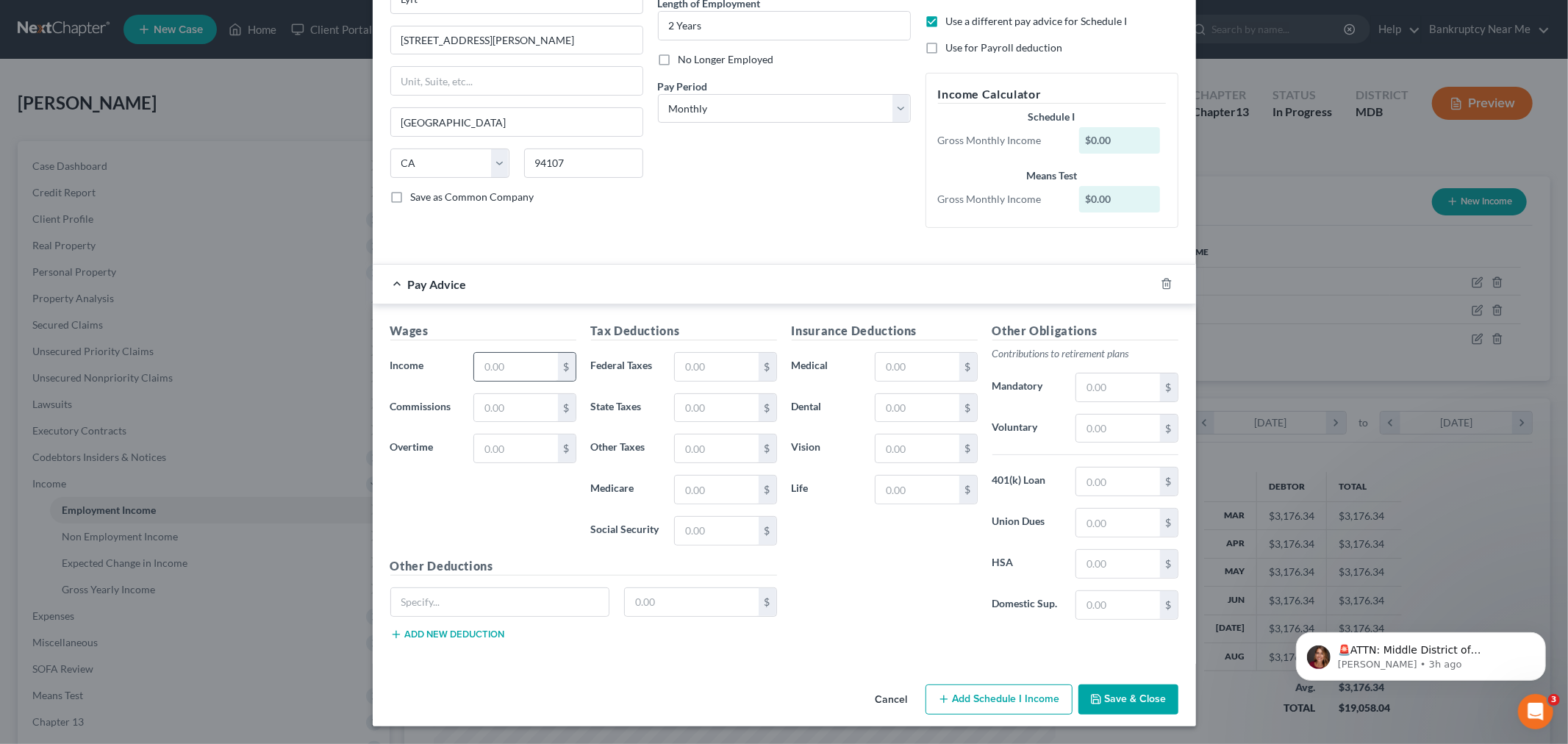
click at [494, 348] on div "Wages Income * $ Commissions $ Overtime $" at bounding box center [483, 439] width 201 height 235
drag, startPoint x: 483, startPoint y: 364, endPoint x: 500, endPoint y: 356, distance: 18.8
click at [482, 364] on input "text" at bounding box center [516, 366] width 83 height 28
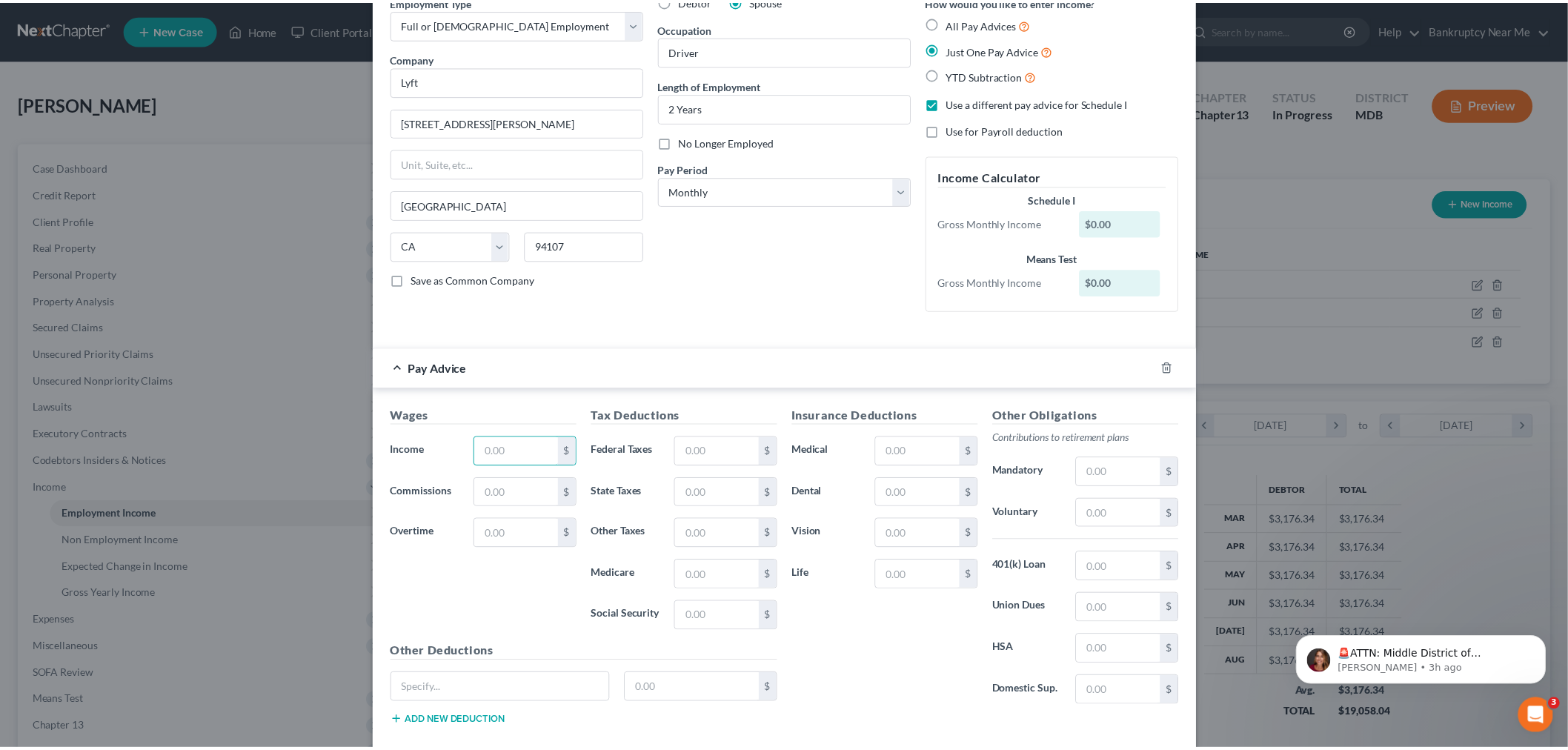
scroll to position [0, 0]
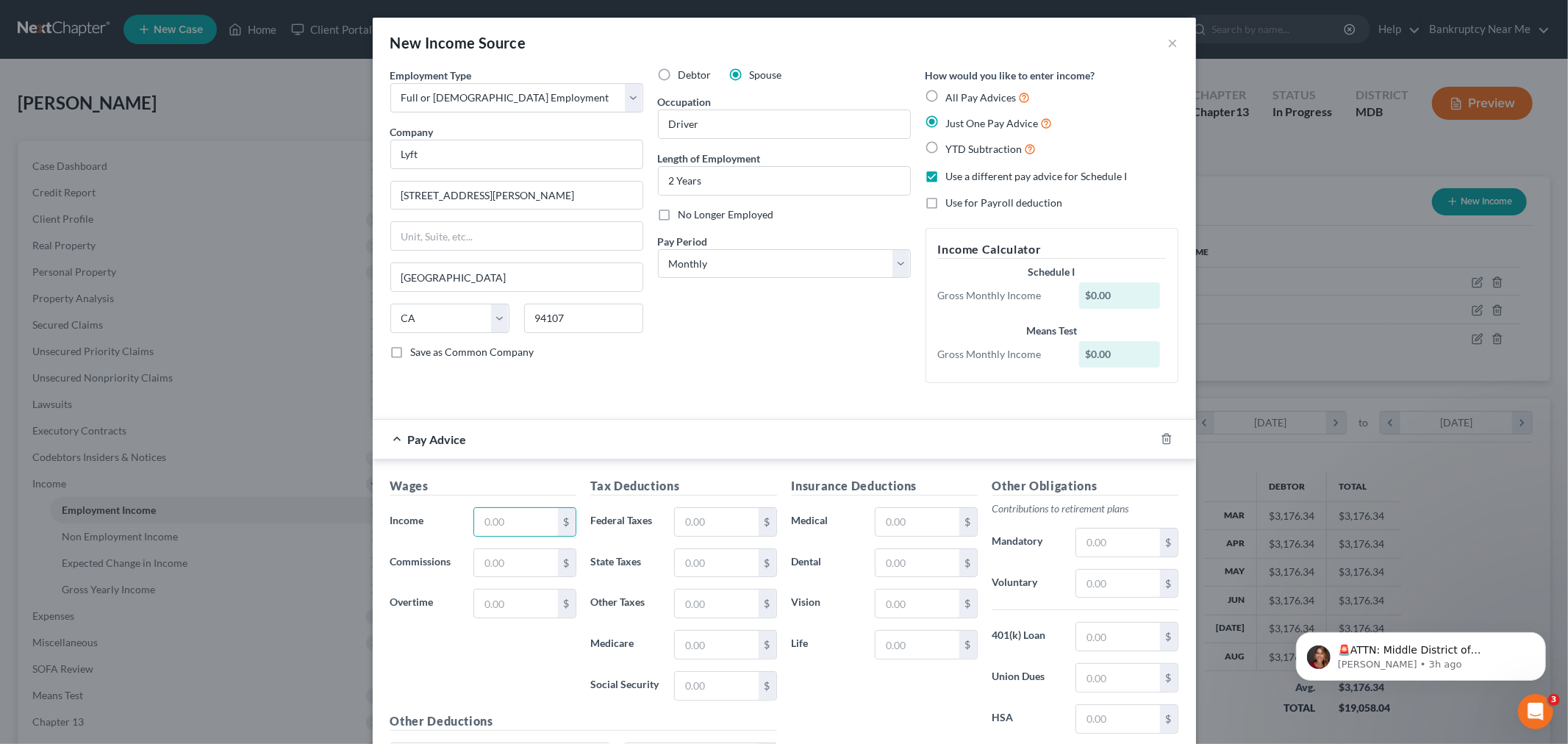
drag, startPoint x: 1151, startPoint y: 50, endPoint x: 1158, endPoint y: 47, distance: 7.6
click at [1156, 48] on div "New Income Source ×" at bounding box center [784, 42] width 823 height 50
click at [1168, 42] on button "×" at bounding box center [1173, 42] width 10 height 18
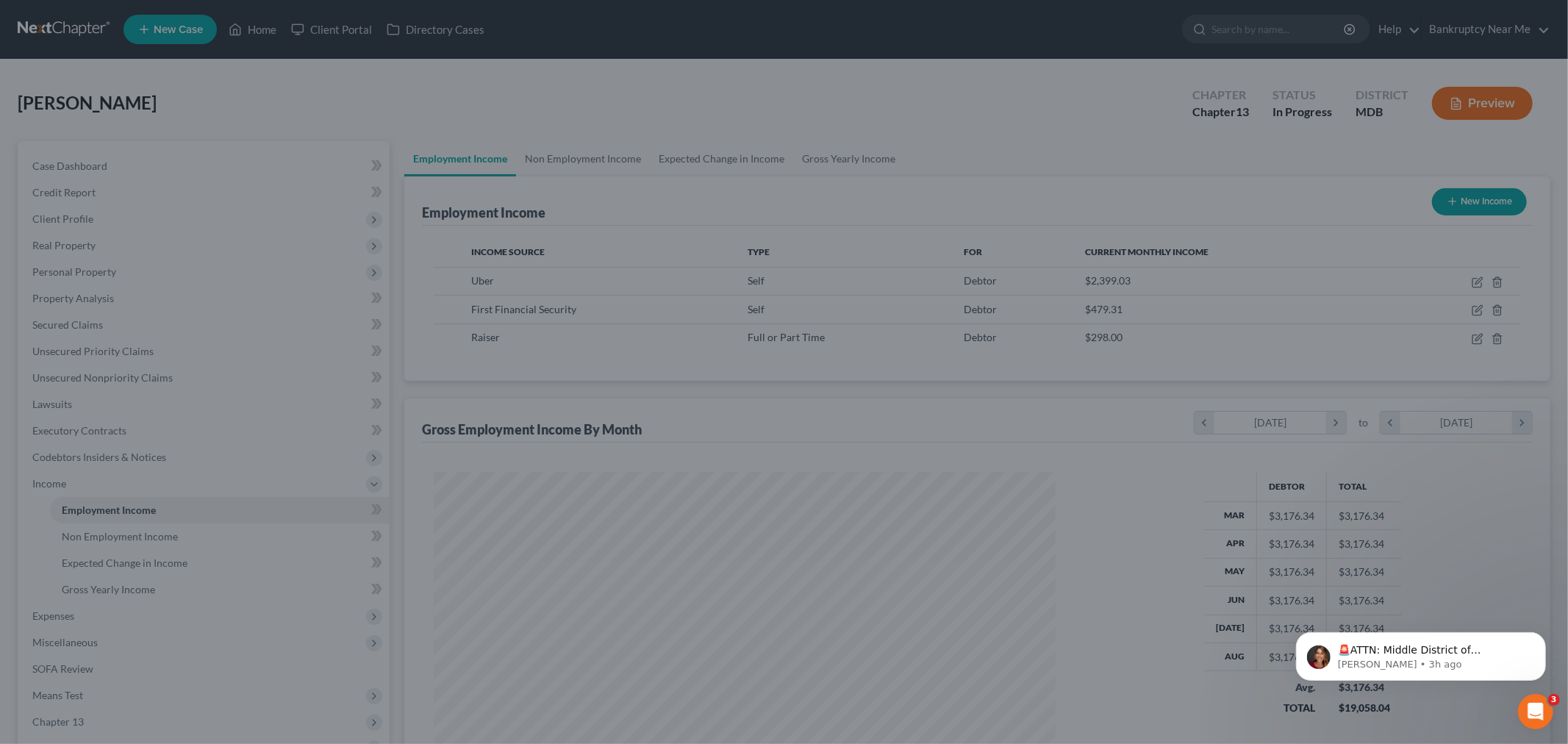
scroll to position [734991, 734374]
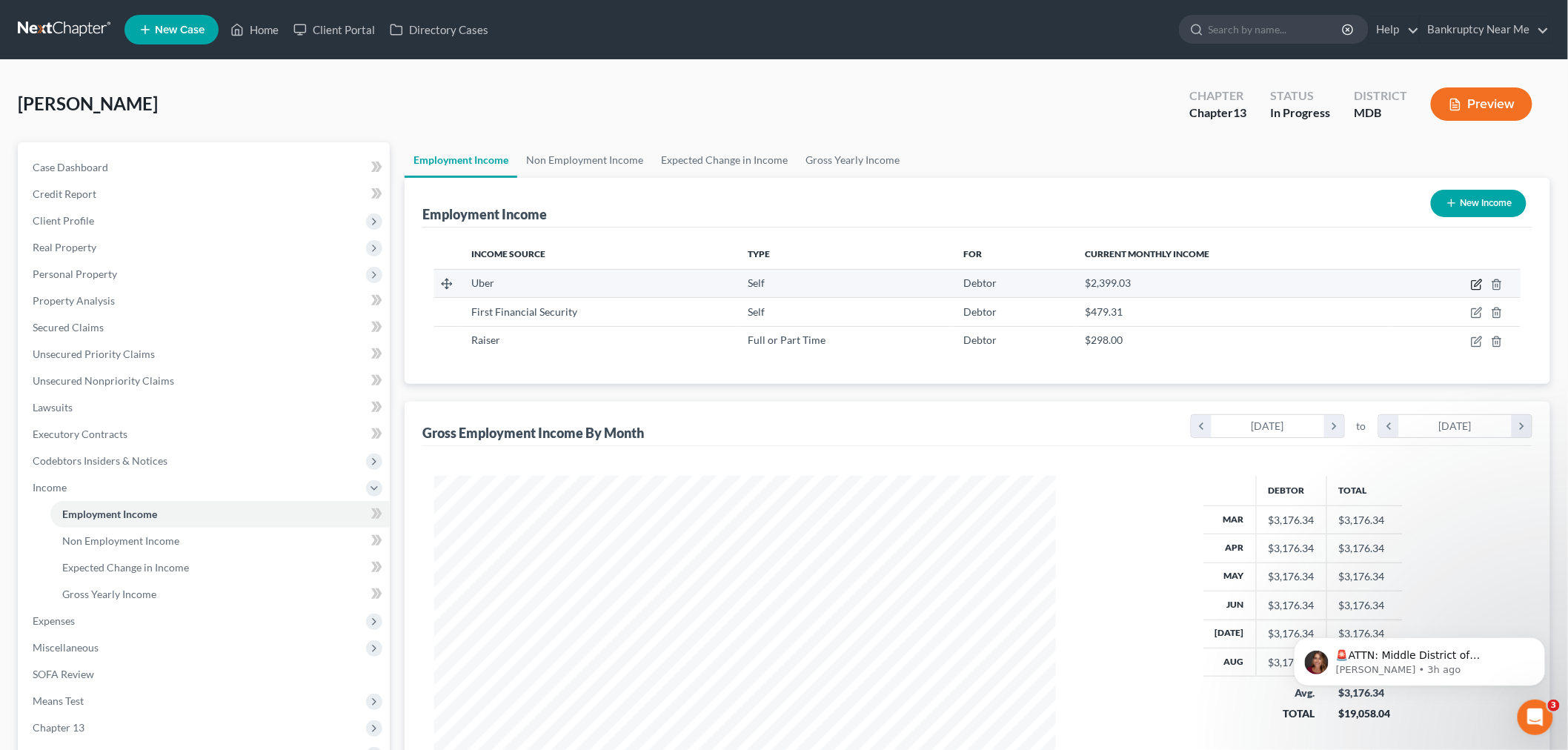
click at [1477, 286] on icon "button" at bounding box center [1477, 285] width 12 height 12
select select "1"
select select "4"
select select "0"
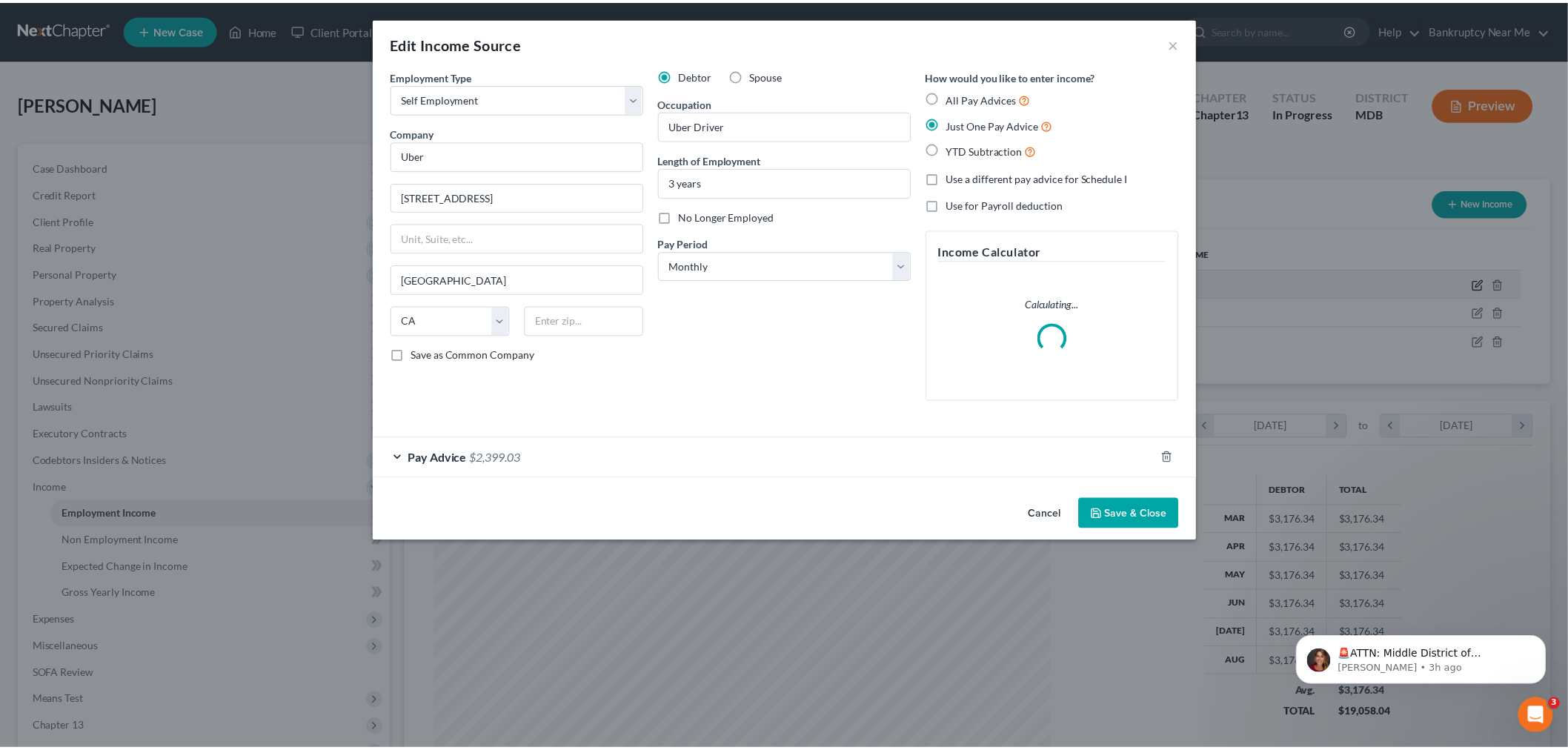
scroll to position [313, 657]
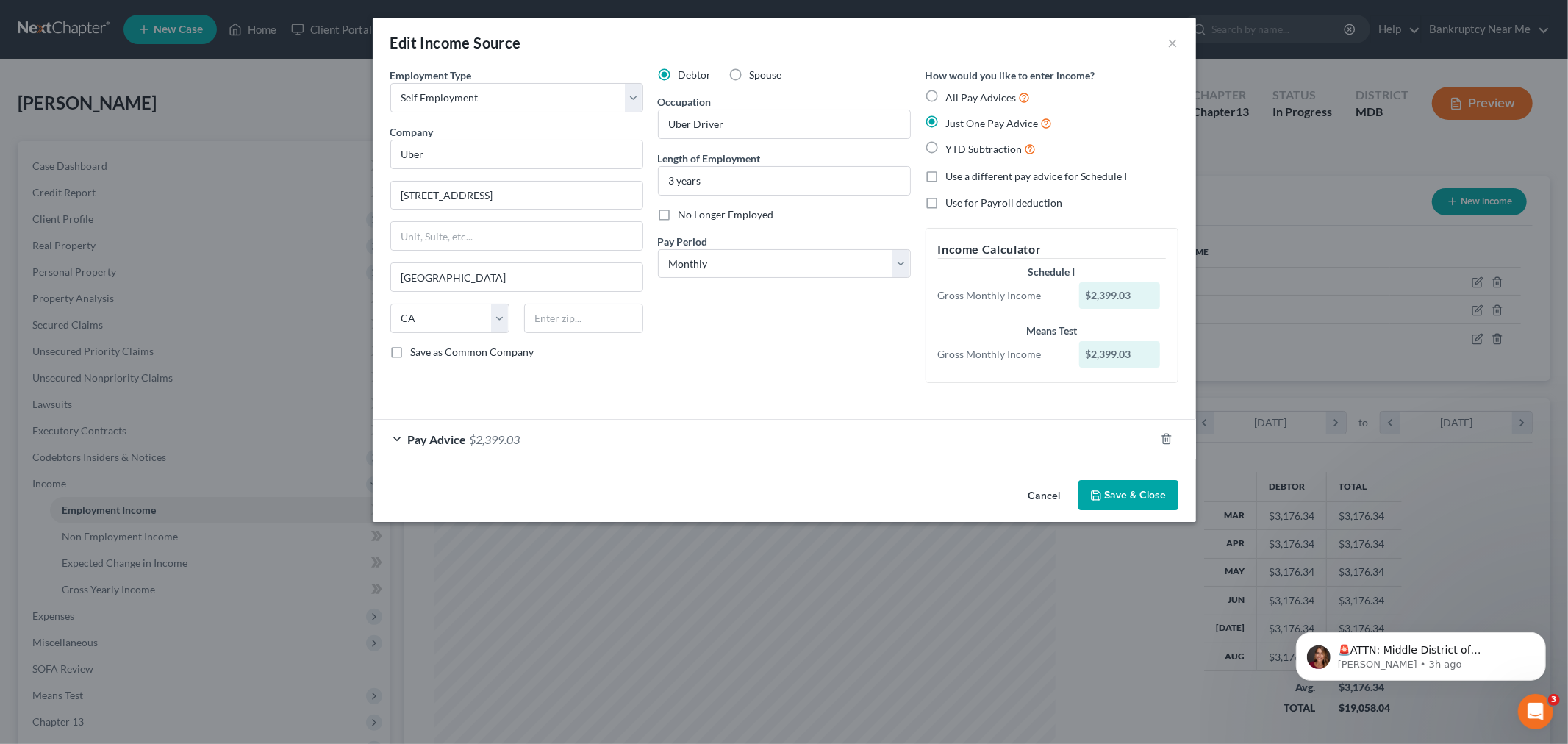
click at [833, 461] on div "Employment Type * Select Full or Part Time Employment Self Employment Company *…" at bounding box center [784, 271] width 823 height 406
click at [839, 437] on div "Pay Advice $2,399.03" at bounding box center [763, 439] width 782 height 39
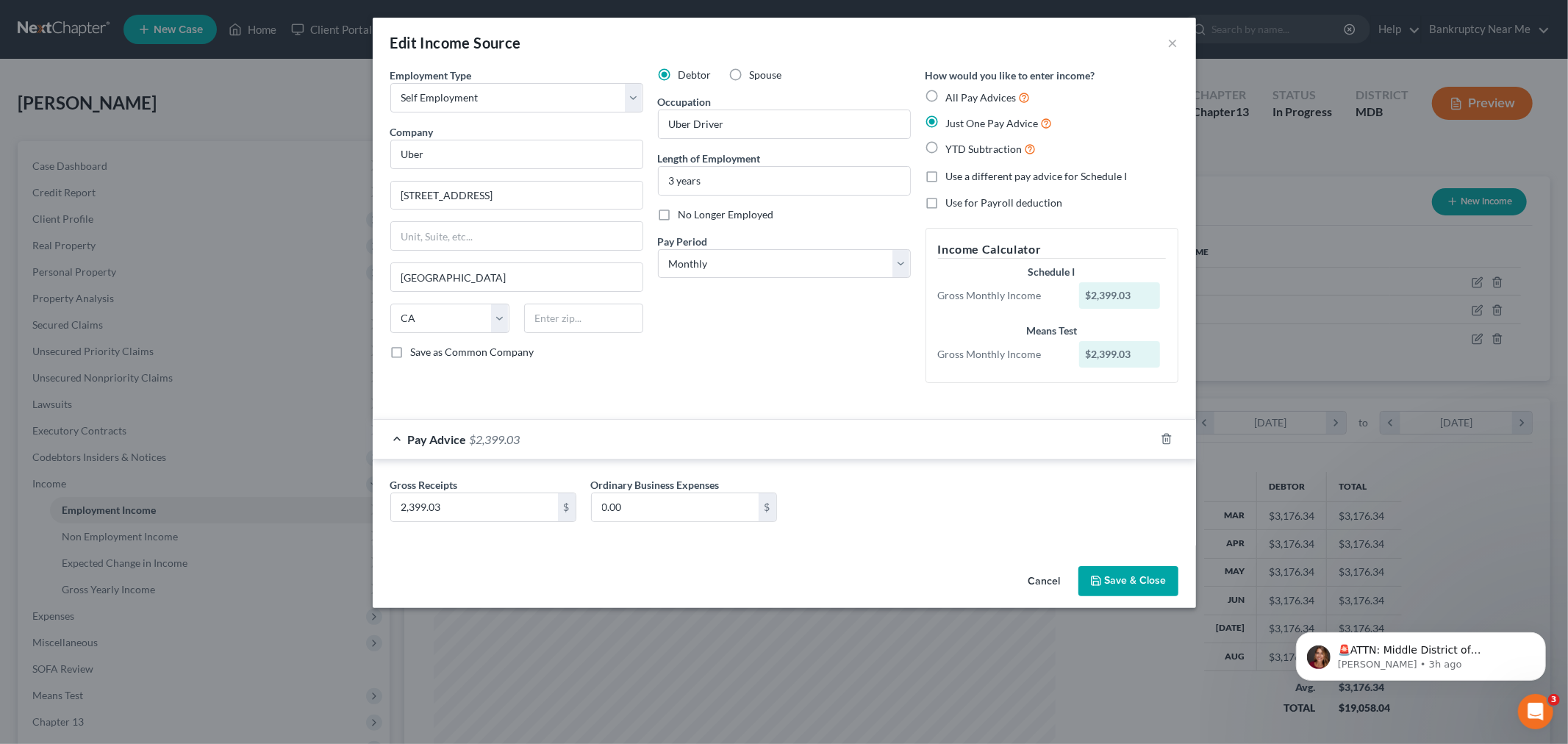
click at [1177, 31] on div "Edit Income Source ×" at bounding box center [784, 42] width 823 height 50
click at [1172, 38] on button "×" at bounding box center [1173, 42] width 10 height 18
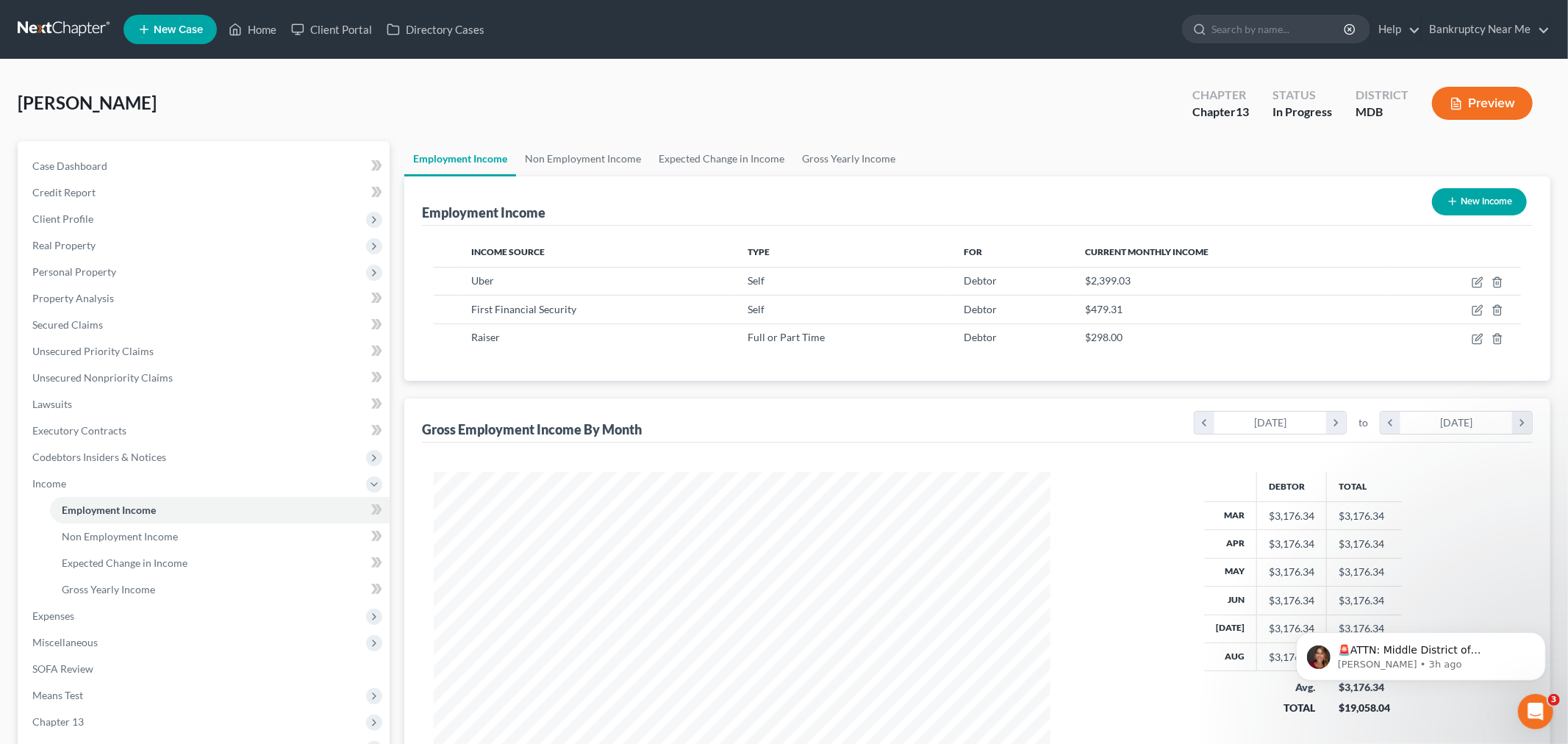
scroll to position [734991, 734374]
click at [1458, 201] on button "New Income" at bounding box center [1467, 202] width 95 height 27
select select "0"
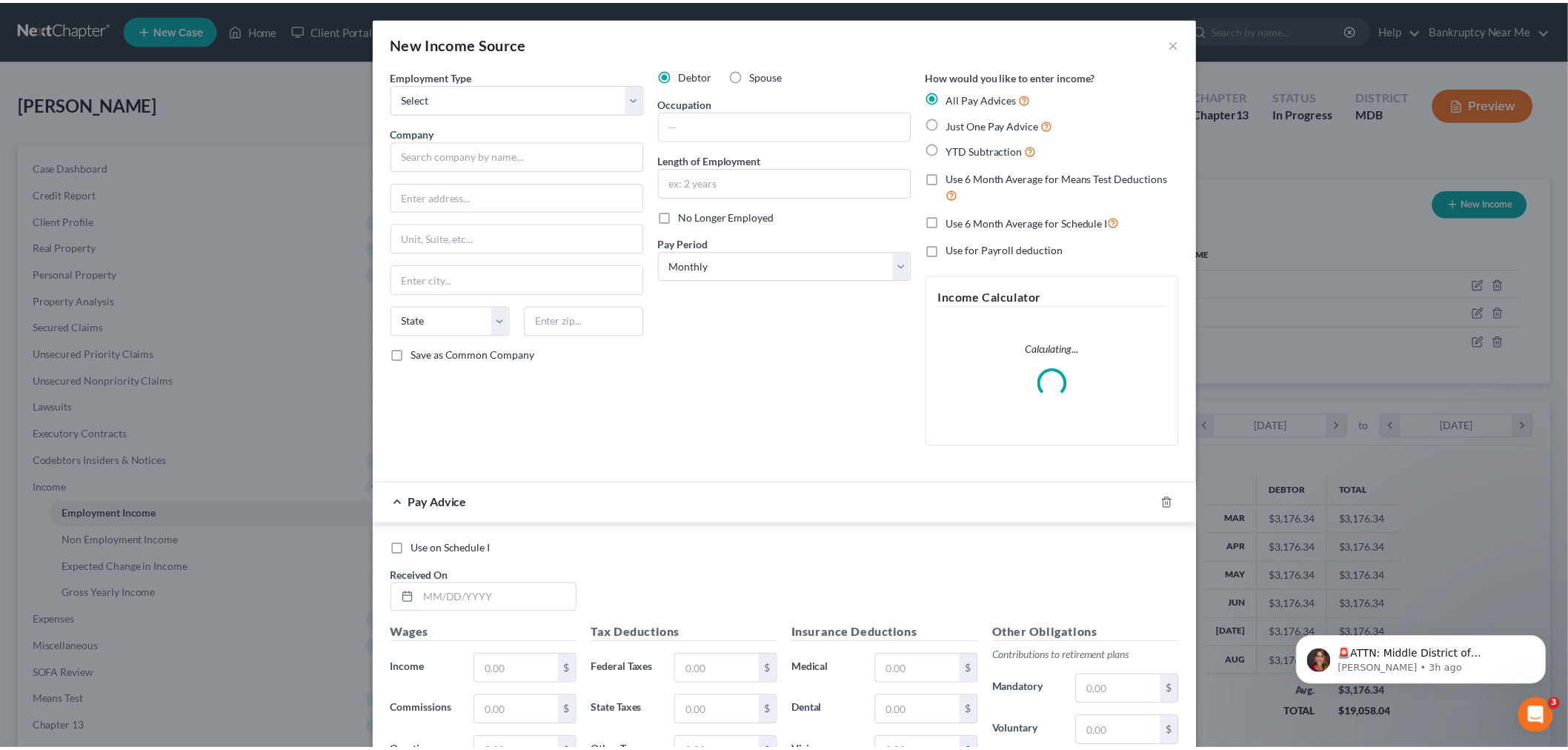
scroll to position [313, 657]
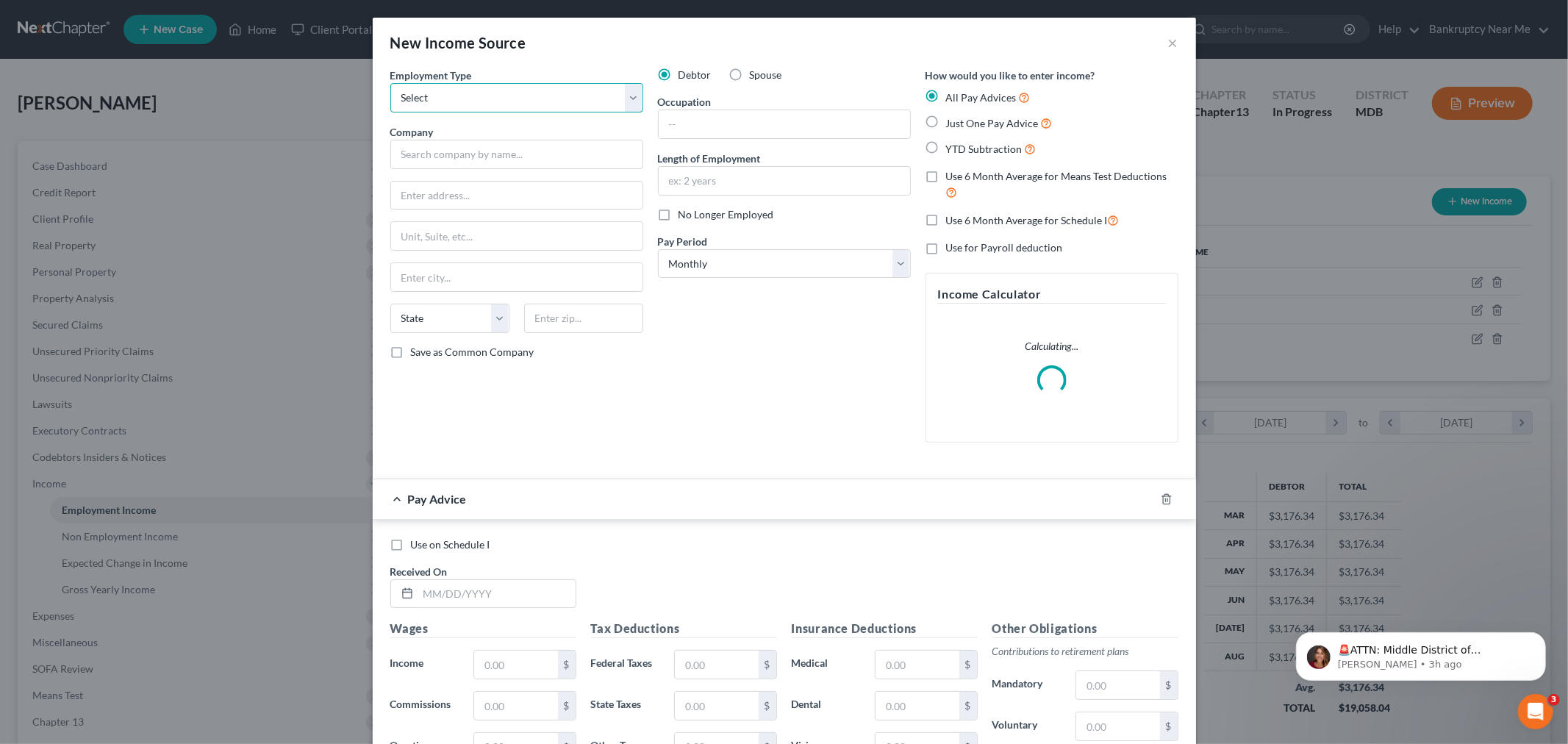
click at [556, 97] on select "Select Full or Part Time Employment Self Employment" at bounding box center [516, 98] width 253 height 30
select select "0"
click at [390, 83] on select "Select Full or Part Time Employment Self Employment" at bounding box center [516, 98] width 253 height 30
click at [1168, 36] on button "×" at bounding box center [1173, 42] width 10 height 18
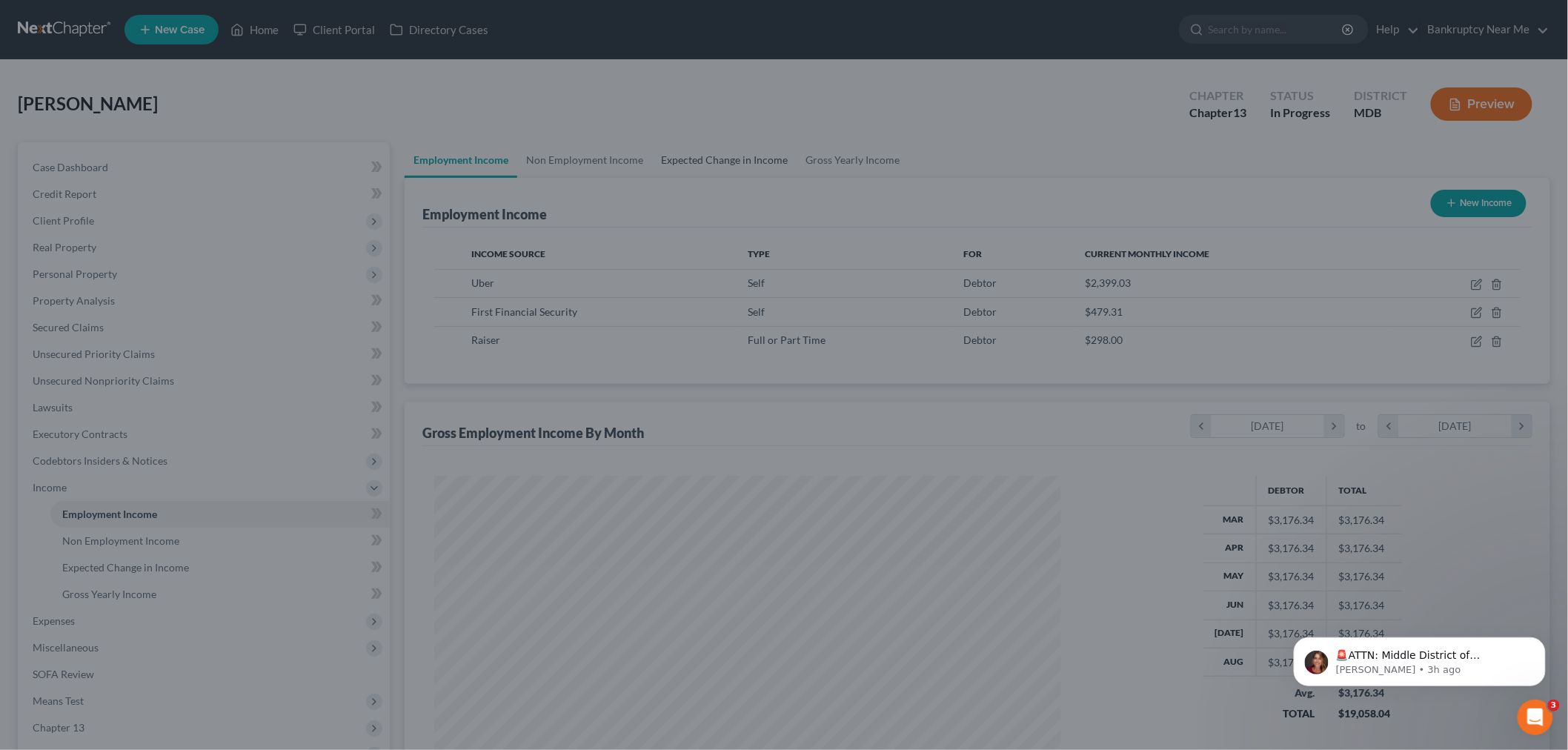
scroll to position [740918, 740381]
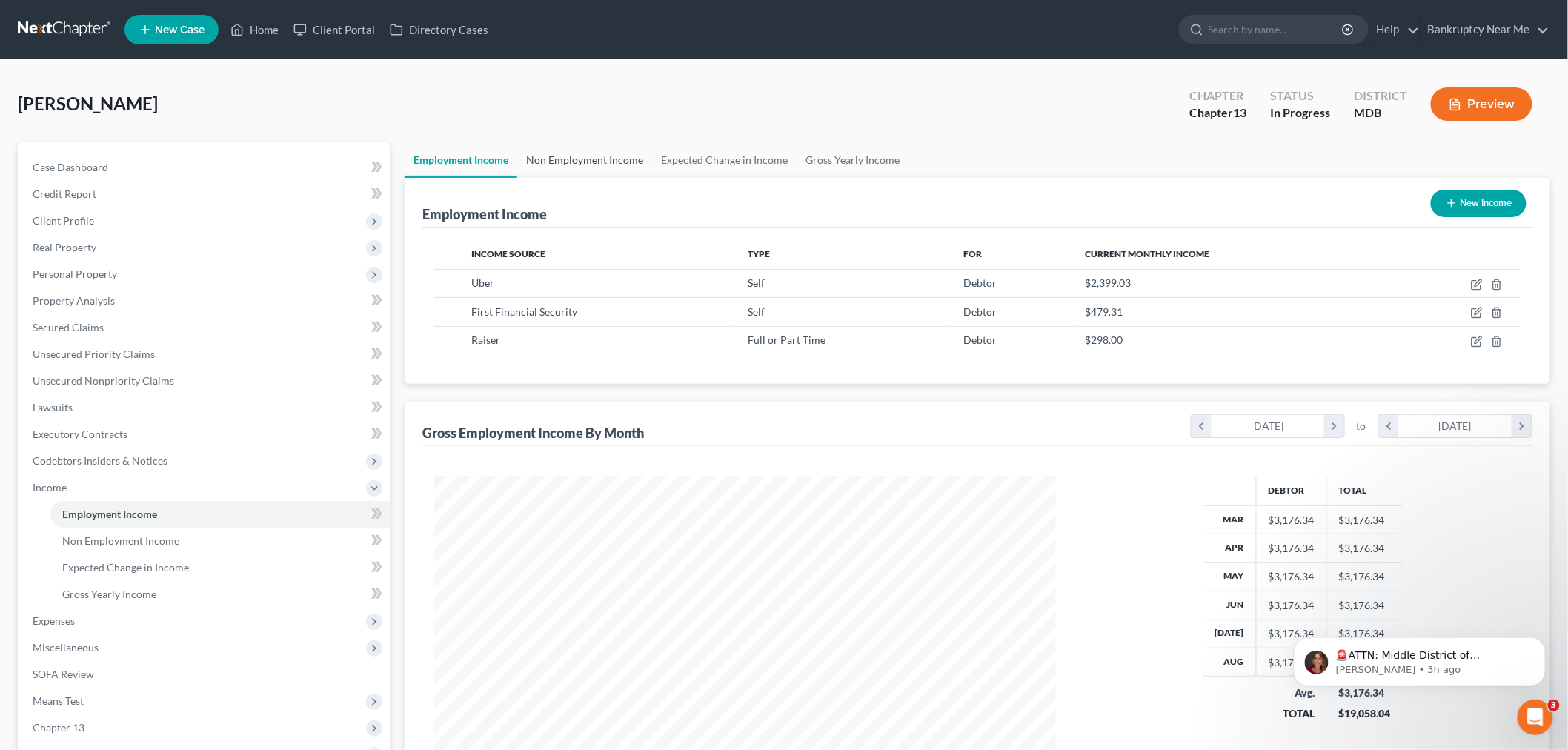
click at [594, 169] on link "Non Employment Income" at bounding box center [585, 160] width 135 height 36
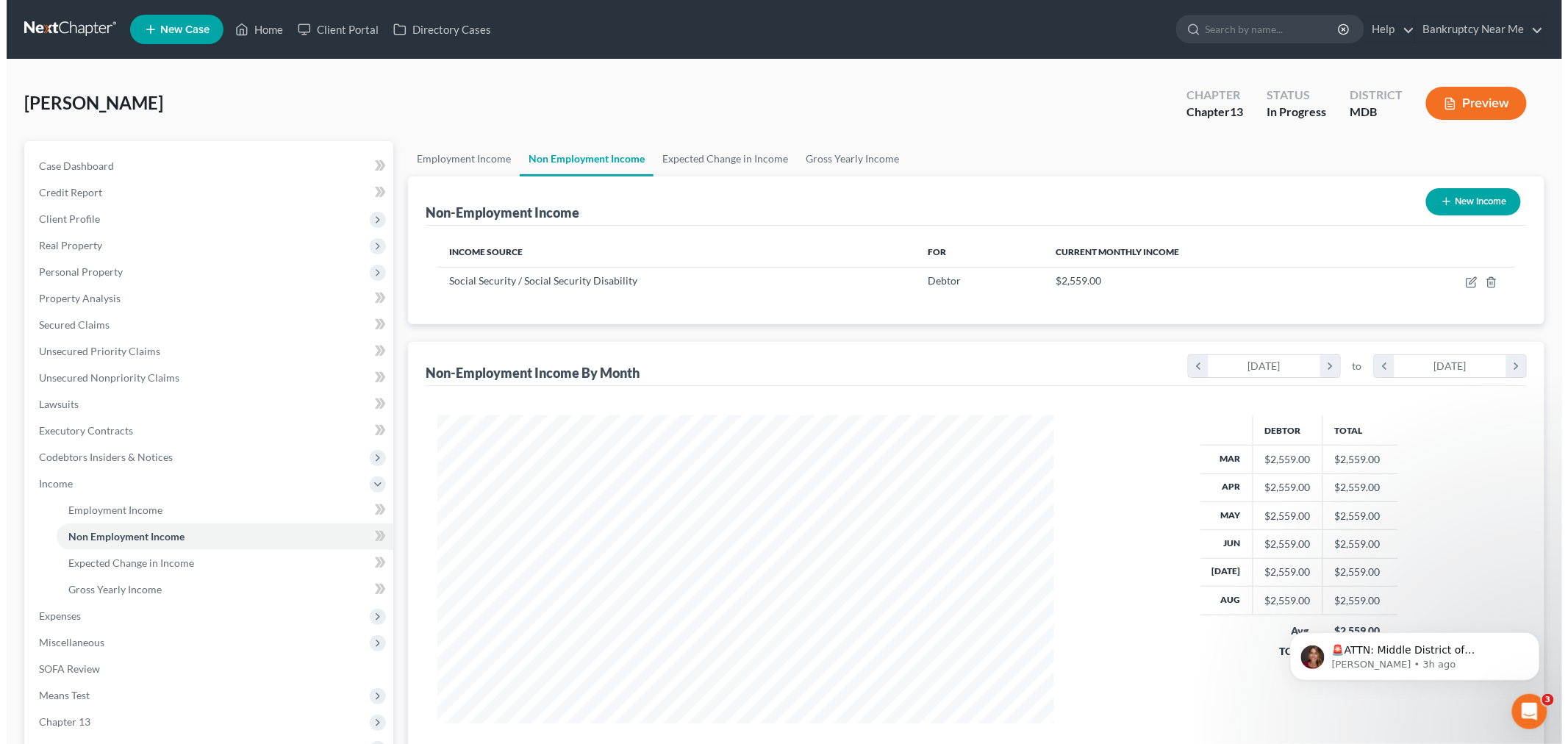
scroll to position [307, 645]
click at [1456, 193] on button "New Income" at bounding box center [1467, 202] width 95 height 27
select select "0"
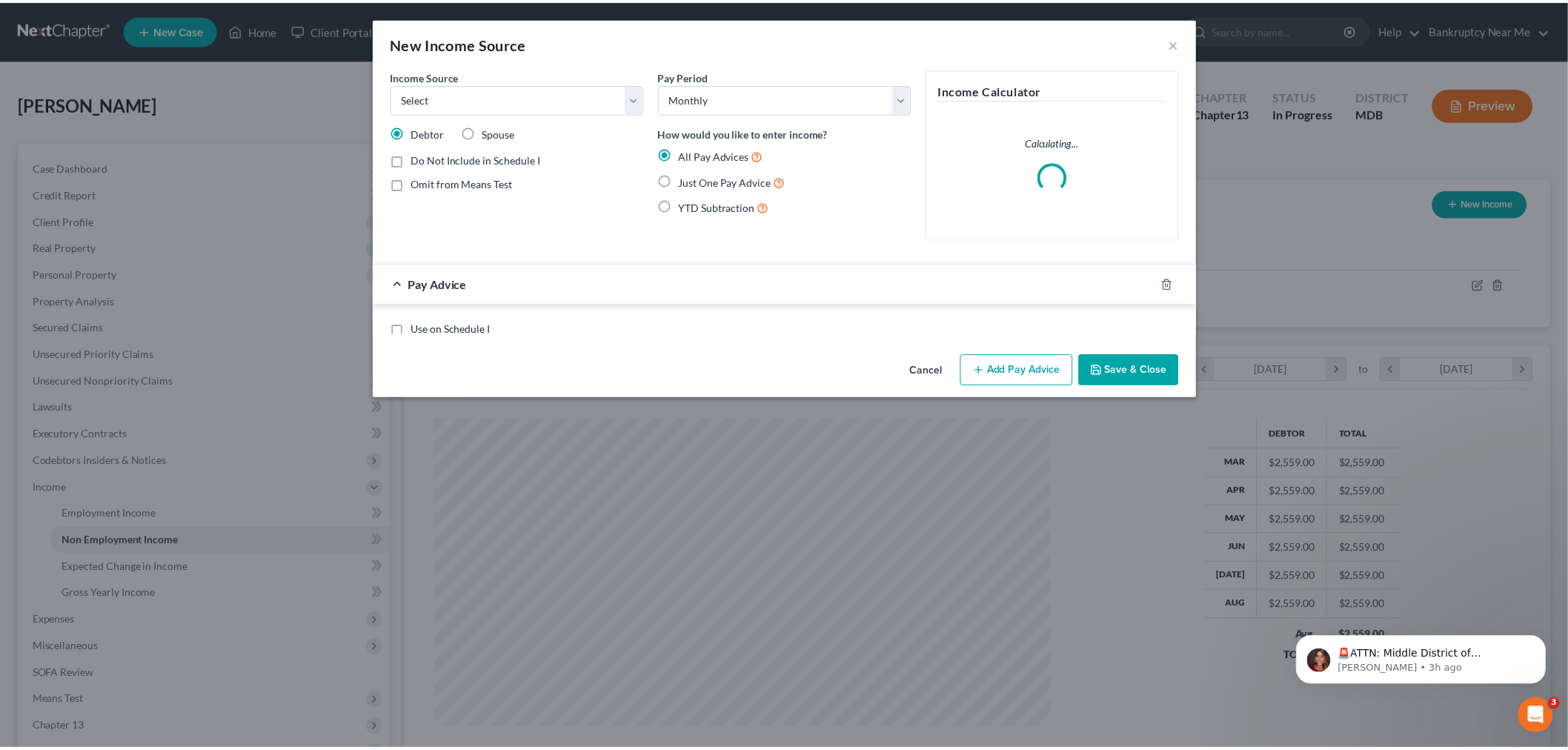
scroll to position [313, 657]
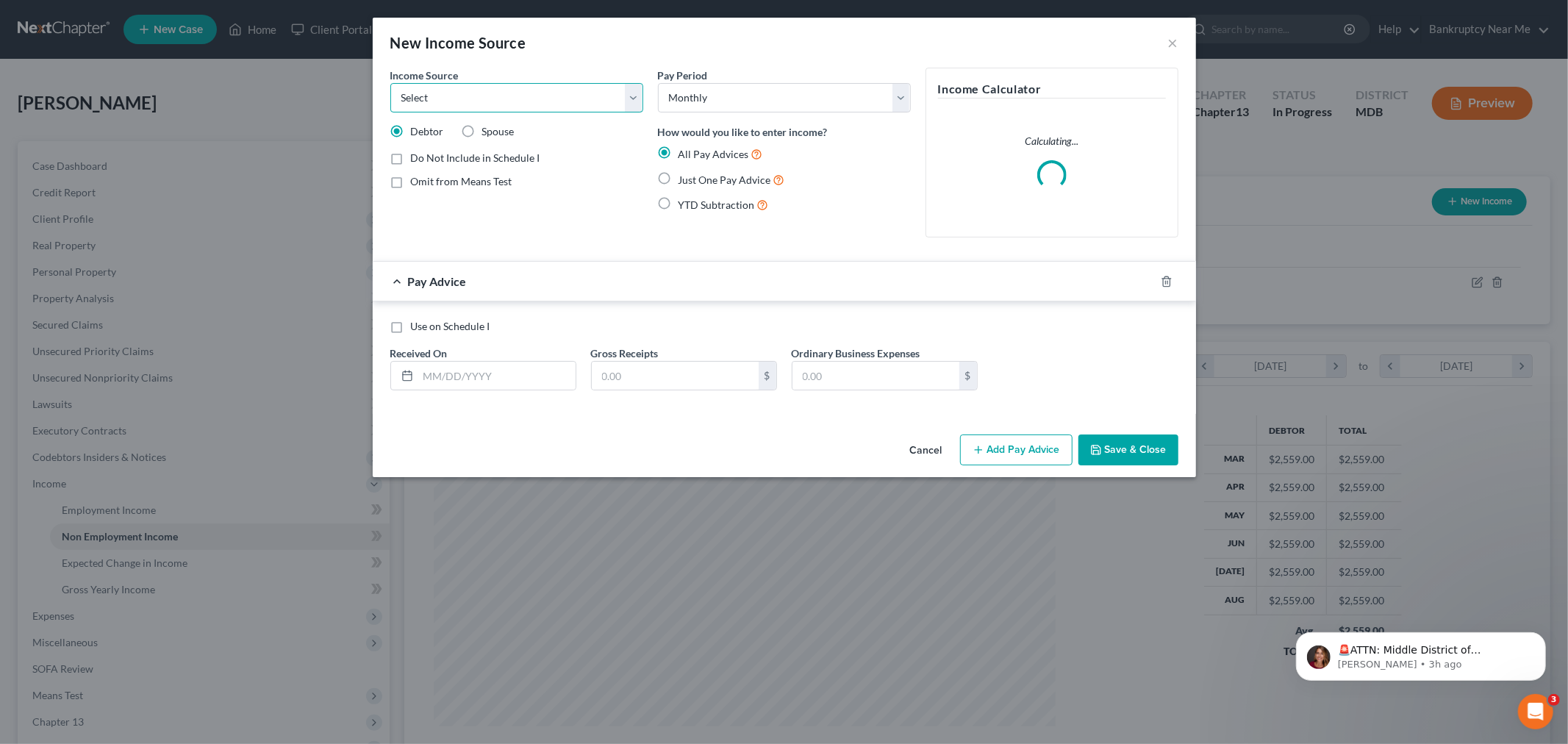
drag, startPoint x: 582, startPoint y: 103, endPoint x: 568, endPoint y: 110, distance: 15.7
click at [582, 103] on select "Select Unemployment Disability (from employer) Pension Retirement Social Securi…" at bounding box center [516, 98] width 253 height 30
select select "10"
click at [390, 83] on select "Select Unemployment Disability (from employer) Pension Retirement Social Securi…" at bounding box center [516, 98] width 253 height 30
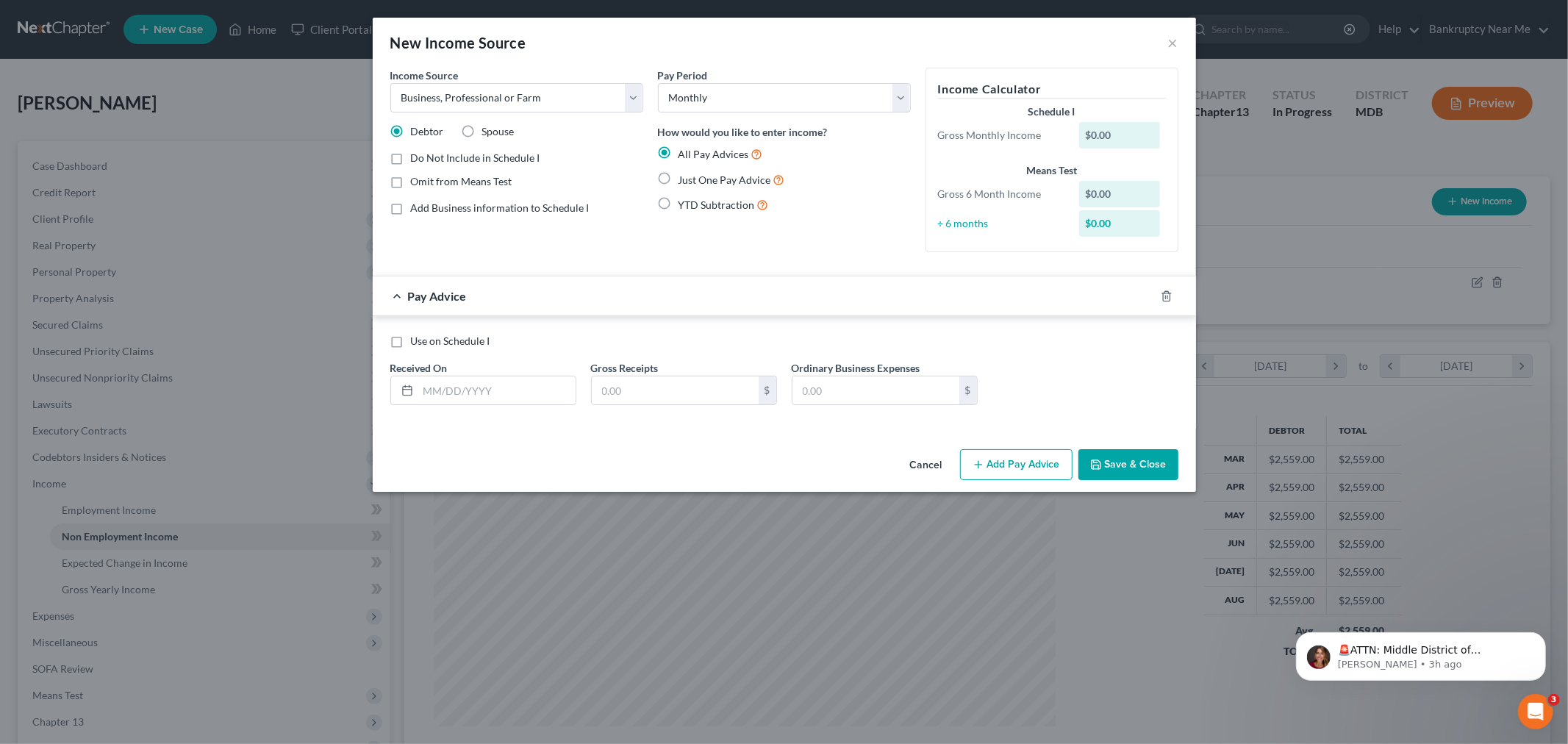
click at [483, 137] on label "Spouse" at bounding box center [499, 131] width 32 height 14
click at [488, 134] on input "Spouse" at bounding box center [493, 128] width 9 height 9
radio input "true"
click at [686, 180] on span "Just One Pay Advice" at bounding box center [724, 180] width 92 height 13
click at [686, 180] on input "Just One Pay Advice" at bounding box center [689, 176] width 9 height 9
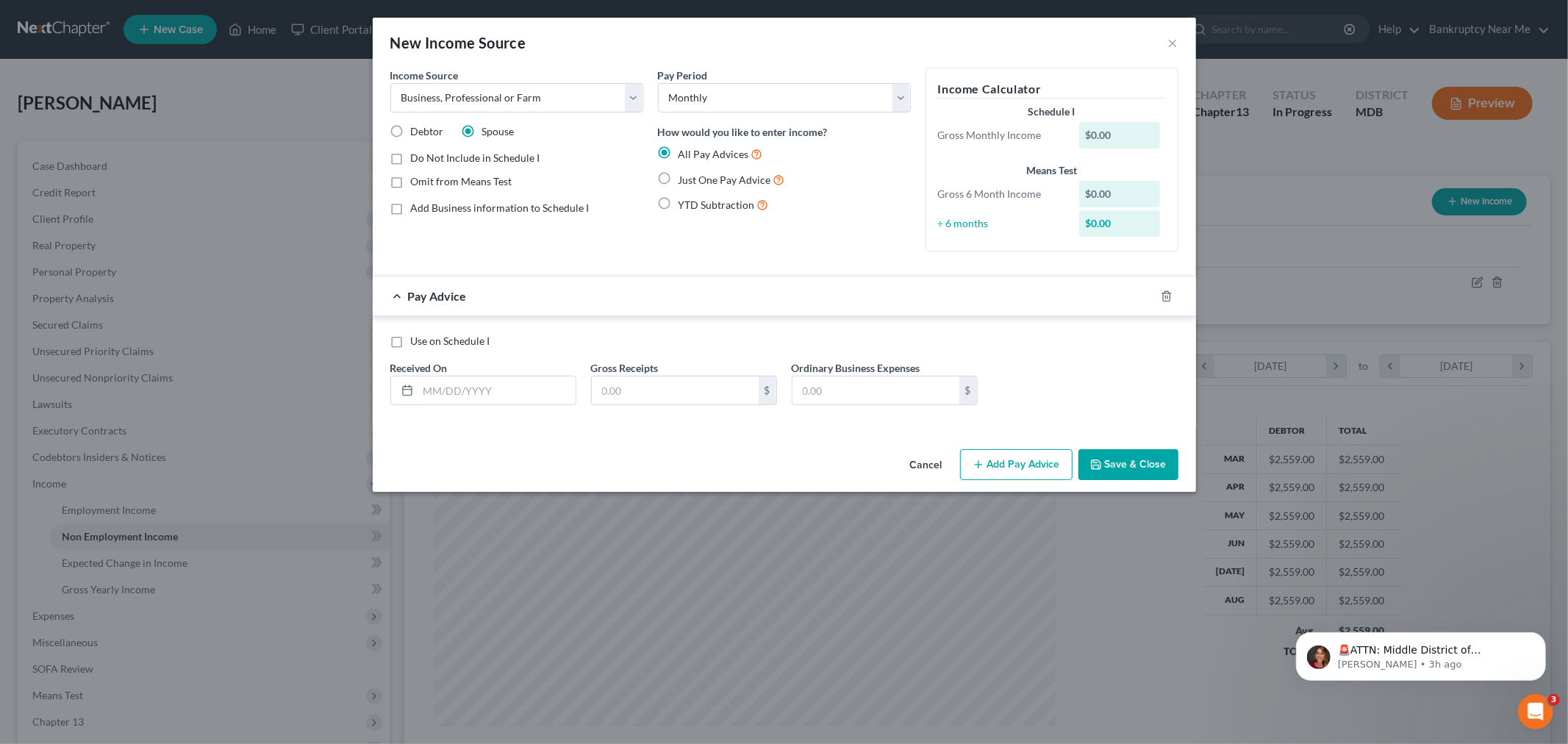
radio input "true"
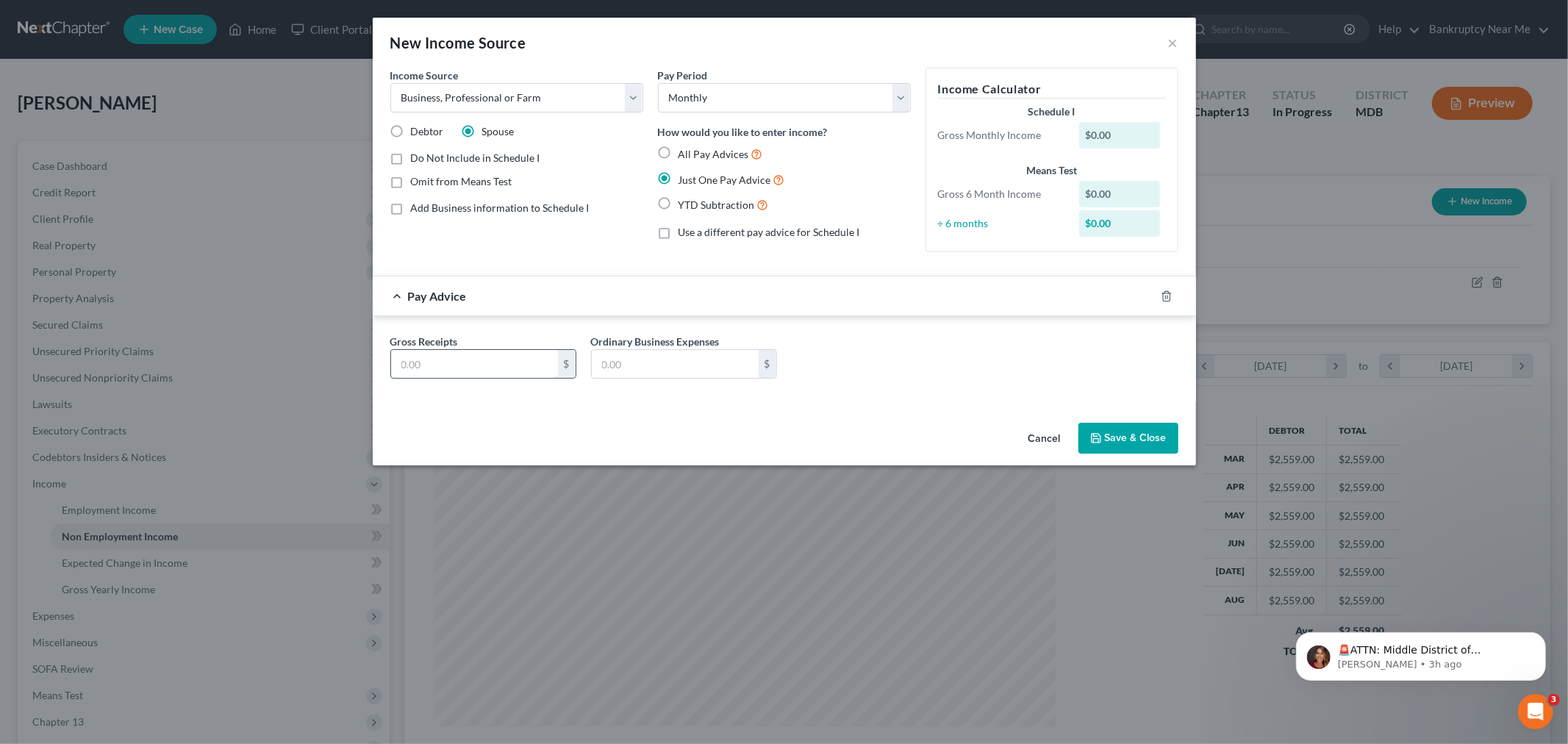
drag, startPoint x: 493, startPoint y: 359, endPoint x: 525, endPoint y: 350, distance: 33.2
click at [493, 359] on input "text" at bounding box center [474, 364] width 167 height 28
type input "2,418.57"
click at [676, 357] on input "text" at bounding box center [675, 364] width 167 height 28
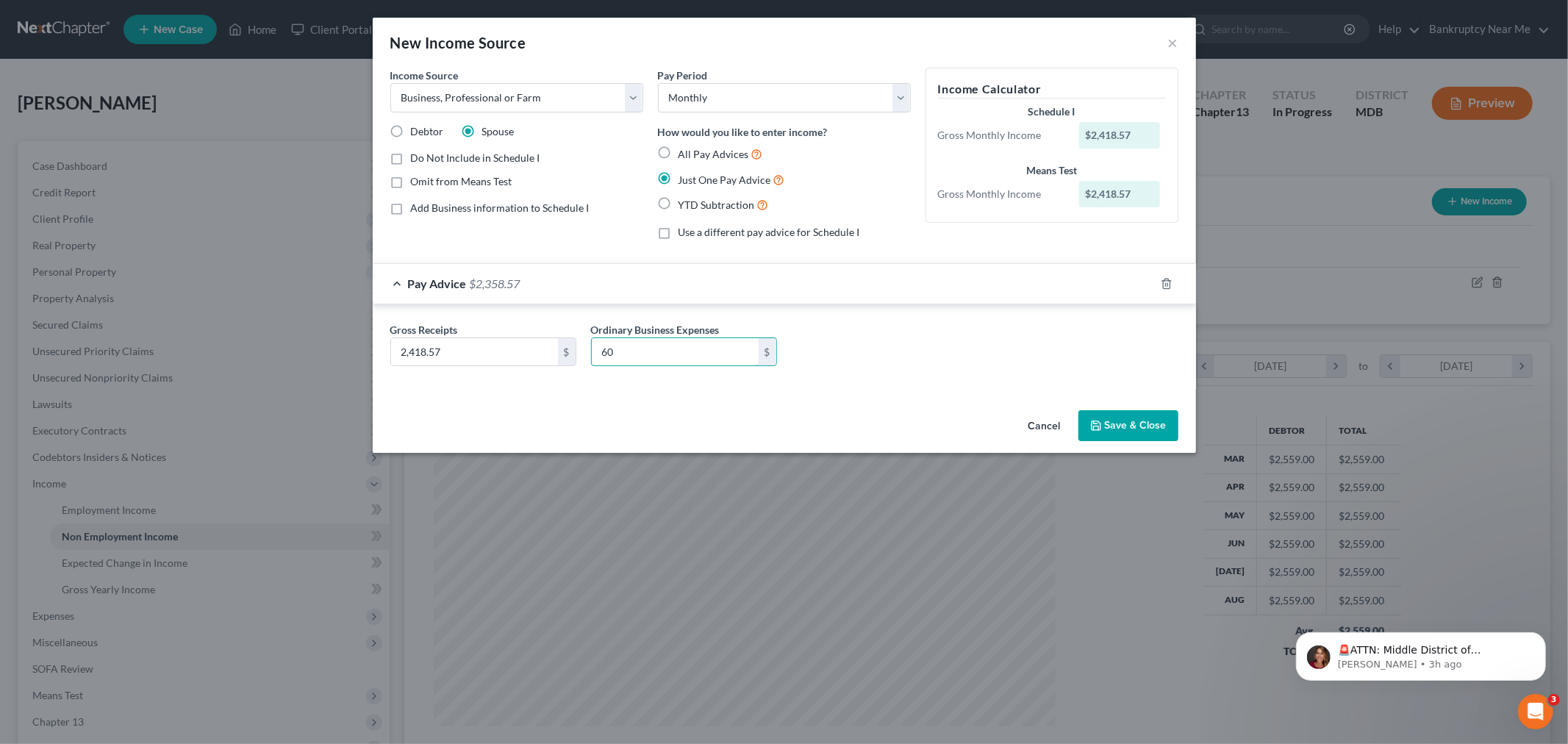
type input "60"
click at [1138, 425] on button "Save & Close" at bounding box center [1129, 426] width 100 height 31
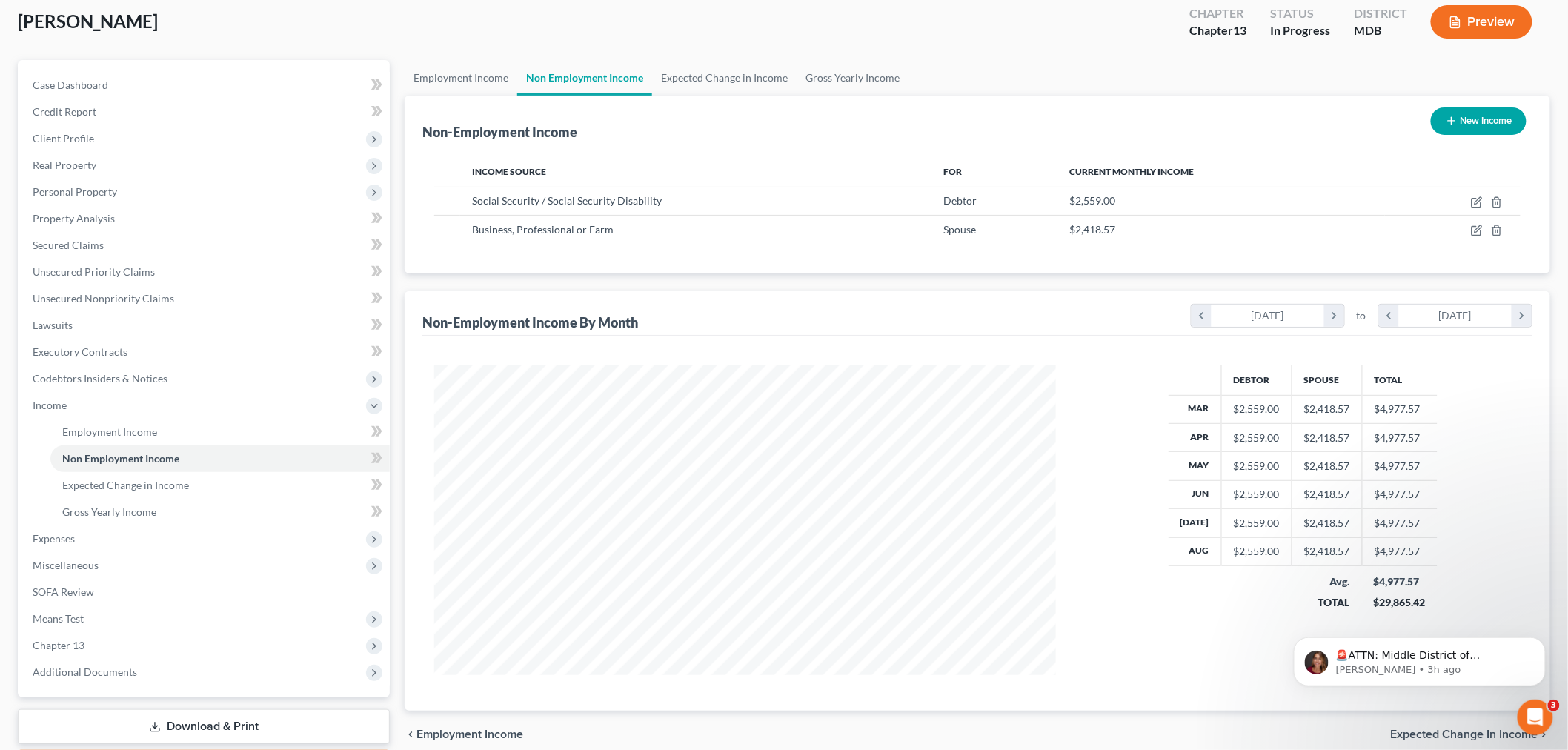
scroll to position [169, 0]
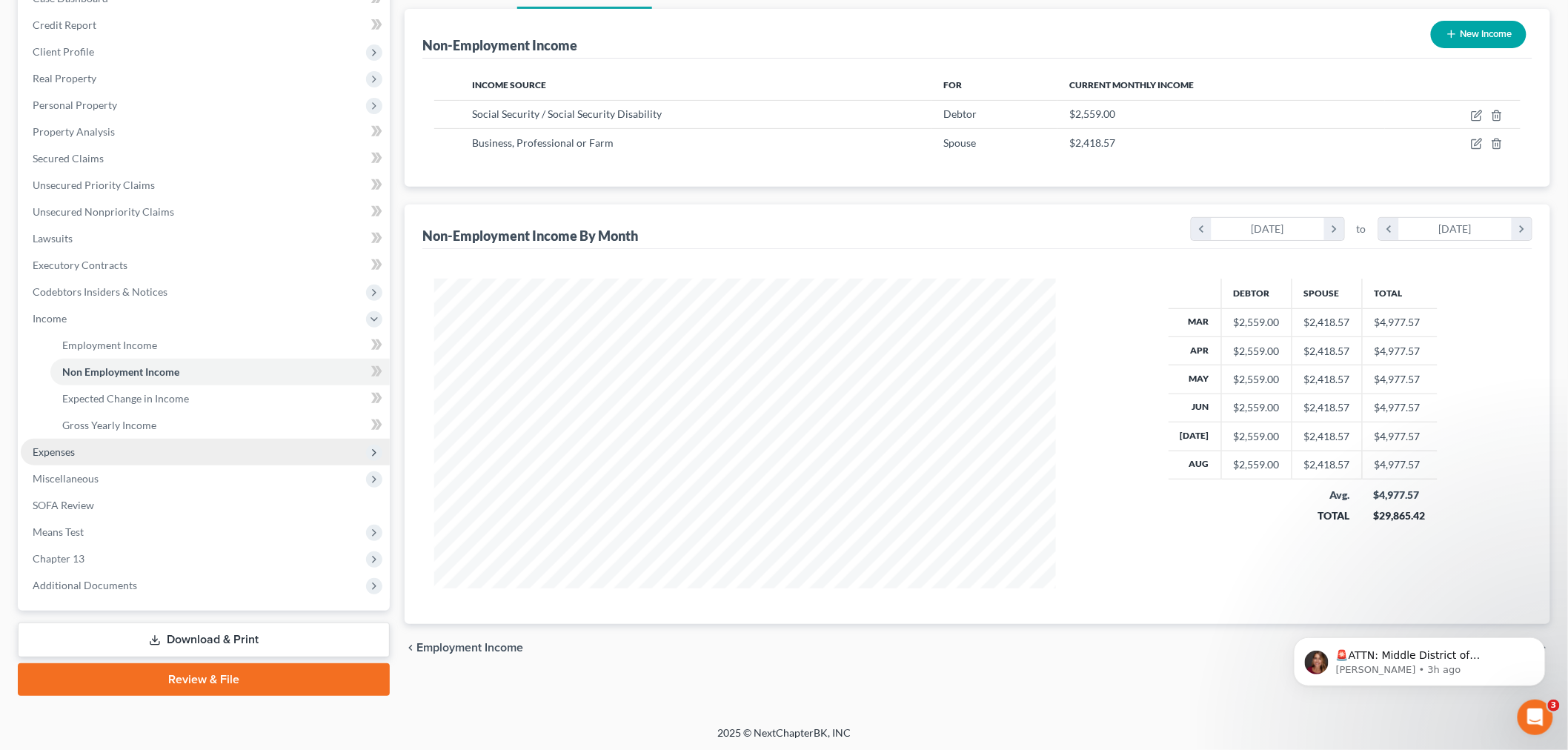
click at [116, 453] on span "Expenses" at bounding box center [205, 452] width 369 height 27
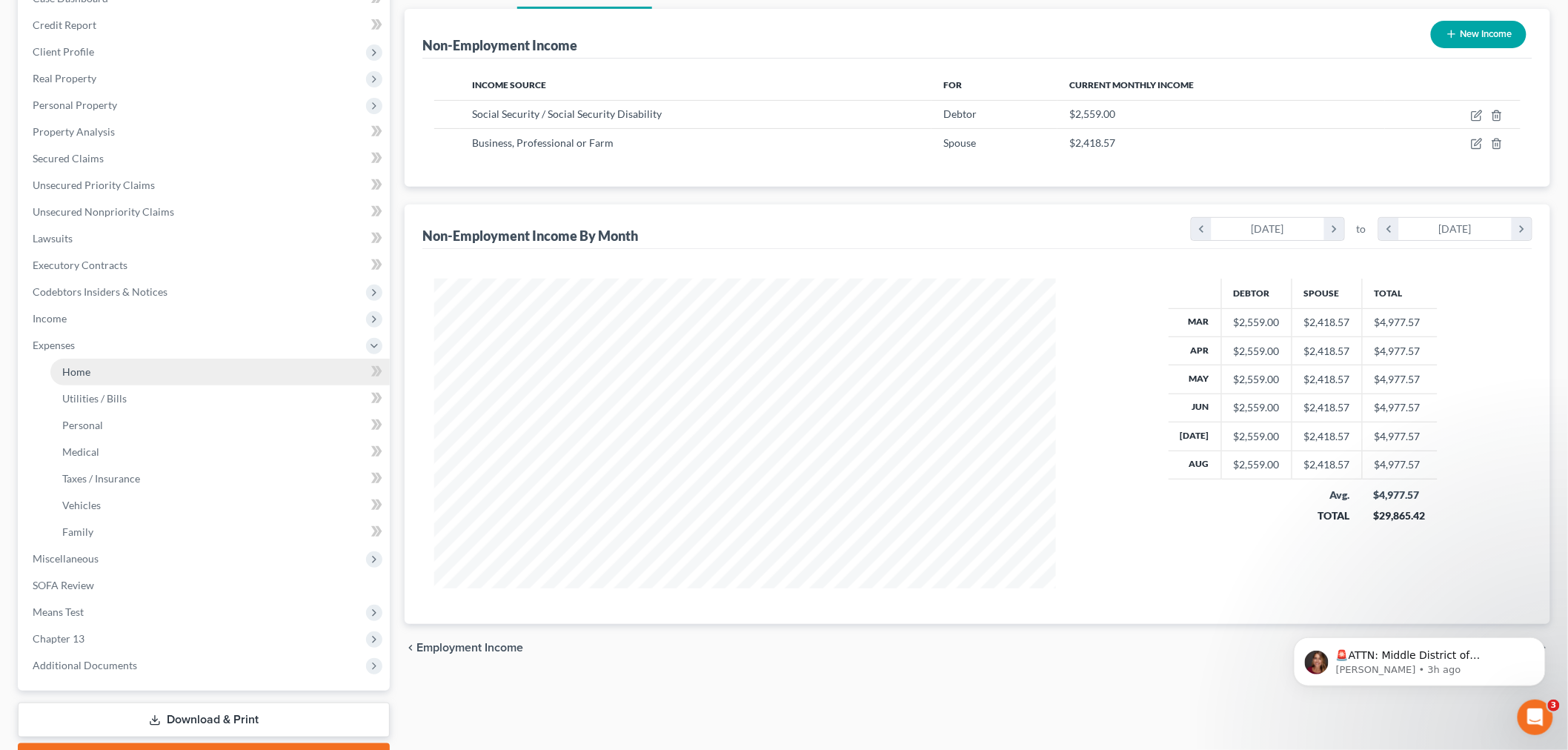
click at [126, 375] on link "Home" at bounding box center [220, 372] width 339 height 27
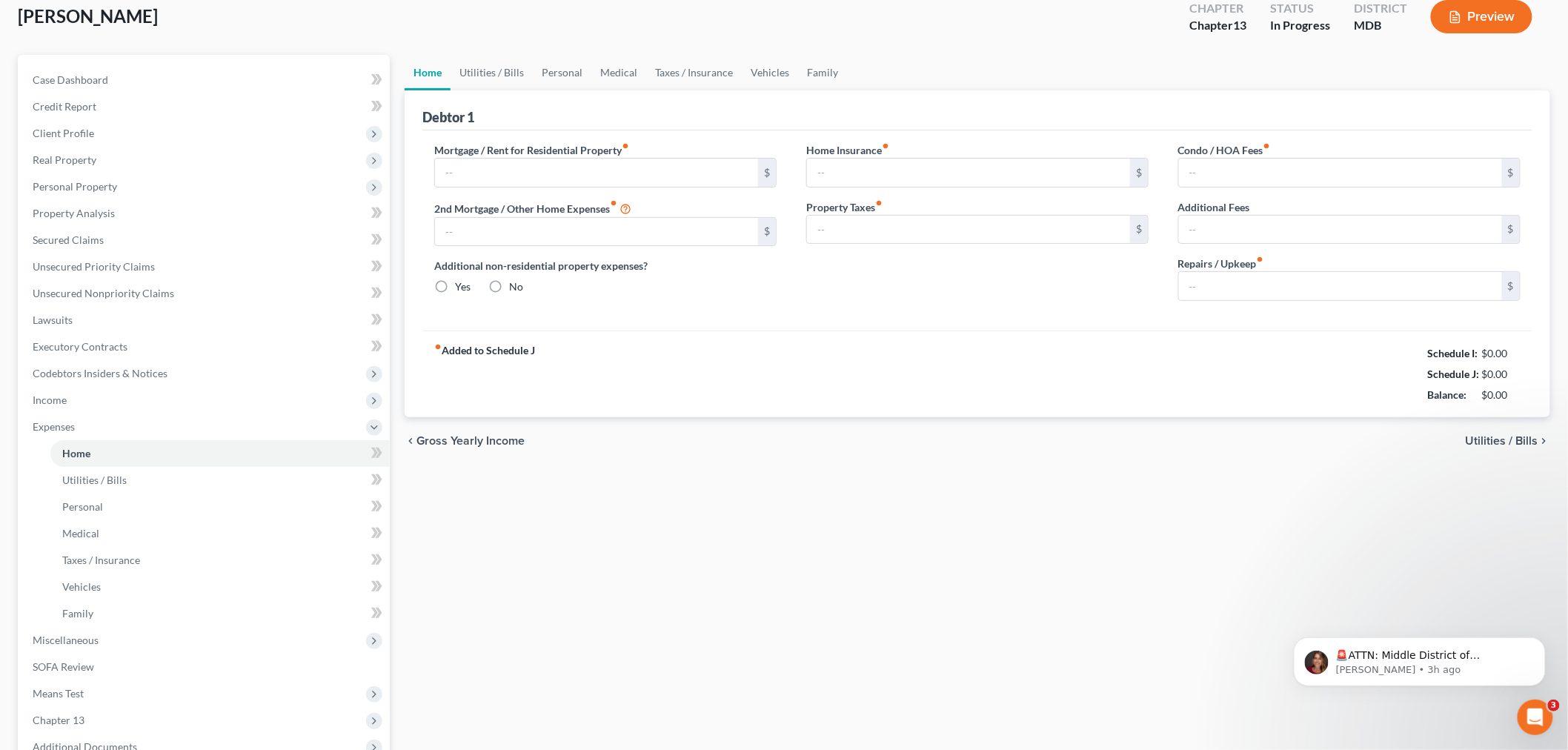
type input "3,182.82"
type input "200.00"
radio input "true"
type input "238.00"
type input "0.00"
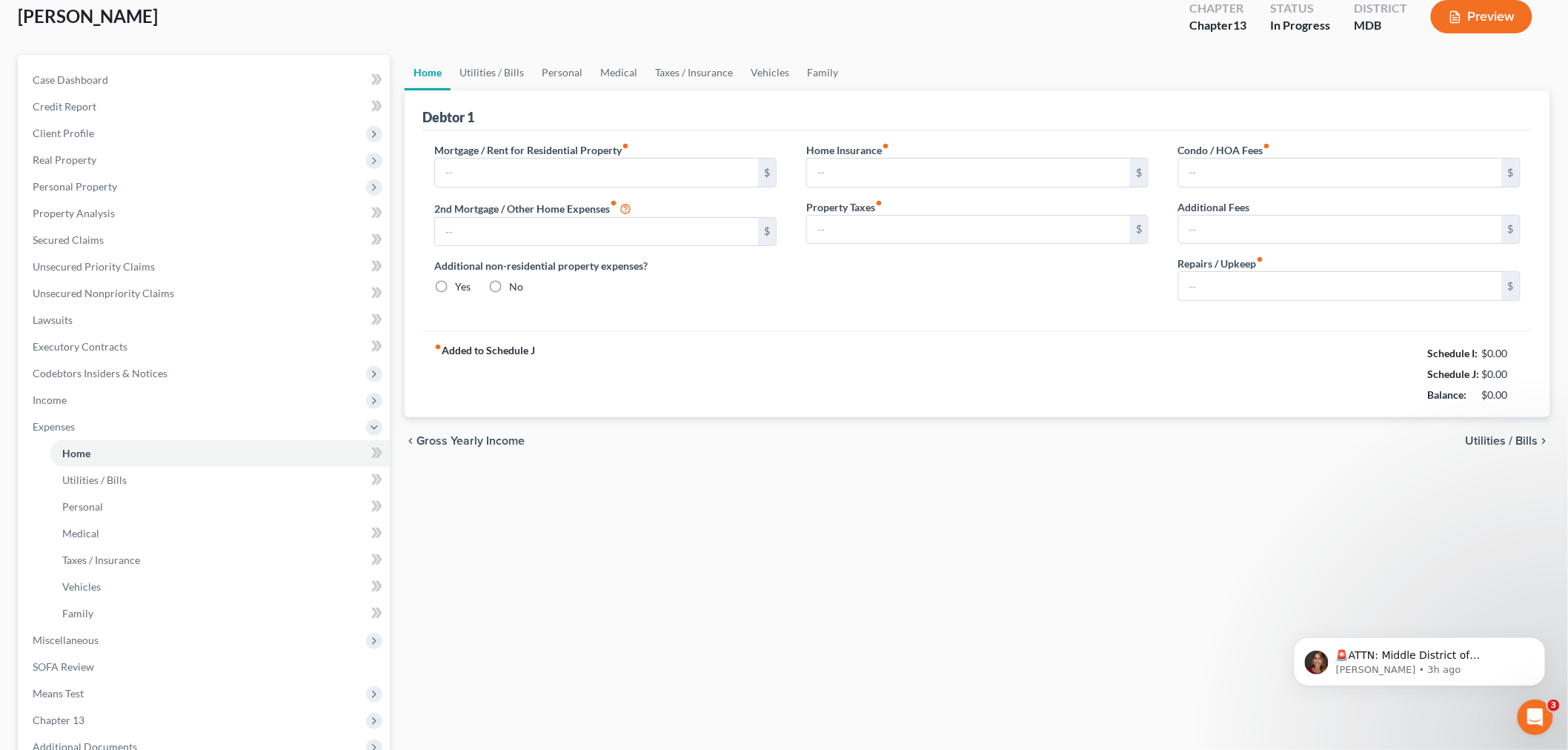
type input "400.00"
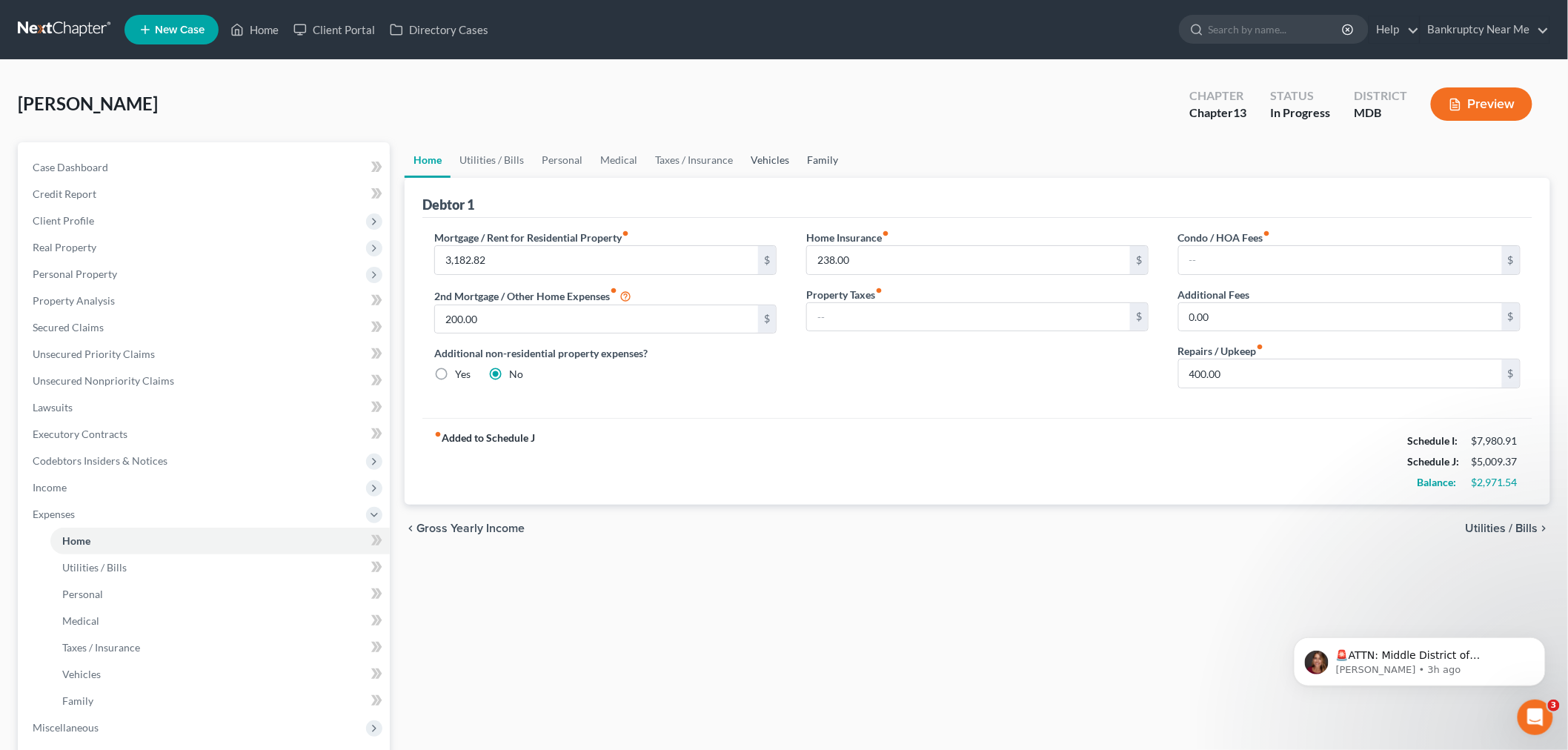
click at [789, 157] on link "Vehicles" at bounding box center [770, 160] width 56 height 36
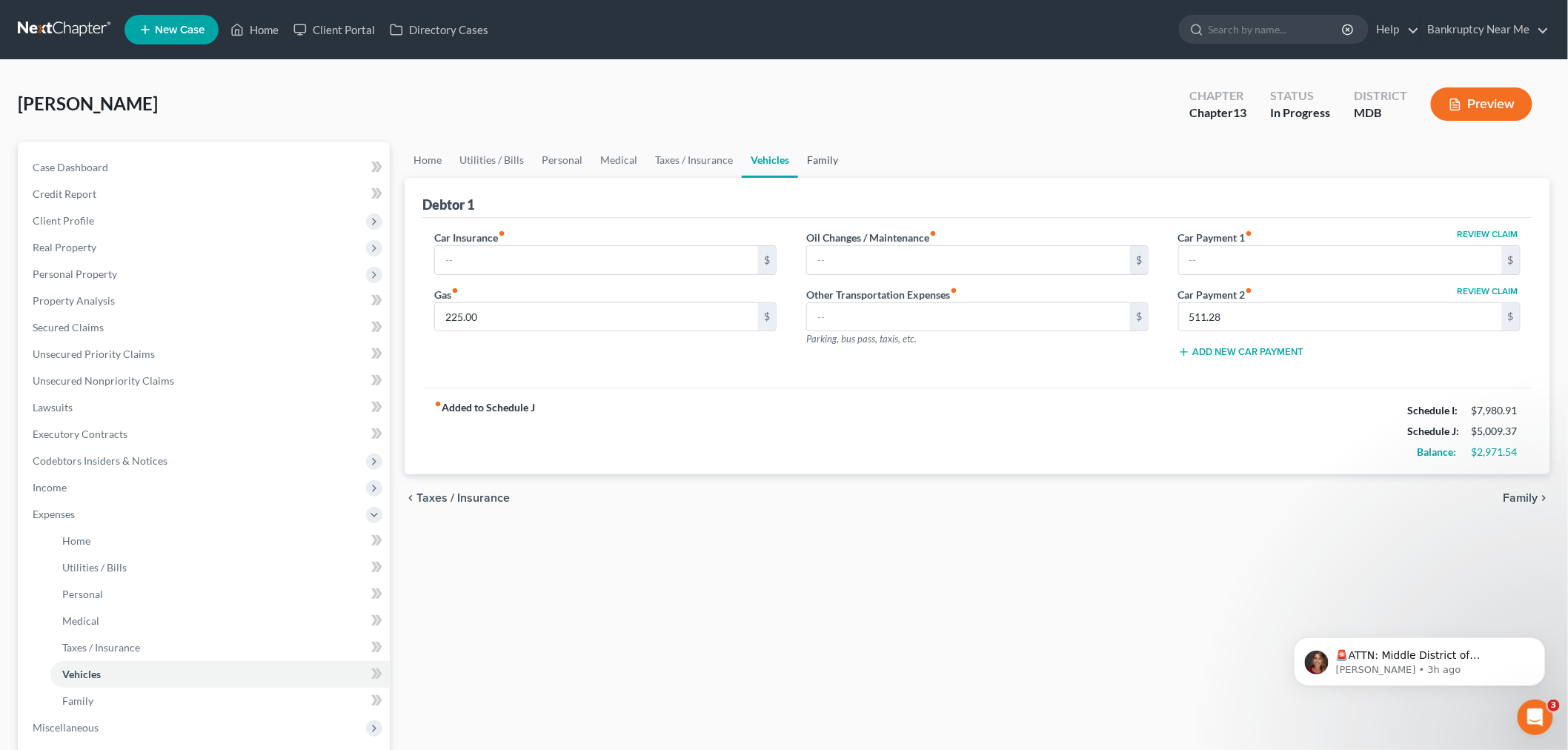
click at [813, 156] on link "Family" at bounding box center [822, 160] width 49 height 36
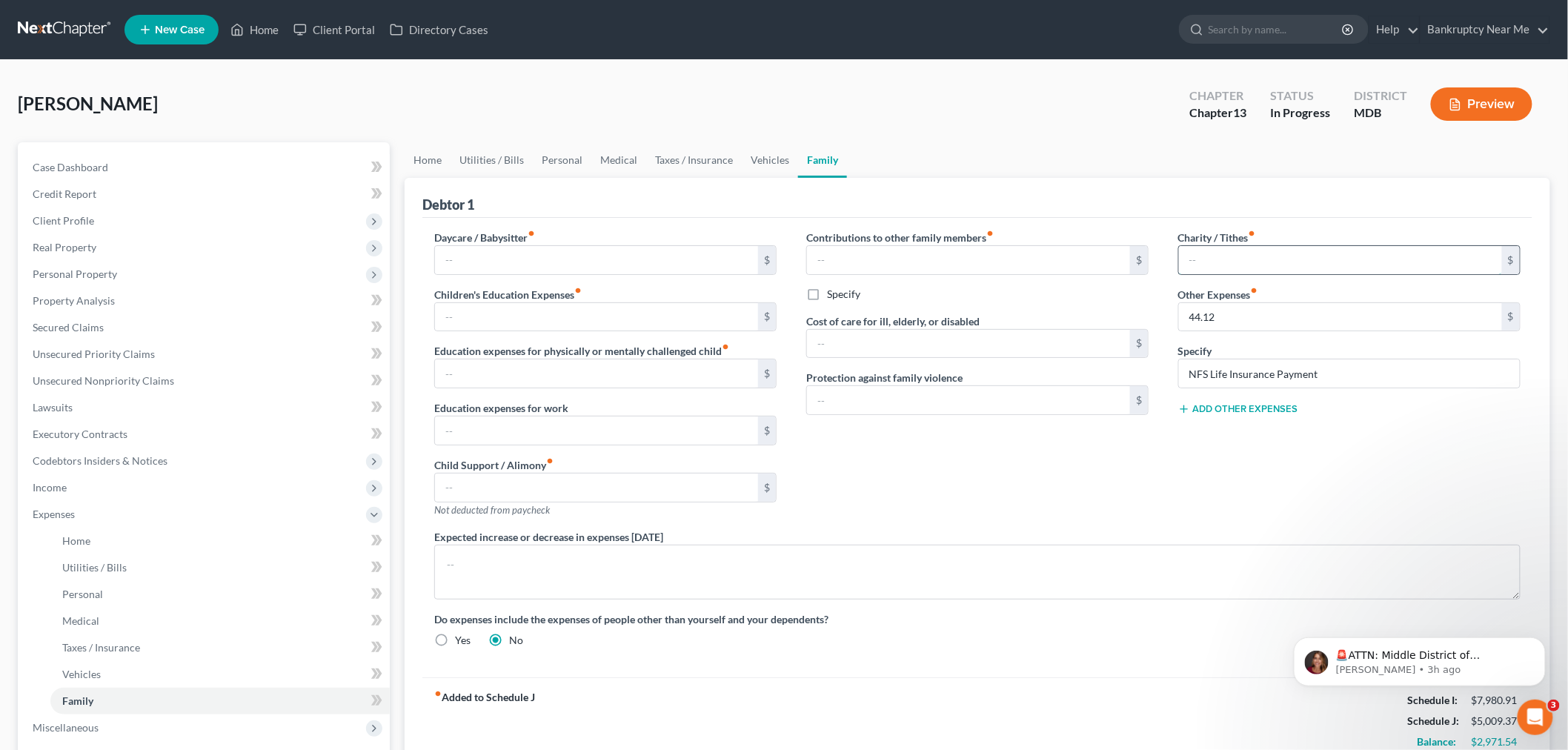
click at [1209, 246] on input "text" at bounding box center [1341, 260] width 323 height 28
type input "80"
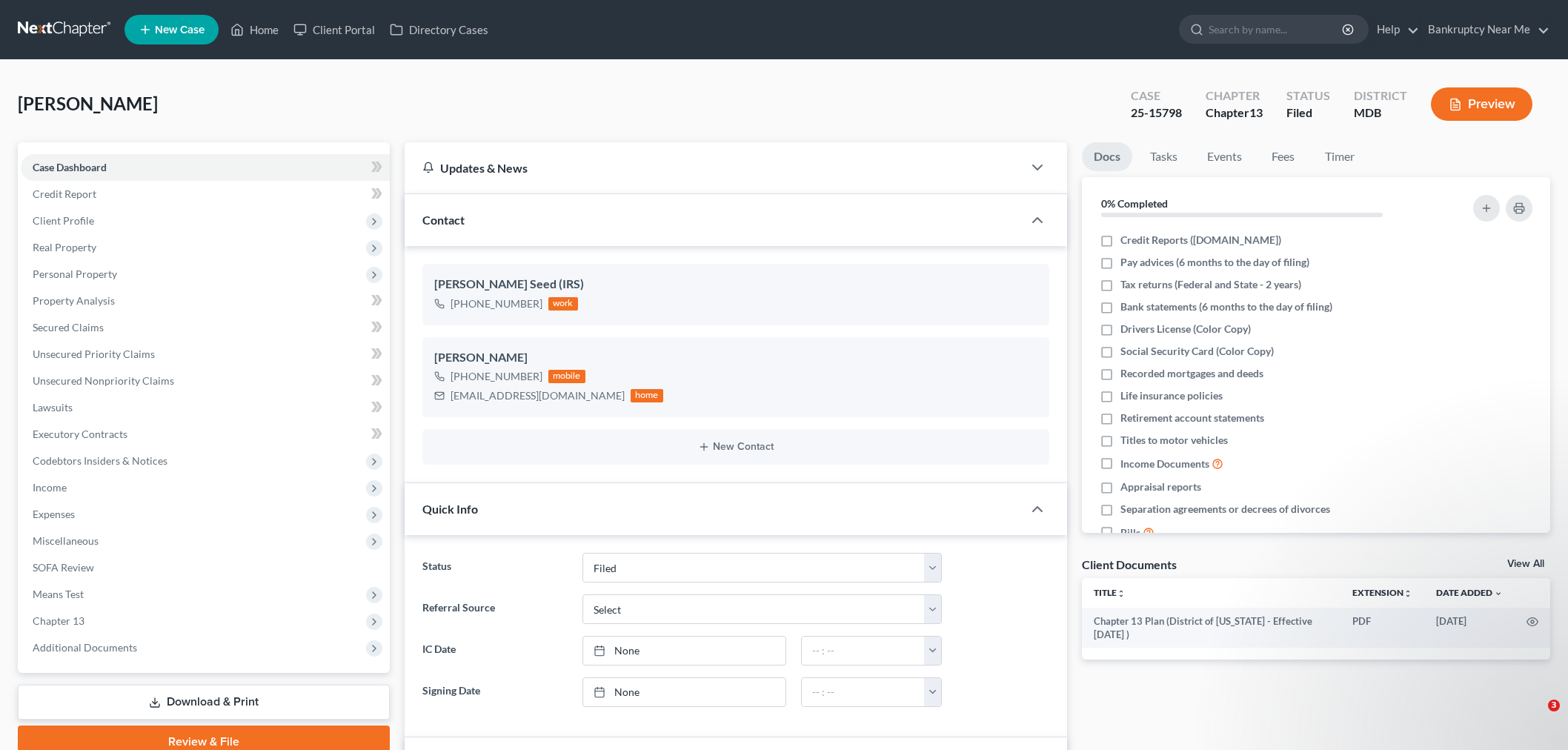
select select "6"
select select "0"
click at [1239, 174] on li "Events" at bounding box center [1224, 159] width 58 height 35
drag, startPoint x: 554, startPoint y: 396, endPoint x: 463, endPoint y: 393, distance: 91.0
click at [418, 398] on div "[PERSON_NAME] Seed (IRS) [PHONE_NUMBER] work [PERSON_NAME] [PHONE_NUMBER] mobil…" at bounding box center [735, 364] width 663 height 237
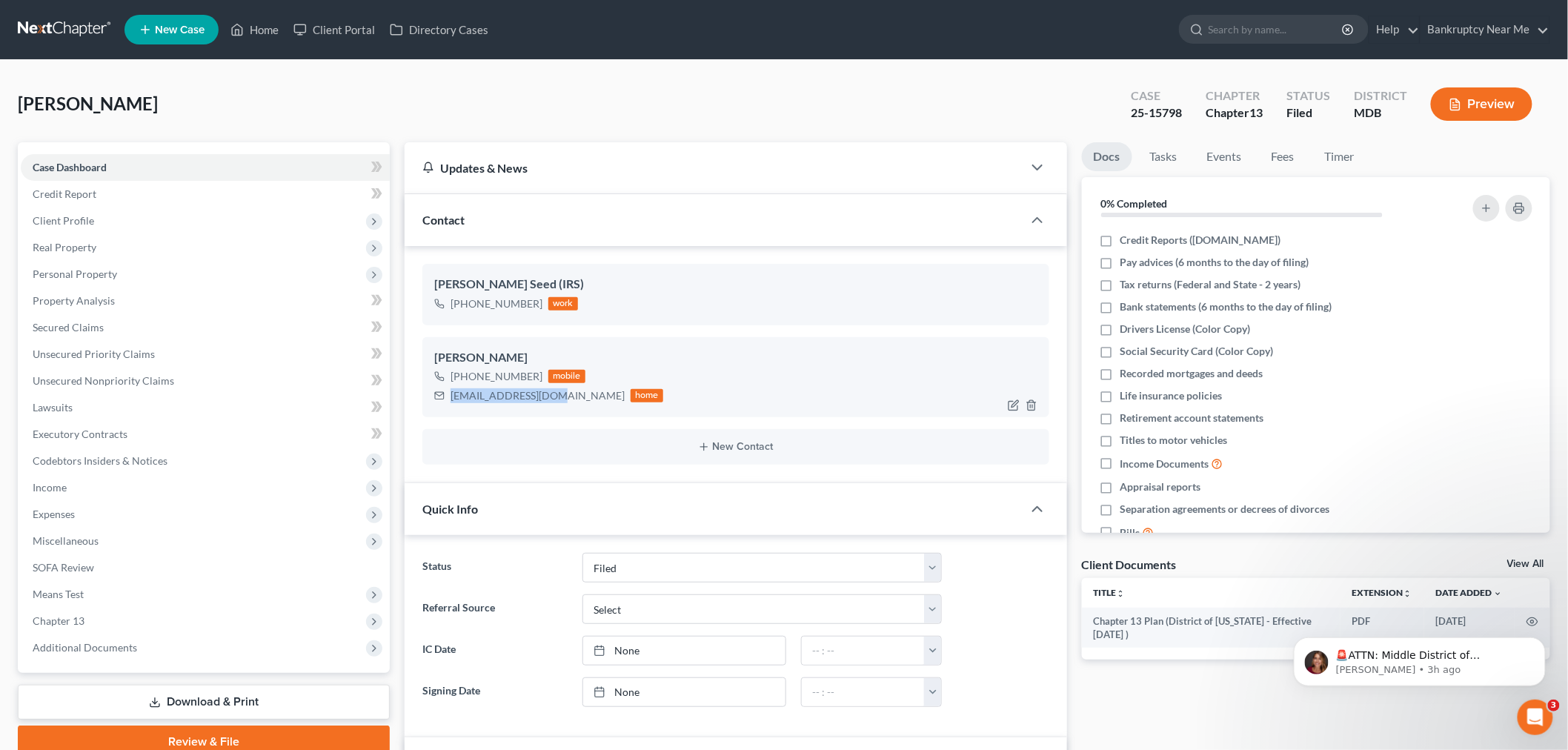
click at [553, 393] on div "[EMAIL_ADDRESS][DOMAIN_NAME]" at bounding box center [538, 395] width 174 height 15
drag, startPoint x: 566, startPoint y: 394, endPoint x: 427, endPoint y: 406, distance: 139.5
click at [427, 406] on div "[PERSON_NAME] [PHONE_NUMBER] mobile [EMAIL_ADDRESS][DOMAIN_NAME] home" at bounding box center [735, 377] width 627 height 80
copy div "[EMAIL_ADDRESS][DOMAIN_NAME]"
click at [1224, 165] on link "Events" at bounding box center [1224, 156] width 58 height 29
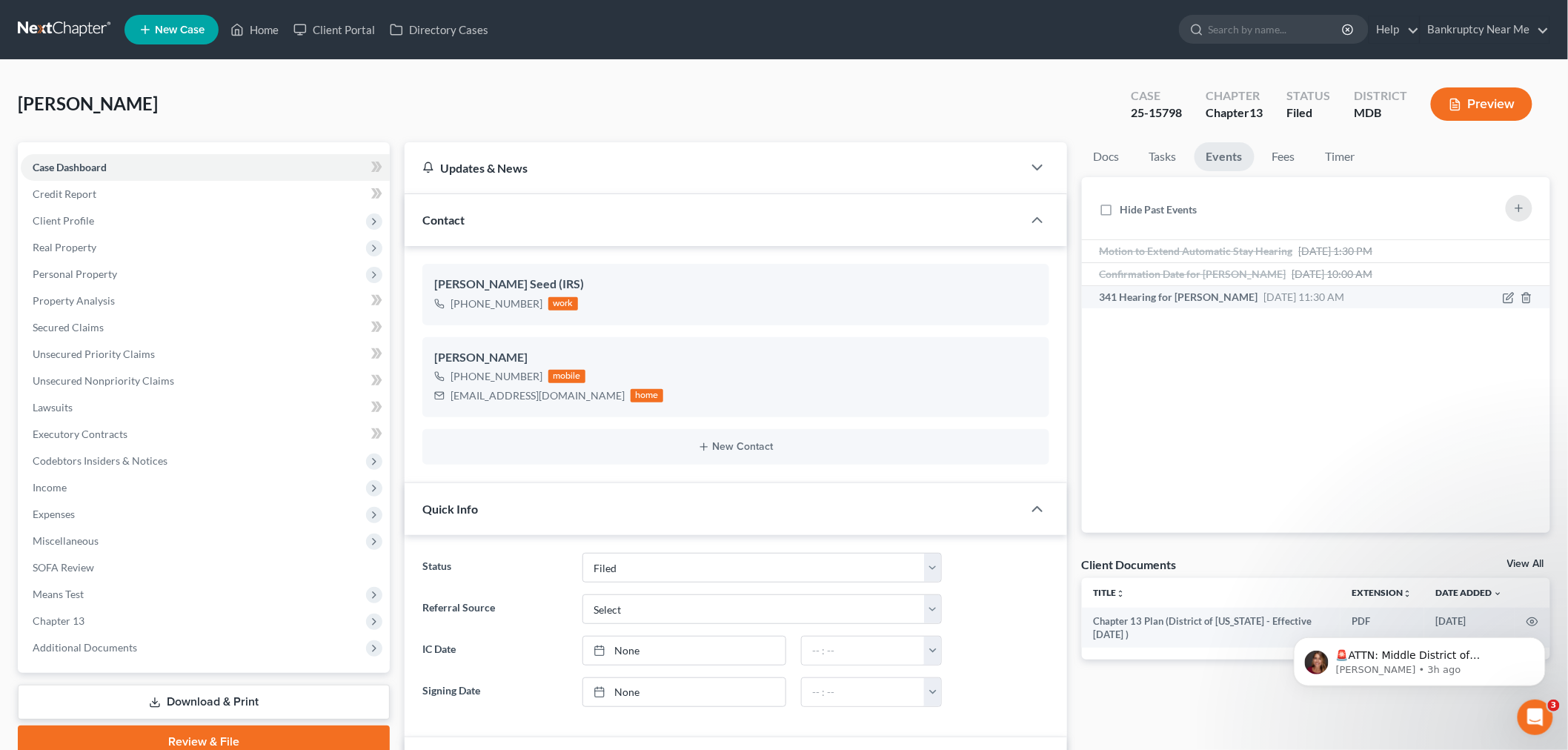
click at [1264, 301] on span "[DATE] 11:30 AM" at bounding box center [1305, 297] width 80 height 13
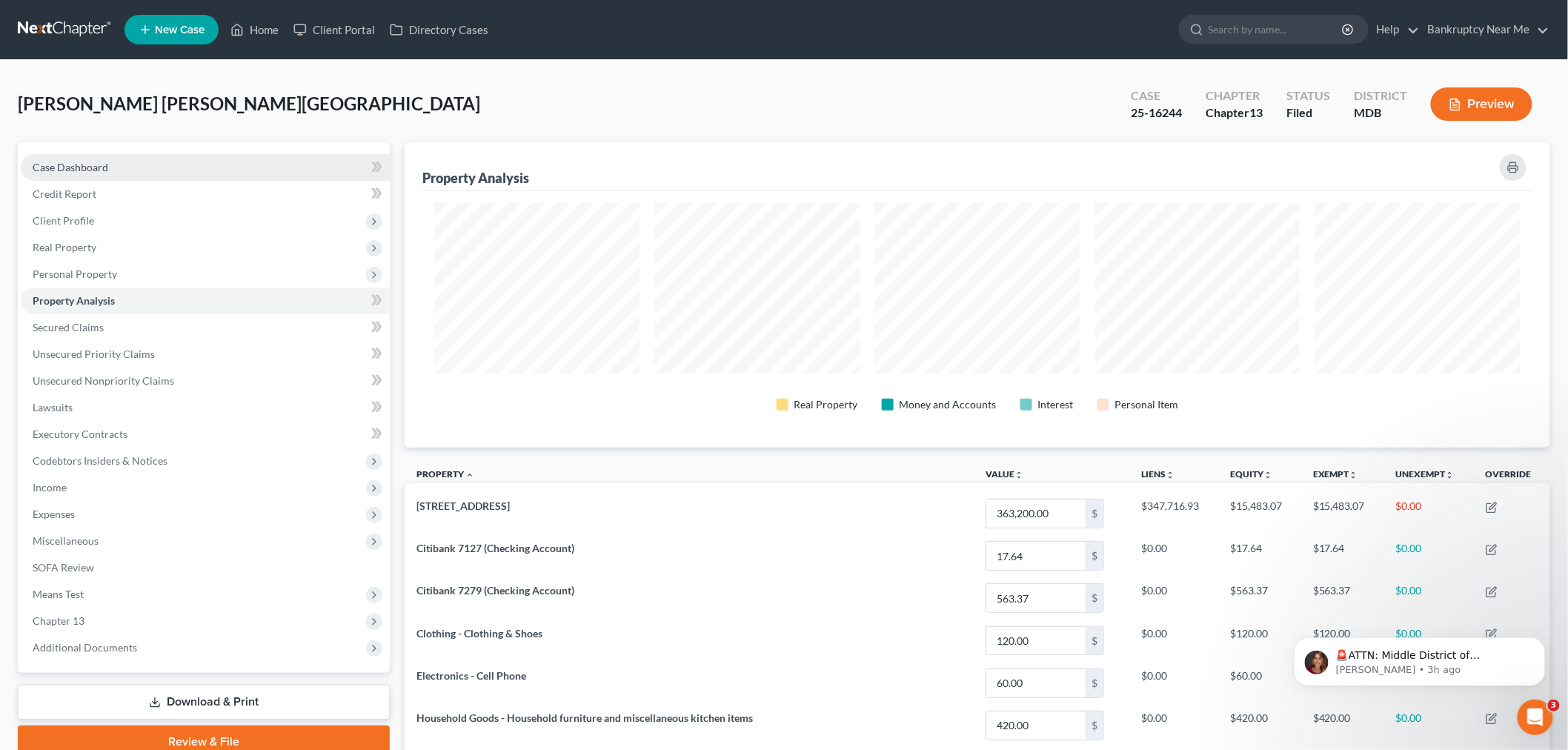
click at [122, 158] on link "Case Dashboard" at bounding box center [205, 167] width 369 height 27
select select "6"
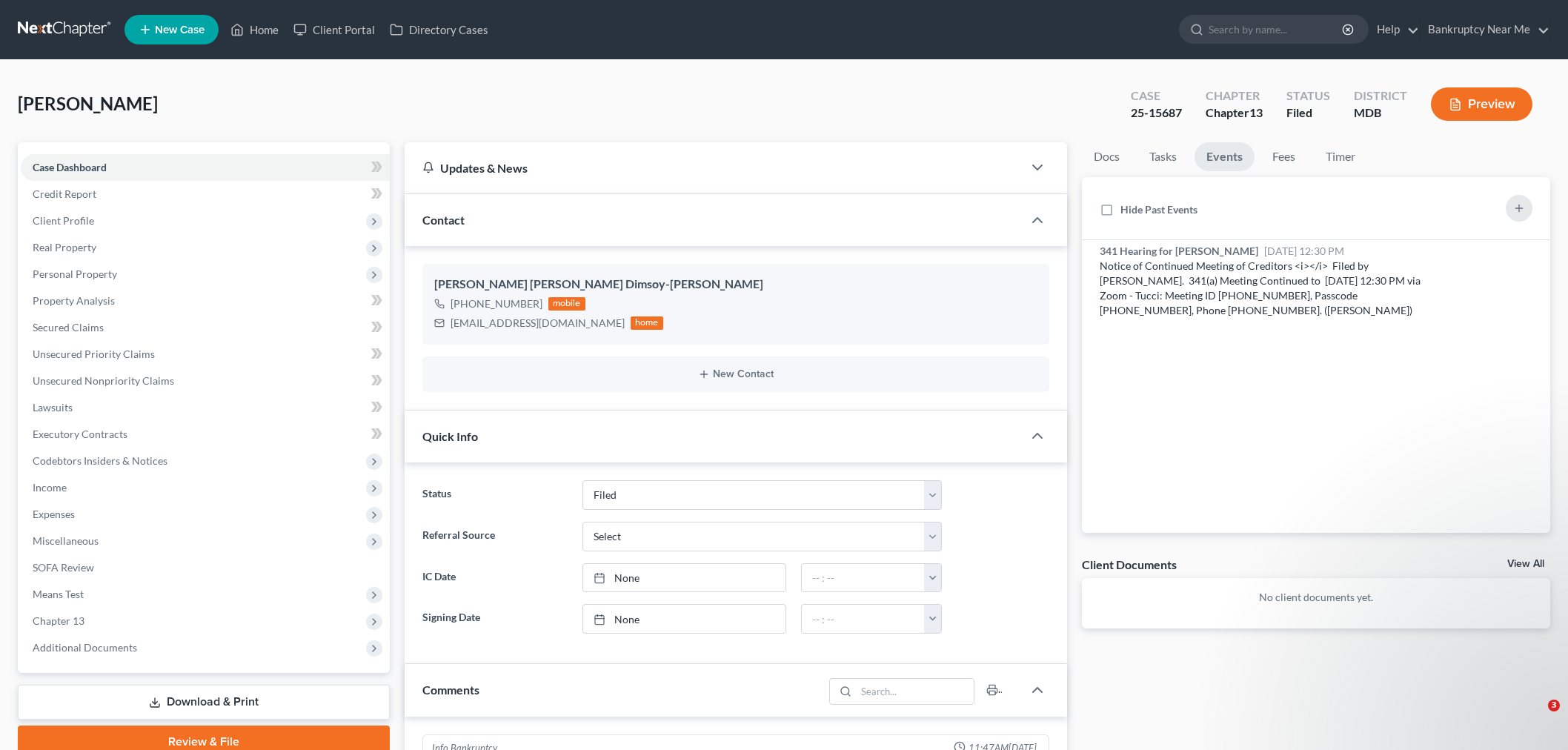
select select "6"
select select "0"
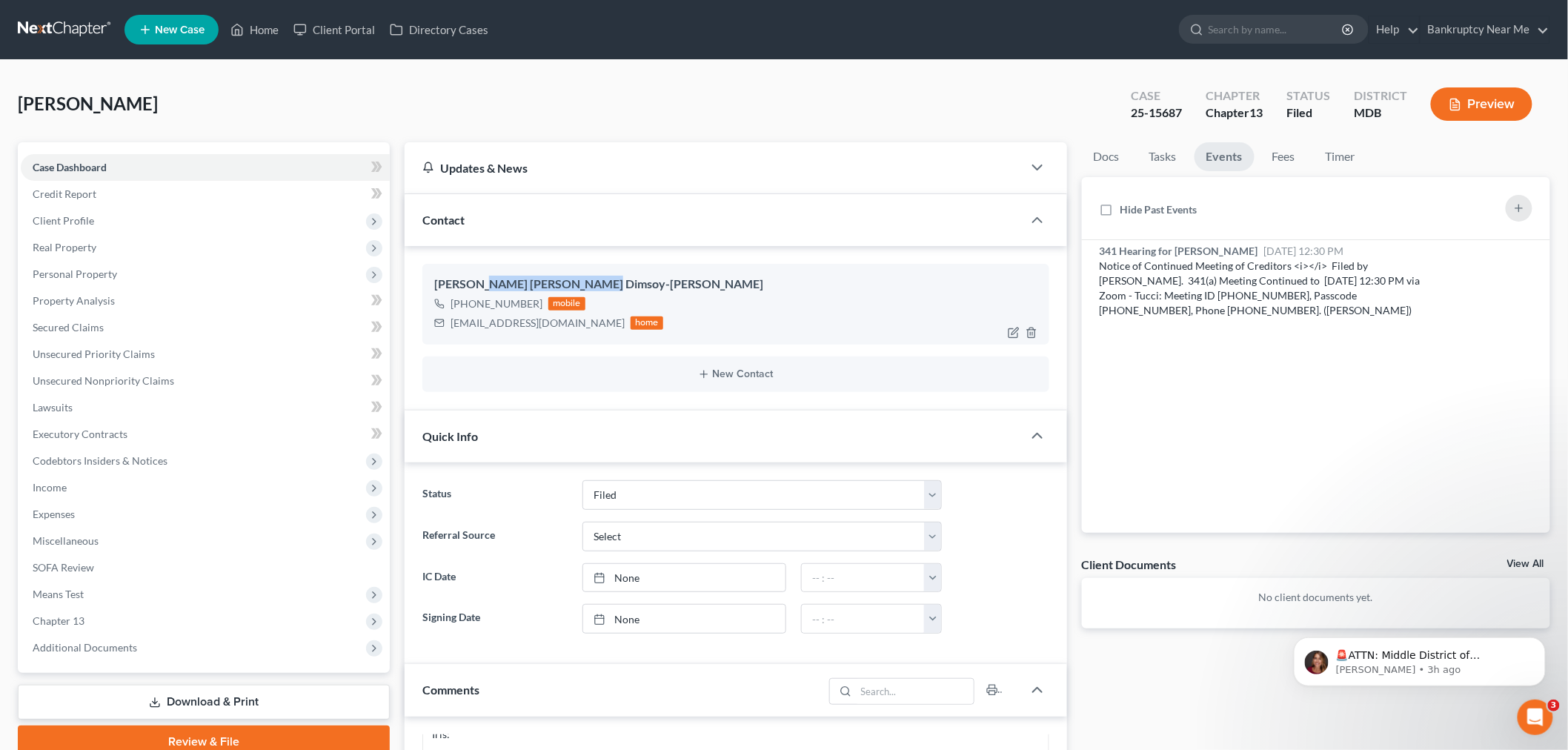
drag, startPoint x: 598, startPoint y: 282, endPoint x: 537, endPoint y: 320, distance: 71.9
click at [486, 281] on div "[PERSON_NAME] [PERSON_NAME] Dimsoy-[PERSON_NAME]" at bounding box center [736, 284] width 604 height 18
click at [537, 320] on div "[EMAIL_ADDRESS][DOMAIN_NAME]" at bounding box center [538, 322] width 174 height 15
drag, startPoint x: 564, startPoint y: 325, endPoint x: 455, endPoint y: 322, distance: 109.0
click at [420, 325] on div "[PERSON_NAME] [PERSON_NAME] Dimsoy-[PERSON_NAME] [PHONE_NUMBER] mobile [EMAIL_A…" at bounding box center [735, 328] width 663 height 164
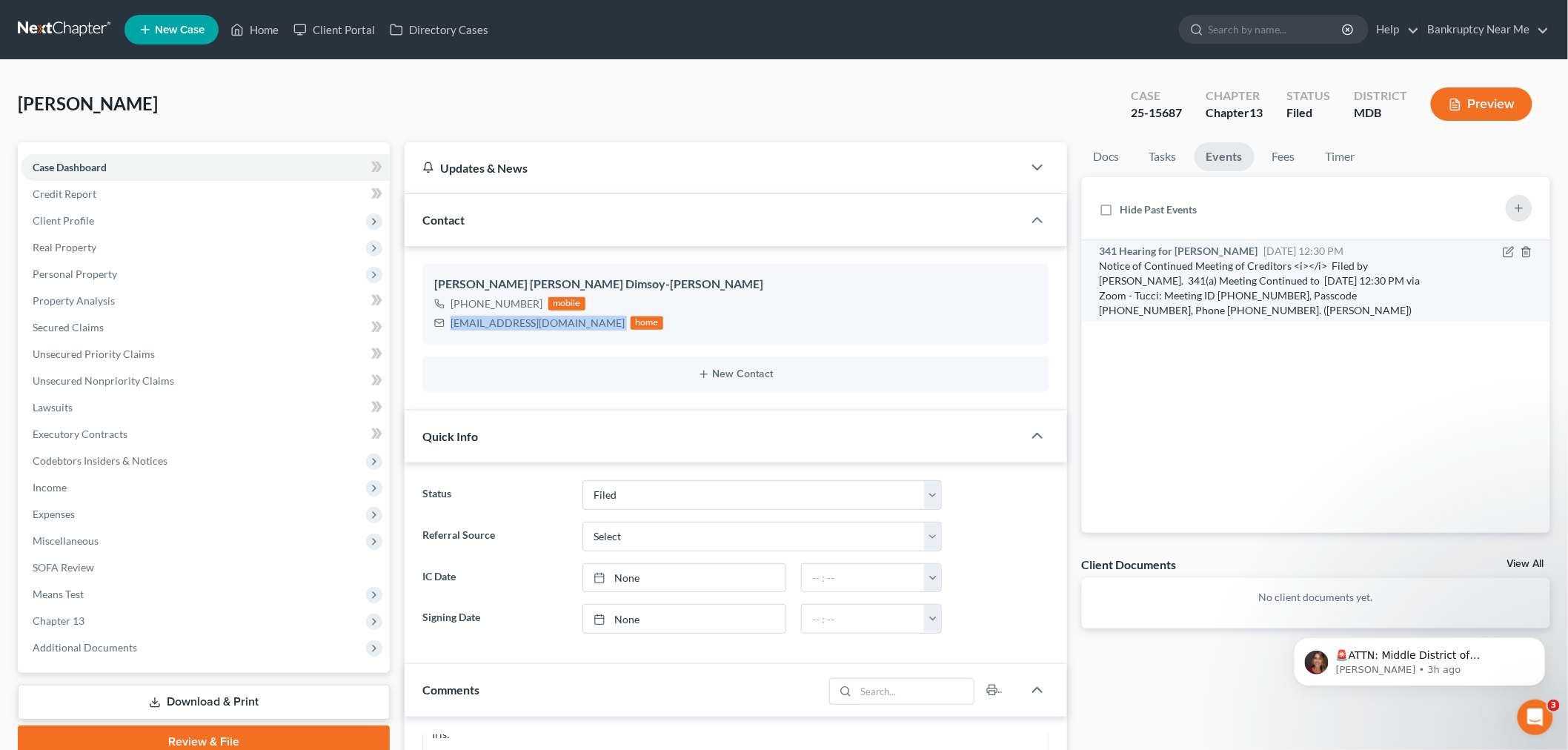
copy div "[EMAIL_ADDRESS][DOMAIN_NAME]"
drag, startPoint x: 1135, startPoint y: 310, endPoint x: 1358, endPoint y: 311, distance: 223.0
click at [1358, 311] on div "Notice of Continued Meeting of Creditors <i></i> Filed by [PERSON_NAME]. 341(a)…" at bounding box center [1259, 287] width 321 height 59
copy div "Meeting ID [PHONE_NUMBER], Passcode 3000706318"
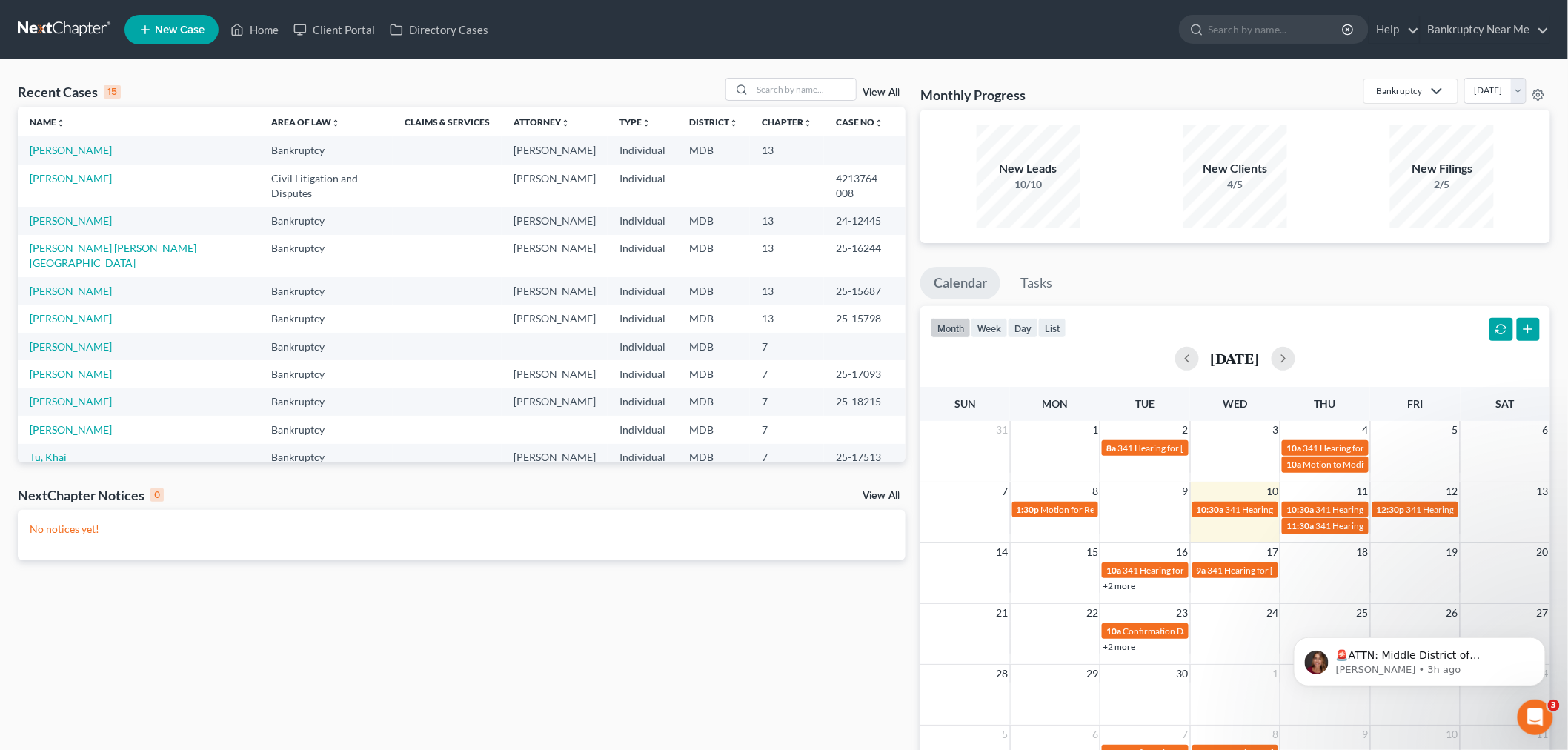
click at [115, 277] on td "[PERSON_NAME]" at bounding box center [139, 291] width 242 height 27
click at [121, 277] on td "[PERSON_NAME]" at bounding box center [139, 291] width 242 height 27
click at [112, 285] on link "[PERSON_NAME]" at bounding box center [71, 291] width 82 height 13
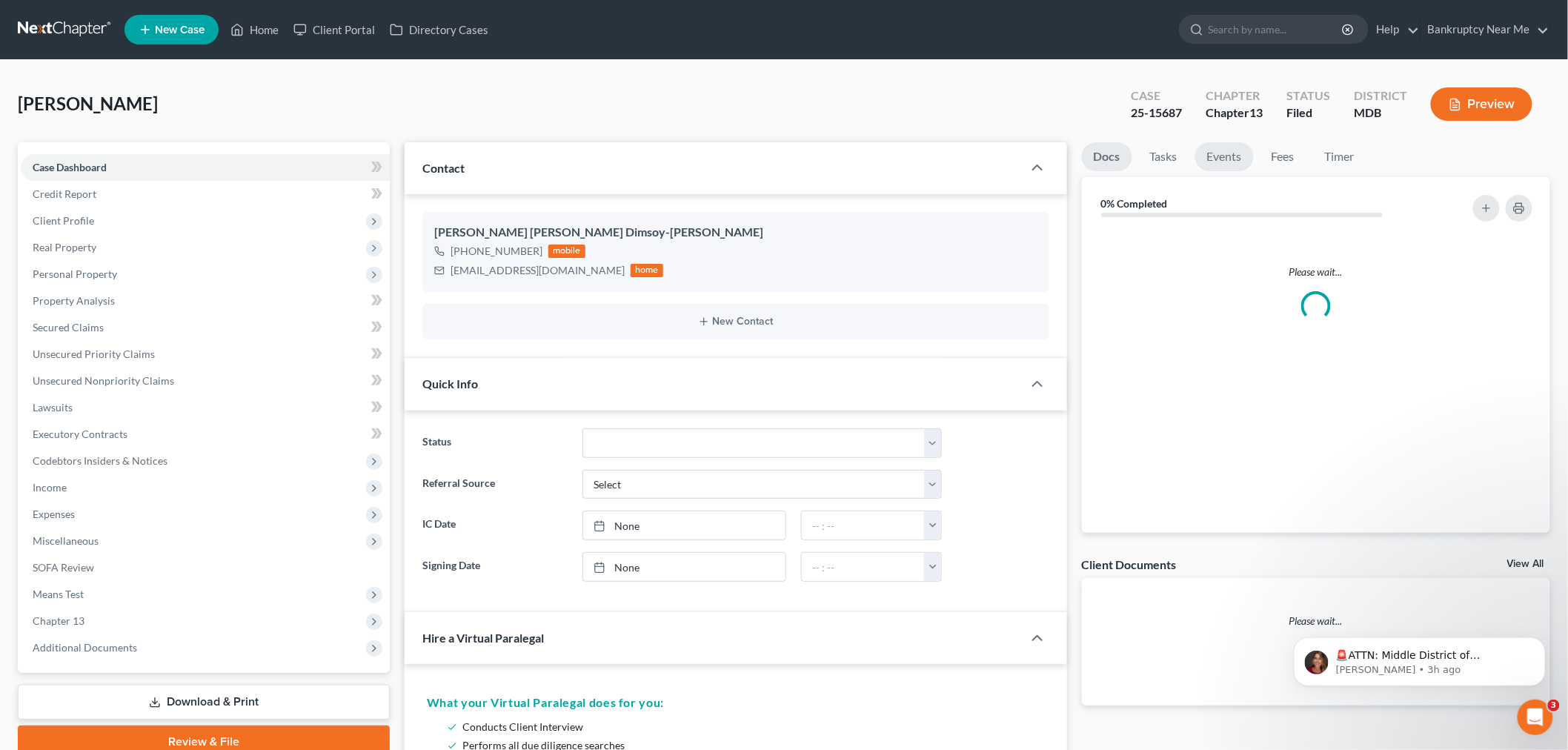
scroll to position [5908, 0]
click at [1236, 168] on link "Events" at bounding box center [1224, 156] width 58 height 29
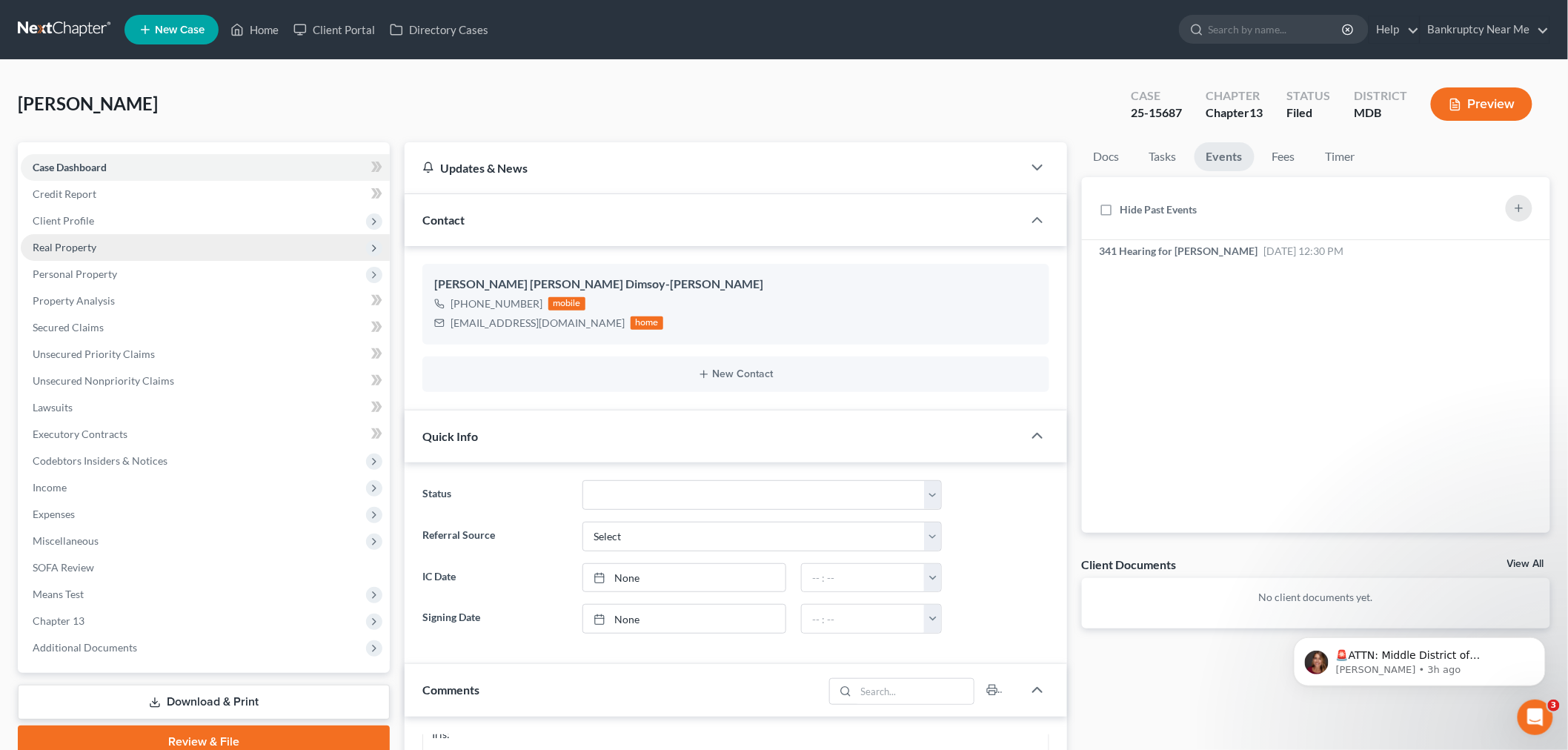
click at [103, 248] on span "Real Property" at bounding box center [205, 247] width 369 height 27
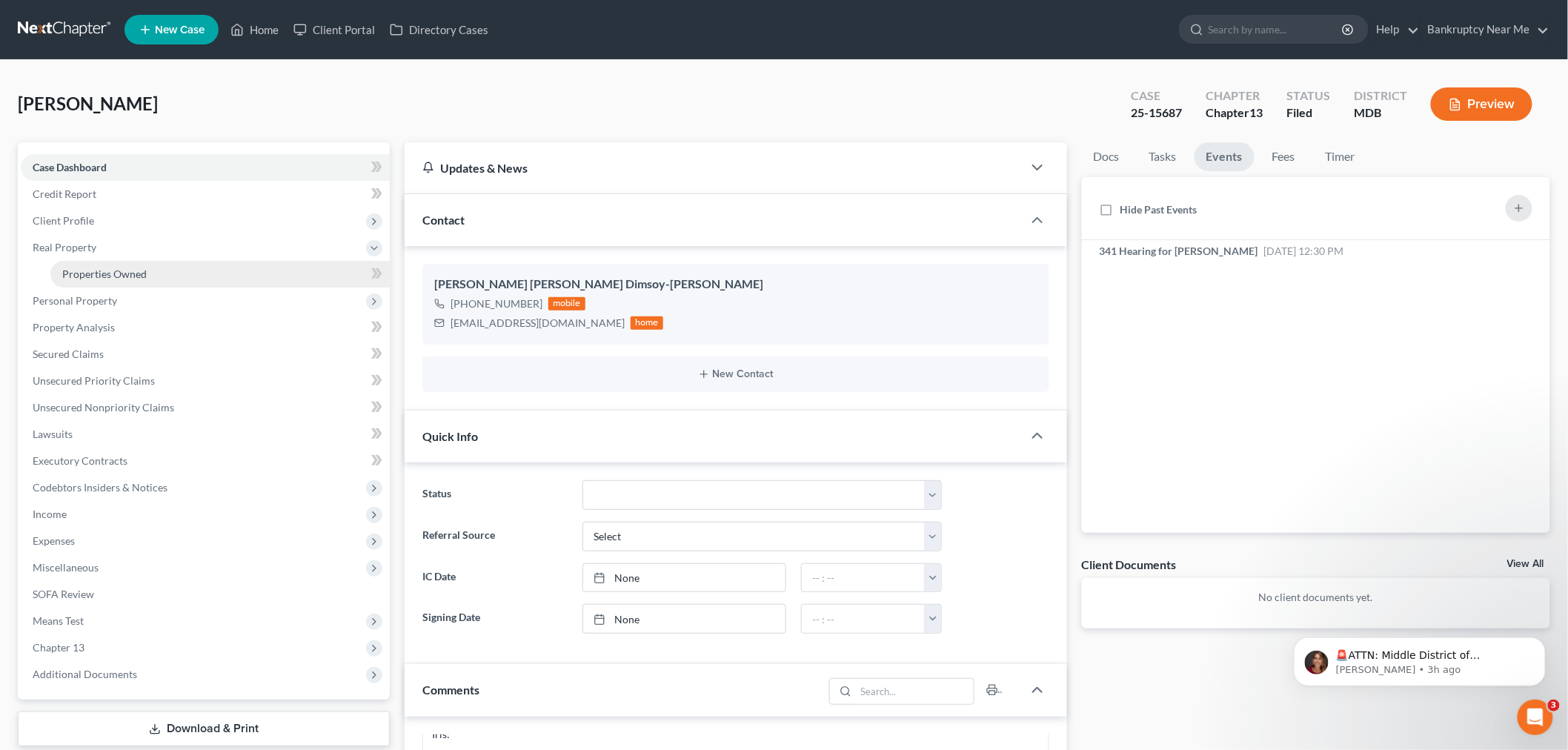
click at [124, 262] on link "Properties Owned" at bounding box center [220, 274] width 339 height 27
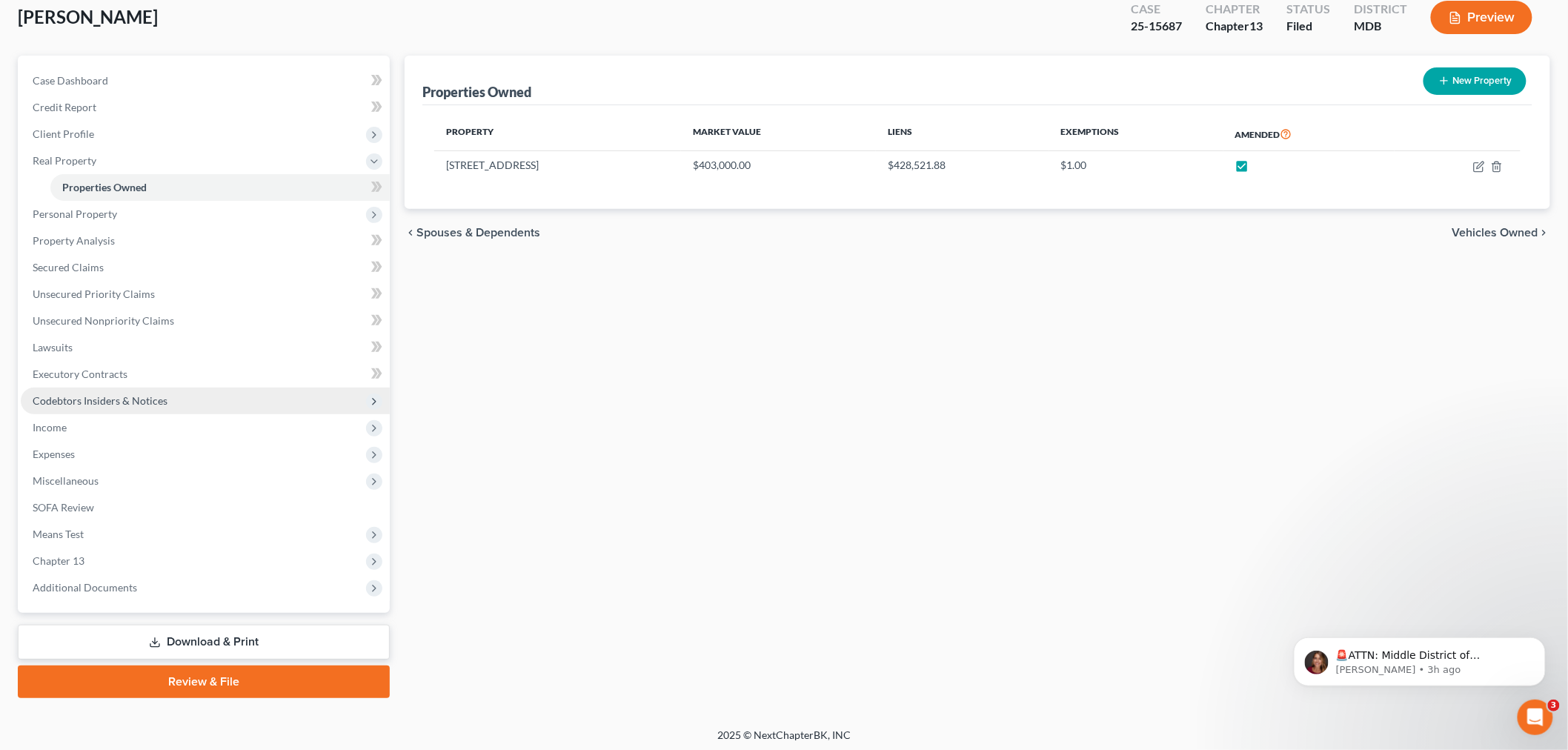
scroll to position [90, 0]
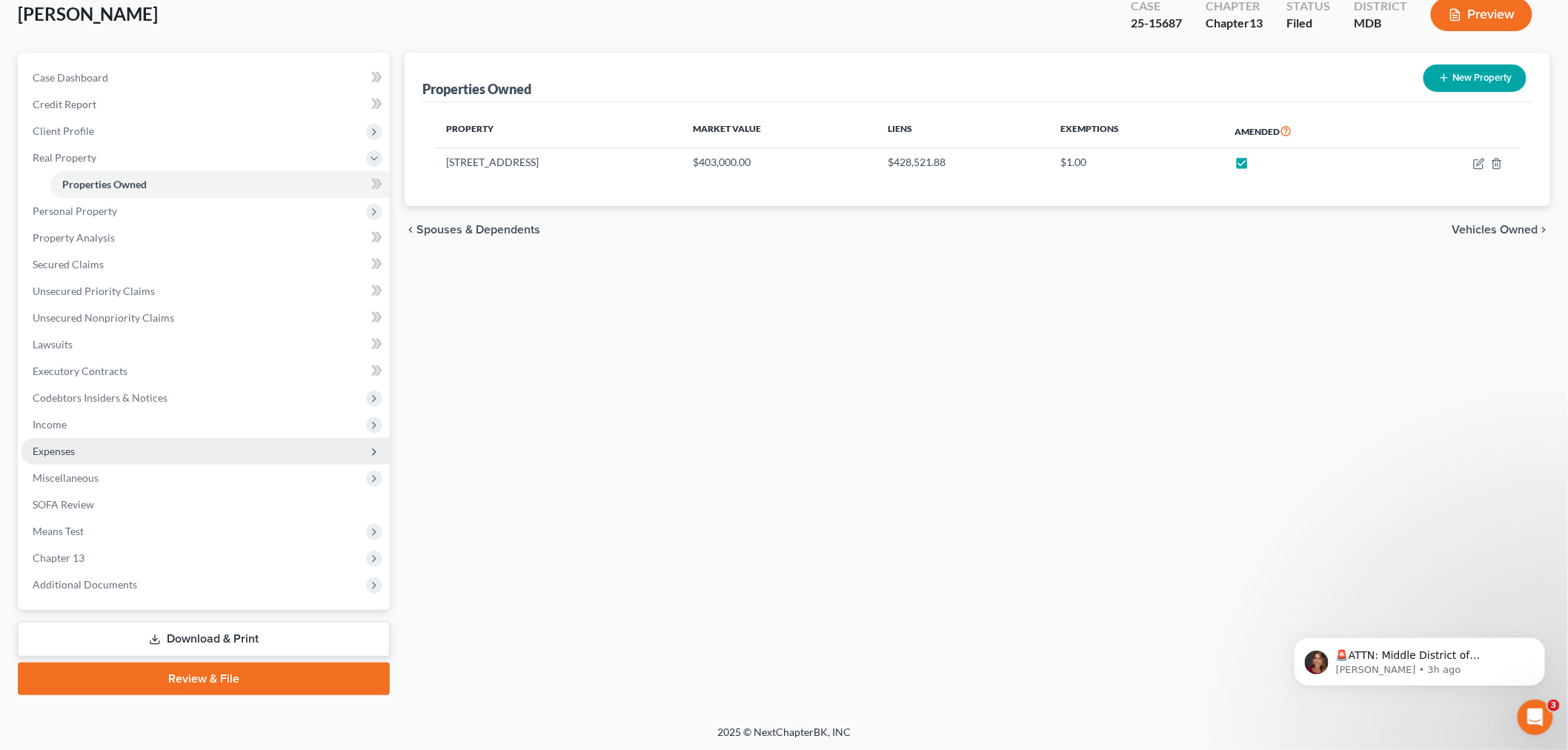
click at [85, 452] on span "Expenses" at bounding box center [205, 451] width 369 height 27
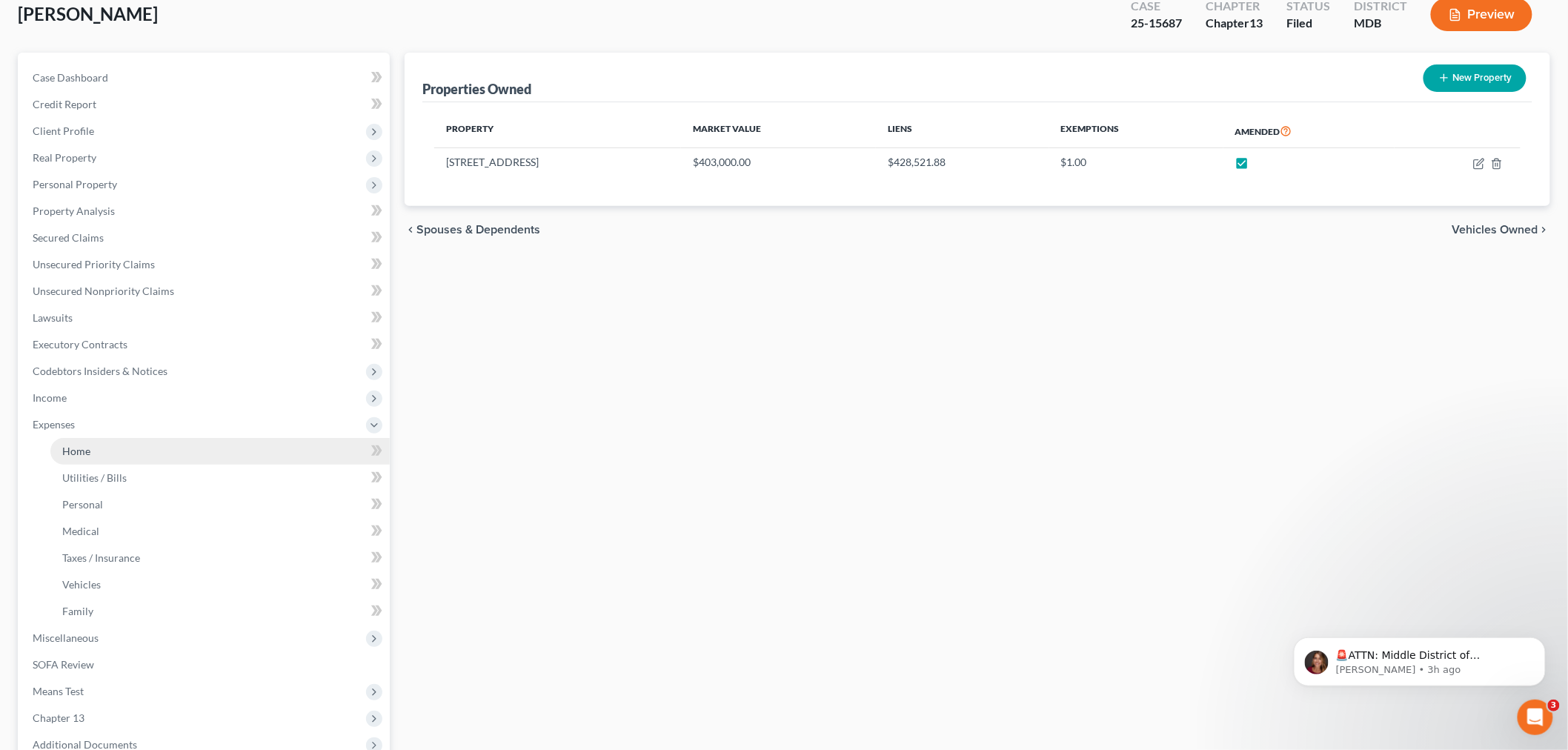
click at [122, 440] on link "Home" at bounding box center [220, 451] width 339 height 27
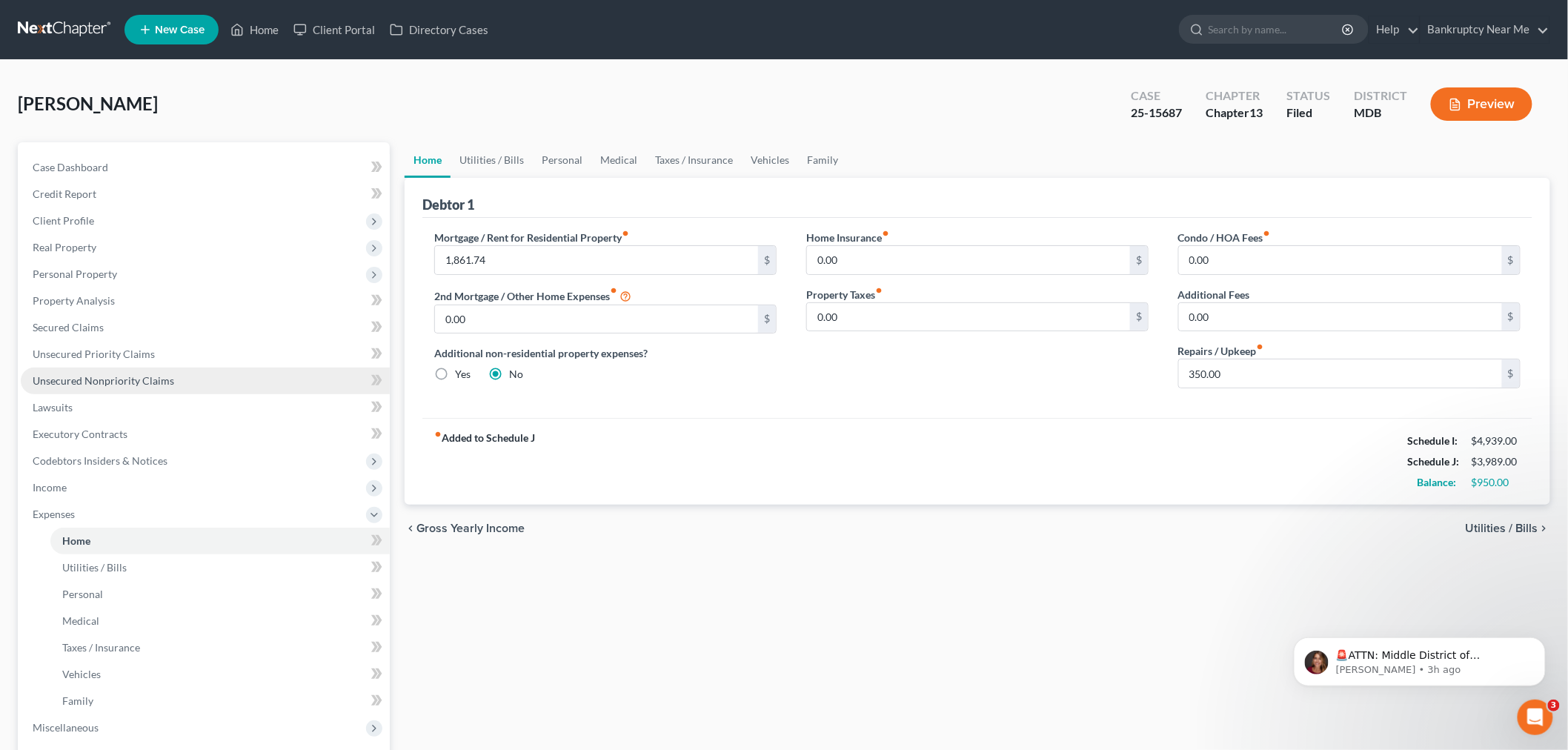
click at [134, 384] on span "Unsecured Nonpriority Claims" at bounding box center [103, 381] width 142 height 13
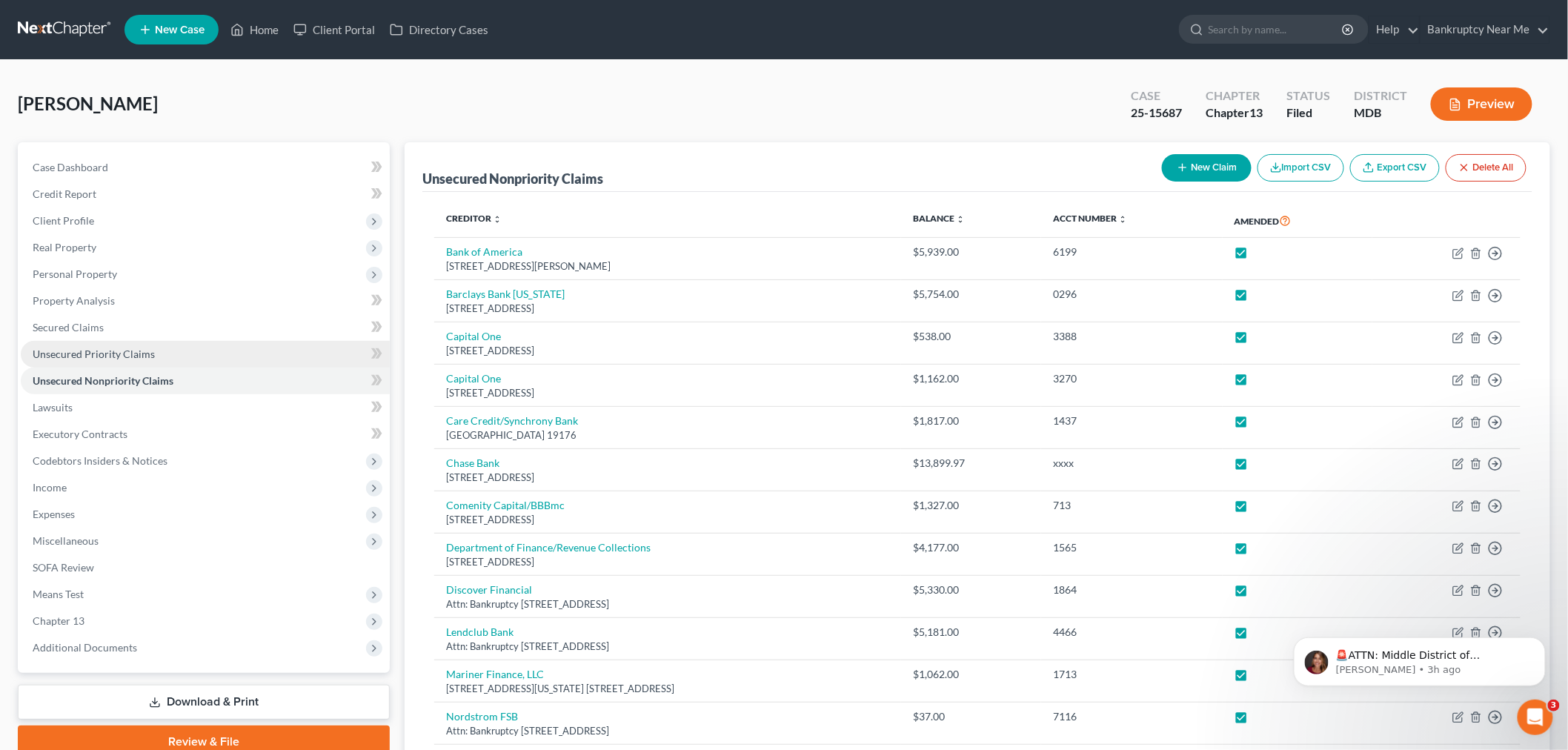
click at [163, 346] on link "Unsecured Priority Claims" at bounding box center [205, 354] width 369 height 27
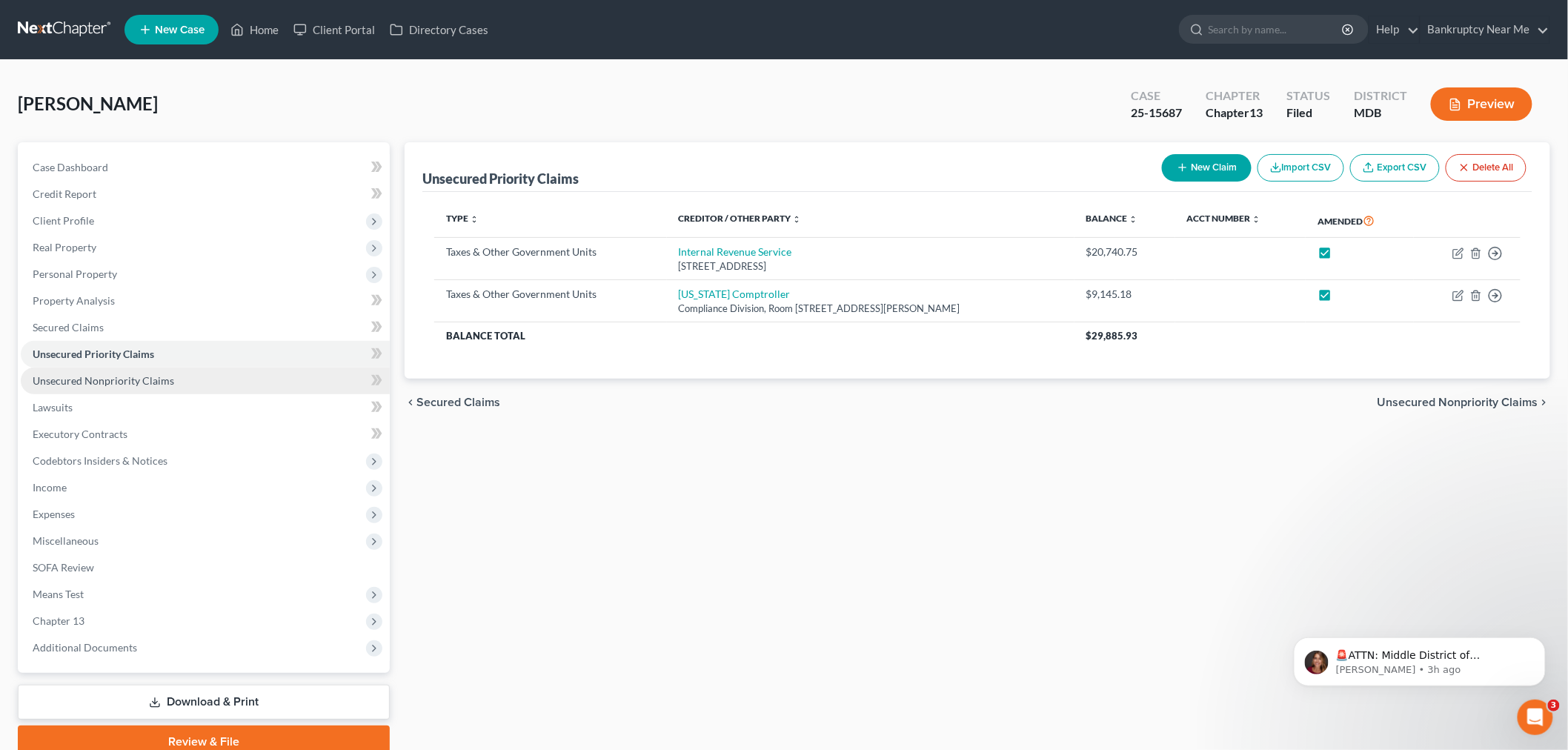
click at [147, 375] on span "Unsecured Nonpriority Claims" at bounding box center [103, 381] width 142 height 13
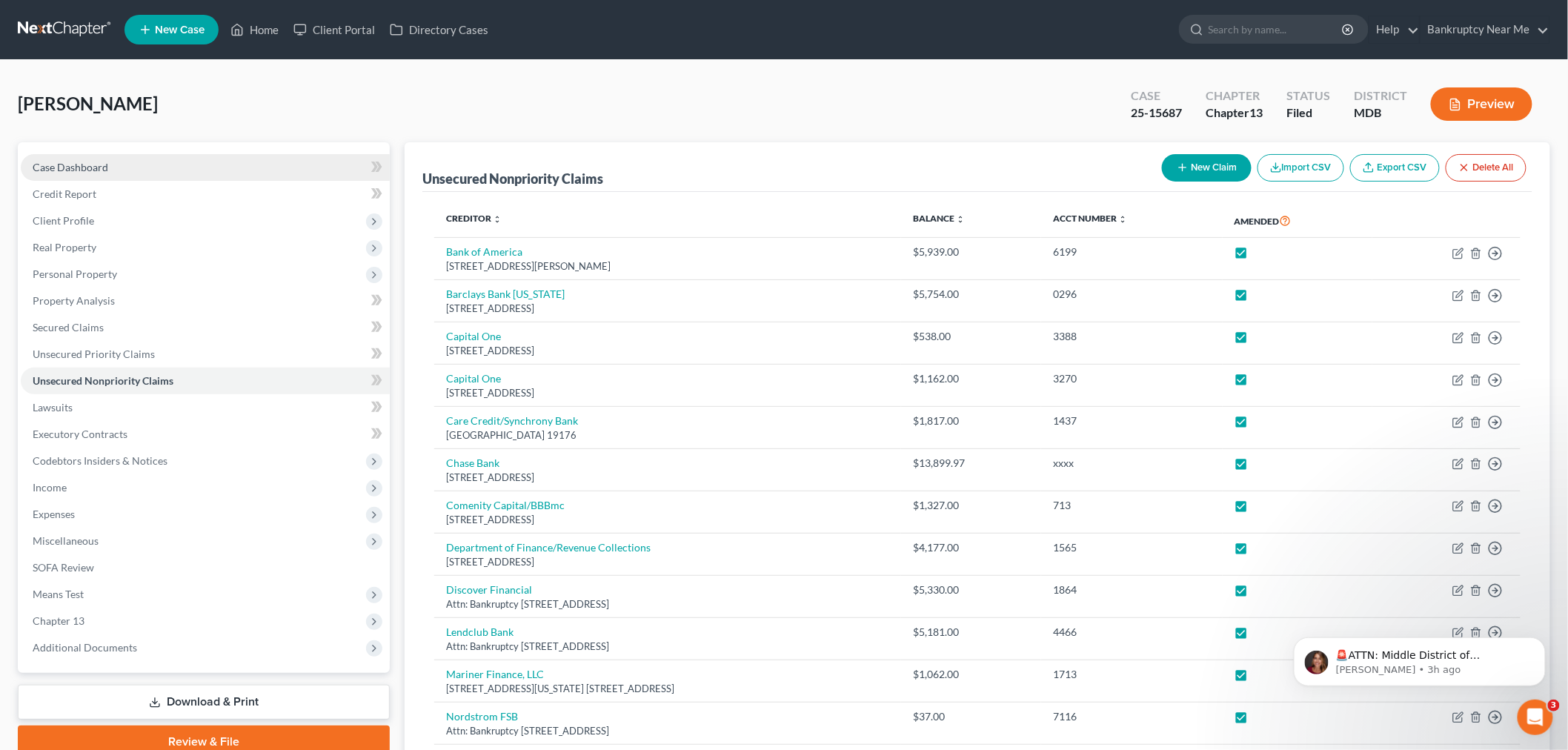
click at [176, 160] on link "Case Dashboard" at bounding box center [205, 167] width 369 height 27
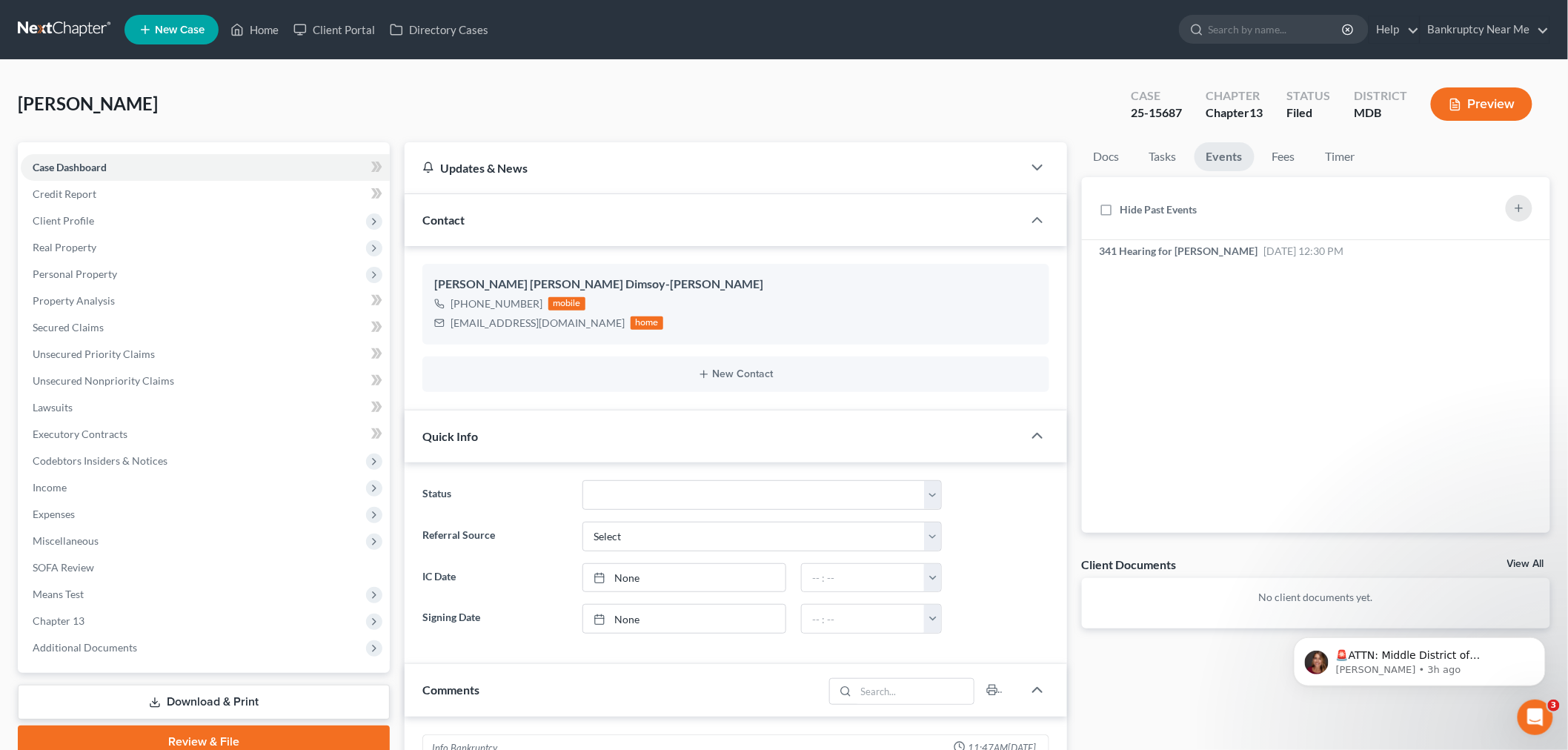
scroll to position [5908, 0]
click at [1288, 157] on link "Fees" at bounding box center [1283, 156] width 47 height 29
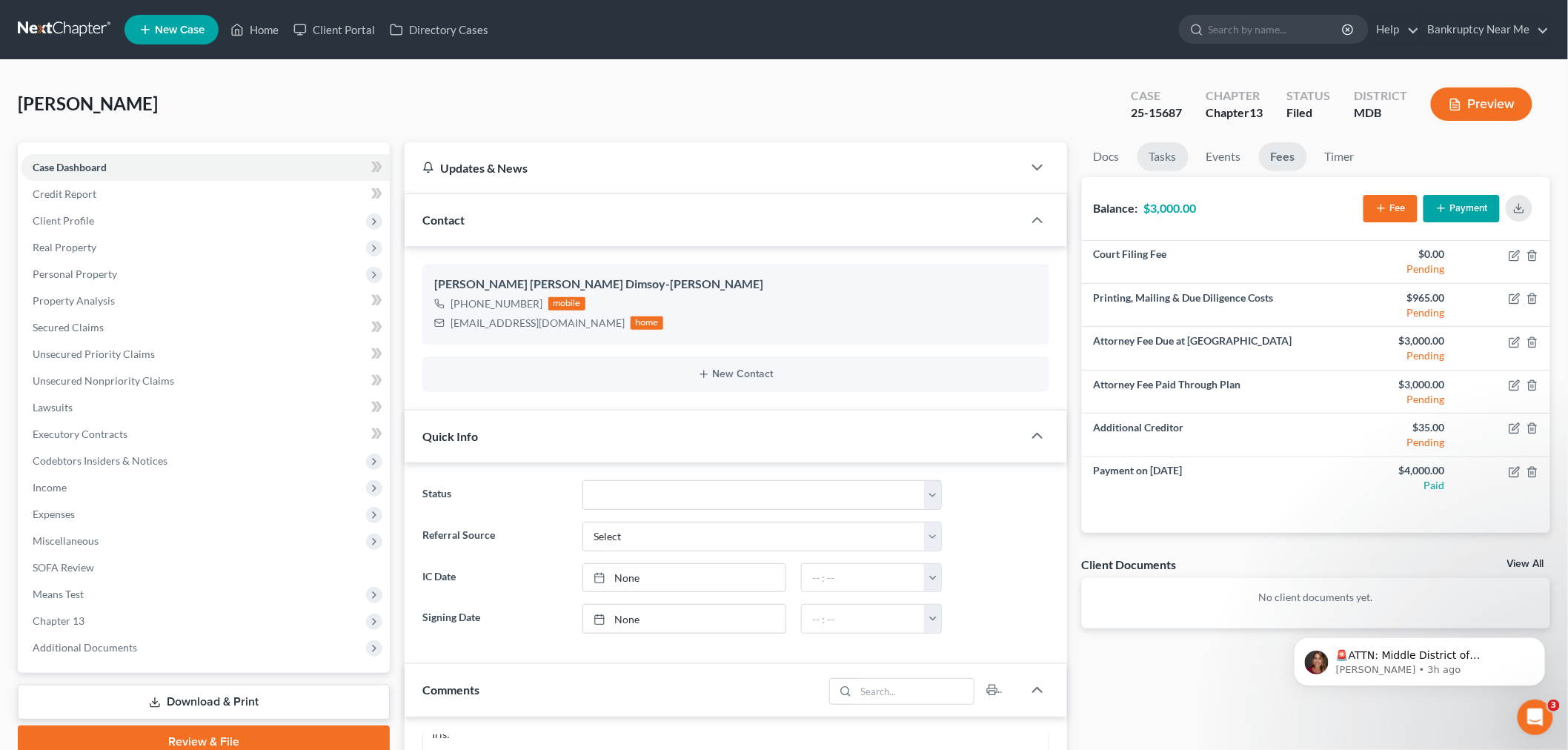
click at [1180, 149] on link "Tasks" at bounding box center [1163, 156] width 51 height 29
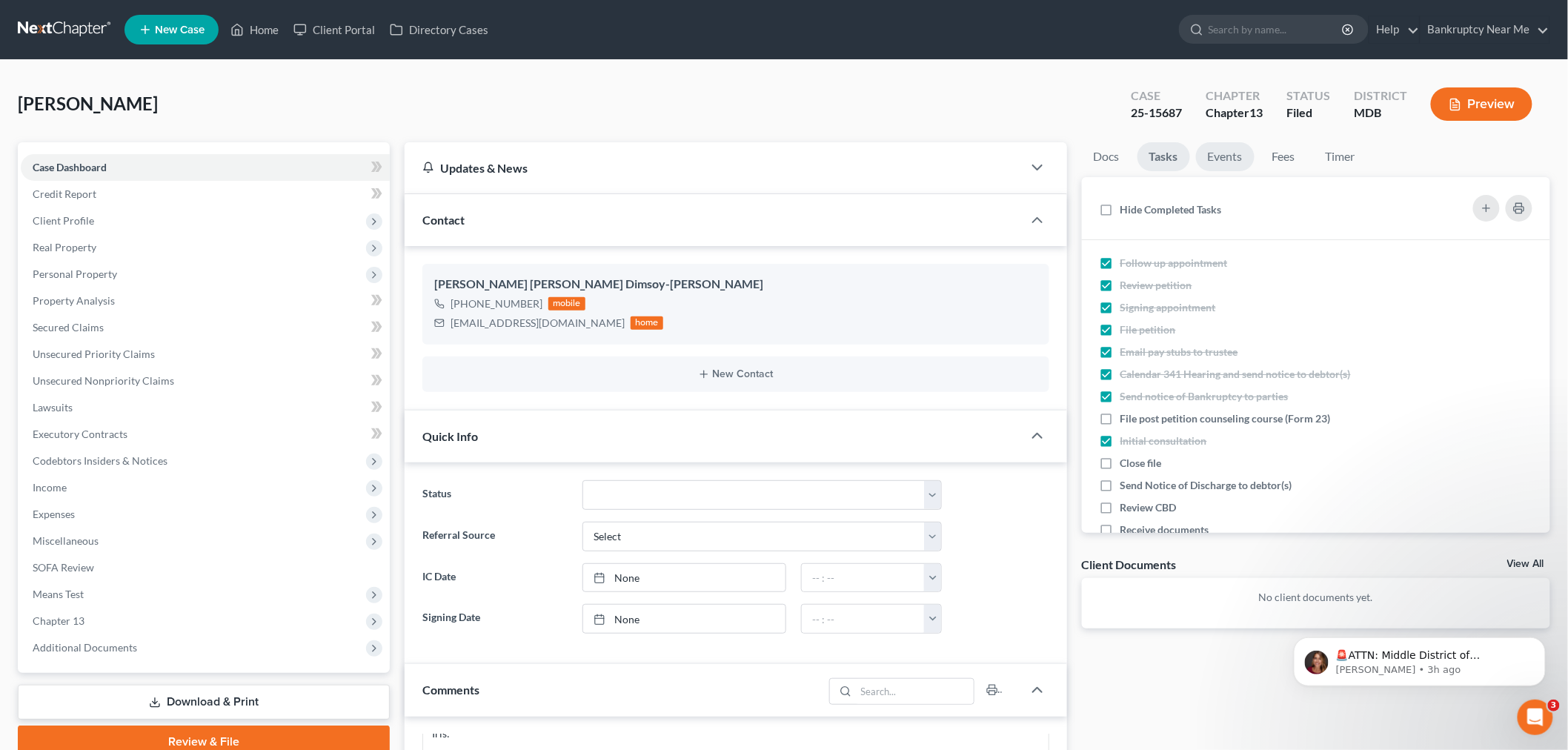
click at [1202, 150] on link "Events" at bounding box center [1225, 156] width 58 height 29
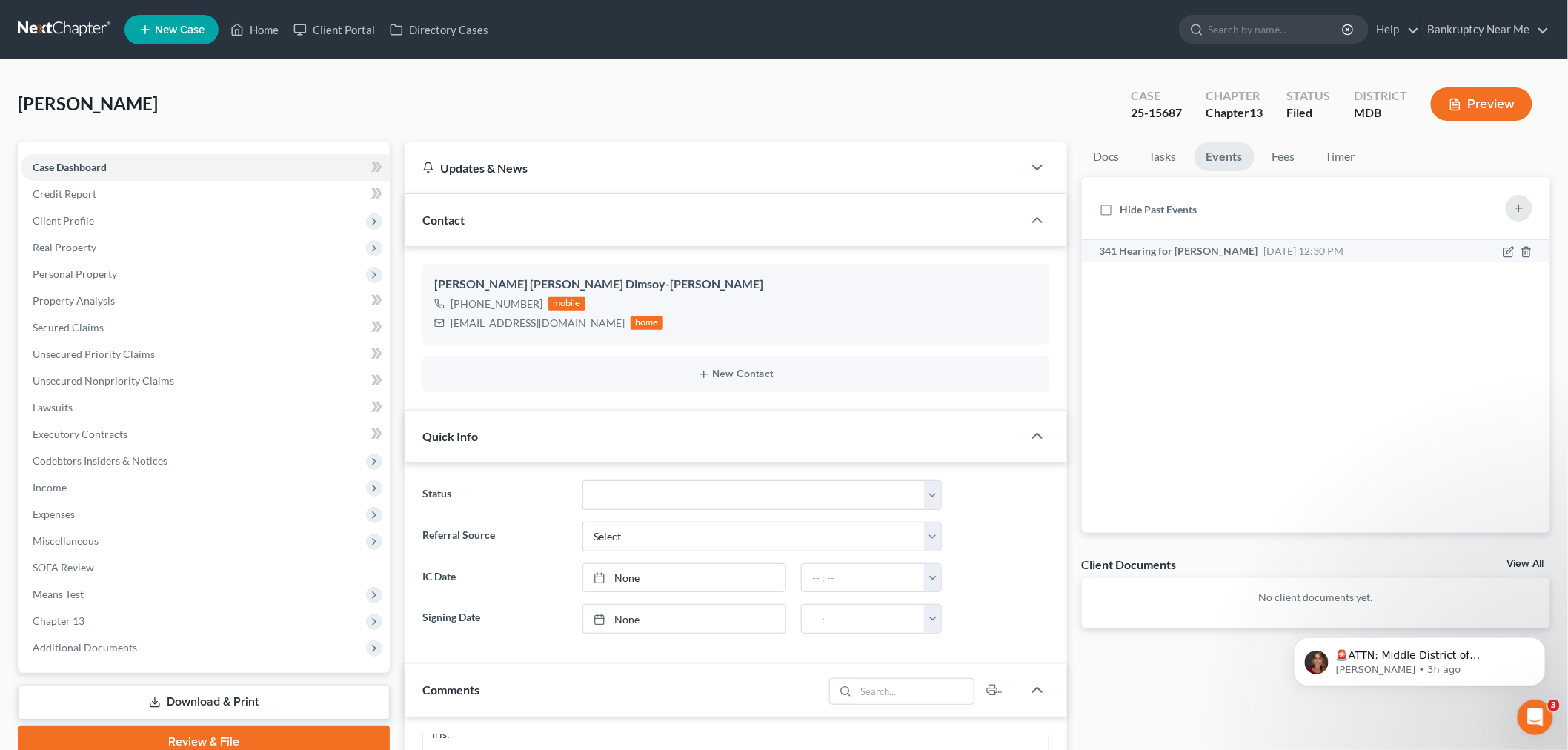
click at [1259, 253] on span "341 Hearing for Dimsoy-O'Brien, Velda Margot" at bounding box center [1178, 251] width 158 height 13
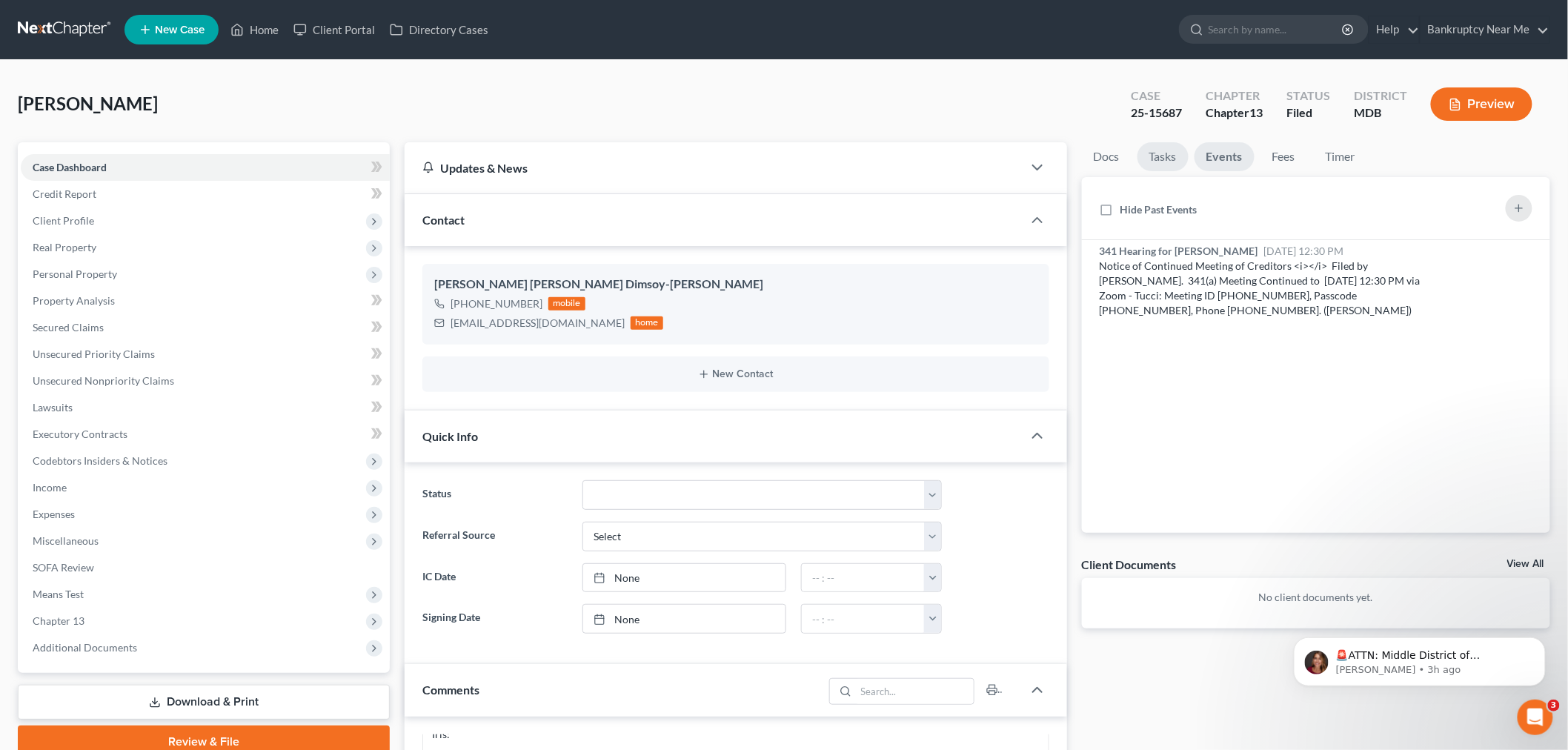
click at [1165, 160] on link "Tasks" at bounding box center [1163, 156] width 51 height 29
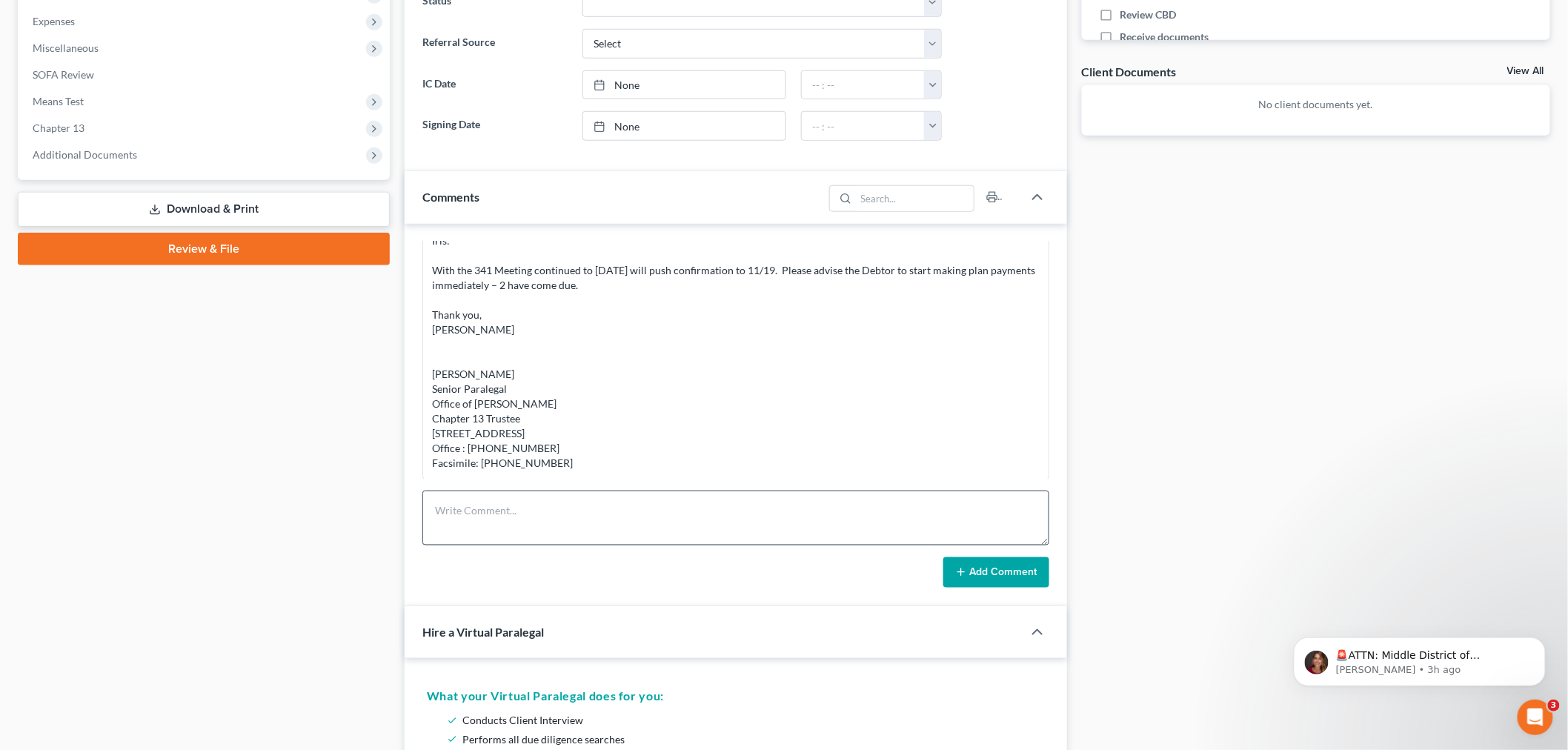
scroll to position [658, 0]
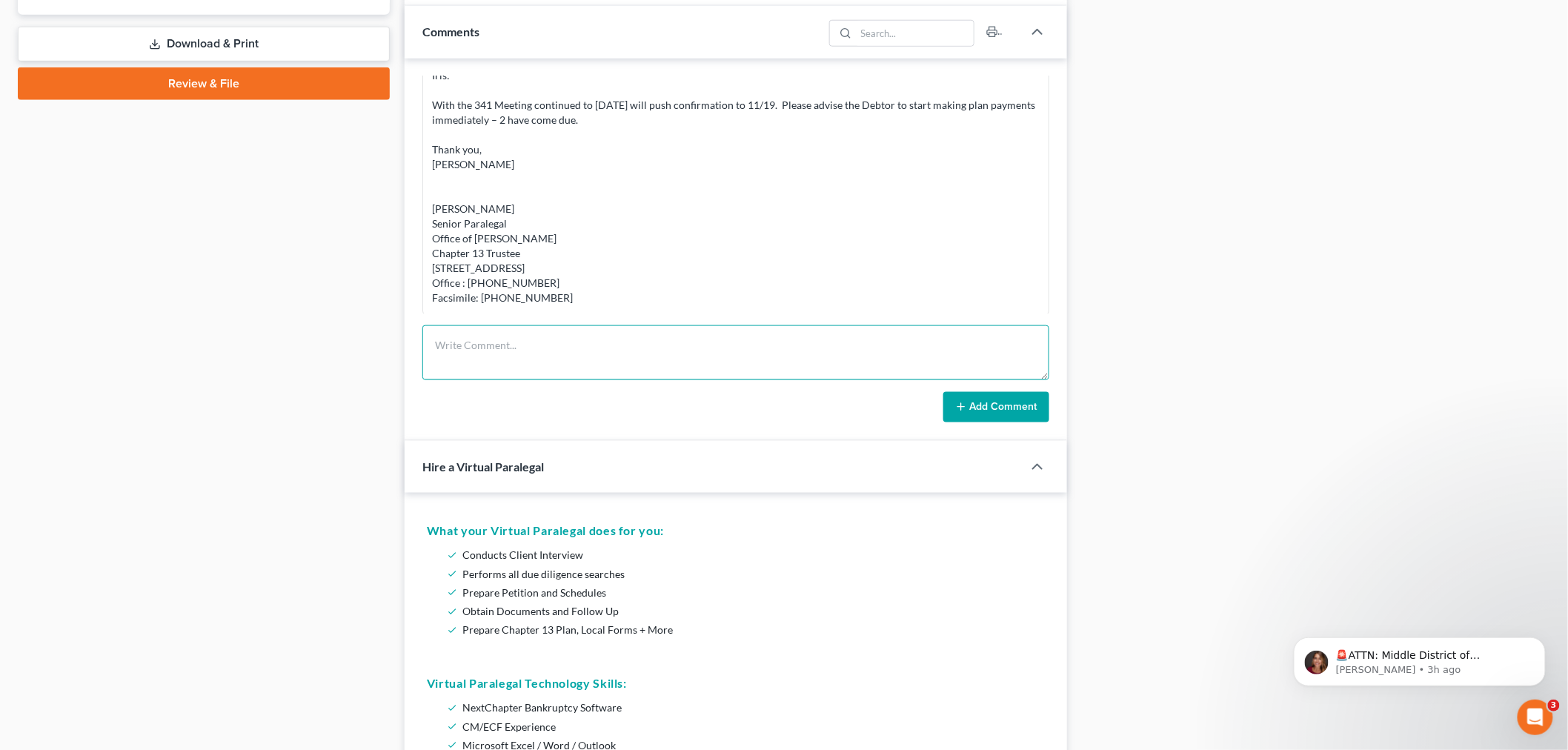
click at [828, 346] on textarea at bounding box center [735, 353] width 627 height 55
paste textarea "8677 property transferred on 9-4-2022"
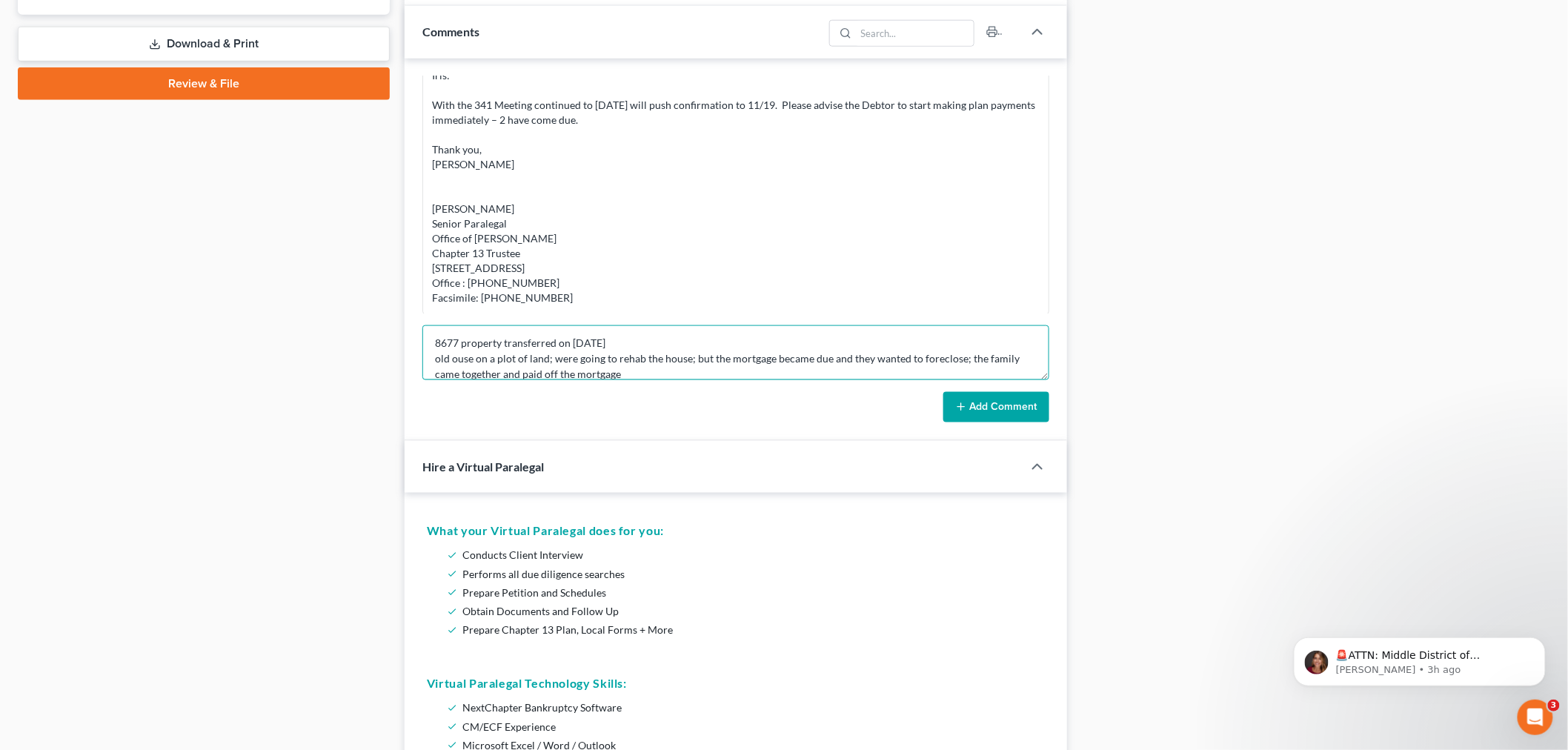
click at [449, 357] on textarea "8677 property transferred on 9-4-2022 old ouse on a plot of land; were going to…" at bounding box center [735, 353] width 627 height 55
drag, startPoint x: 1043, startPoint y: 375, endPoint x: 1070, endPoint y: 493, distance: 121.0
click at [1070, 493] on div "Updates & News × Maryland District Notes: Take a look at NextChapter's District…" at bounding box center [736, 501] width 677 height 2034
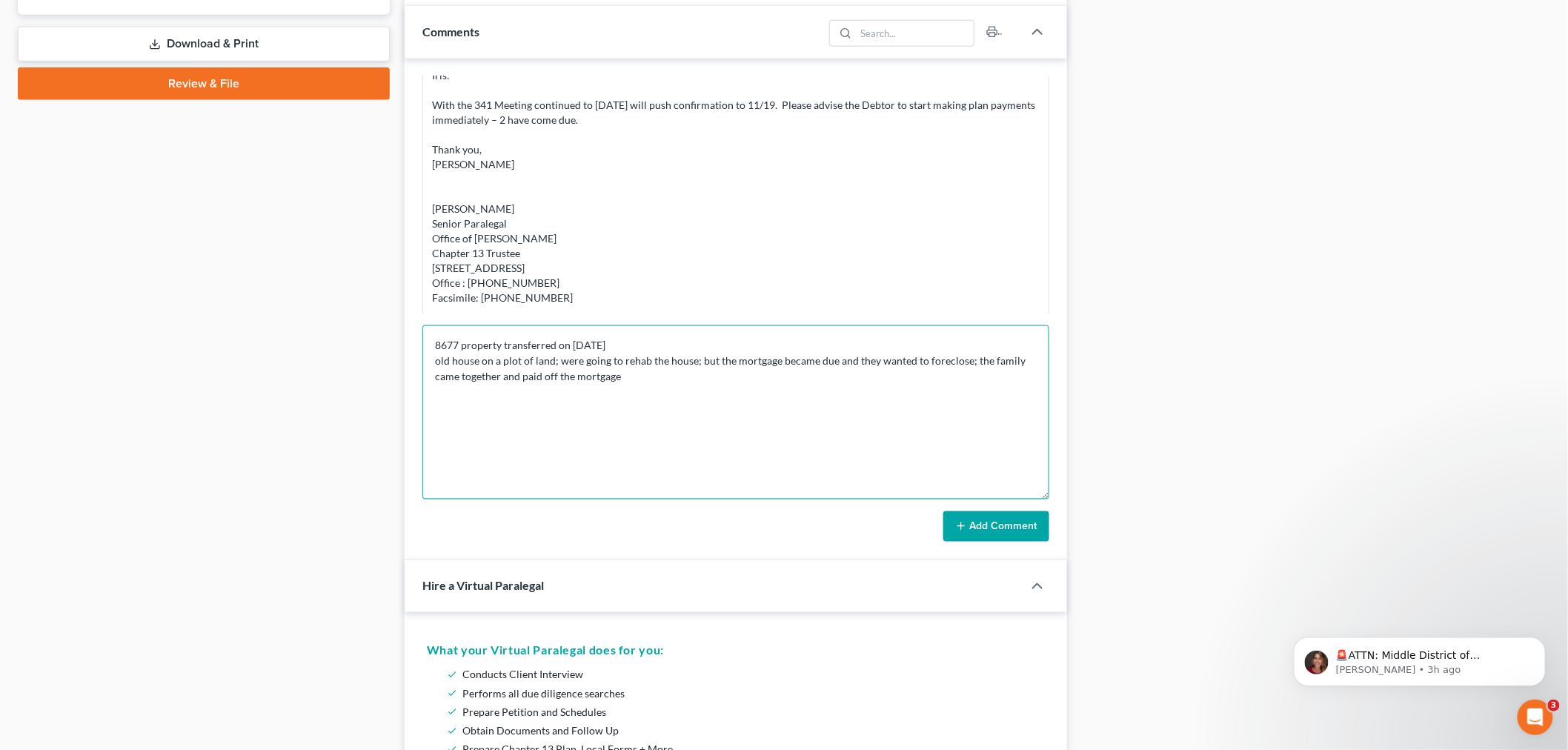
click at [908, 374] on textarea "8677 property transferred on 9-4-2022 old house on a plot of land; were going t…" at bounding box center [735, 413] width 627 height 174
type textarea "8677 property transferred on 9-4-2022 old house on a plot of land; were going t…"
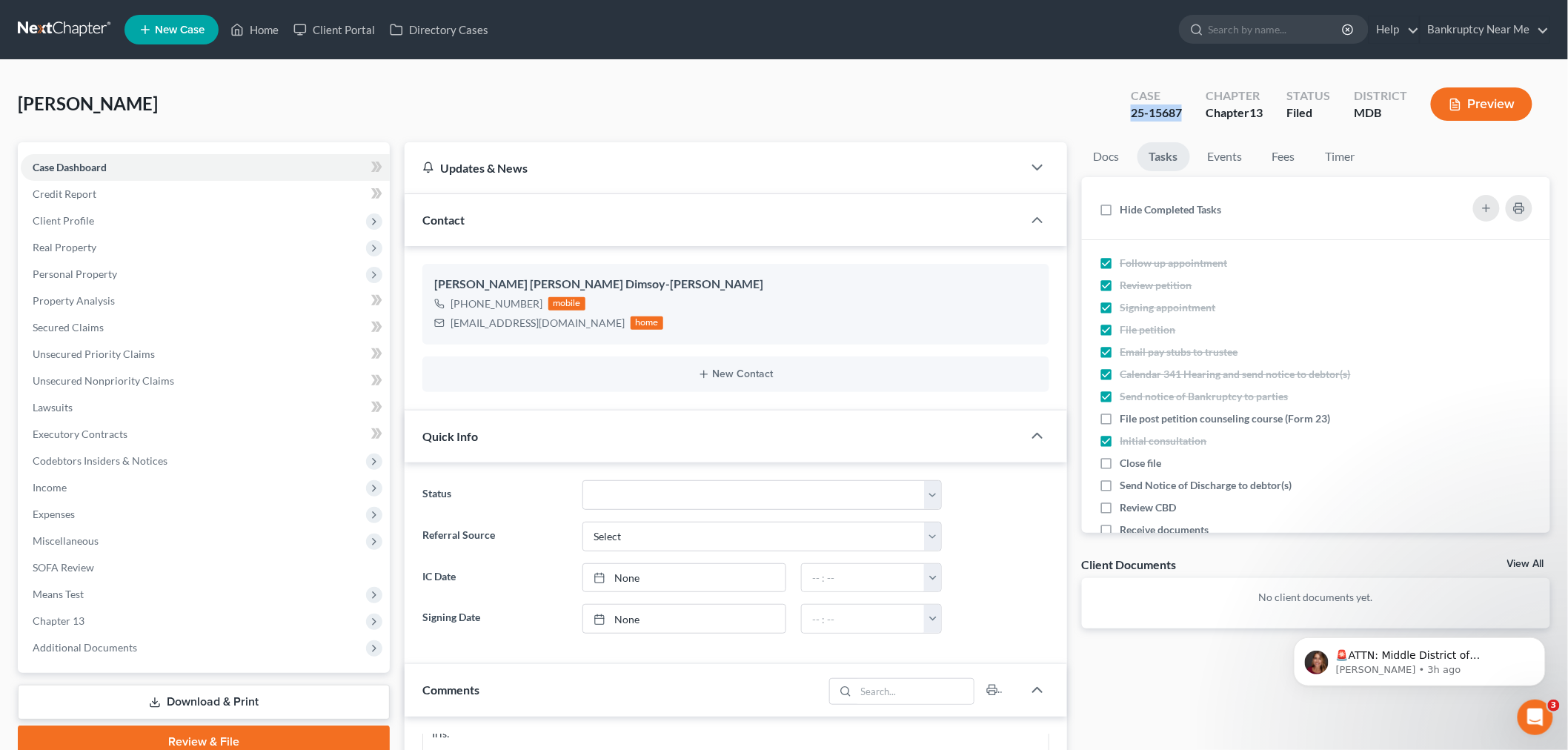
drag, startPoint x: 1188, startPoint y: 116, endPoint x: 1070, endPoint y: 116, distance: 118.0
click at [1070, 116] on div "Dimsoy-O'Brien, Velda Margot Upgraded Case 25-15687 Chapter Chapter 13 Status F…" at bounding box center [784, 109] width 1532 height 64
copy div "25-15687"
click at [112, 345] on link "Unsecured Priority Claims" at bounding box center [205, 354] width 369 height 27
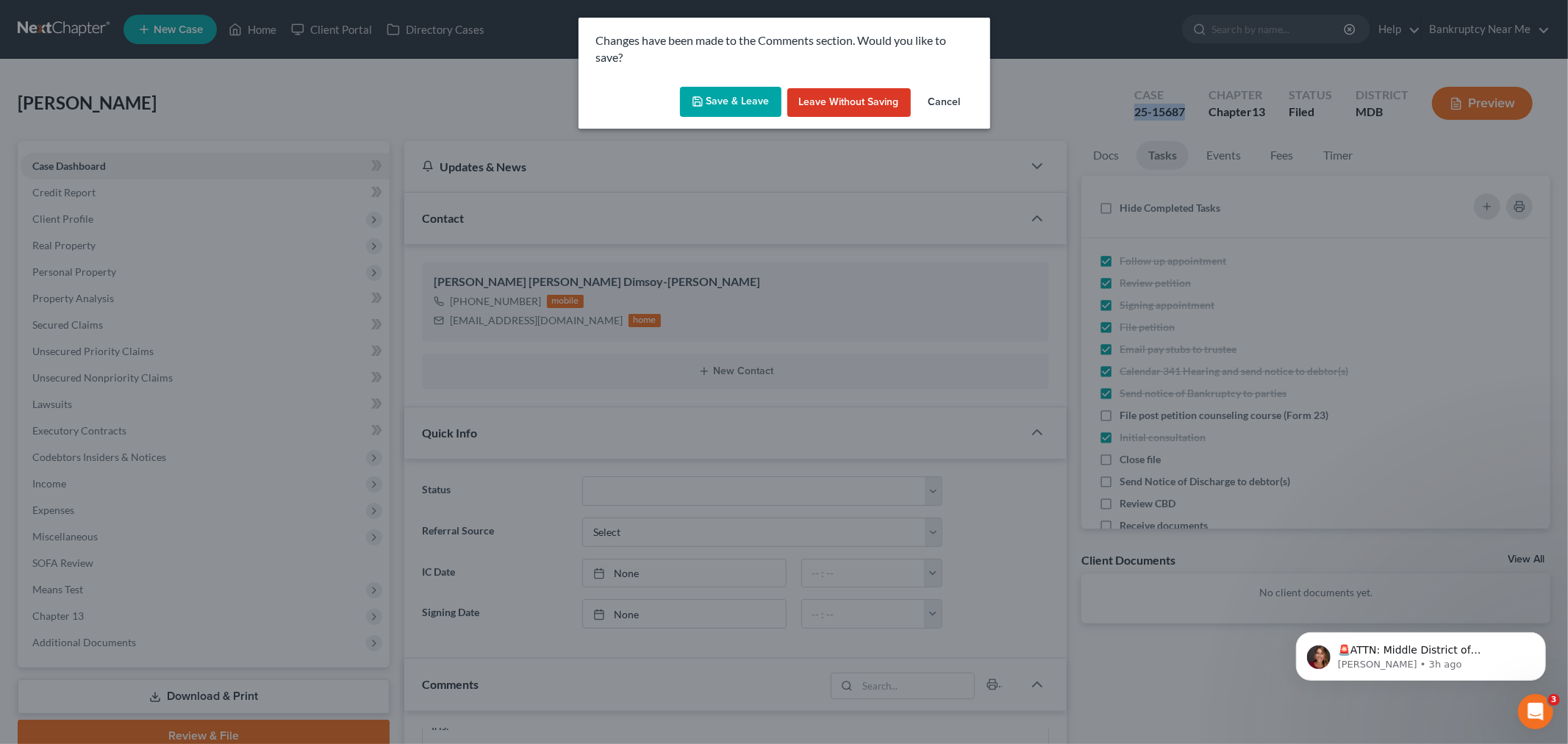
click at [756, 101] on button "Save & Leave" at bounding box center [731, 102] width 102 height 31
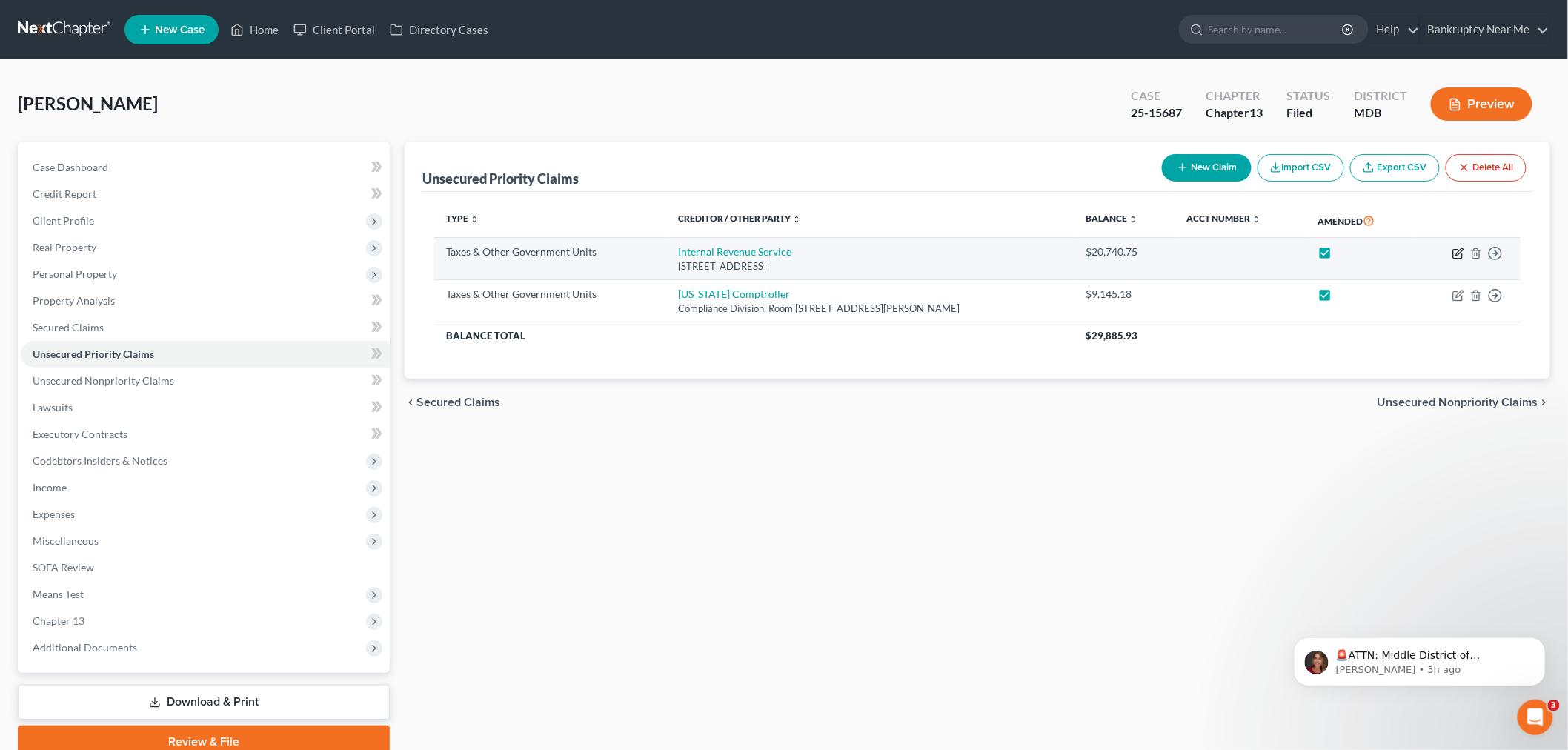
click at [1455, 250] on icon "button" at bounding box center [1459, 253] width 12 height 12
select select "0"
select select "39"
select select "0"
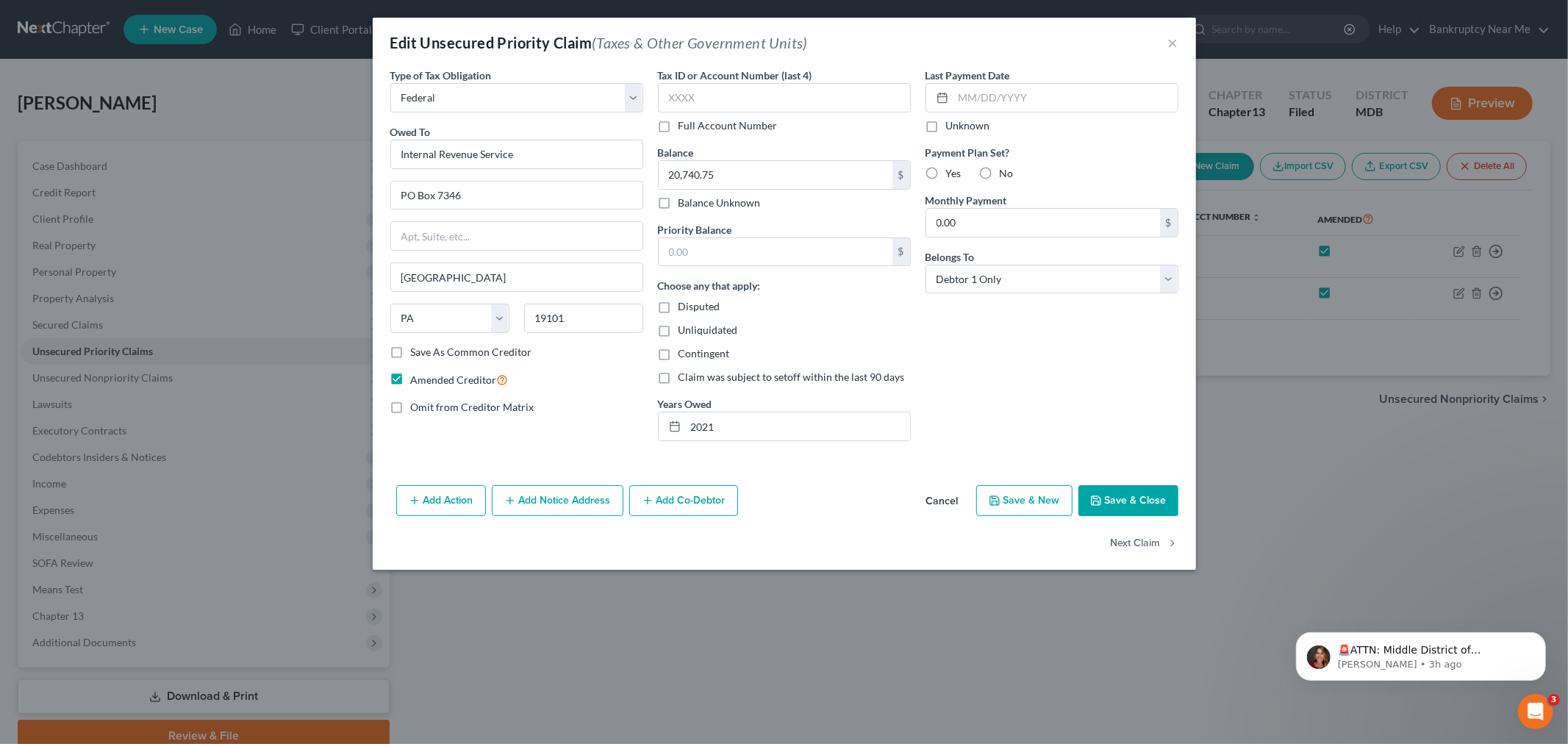
click at [1163, 50] on div "Edit Unsecured Priority Claim (Taxes & Other Government Units) ×" at bounding box center [784, 42] width 823 height 50
click at [1169, 44] on button "×" at bounding box center [1173, 42] width 10 height 18
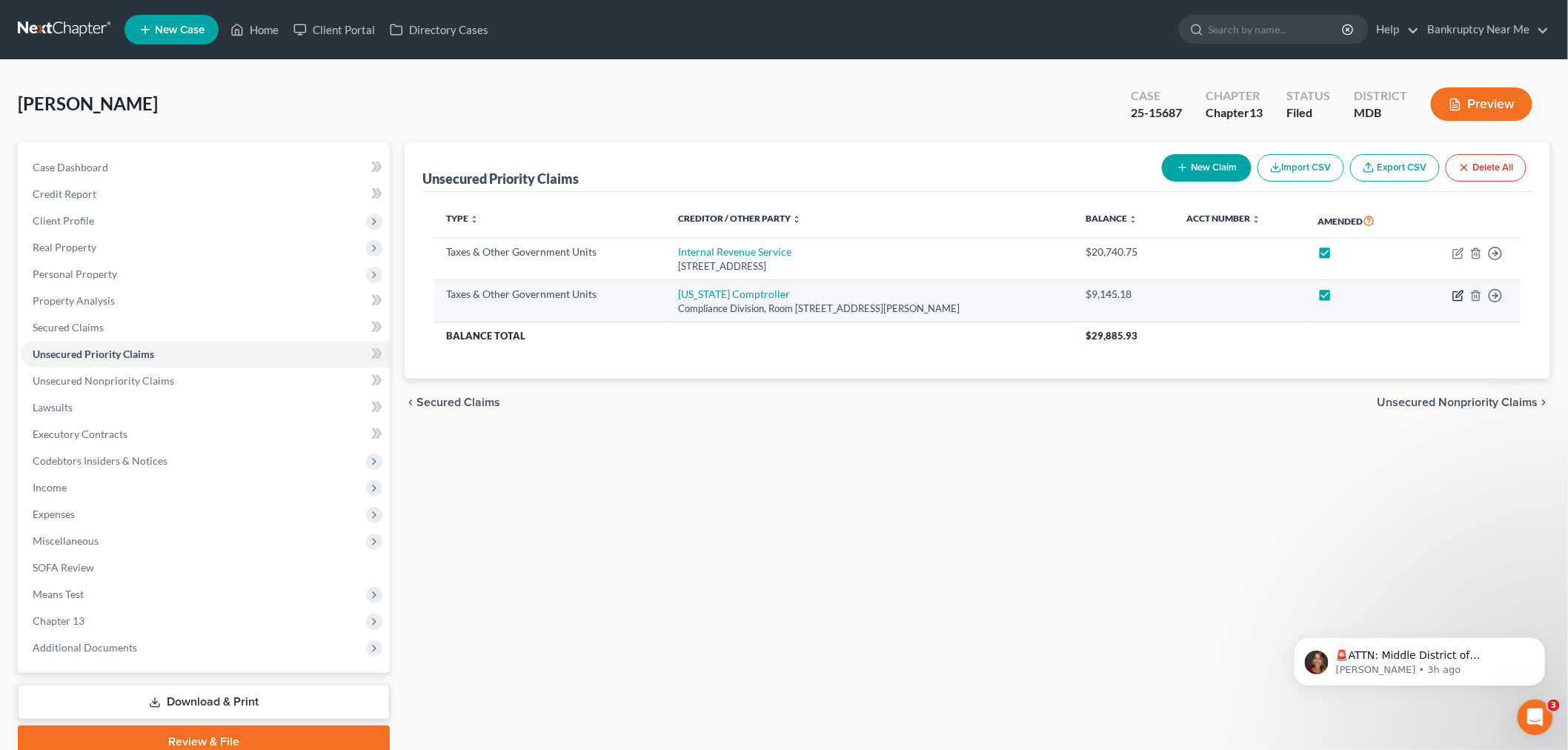
click at [1454, 294] on icon "button" at bounding box center [1459, 296] width 12 height 12
select select "2"
select select "21"
select select "0"
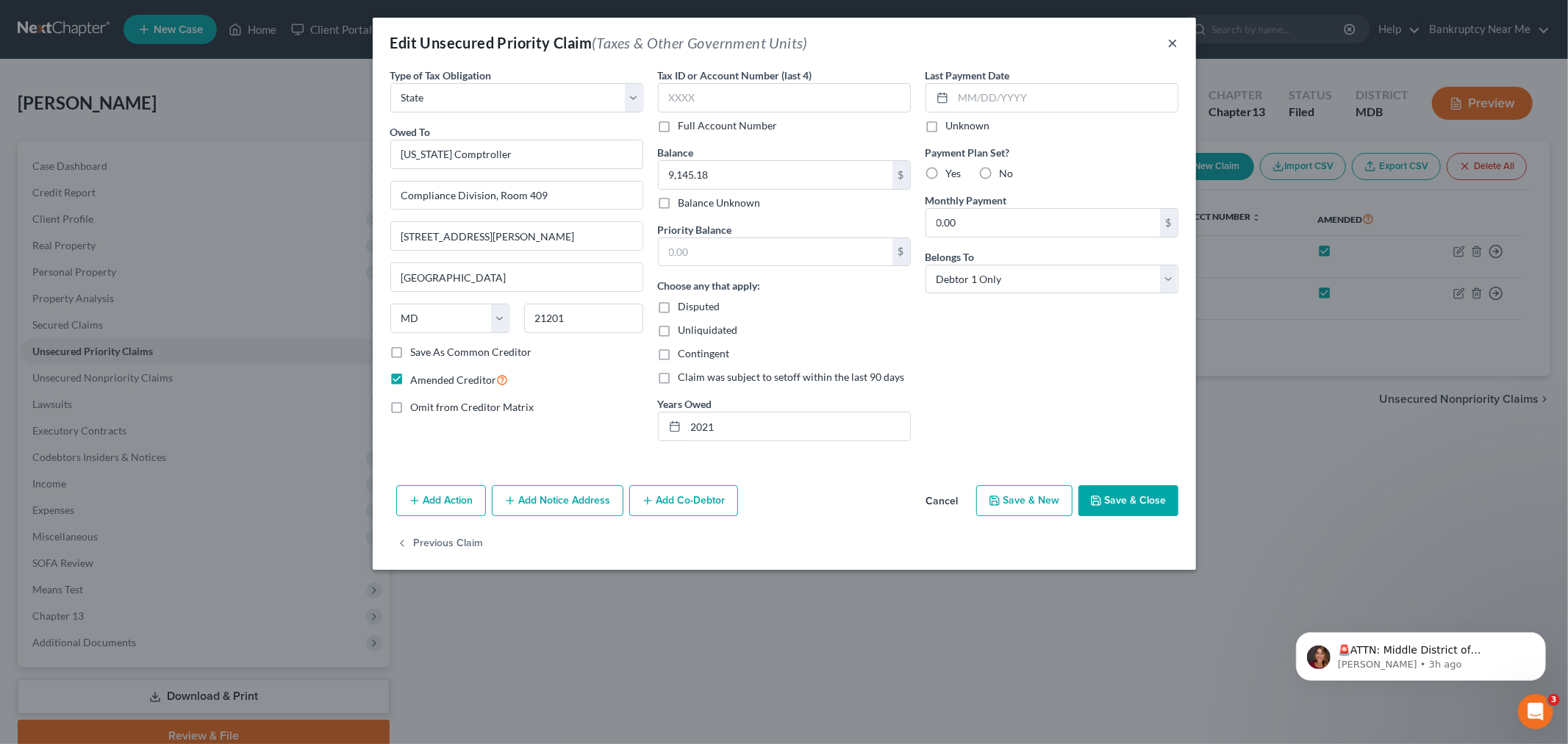
click at [1172, 42] on button "×" at bounding box center [1173, 42] width 10 height 18
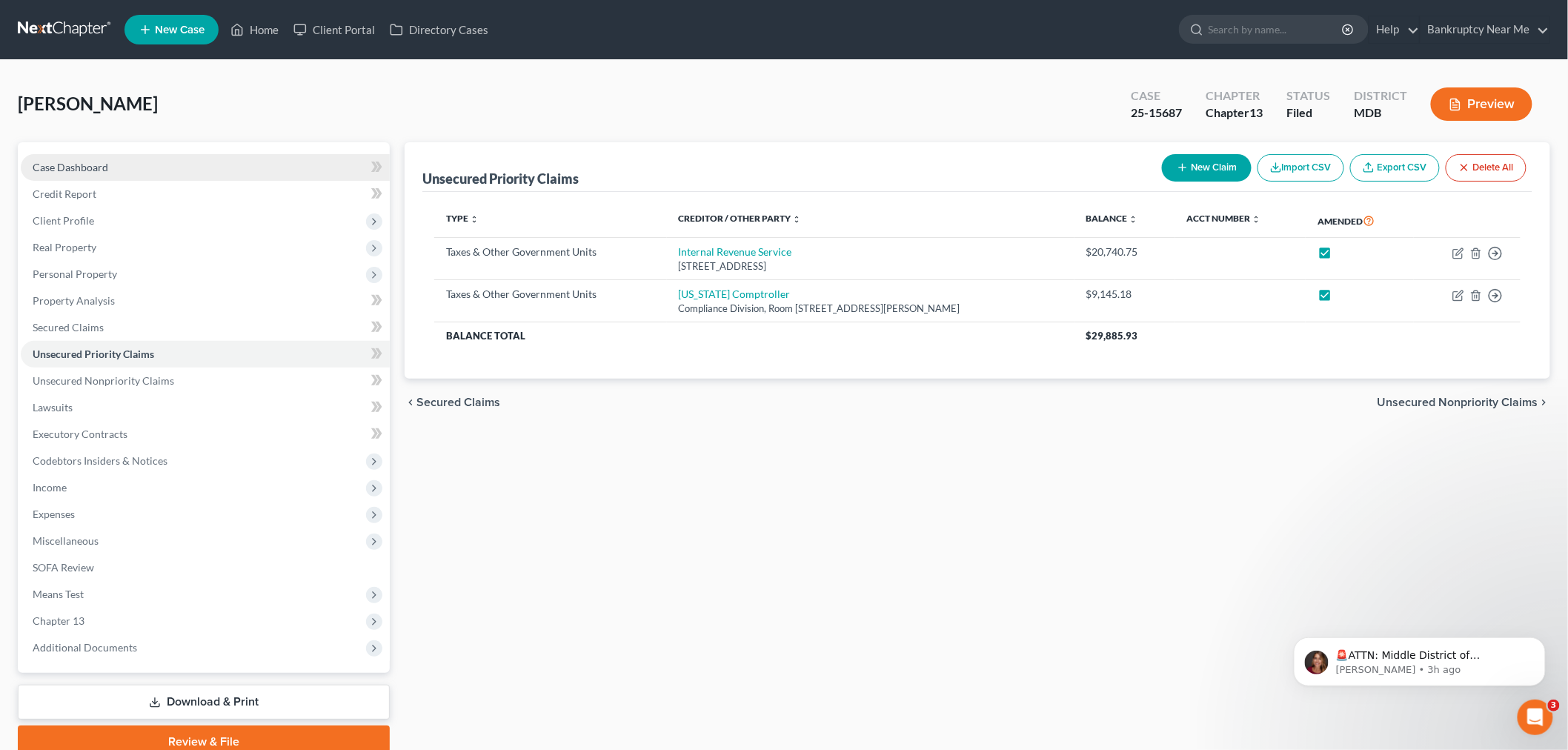
click at [220, 175] on link "Case Dashboard" at bounding box center [205, 167] width 369 height 27
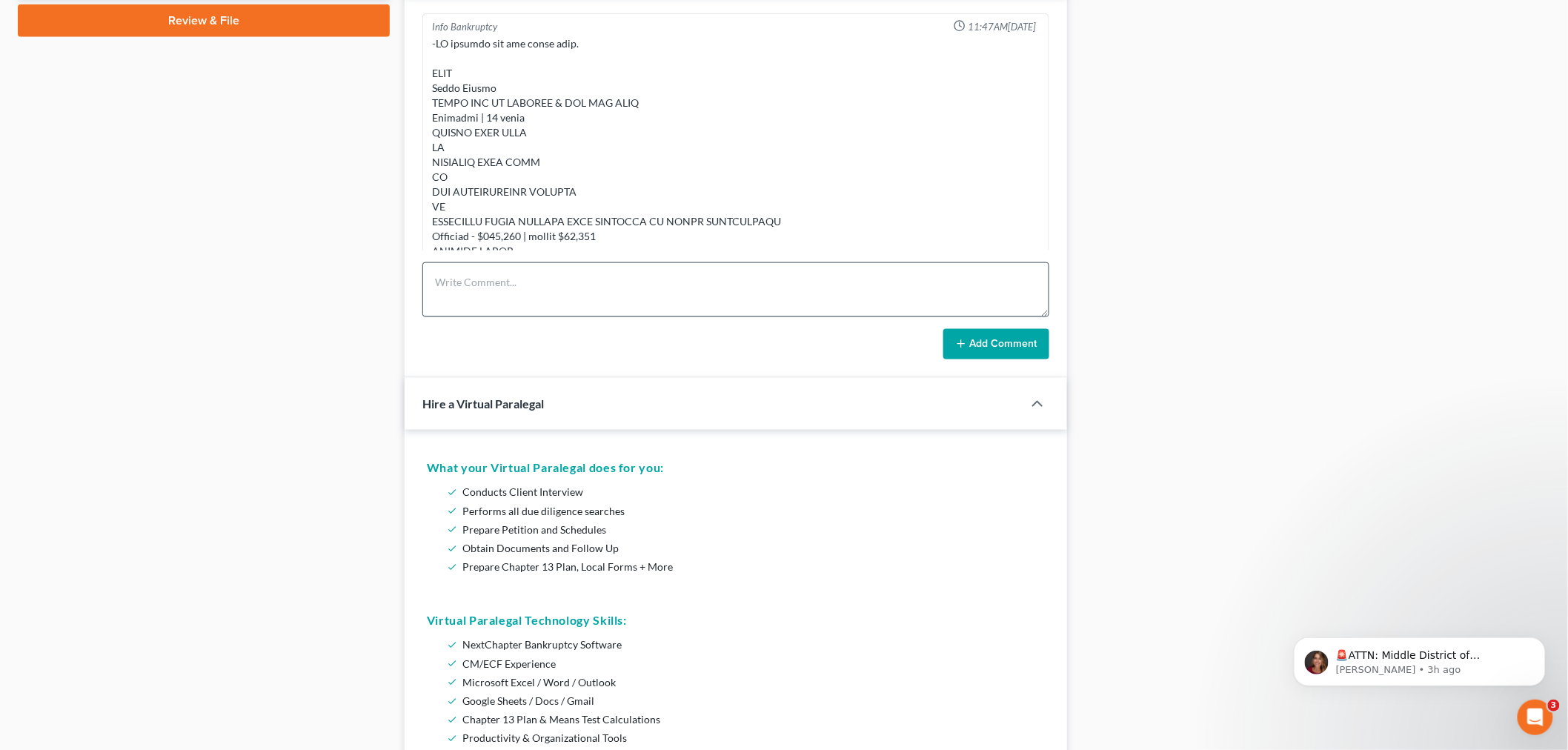
scroll to position [6008, 0]
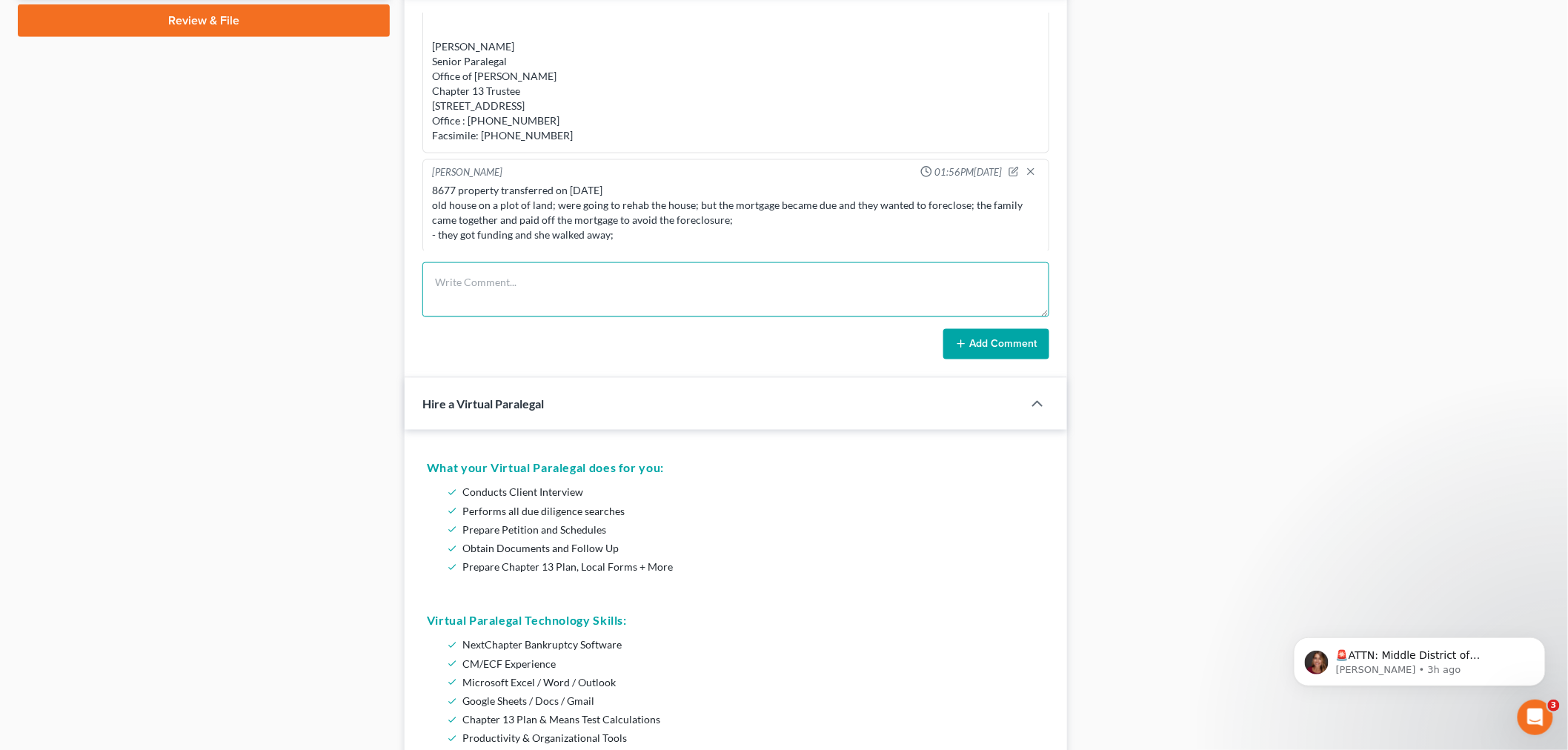
click at [617, 300] on textarea at bounding box center [735, 290] width 627 height 55
type textarea "She applied for homeowners credit - it pays for her real property taxes"
drag, startPoint x: 1017, startPoint y: 342, endPoint x: 1004, endPoint y: 356, distance: 19.1
click at [1017, 342] on button "Add Comment" at bounding box center [996, 345] width 106 height 31
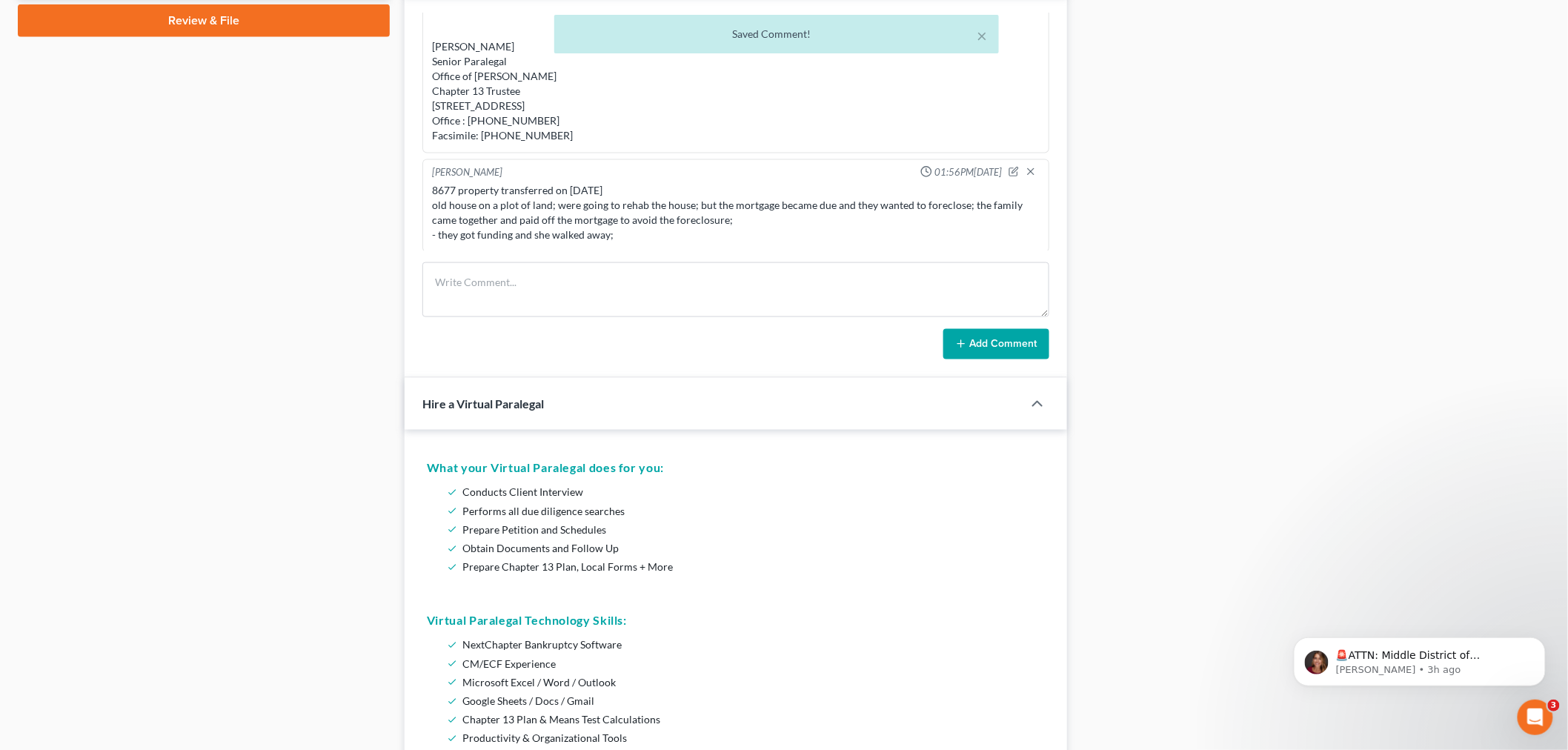
scroll to position [6063, 0]
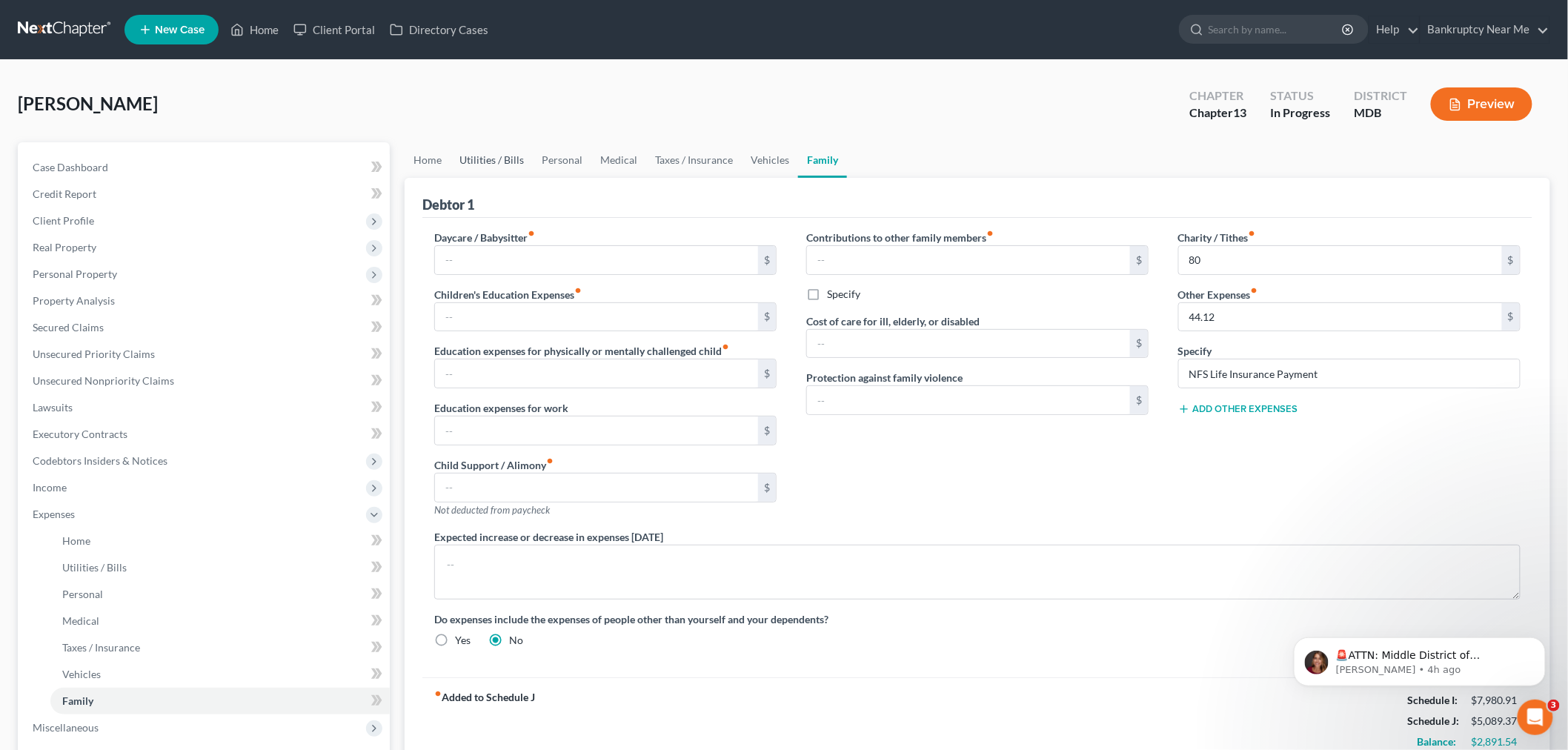
click at [492, 151] on link "Utilities / Bills" at bounding box center [492, 160] width 82 height 36
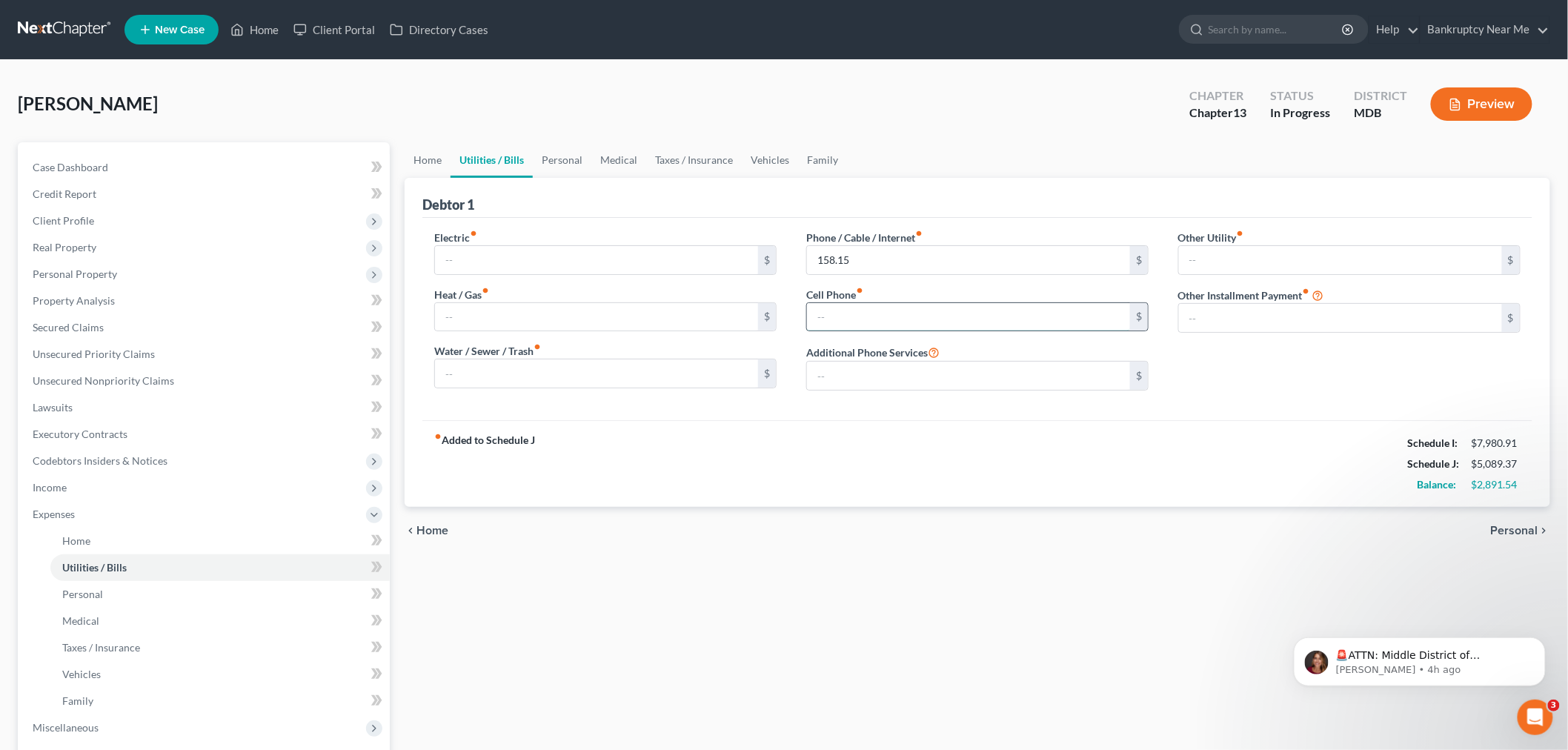
click at [875, 312] on input "text" at bounding box center [969, 316] width 323 height 28
type input "158.15"
click at [681, 152] on link "Taxes / Insurance" at bounding box center [694, 160] width 96 height 36
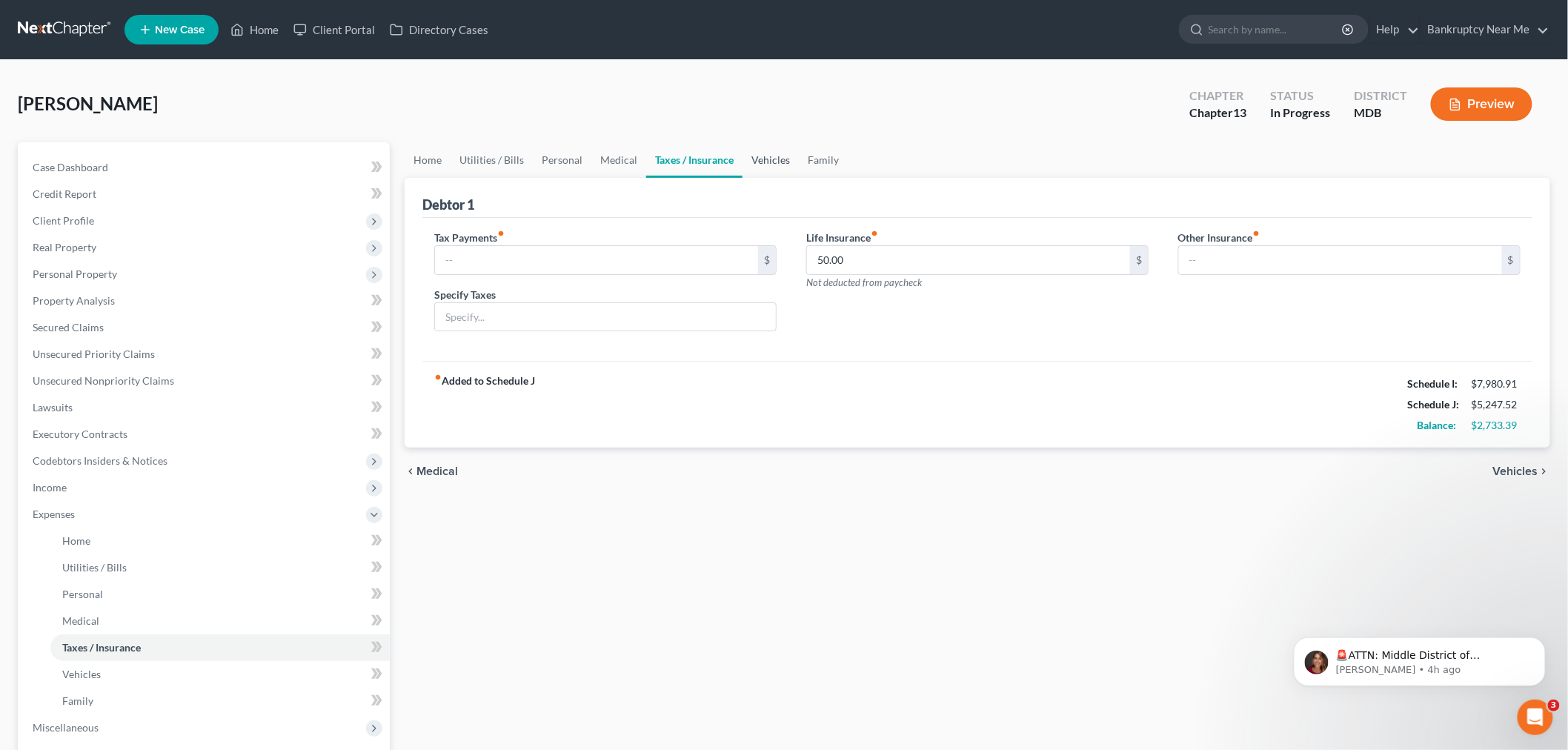
click at [764, 153] on link "Vehicles" at bounding box center [770, 160] width 56 height 36
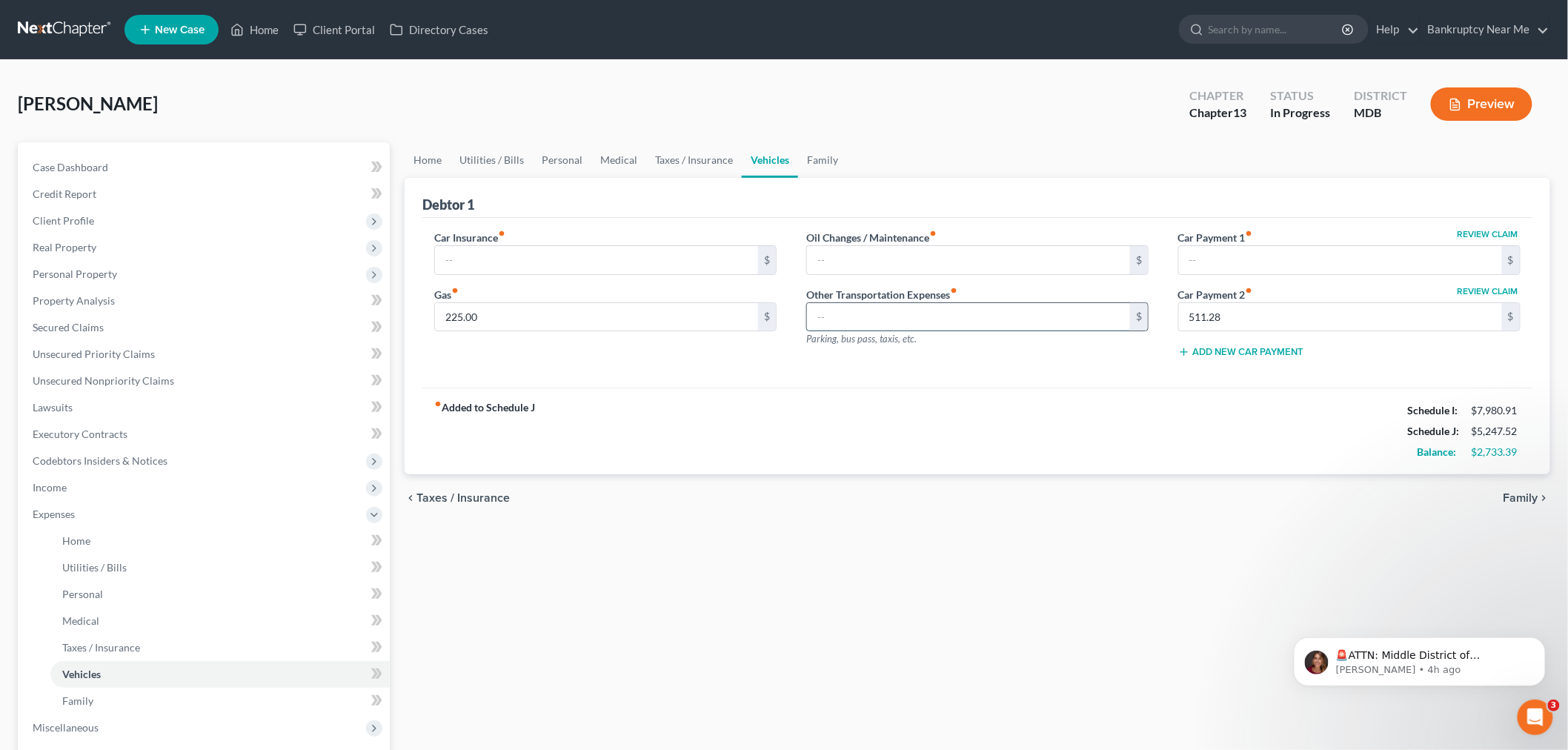
click at [841, 322] on input "text" at bounding box center [969, 316] width 323 height 28
type input "30.73"
click at [502, 315] on input "225.00" at bounding box center [597, 316] width 323 height 28
click at [521, 310] on input "225.00" at bounding box center [597, 316] width 323 height 28
click at [528, 316] on input "225.00" at bounding box center [597, 316] width 323 height 28
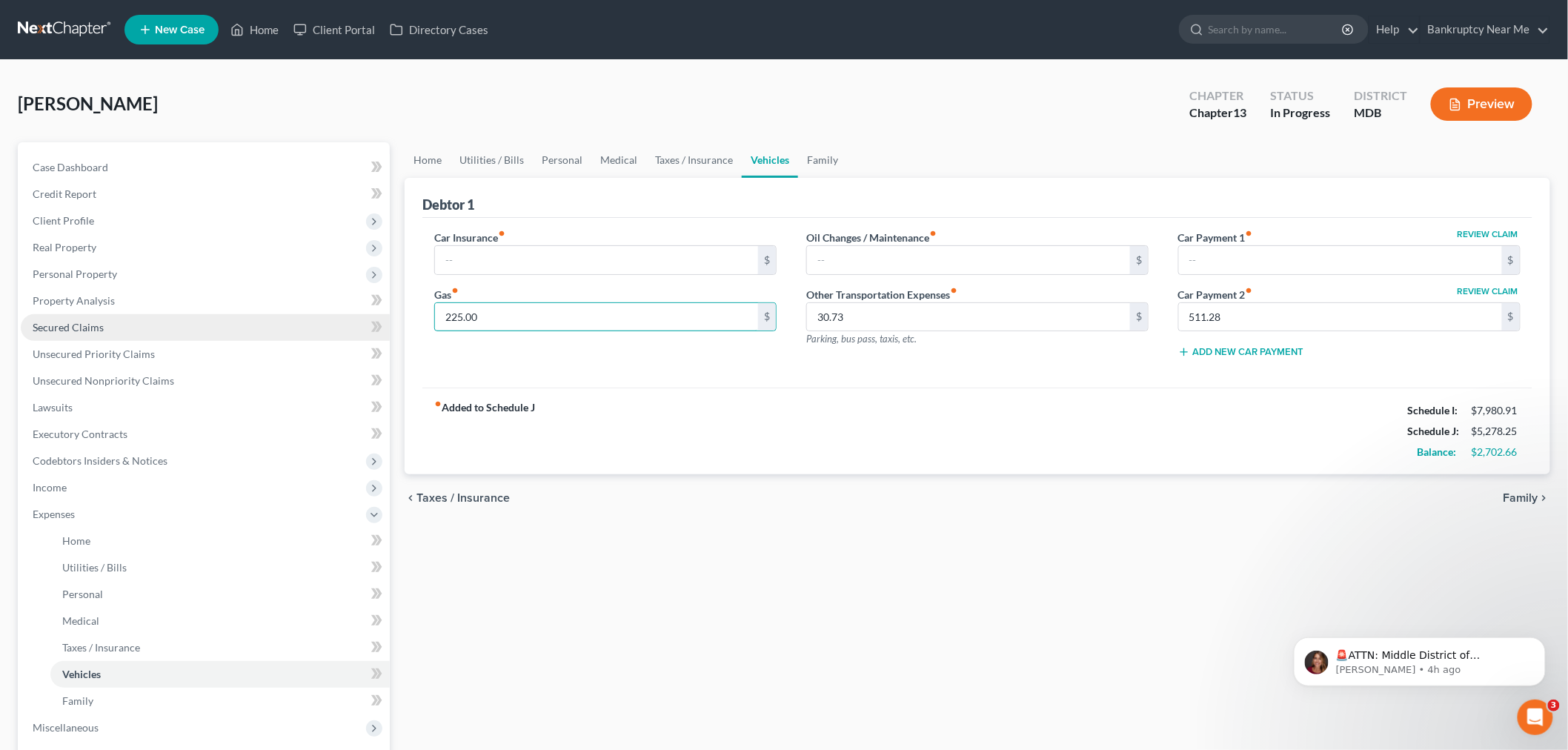
drag, startPoint x: 543, startPoint y: 314, endPoint x: 315, endPoint y: 322, distance: 228.1
click at [315, 322] on div "Petition Navigation Case Dashboard Payments Invoices Payments Payments Credit R…" at bounding box center [784, 543] width 1547 height 803
type input "741.82"
click at [408, 156] on link "Home" at bounding box center [427, 160] width 46 height 36
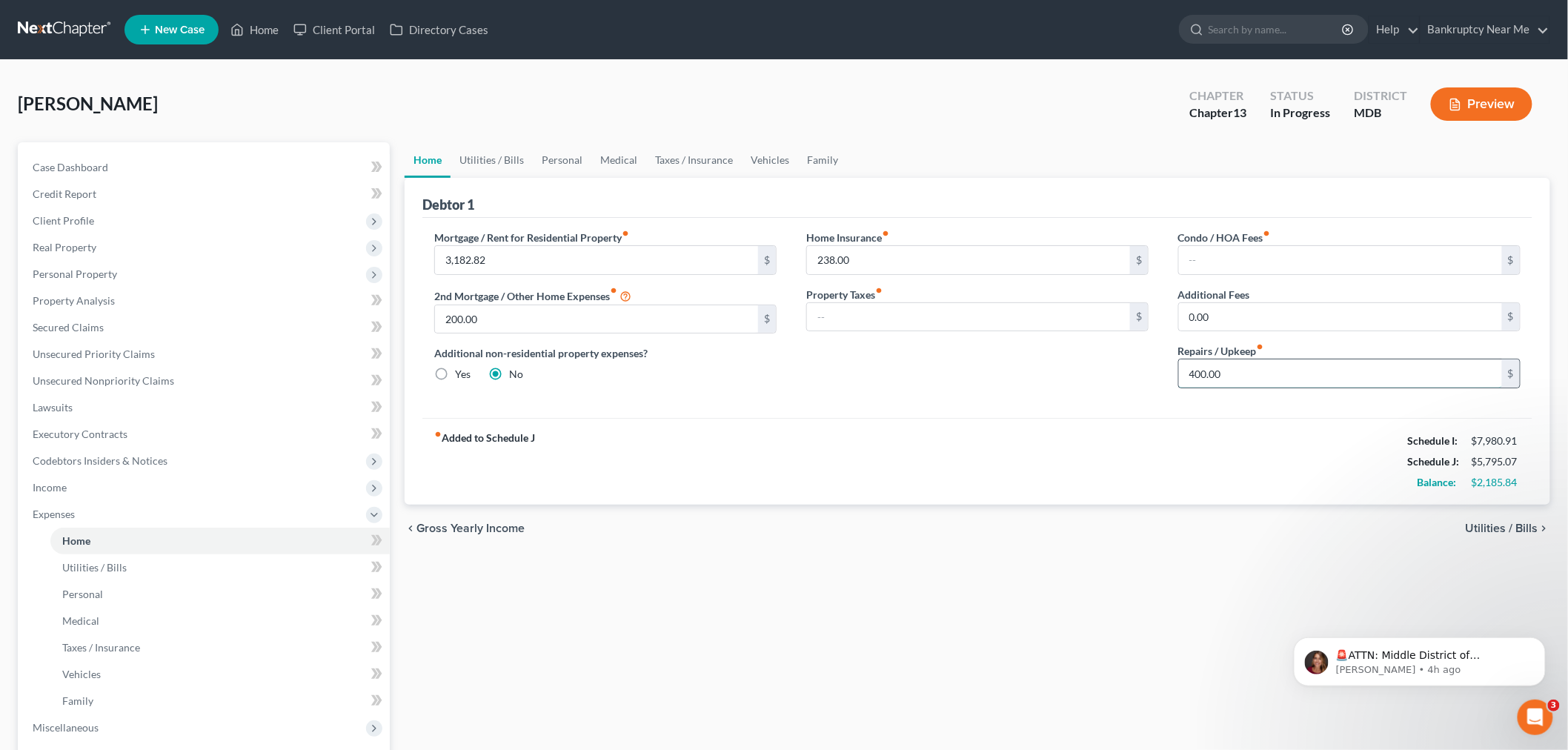
click at [1245, 369] on input "400.00" at bounding box center [1341, 373] width 323 height 28
type input "65"
drag, startPoint x: 542, startPoint y: 154, endPoint x: 565, endPoint y: 158, distance: 23.3
click at [542, 154] on link "Personal" at bounding box center [562, 160] width 58 height 36
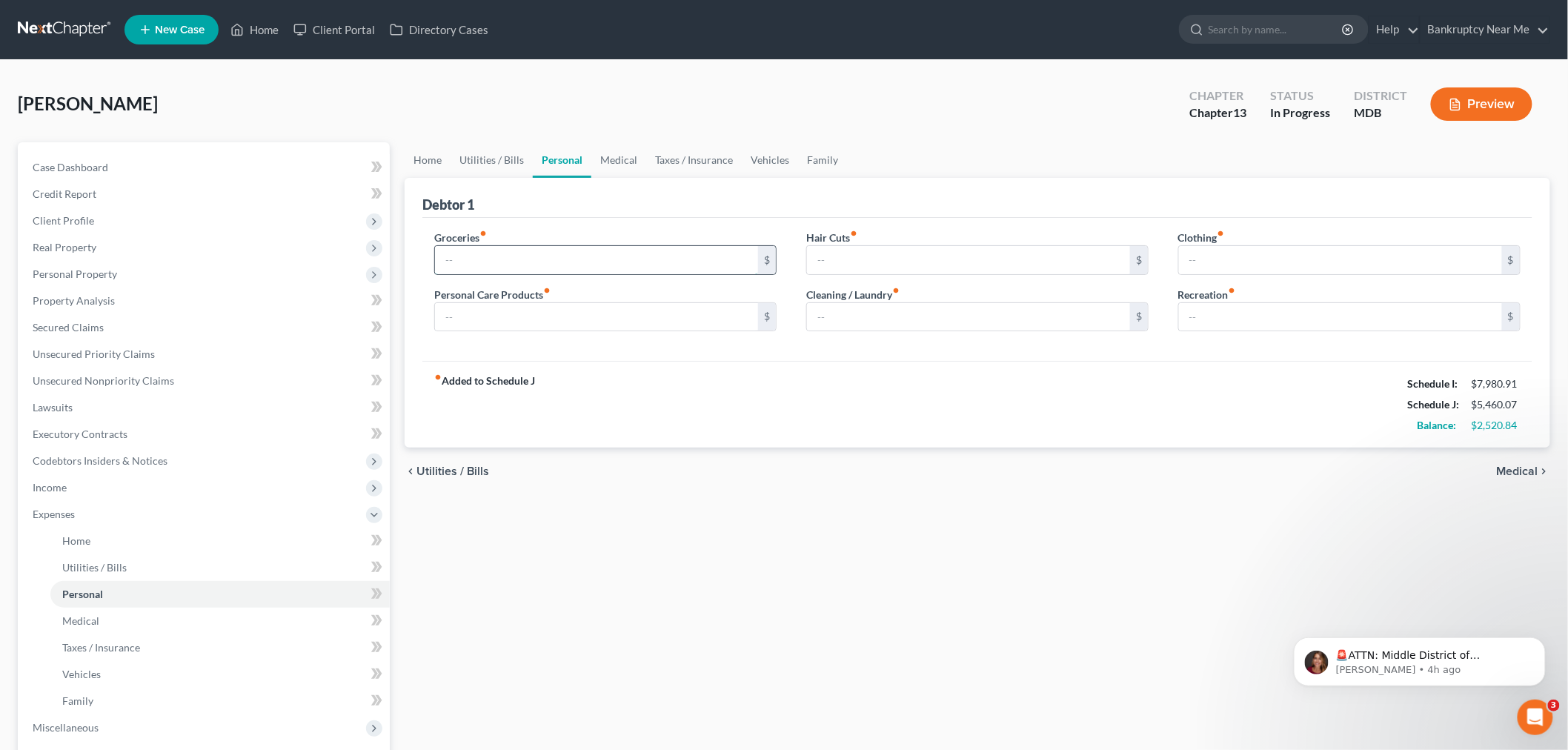
drag, startPoint x: 527, startPoint y: 258, endPoint x: 547, endPoint y: 248, distance: 22.4
click at [527, 258] on input "text" at bounding box center [597, 260] width 323 height 28
drag, startPoint x: 906, startPoint y: 129, endPoint x: 542, endPoint y: 157, distance: 365.1
click at [898, 131] on div "Askew, Kathi Upgraded Chapter Chapter 13 Status In Progress District MDB Preview" at bounding box center [784, 109] width 1532 height 64
click at [201, 172] on link "Case Dashboard" at bounding box center [205, 167] width 369 height 27
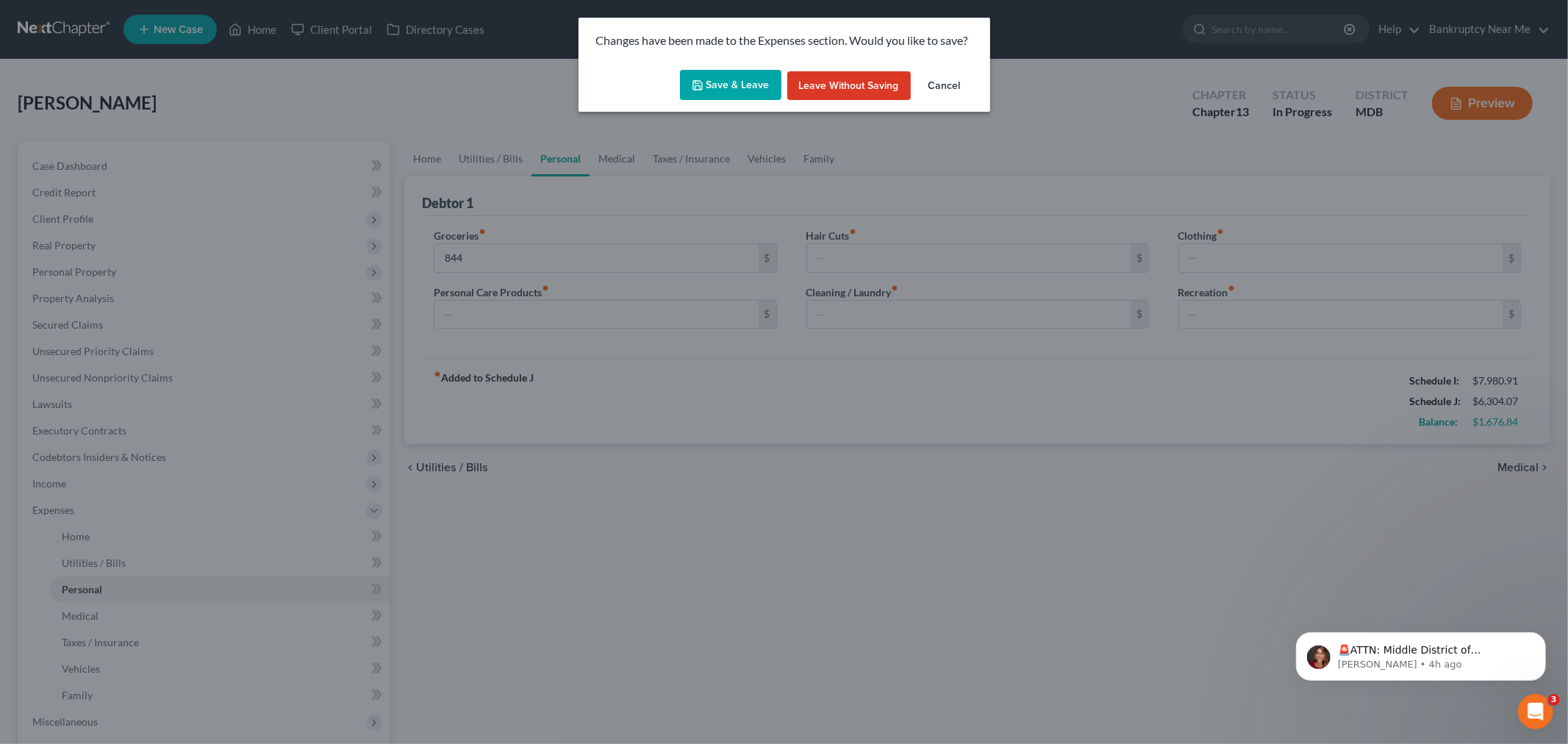
click at [704, 76] on button "Save & Leave" at bounding box center [731, 85] width 102 height 31
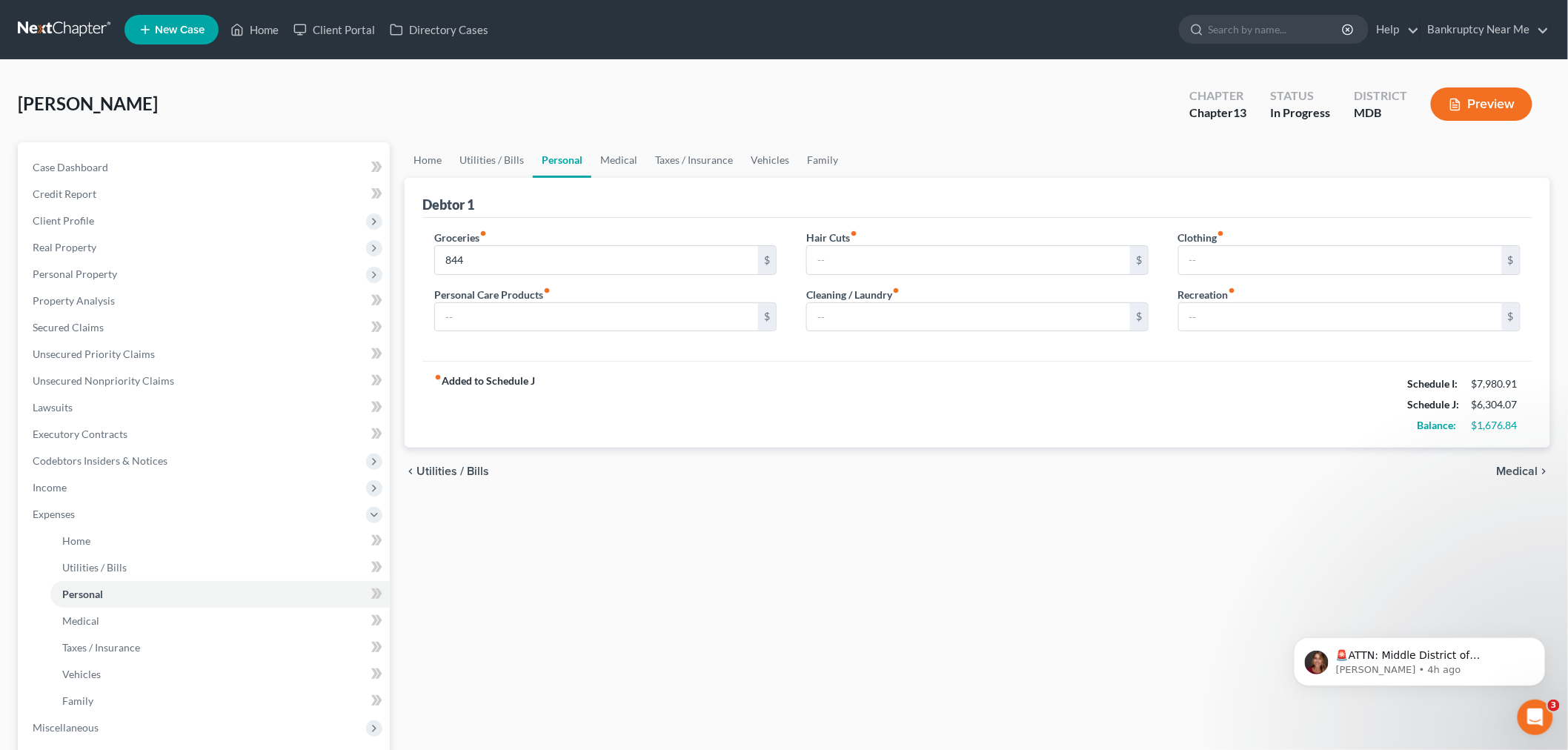
type input "844.00"
select select "6"
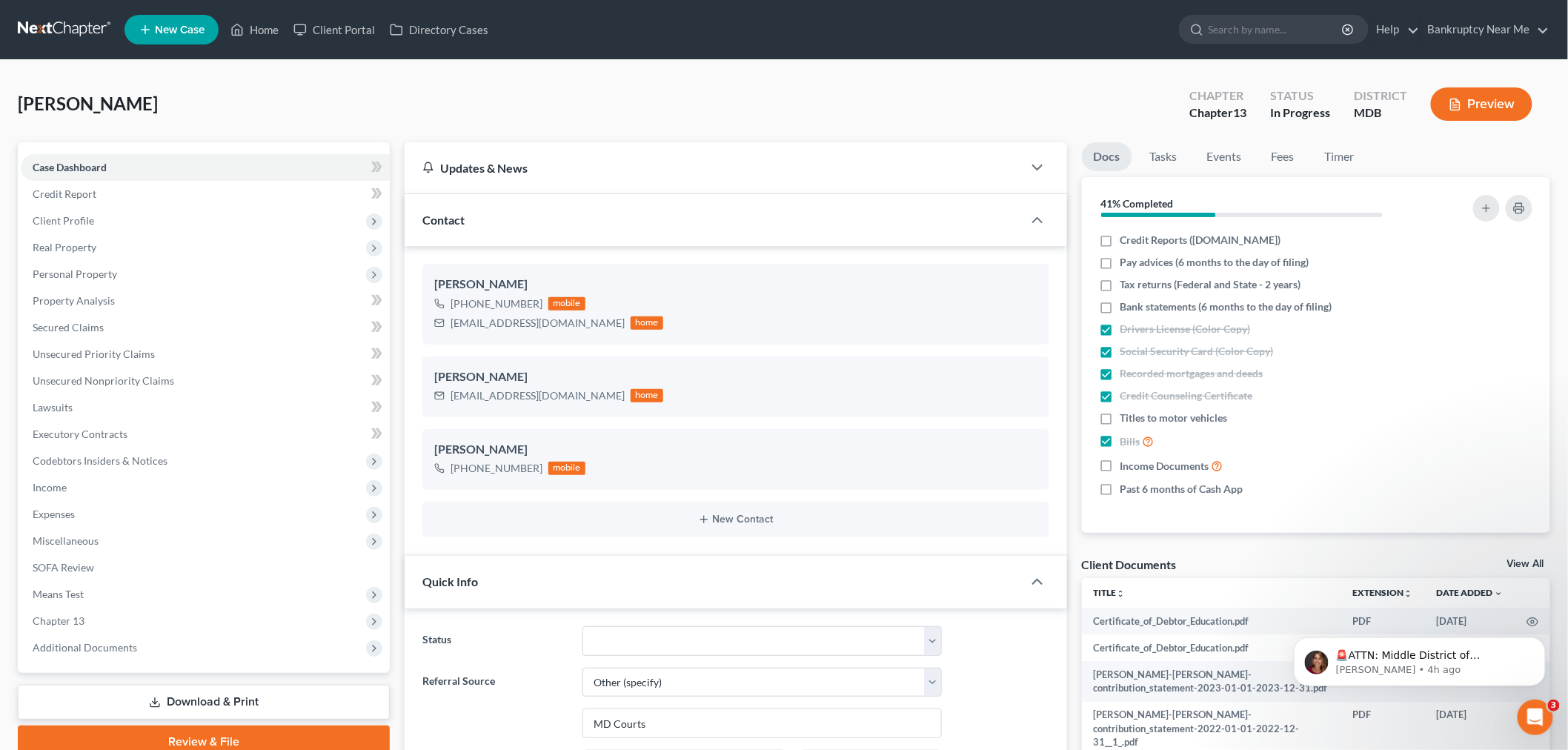
scroll to position [5938, 0]
click at [81, 214] on span "Client Profile" at bounding box center [63, 220] width 62 height 13
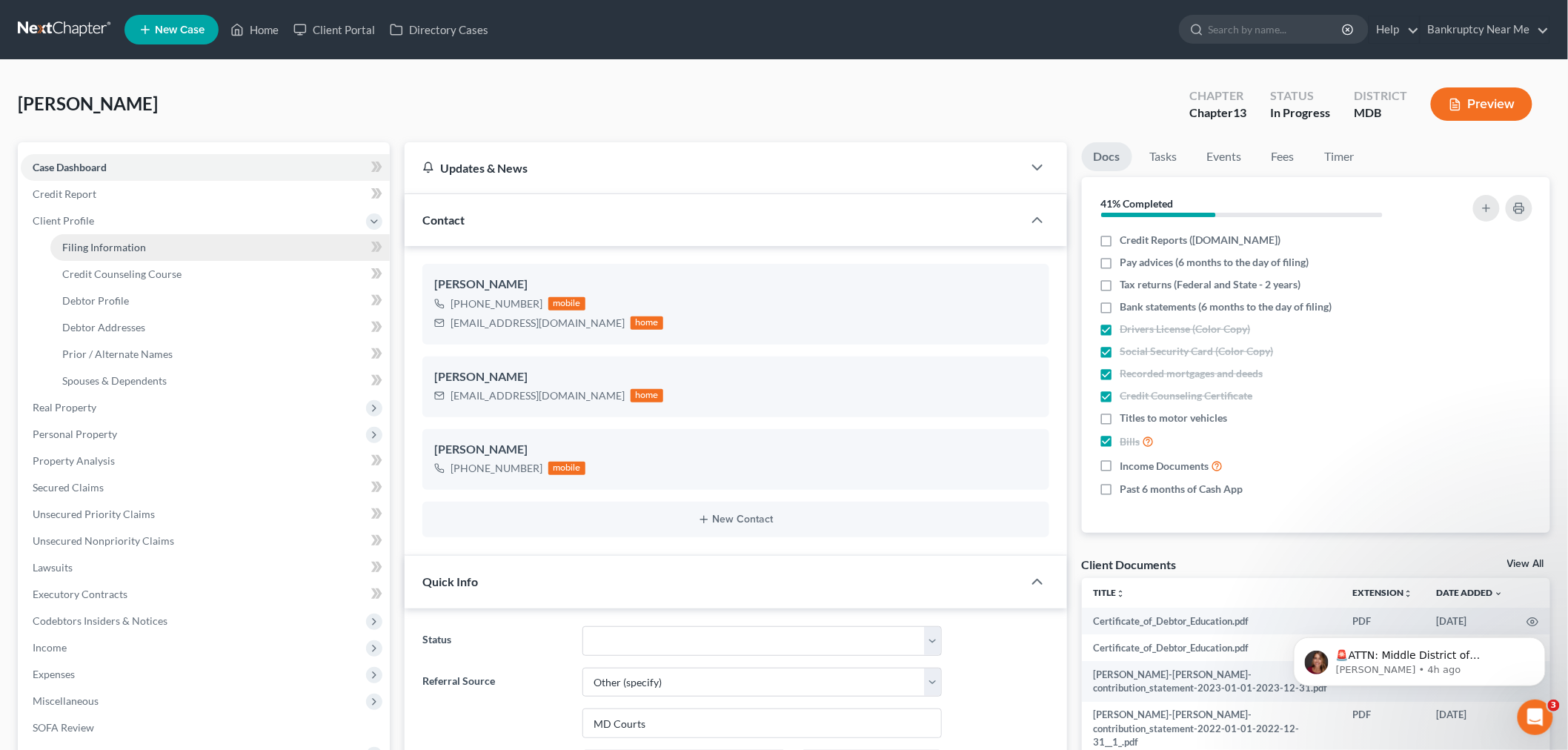
click at [106, 245] on span "Filing Information" at bounding box center [104, 247] width 84 height 13
select select "1"
select select "0"
select select "3"
select select "38"
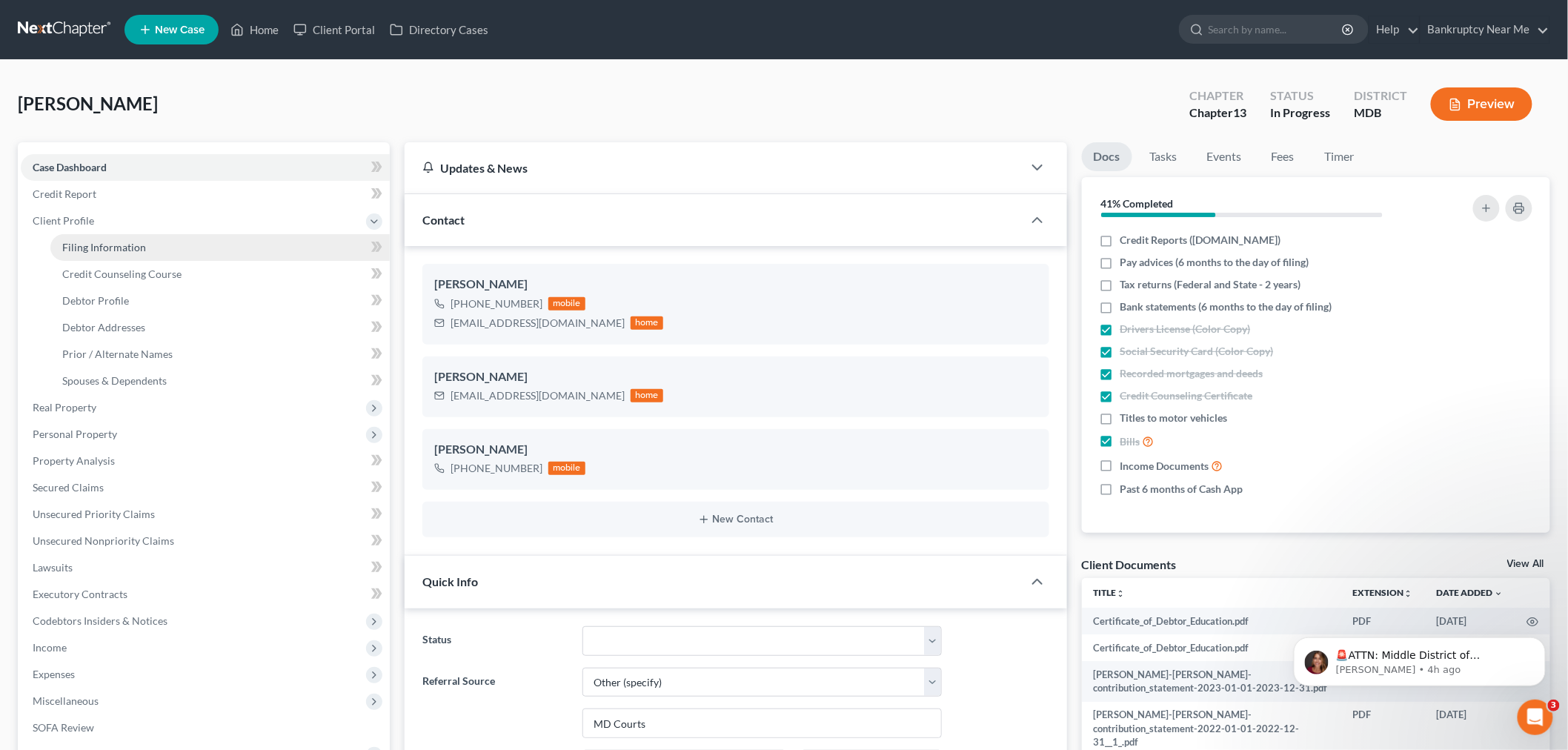
select select "0"
select select "21"
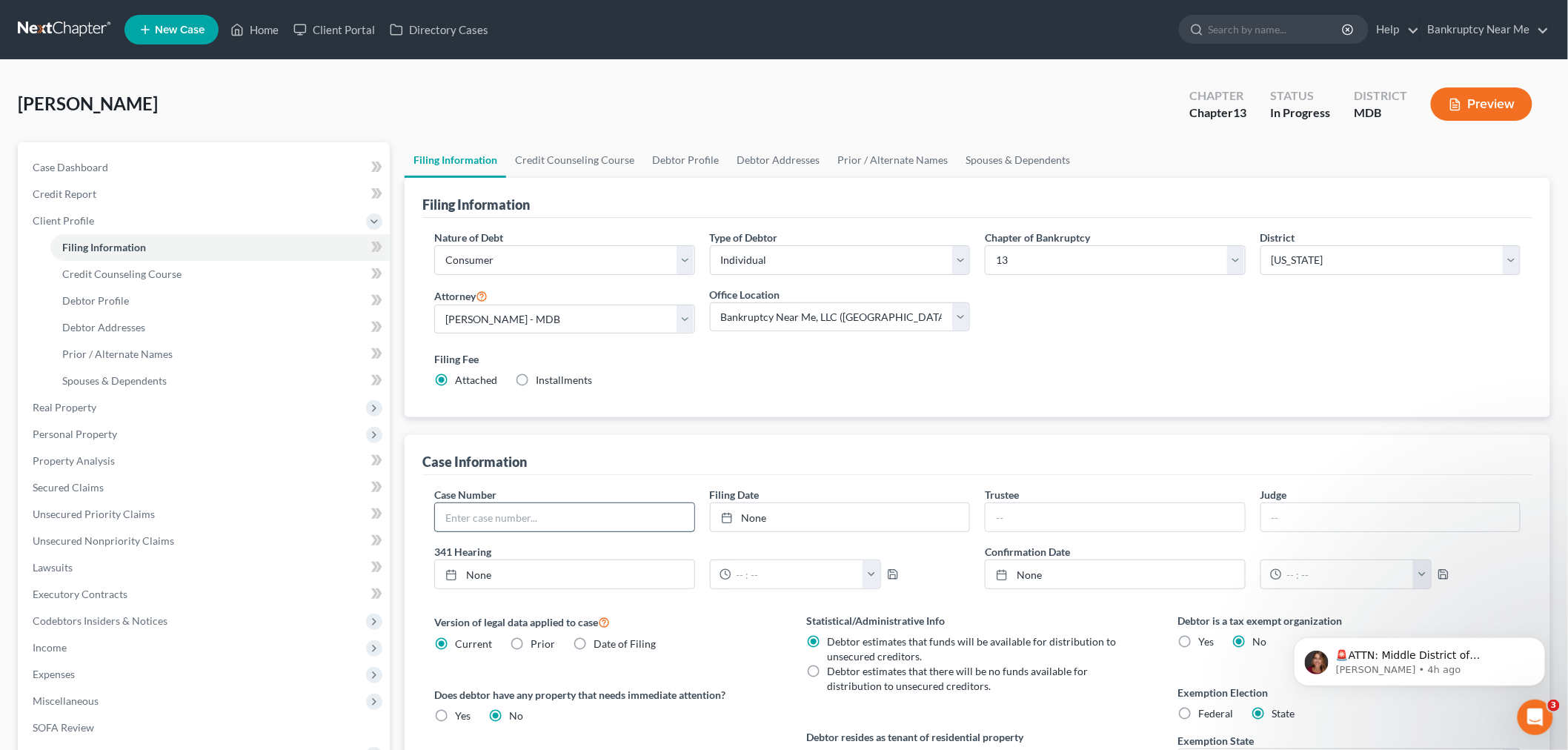
drag, startPoint x: 596, startPoint y: 514, endPoint x: 653, endPoint y: 505, distance: 57.7
click at [603, 514] on input "text" at bounding box center [564, 517] width 259 height 28
type input "25-16576"
click at [839, 535] on div "Case Number 25-16576 Filing Date None close Date Time chevron_left September 20…" at bounding box center [977, 543] width 1101 height 114
type input "9/10/2025"
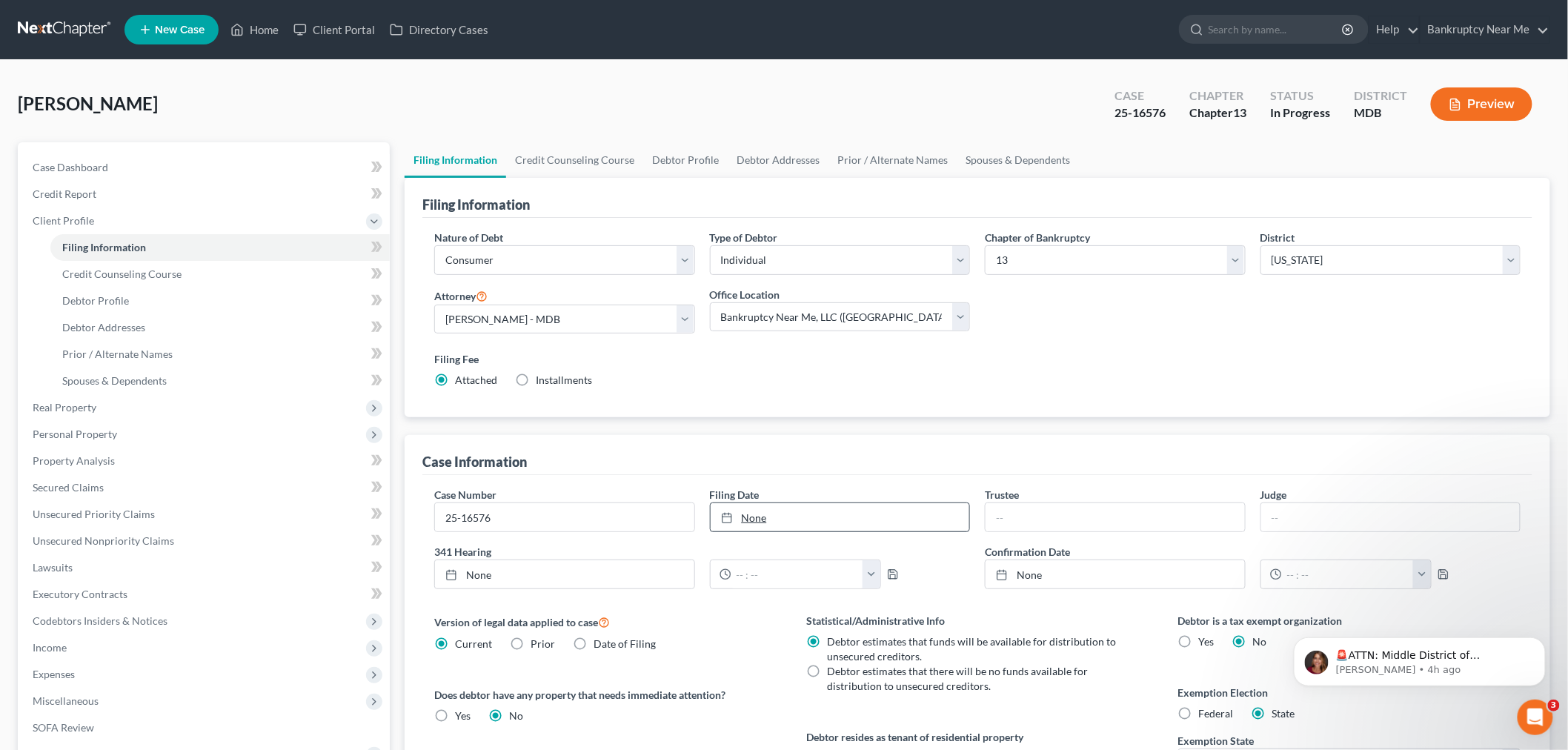
click at [845, 520] on link "None" at bounding box center [840, 517] width 259 height 28
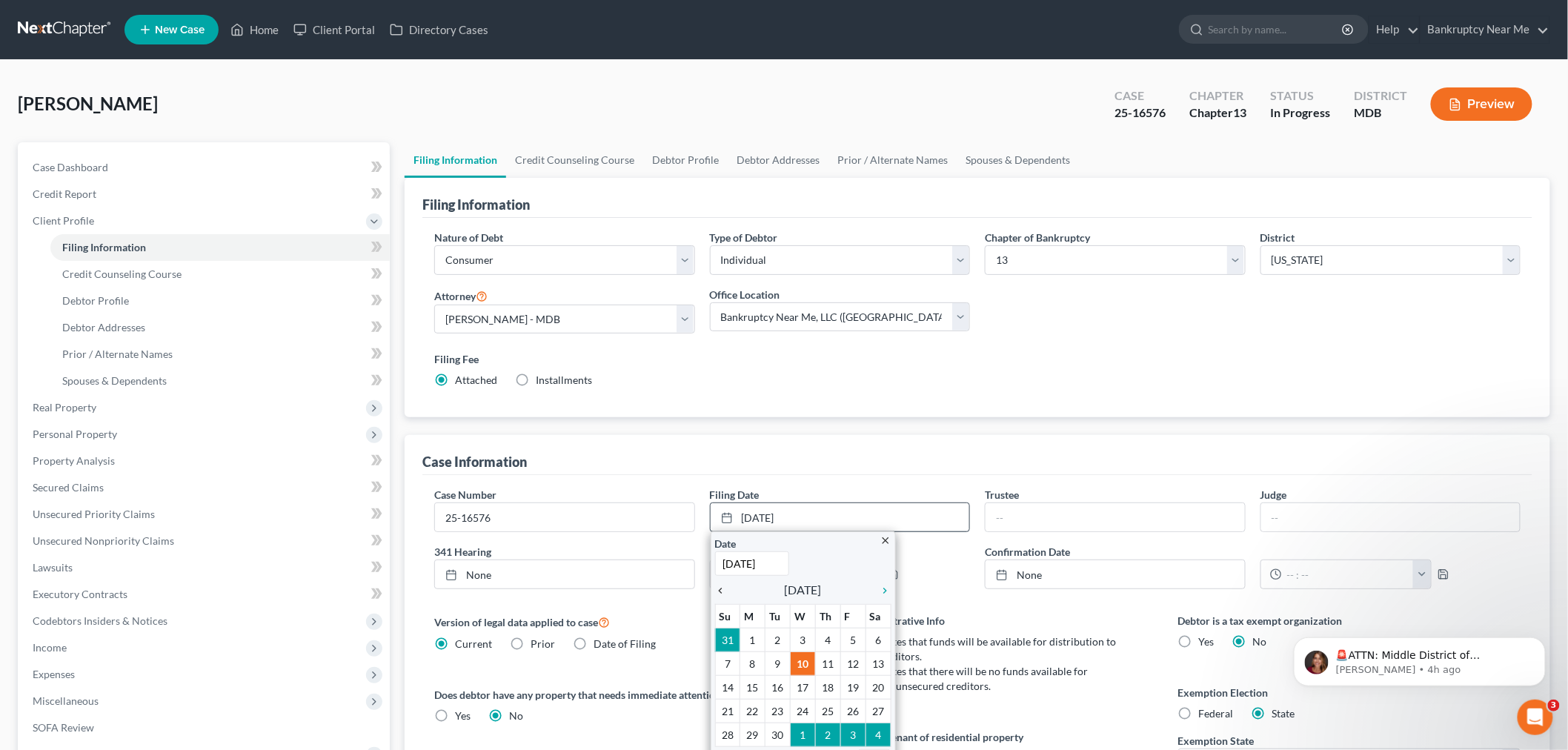
click at [727, 591] on icon "chevron_left" at bounding box center [724, 591] width 20 height 12
click at [725, 591] on icon "chevron_left" at bounding box center [724, 591] width 20 height 12
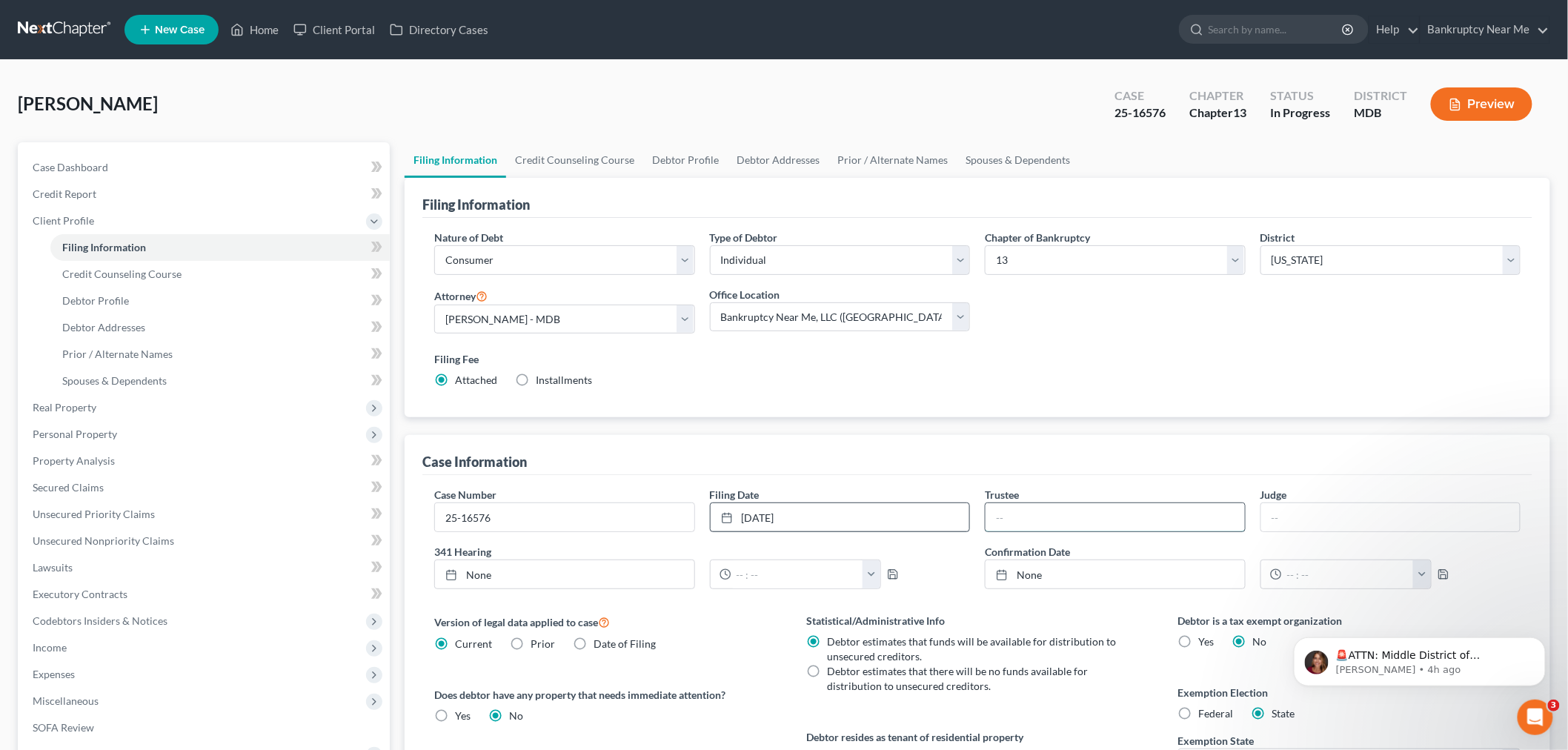
click at [1125, 520] on input "text" at bounding box center [1115, 517] width 259 height 28
type input "Rebecca Herr"
click at [1281, 524] on input "text" at bounding box center [1390, 517] width 259 height 28
type input "Chavez-Ruark"
drag, startPoint x: 510, startPoint y: 521, endPoint x: 370, endPoint y: 510, distance: 140.4
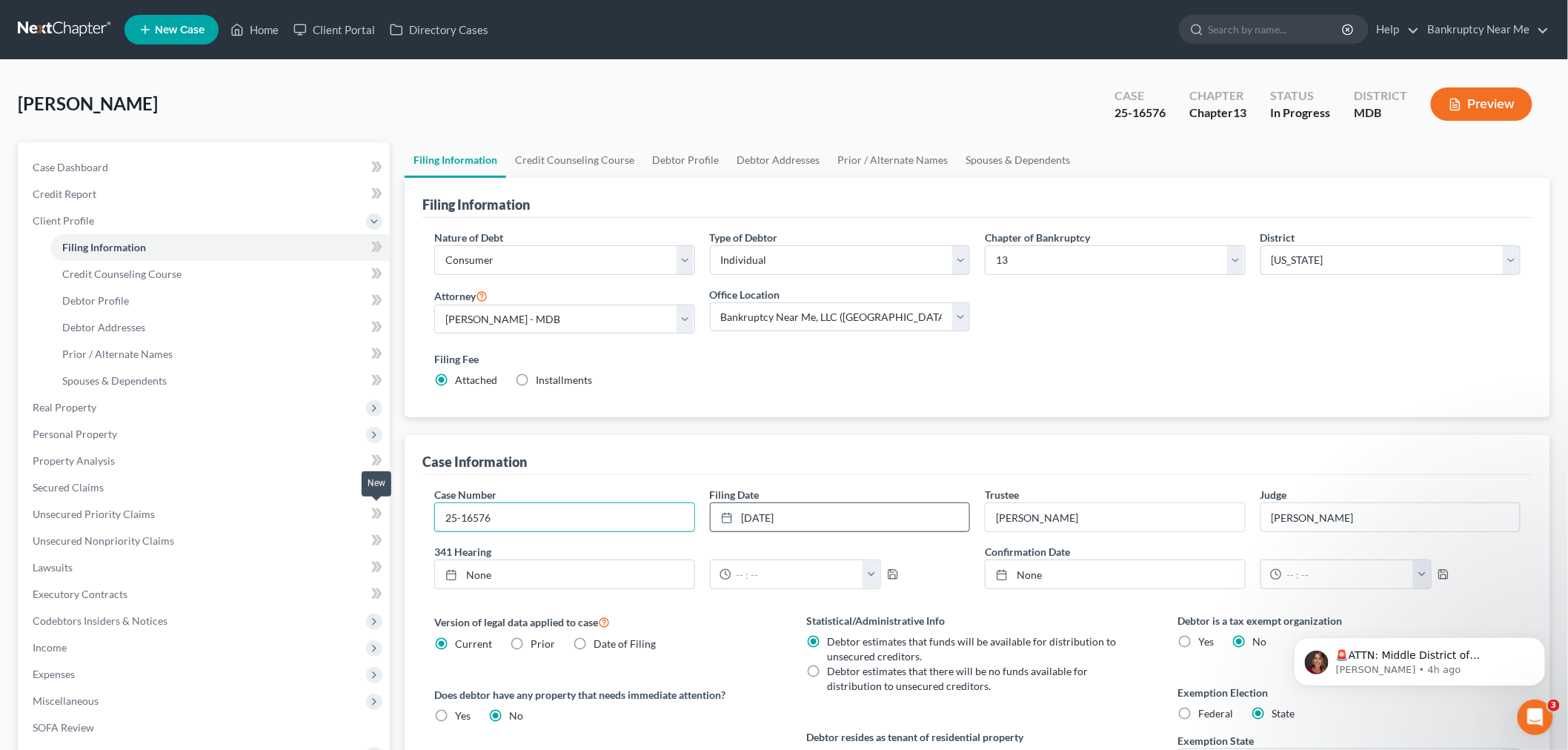
click at [370, 510] on div "Petition Navigation Case Dashboard Payments Invoices Payments Payments Credit R…" at bounding box center [784, 531] width 1547 height 778
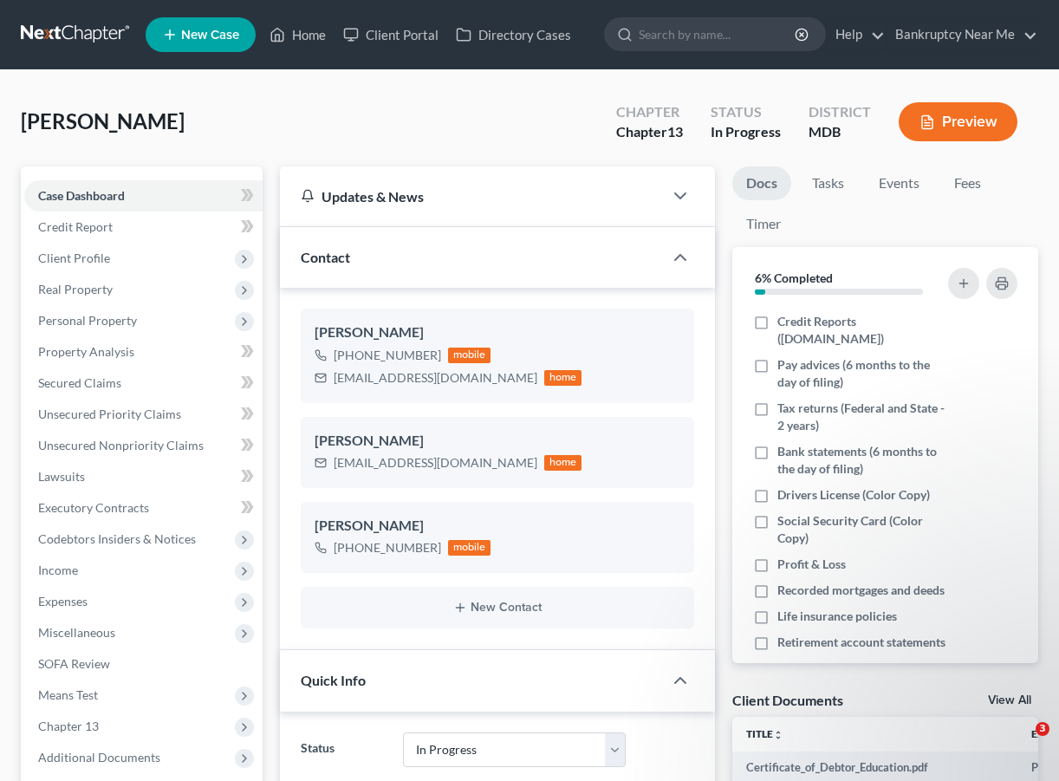
select select "9"
select select "6"
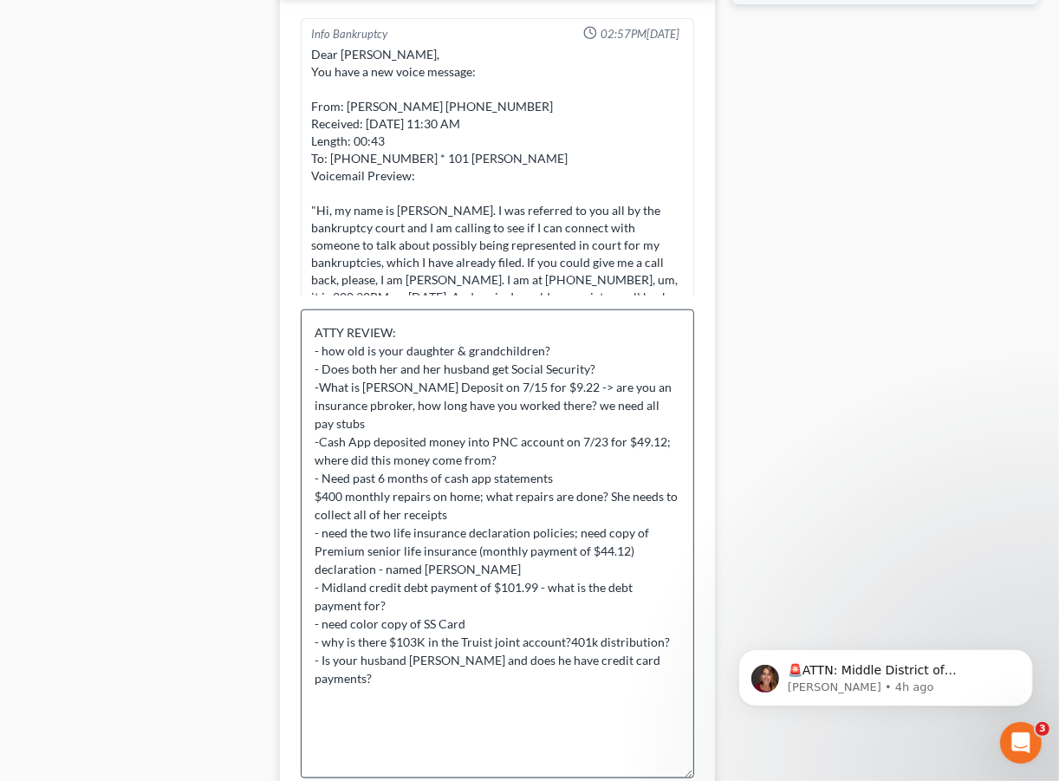
scroll to position [2467, 0]
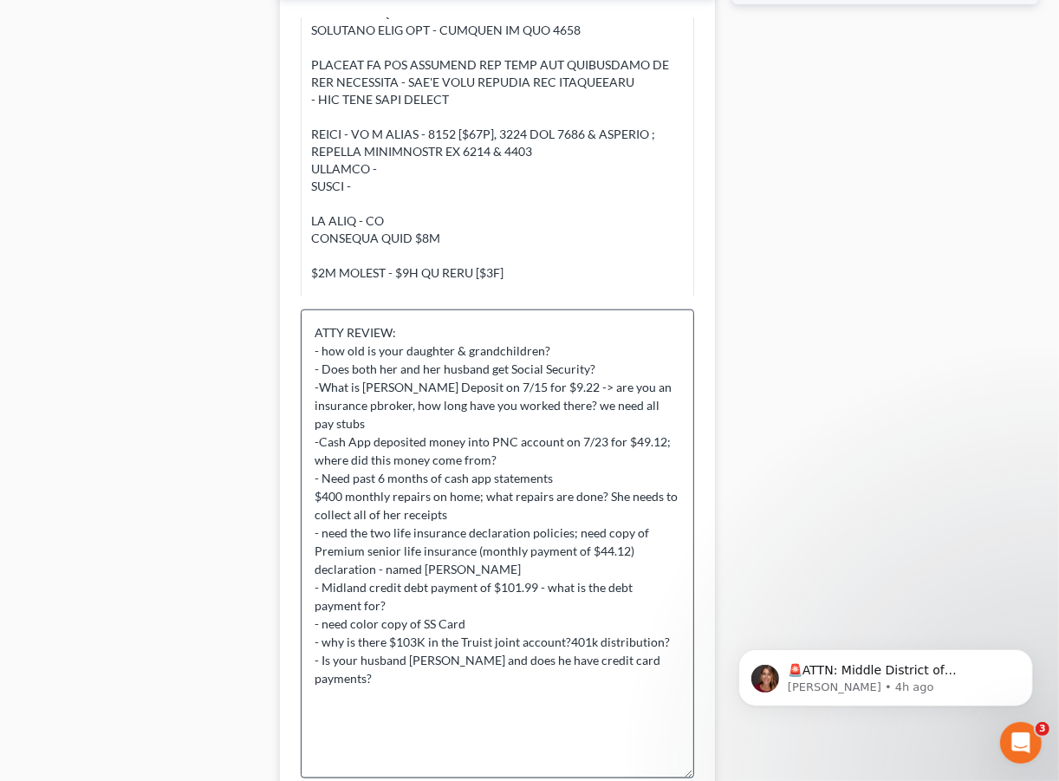
click at [474, 530] on textarea "ATTY REVIEW: - how old is your daughter & grandchildren? - Does both her and he…" at bounding box center [498, 543] width 394 height 469
click at [531, 548] on textarea "ATTY REVIEW: - how old is your daughter & grandchildren? - Does both her and he…" at bounding box center [498, 543] width 394 height 469
click at [738, 314] on div "Docs Tasks Events Fees Timer 6% Completed Nothing here yet! Credit Reports ([DO…" at bounding box center [885, 123] width 323 height 2033
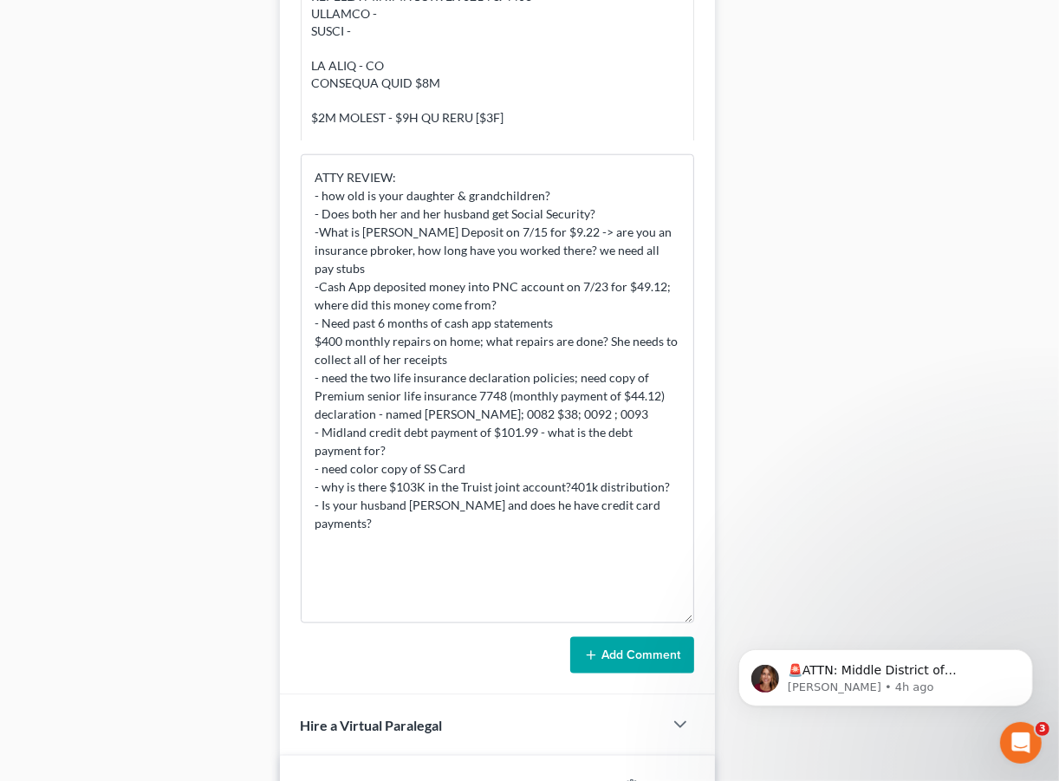
scroll to position [1348, 0]
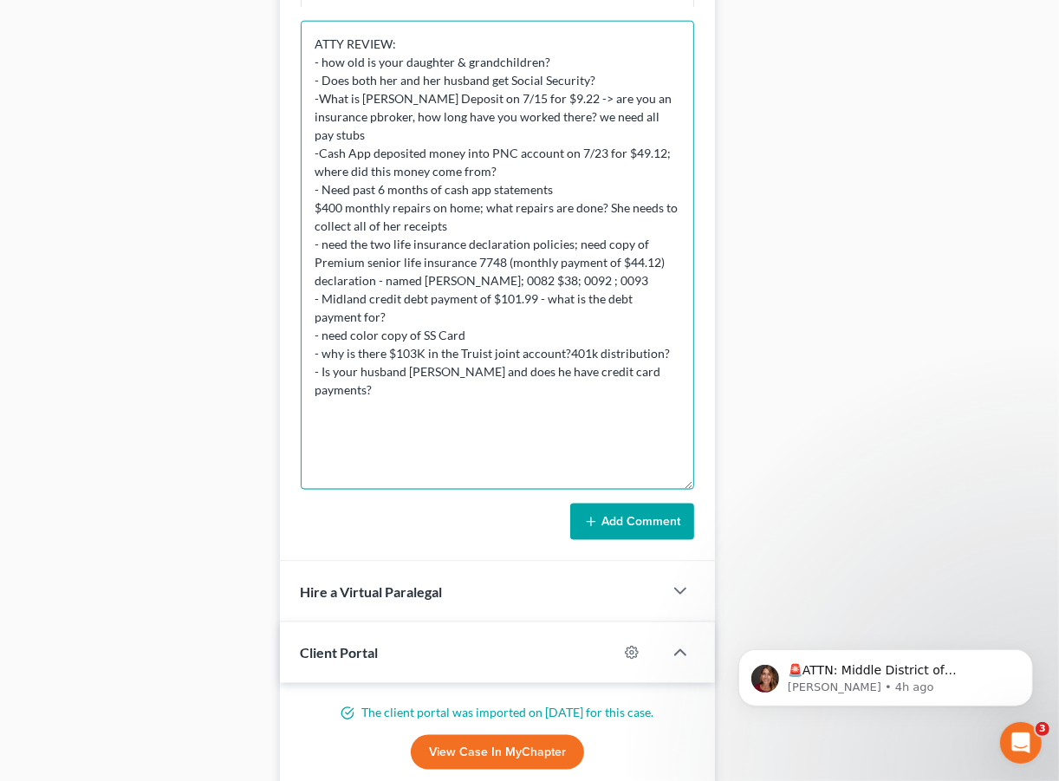
click at [670, 355] on textarea "ATTY REVIEW: - how old is your daughter & grandchildren? - Does both her and he…" at bounding box center [498, 255] width 394 height 469
type textarea "ATTY REVIEW: - how old is your daughter & grandchildren? - Does both her and he…"
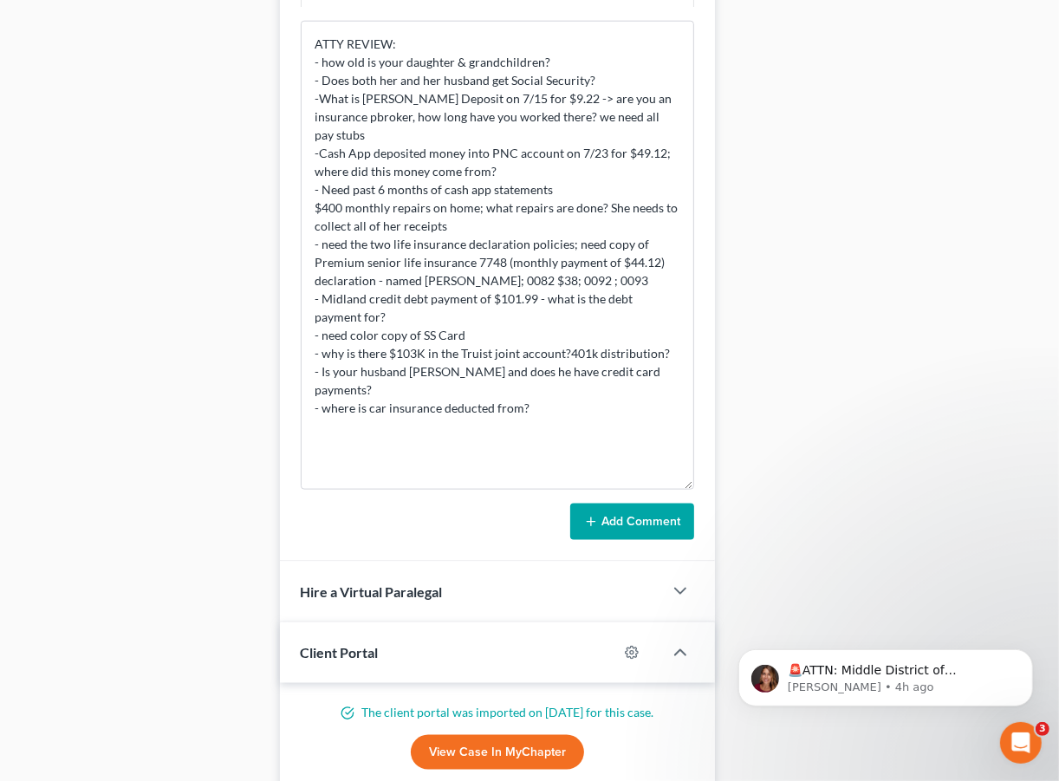
click at [621, 533] on button "Add Comment" at bounding box center [632, 522] width 124 height 36
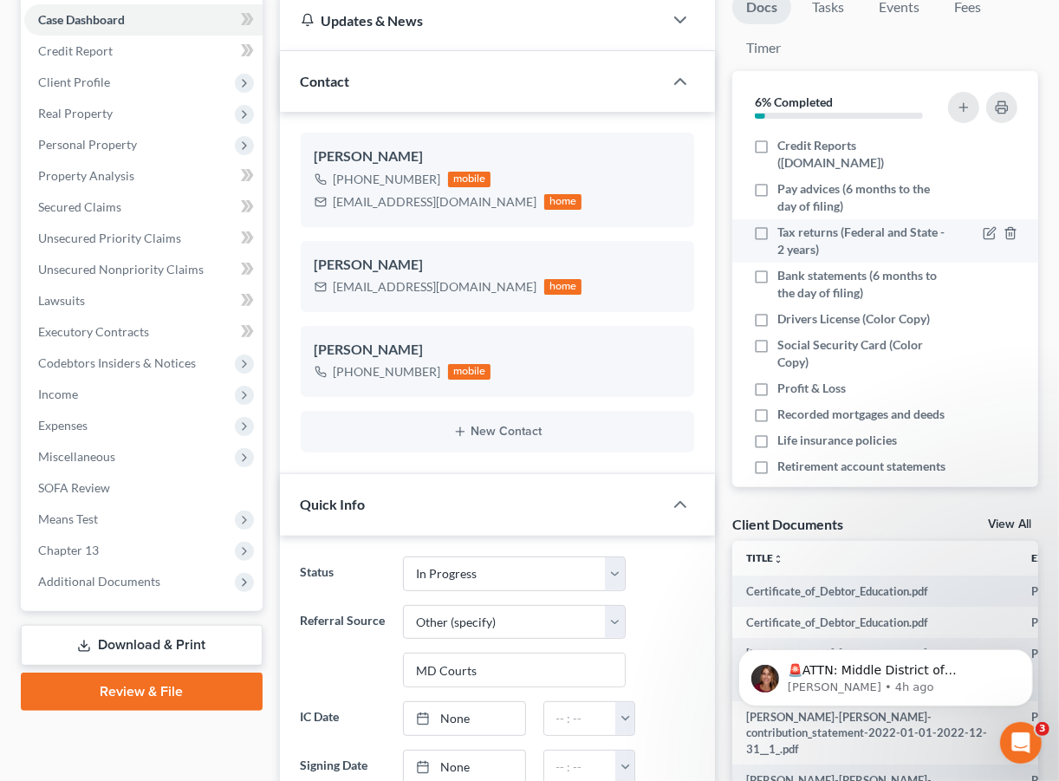
scroll to position [0, 0]
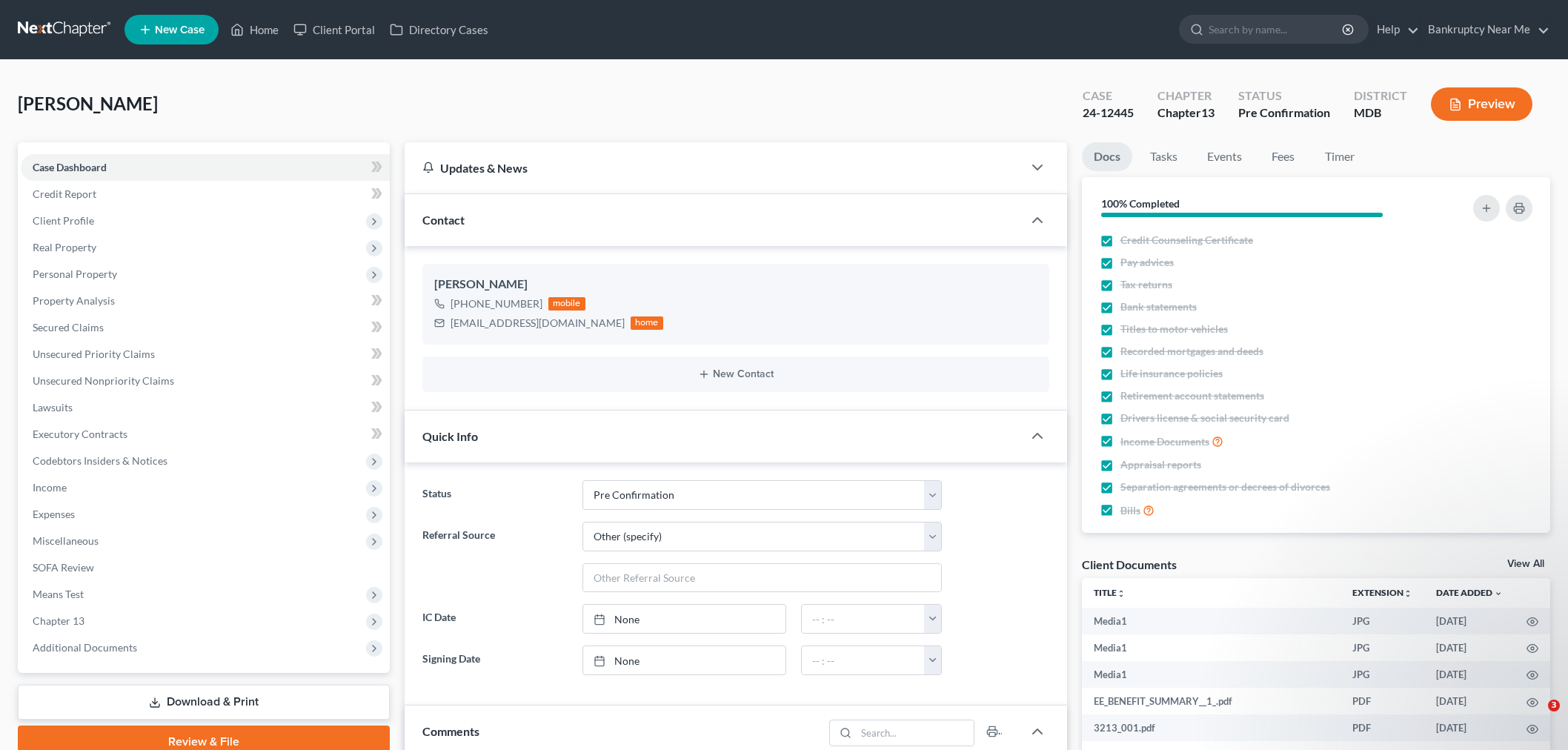
select select "16"
select select "6"
select select "0"
